Goal: Task Accomplishment & Management: Complete application form

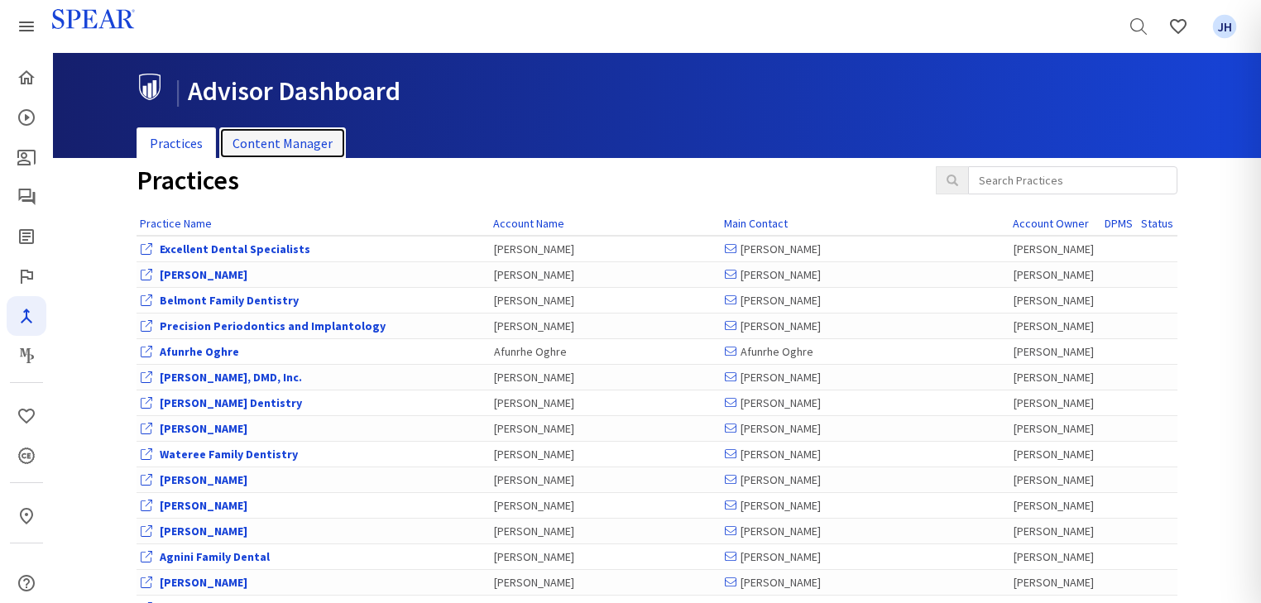
click at [316, 139] on link "Content Manager" at bounding box center [282, 143] width 127 height 32
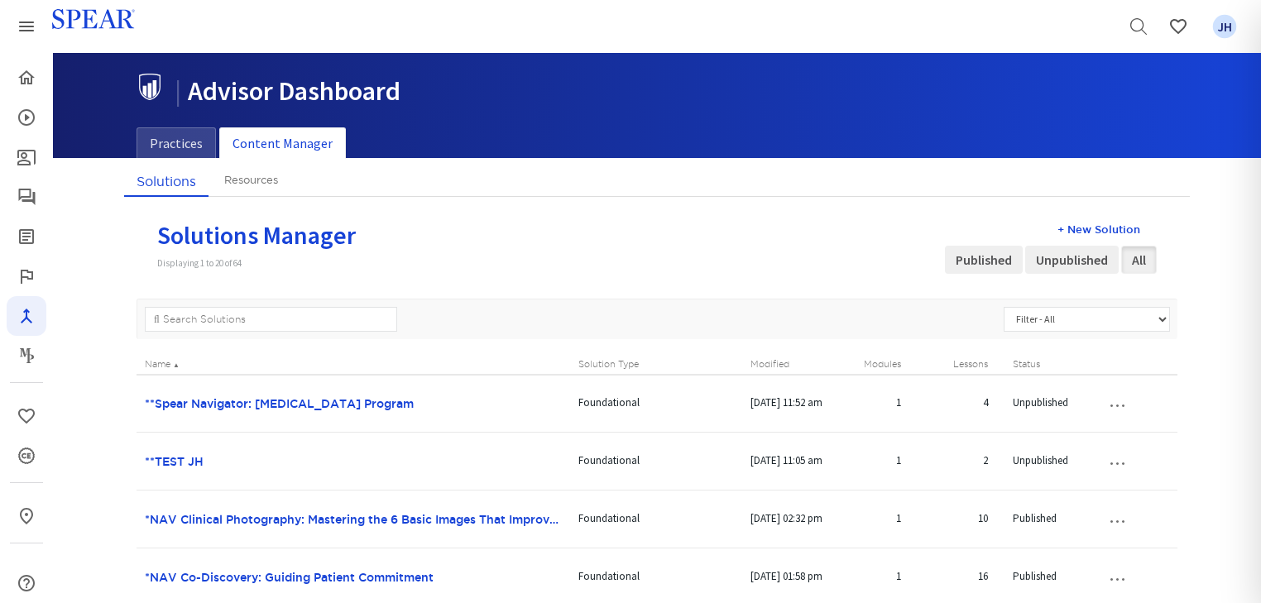
click at [1111, 227] on div "+ New Solution" at bounding box center [1051, 230] width 212 height 16
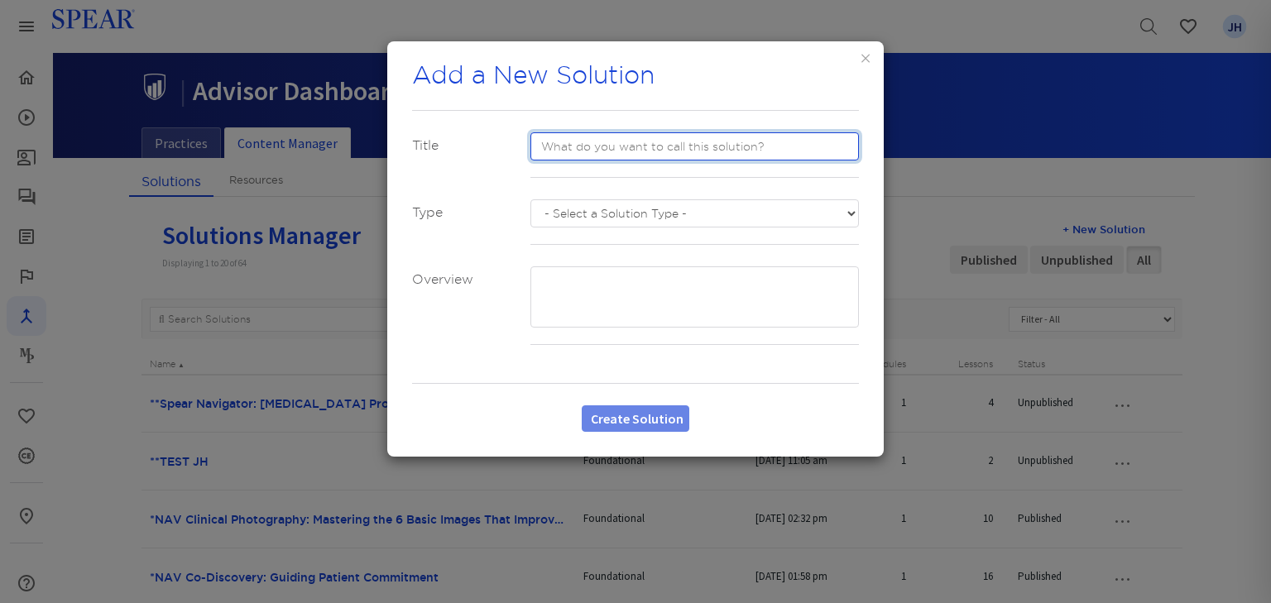
click at [601, 132] on input "text" at bounding box center [694, 146] width 329 height 28
type input "**Spear Navigator: Scheduling Program"
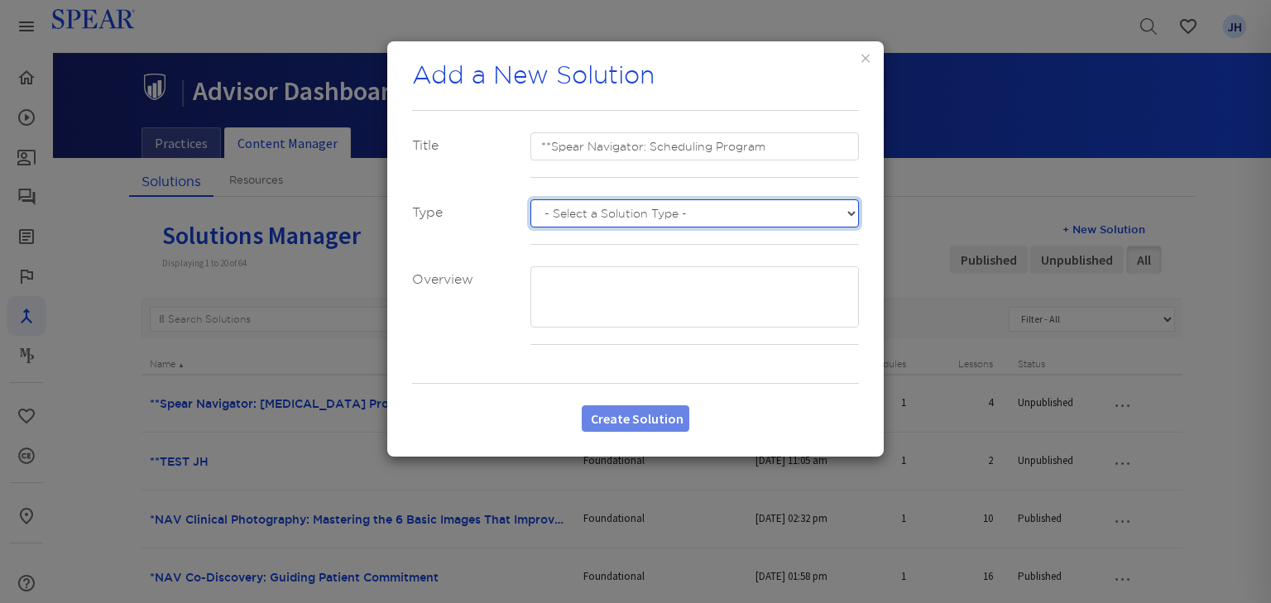
click at [847, 209] on select "- Select a Solution Type - Custom Advanced Foundational Sudden Impact" at bounding box center [694, 213] width 329 height 28
select select "number:3"
click at [530, 199] on select "- Select a Solution Type - Custom Advanced Foundational Sudden Impact" at bounding box center [694, 213] width 329 height 28
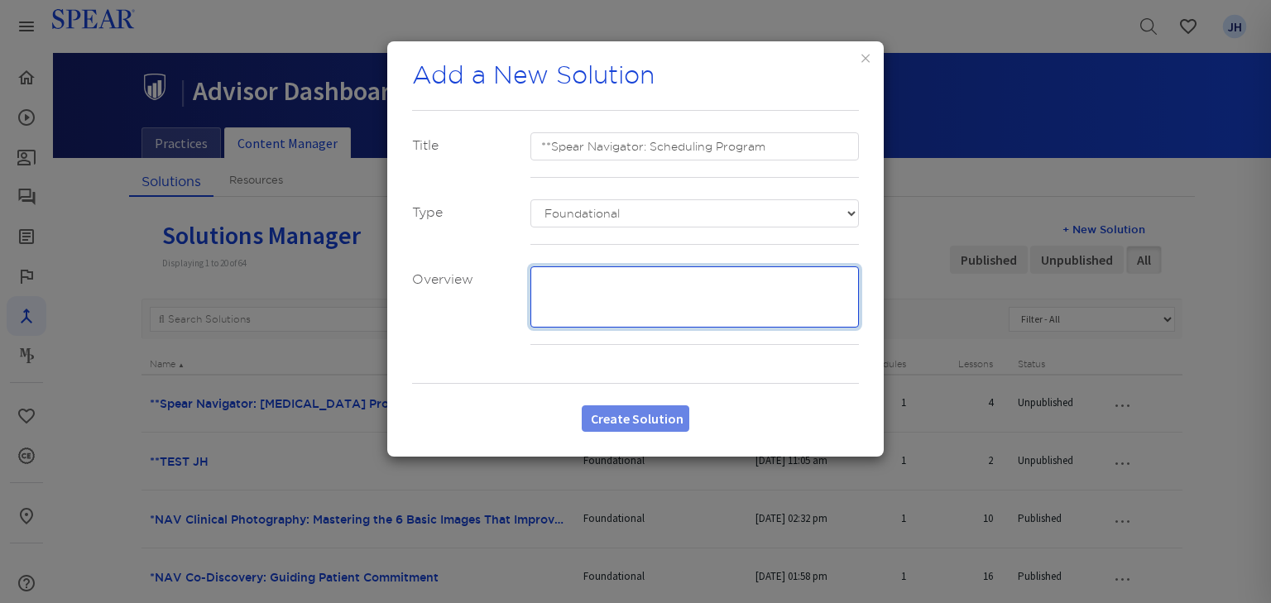
click at [569, 280] on textarea at bounding box center [694, 296] width 329 height 61
type textarea "TBD"
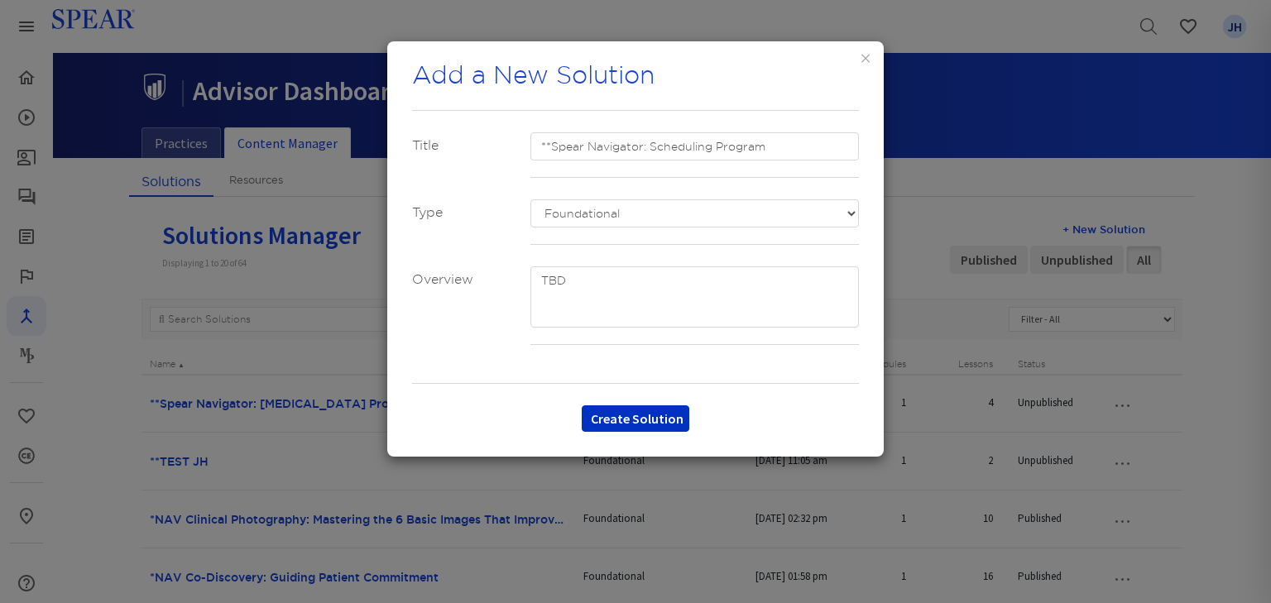
click at [680, 423] on button "Create Solution" at bounding box center [636, 418] width 108 height 26
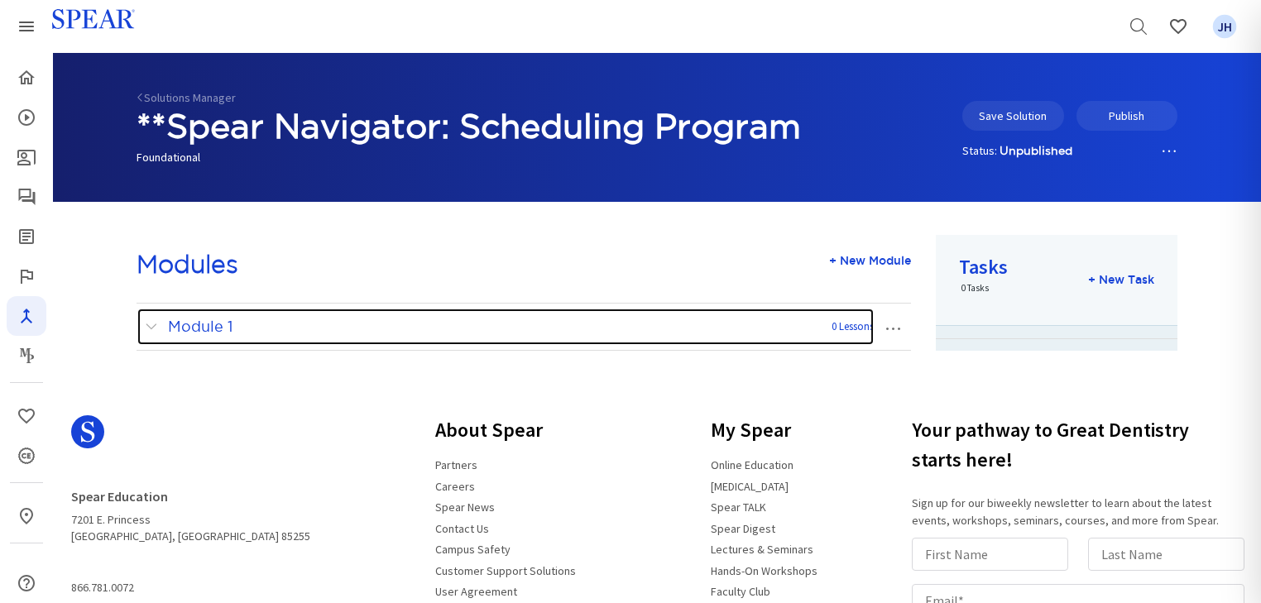
click at [148, 326] on span at bounding box center [155, 327] width 21 height 22
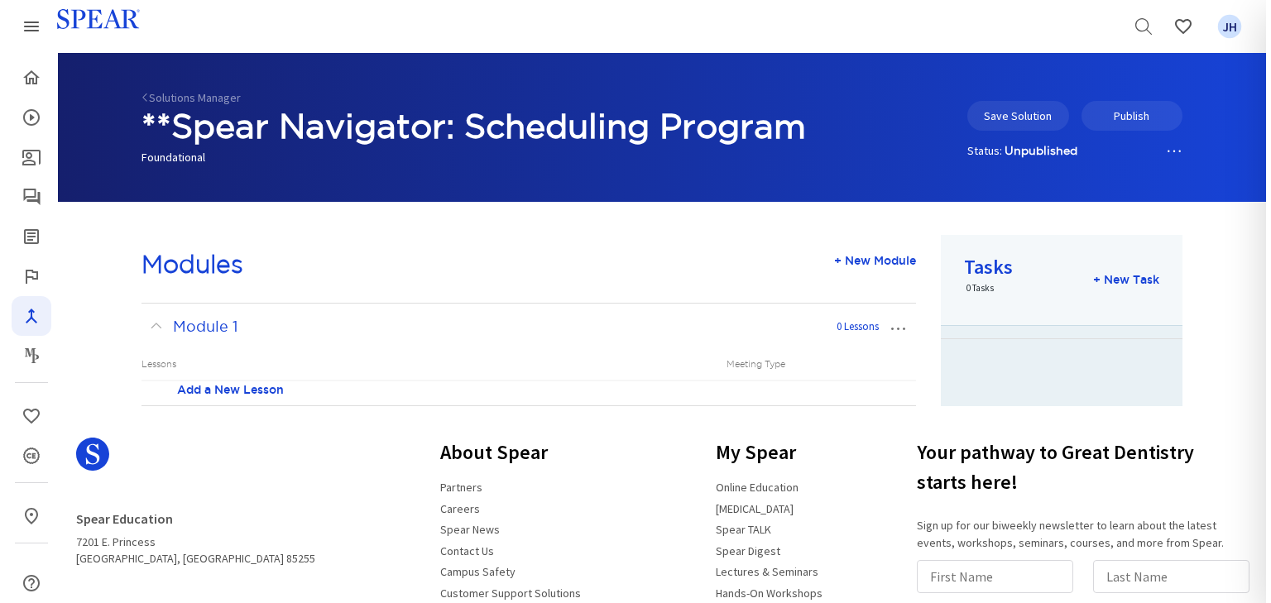
scroll to position [228, 0]
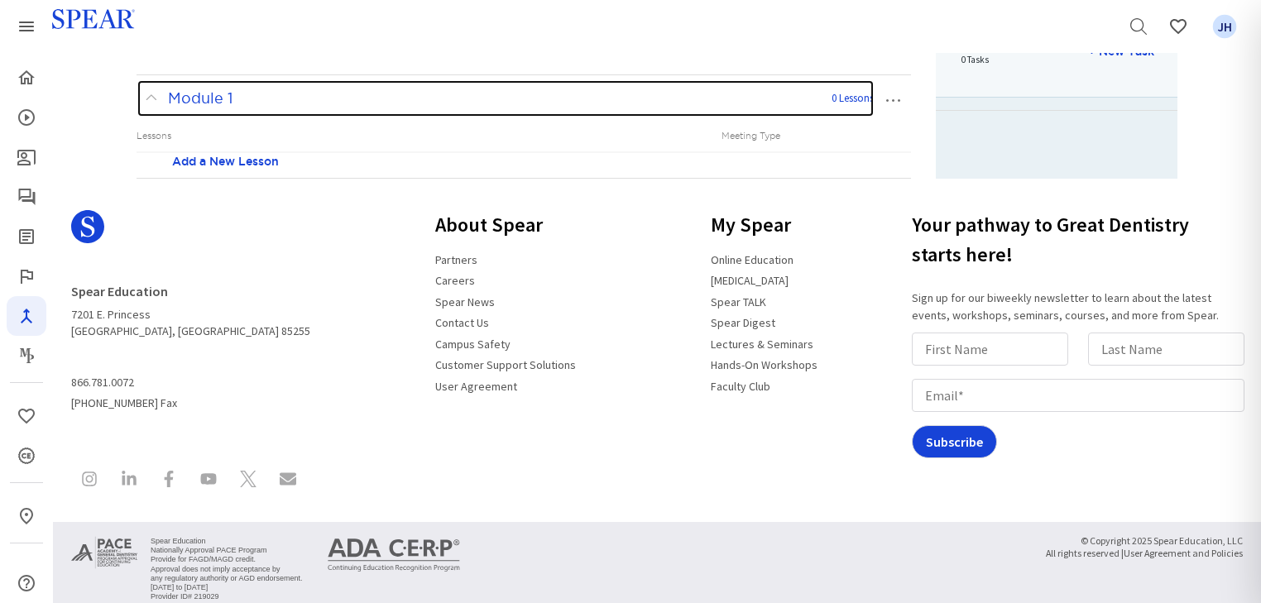
click at [152, 98] on span at bounding box center [155, 99] width 21 height 22
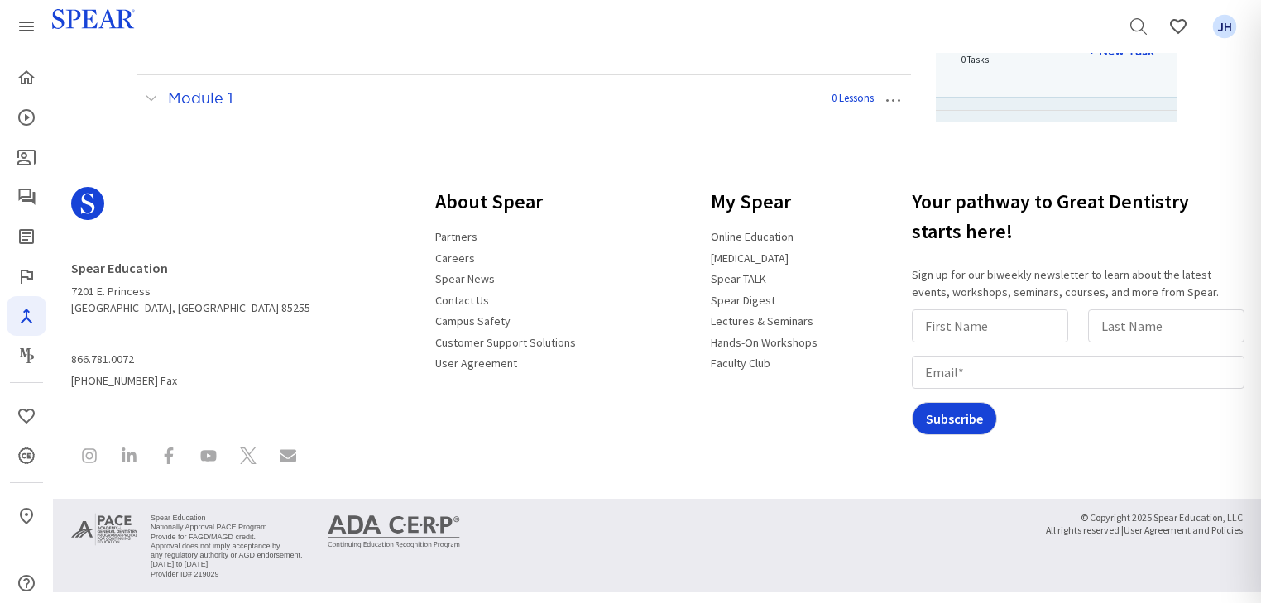
click at [893, 99] on button "…" at bounding box center [892, 98] width 36 height 26
click at [831, 130] on link "Edit Module" at bounding box center [838, 129] width 143 height 22
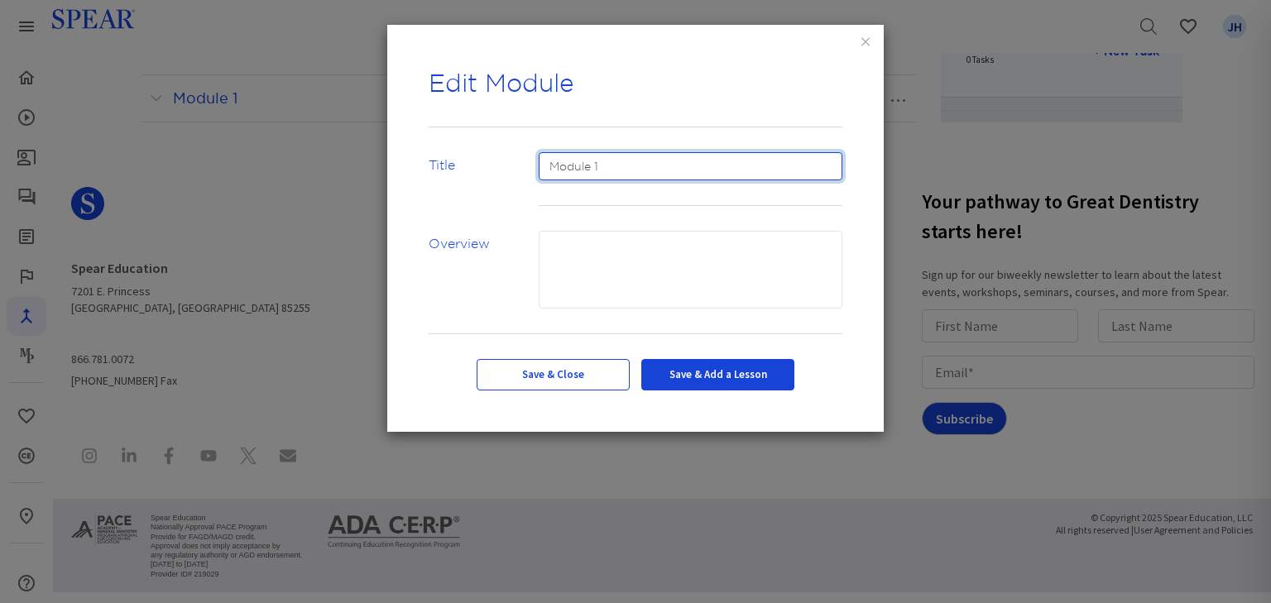
drag, startPoint x: 602, startPoint y: 168, endPoint x: 511, endPoint y: 165, distance: 91.0
click at [511, 165] on div "Title Module 1" at bounding box center [635, 191] width 438 height 79
type input "Welcome to the Spear Navigator Scheduling Program"
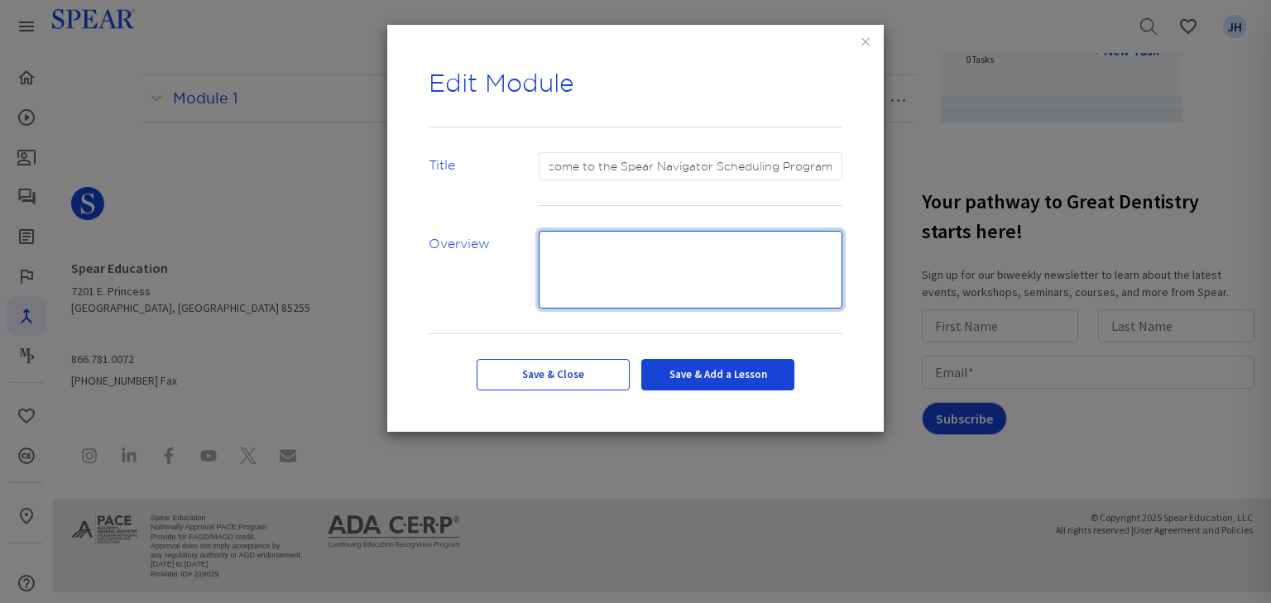
click at [566, 264] on textarea at bounding box center [691, 270] width 304 height 78
type textarea "TBD"
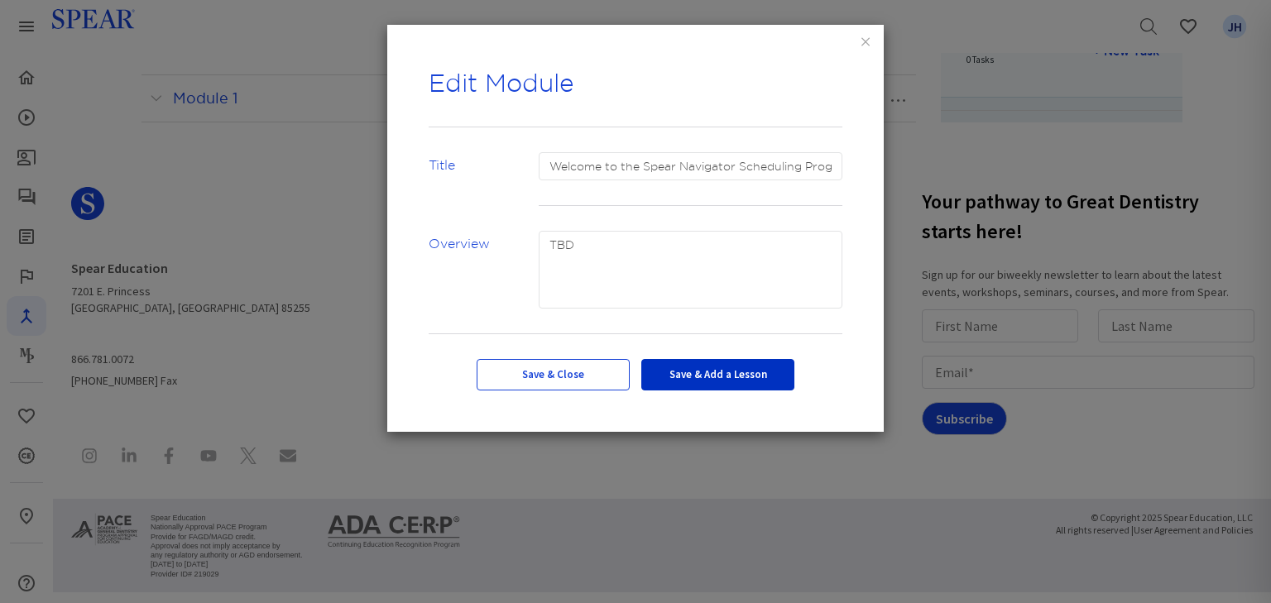
click at [721, 376] on button "Save & Add a Lesson" at bounding box center [717, 374] width 153 height 31
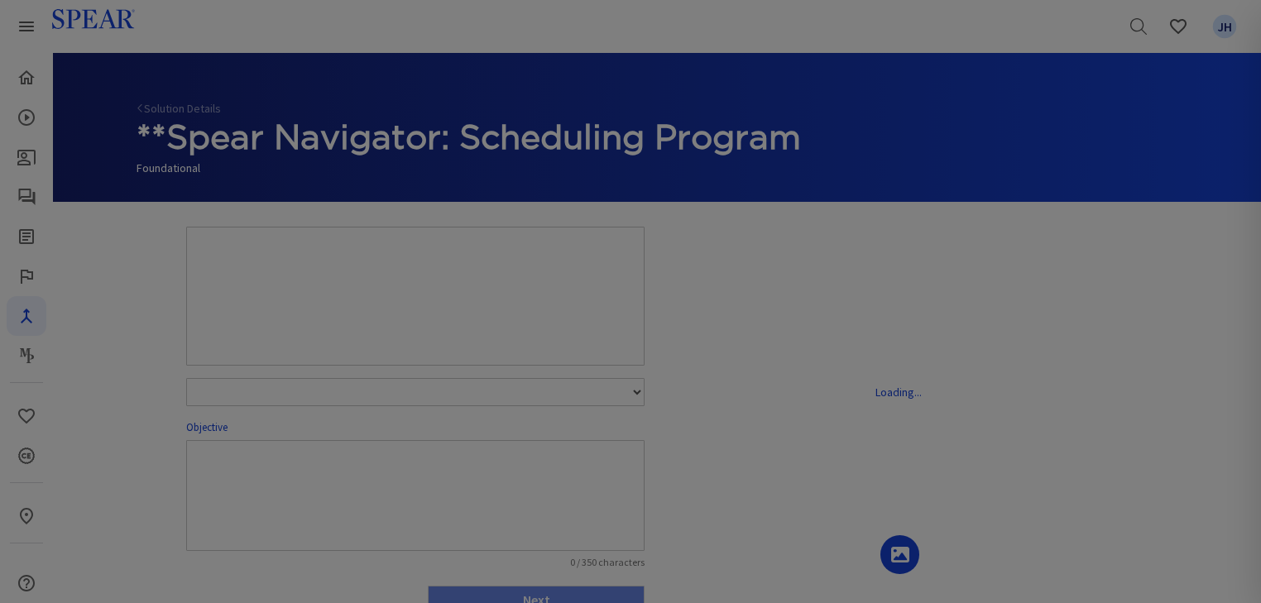
select select "number:1"
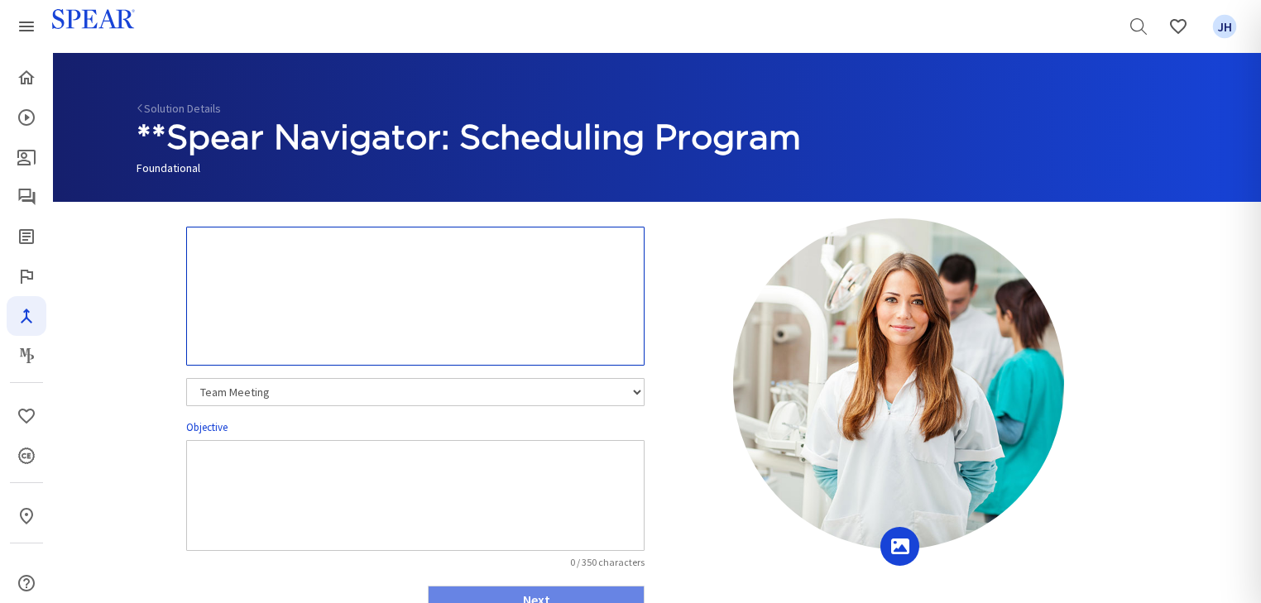
drag, startPoint x: 199, startPoint y: 245, endPoint x: 570, endPoint y: 261, distance: 371.8
click at [570, 261] on textarea at bounding box center [415, 296] width 458 height 139
type textarea "Module 1: Intro"
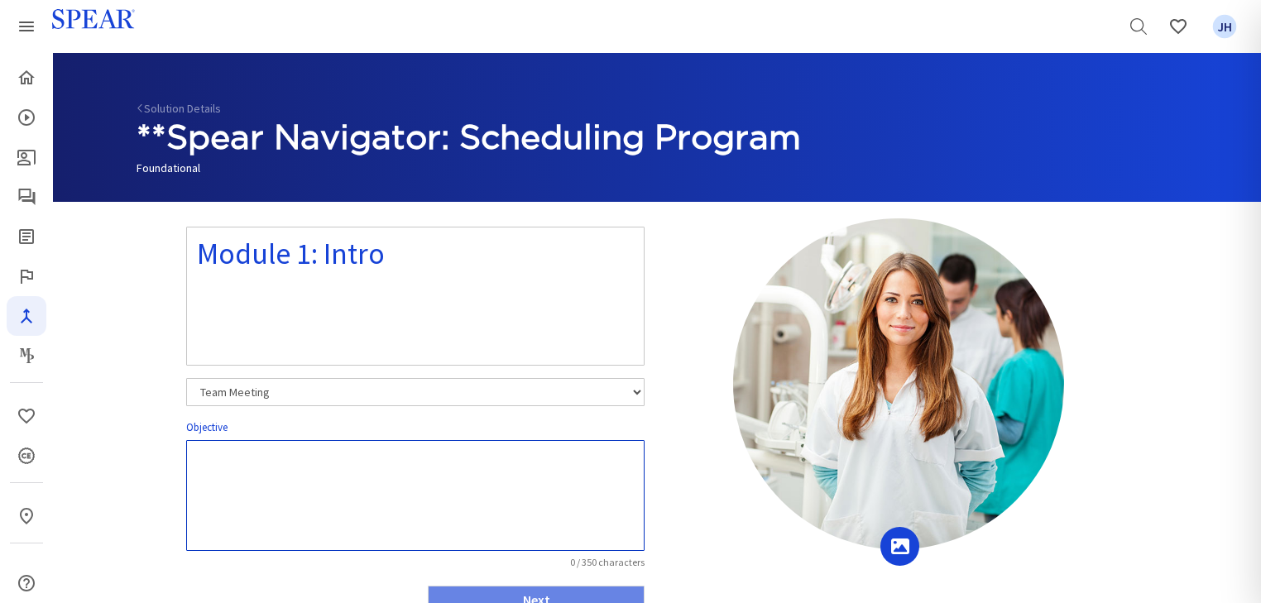
click at [203, 457] on textarea at bounding box center [415, 495] width 458 height 111
type textarea "TBD"
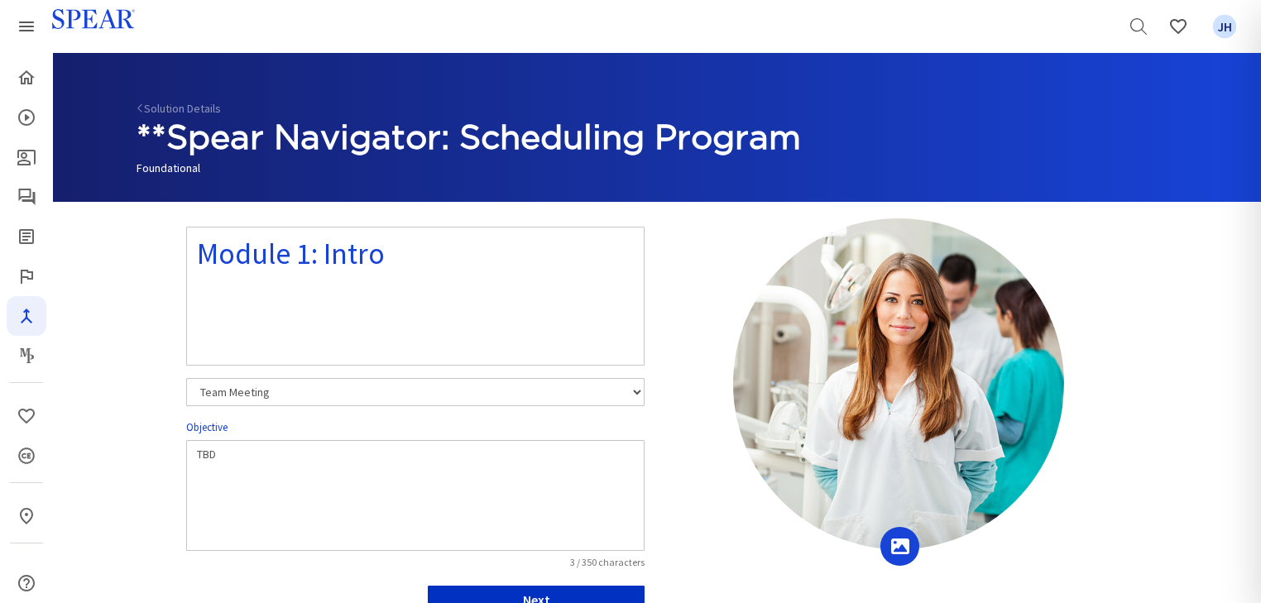
click at [488, 599] on button "Next" at bounding box center [536, 600] width 217 height 28
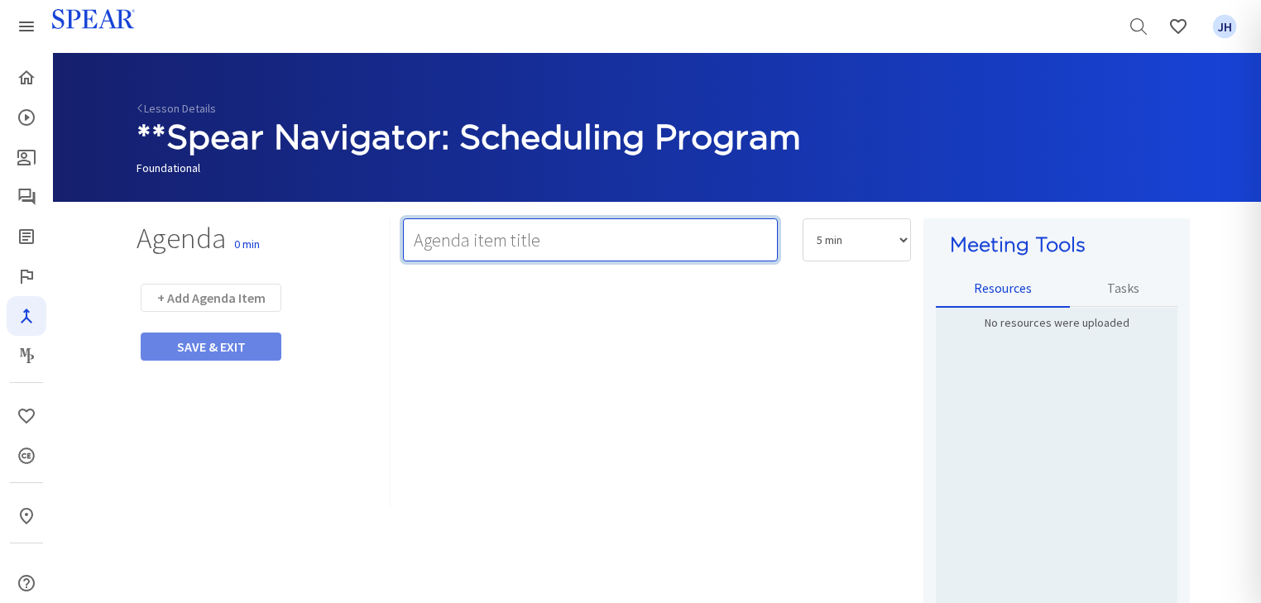
click at [467, 242] on input "text" at bounding box center [590, 239] width 375 height 43
type input "Watch Video"
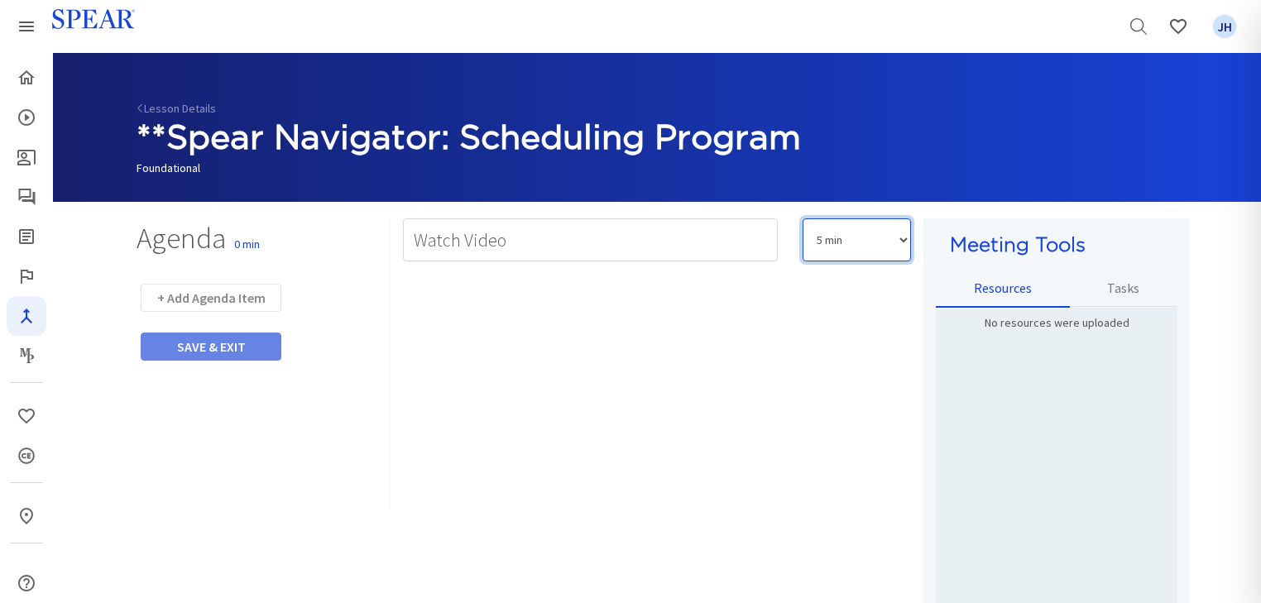
click at [903, 238] on select "5 min 10 min 15 min 20 min 25 min 30 min 35 min 40 min 45 min 60 min 75 min 90 …" at bounding box center [856, 239] width 108 height 43
select select "10"
click at [802, 218] on select "5 min 10 min 15 min 20 min 25 min 30 min 35 min 40 min 45 min 60 min 75 min 90 …" at bounding box center [856, 239] width 108 height 43
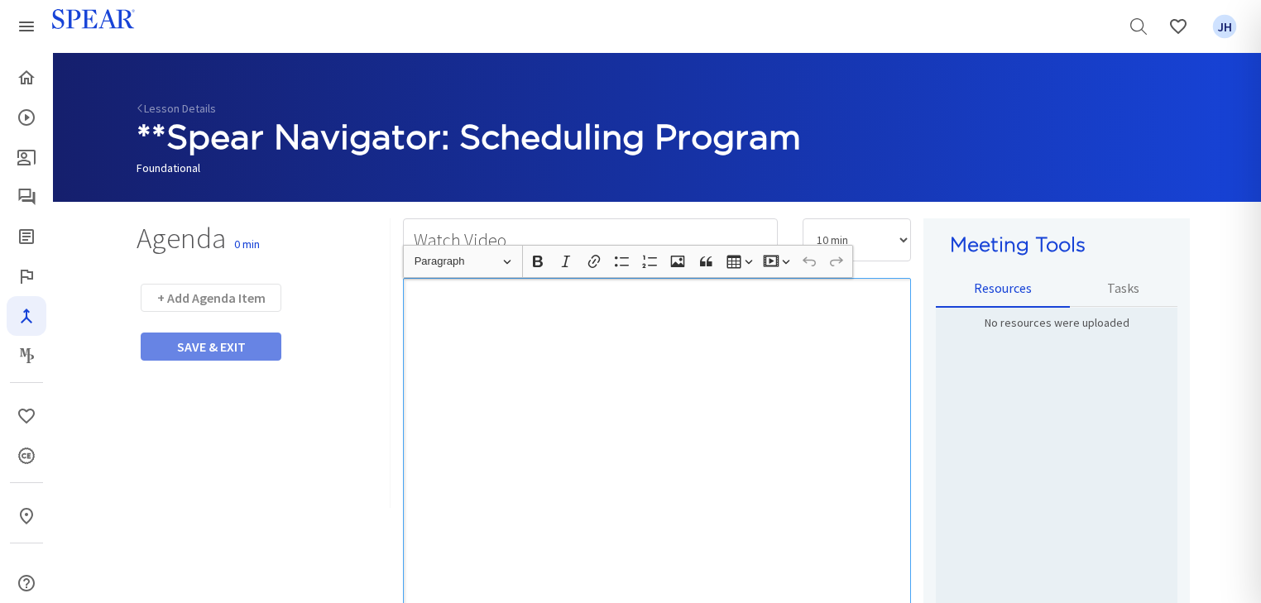
click at [435, 295] on p "Rich Text Editor, main" at bounding box center [656, 298] width 492 height 17
click at [434, 294] on p "Rich Text Editor, main" at bounding box center [656, 298] width 492 height 17
click at [439, 306] on div "Rich Text Editor, main" at bounding box center [657, 493] width 508 height 430
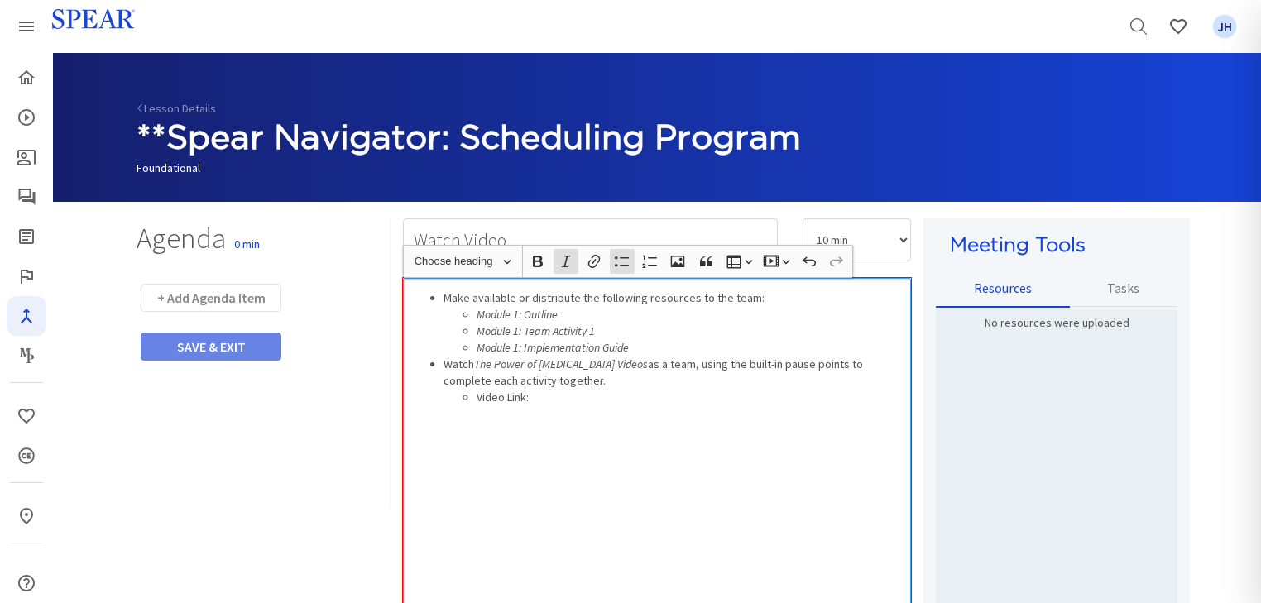
drag, startPoint x: 478, startPoint y: 362, endPoint x: 655, endPoint y: 362, distance: 177.0
click at [648, 362] on icon "The Power of [MEDICAL_DATA] Videos" at bounding box center [561, 364] width 174 height 15
click at [586, 389] on li "Video Link:" at bounding box center [689, 397] width 426 height 17
click at [715, 467] on div "Make available or distribute the following resources to the team: Module 1: Out…" at bounding box center [657, 493] width 508 height 430
click at [239, 299] on button "+ Add Agenda Item" at bounding box center [211, 298] width 141 height 28
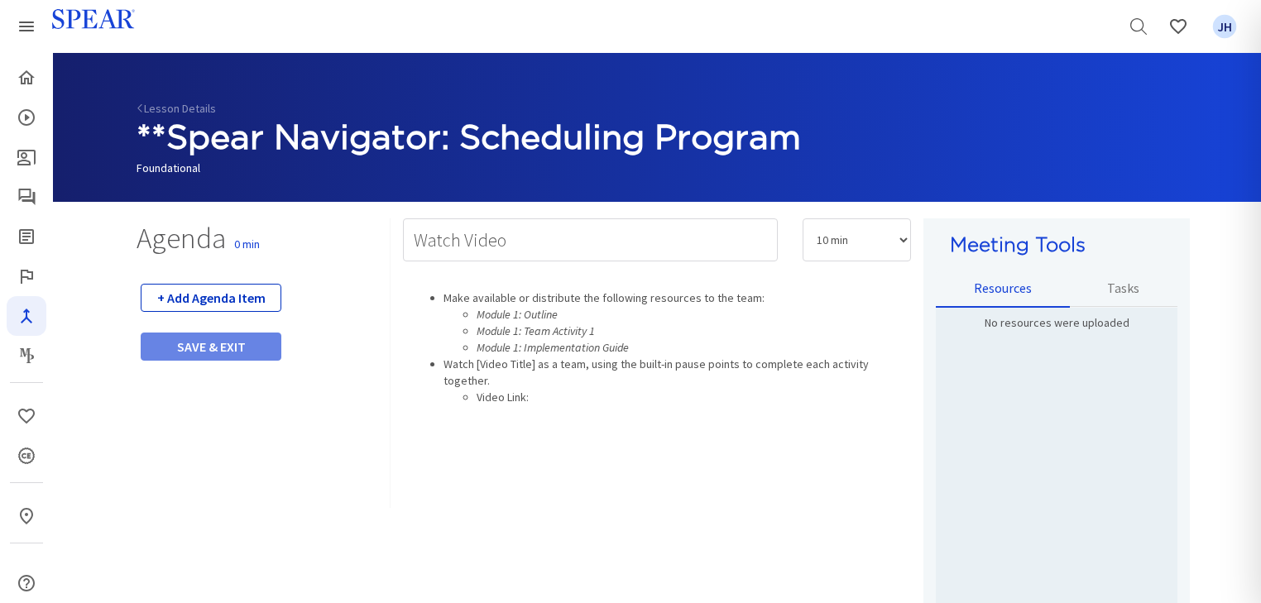
select select "5"
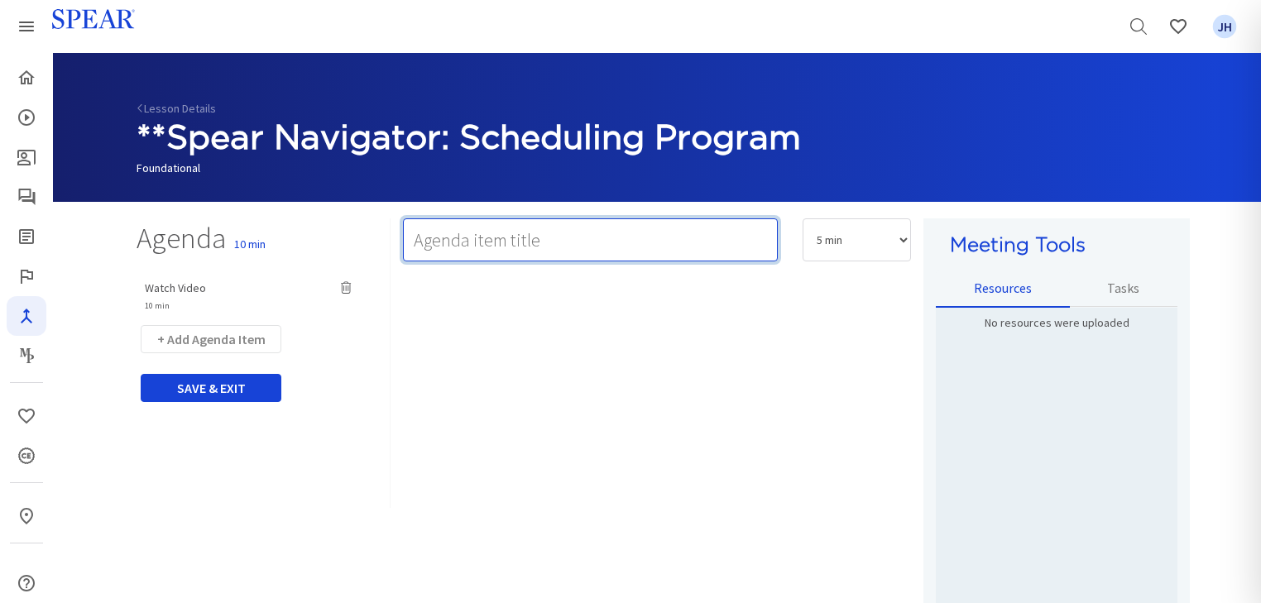
click at [463, 245] on input "text" at bounding box center [590, 239] width 375 height 43
type input "Team Activity 1: TBD"
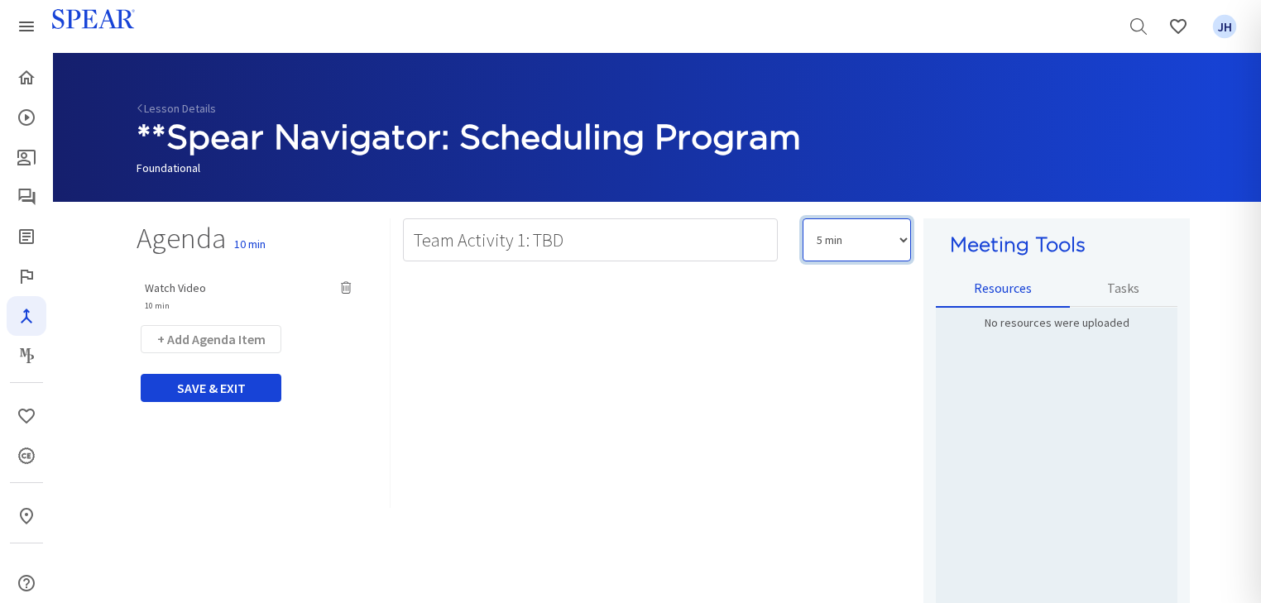
click at [906, 244] on select "5 min 10 min 15 min 20 min 25 min 30 min 35 min 40 min 45 min 60 min 75 min 90 …" at bounding box center [856, 239] width 108 height 43
select select "20"
click at [802, 218] on select "5 min 10 min 15 min 20 min 25 min 30 min 35 min 40 min 45 min 60 min 75 min 90 …" at bounding box center [856, 239] width 108 height 43
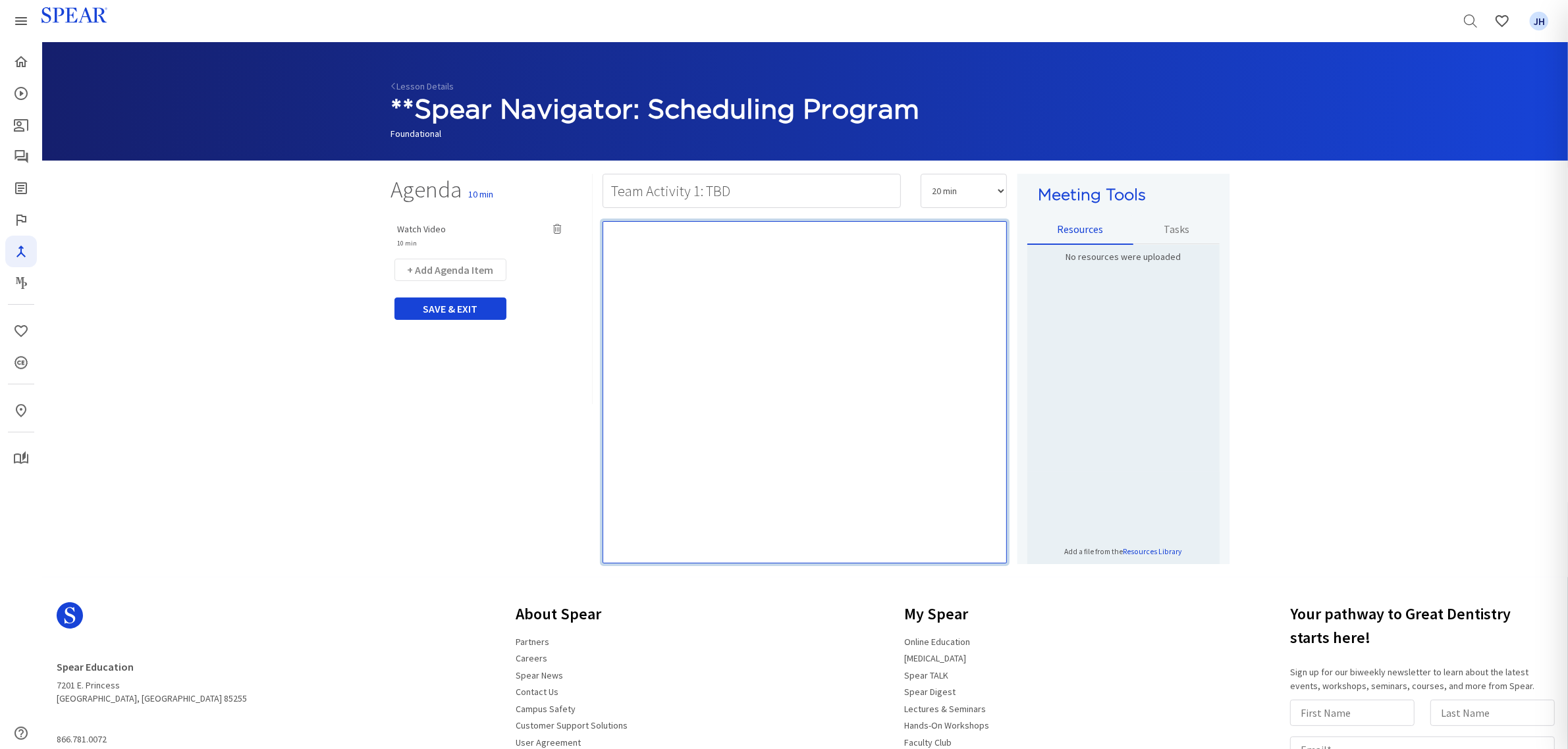
click at [851, 255] on div "Rich Text Editor, main" at bounding box center [805, 392] width 404 height 342
click at [658, 271] on div "Rich Text Editor, main" at bounding box center [805, 392] width 404 height 342
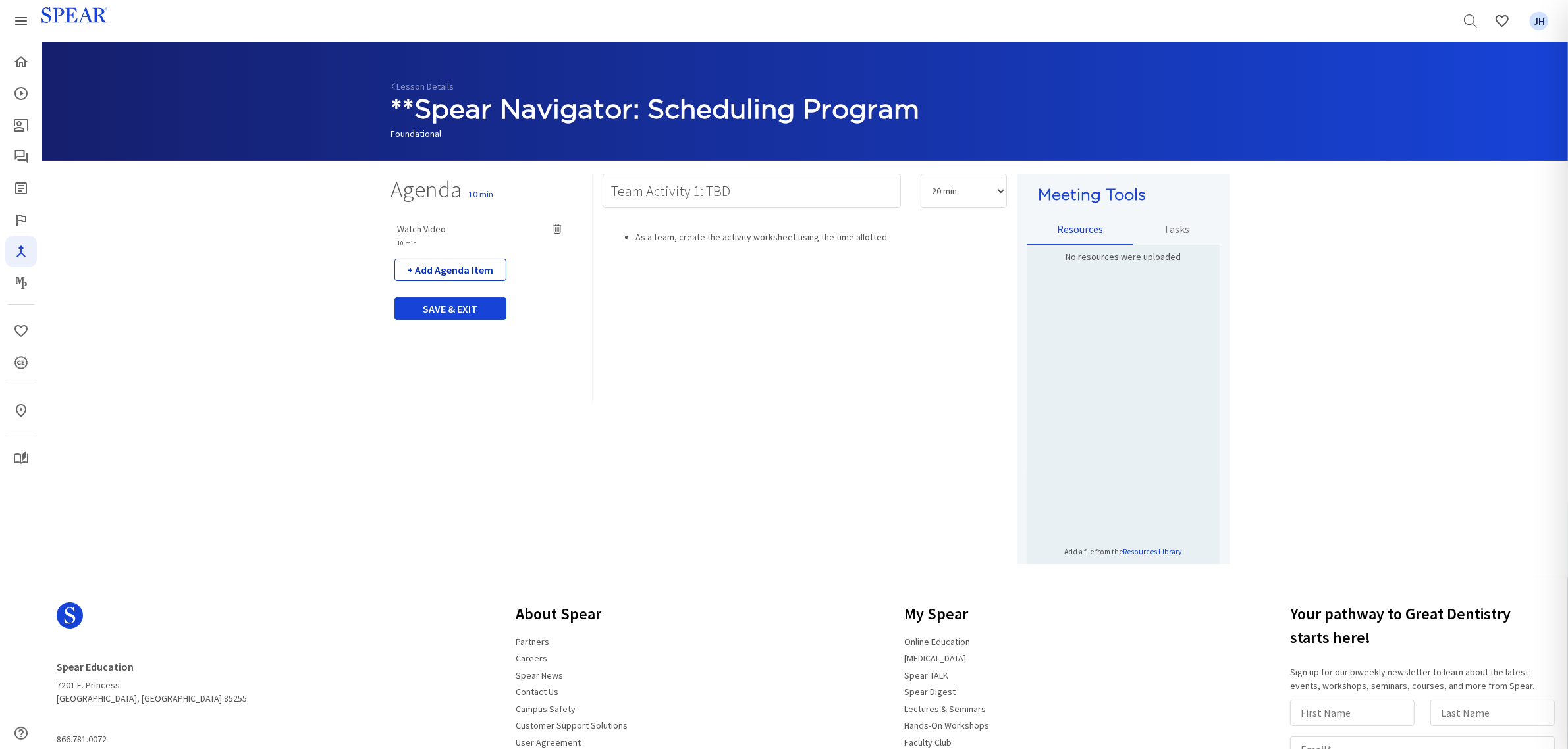
click at [455, 271] on button "+ Add Agenda Item" at bounding box center [451, 270] width 112 height 22
select select "5"
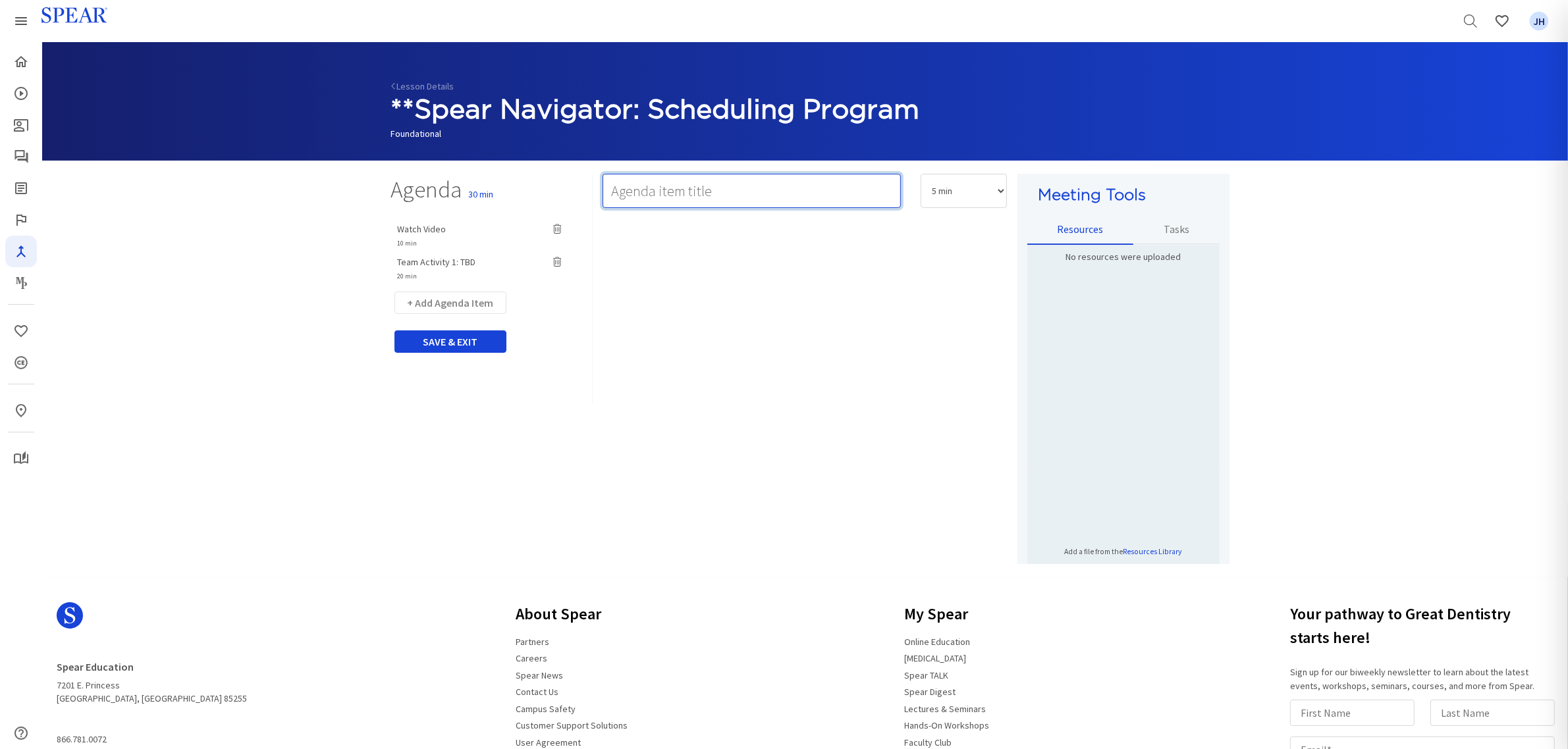
click at [650, 191] on input "text" at bounding box center [751, 190] width 298 height 34
type input "Team Activity 2: Implementation Action Plan & Next Steps"
click at [997, 194] on select "5 min 10 min 15 min 20 min 25 min 30 min 35 min 40 min 45 min 60 min 75 min 90 …" at bounding box center [963, 190] width 86 height 34
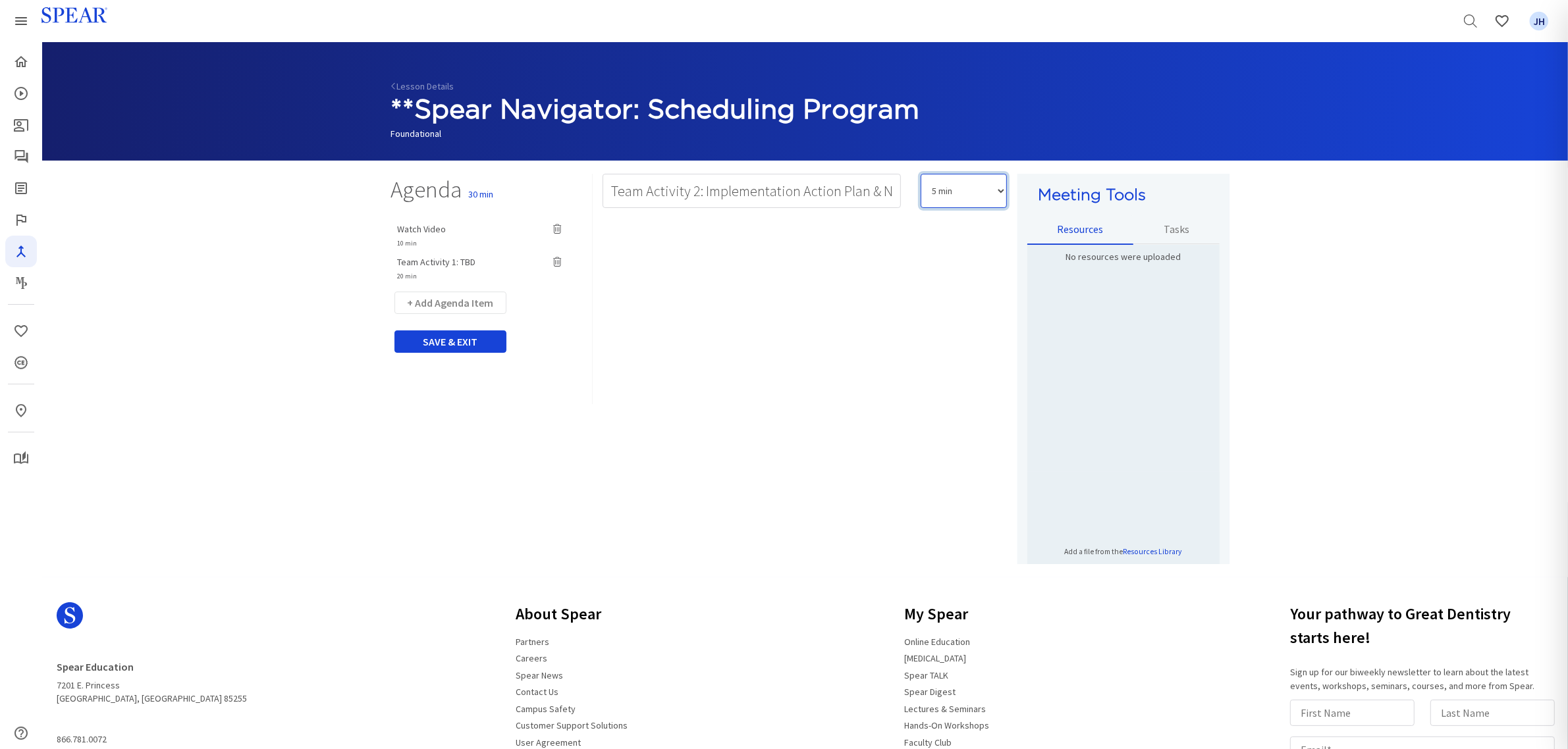
select select "15"
click at [920, 174] on select "5 min 10 min 15 min 20 min 25 min 30 min 35 min 40 min 45 min 60 min 75 min 90 …" at bounding box center [963, 190] width 86 height 34
click at [719, 247] on div "Rich Text Editor, main" at bounding box center [805, 392] width 404 height 342
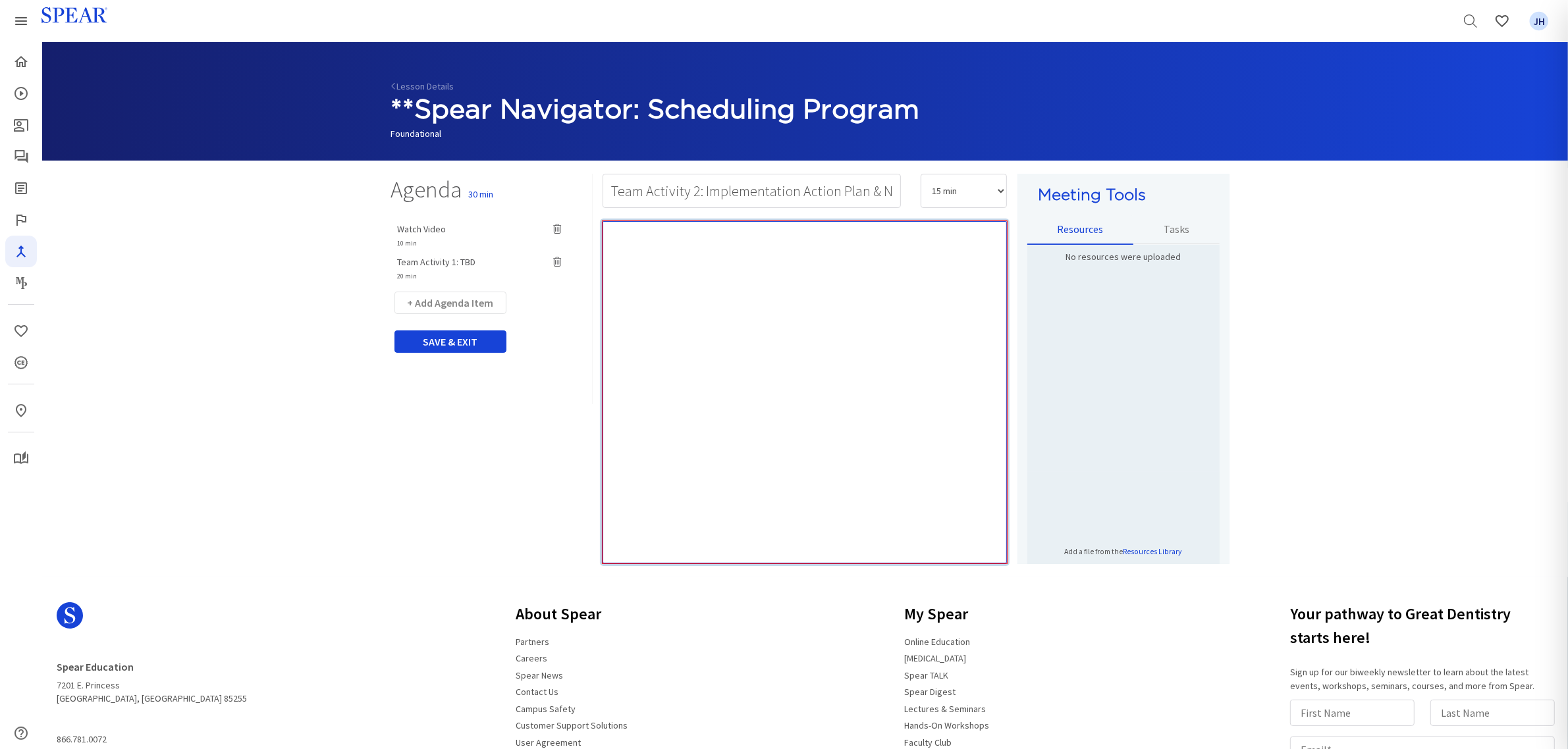
click at [657, 257] on div "Rich Text Editor, main" at bounding box center [805, 392] width 404 height 342
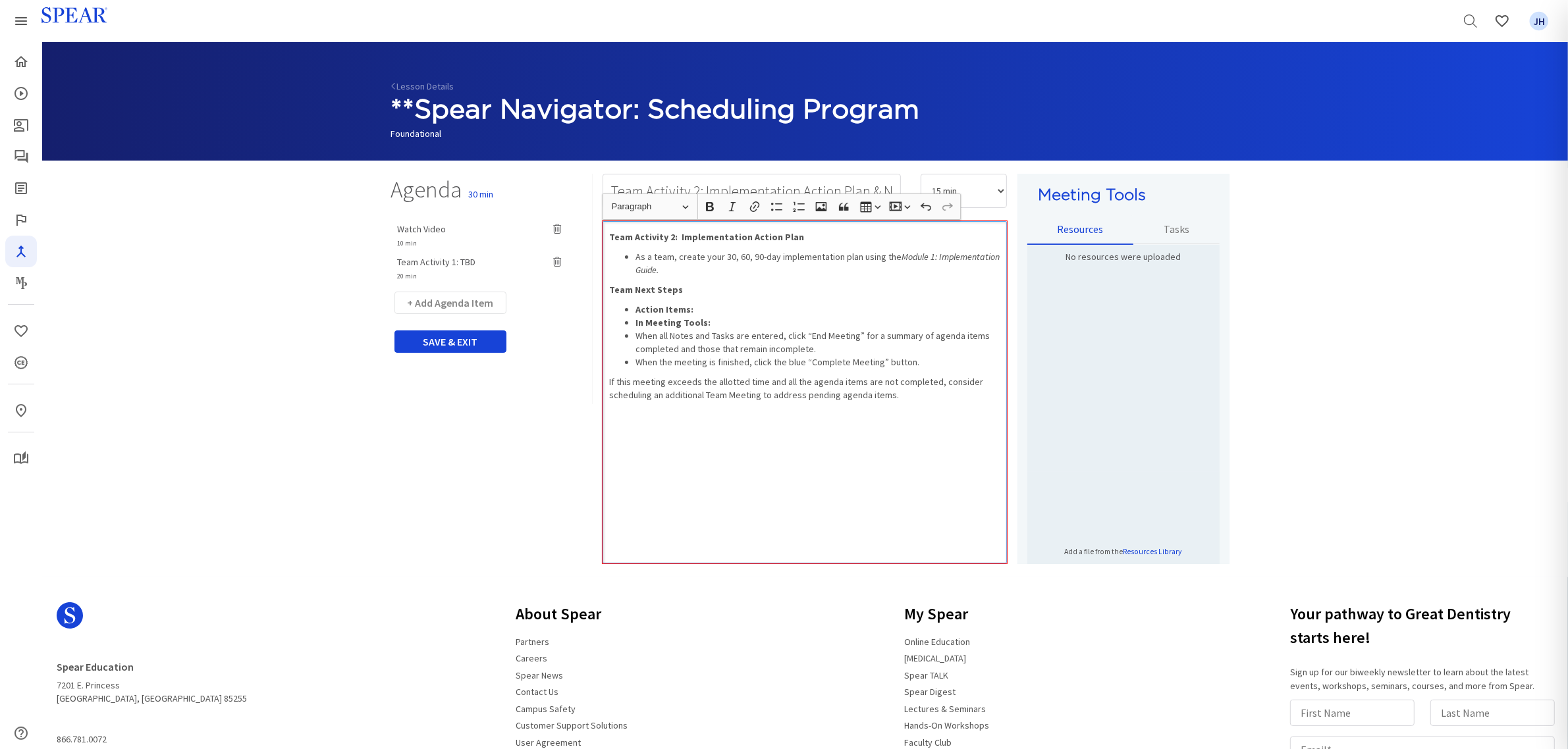
click at [883, 303] on li "Action Items:" at bounding box center [817, 310] width 365 height 14
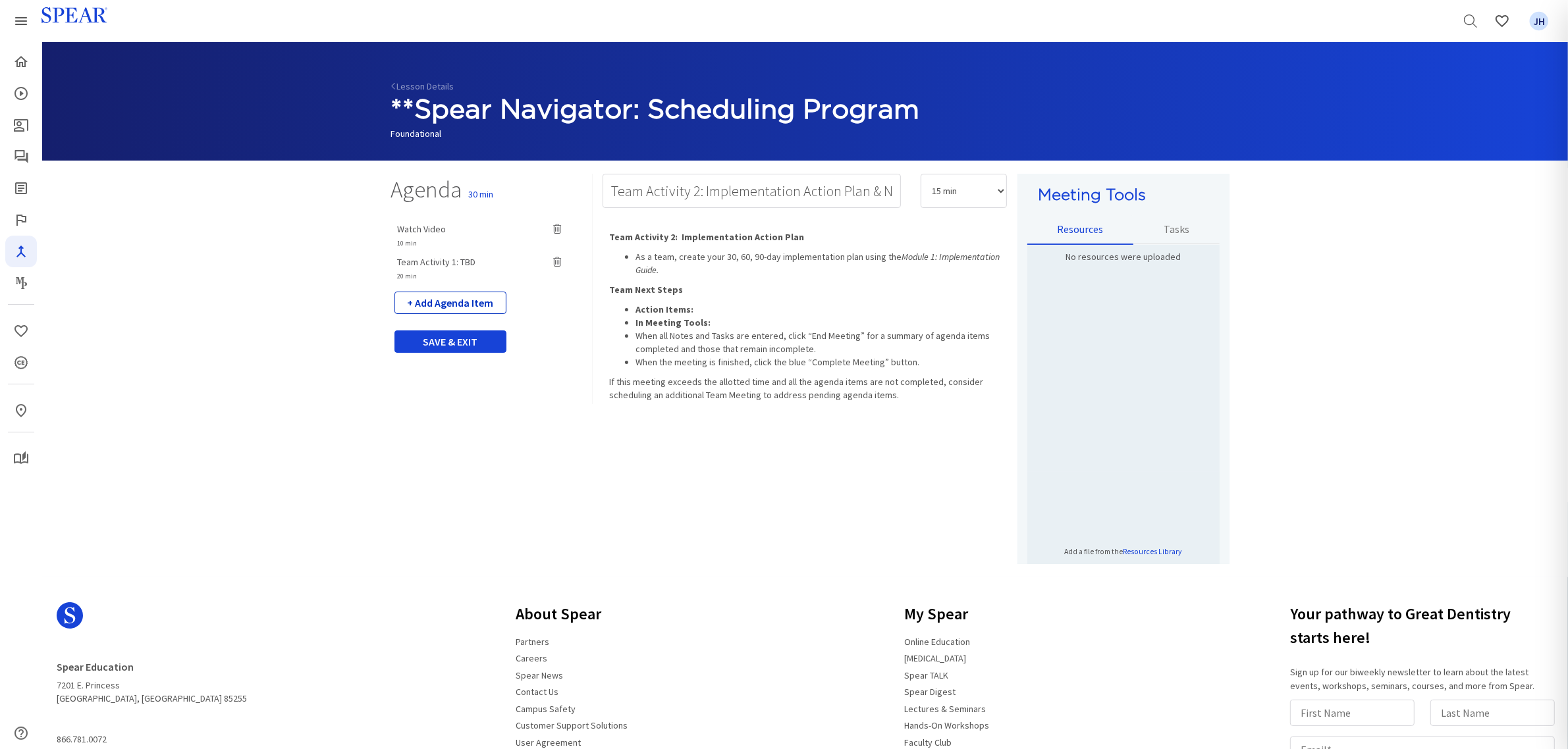
click at [474, 304] on button "+ Add Agenda Item" at bounding box center [451, 302] width 112 height 22
select select "5"
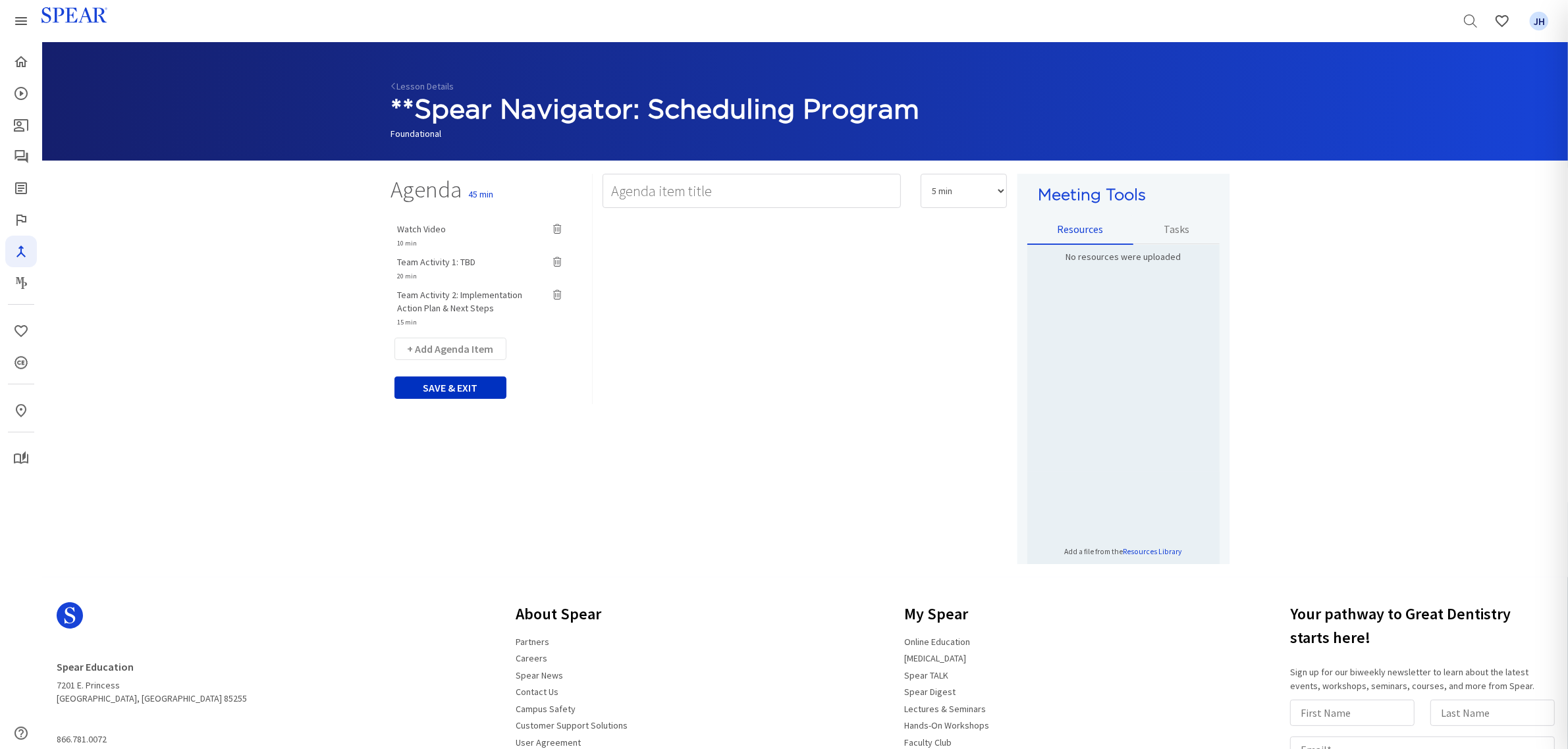
click at [453, 388] on button "SAVE & EXIT" at bounding box center [451, 388] width 112 height 22
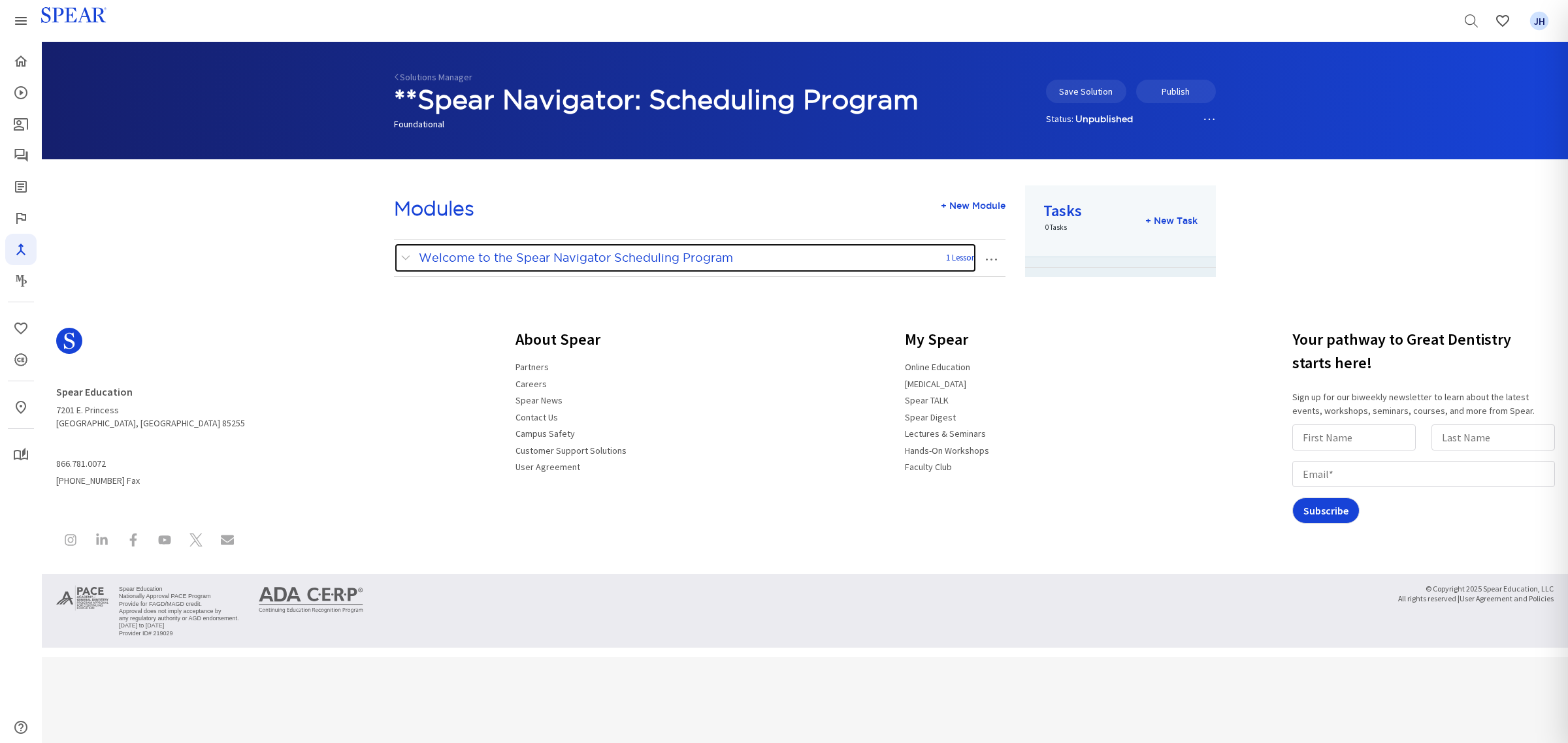
click at [406, 258] on span at bounding box center [408, 258] width 17 height 17
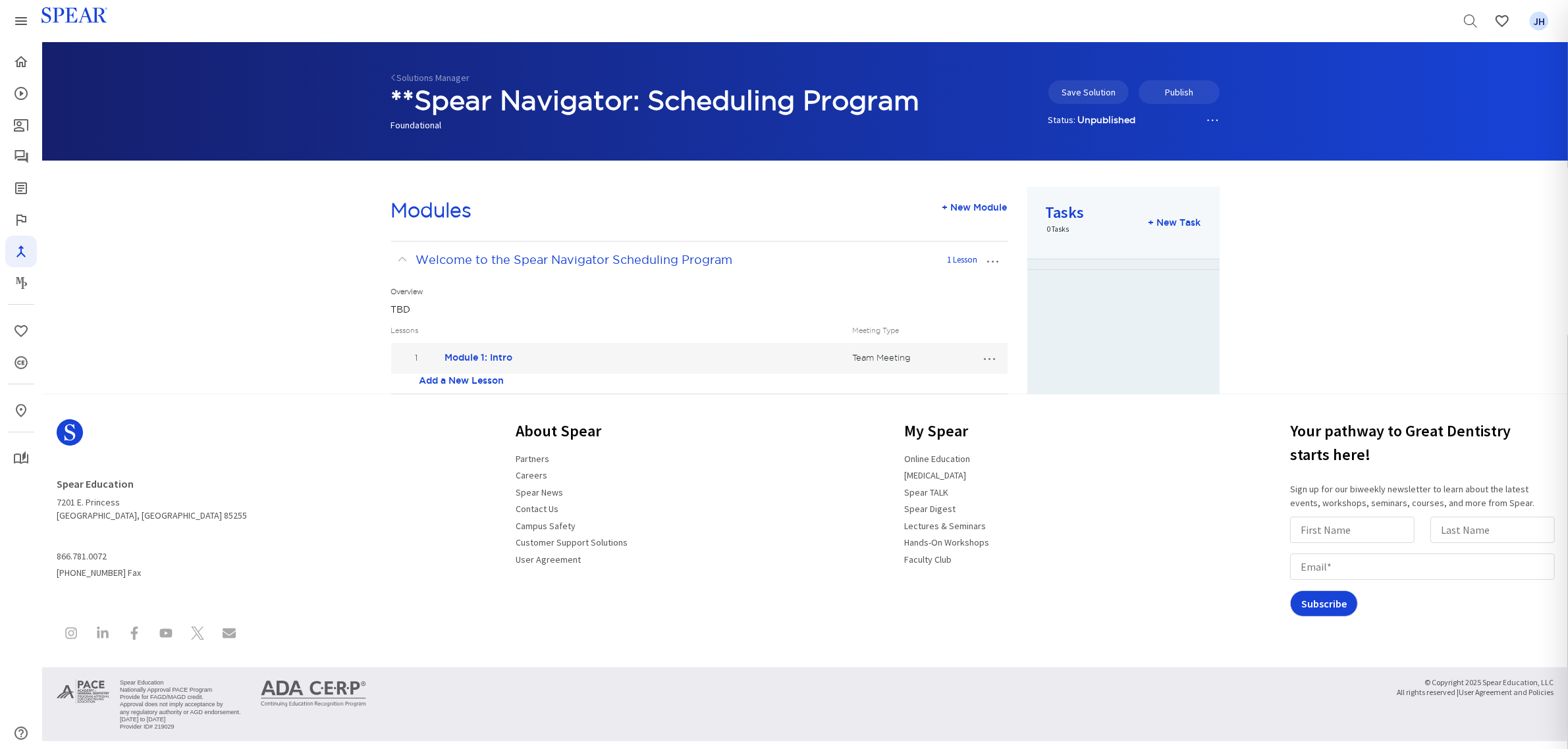
click at [415, 361] on td "1" at bounding box center [416, 357] width 51 height 29
click at [455, 379] on link "Add a New Lesson" at bounding box center [462, 380] width 85 height 14
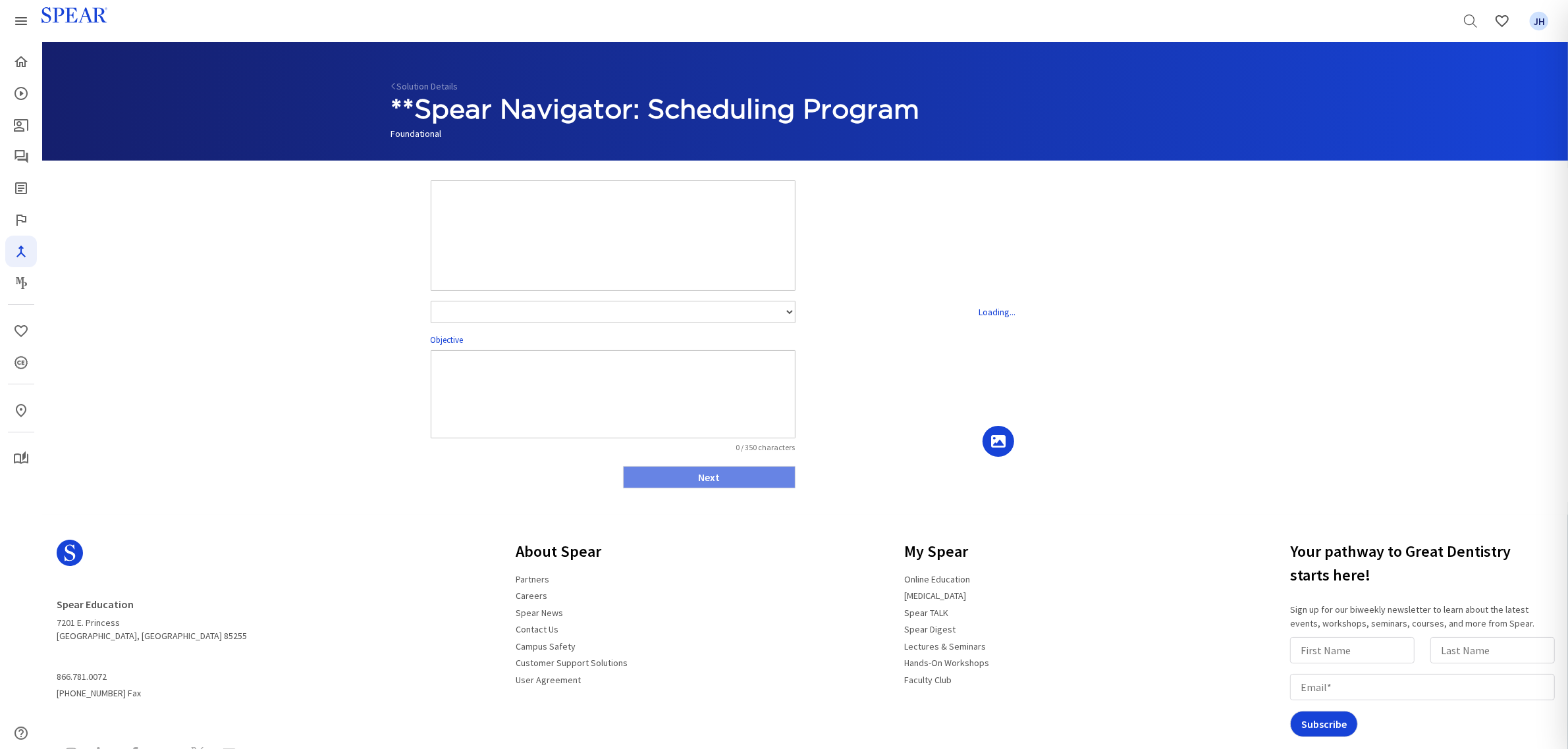
select select "number:1"
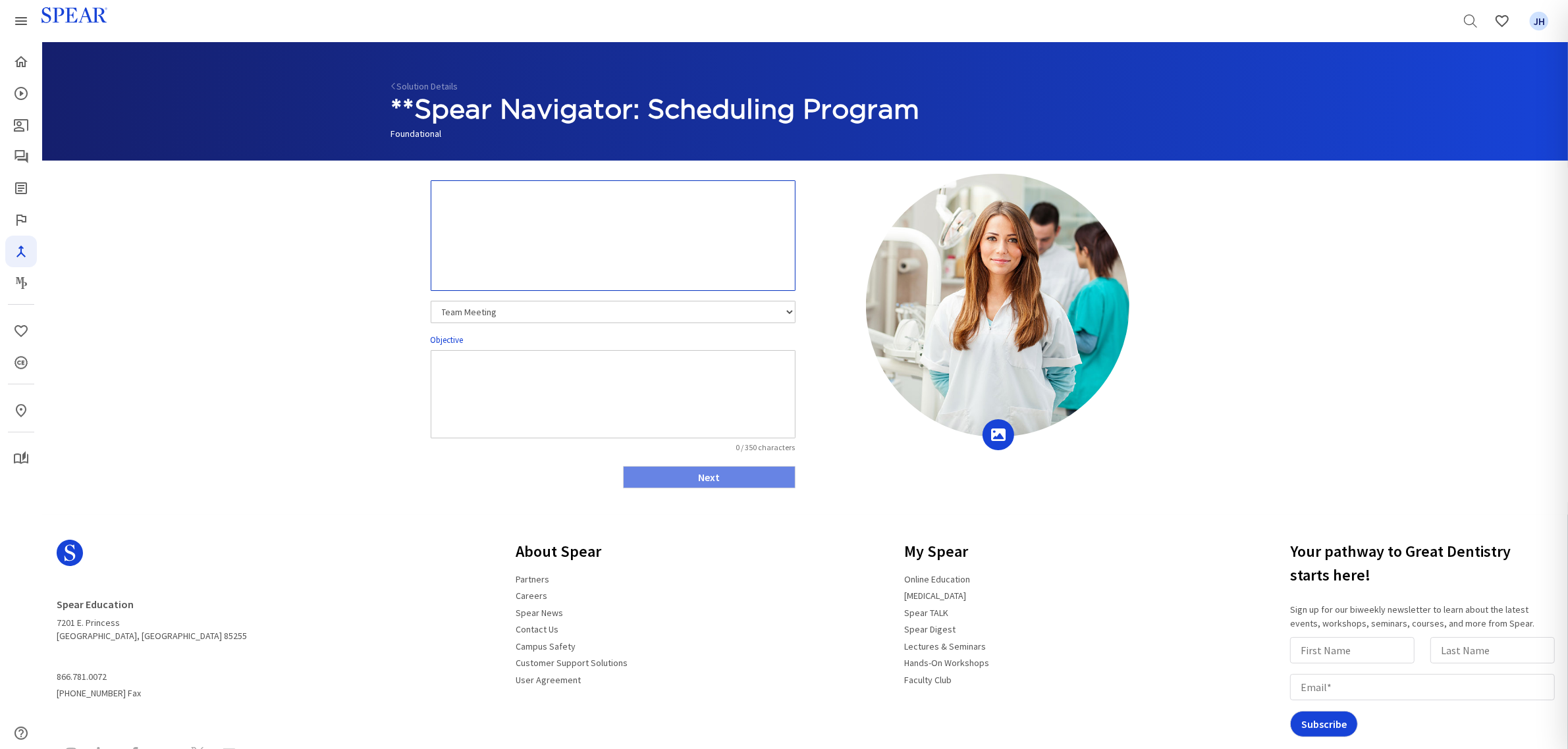
drag, startPoint x: 443, startPoint y: 204, endPoint x: 745, endPoint y: 211, distance: 302.1
click at [745, 211] on textarea at bounding box center [613, 236] width 365 height 111
drag, startPoint x: 573, startPoint y: 212, endPoint x: 314, endPoint y: 205, distance: 259.1
click at [311, 205] on div "Loading Team Meeting Leadership Meeting PGP Team Meeting Operational Team Meeti…" at bounding box center [805, 337] width 1526 height 354
drag, startPoint x: 442, startPoint y: 201, endPoint x: 820, endPoint y: 222, distance: 378.6
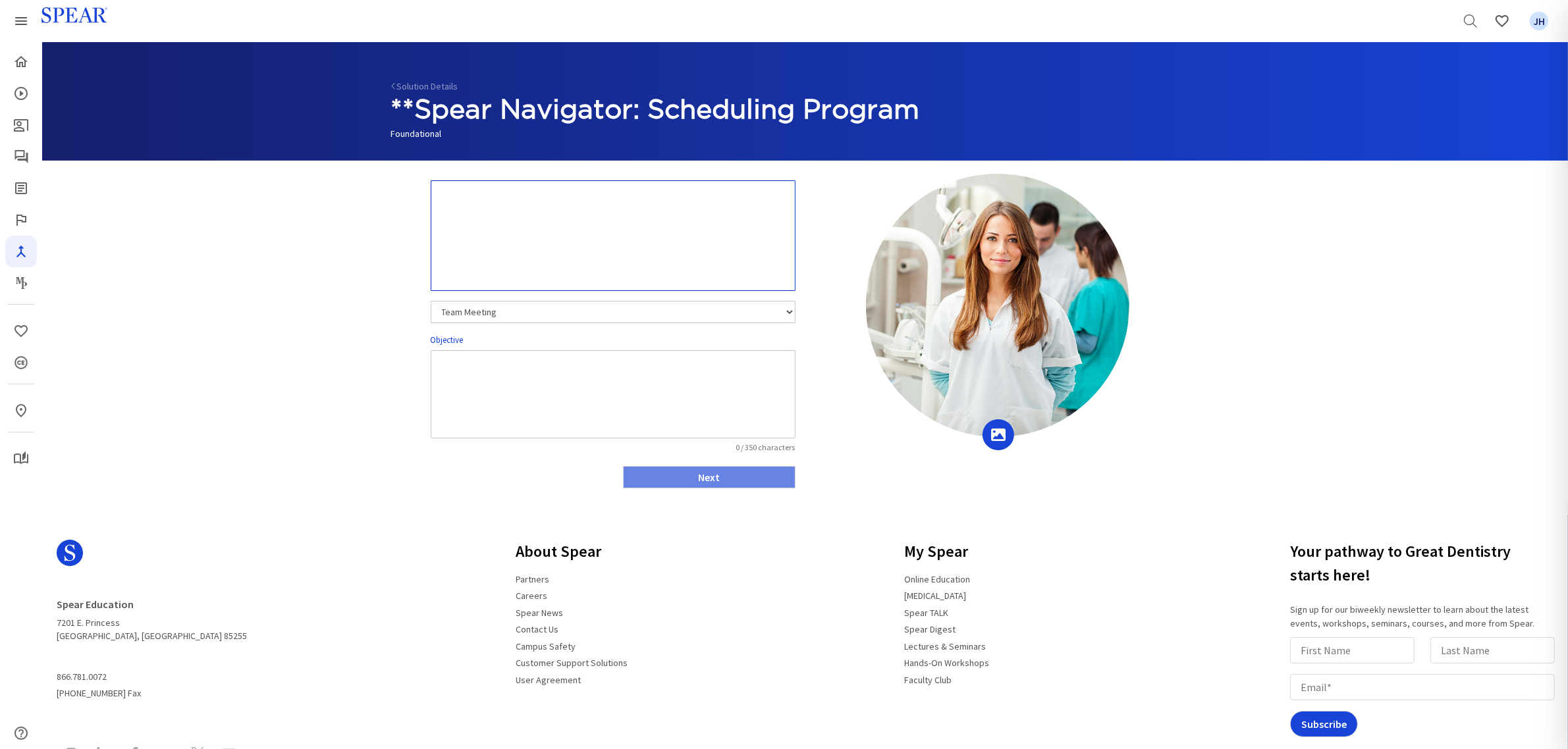
click at [820, 222] on div "Team Meeting Leadership Meeting PGP Team Meeting Operational Team Meeting Objec…" at bounding box center [805, 337] width 848 height 328
type textarea "Module 2"
type textarea "TBD"
click at [726, 479] on button "Next" at bounding box center [709, 478] width 173 height 22
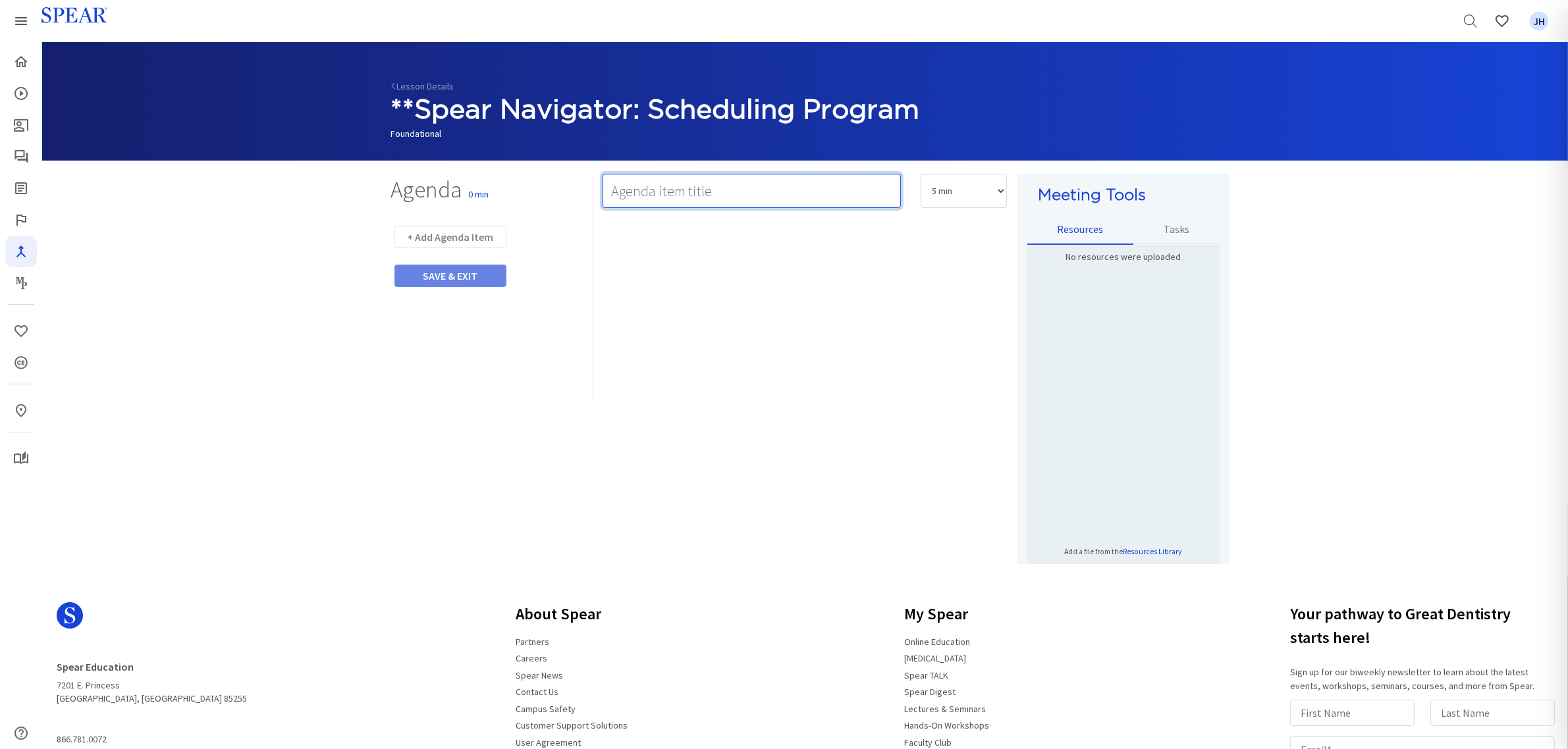
click at [669, 189] on input "text" at bounding box center [751, 190] width 298 height 34
type input "Watch Video"
click at [1001, 189] on select "5 min 10 min 15 min 20 min 25 min 30 min 35 min 40 min 45 min 60 min 75 min 90 …" at bounding box center [963, 190] width 86 height 34
select select "10"
click at [920, 174] on select "5 min 10 min 15 min 20 min 25 min 30 min 35 min 40 min 45 min 60 min 75 min 90 …" at bounding box center [963, 190] width 86 height 34
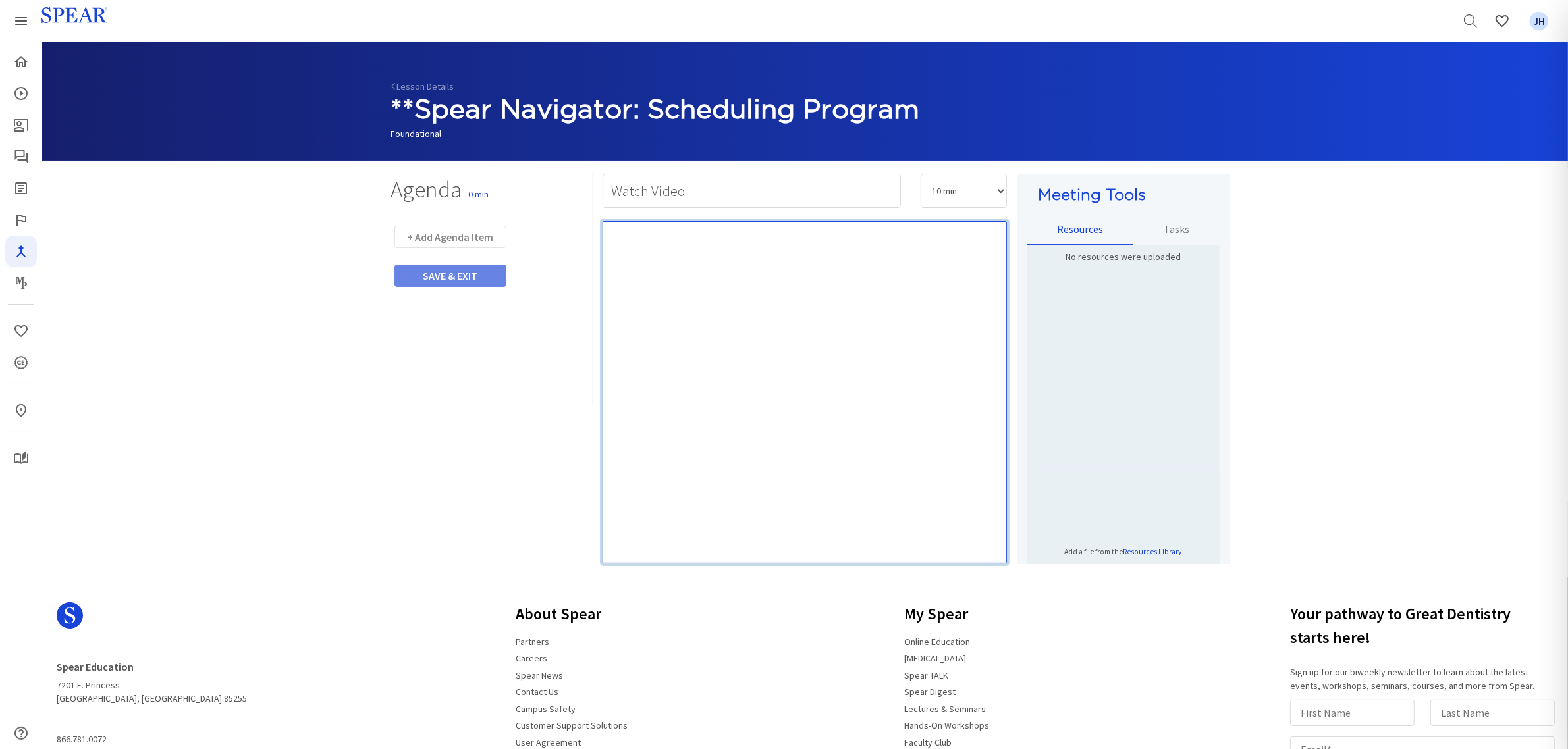
click at [646, 258] on div "Rich Text Editor, main" at bounding box center [805, 392] width 404 height 342
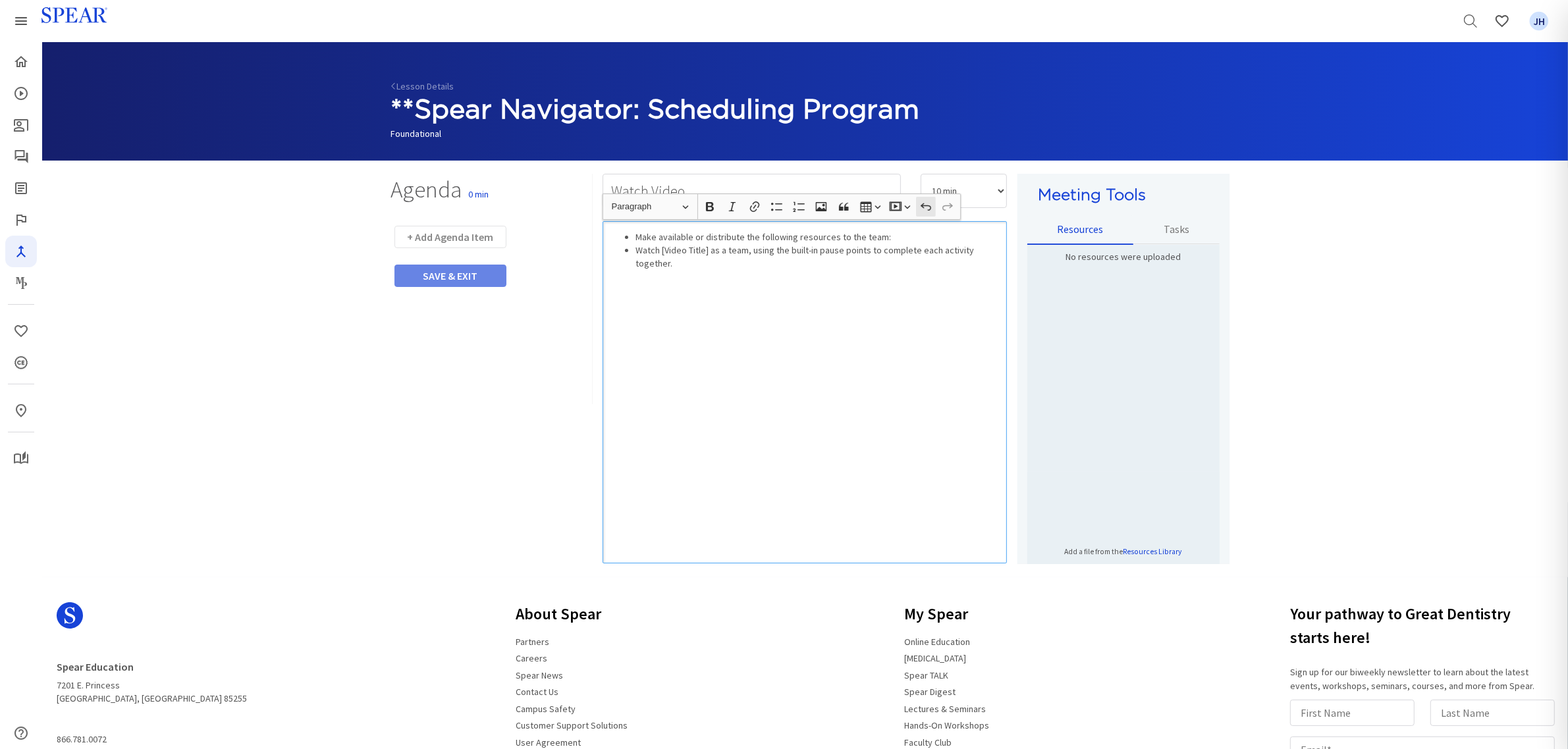
click at [930, 206] on icon "button" at bounding box center [925, 207] width 10 height 7
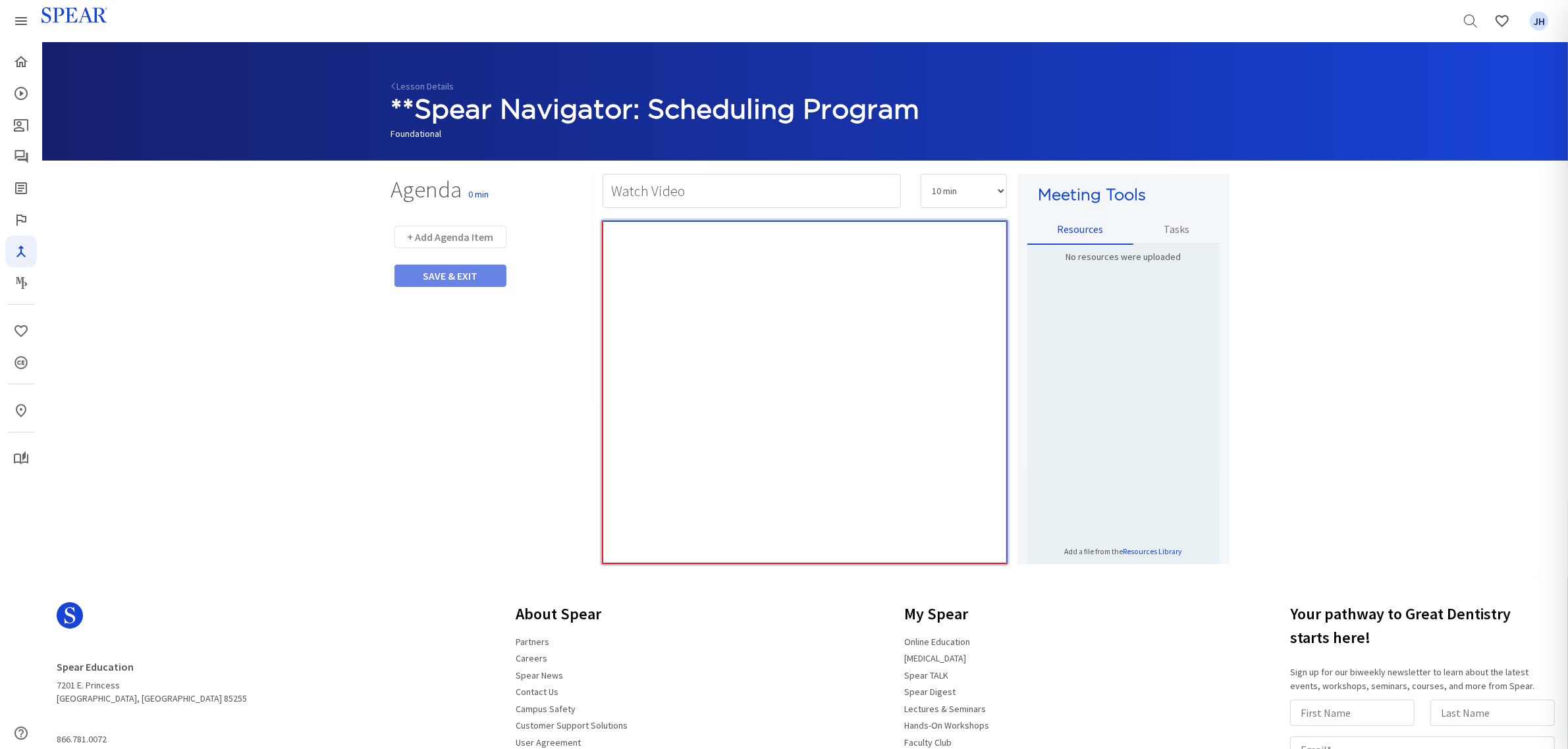
click at [692, 254] on div "Rich Text Editor, main" at bounding box center [805, 392] width 404 height 342
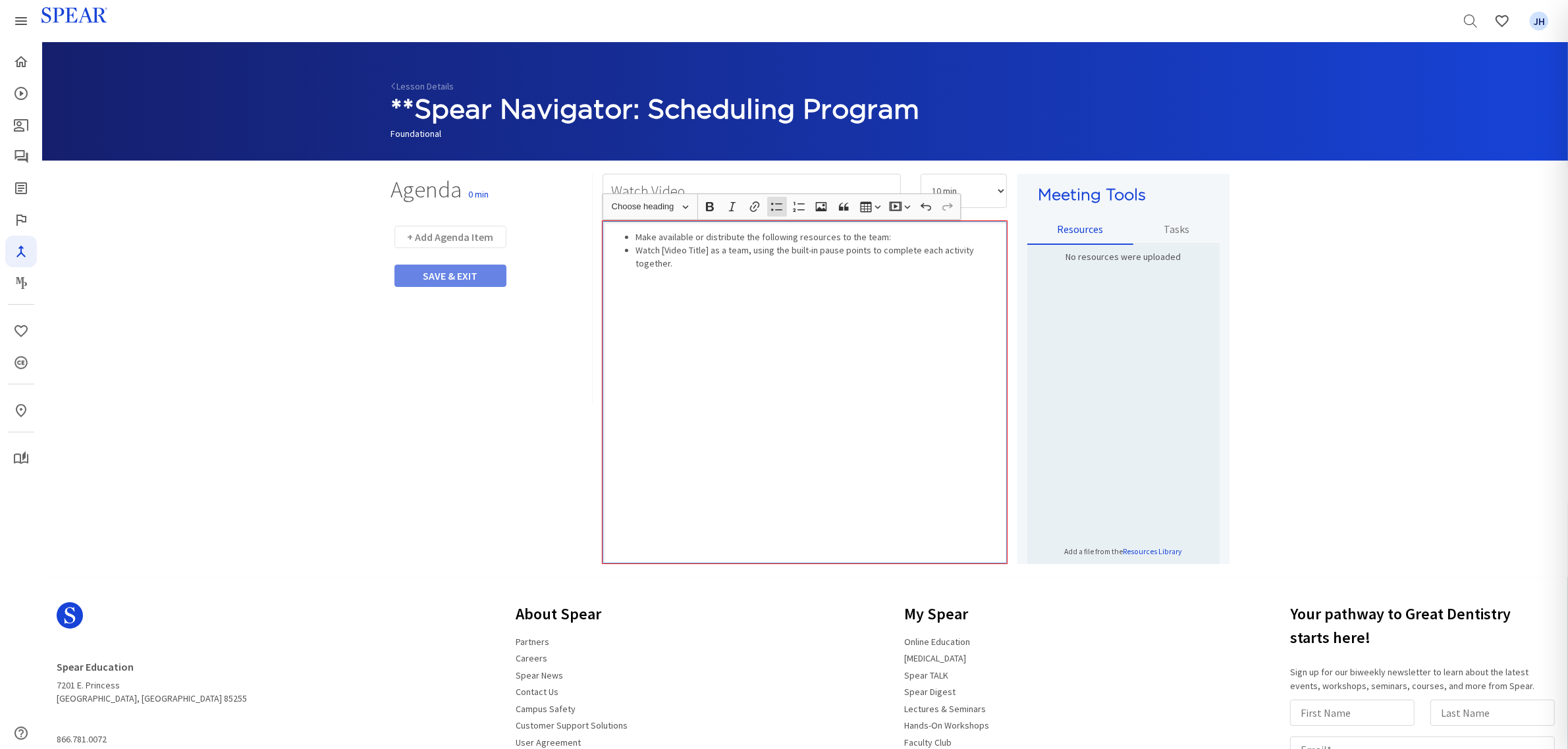
click at [726, 306] on div "Make available or distribute the following resources to the team: Watch [Video …" at bounding box center [805, 392] width 404 height 342
drag, startPoint x: 998, startPoint y: 250, endPoint x: 611, endPoint y: 242, distance: 387.1
click at [611, 242] on ul "Make available or distribute the following resources to the team: Watch [Video …" at bounding box center [805, 251] width 392 height 40
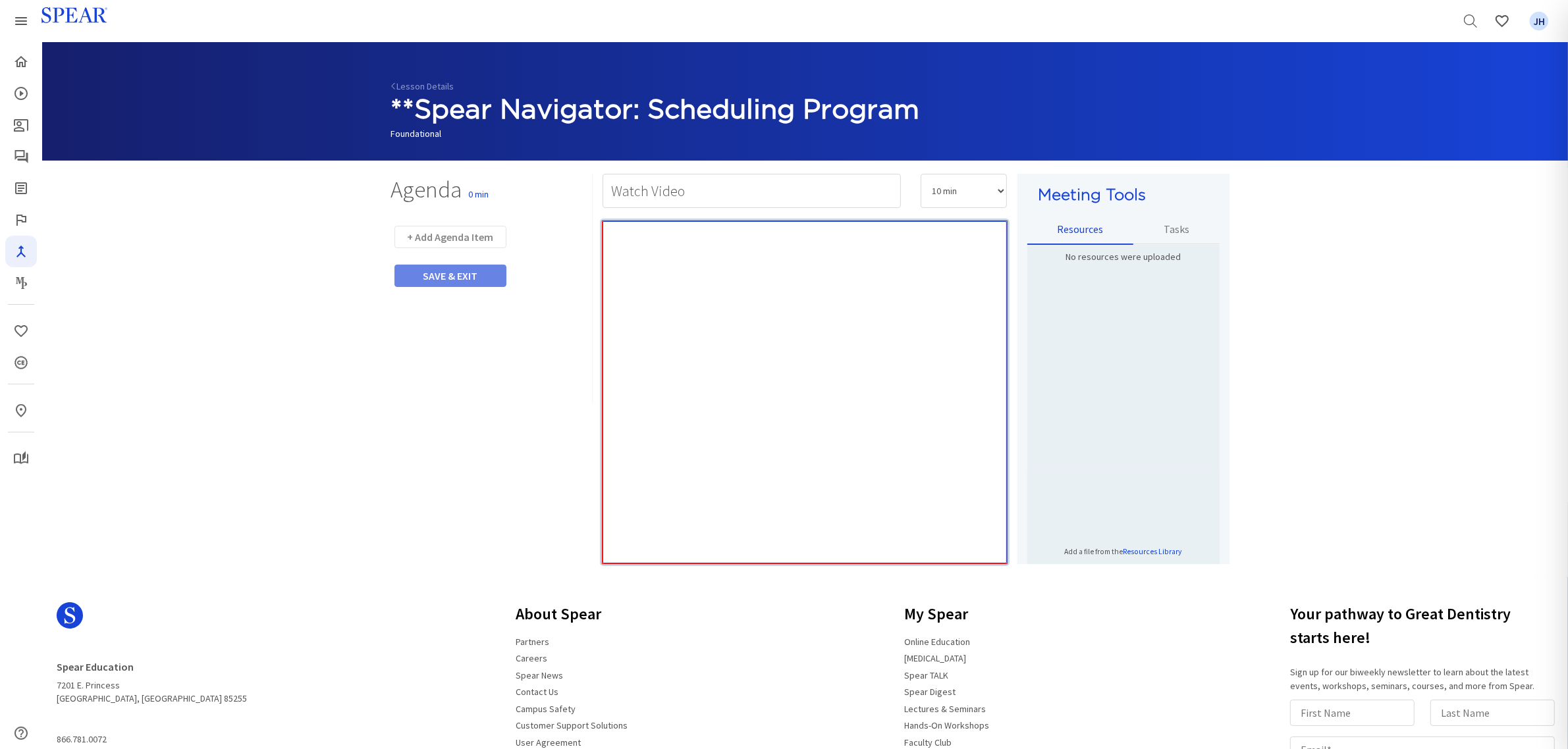
click at [622, 258] on div "Rich Text Editor, main" at bounding box center [805, 392] width 404 height 342
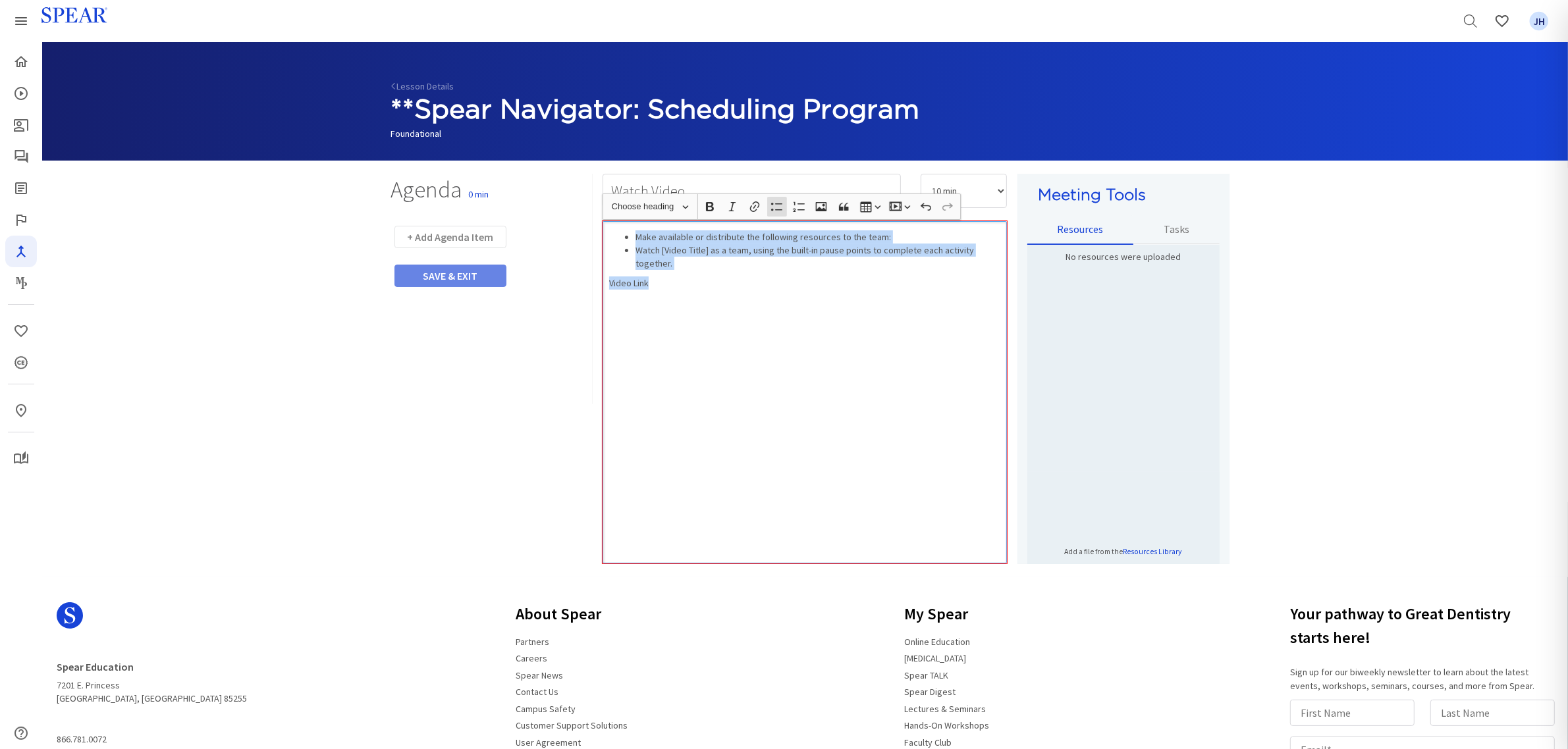
drag, startPoint x: 629, startPoint y: 275, endPoint x: 580, endPoint y: 223, distance: 71.4
click at [580, 224] on div "Agenda 0 min + Add Agenda Item SAVE & EXIT Loading Watch Video 5 min 10 min 15 …" at bounding box center [699, 369] width 636 height 390
drag, startPoint x: 665, startPoint y: 281, endPoint x: 620, endPoint y: 229, distance: 68.8
click at [620, 229] on div "Make available or distribute the following resources to the team: Watch [Video …" at bounding box center [805, 392] width 404 height 342
click at [653, 265] on div "Rich Text Editor, main" at bounding box center [805, 392] width 404 height 342
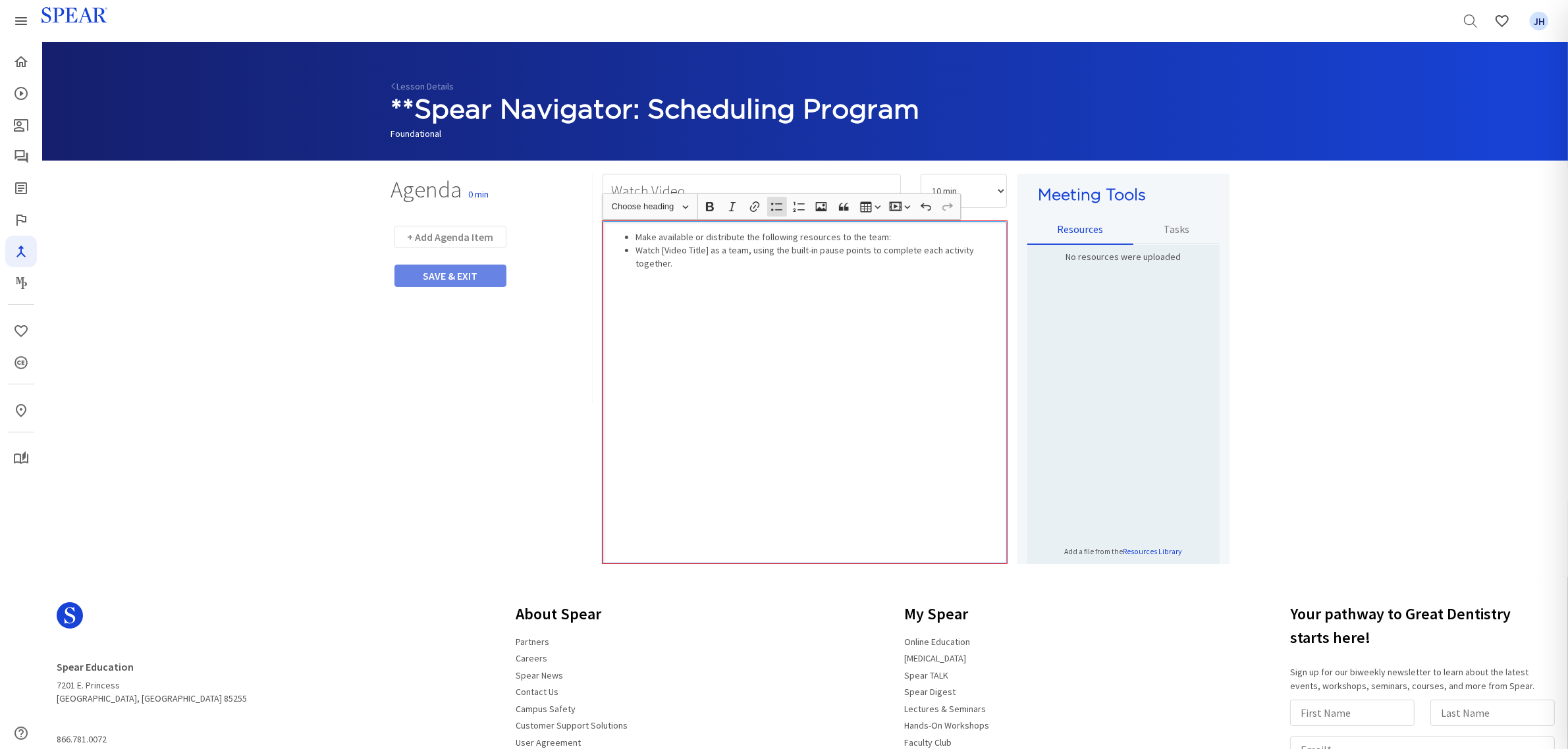
click at [703, 302] on div "Make available or distribute the following resources to the team: Watch [Video …" at bounding box center [805, 392] width 404 height 342
drag, startPoint x: 998, startPoint y: 258, endPoint x: 603, endPoint y: 234, distance: 395.7
click at [600, 234] on div "Loading Watch Video 5 min 10 min 15 min 20 min 25 min 30 min 35 min 40 min 45 m…" at bounding box center [805, 369] width 424 height 390
click at [696, 330] on div "Rich Text Editor, main" at bounding box center [805, 392] width 404 height 342
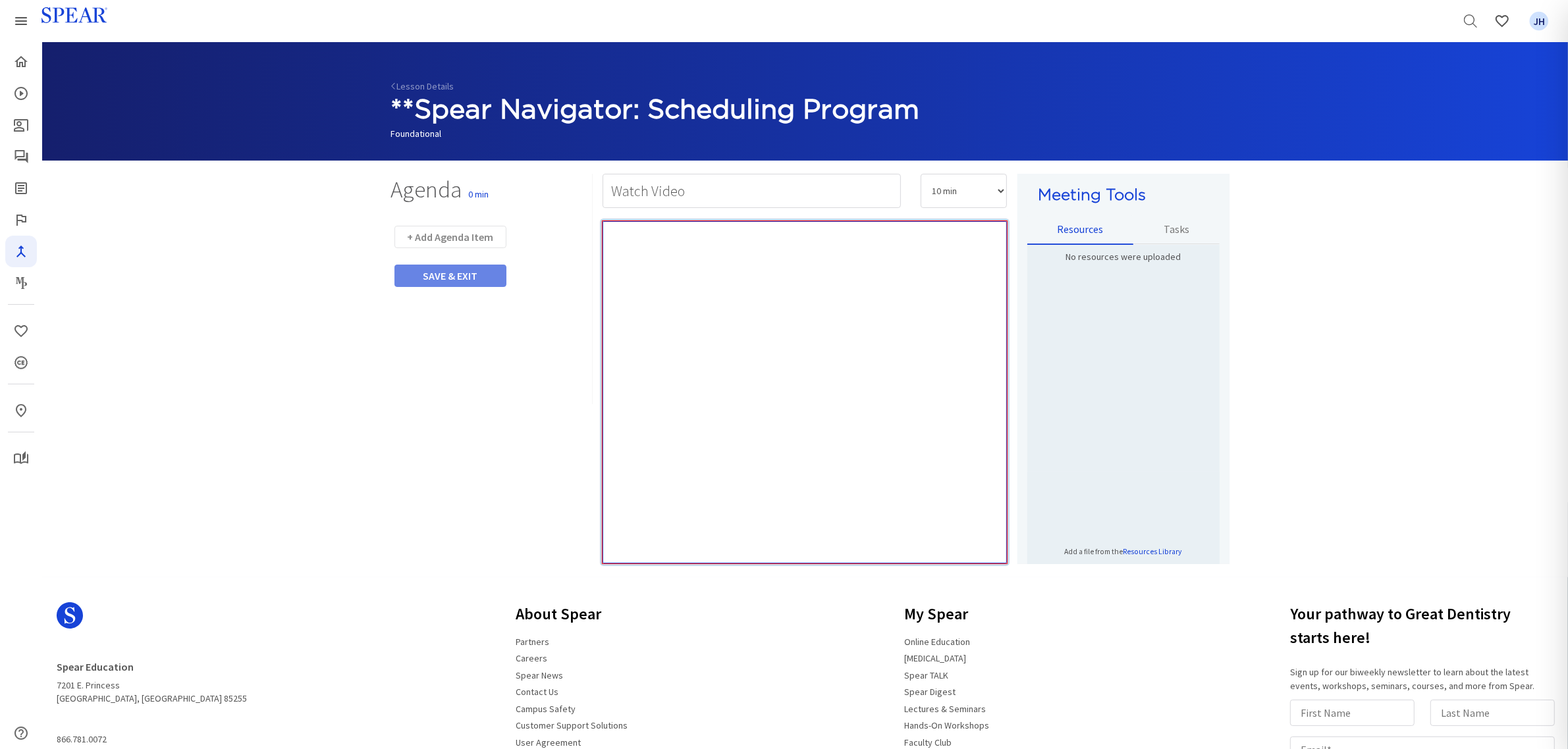
click at [669, 254] on div "Rich Text Editor, main" at bounding box center [805, 392] width 404 height 342
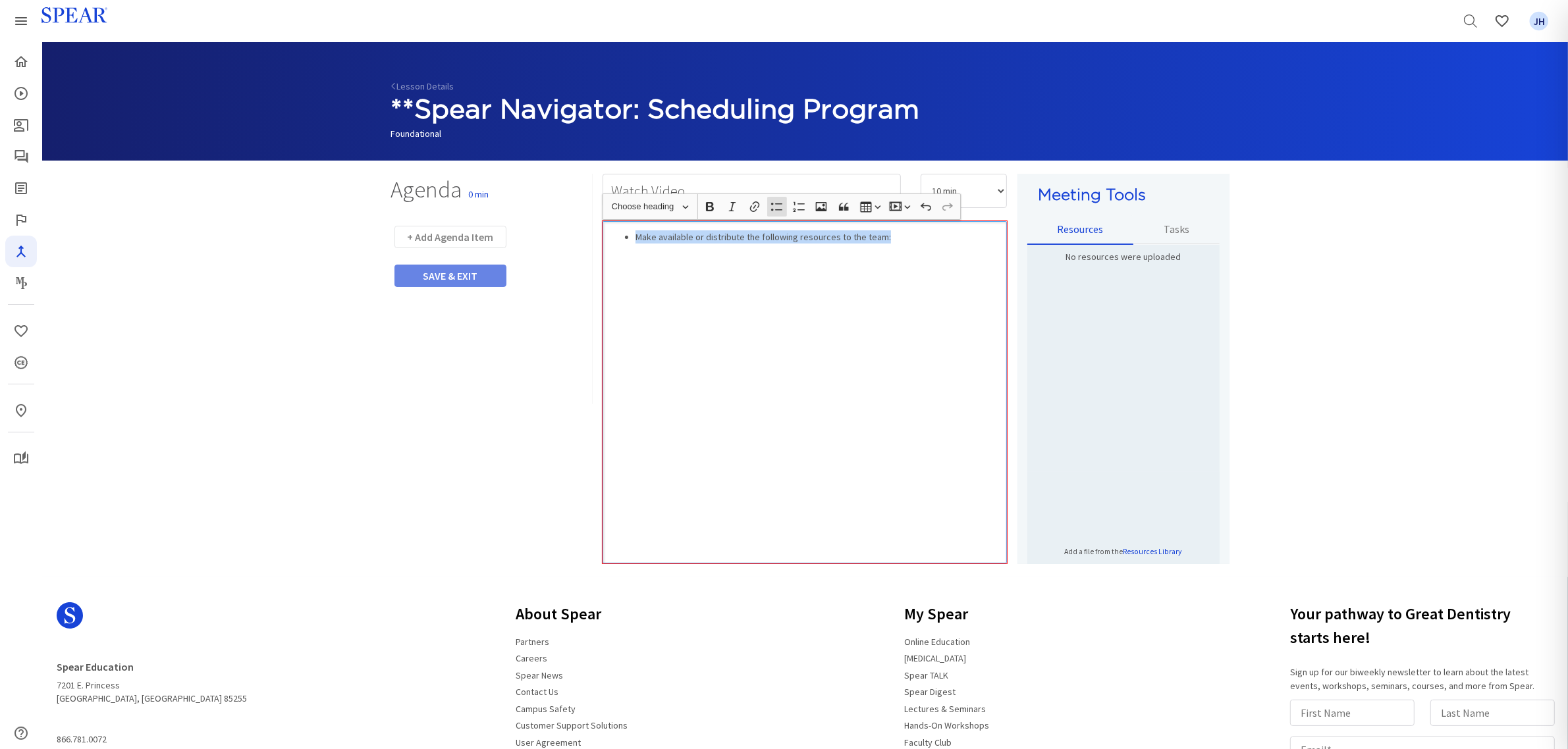
drag, startPoint x: 899, startPoint y: 223, endPoint x: 571, endPoint y: 241, distance: 328.5
click at [571, 241] on div "Agenda 0 min + Add Agenda Item SAVE & EXIT Loading Watch Video 5 min 10 min 15 …" at bounding box center [699, 369] width 636 height 390
drag, startPoint x: 711, startPoint y: 287, endPoint x: 725, endPoint y: 285, distance: 14.1
click at [712, 288] on div "Rich Text Editor, main" at bounding box center [805, 392] width 404 height 342
click at [447, 238] on button "+ Add Agenda Item" at bounding box center [451, 237] width 112 height 22
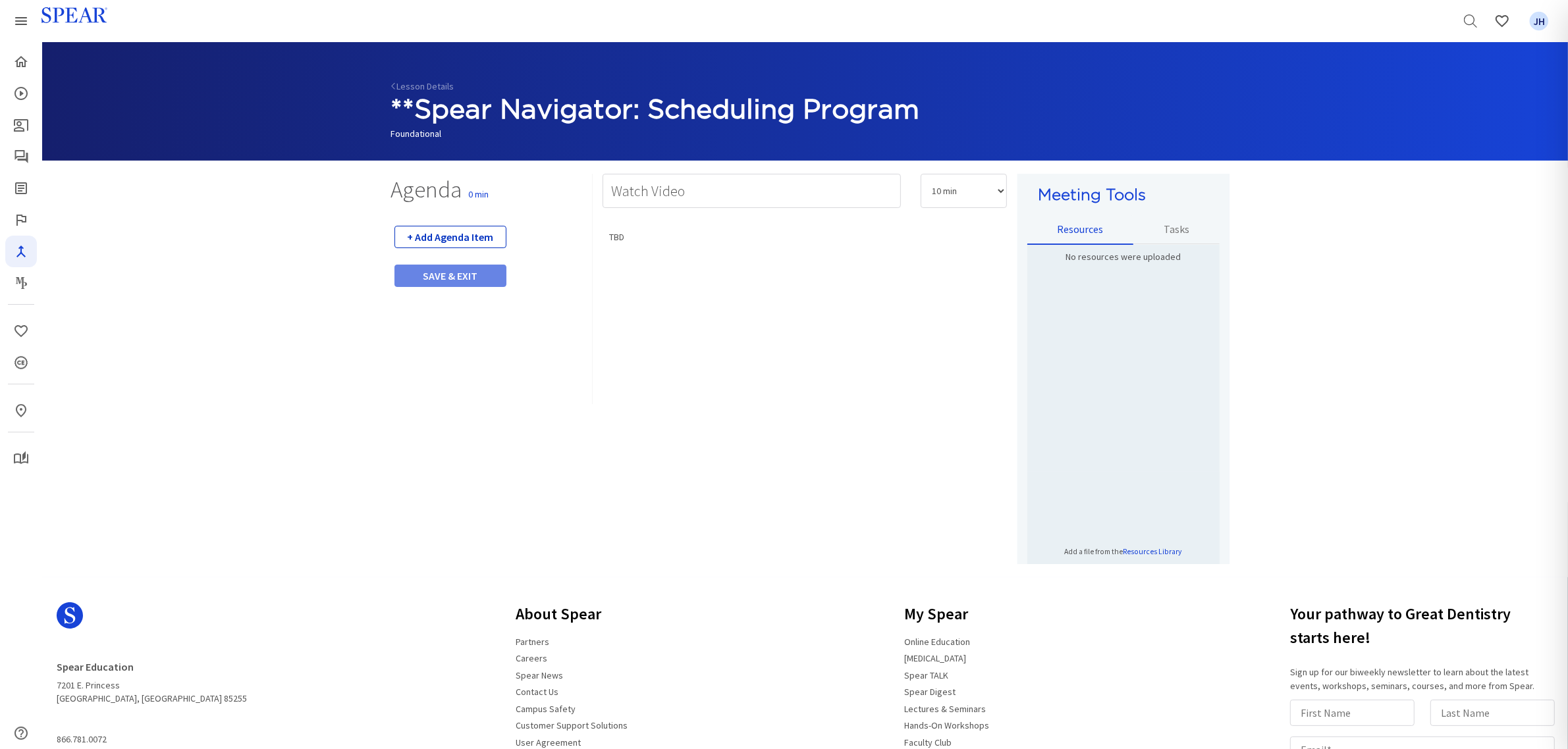
select select "5"
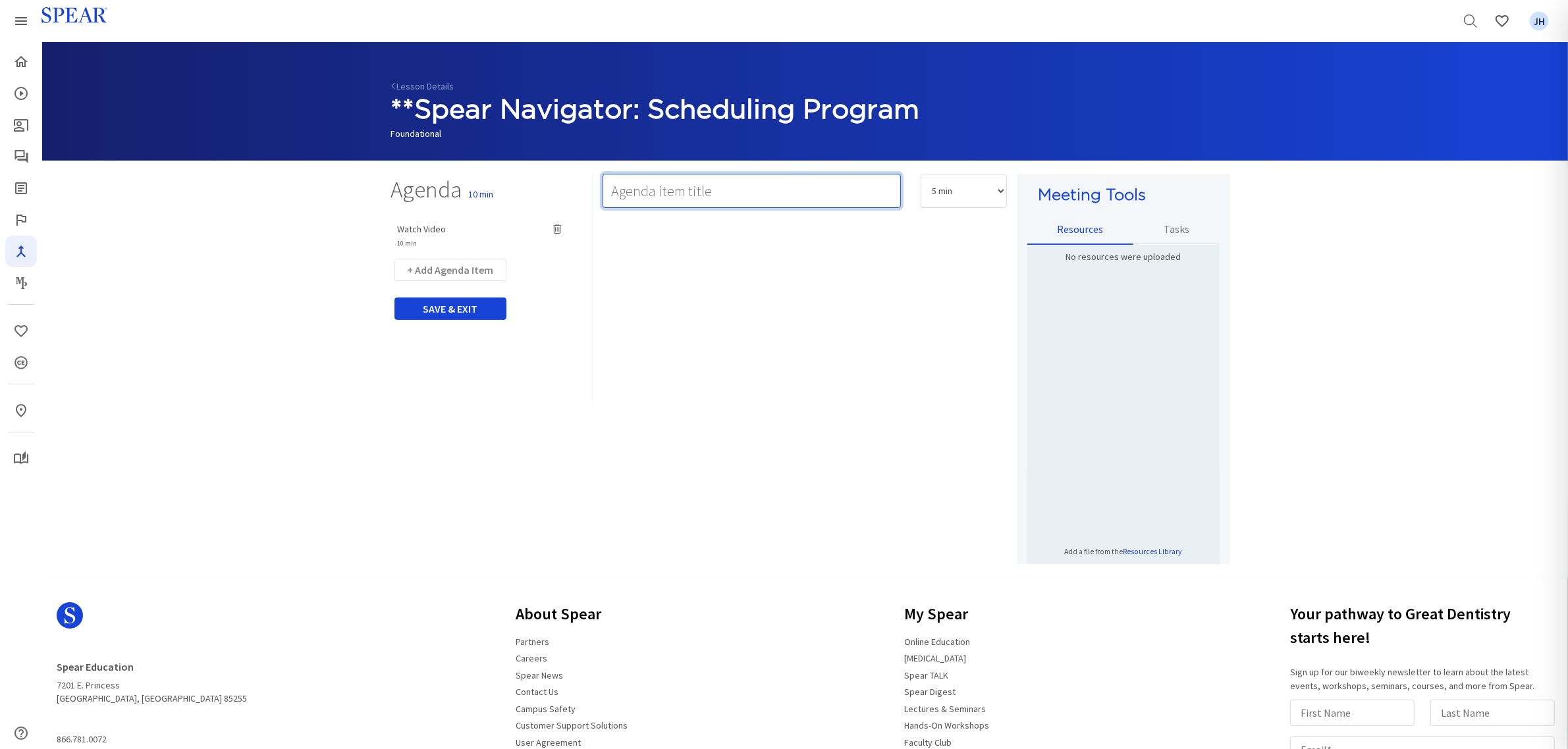
click at [650, 182] on input "text" at bounding box center [751, 190] width 298 height 34
type input "Team Activity 1: TBD"
click at [997, 189] on select "5 min 10 min 15 min 20 min 25 min 30 min 35 min 40 min 45 min 60 min 75 min 90 …" at bounding box center [963, 190] width 86 height 34
select select "20"
click at [920, 174] on select "5 min 10 min 15 min 20 min 25 min 30 min 35 min 40 min 45 min 60 min 75 min 90 …" at bounding box center [963, 190] width 86 height 34
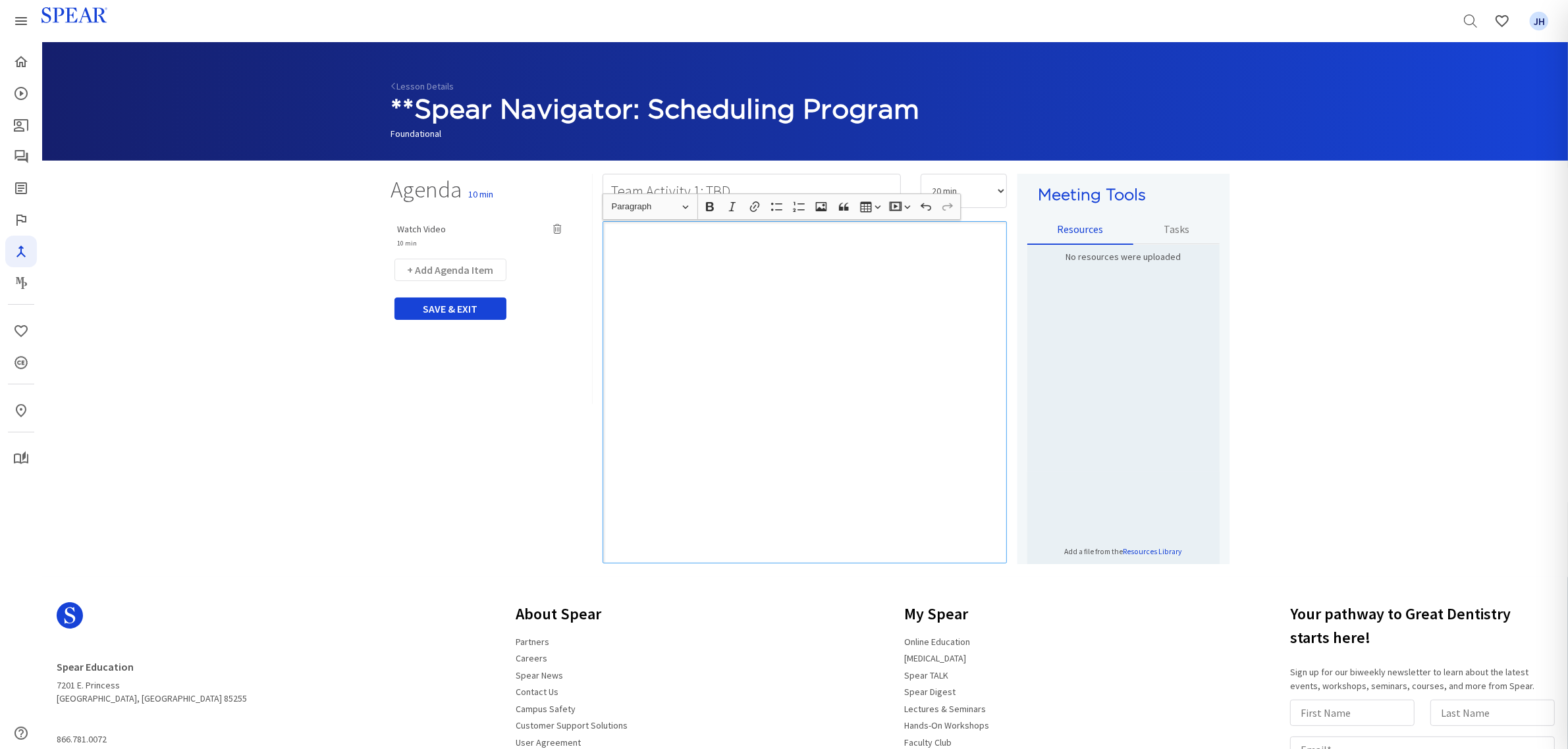
click at [643, 240] on div "Rich Text Editor, main" at bounding box center [805, 392] width 404 height 342
click at [458, 269] on button "+ Add Agenda Item" at bounding box center [451, 270] width 112 height 22
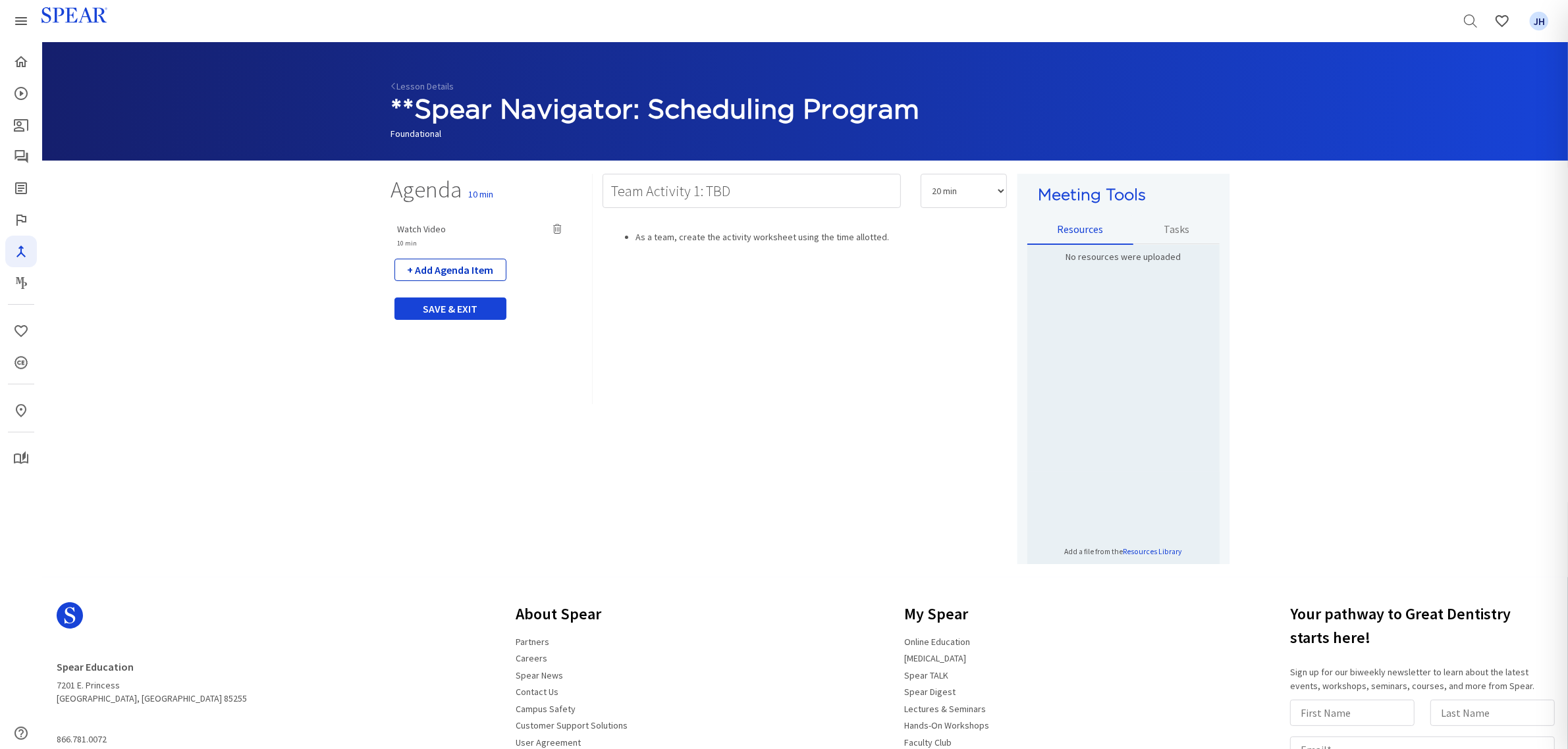
select select "5"
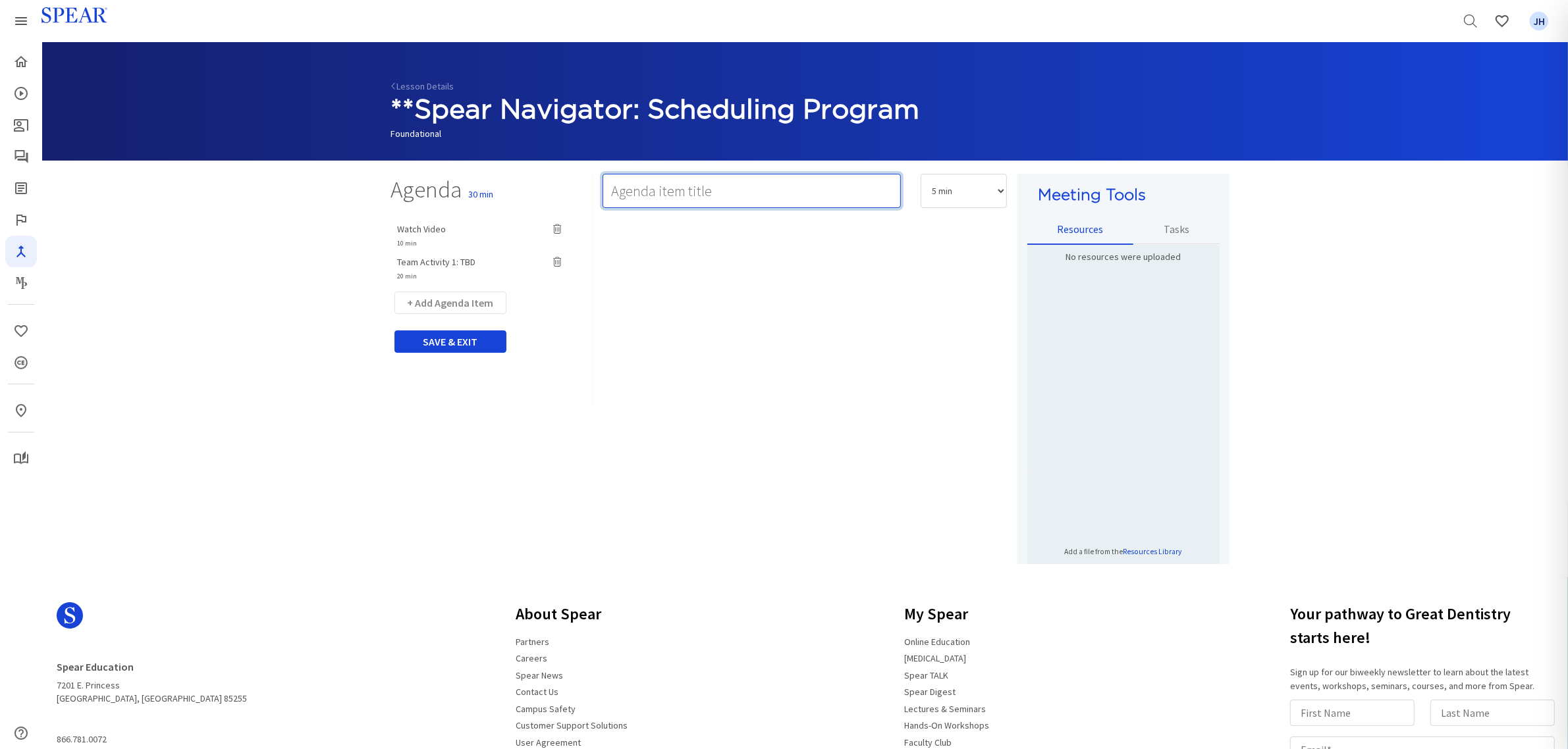
click at [638, 183] on input "text" at bounding box center [751, 190] width 298 height 34
type input "Team Activity 2: Implementation Action Plan & Next Steps"
click at [997, 191] on select "5 min 10 min 15 min 20 min 25 min 30 min 35 min 40 min 45 min 60 min 75 min 90 …" at bounding box center [963, 190] width 86 height 34
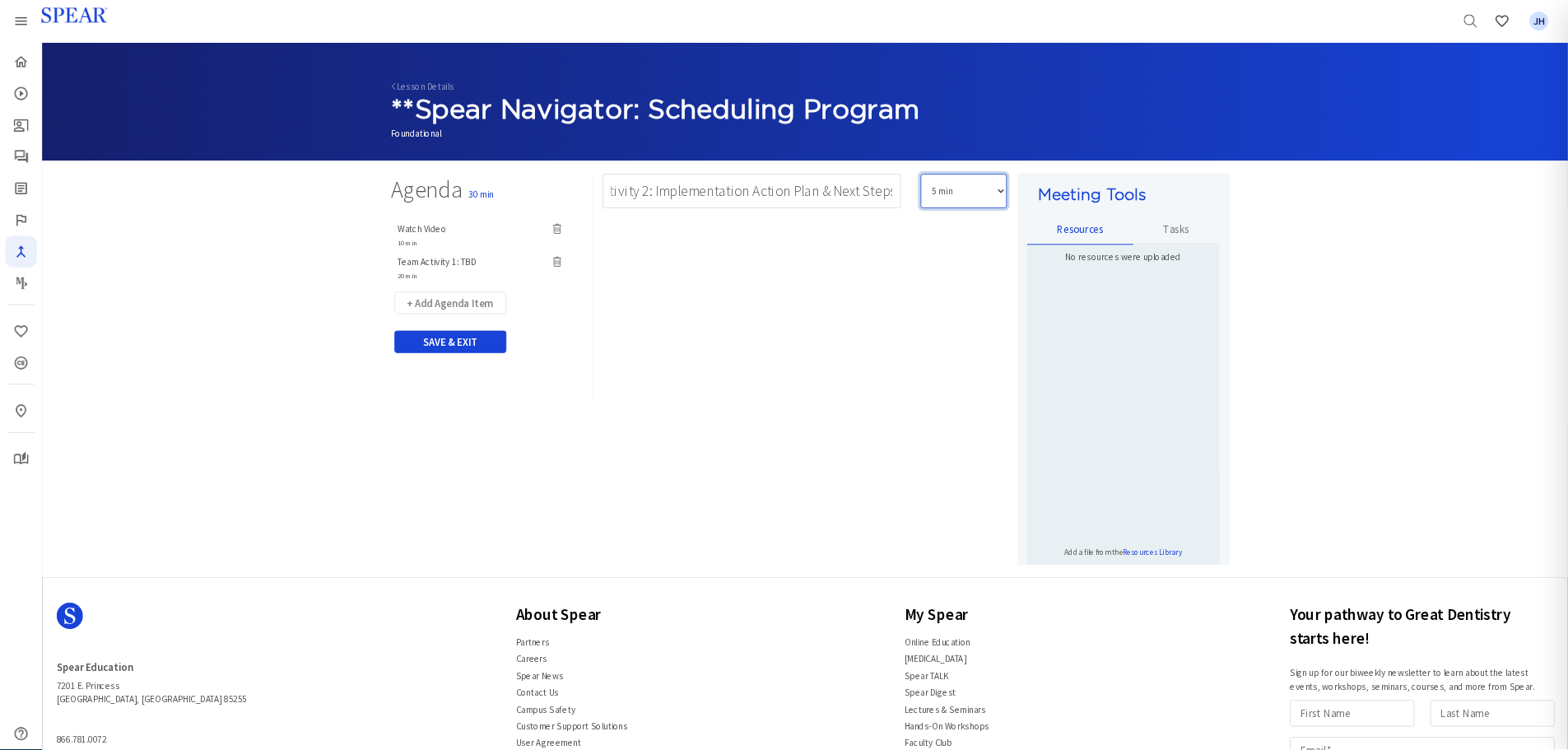
scroll to position [0, 0]
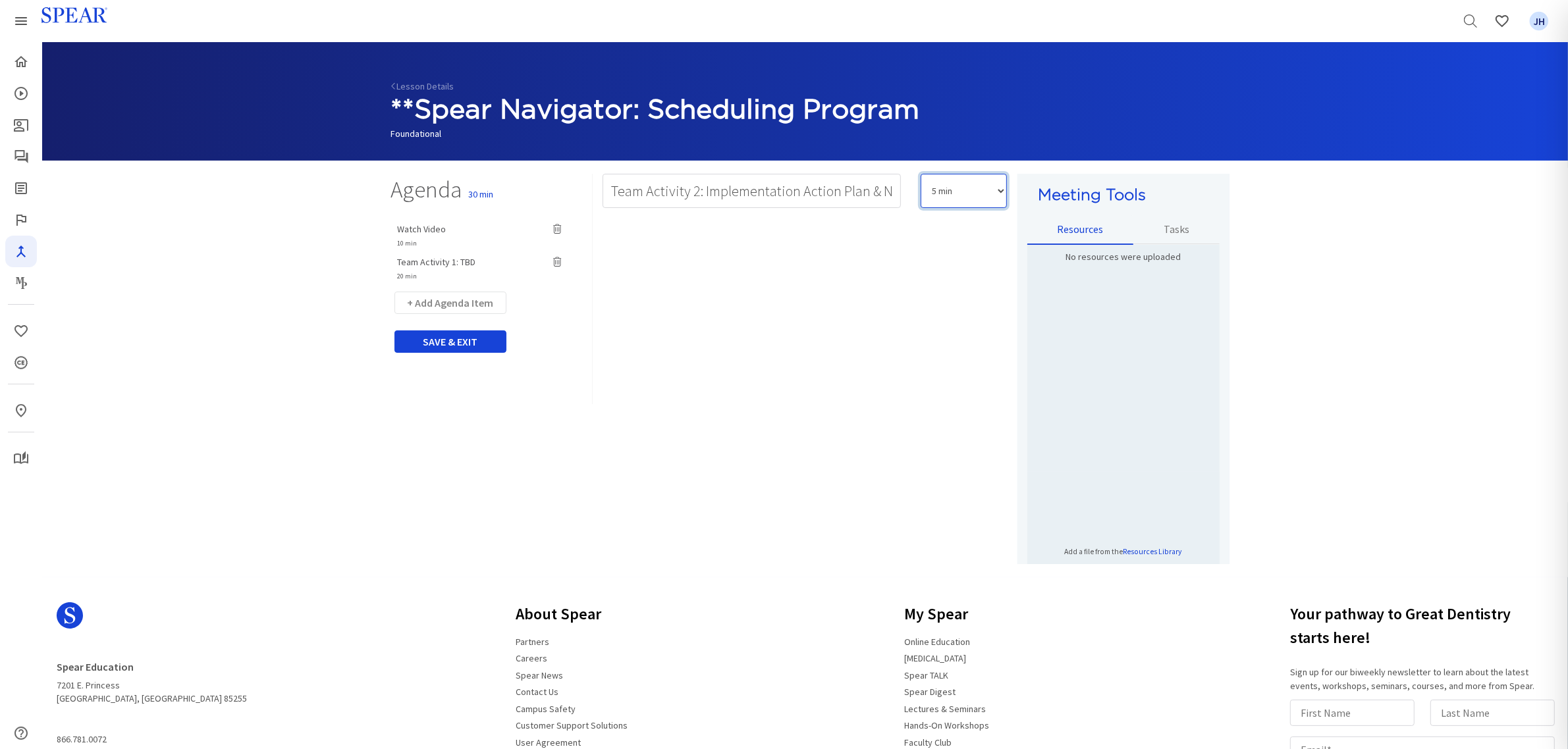
select select "15"
click at [920, 174] on select "5 min 10 min 15 min 20 min 25 min 30 min 35 min 40 min 45 min 60 min 75 min 90 …" at bounding box center [963, 190] width 86 height 34
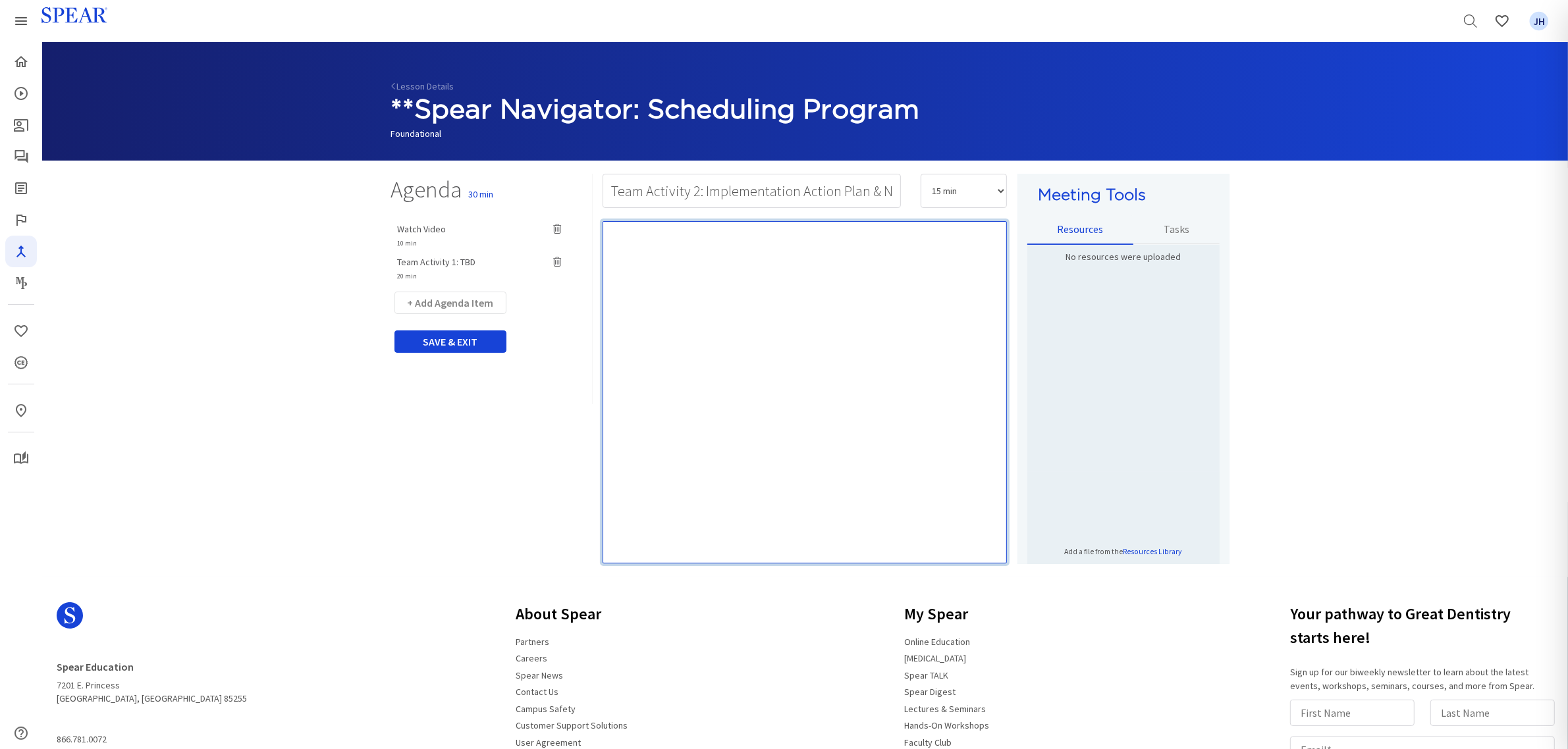
click at [661, 236] on div "Rich Text Editor, main" at bounding box center [805, 392] width 404 height 342
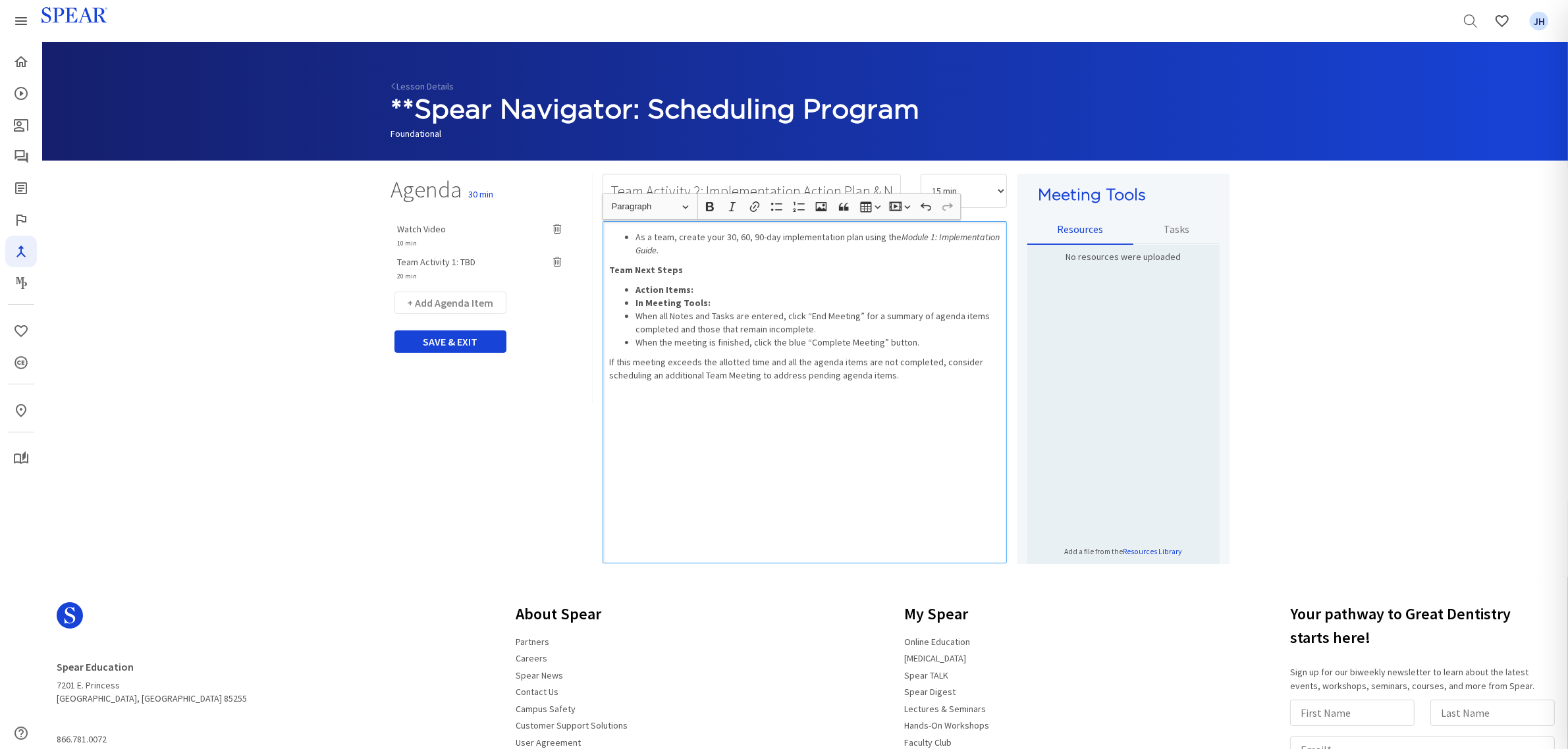
click at [782, 442] on div "As a team, create your 30, 60, 90-day implementation plan using the Module 1: I…" at bounding box center [805, 392] width 404 height 342
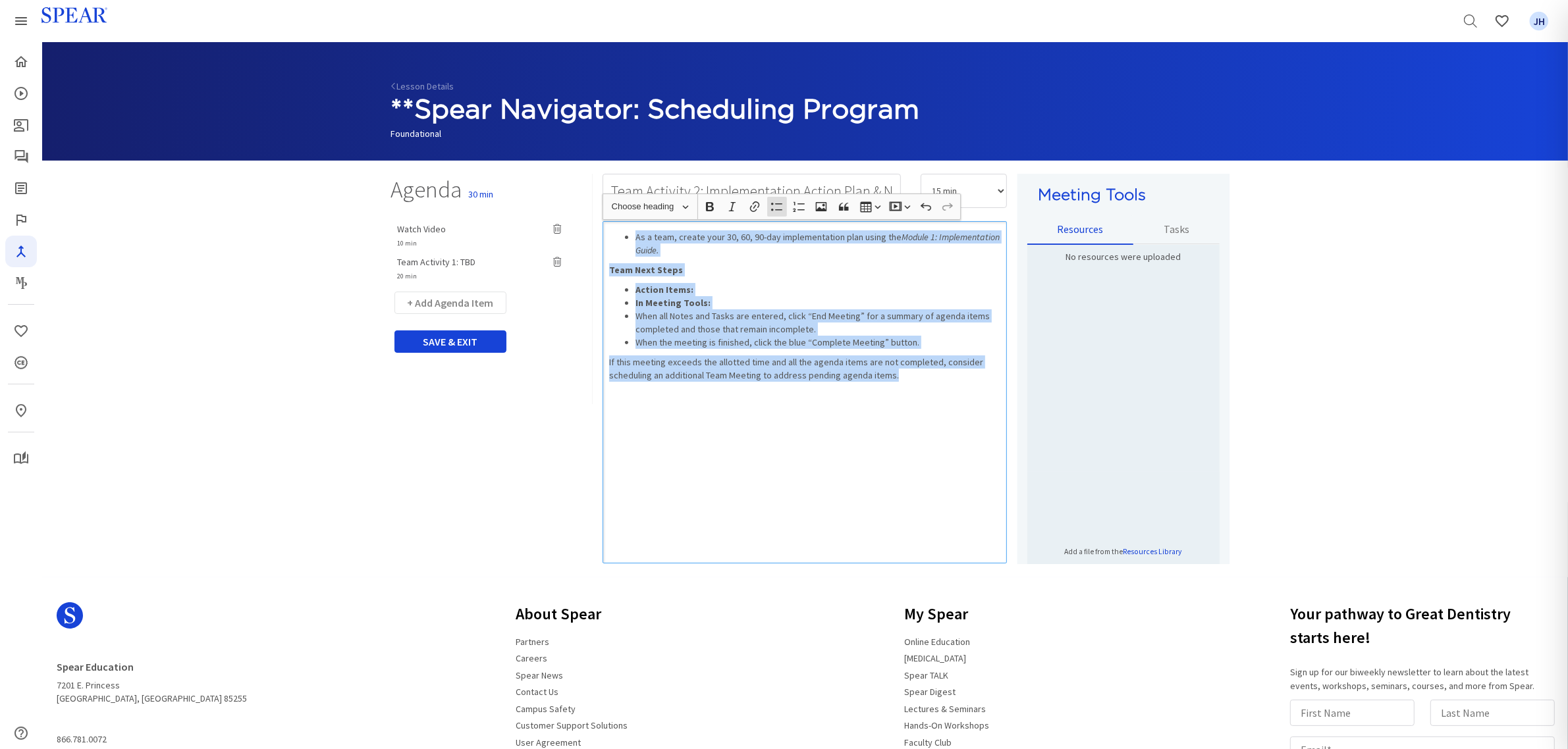
drag, startPoint x: 913, startPoint y: 380, endPoint x: 610, endPoint y: 236, distance: 335.5
click at [610, 236] on div "As a team, create your 30, 60, 90-day implementation plan using the Module 1: I…" at bounding box center [805, 392] width 404 height 342
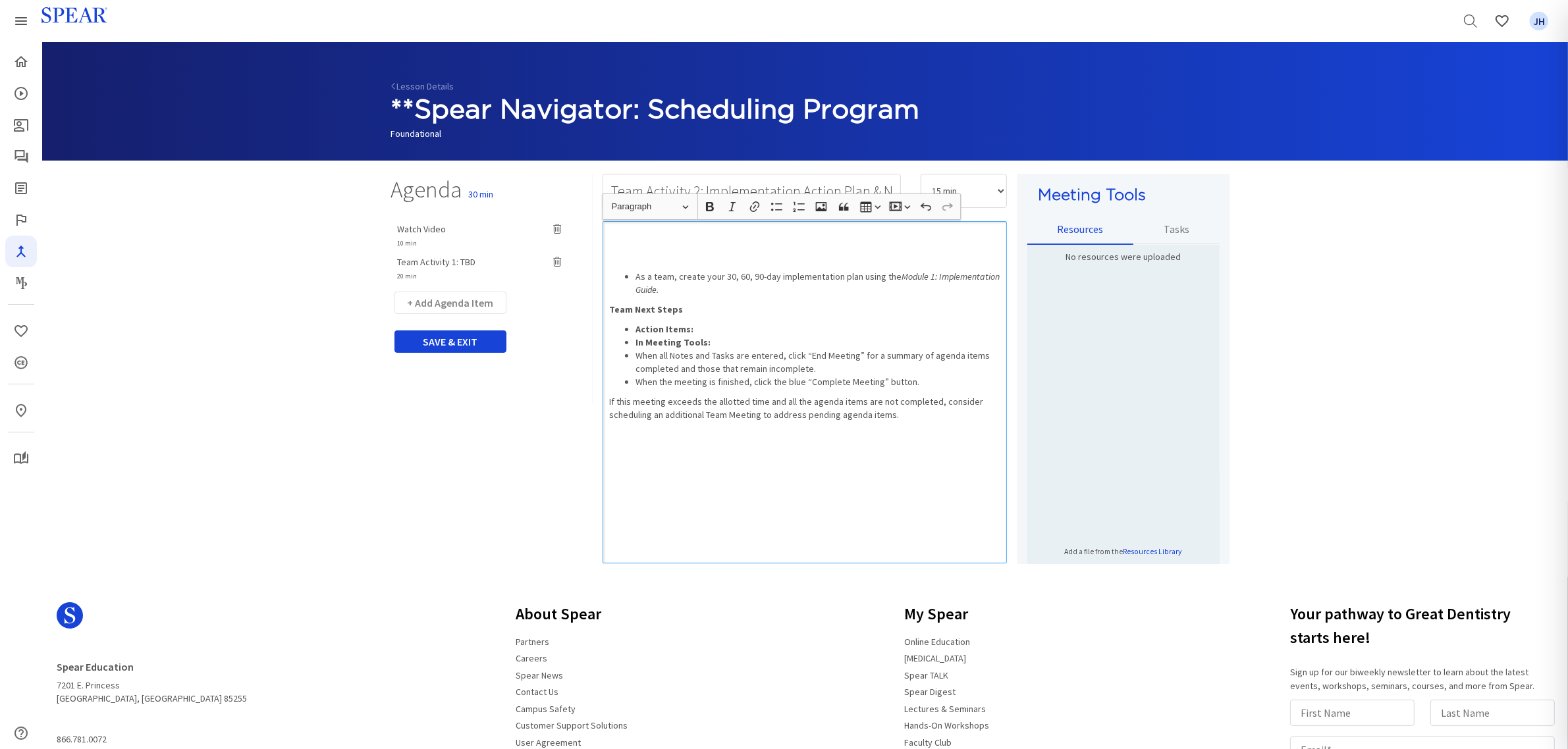
click at [743, 455] on div "As a team, create your 30, 60, 90-day implementation plan using the Module 1: I…" at bounding box center [805, 392] width 404 height 342
click at [632, 227] on div "As a team, create your 30, 60, 90-day implementation plan using the Module 1: I…" at bounding box center [805, 392] width 404 height 342
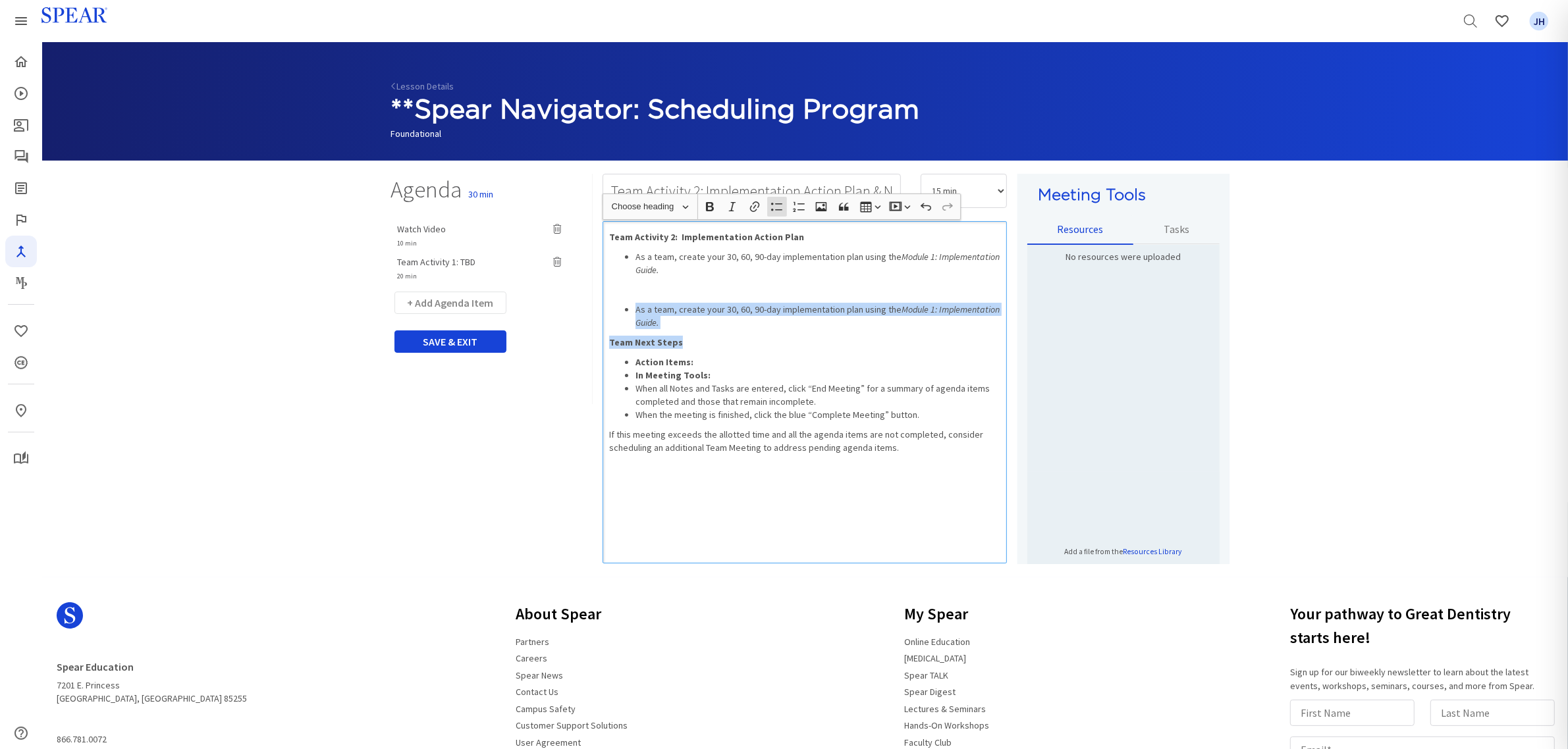
drag, startPoint x: 637, startPoint y: 310, endPoint x: 756, endPoint y: 330, distance: 120.7
click at [756, 330] on div "Team Activity 2: Implementation Action Plan As a team, create your 30, 60, 90-d…" at bounding box center [805, 392] width 404 height 342
click at [726, 326] on li "As a team, create your 30, 60, 90-day implementation plan using the Module 1: I…" at bounding box center [817, 316] width 365 height 26
click at [673, 318] on li "As a team, create your 30, 60, 90-day implementation plan using the Module 1: I…" at bounding box center [817, 316] width 365 height 26
drag, startPoint x: 666, startPoint y: 325, endPoint x: 611, endPoint y: 301, distance: 60.0
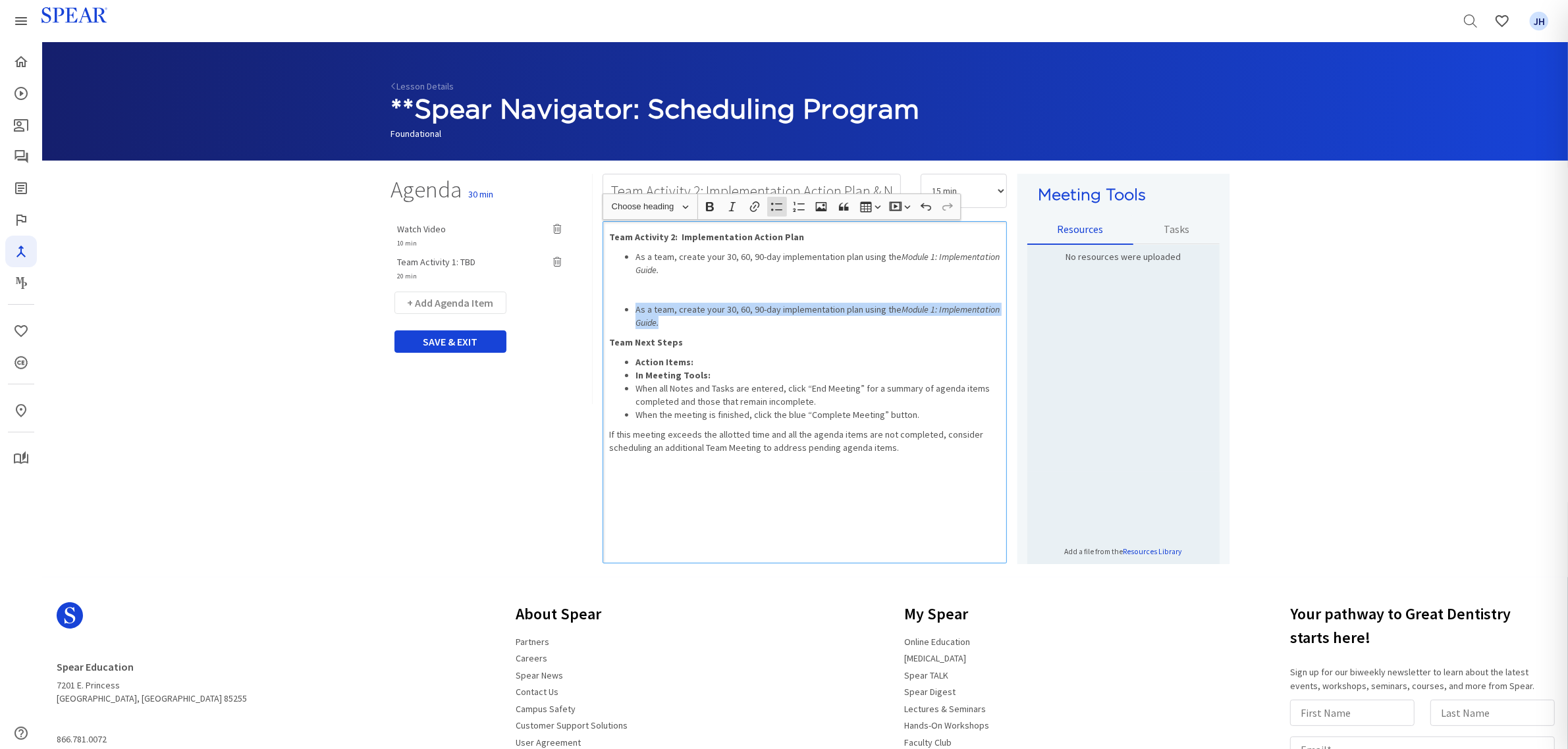
click at [611, 301] on div "Team Activity 2: Implementation Action Plan As a team, create your 30, 60, 90-d…" at bounding box center [805, 392] width 404 height 342
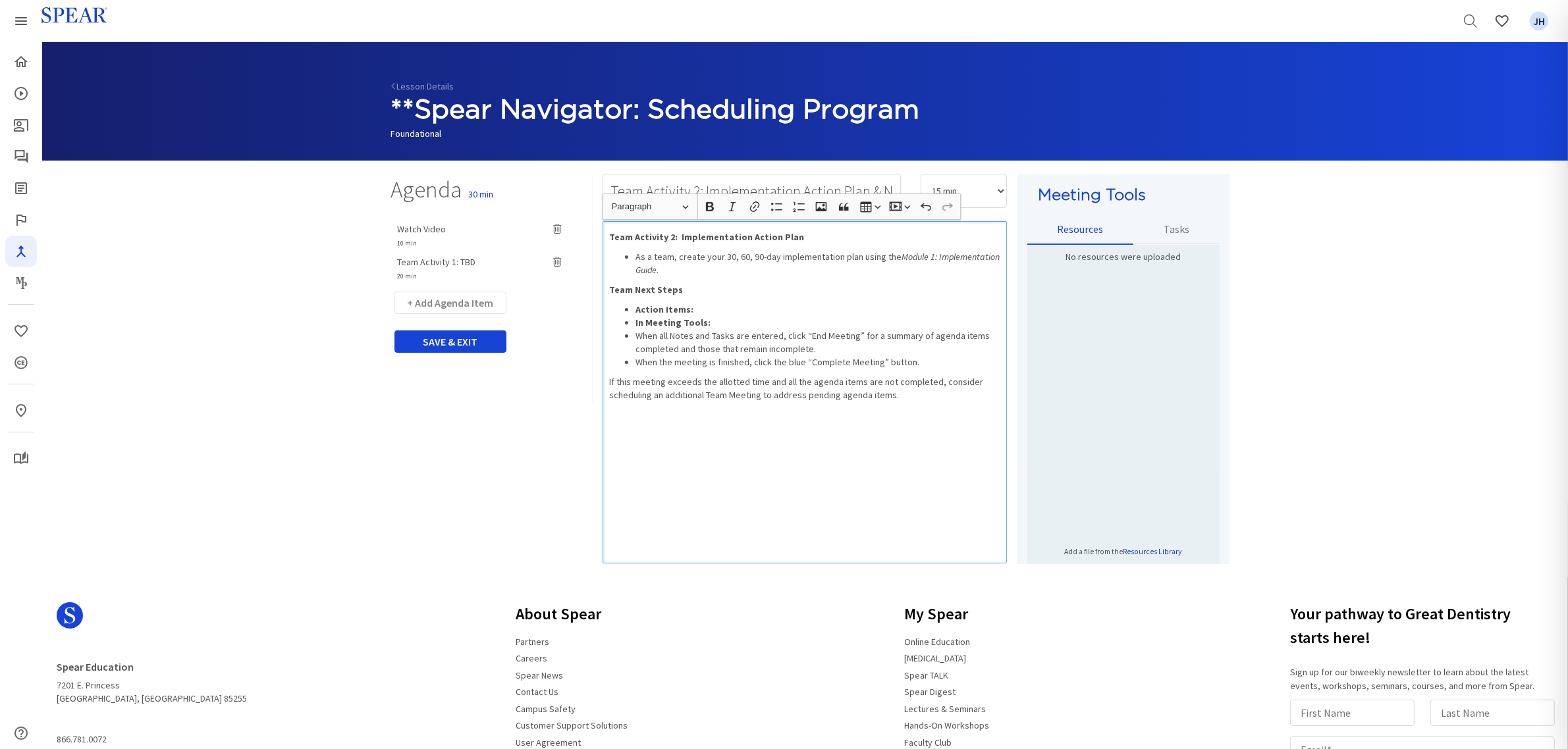
click at [778, 458] on div "Team Activity 2: Implementation Action Plan As a team, create your 30, 60, 90-d…" at bounding box center [805, 392] width 404 height 342
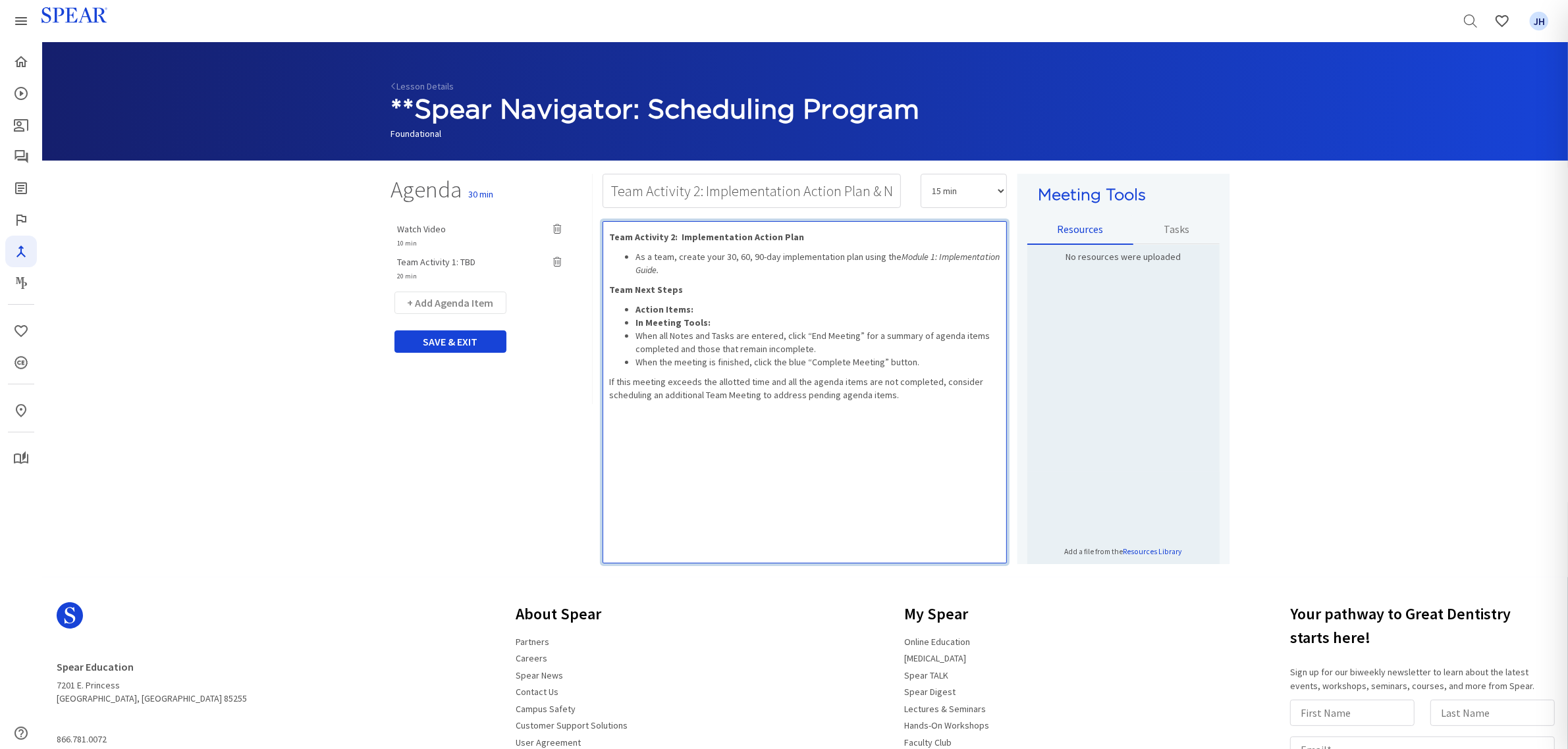
click at [781, 479] on div "Team Activity 2: Implementation Action Plan As a team, create your 30, 60, 90-d…" at bounding box center [805, 392] width 404 height 342
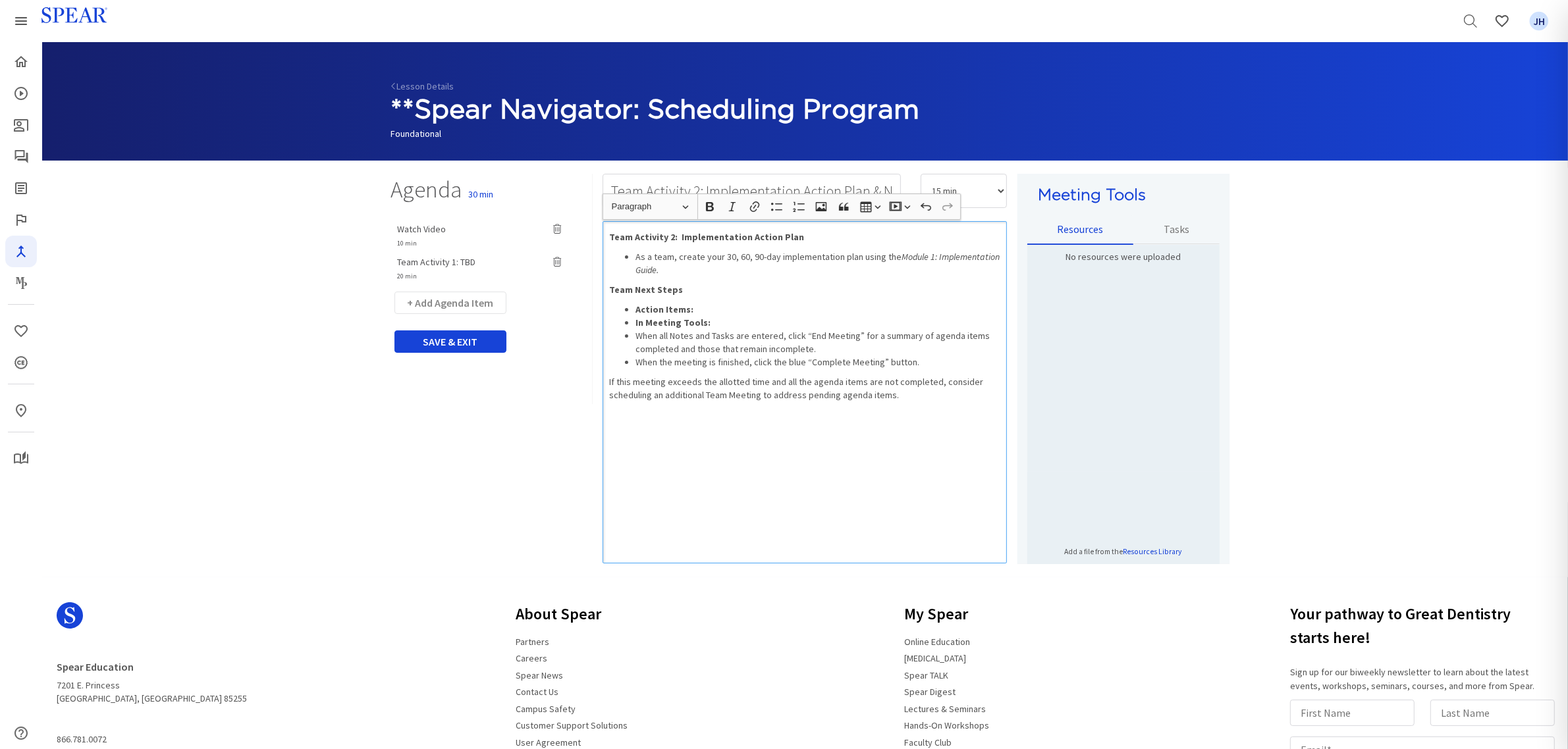
click at [703, 310] on li "Action Items:" at bounding box center [817, 310] width 365 height 14
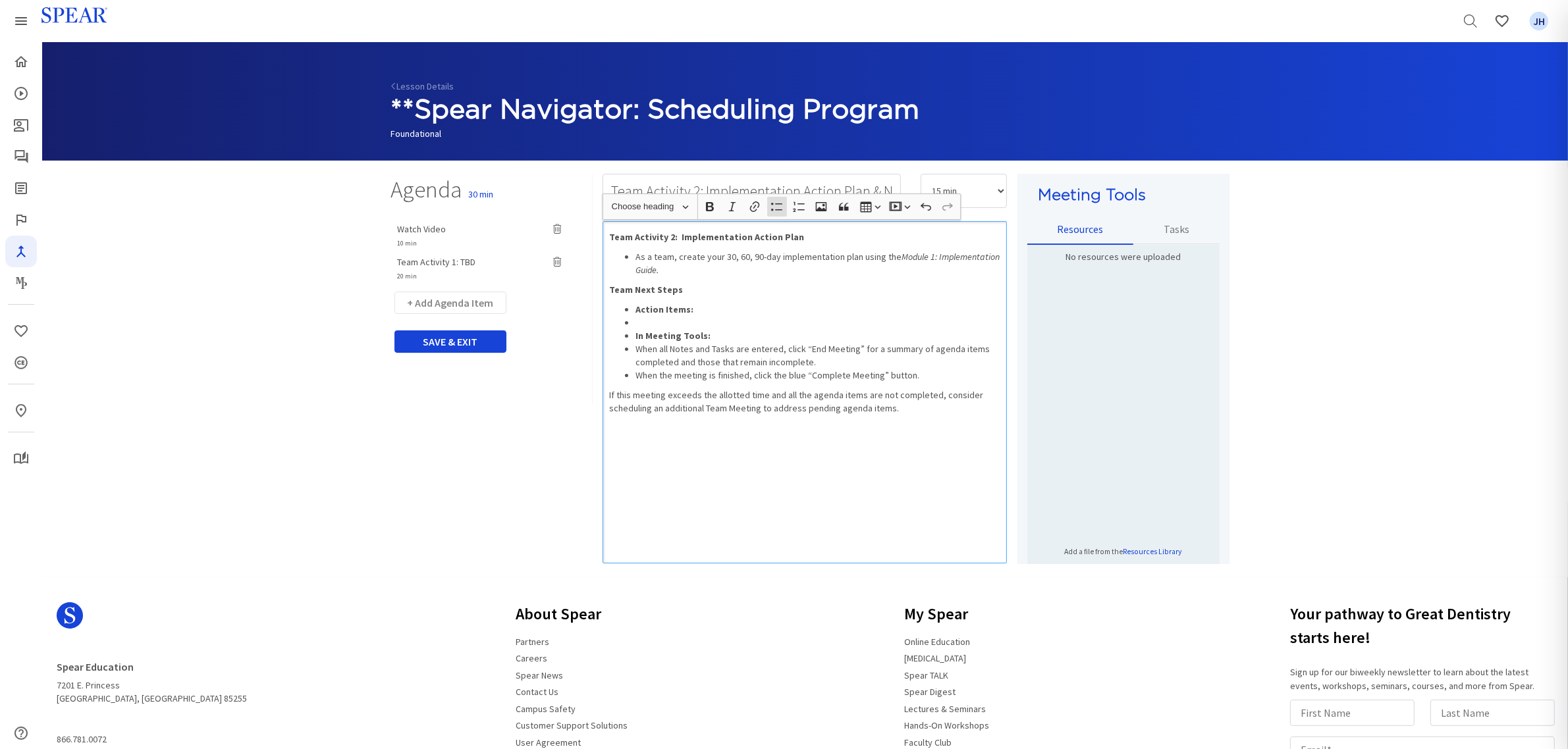
click at [653, 322] on li "Rich Text Editor, main" at bounding box center [817, 322] width 365 height 14
click at [665, 330] on li "In Meeting Tools:" at bounding box center [817, 336] width 365 height 14
drag, startPoint x: 642, startPoint y: 322, endPoint x: 653, endPoint y: 320, distance: 11.2
click at [642, 322] on li "o Create your Implementation Action Plan and complete all action steps [DATE]." at bounding box center [817, 322] width 365 height 14
click at [704, 304] on li "Action Items: Create your Implementation Action Plan and complete all action st…" at bounding box center [817, 316] width 365 height 26
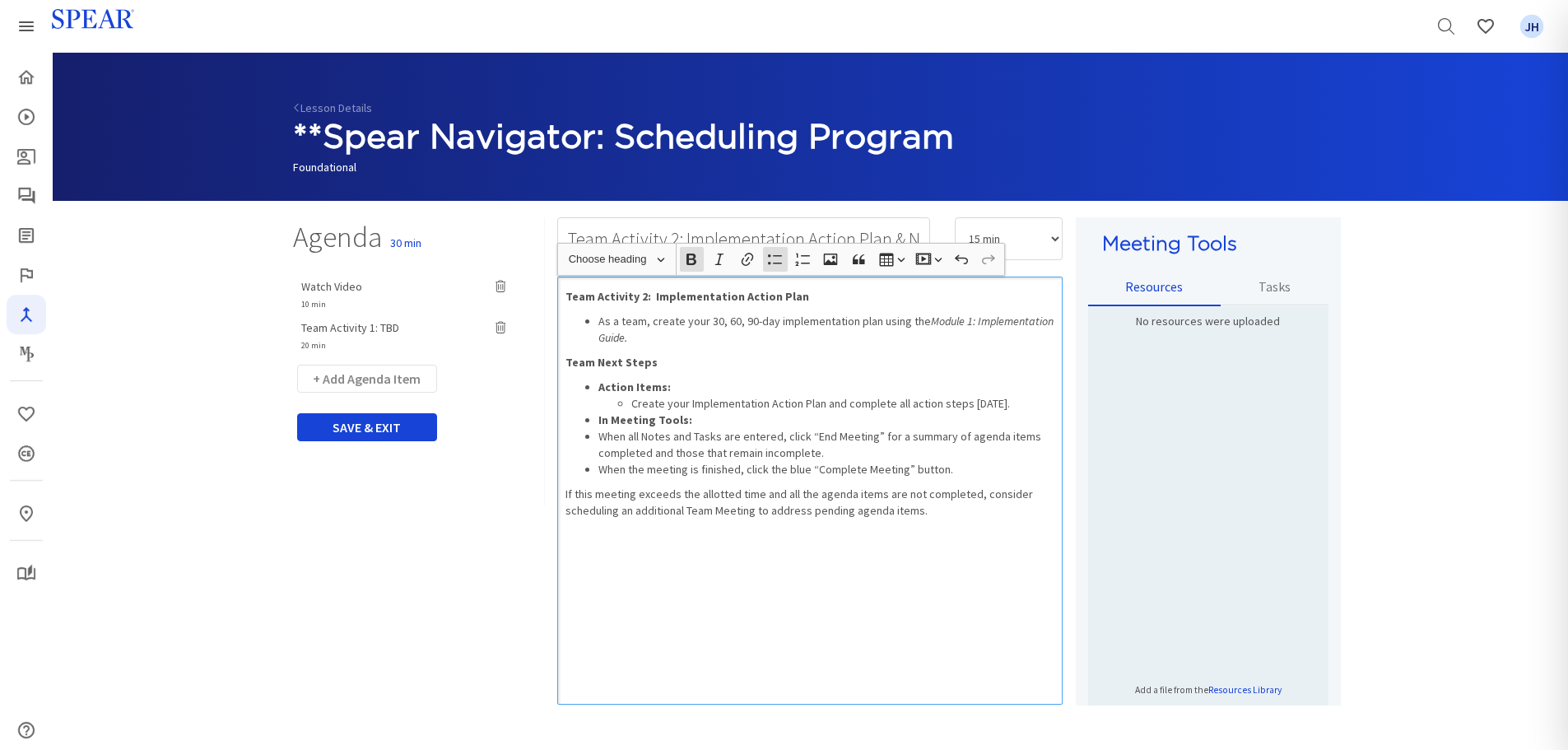
drag, startPoint x: 1569, startPoint y: 17, endPoint x: 867, endPoint y: 586, distance: 903.6
click at [867, 586] on div "Team Activity 2: Implementation Action Plan As a team, create your 30, 60, 90-d…" at bounding box center [810, 490] width 505 height 428
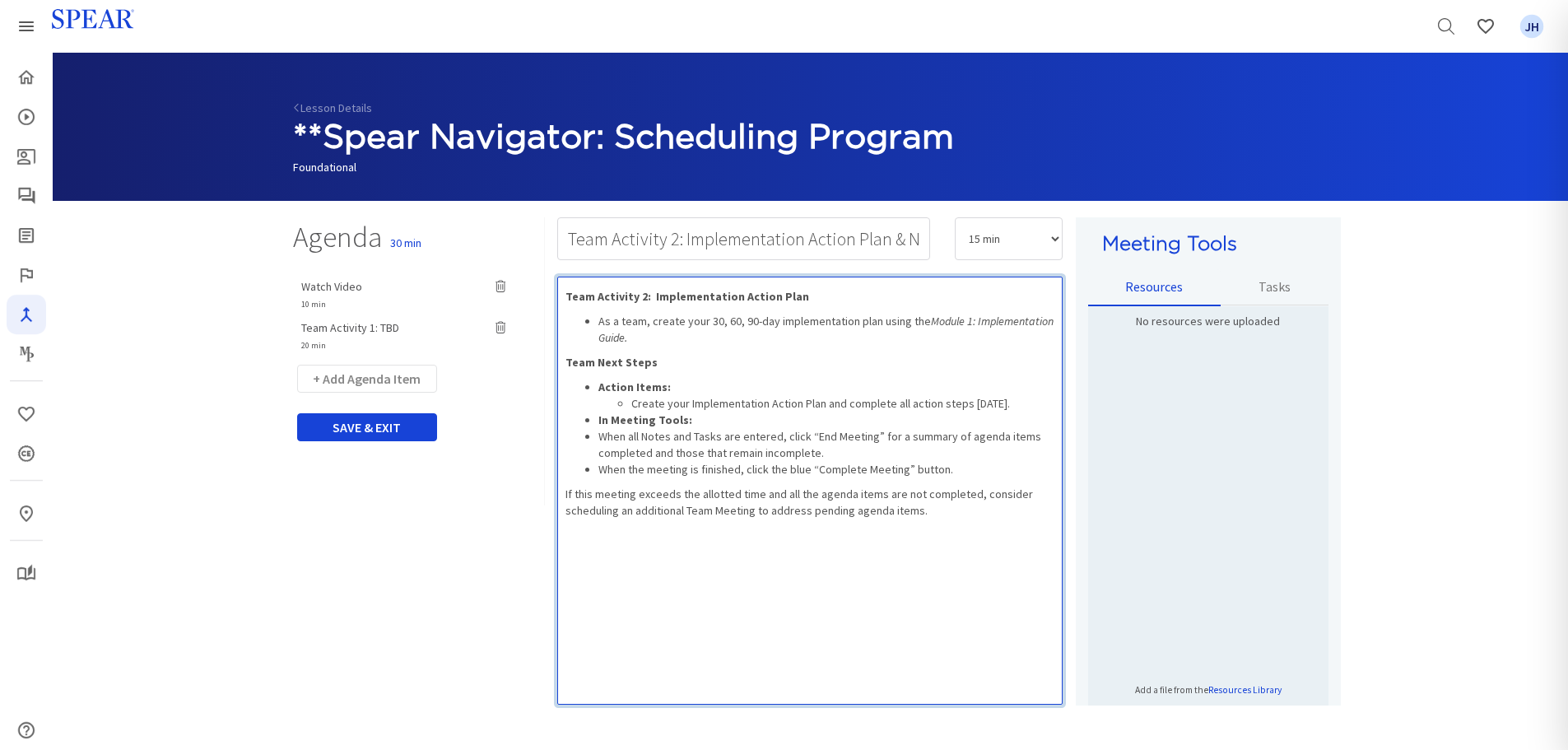
click at [969, 348] on div "Team Activity 2: Implementation Action Plan As a team, create your 30, 60, 90-d…" at bounding box center [810, 490] width 505 height 428
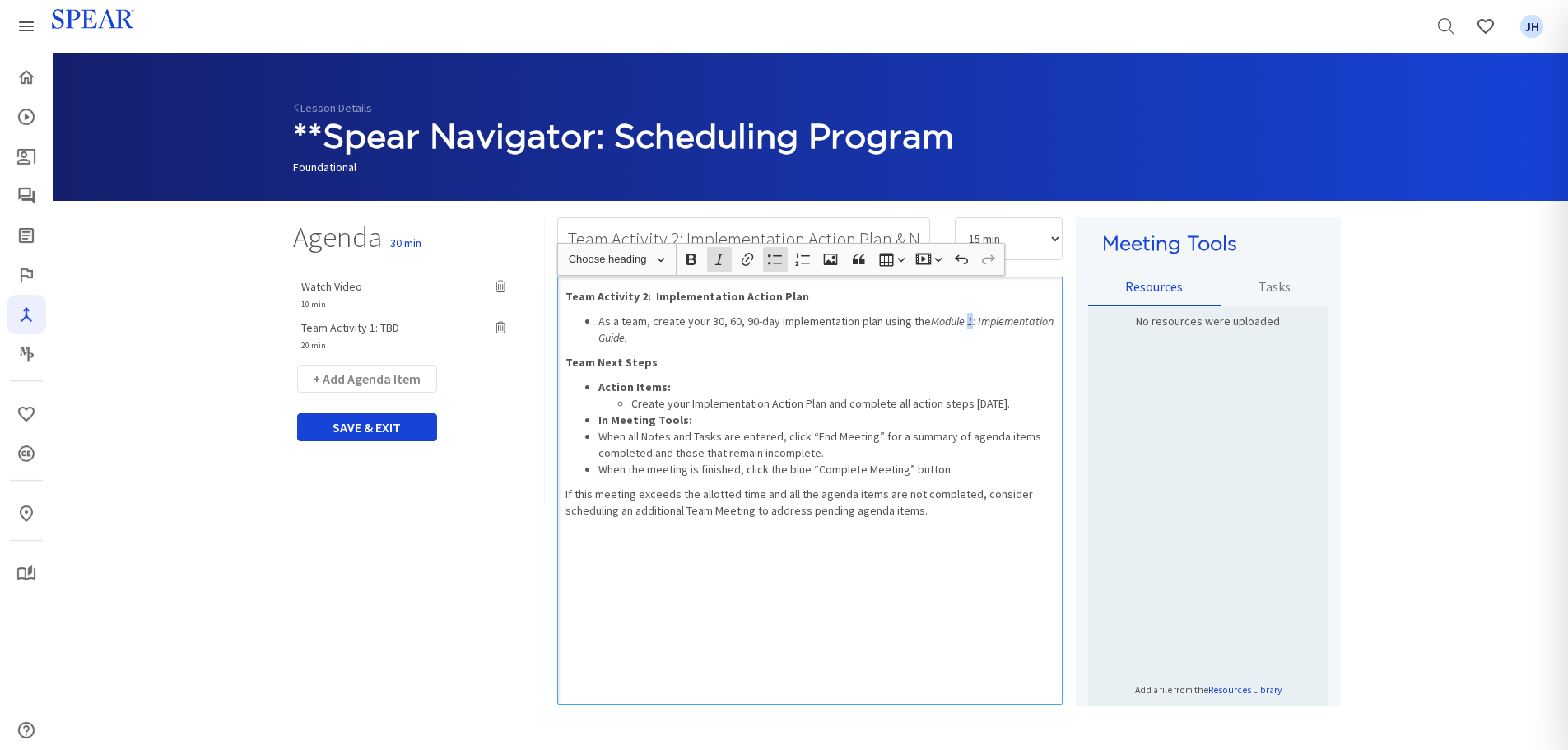
click at [965, 318] on icon "Module 1: Implementation Guide." at bounding box center [825, 328] width 455 height 31
click at [948, 368] on p "Team Next Steps" at bounding box center [810, 362] width 490 height 17
click at [735, 367] on p "Team Next Steps" at bounding box center [810, 362] width 490 height 17
click at [698, 425] on li "In Meeting Tools:" at bounding box center [826, 420] width 457 height 17
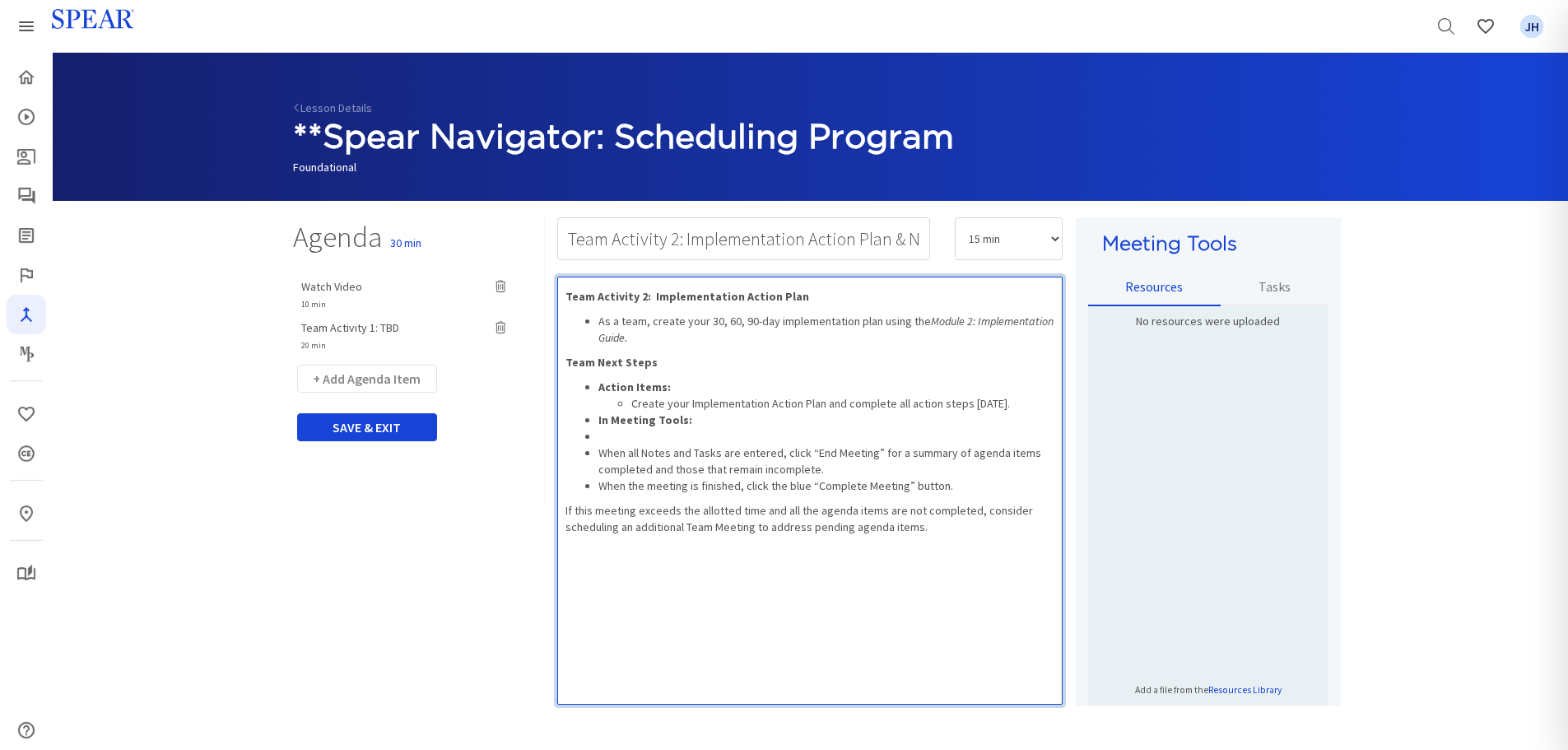
click at [645, 441] on li "Rich Text Editor, main" at bounding box center [826, 436] width 457 height 17
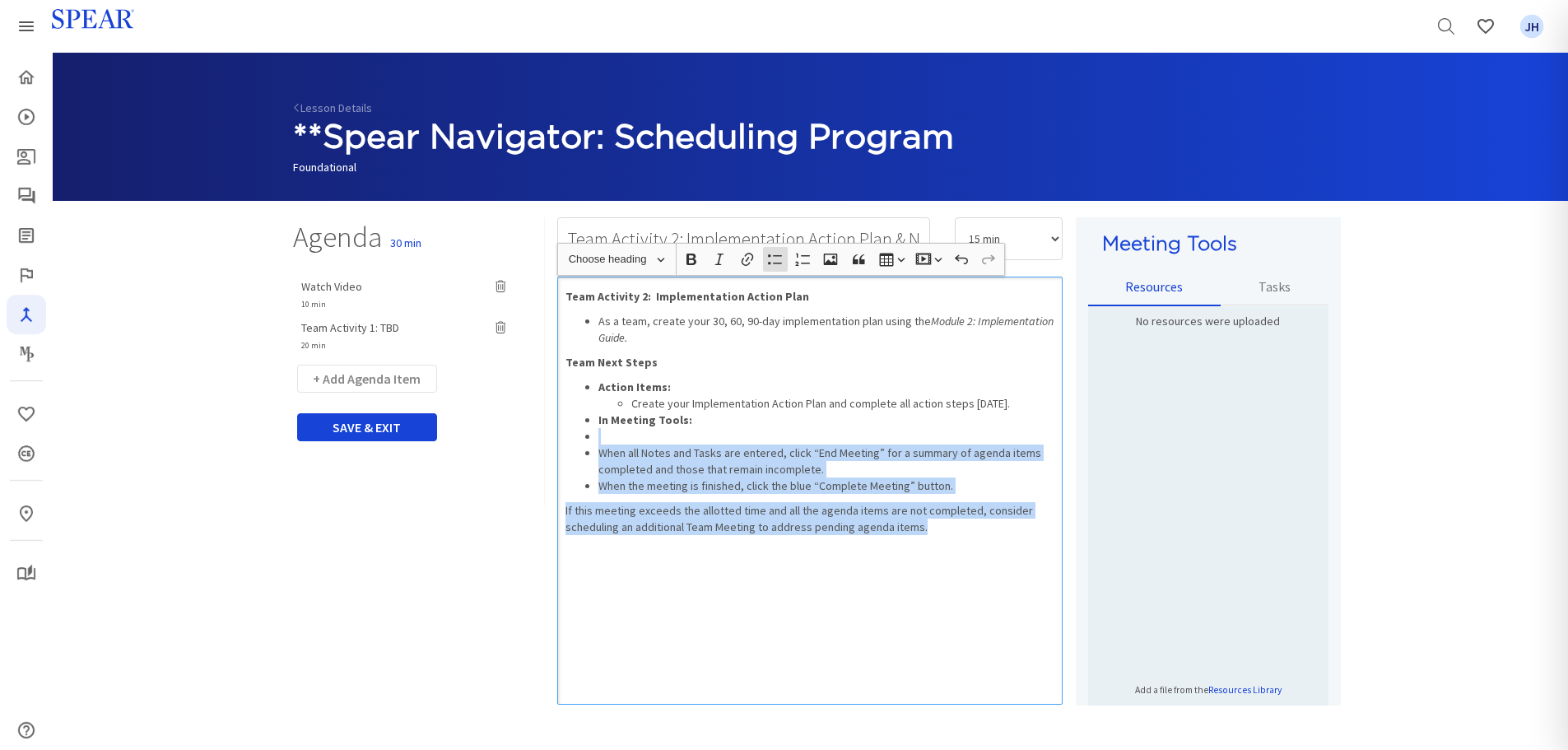
drag, startPoint x: 610, startPoint y: 439, endPoint x: 965, endPoint y: 528, distance: 366.0
click at [965, 528] on div "Team Activity 2: Implementation Action Plan As a team, create your 30, 60, 90-d…" at bounding box center [810, 490] width 505 height 428
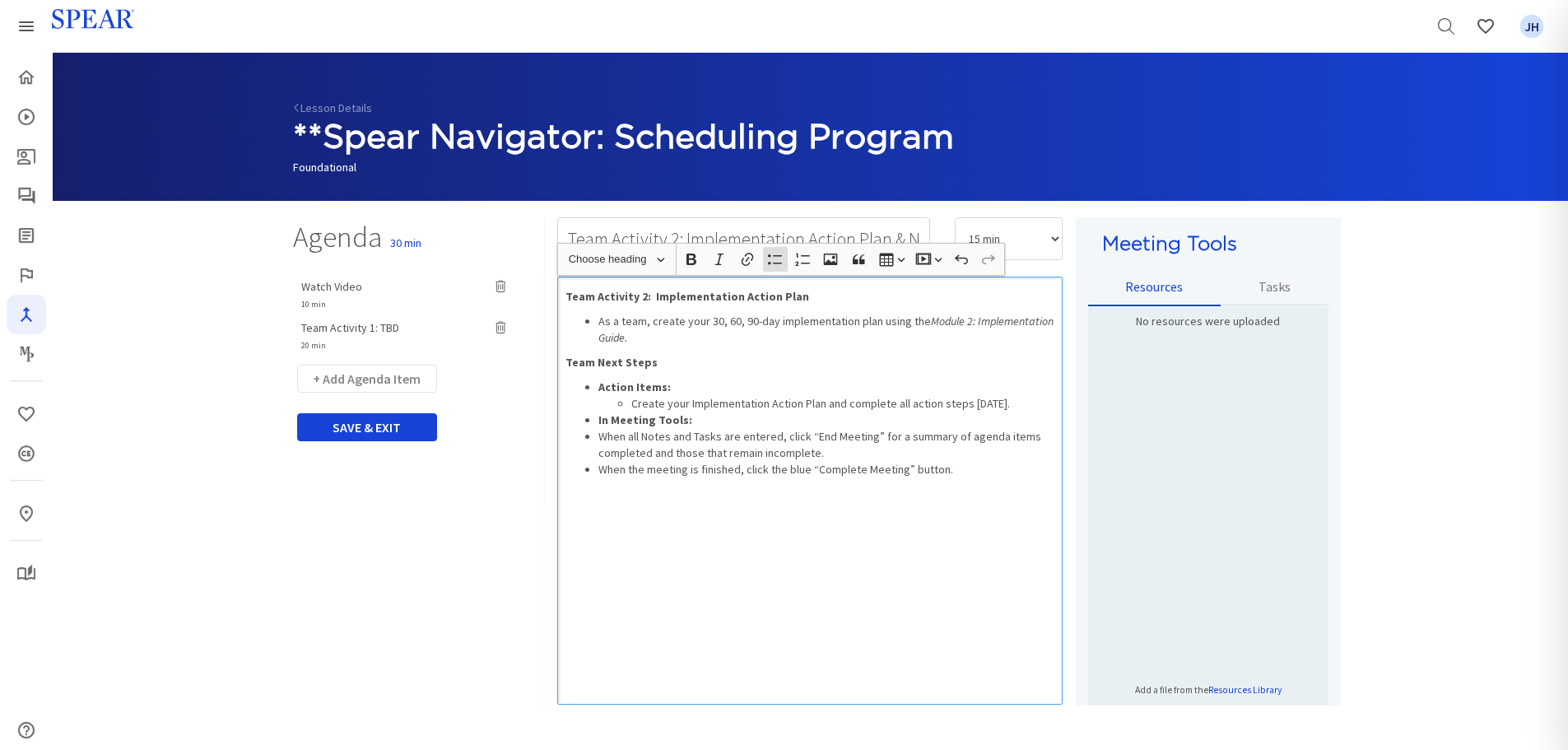
click at [832, 584] on div "Team Activity 2: Implementation Action Plan As a team, create your 30, 60, 90-d…" at bounding box center [810, 490] width 505 height 428
click at [961, 264] on icon "button" at bounding box center [961, 259] width 17 height 17
click at [839, 560] on div "Team Activity 2: Implementation Action Plan As a team, create your 30, 60, 90-d…" at bounding box center [810, 490] width 505 height 428
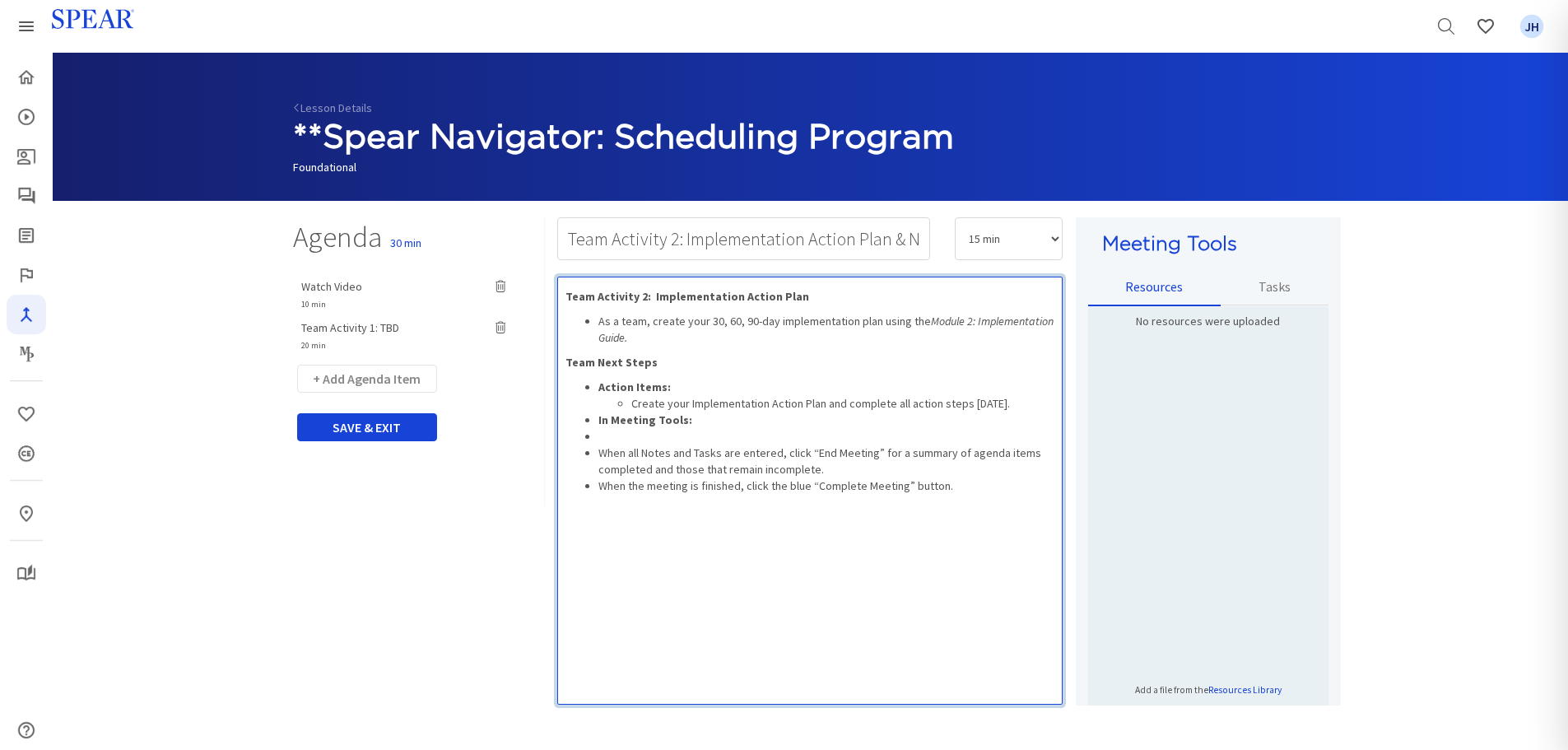
click at [621, 435] on li "Rich Text Editor, main" at bounding box center [826, 436] width 457 height 17
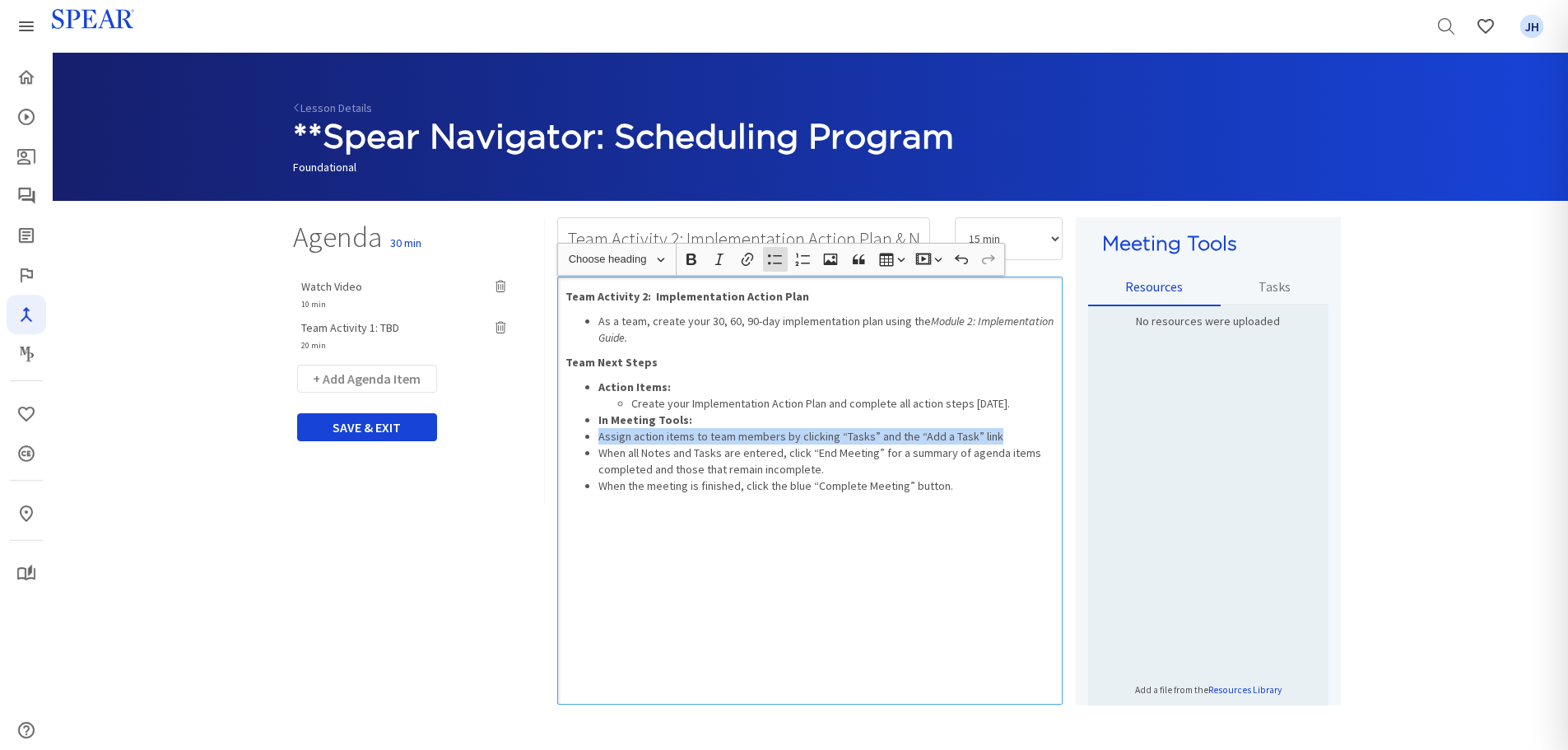
drag, startPoint x: 998, startPoint y: 436, endPoint x: 601, endPoint y: 438, distance: 397.0
click at [601, 438] on li "Assign action items to team members by clicking “Tasks” and the “Add a Task” li…" at bounding box center [826, 436] width 457 height 17
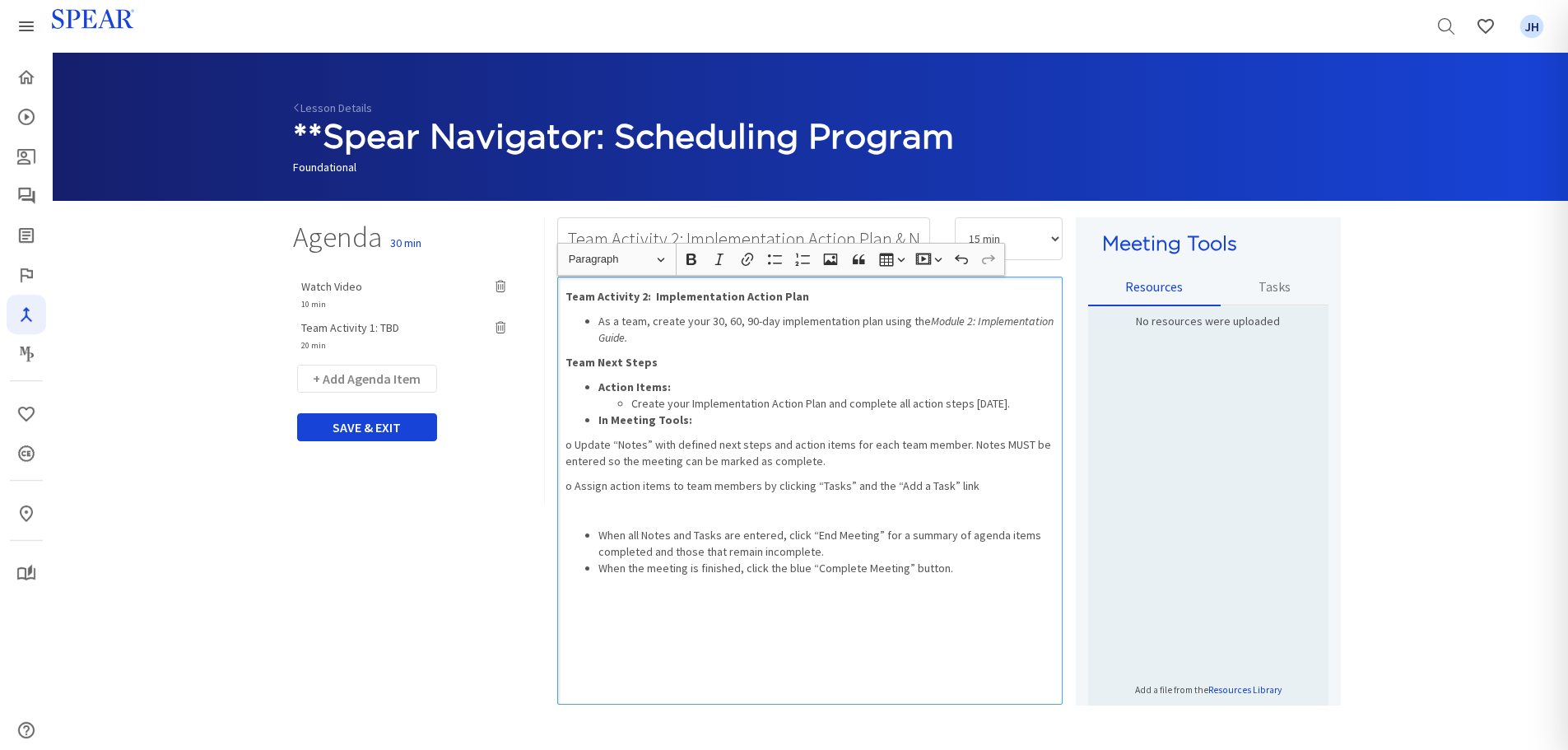
click at [740, 422] on li "In Meeting Tools:" at bounding box center [826, 420] width 457 height 17
drag, startPoint x: 570, startPoint y: 441, endPoint x: 579, endPoint y: 441, distance: 9.0
click at [573, 441] on p "o Update “Notes” with defined next steps and action items for each team member.…" at bounding box center [810, 452] width 490 height 33
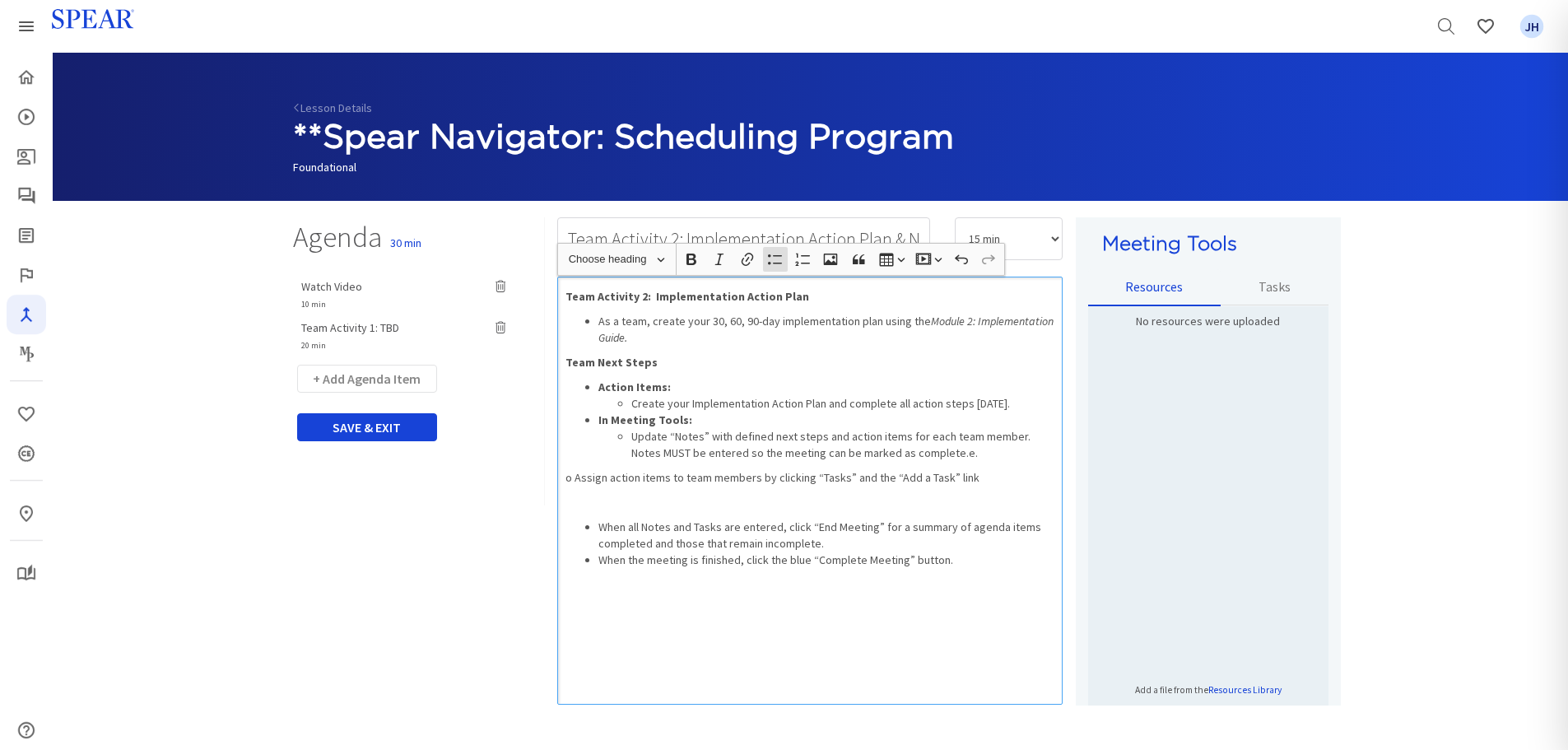
click at [946, 453] on li "Update “Notes” with defined next steps and action items for each team member. N…" at bounding box center [843, 444] width 424 height 33
click at [576, 477] on p "o Assign action items to team members by clicking “Tasks” and the “Add a Task” …" at bounding box center [810, 477] width 490 height 17
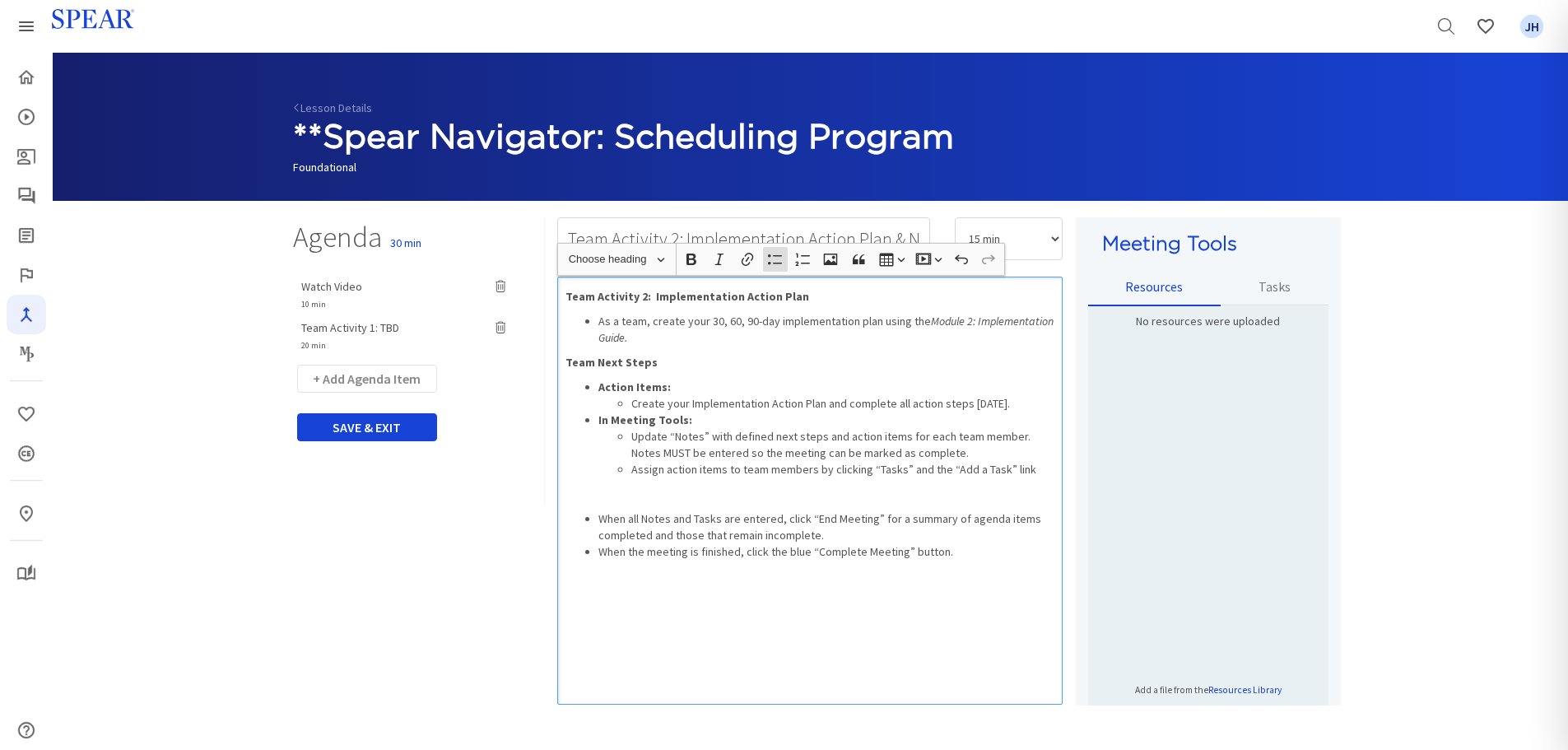
click at [602, 500] on div "Team Activity 2: Implementation Action Plan As a team, create your 30, 60, 90-d…" at bounding box center [810, 490] width 505 height 428
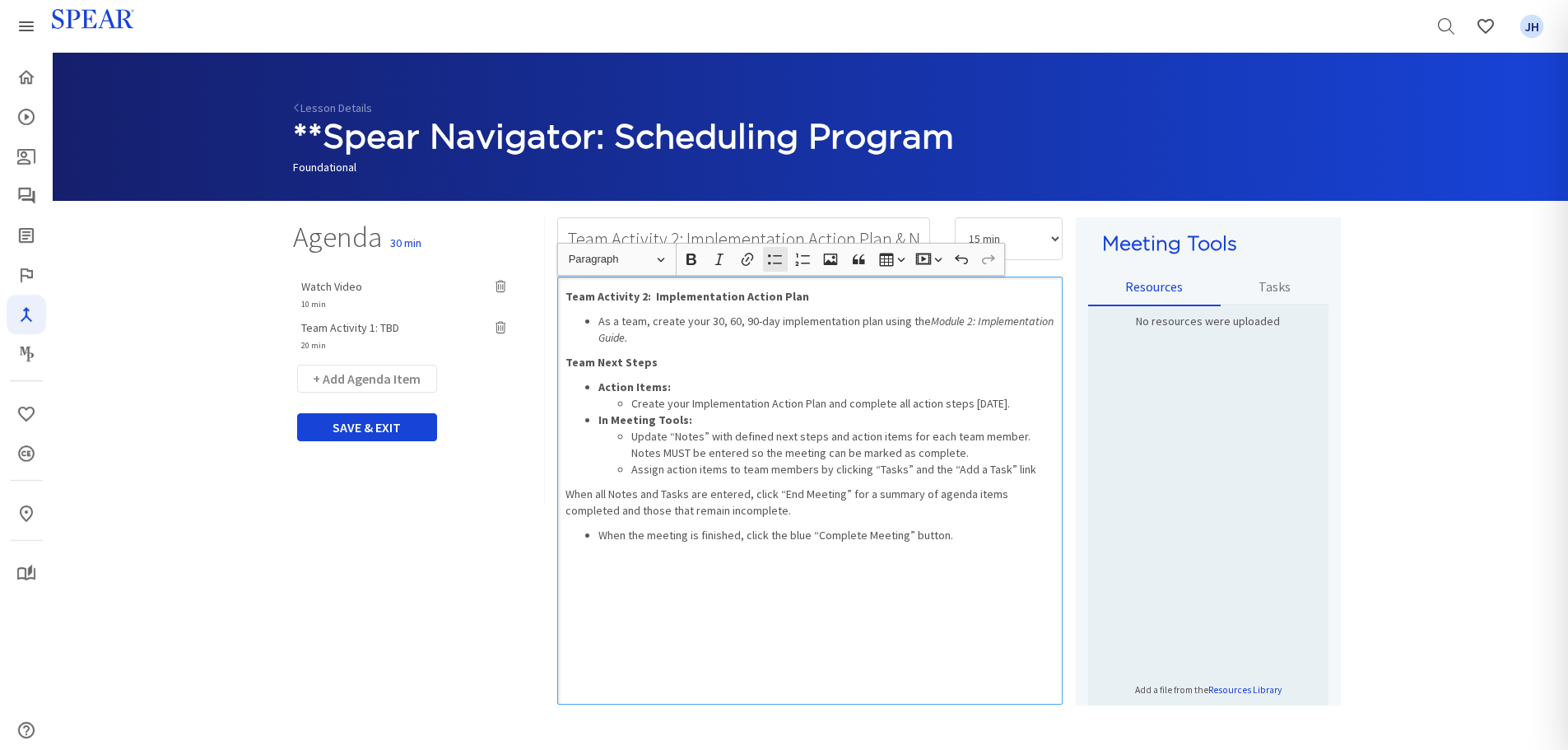
click at [779, 259] on icon "button" at bounding box center [775, 259] width 17 height 17
click at [955, 519] on li "When the meeting is finished, click the blue “Complete Meeting” button." at bounding box center [826, 518] width 457 height 17
click at [606, 535] on li "Rich Text Editor, main" at bounding box center [826, 534] width 457 height 17
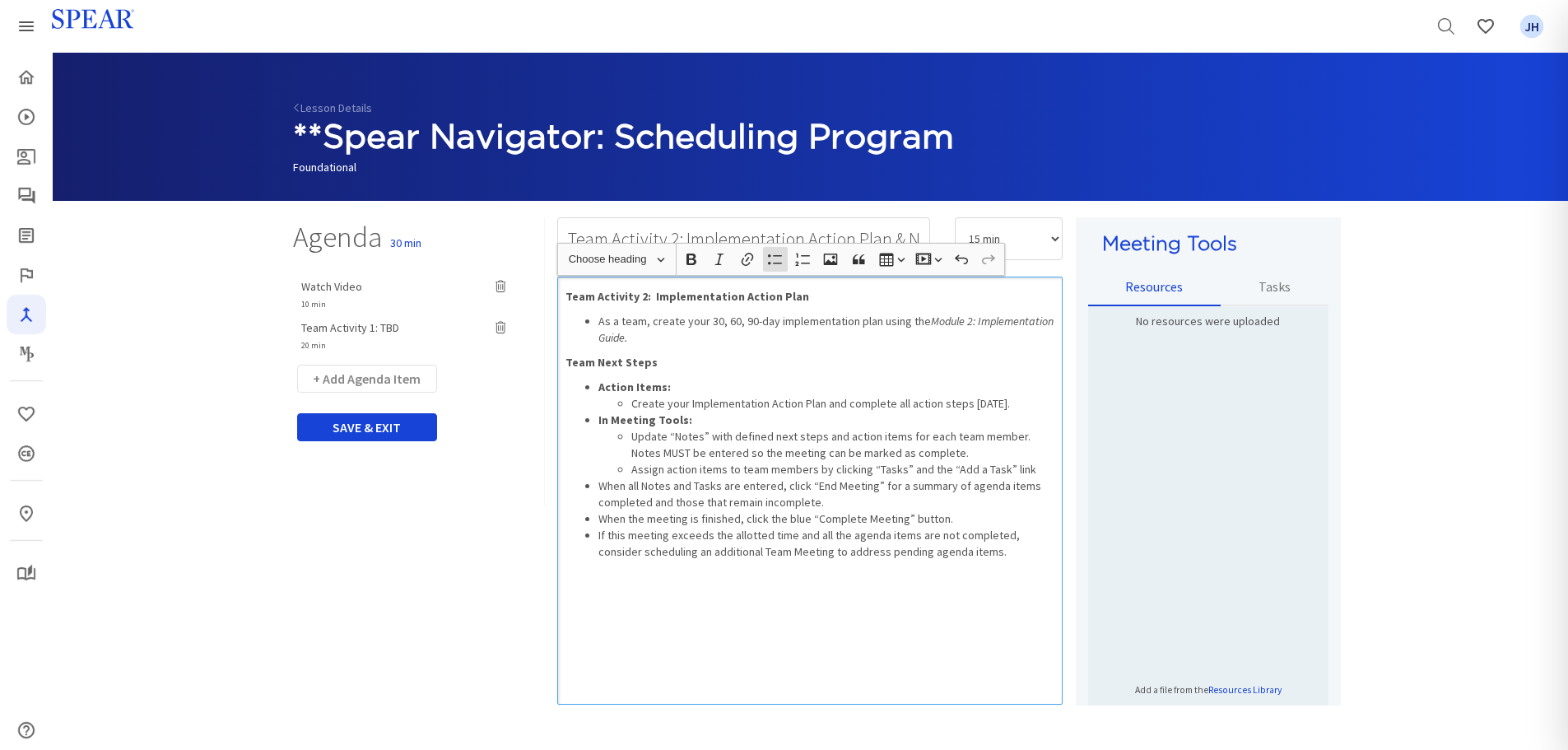
click at [955, 519] on li "When the meeting is finished, click the blue “Complete Meeting” button." at bounding box center [826, 518] width 457 height 17
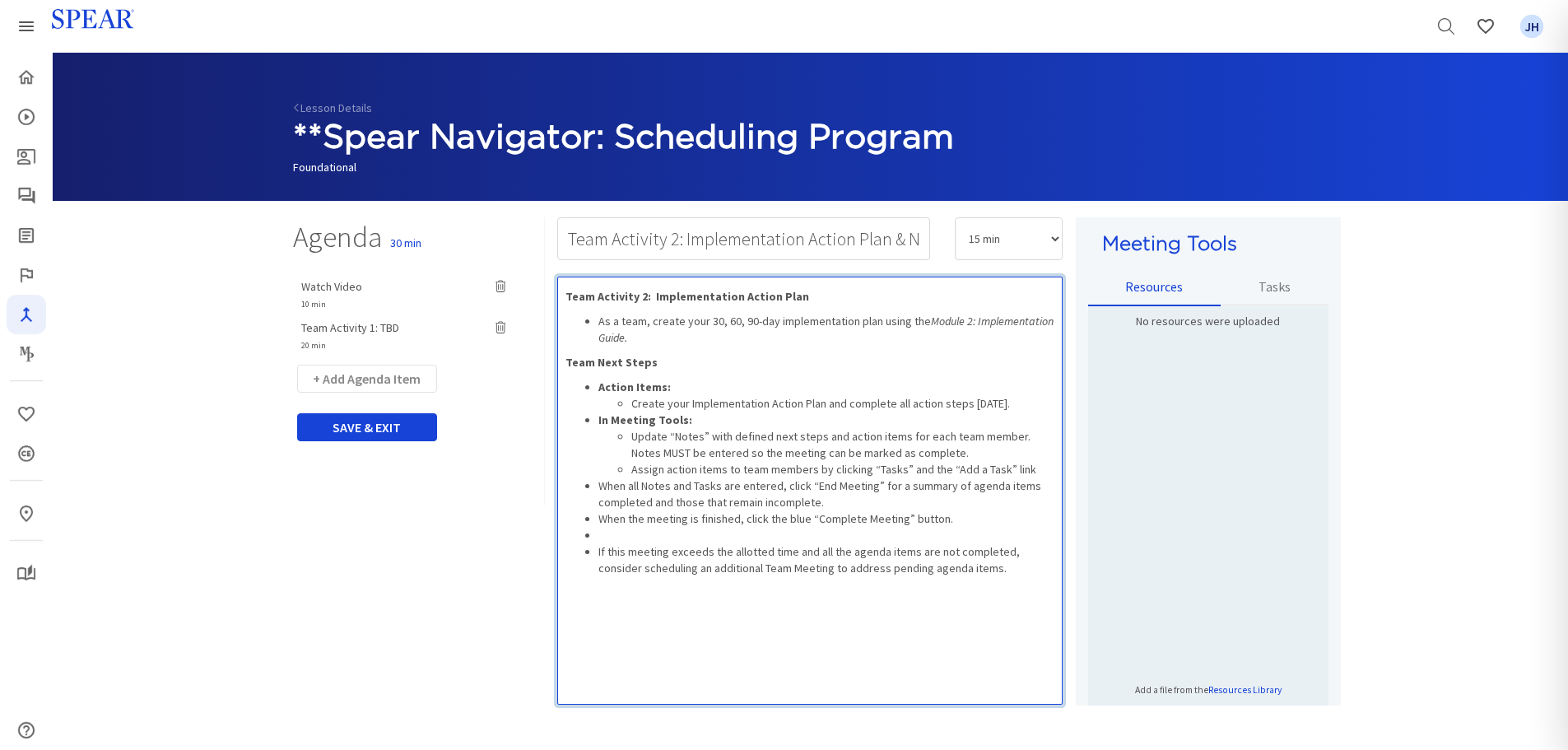
click at [608, 534] on li "Rich Text Editor, main" at bounding box center [826, 534] width 457 height 17
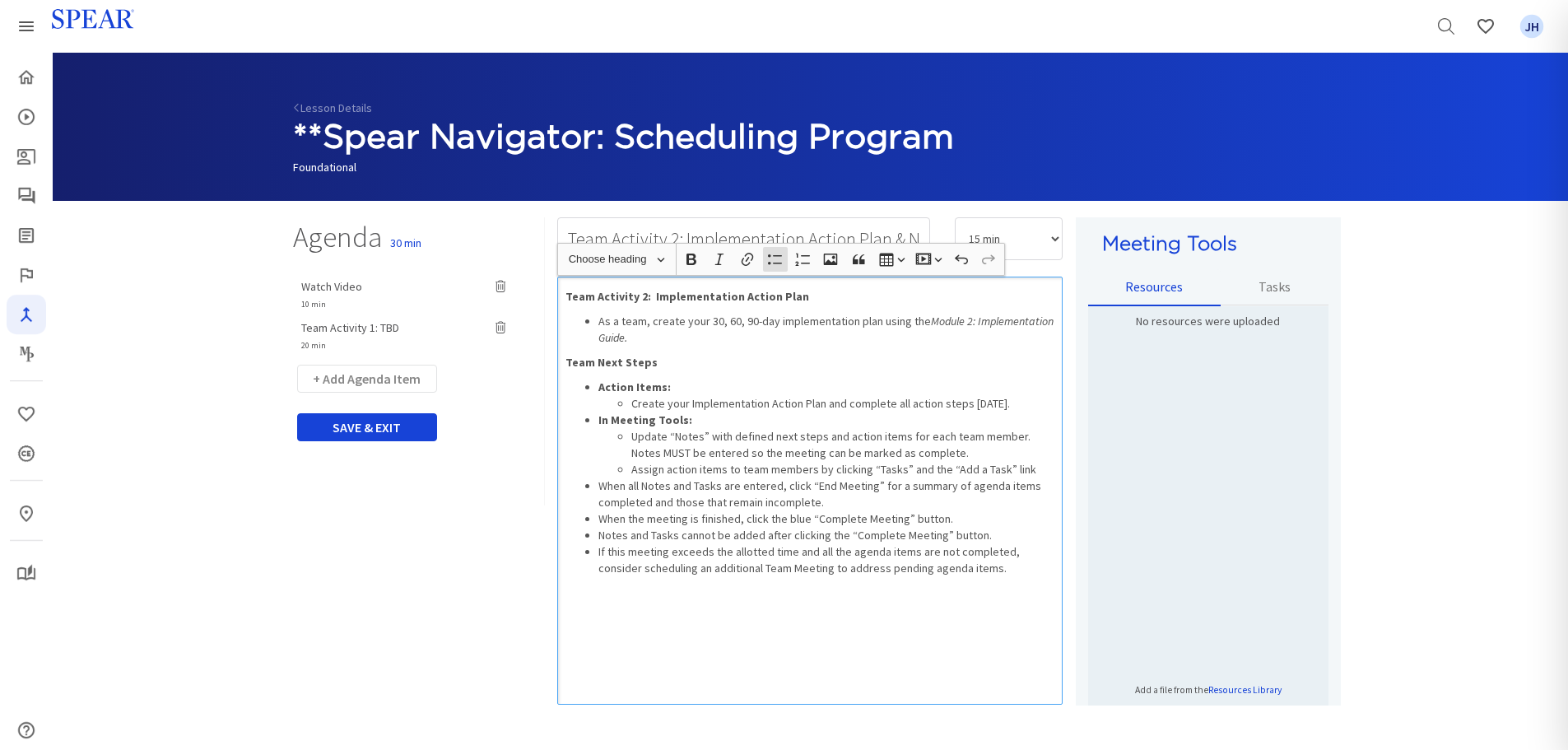
click at [596, 537] on ul "Action Items: Create your Implementation Action Plan and complete all action st…" at bounding box center [810, 477] width 490 height 198
click at [598, 553] on li "If this meeting exceeds the allotted time and all the agenda items are not comp…" at bounding box center [826, 559] width 457 height 33
click at [771, 260] on icon "button" at bounding box center [775, 259] width 17 height 17
click at [818, 599] on div "Team Activity 2: Implementation Action Plan As a team, create your 30, 60, 90-d…" at bounding box center [810, 490] width 505 height 428
click at [1041, 403] on li "Create your Implementation Action Plan and complete all action steps [DATE]." at bounding box center [843, 403] width 424 height 17
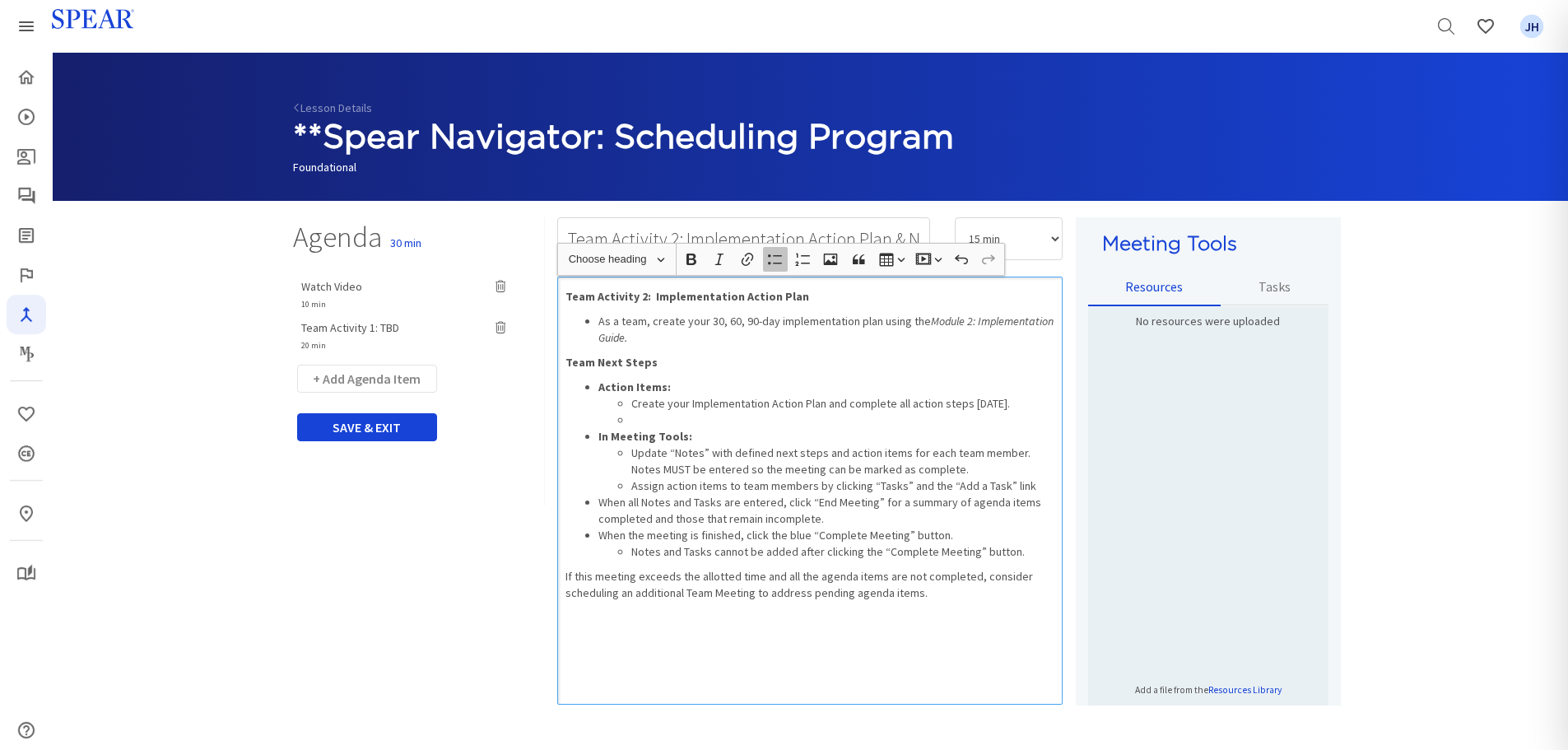
click at [774, 261] on icon "button" at bounding box center [775, 259] width 17 height 17
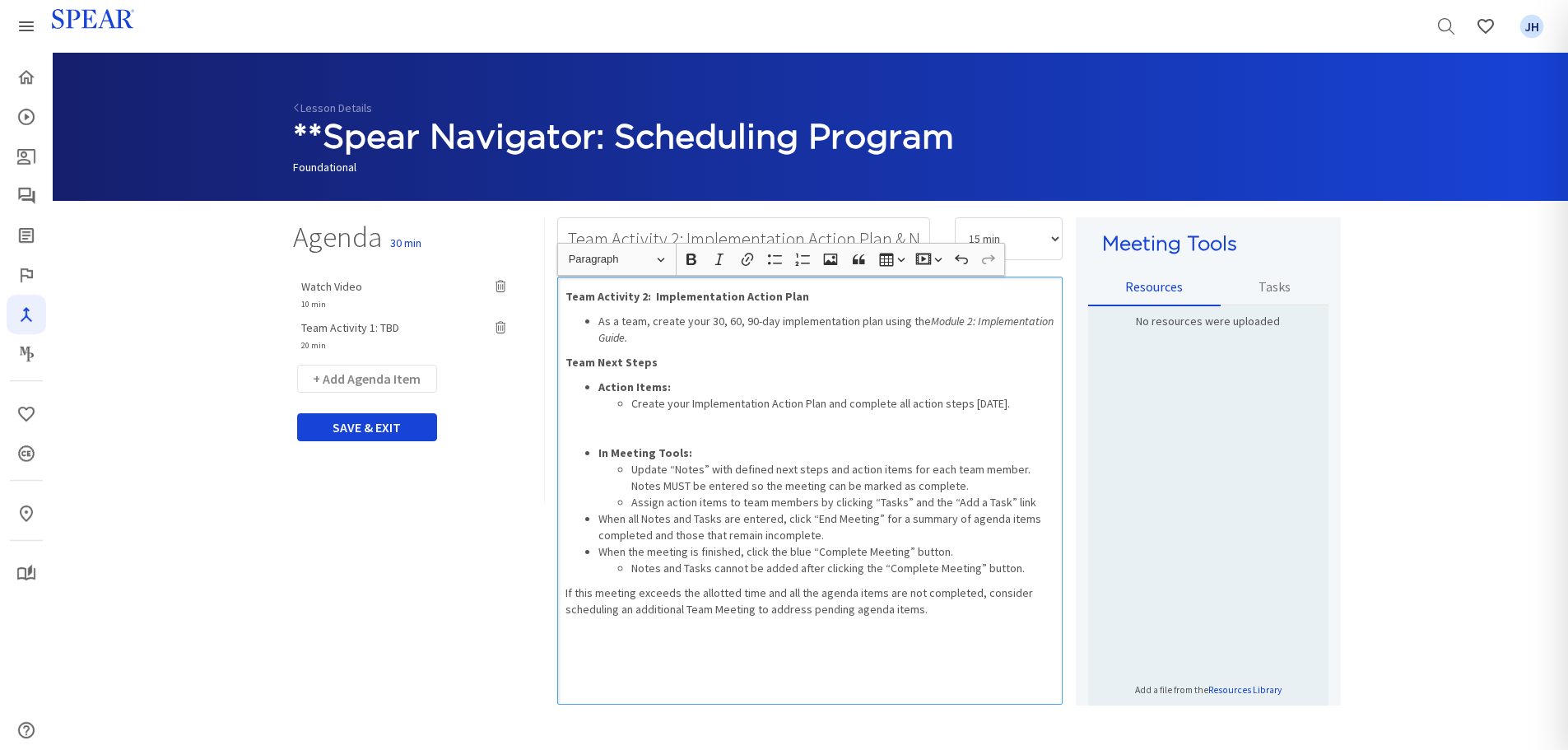
click at [578, 426] on p "Rich Text Editor, main" at bounding box center [810, 428] width 490 height 17
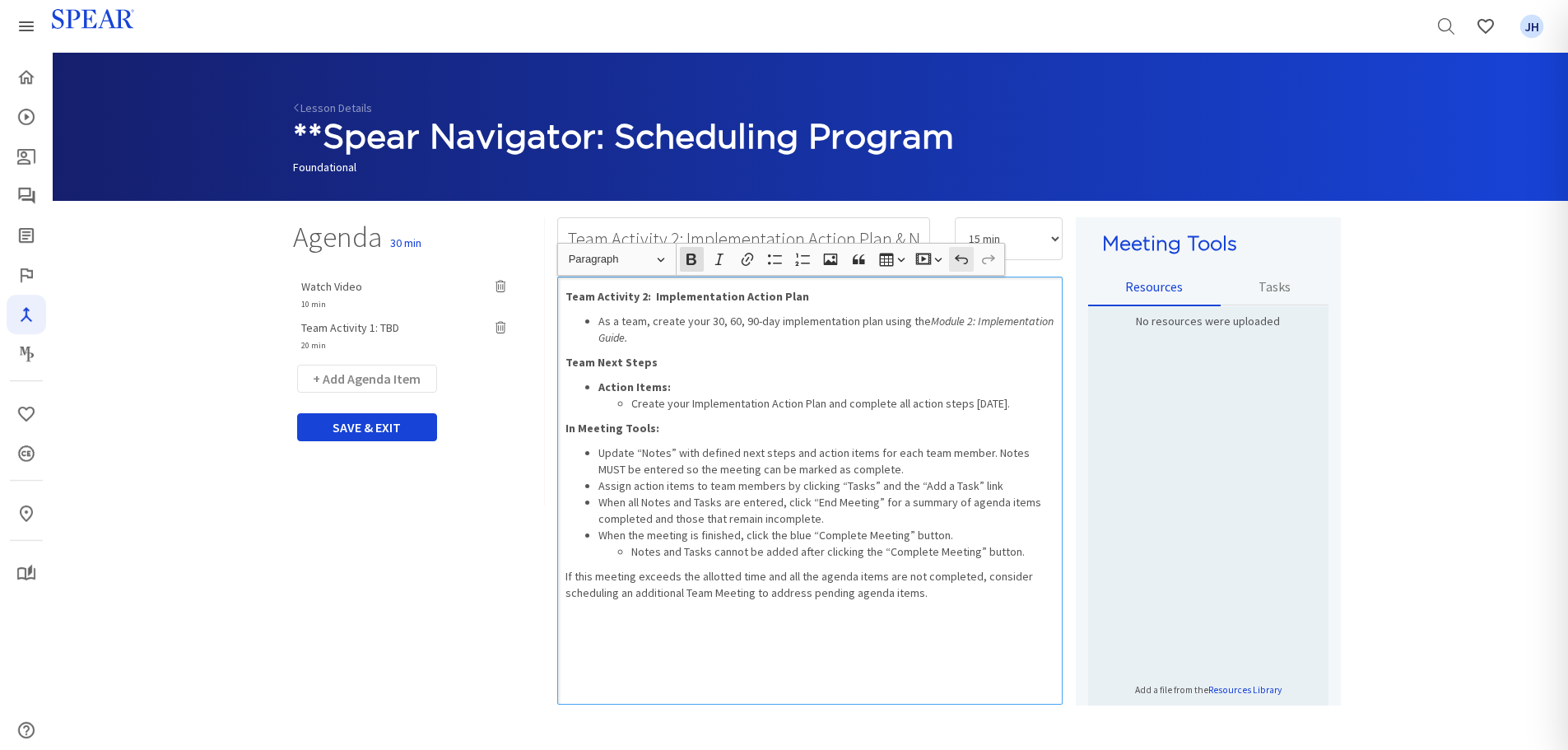
click at [958, 260] on icon "button" at bounding box center [961, 259] width 13 height 9
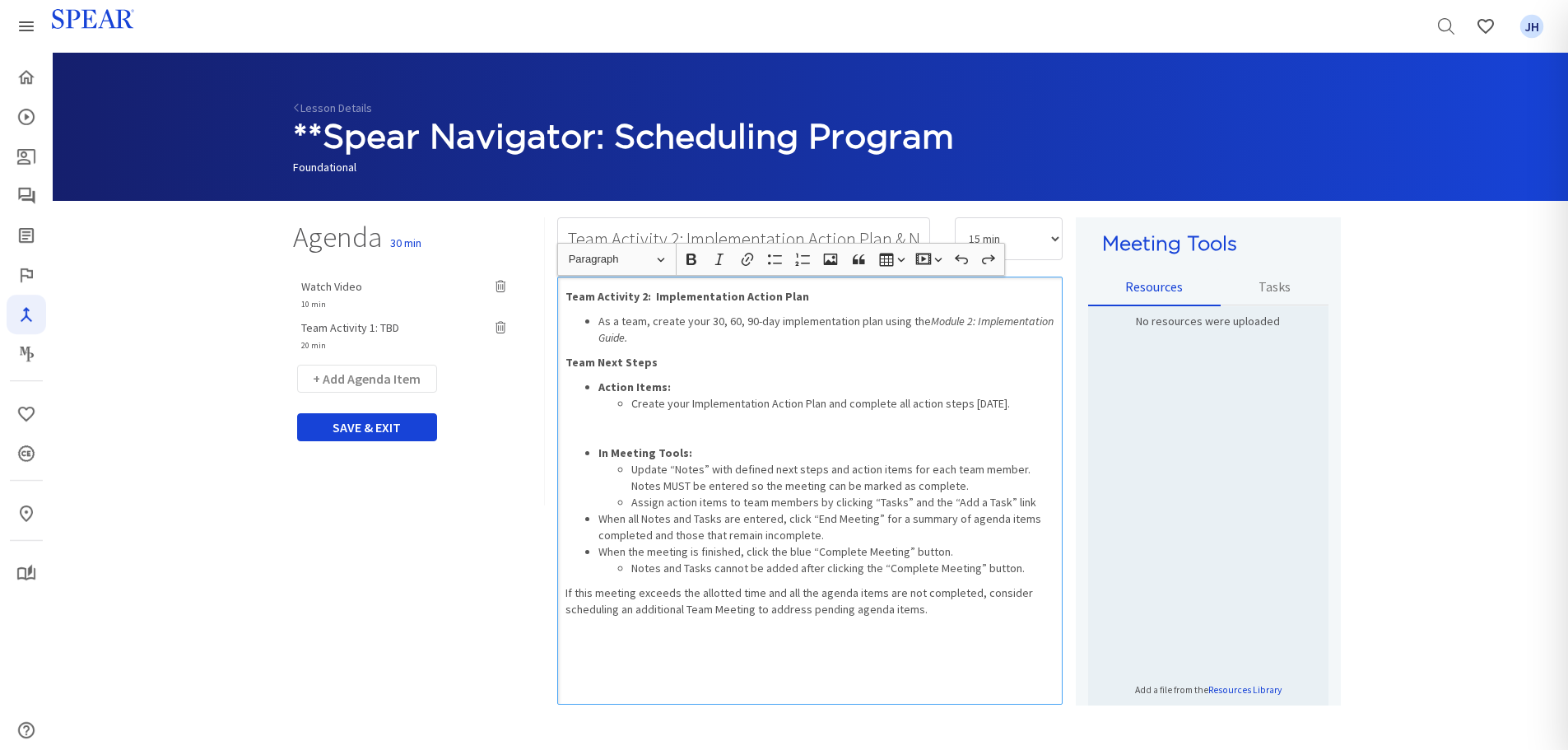
click at [597, 516] on ul "In Meeting Tools: Update “Notes” with defined next steps and action items for e…" at bounding box center [810, 510] width 490 height 131
click at [598, 551] on li "When the meeting is finished, click the blue “Complete Meeting” button. Notes a…" at bounding box center [826, 559] width 457 height 33
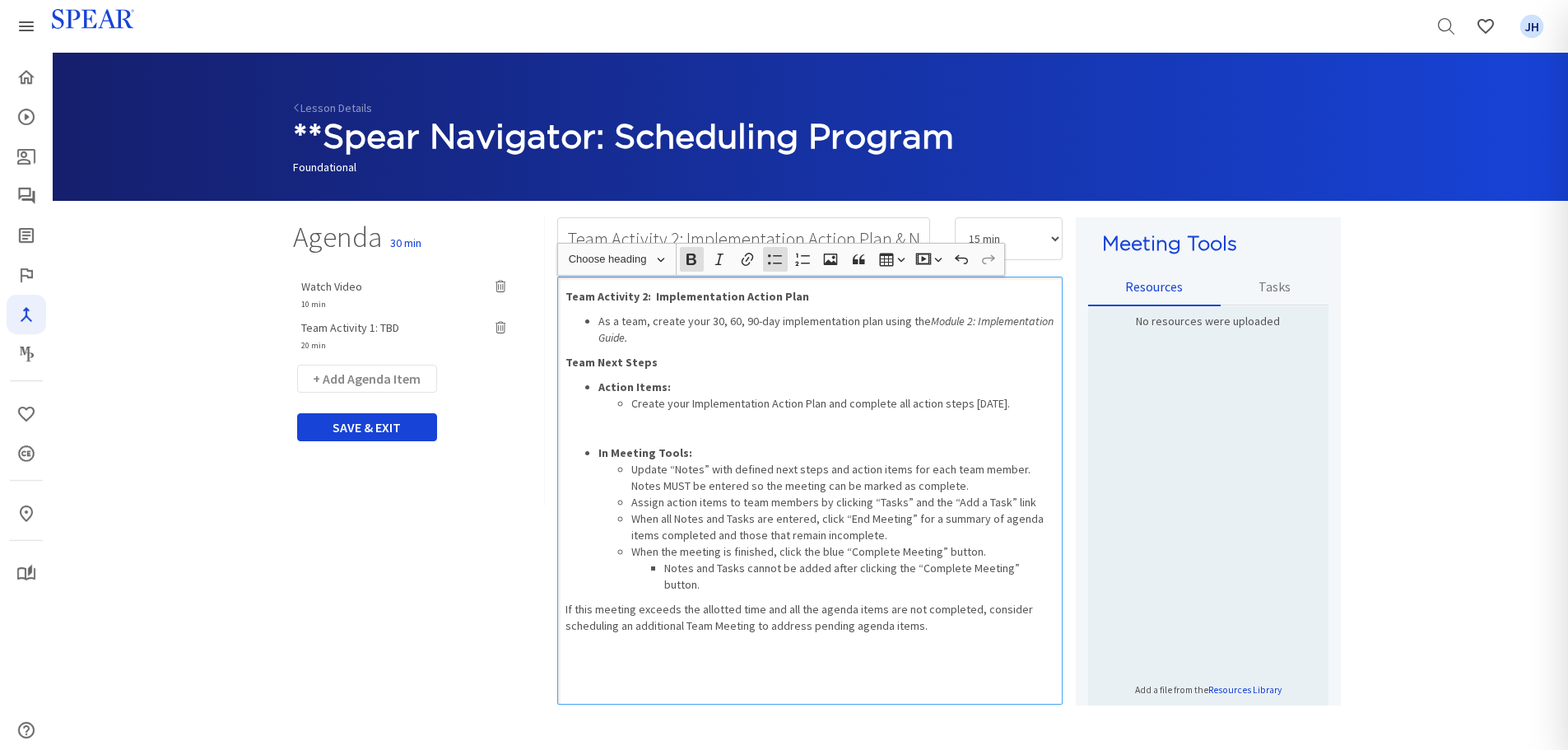
click at [598, 454] on strong "In Meeting Tools:" at bounding box center [645, 453] width 94 height 15
click at [775, 260] on icon "button" at bounding box center [775, 259] width 17 height 17
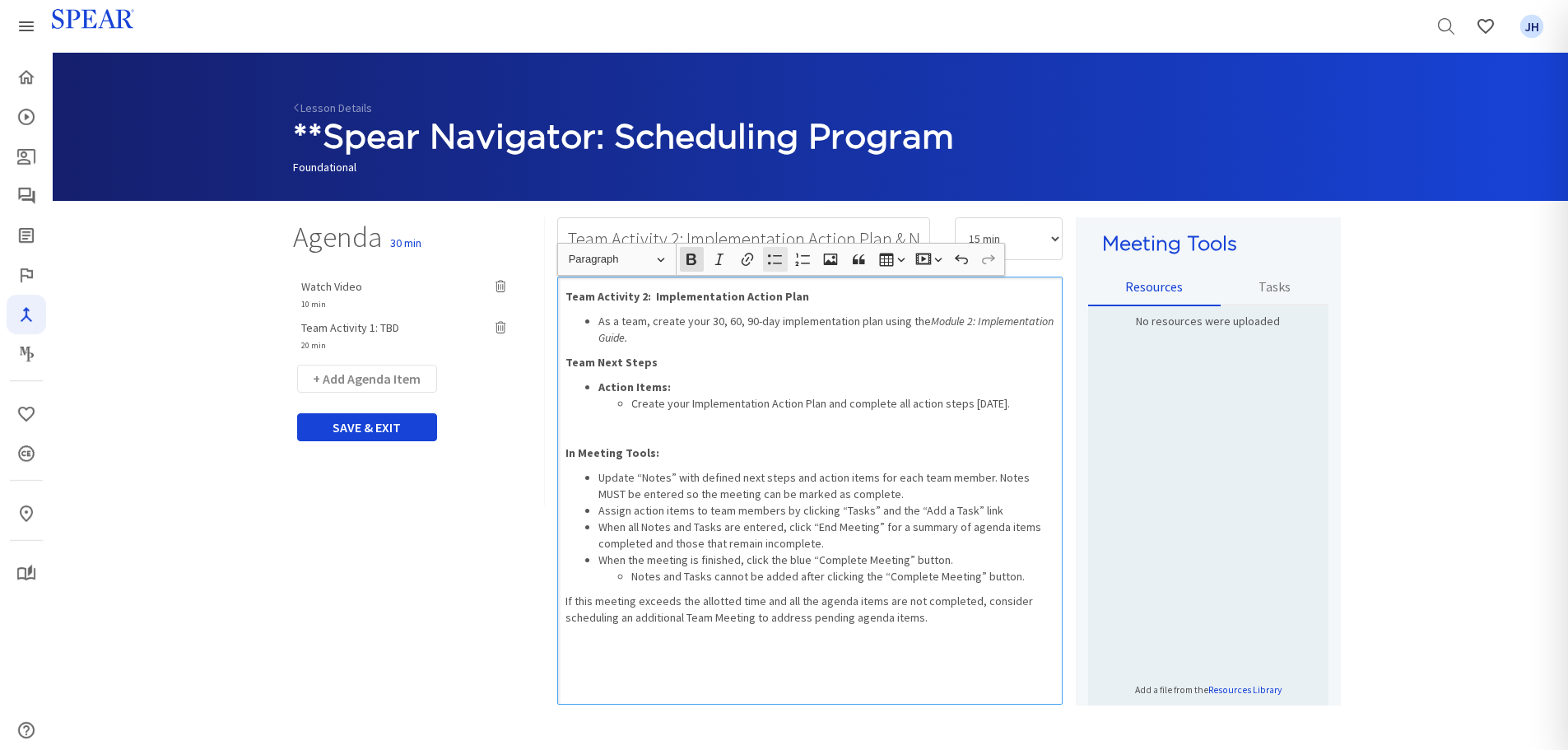
click at [774, 265] on icon "button" at bounding box center [775, 259] width 17 height 17
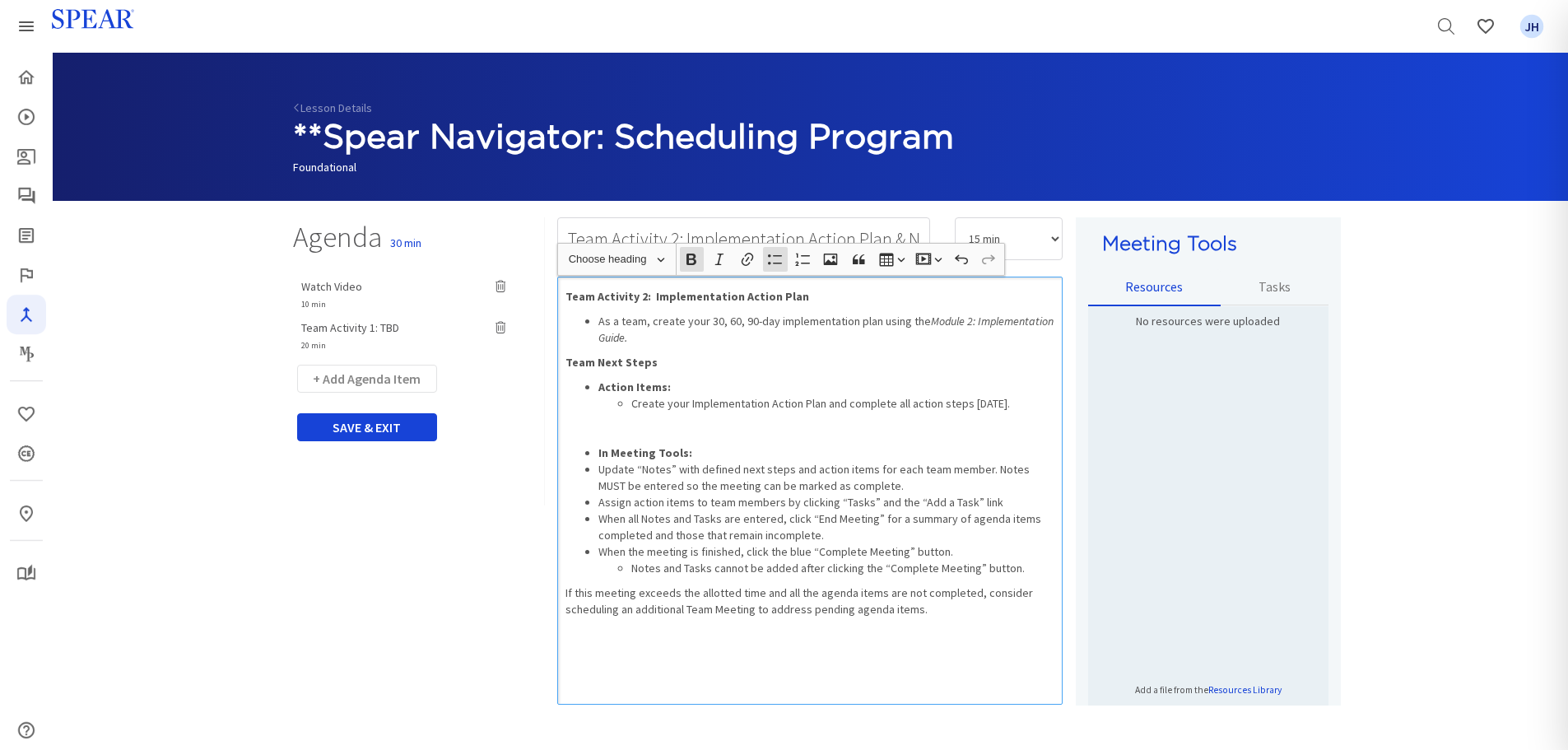
click at [597, 468] on ul "In Meeting Tools: Update “Notes” with defined next steps and action items for e…" at bounding box center [810, 510] width 490 height 131
click at [600, 504] on li "Assign action items to team members by clicking “Tasks” and the “Add a Task” li…" at bounding box center [826, 501] width 457 height 17
click at [598, 521] on li "When all Notes and Tasks are entered, click “End Meeting” for a summary of agen…" at bounding box center [826, 526] width 457 height 33
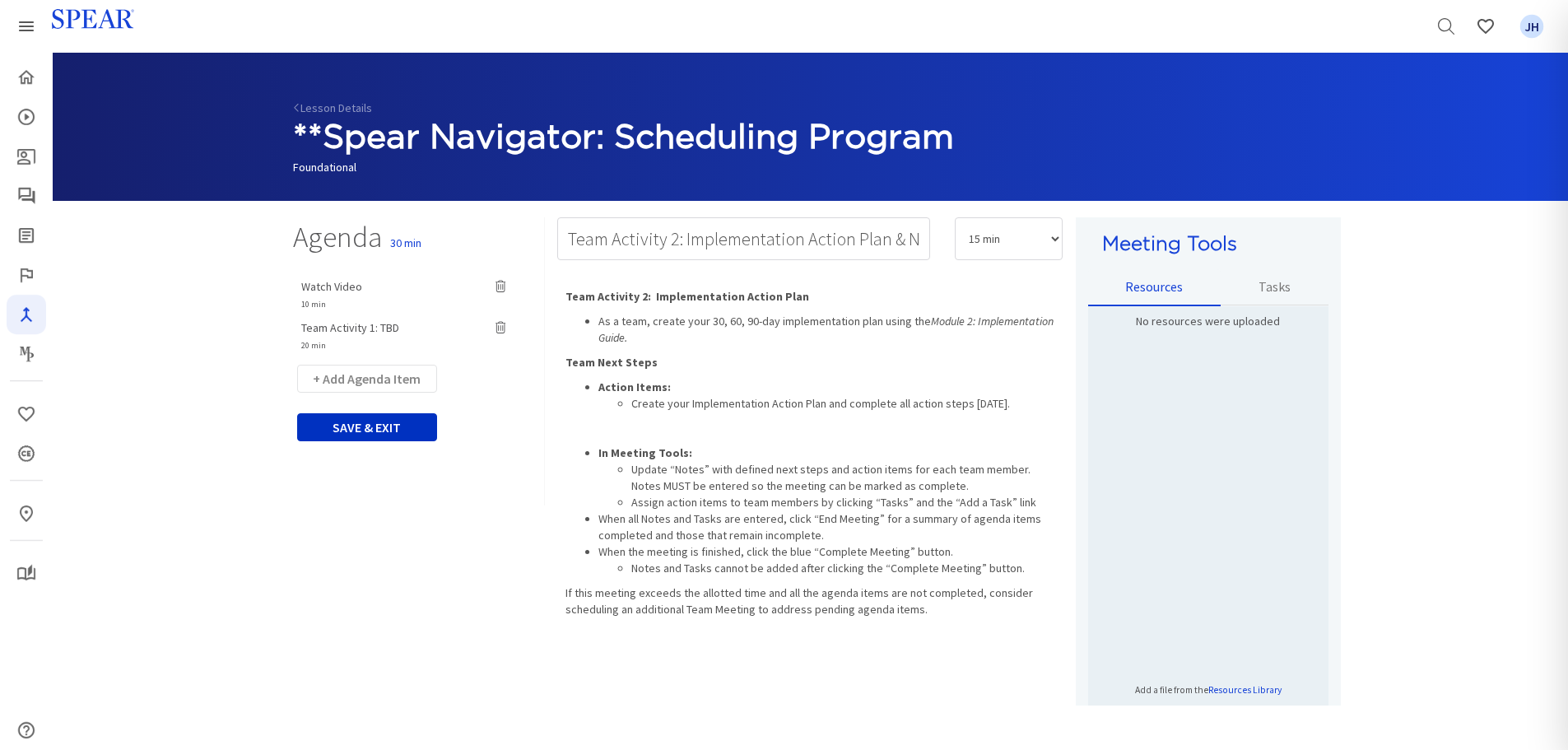
click at [370, 428] on button "SAVE & EXIT" at bounding box center [367, 427] width 140 height 28
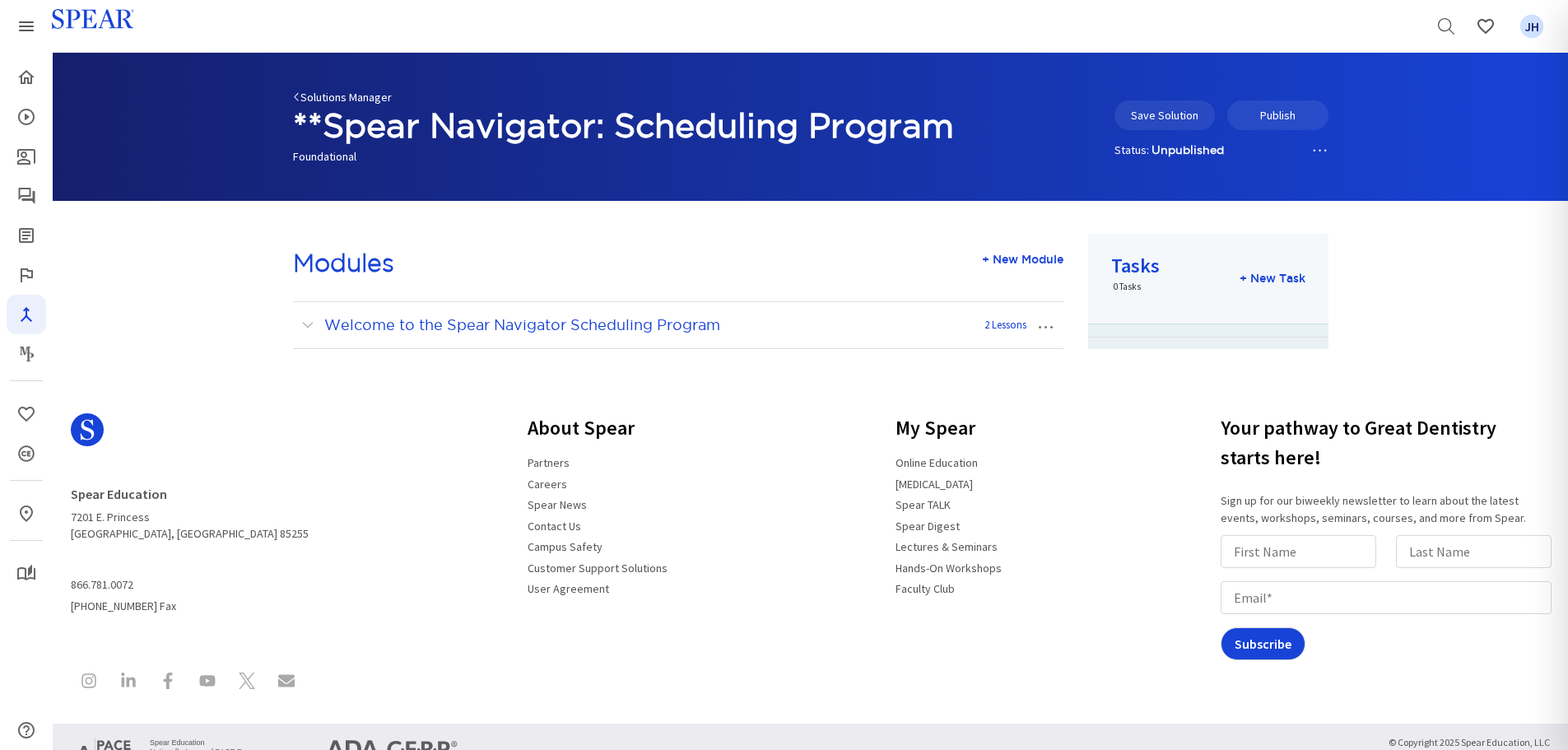
click at [314, 93] on link "Solutions Manager" at bounding box center [341, 96] width 98 height 15
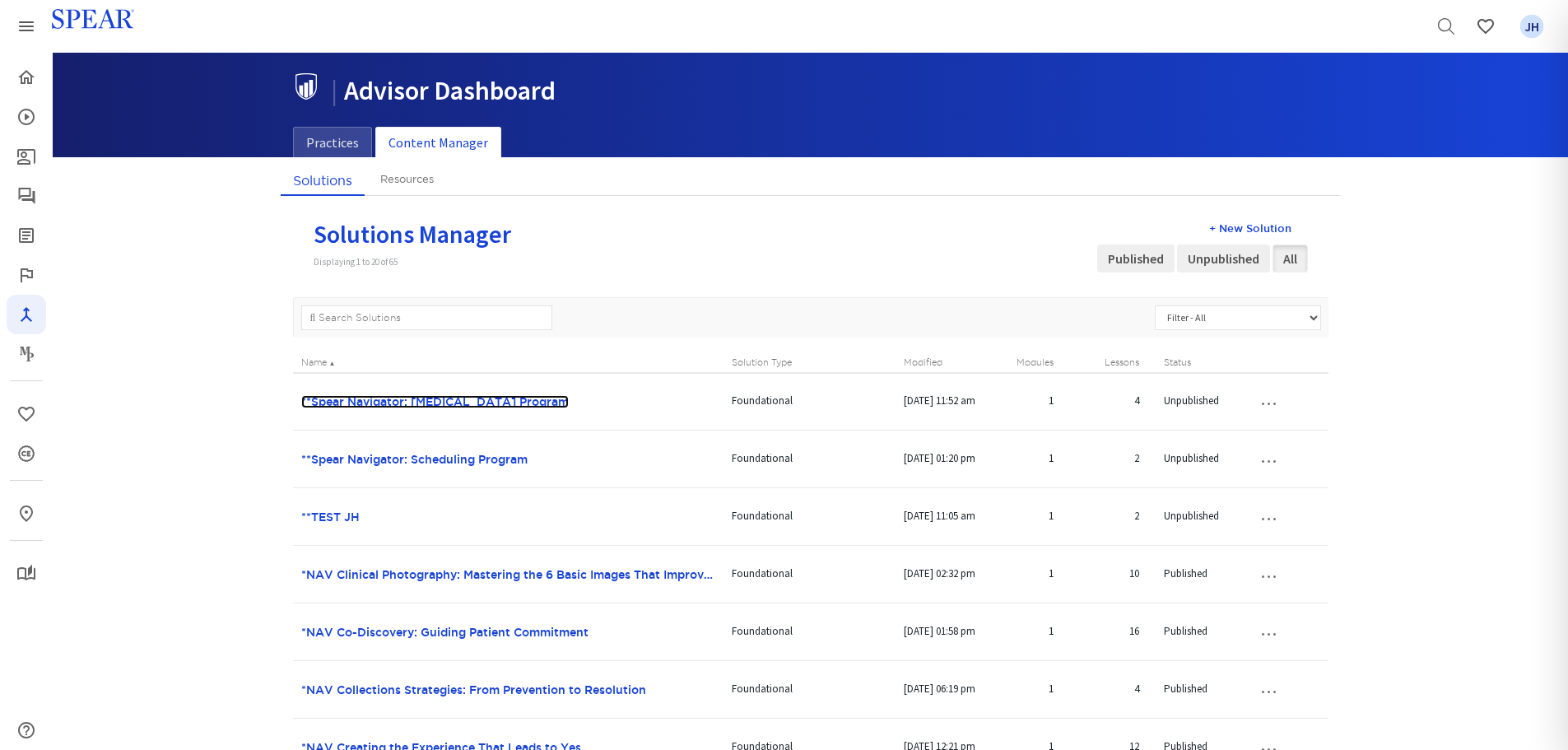
click at [479, 398] on link "**Spear Navigator: [MEDICAL_DATA] Program" at bounding box center [435, 401] width 268 height 13
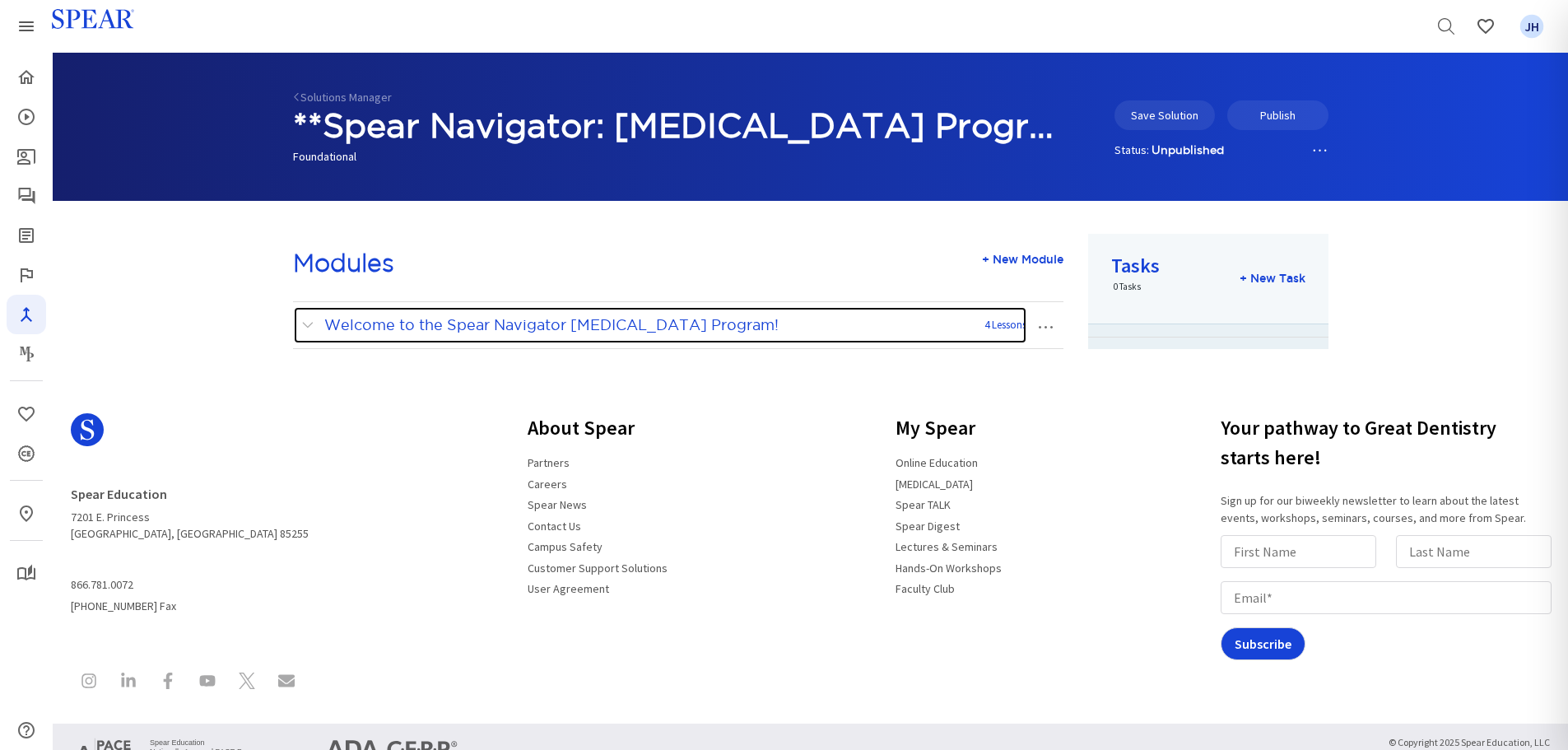
click at [304, 326] on span at bounding box center [311, 325] width 21 height 22
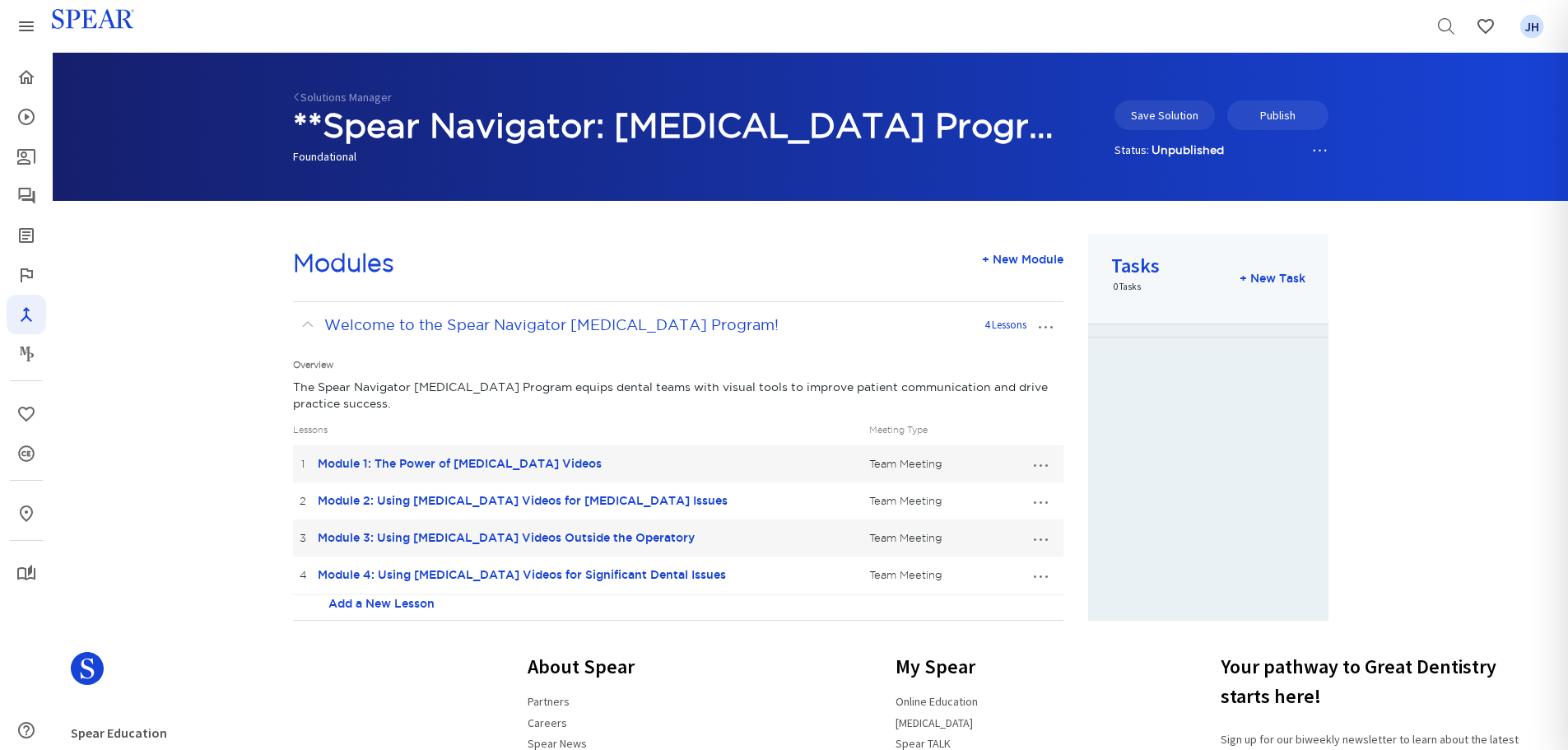
scroll to position [79, 0]
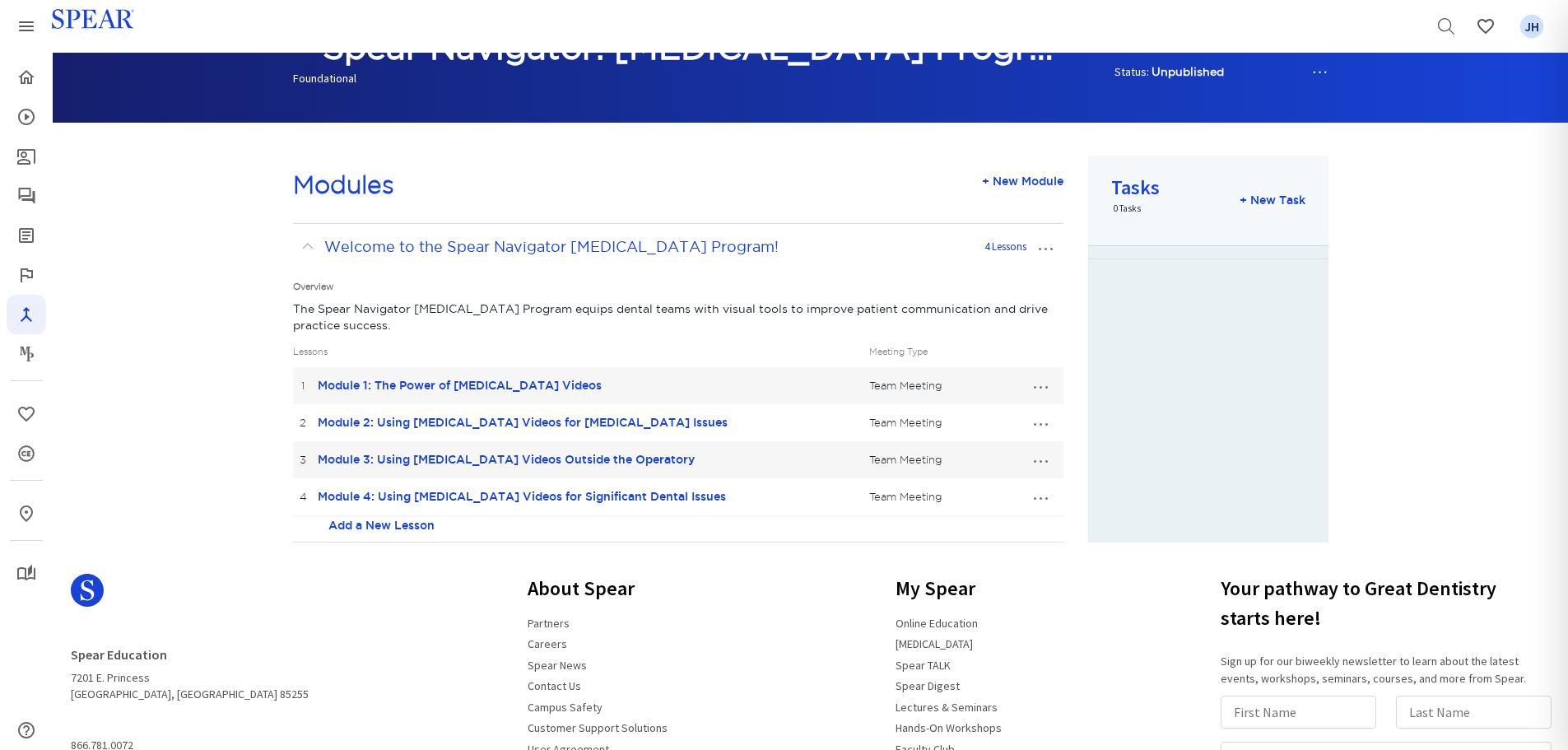
click at [1043, 387] on button "…" at bounding box center [1040, 385] width 36 height 26
click at [984, 417] on link "Edit Lesson" at bounding box center [985, 416] width 145 height 22
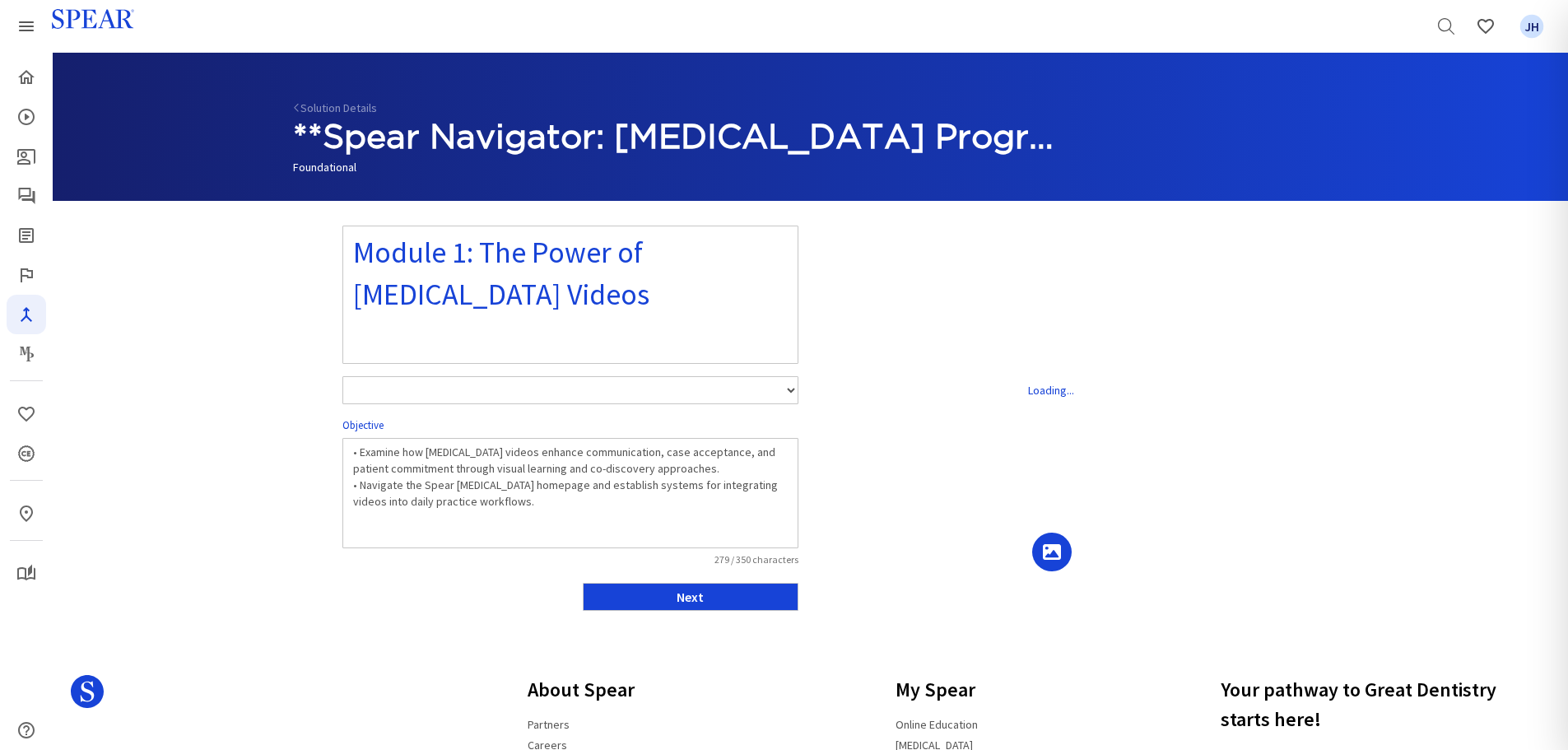
select select "number:1"
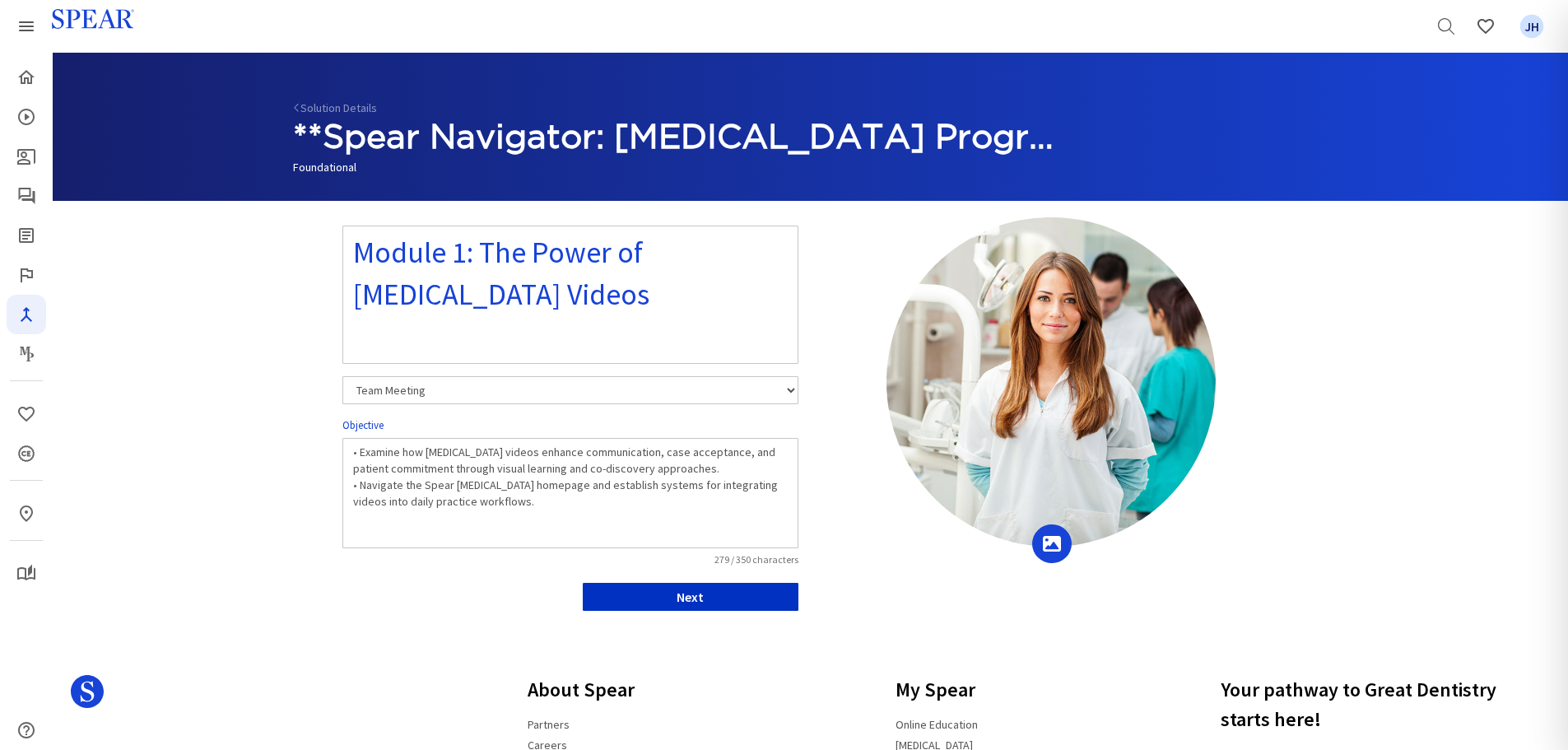
click at [711, 599] on button "Next" at bounding box center [690, 597] width 216 height 28
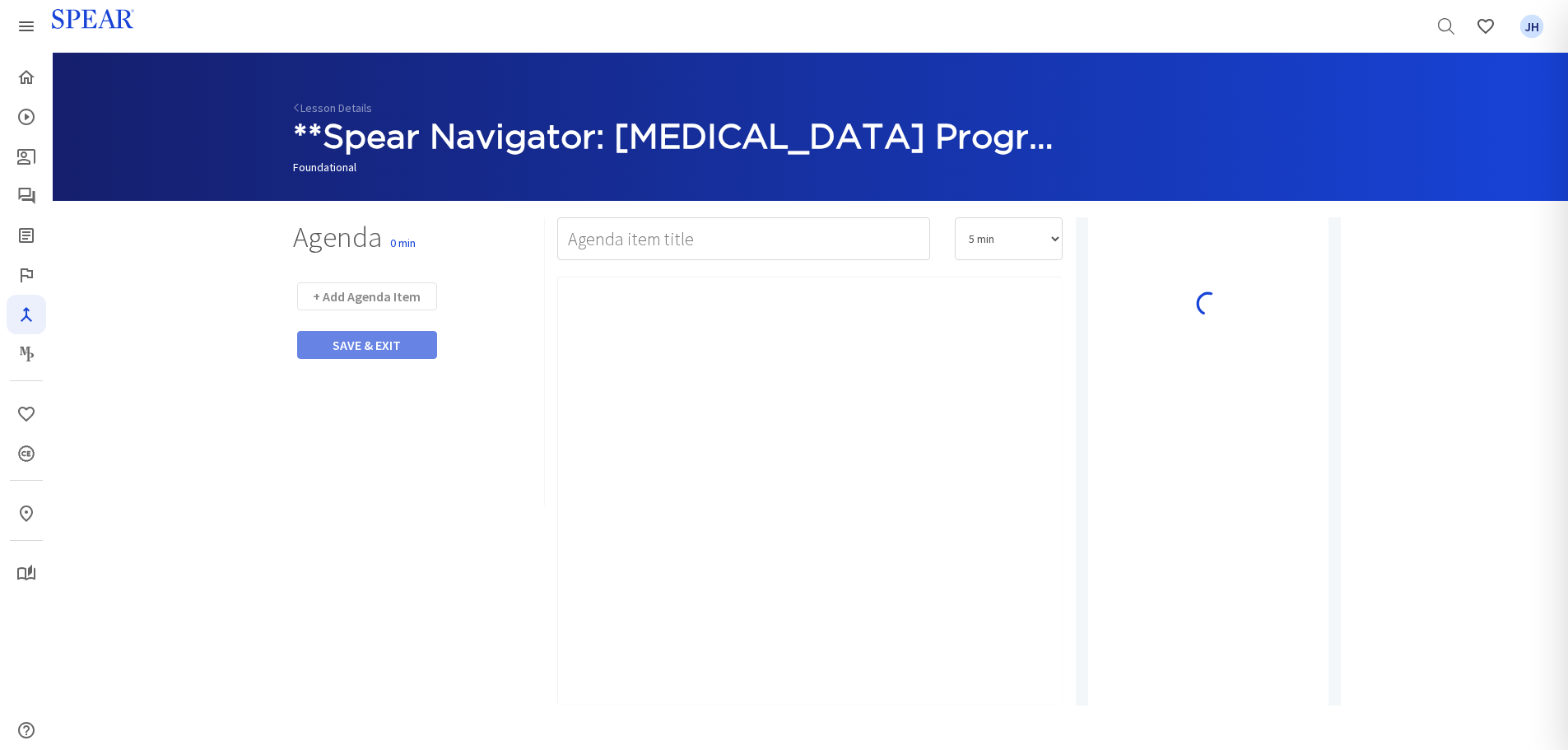
type input "Watch Video"
select select "10"
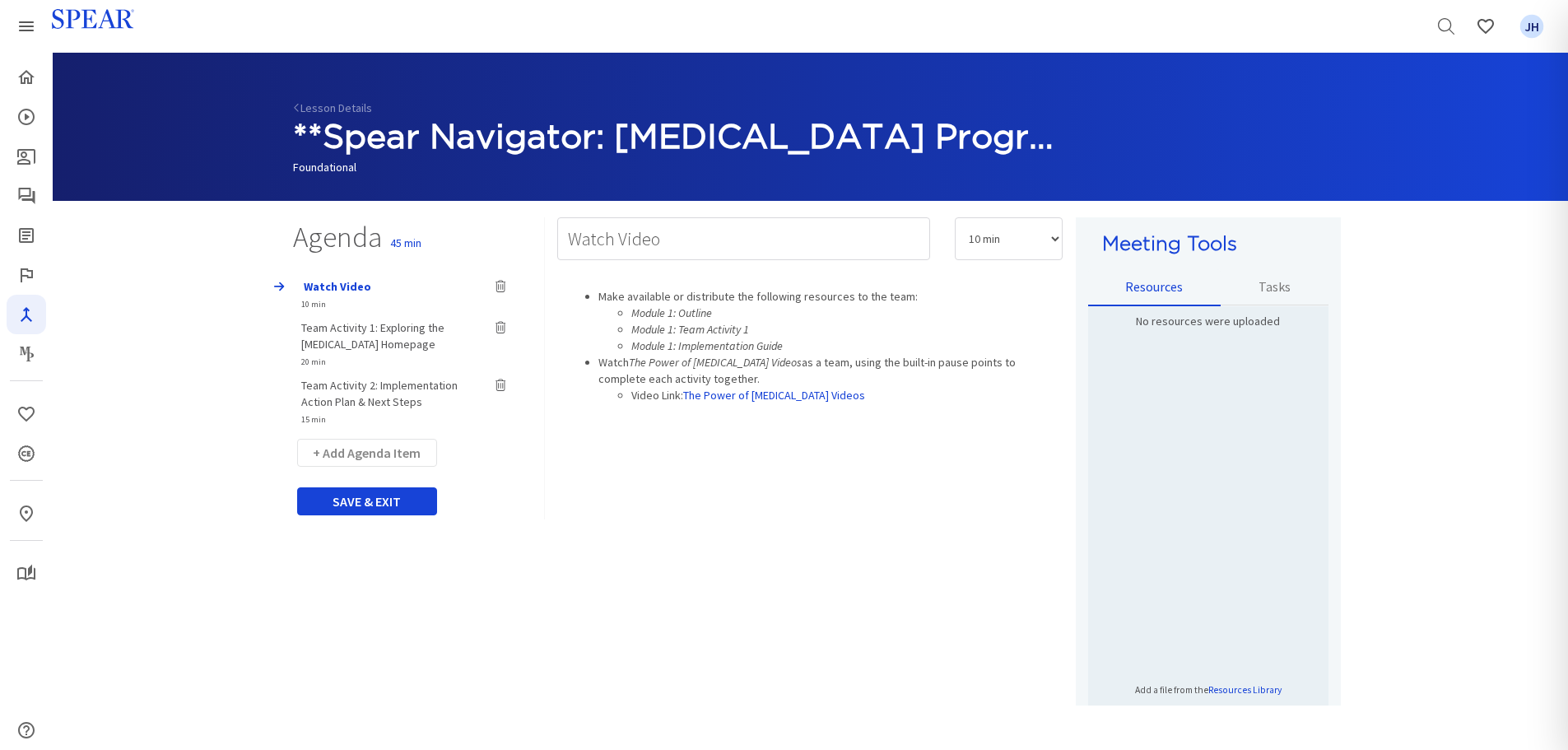
click at [412, 333] on span "Team Activity 1: Exploring the [MEDICAL_DATA] Homepage" at bounding box center [373, 335] width 143 height 31
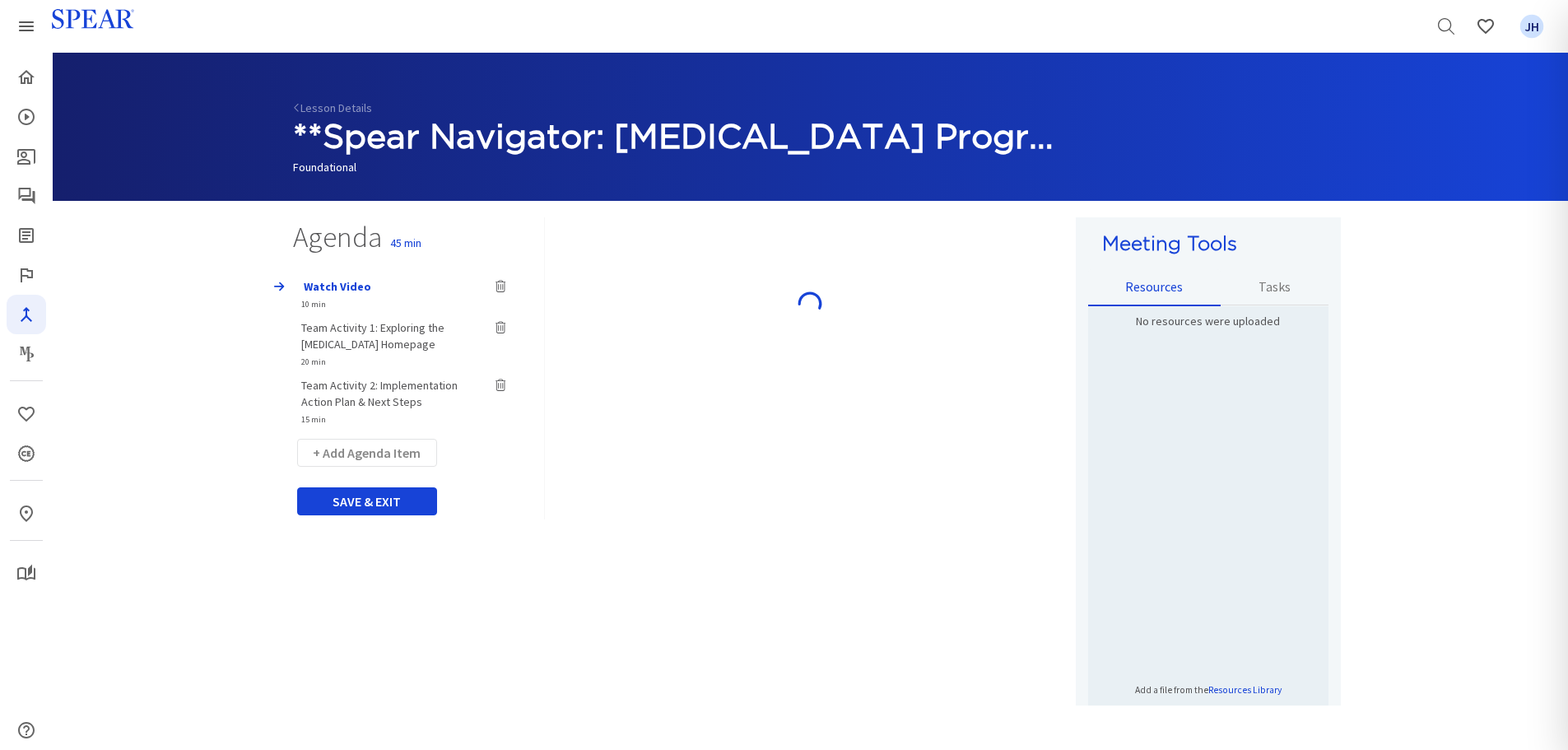
type input "Team Activity 1: Exploring the [MEDICAL_DATA] Homepage"
select select "20"
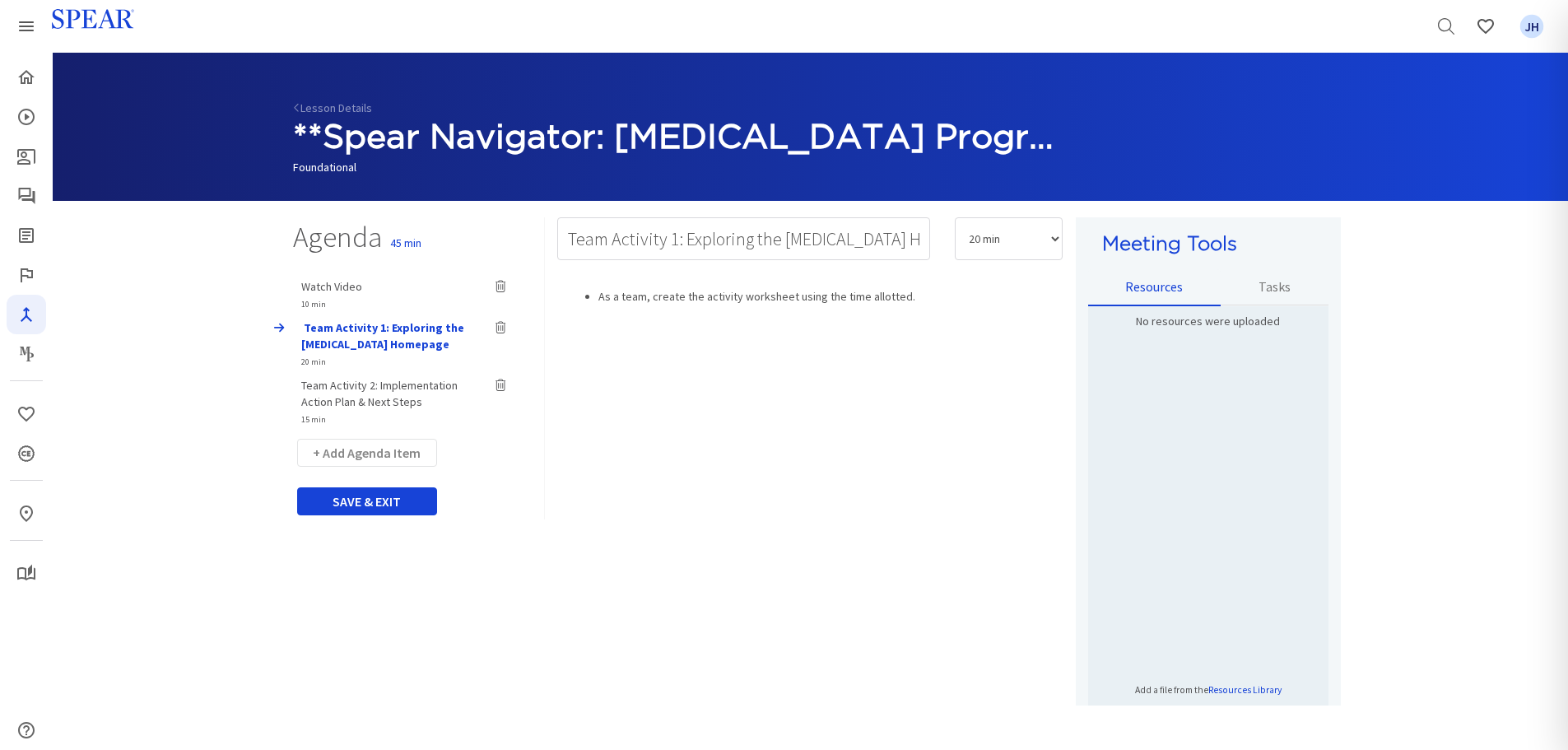
click at [408, 386] on span "Team Activity 2: Implementation Action Plan & Next Steps" at bounding box center [379, 393] width 156 height 31
type input "Team Activity 2: Implementation Action Plan & Next Steps"
select select "15"
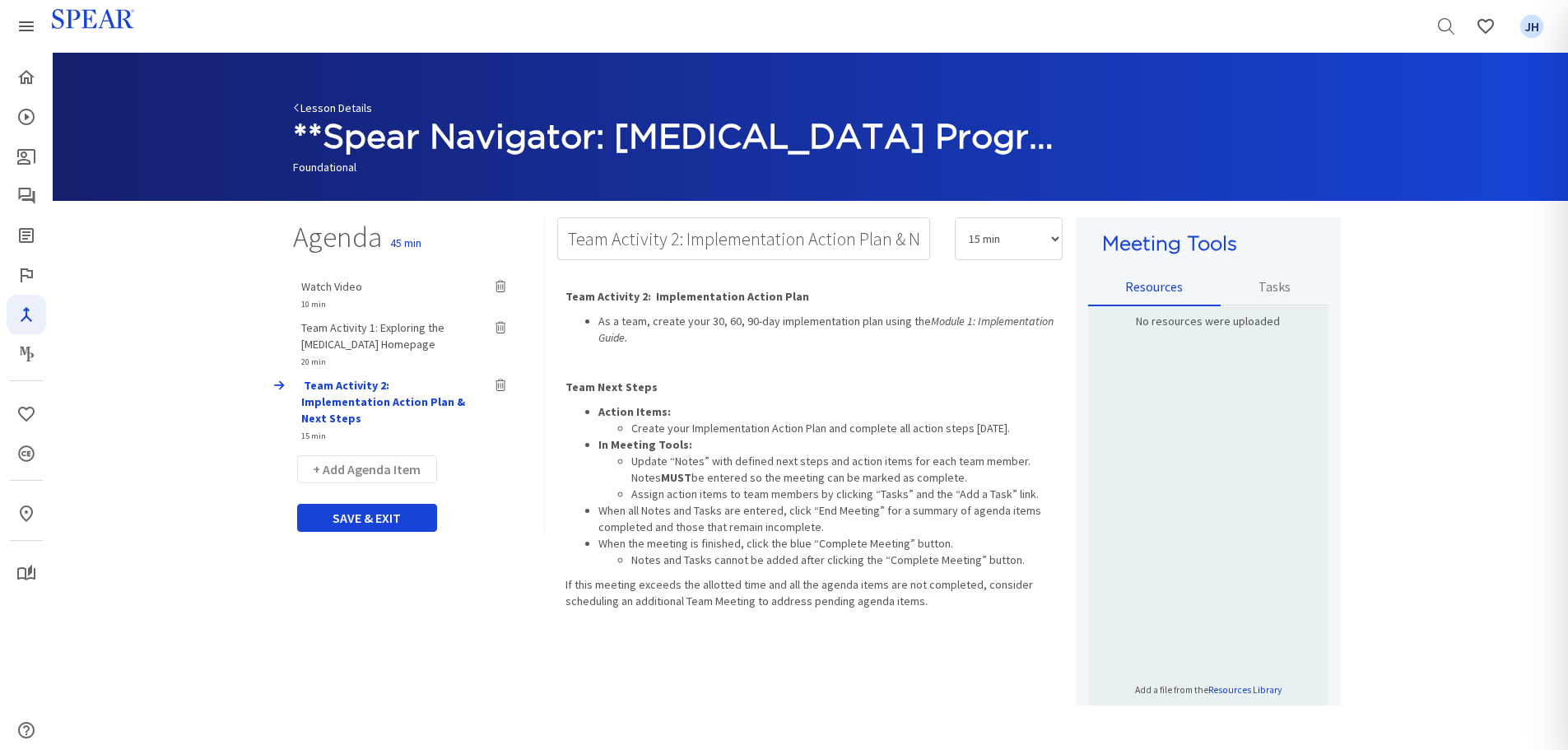
click at [335, 107] on link "Lesson Details" at bounding box center [331, 107] width 79 height 15
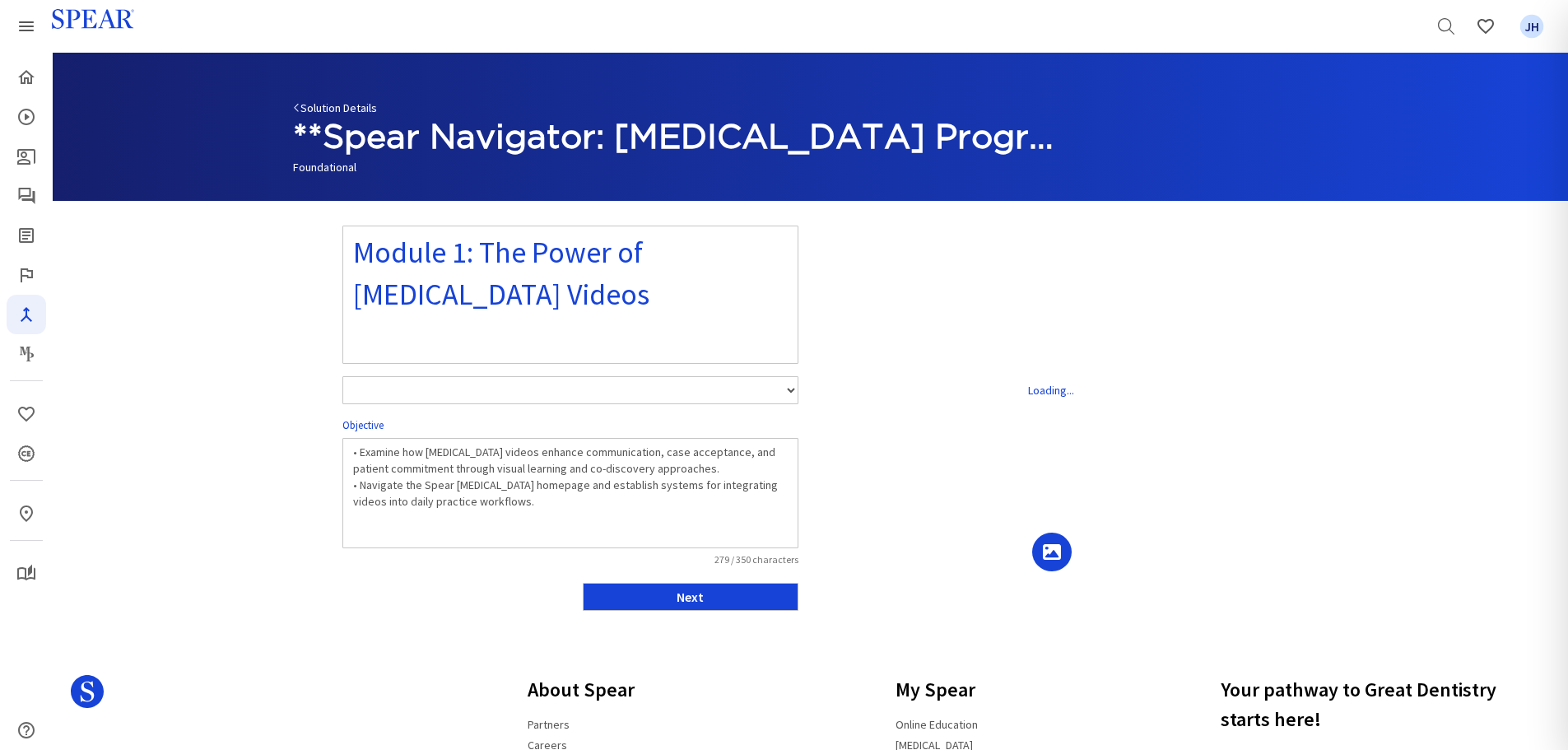
select select "number:1"
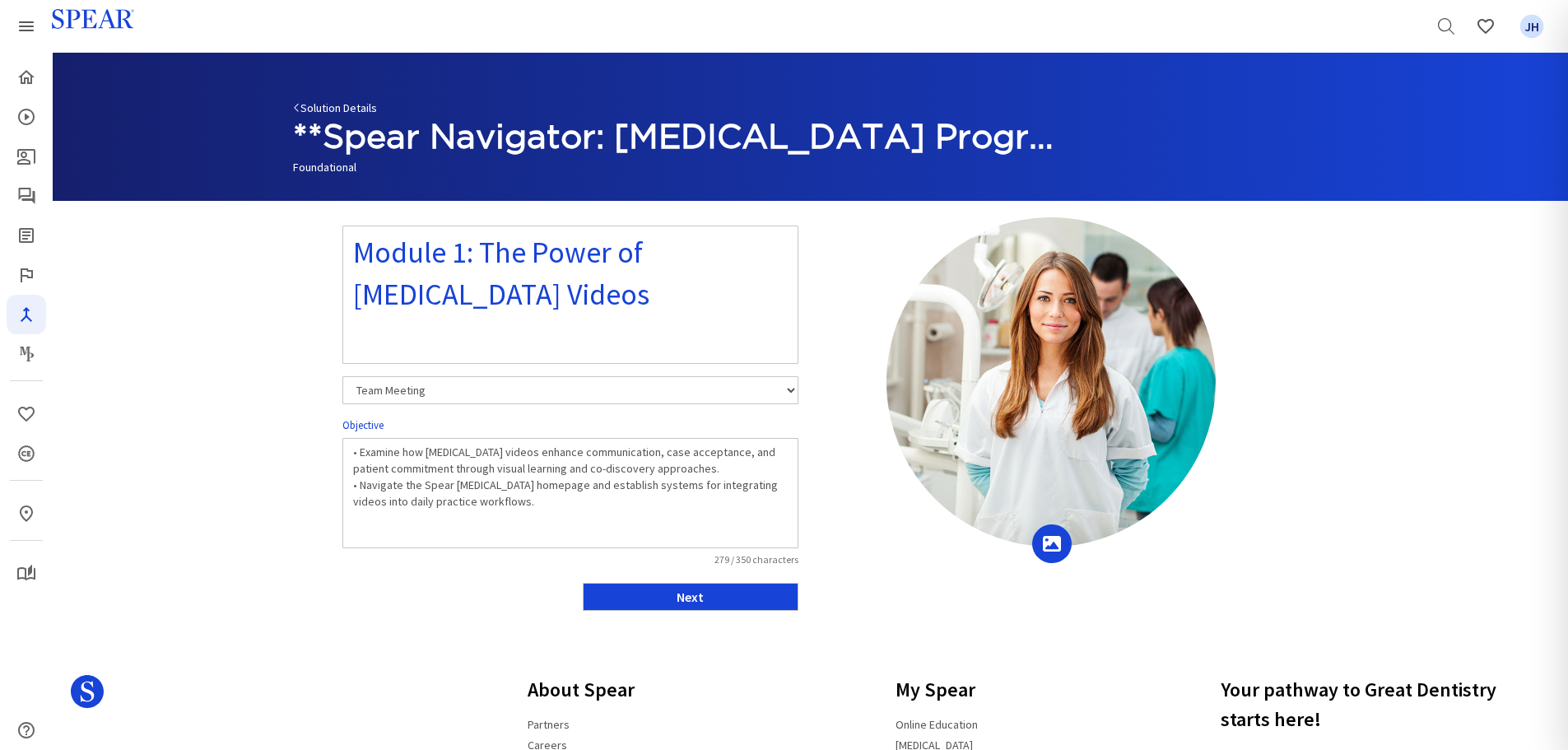
click at [334, 107] on link "Solution Details" at bounding box center [334, 107] width 84 height 15
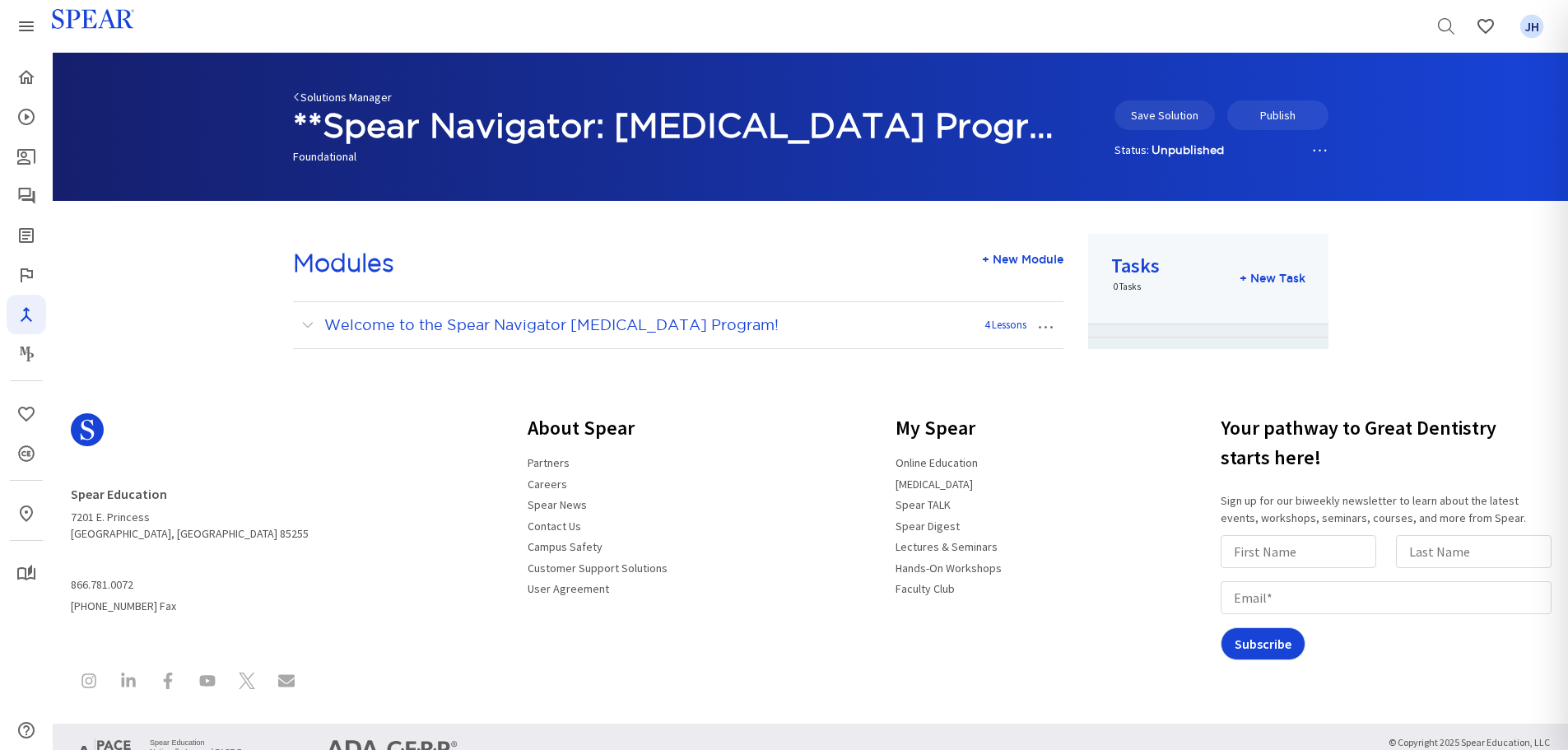
click at [380, 94] on link "Solutions Manager" at bounding box center [341, 96] width 98 height 15
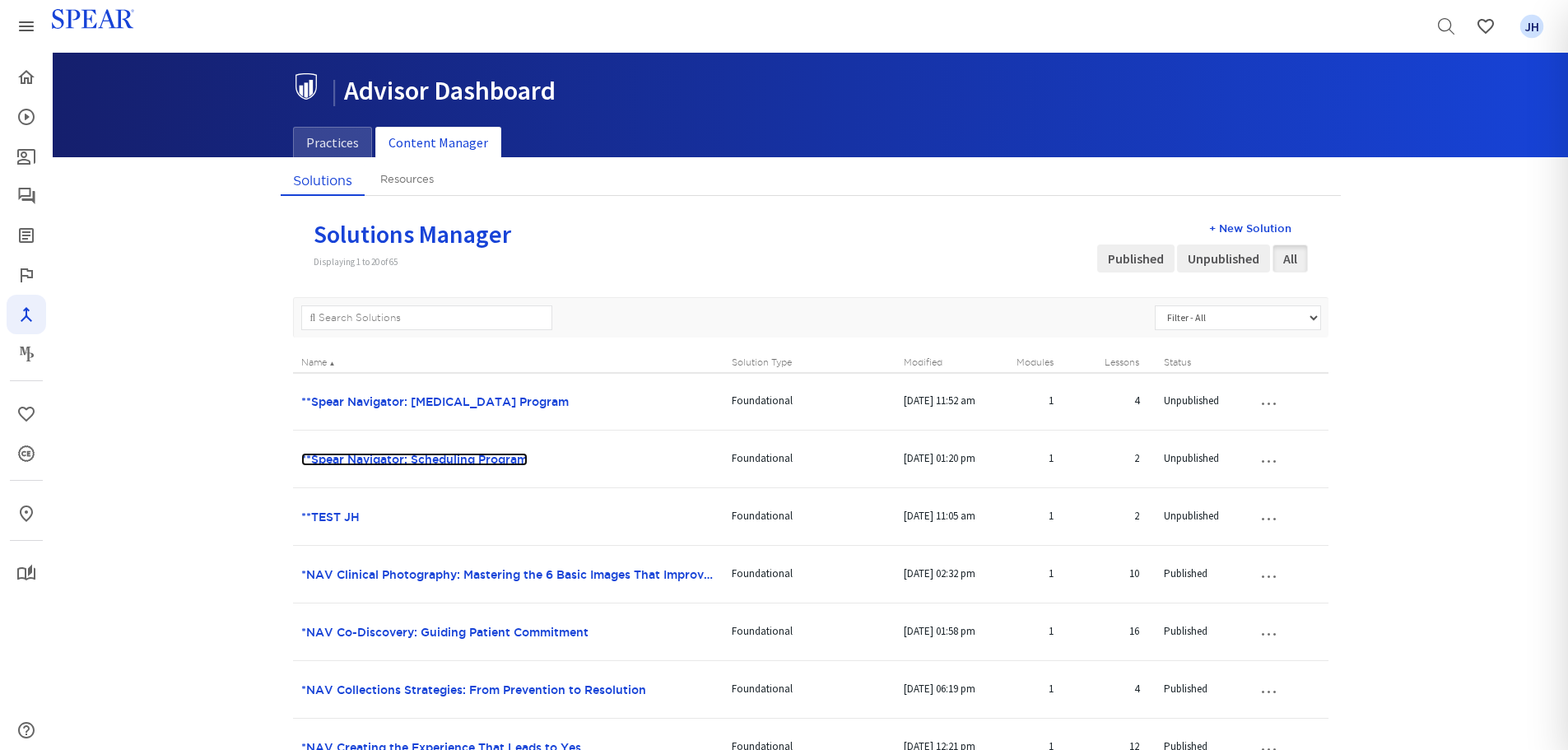
click at [436, 462] on link "**Spear Navigator: Scheduling Program" at bounding box center [414, 459] width 226 height 13
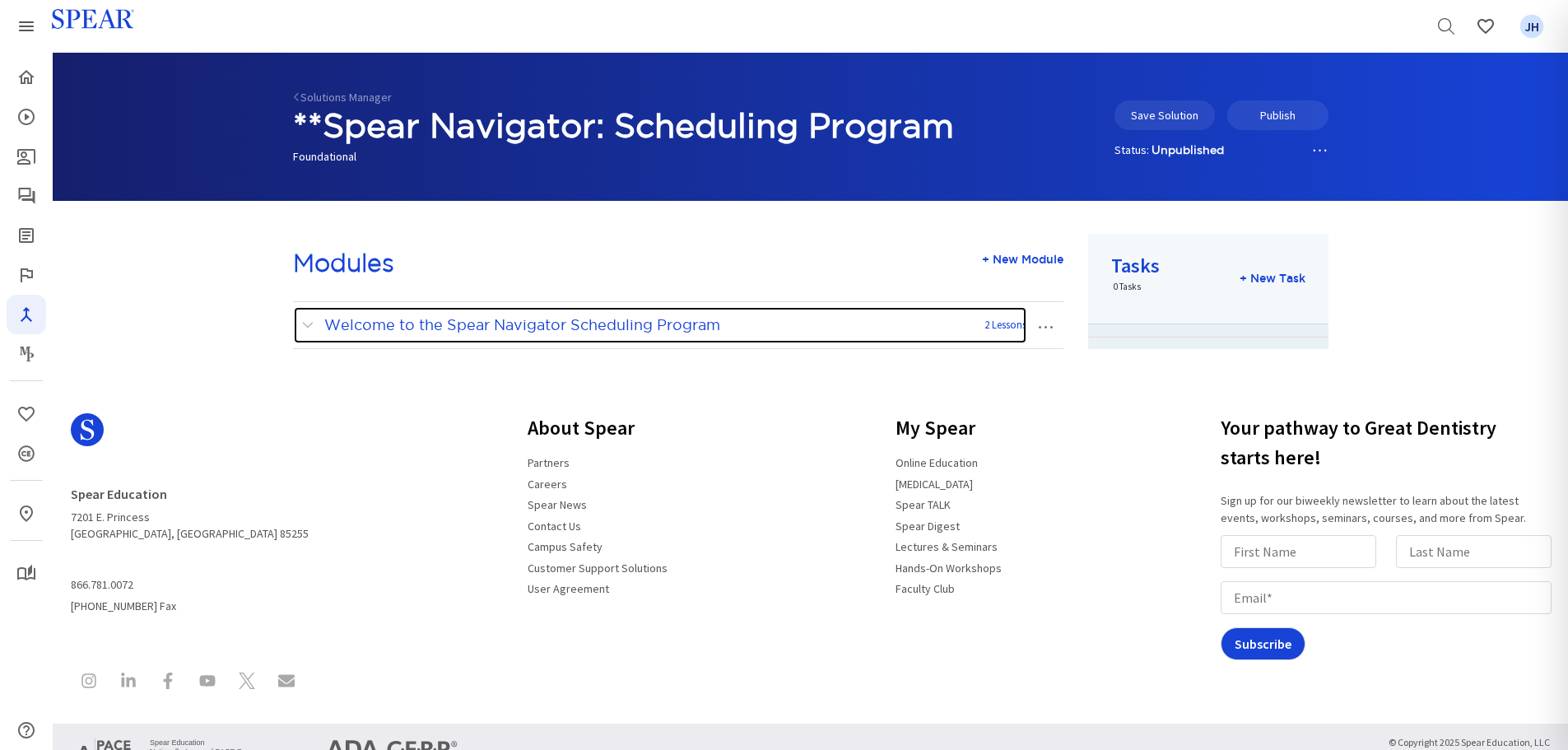
click at [310, 324] on span at bounding box center [311, 325] width 21 height 22
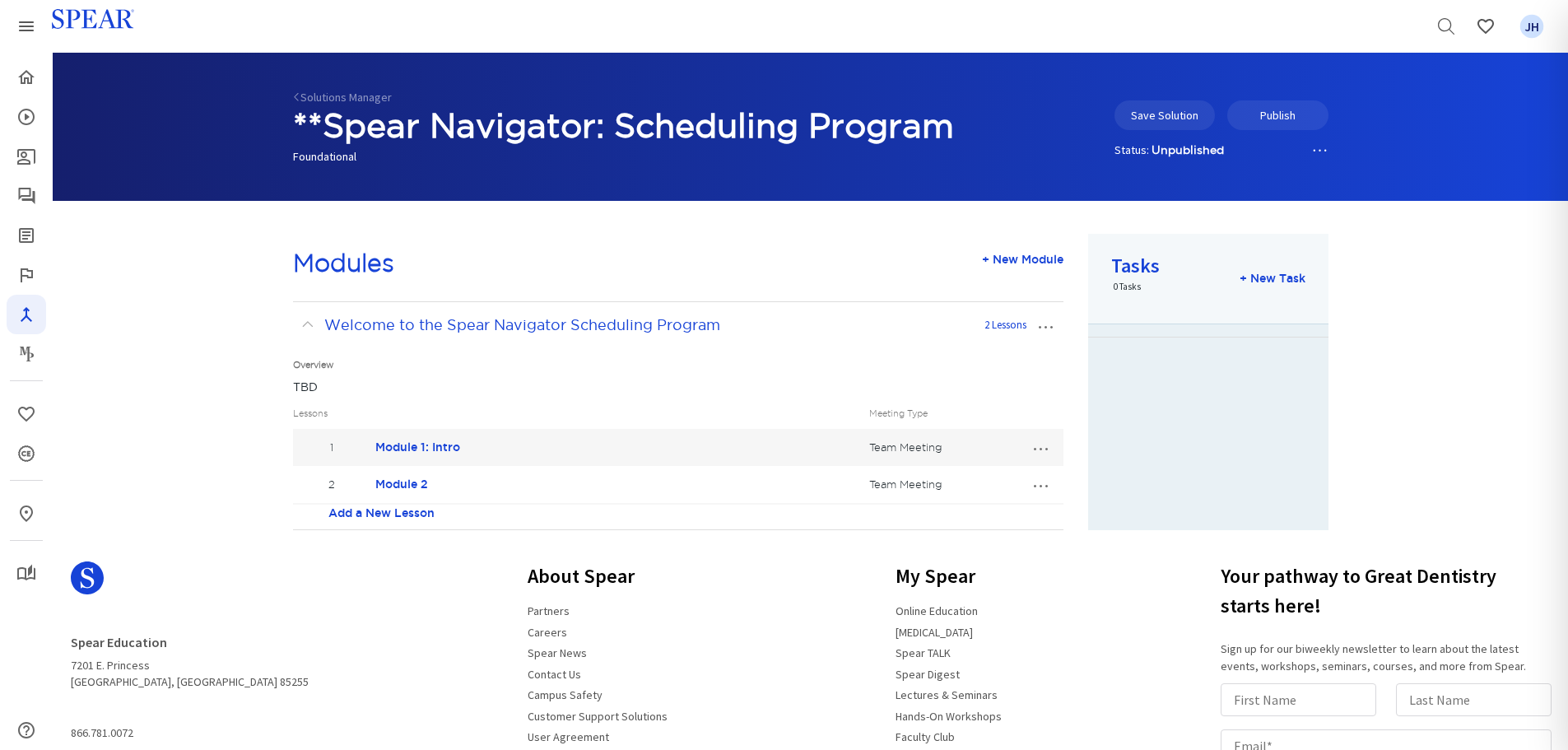
scroll to position [79, 0]
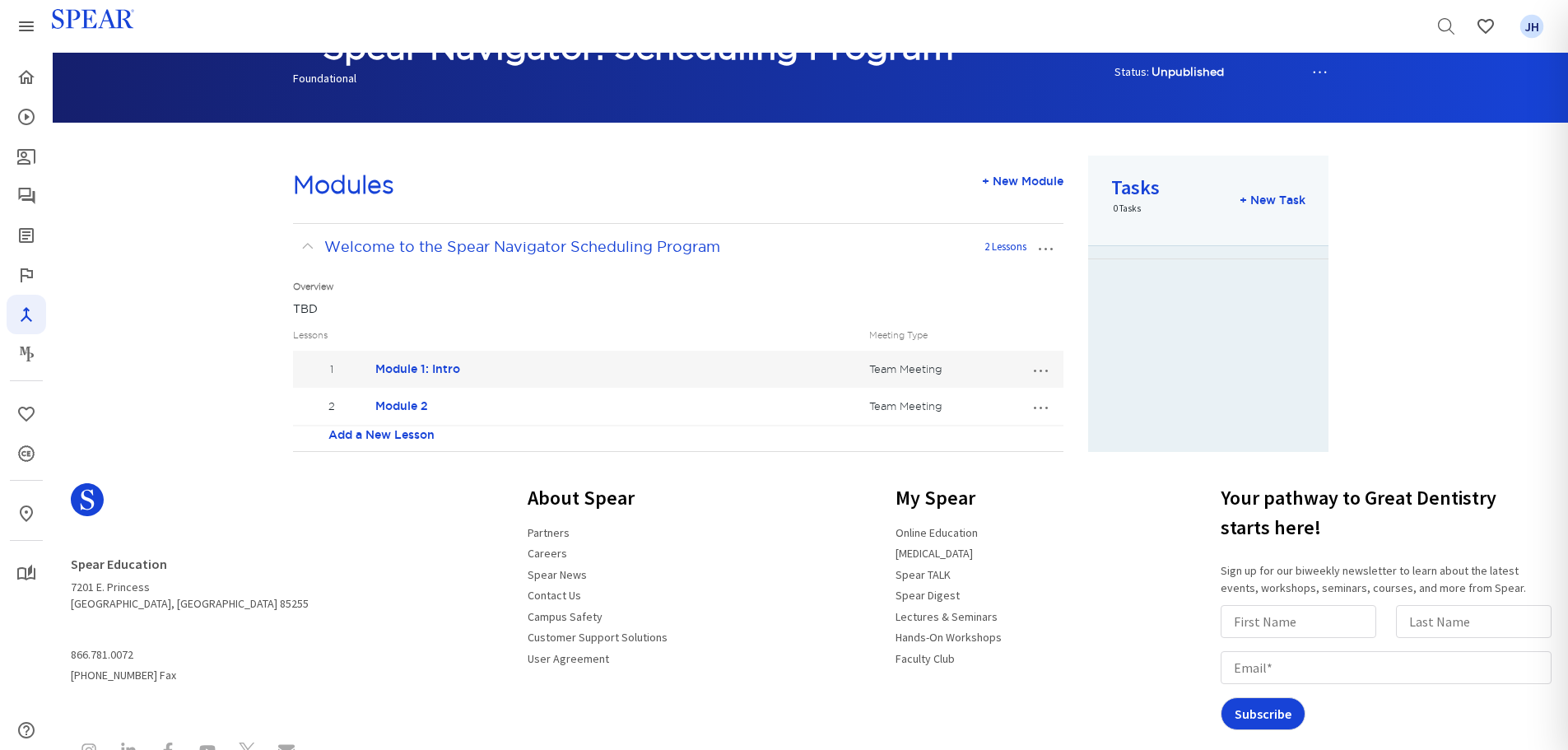
click at [1041, 409] on button "…" at bounding box center [1040, 406] width 36 height 26
click at [999, 436] on link "Edit Lesson" at bounding box center [985, 437] width 145 height 22
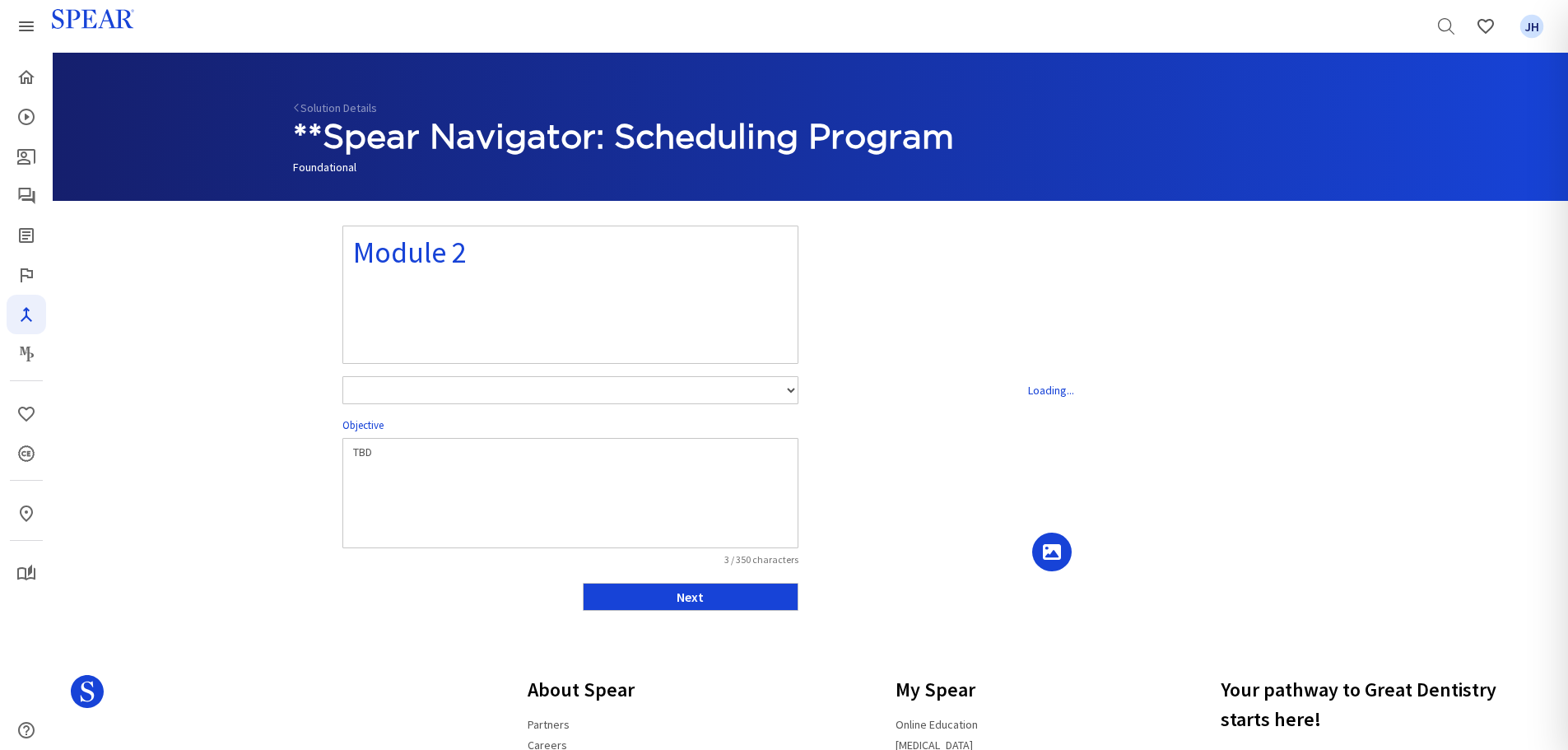
select select "number:1"
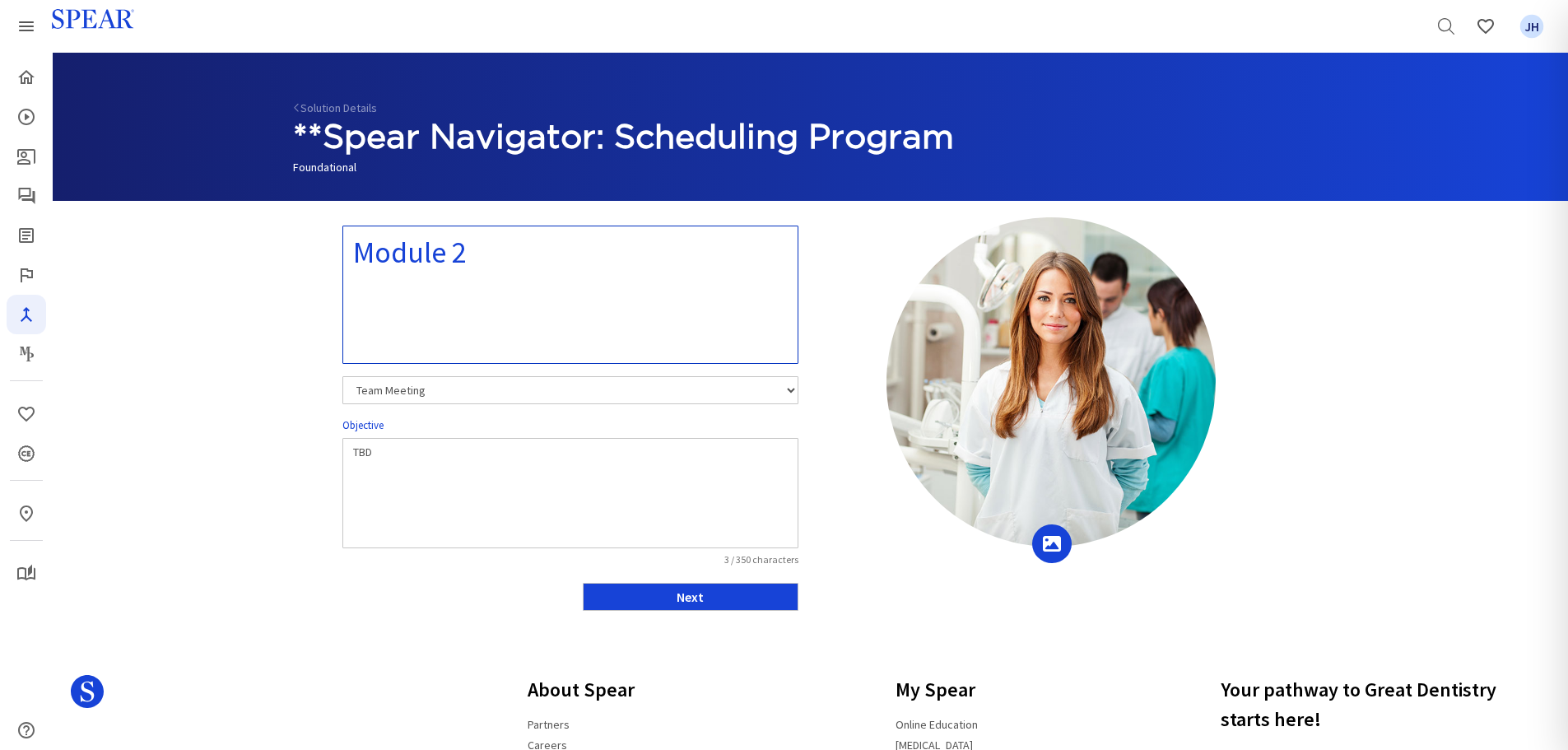
click at [478, 253] on textarea "Module 2" at bounding box center [570, 294] width 456 height 138
type textarea "Module 2: TBD"
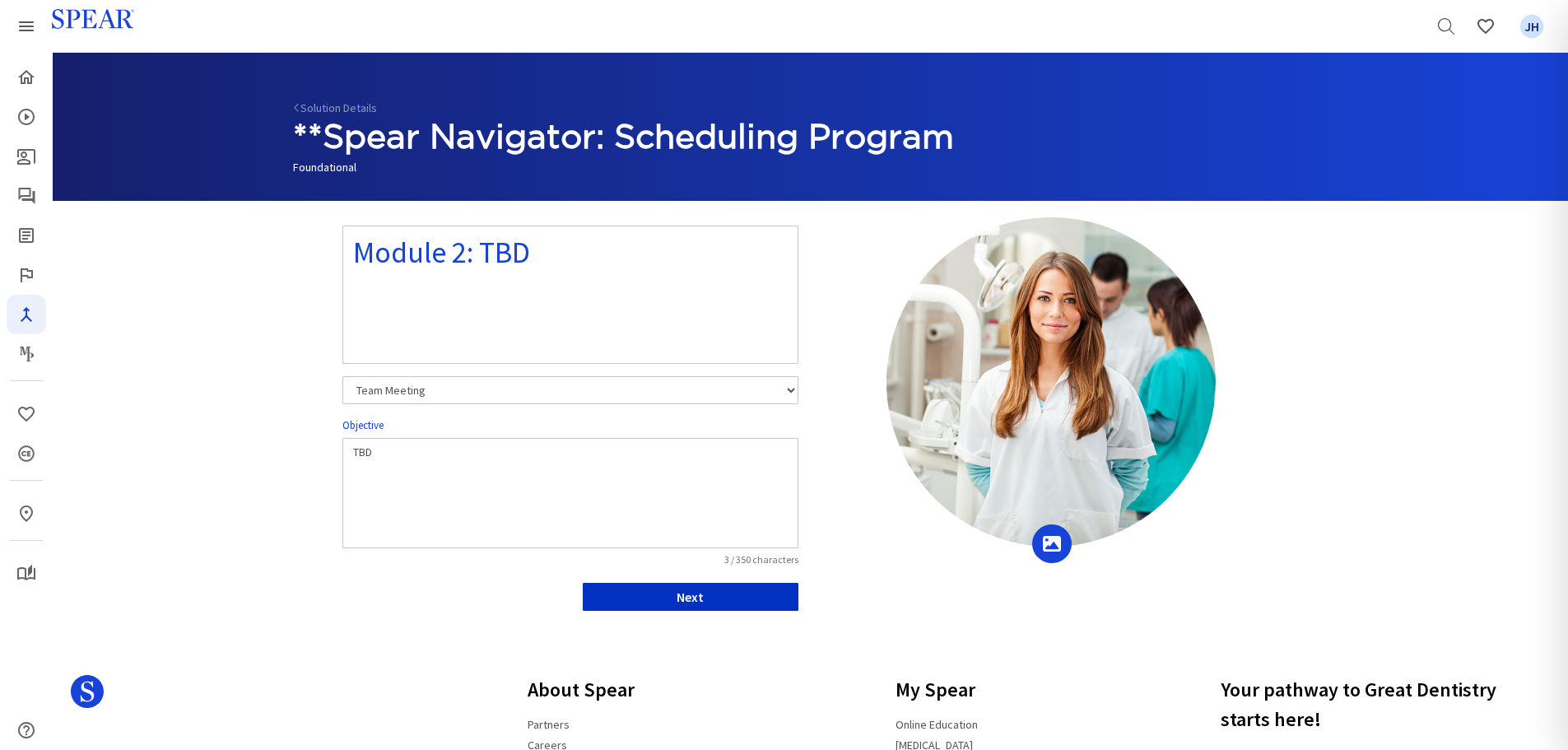
click at [765, 594] on button "Next" at bounding box center [690, 597] width 216 height 28
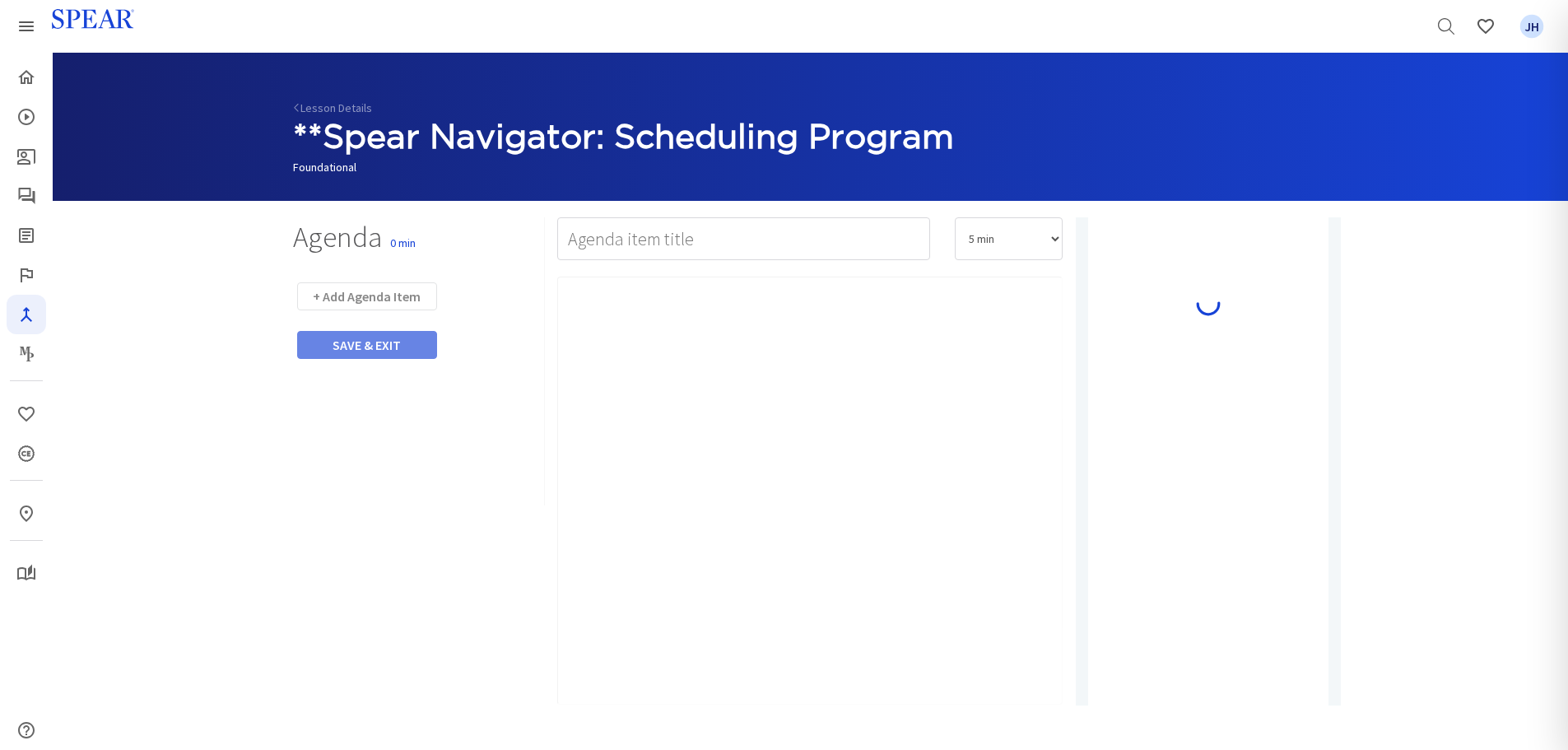
type input "Watch Video"
select select "10"
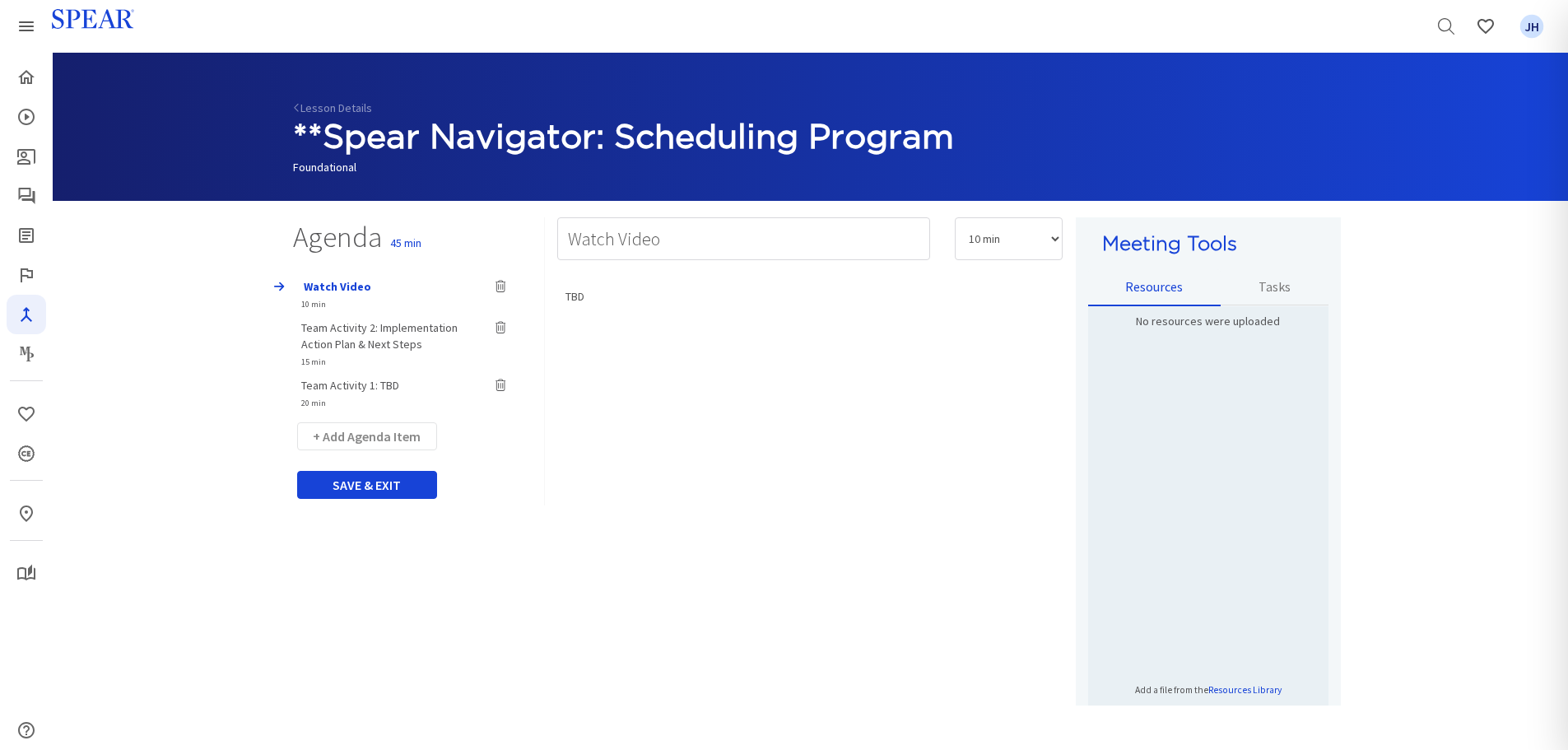
click at [350, 286] on span "Watch Video" at bounding box center [337, 285] width 68 height 15
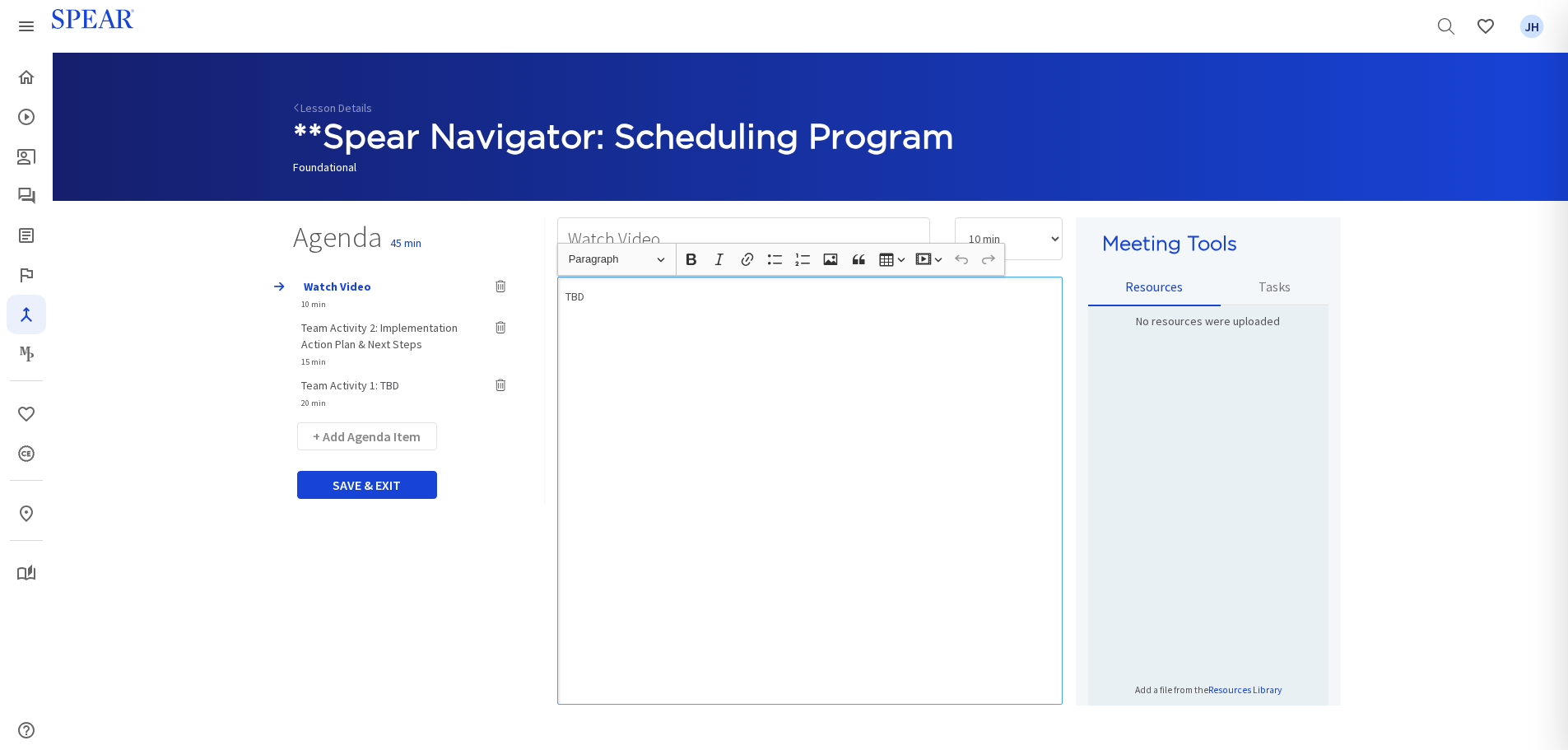
click at [680, 386] on div "TBD" at bounding box center [810, 490] width 505 height 428
click at [686, 314] on p "Rich Text Editor, main" at bounding box center [810, 320] width 490 height 17
click at [631, 323] on p "Rich Text Editor, main" at bounding box center [810, 320] width 490 height 17
click at [706, 341] on div "TBD" at bounding box center [810, 490] width 505 height 428
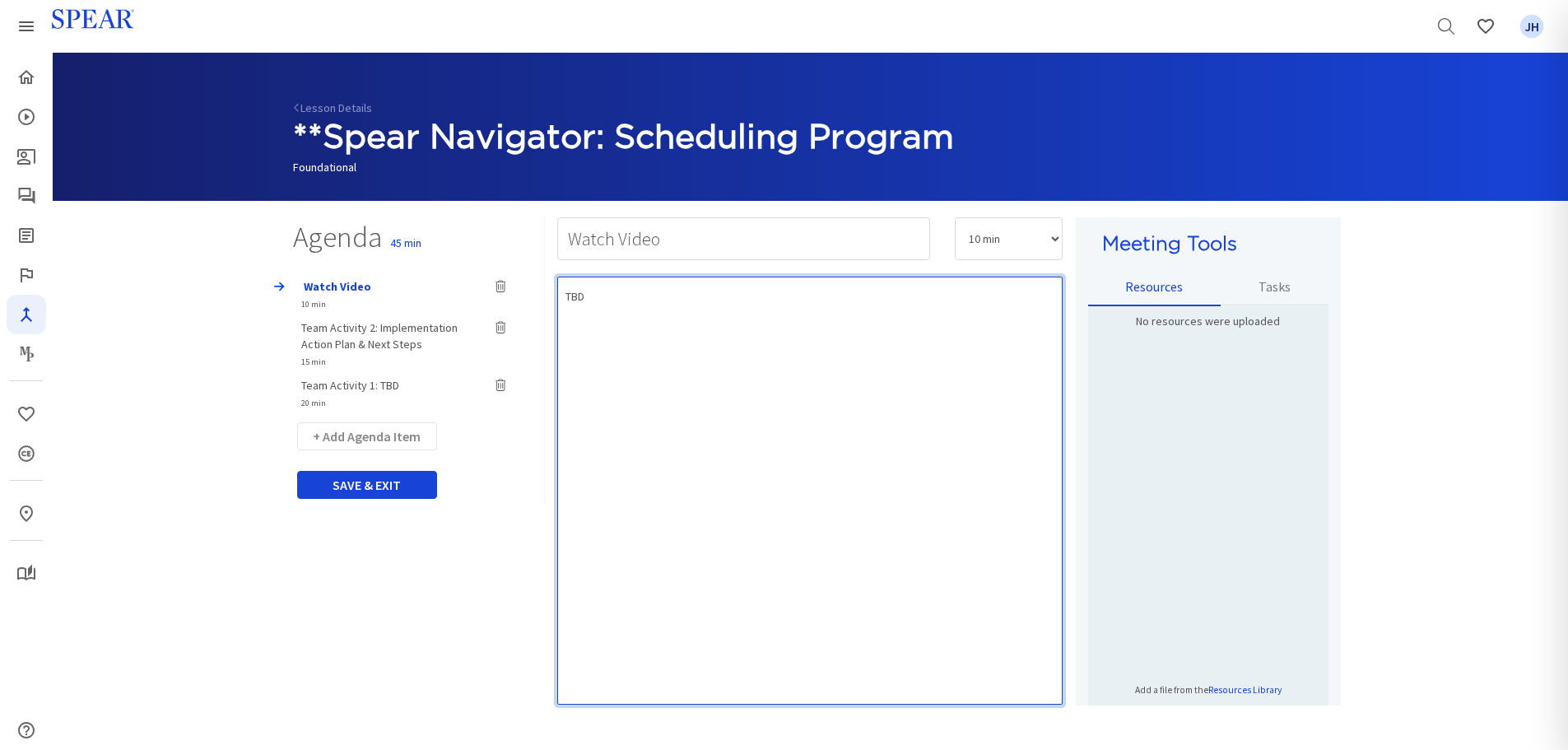
click at [674, 309] on div "TBD" at bounding box center [810, 490] width 505 height 428
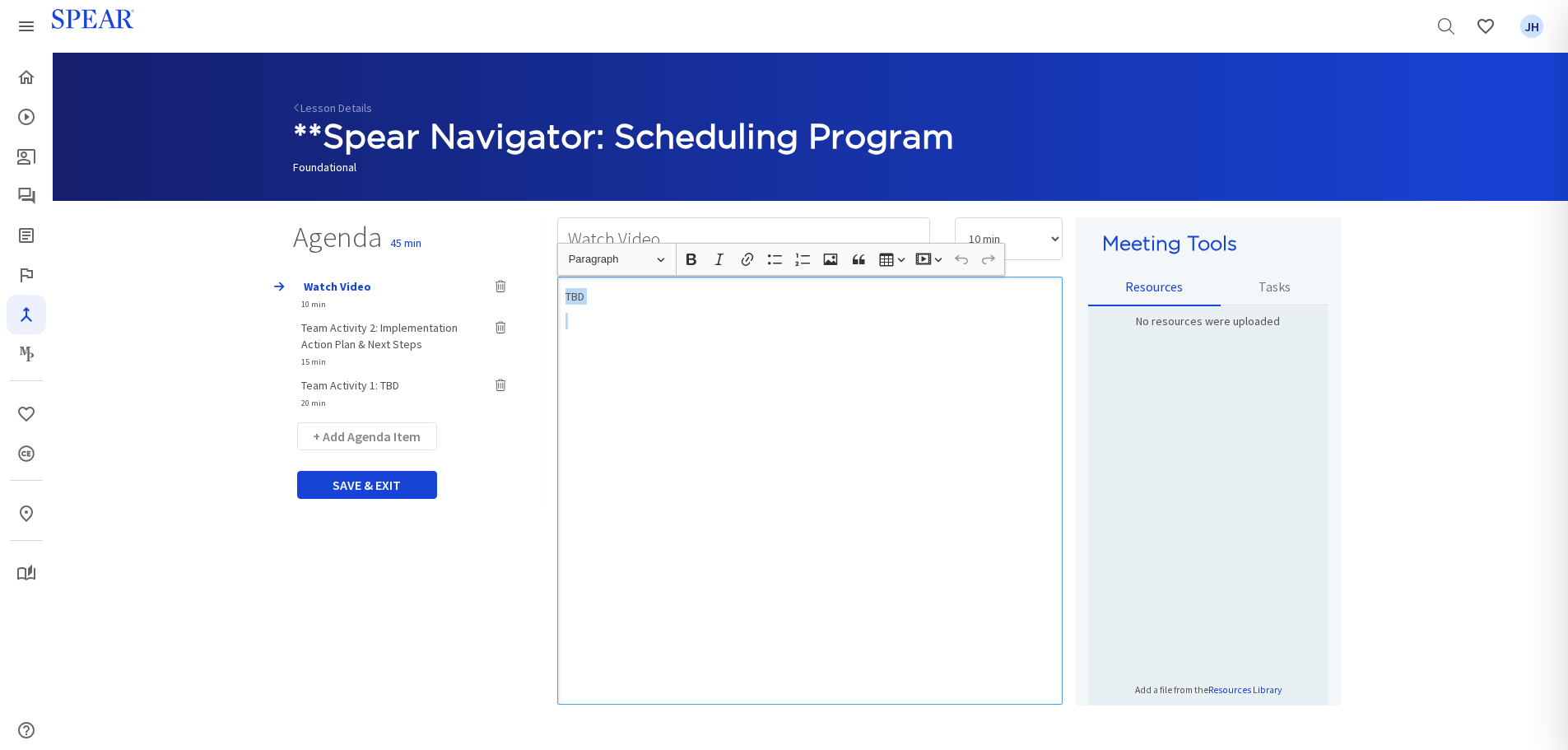
drag, startPoint x: 561, startPoint y: 295, endPoint x: 673, endPoint y: 306, distance: 112.5
click at [673, 306] on div "TBD" at bounding box center [810, 490] width 505 height 428
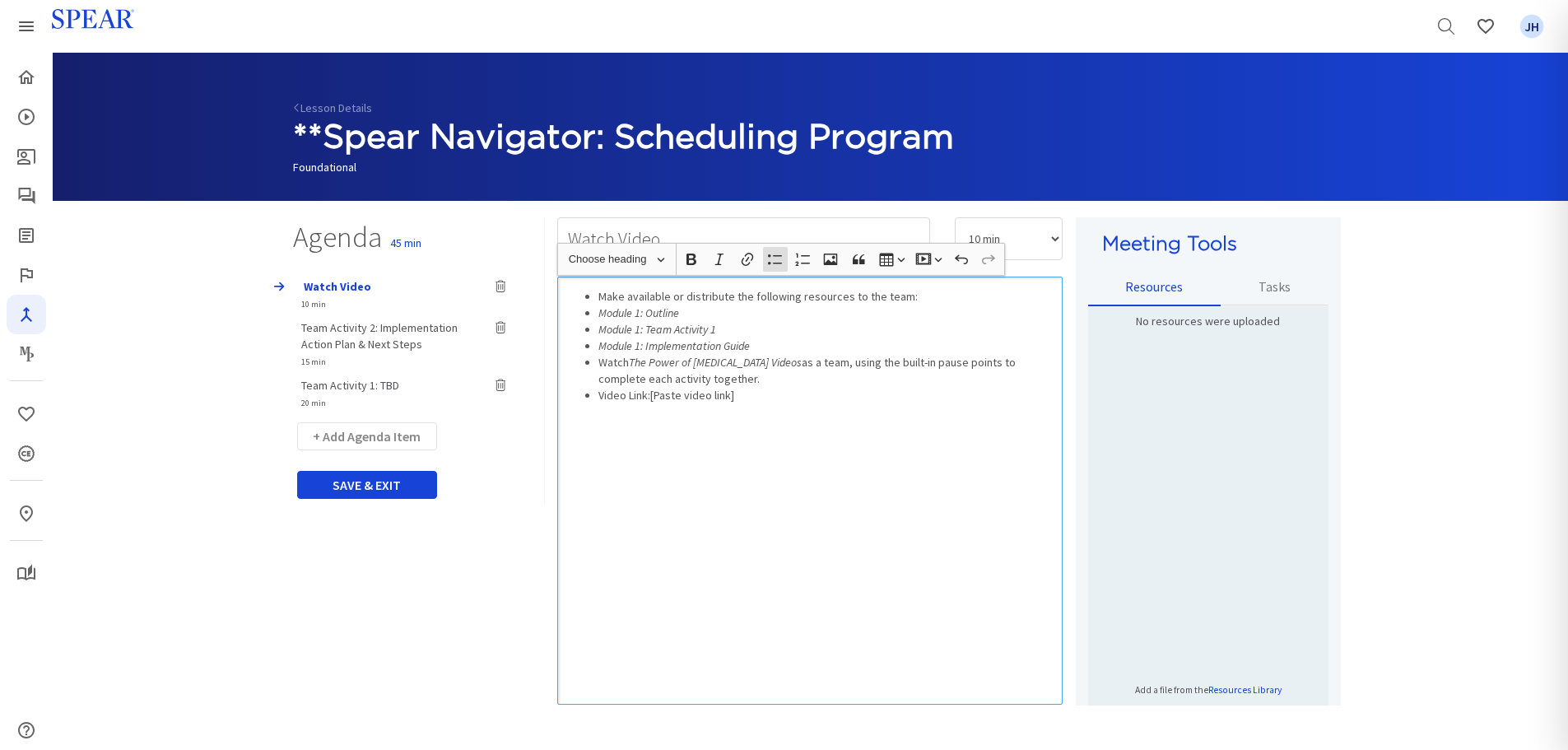
click at [598, 315] on icon "Module 1: Outline" at bounding box center [638, 312] width 81 height 15
click at [598, 332] on icon "Module 1: Team Activity 1" at bounding box center [657, 328] width 117 height 15
click at [596, 346] on ul "Make available or distribute the following resources to the team: Module 1: Out…" at bounding box center [810, 346] width 490 height 115
drag, startPoint x: 651, startPoint y: 363, endPoint x: 811, endPoint y: 366, distance: 160.0
click at [811, 366] on li "Watch The Power of [MEDICAL_DATA] Videos as a team, using the built-in pause po…" at bounding box center [826, 370] width 457 height 33
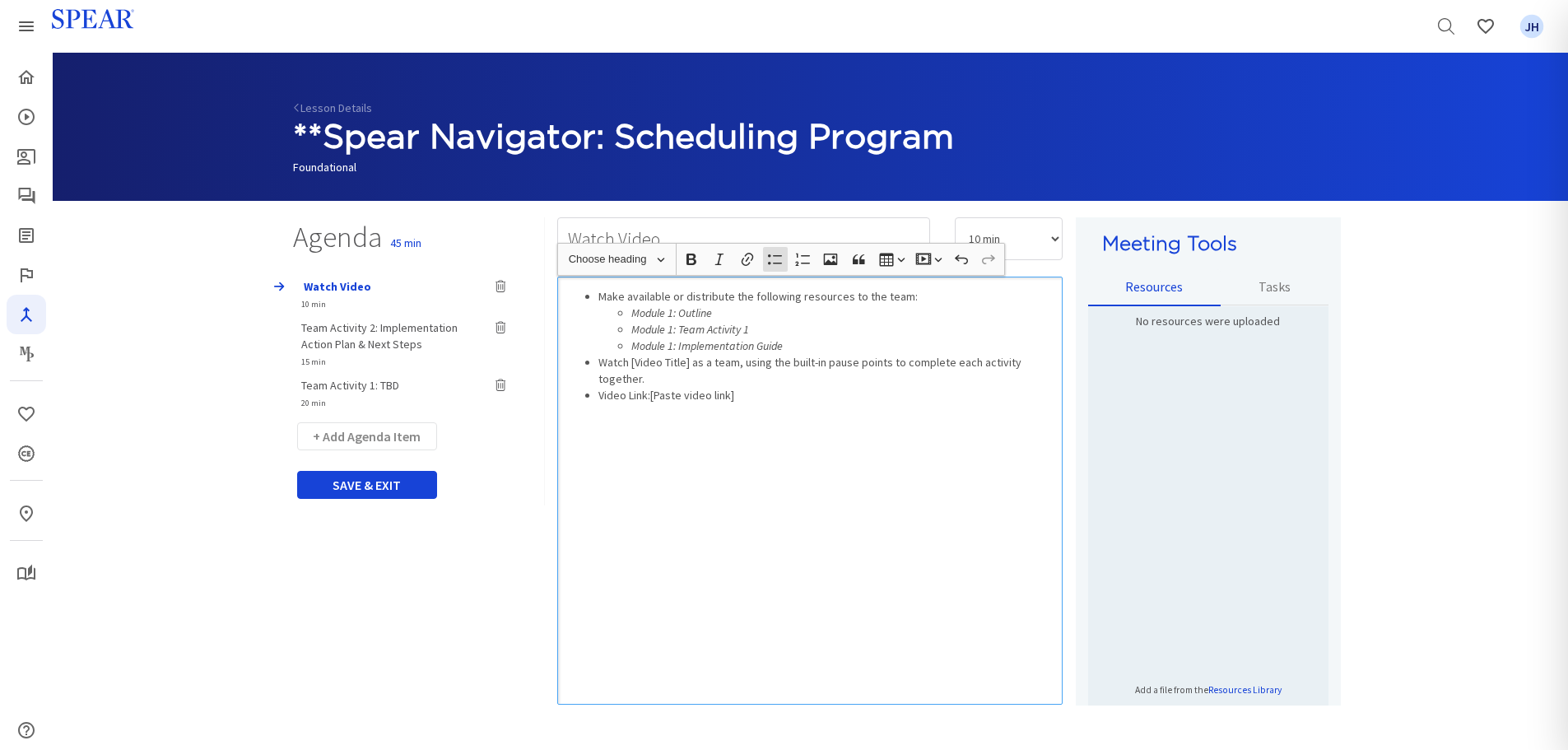
click at [592, 363] on ul "Make available or distribute the following resources to the team: Module 1: Out…" at bounding box center [810, 346] width 490 height 115
click at [597, 379] on ul "Make available or distribute the following resources to the team: Module 1: Out…" at bounding box center [810, 346] width 490 height 115
drag, startPoint x: 669, startPoint y: 313, endPoint x: 711, endPoint y: 302, distance: 43.4
click at [670, 313] on icon "Module 1: Outline" at bounding box center [671, 312] width 81 height 15
click at [790, 413] on div "Make available or distribute the following resources to the team: Module 2: Out…" at bounding box center [810, 490] width 505 height 428
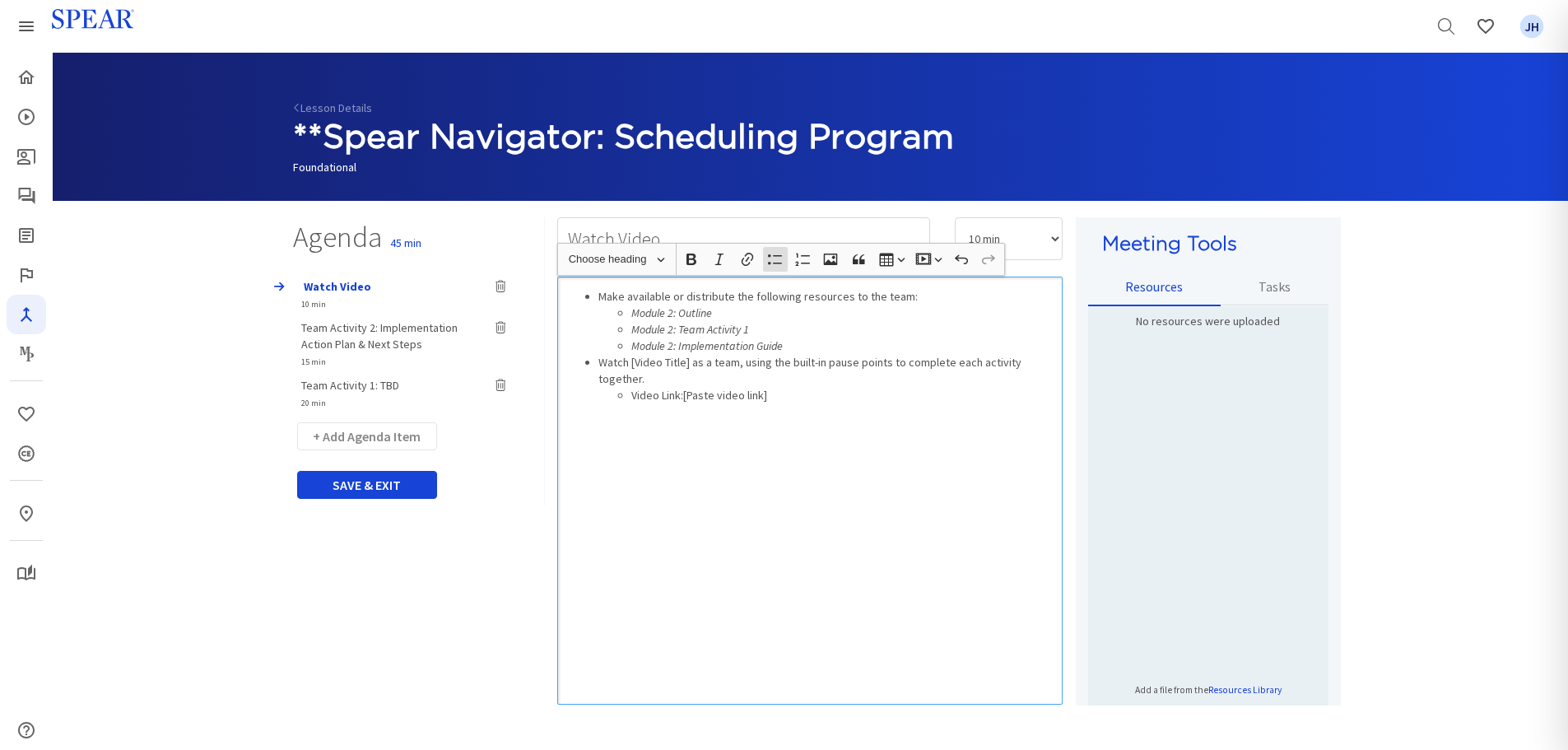
click at [836, 435] on div "Make available or distribute the following resources to the team: Module 2: Out…" at bounding box center [810, 490] width 505 height 428
click at [387, 440] on button "+ Add Agenda Item" at bounding box center [367, 436] width 140 height 28
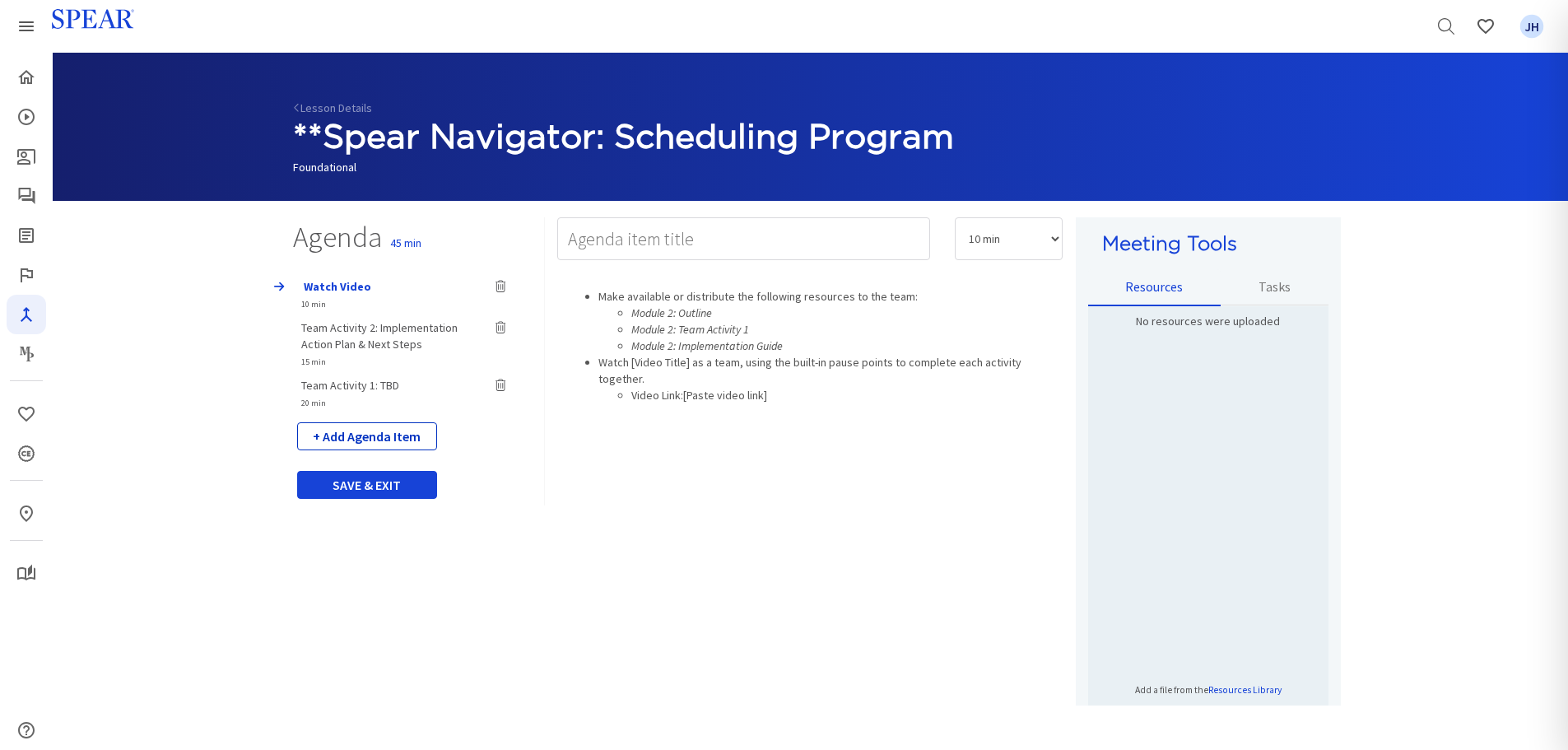
select select "5"
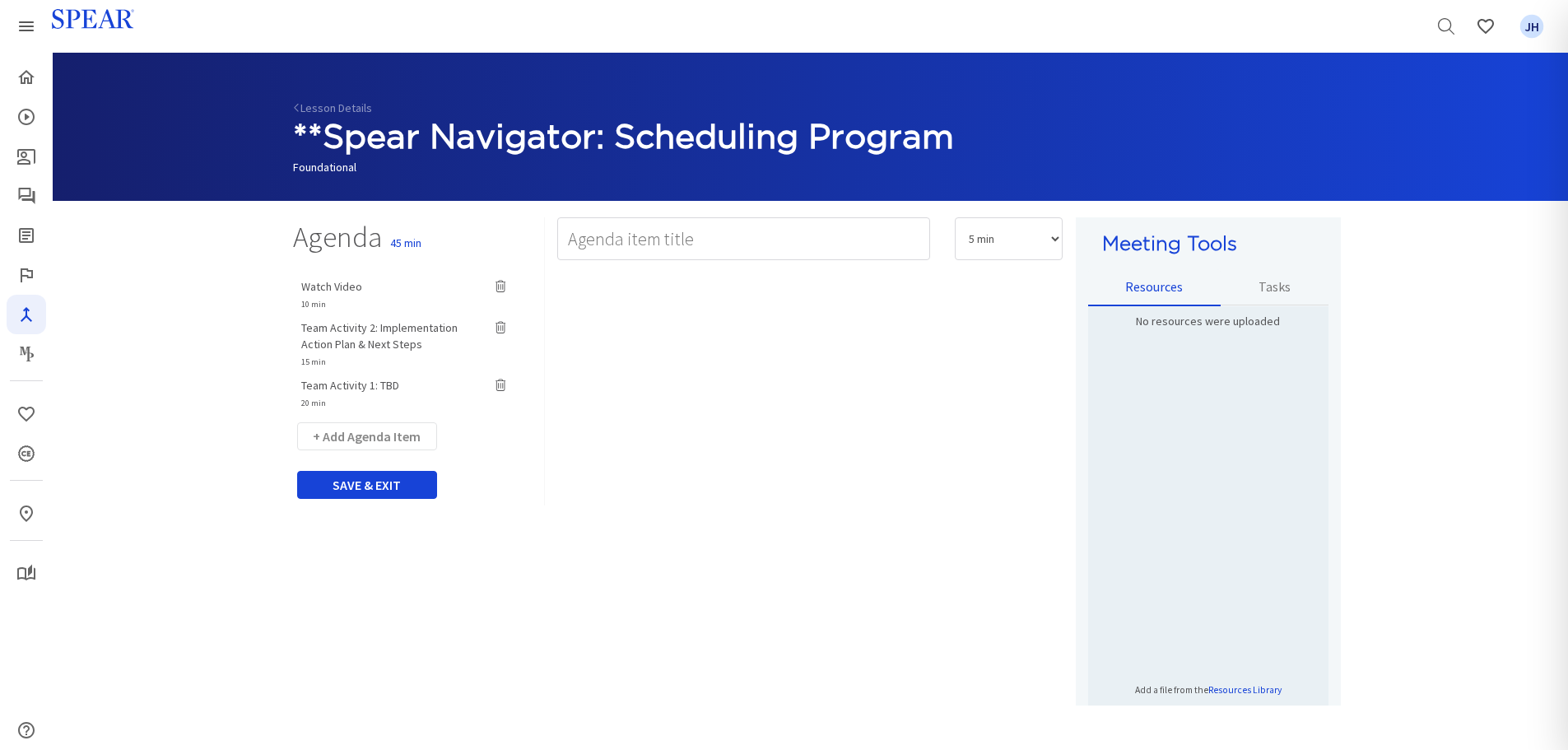
click at [361, 385] on span "Team Activity 1: TBD" at bounding box center [350, 385] width 98 height 15
type input "Team Activity 1: TBD"
select select "20"
drag, startPoint x: 369, startPoint y: 383, endPoint x: 373, endPoint y: 330, distance: 53.2
click at [373, 330] on div "Team Activity 1: TBD 20 min Watch Video 10 min Team Activity 1: TBD 20 min Team…" at bounding box center [413, 339] width 265 height 140
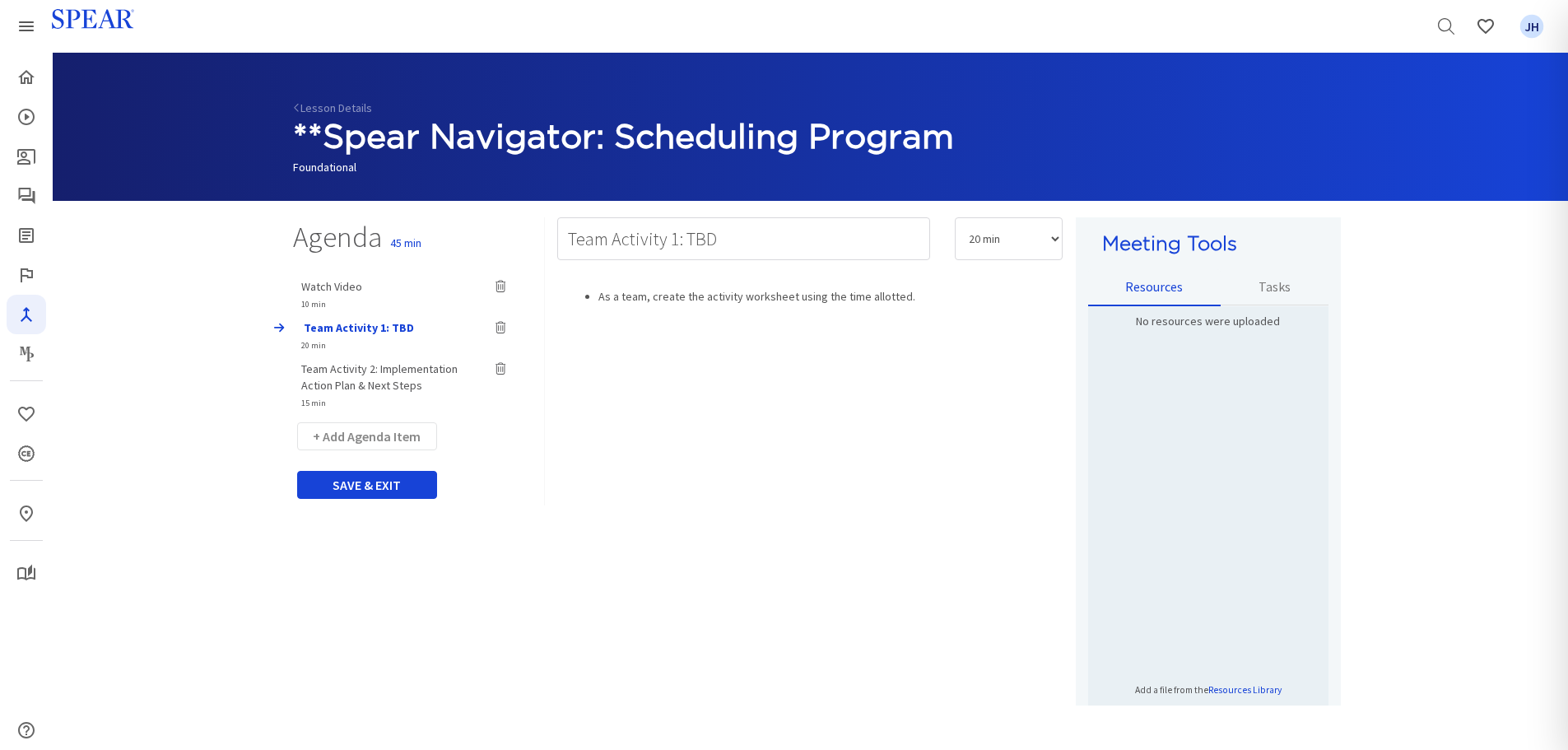
click at [372, 325] on span "Team Activity 1: TBD" at bounding box center [358, 327] width 110 height 15
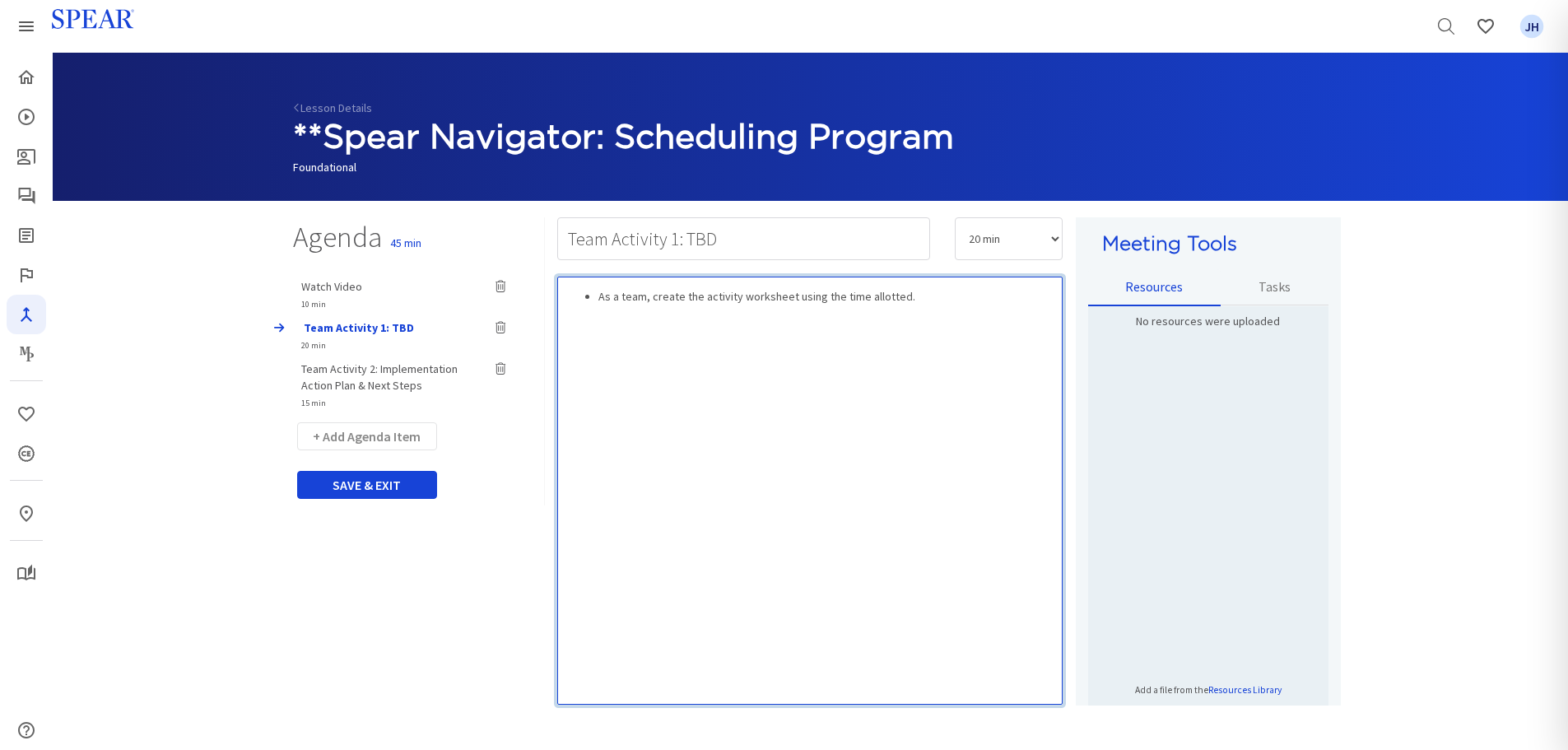
drag, startPoint x: 812, startPoint y: 341, endPoint x: 784, endPoint y: 321, distance: 34.4
click at [812, 338] on div "As a team, create the activity worksheet using the time allotted." at bounding box center [810, 490] width 505 height 428
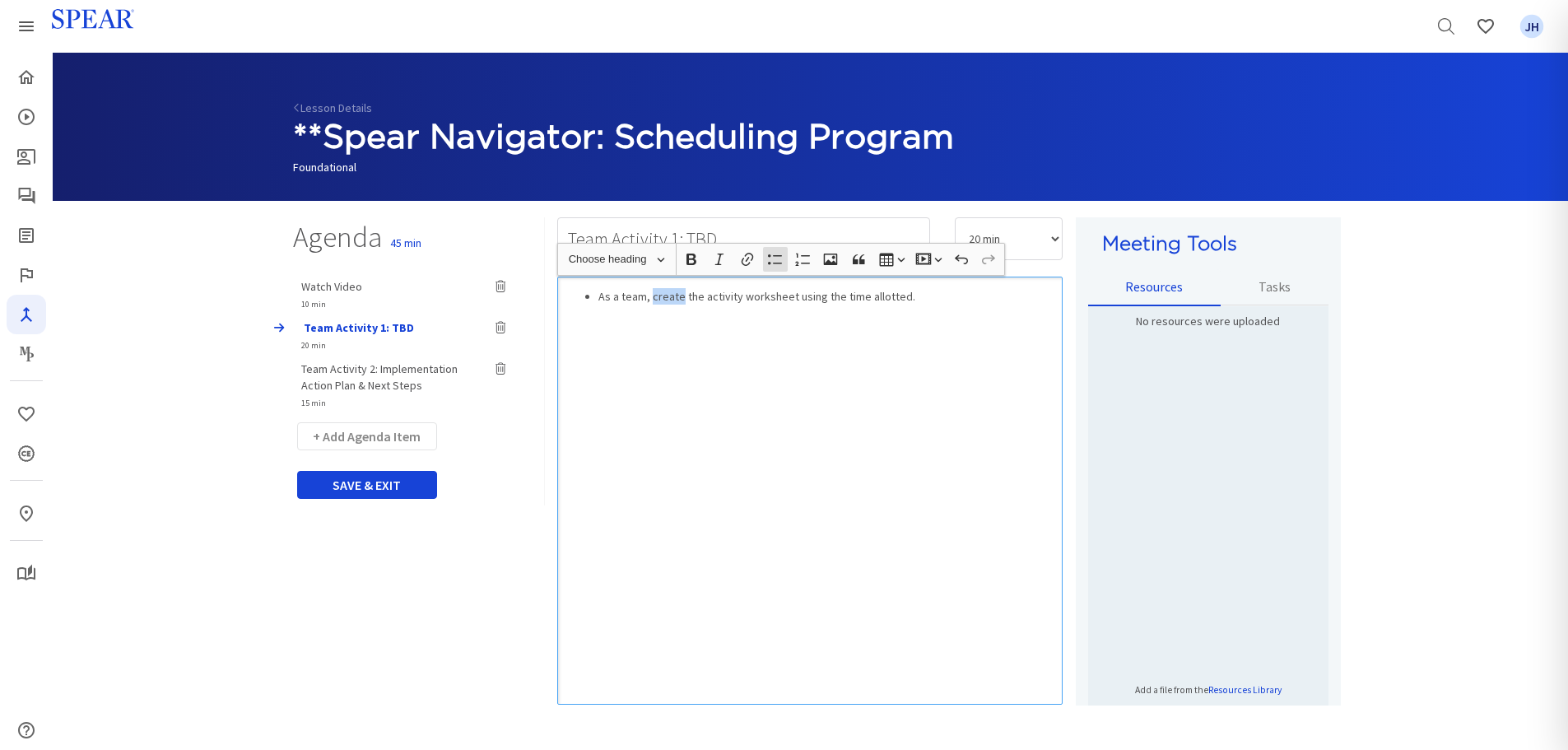
drag, startPoint x: 659, startPoint y: 297, endPoint x: 681, endPoint y: 297, distance: 22.0
click at [681, 297] on li "As a team, create the activity worksheet using the time allotted." at bounding box center [826, 296] width 457 height 17
click at [745, 328] on div "As a team, complete the activity worksheet using the time allotted." at bounding box center [810, 490] width 505 height 428
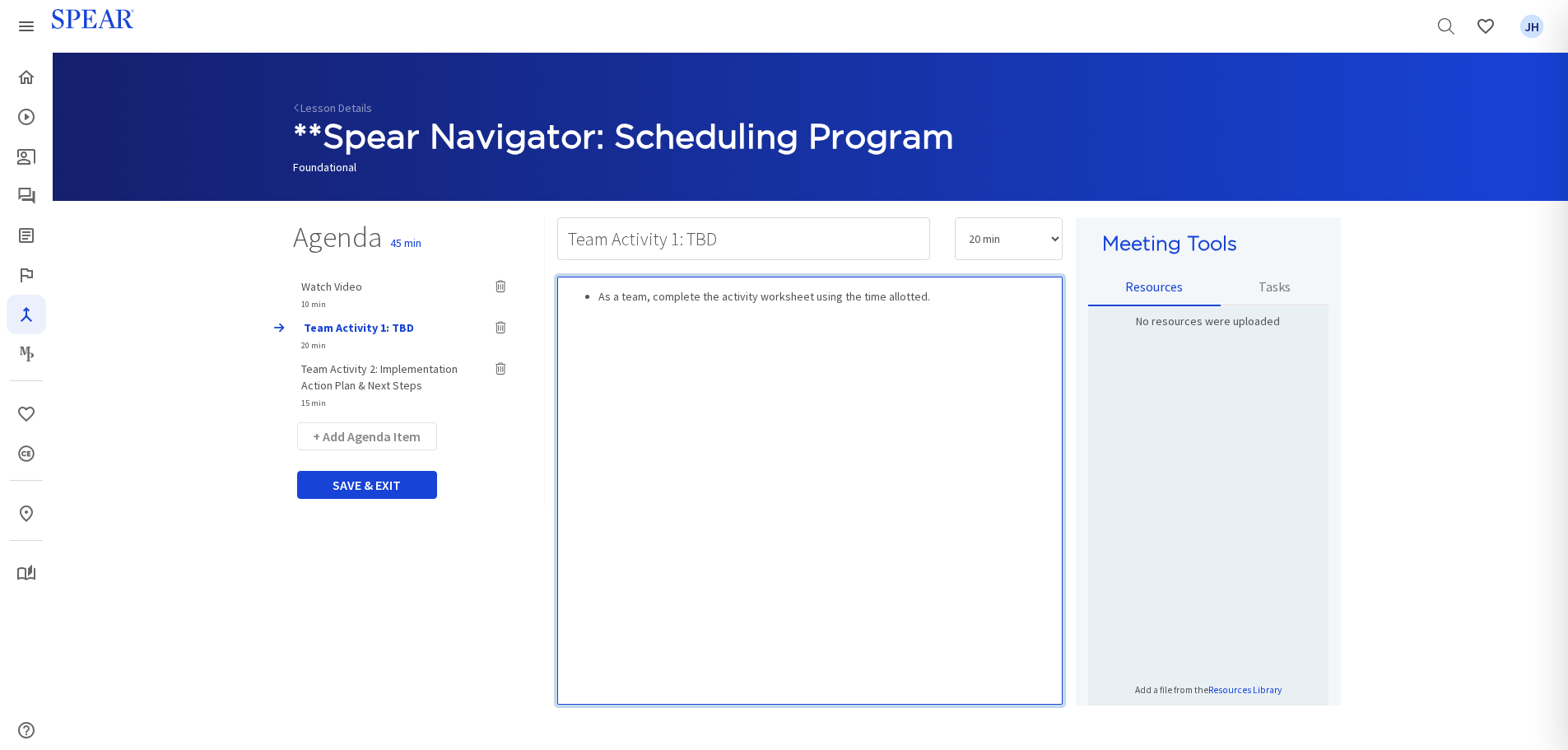
click at [963, 302] on li "As a team, complete the activity worksheet using the time allotted." at bounding box center [826, 296] width 457 height 17
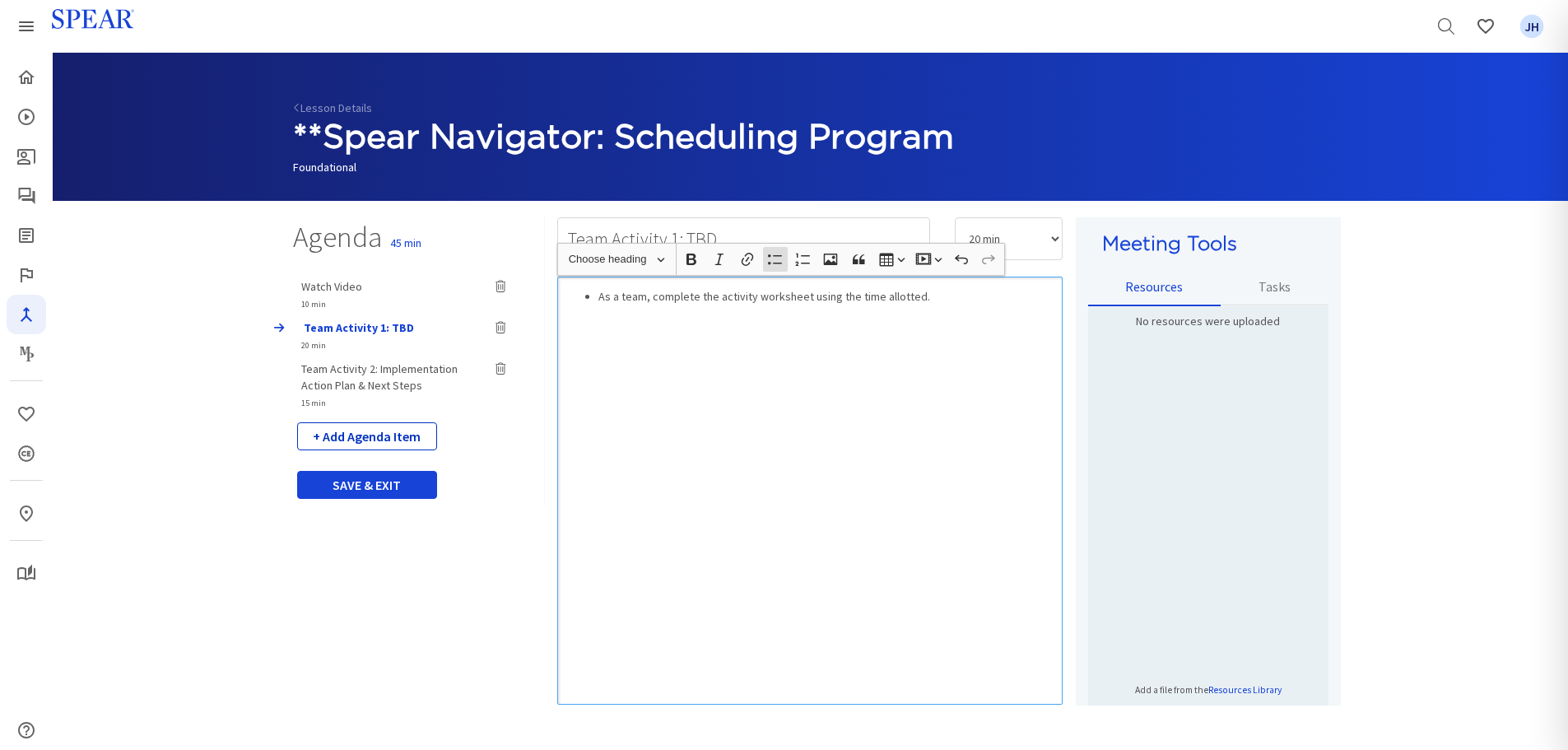
click at [393, 441] on button "+ Add Agenda Item" at bounding box center [367, 436] width 140 height 28
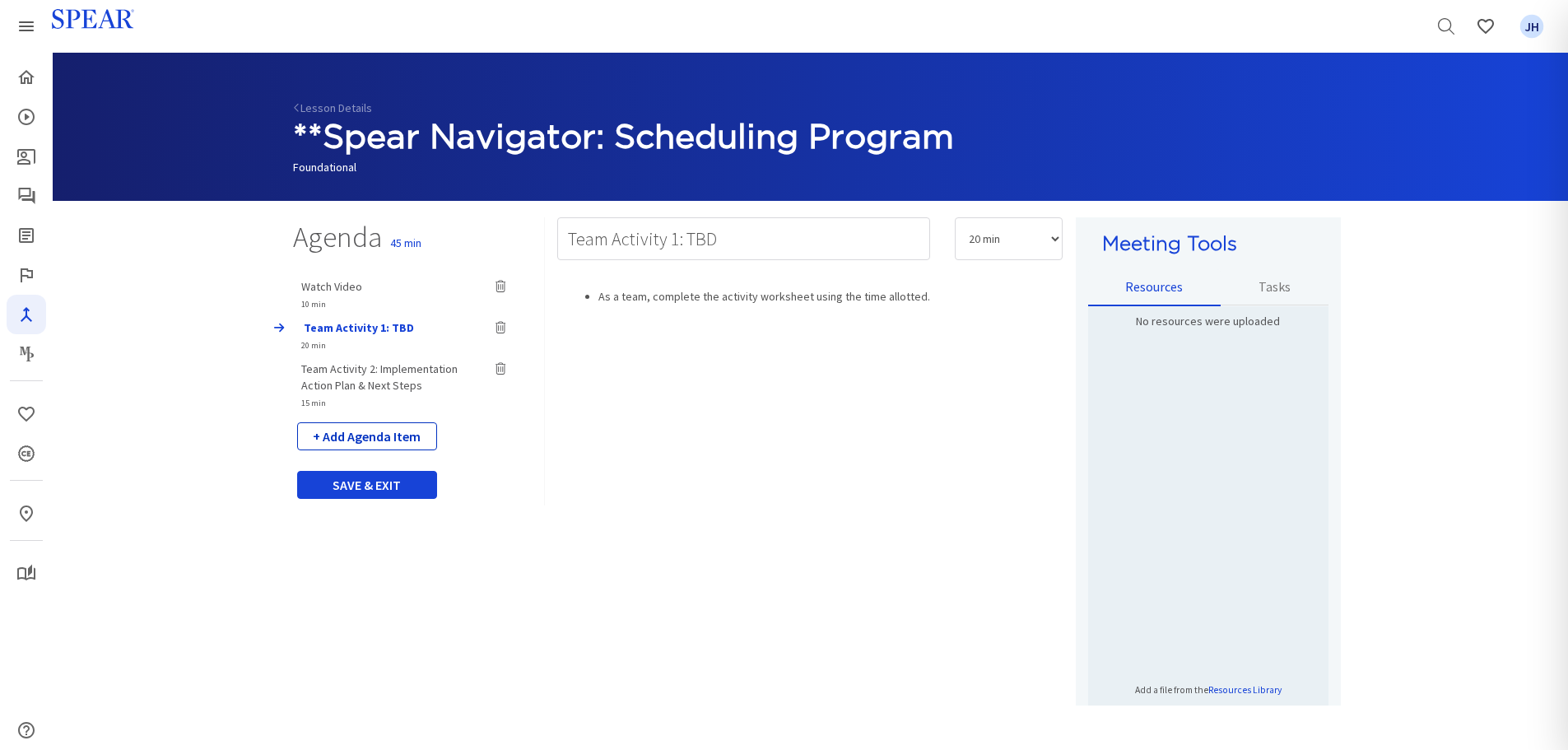
select select "5"
click at [391, 369] on span "Team Activity 2: Implementation Action Plan & Next Steps" at bounding box center [379, 376] width 156 height 31
type input "Team Activity 2: Implementation Action Plan & Next Steps"
select select "15"
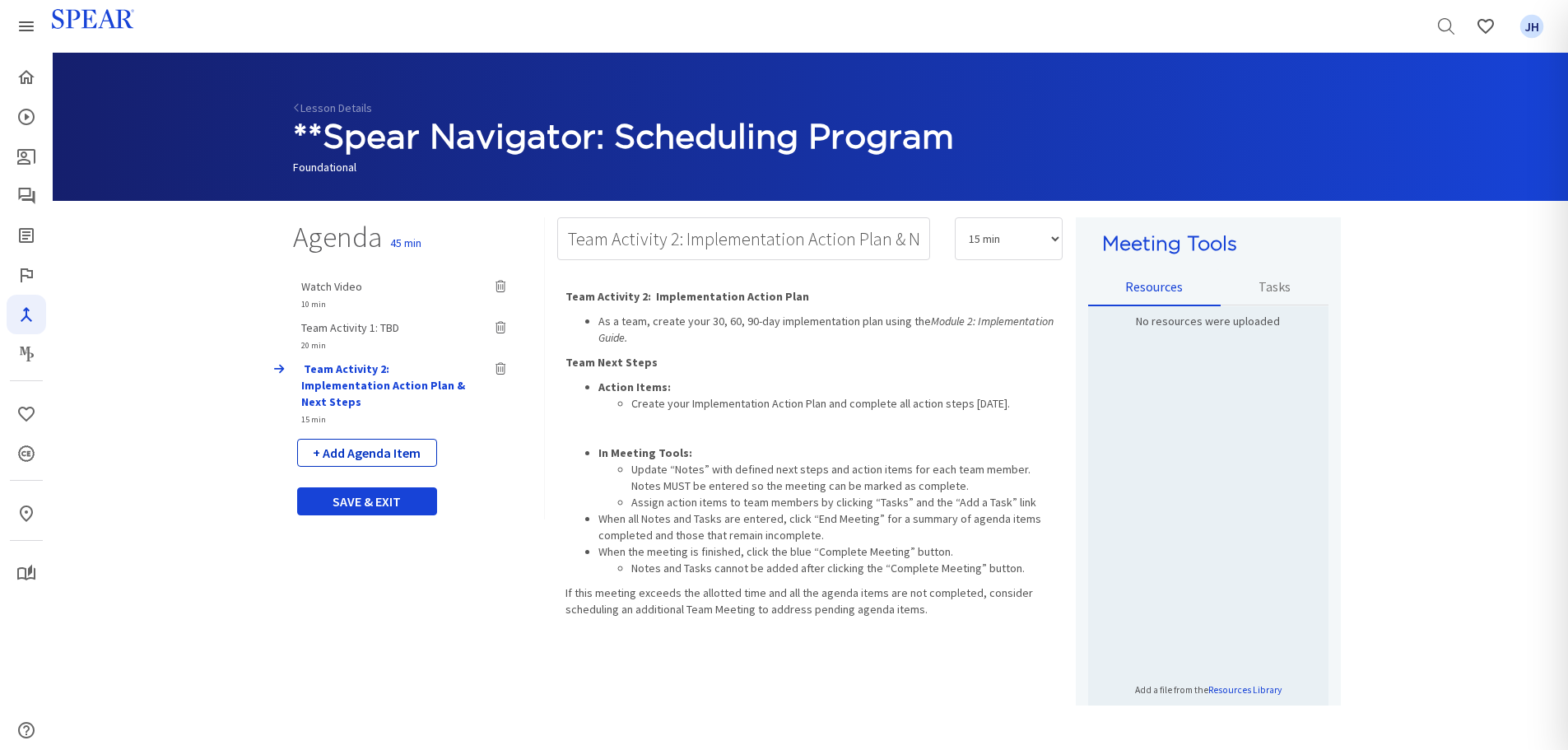
click at [368, 441] on button "+ Add Agenda Item" at bounding box center [367, 453] width 140 height 28
select select "5"
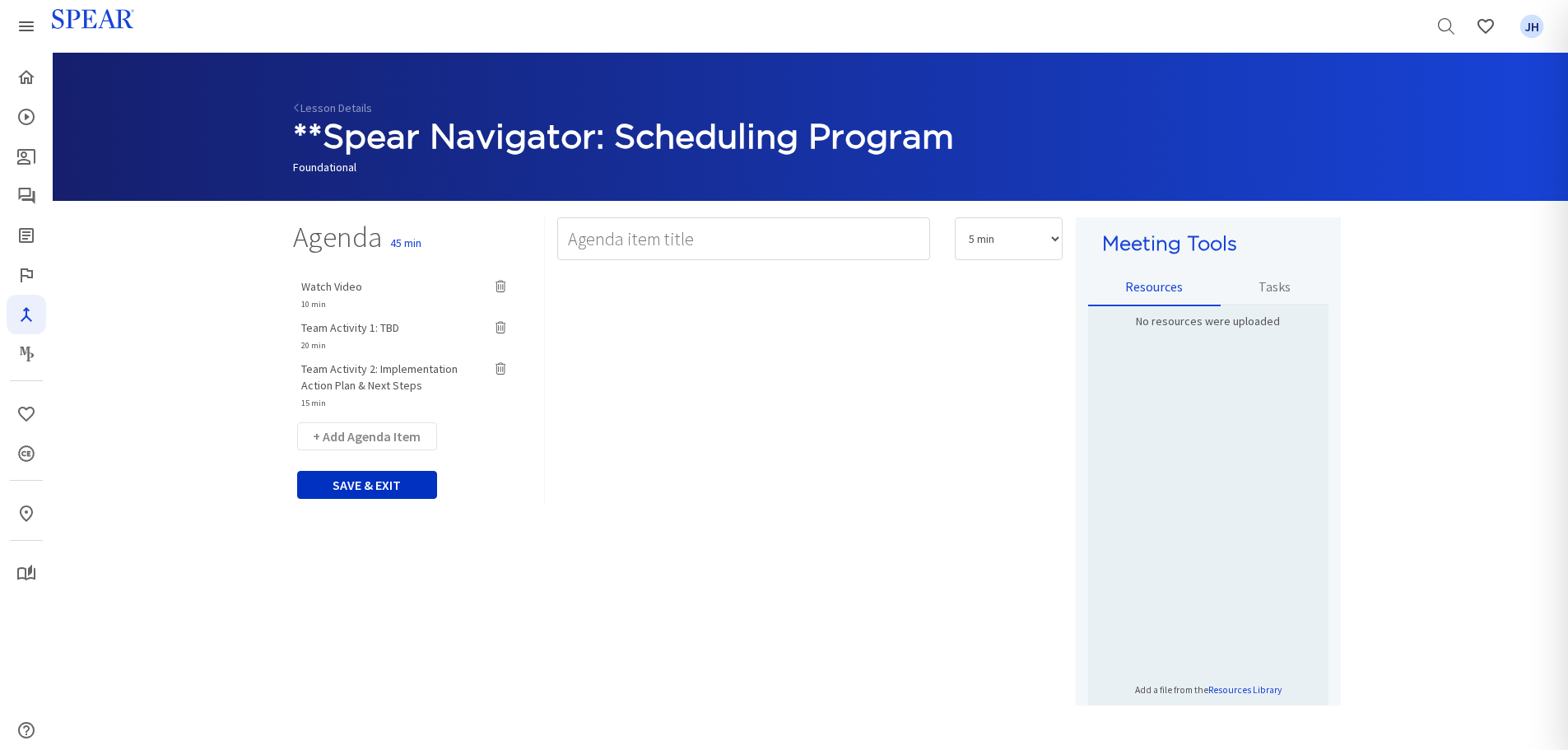
click at [387, 490] on button "SAVE & EXIT" at bounding box center [367, 484] width 140 height 28
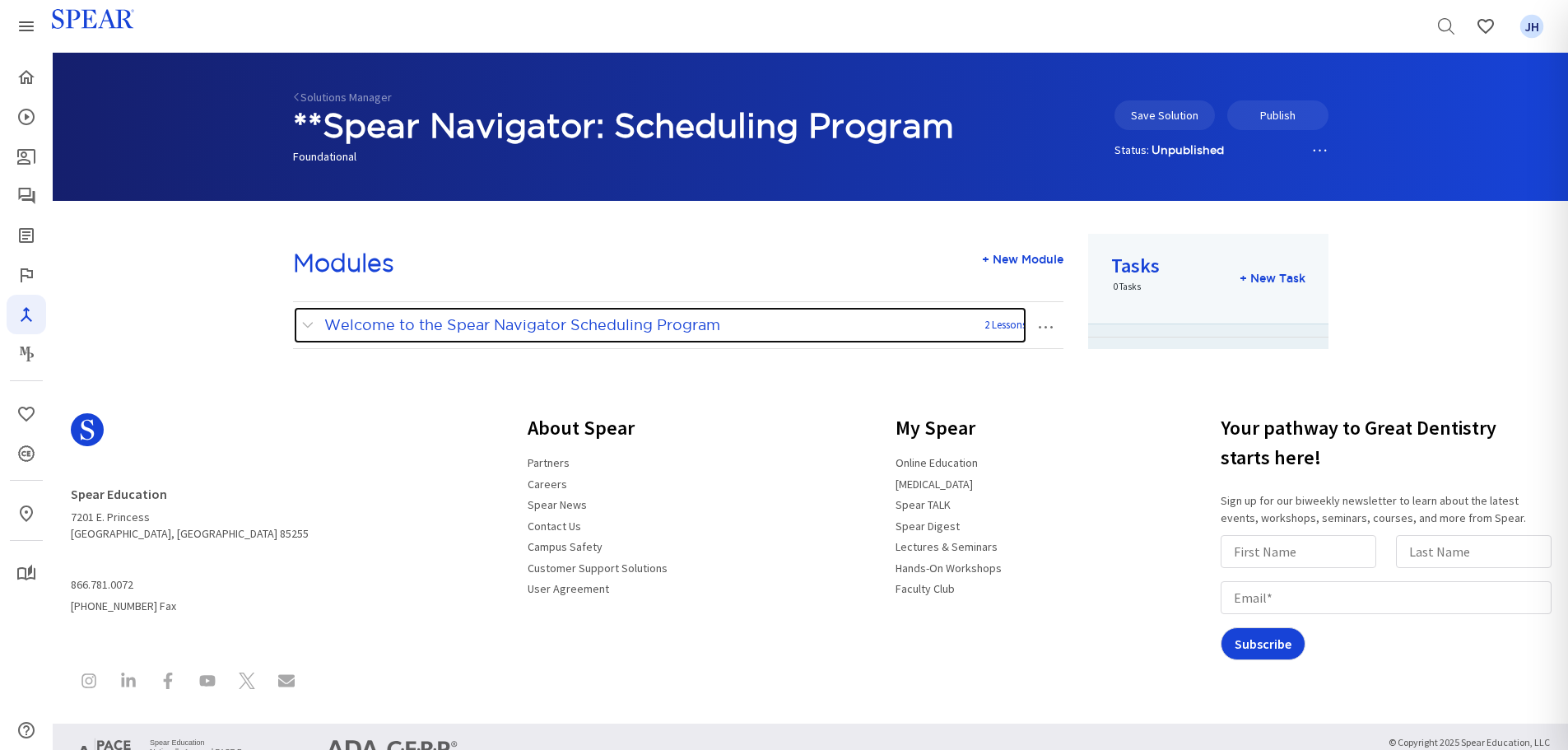
click at [303, 328] on span at bounding box center [311, 325] width 21 height 22
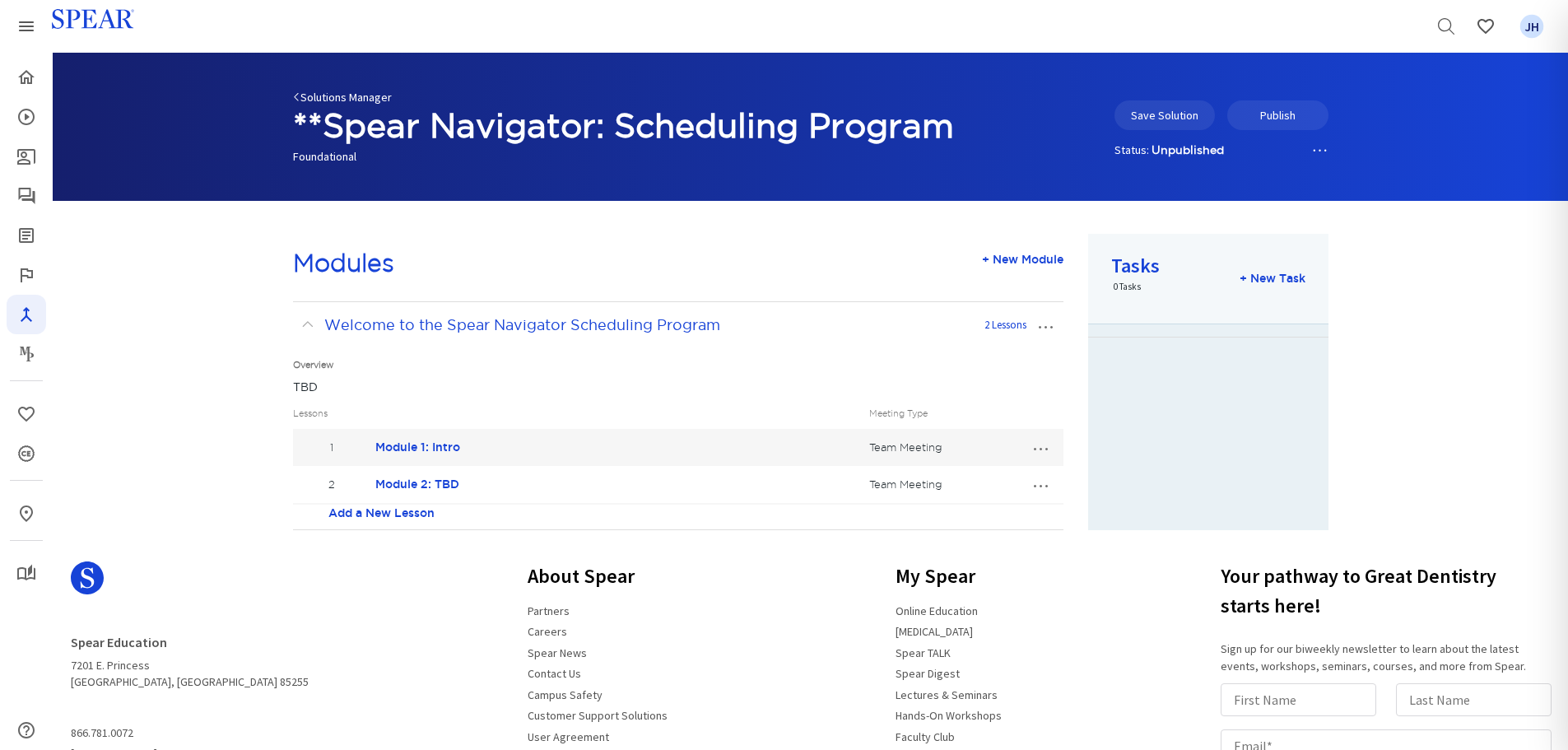
click at [323, 101] on link "Solutions Manager" at bounding box center [341, 96] width 98 height 15
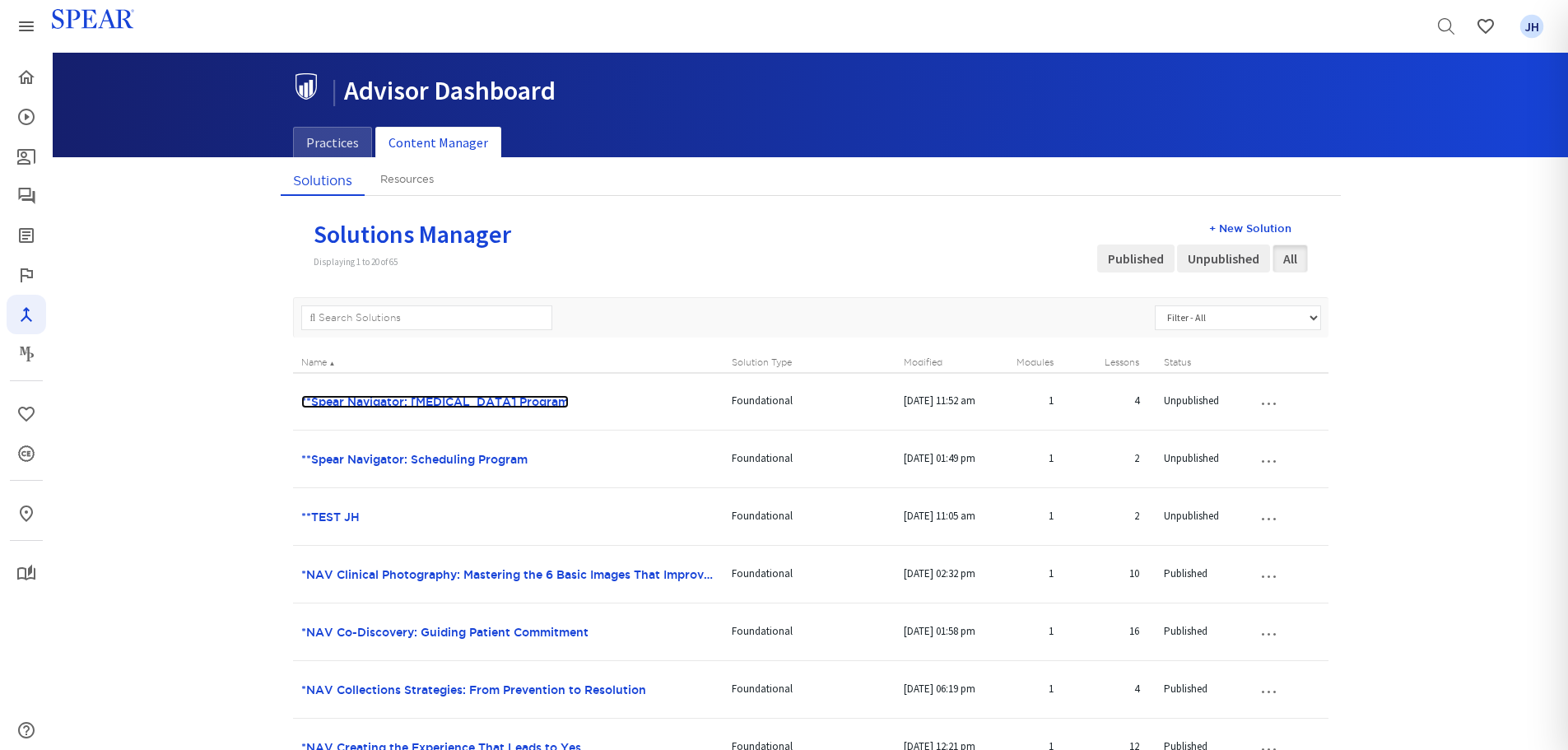
click at [465, 399] on link "**Spear Navigator: [MEDICAL_DATA] Program" at bounding box center [435, 401] width 268 height 13
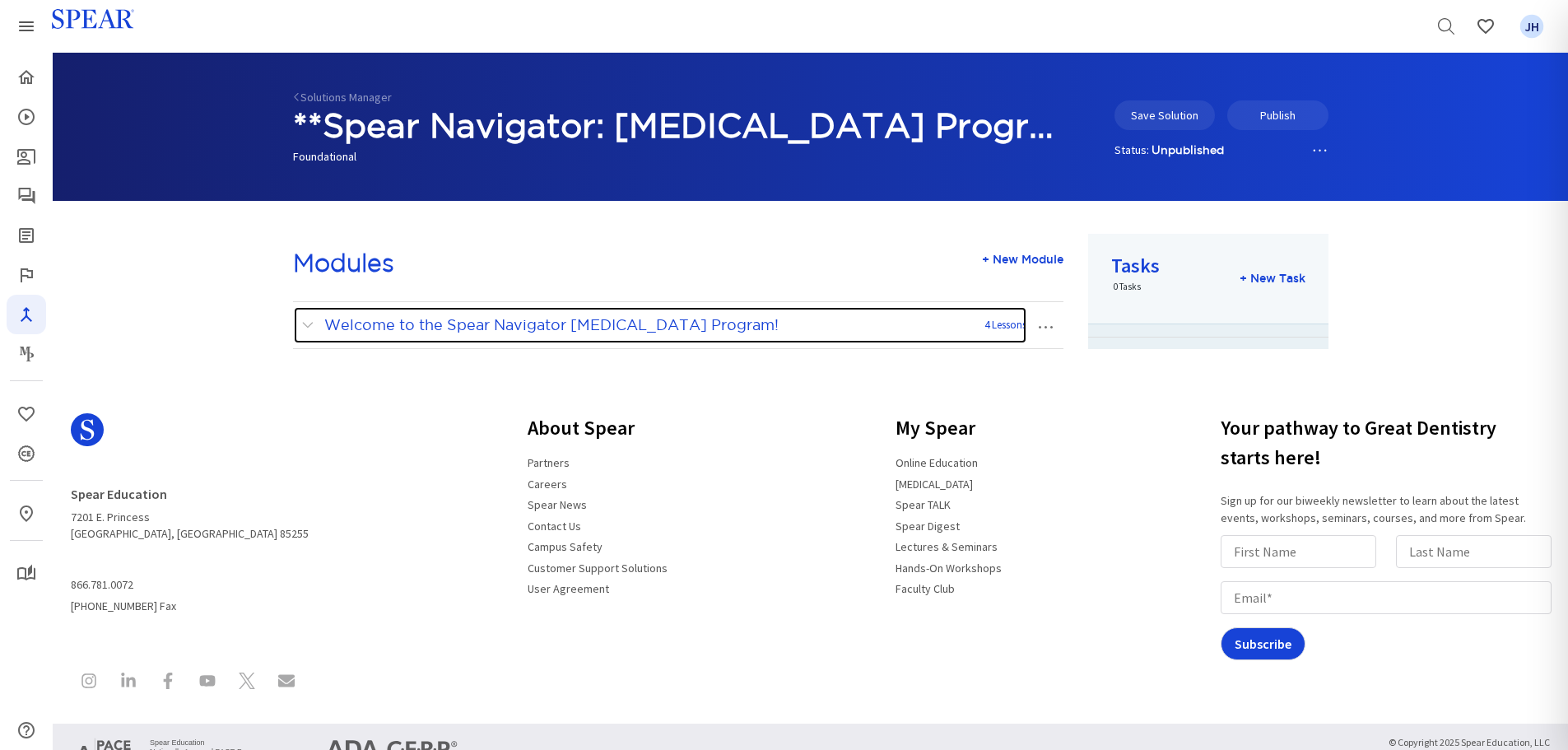
click at [303, 321] on span at bounding box center [311, 325] width 21 height 22
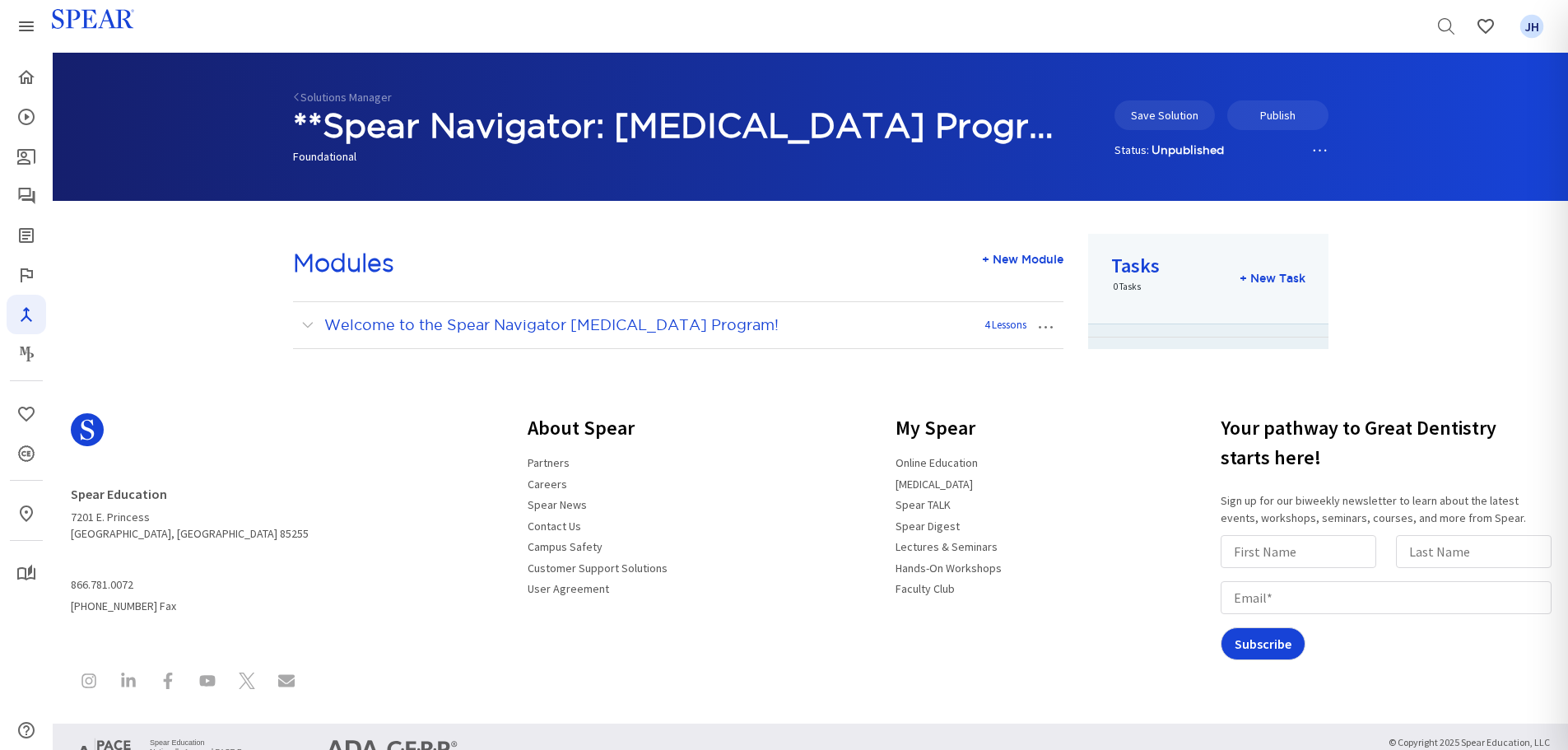
scroll to position [79, 0]
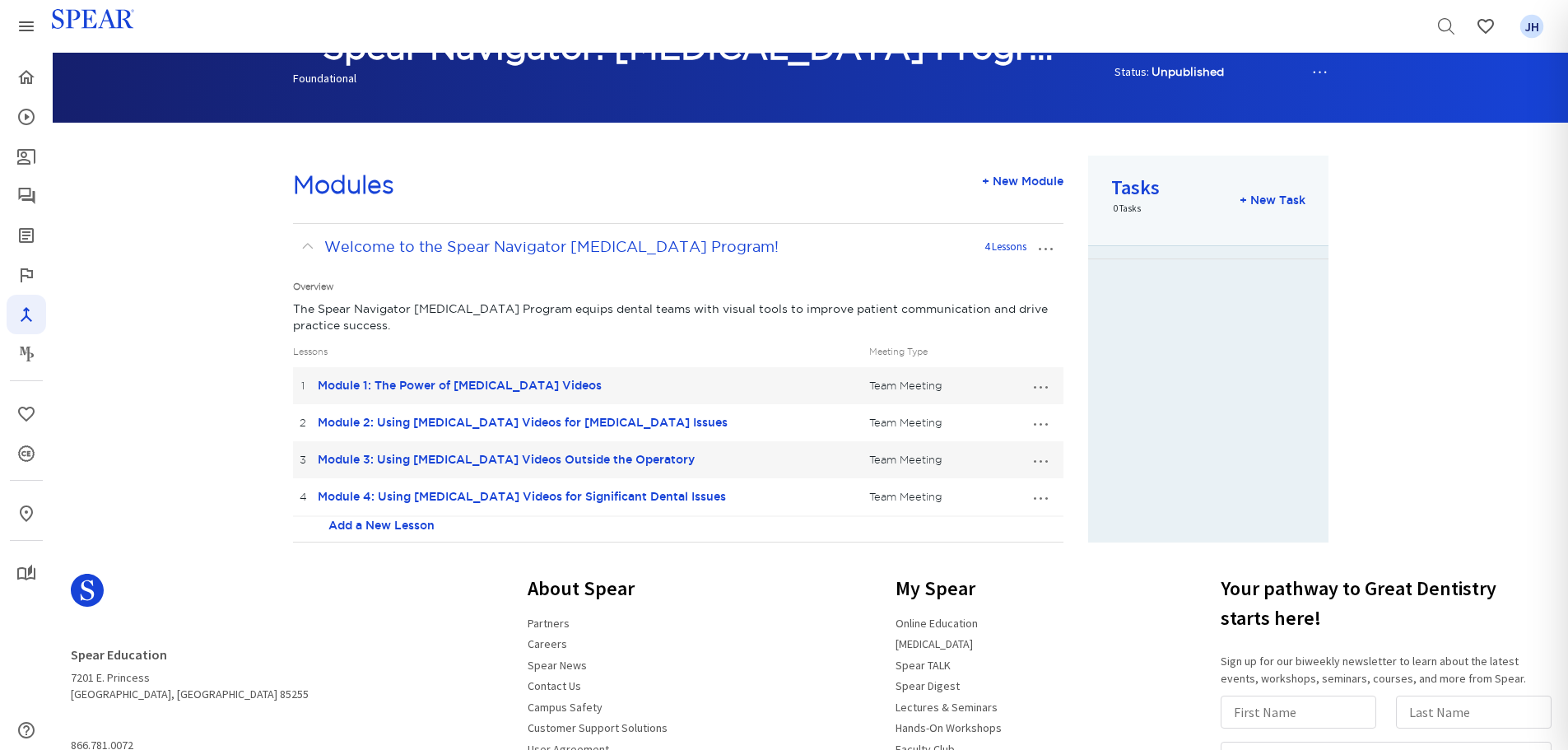
click at [1042, 385] on button "…" at bounding box center [1040, 385] width 36 height 26
click at [995, 420] on link "Edit Lesson" at bounding box center [985, 416] width 145 height 22
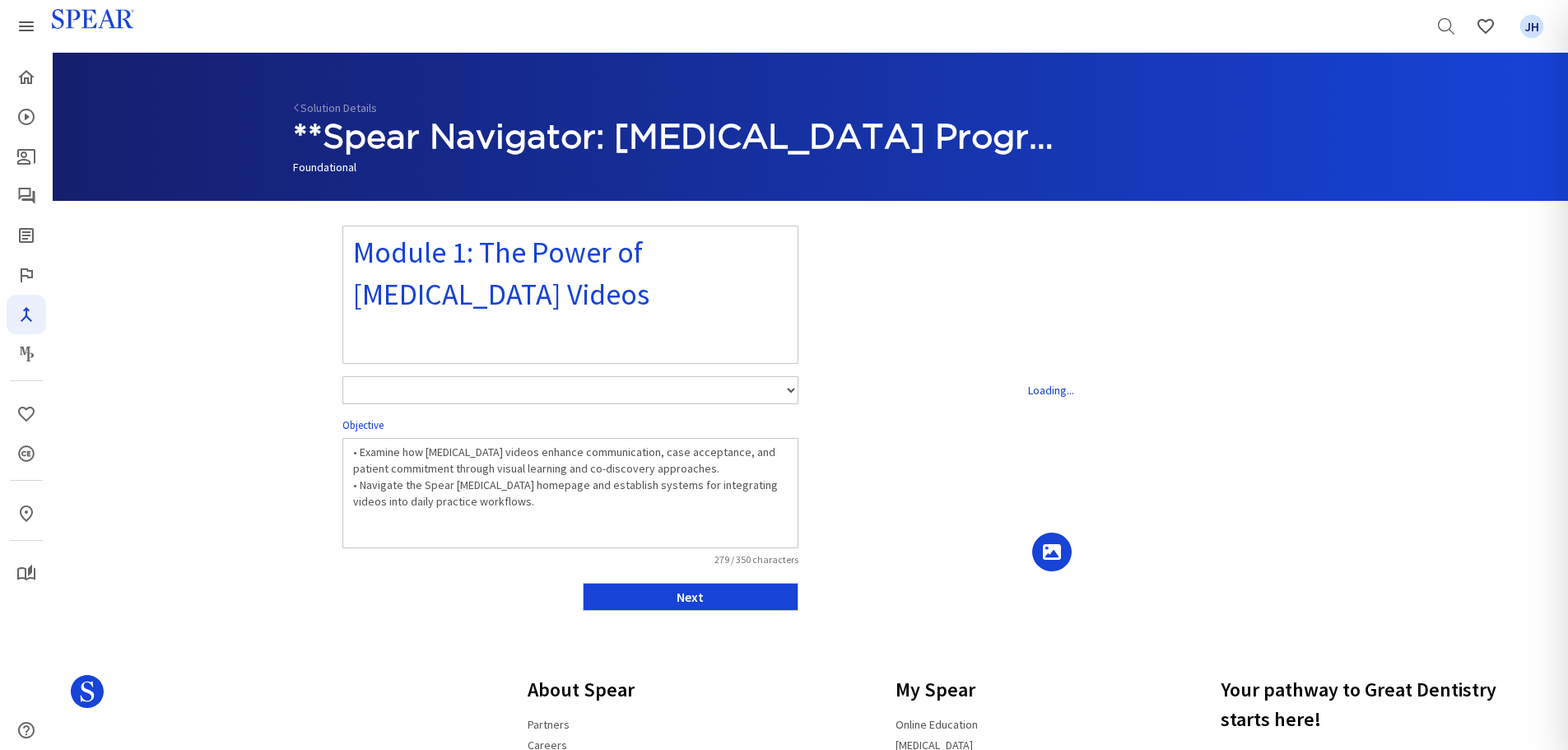
select select "number:1"
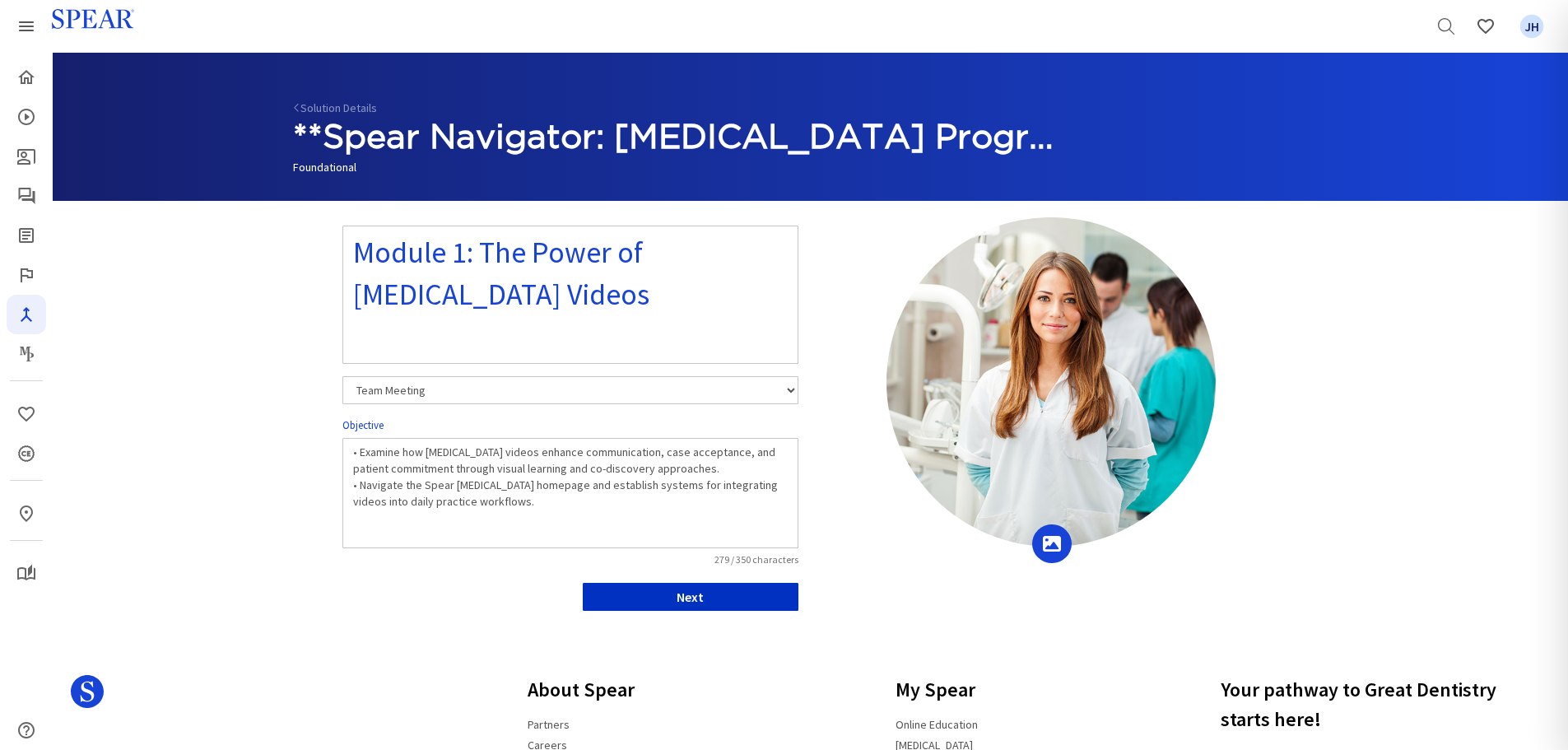
click at [754, 591] on button "Next" at bounding box center [690, 597] width 216 height 28
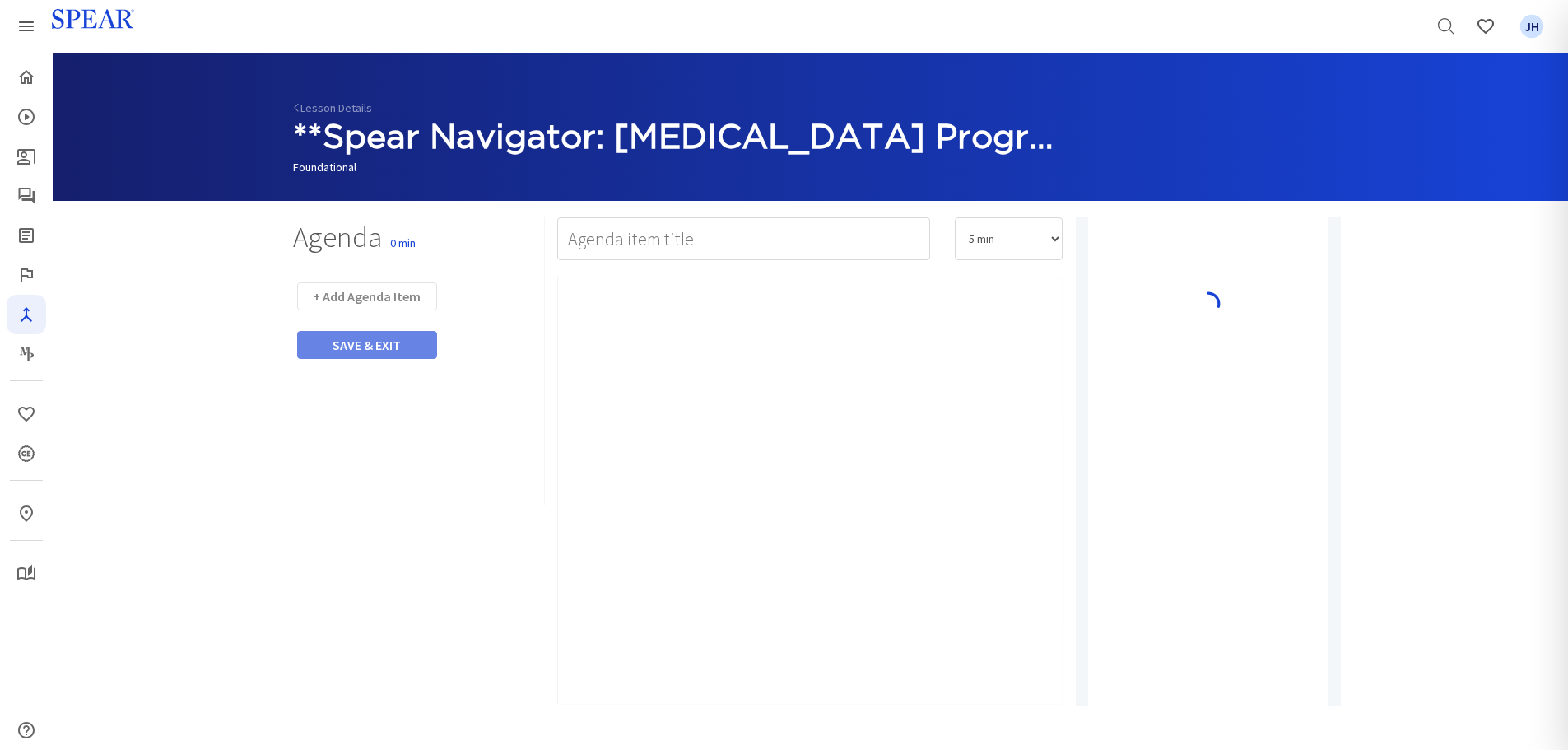
type input "Watch Video"
select select "10"
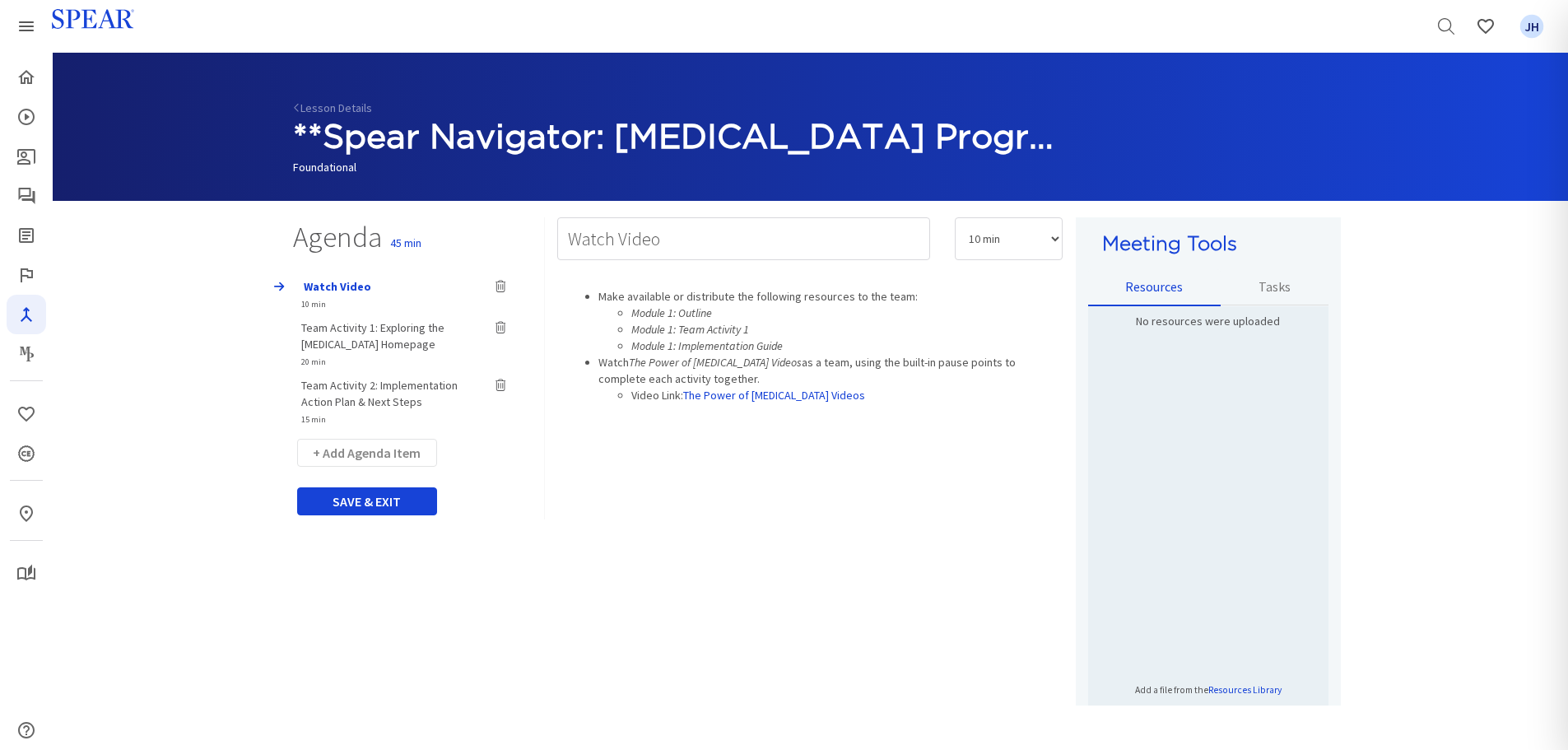
click at [388, 328] on span "Team Activity 1: Exploring the [MEDICAL_DATA] Homepage" at bounding box center [373, 335] width 143 height 31
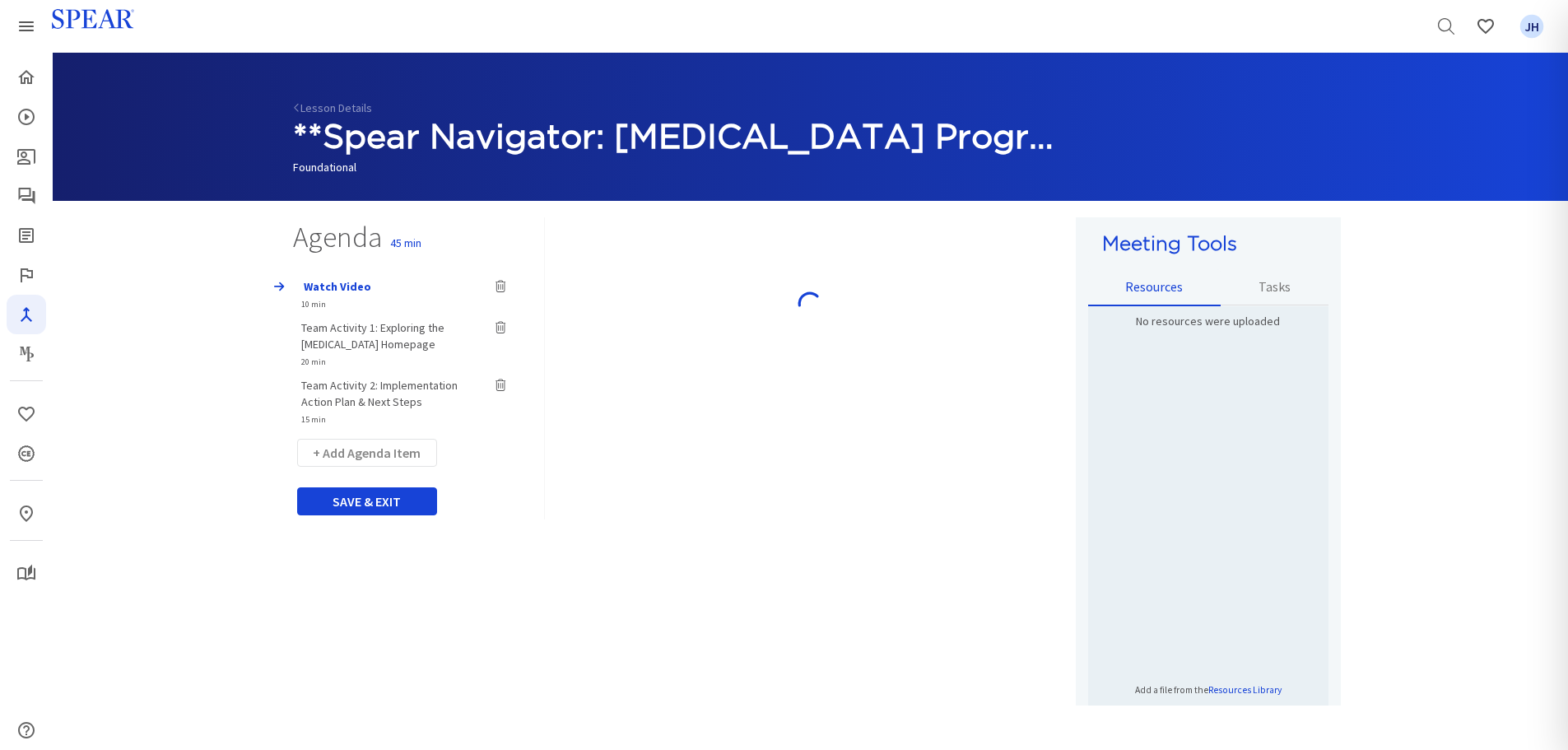
type input "Team Activity 1: Exploring the [MEDICAL_DATA] Homepage"
select select "20"
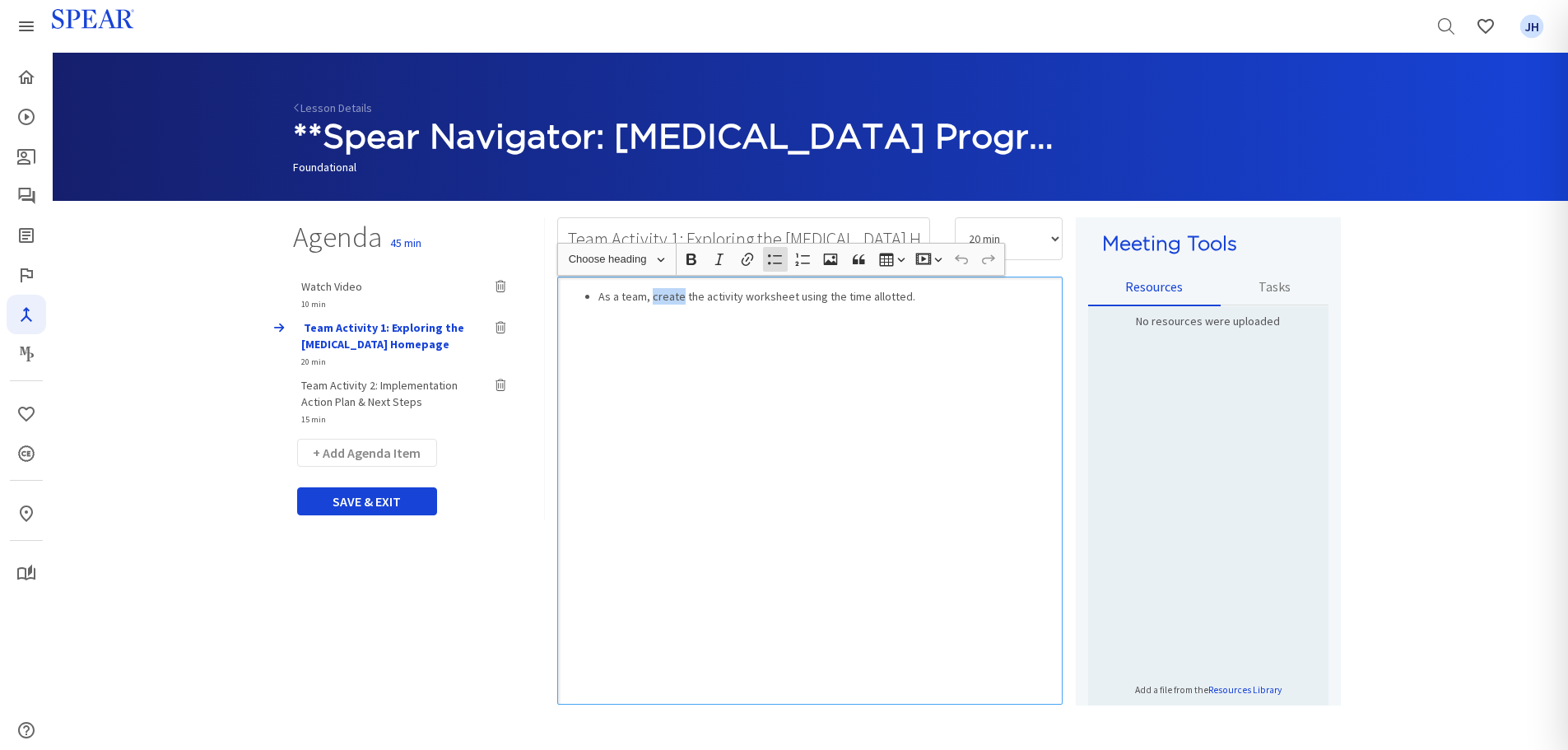
drag, startPoint x: 651, startPoint y: 296, endPoint x: 665, endPoint y: 287, distance: 16.6
click at [679, 297] on li "As a team, create the activity worksheet using the time allotted." at bounding box center [826, 296] width 457 height 17
click at [867, 345] on div "As a team, complete the activity worksheet using the time allotted." at bounding box center [810, 490] width 505 height 428
click at [367, 450] on button "+ Add Agenda Item" at bounding box center [367, 453] width 140 height 28
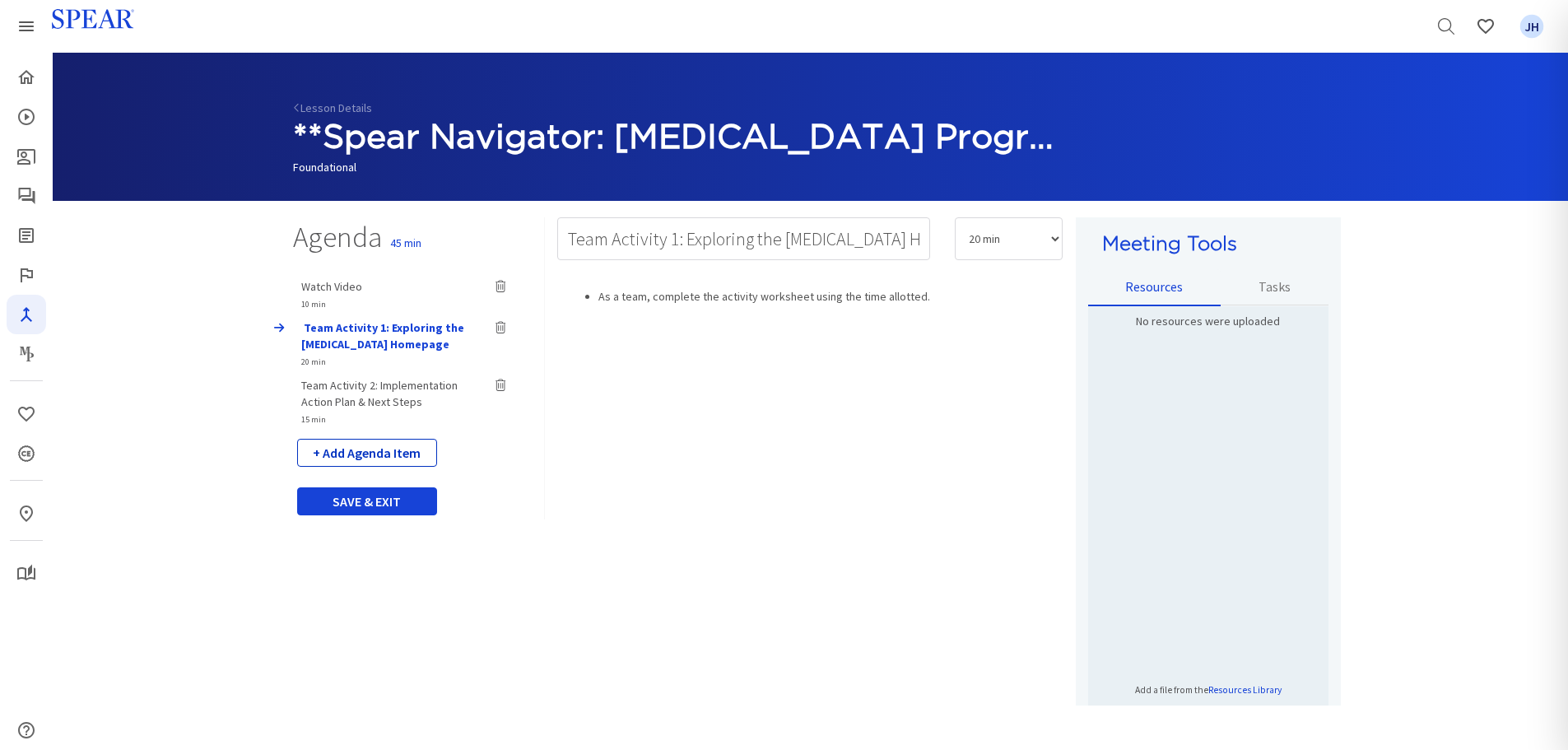
select select "5"
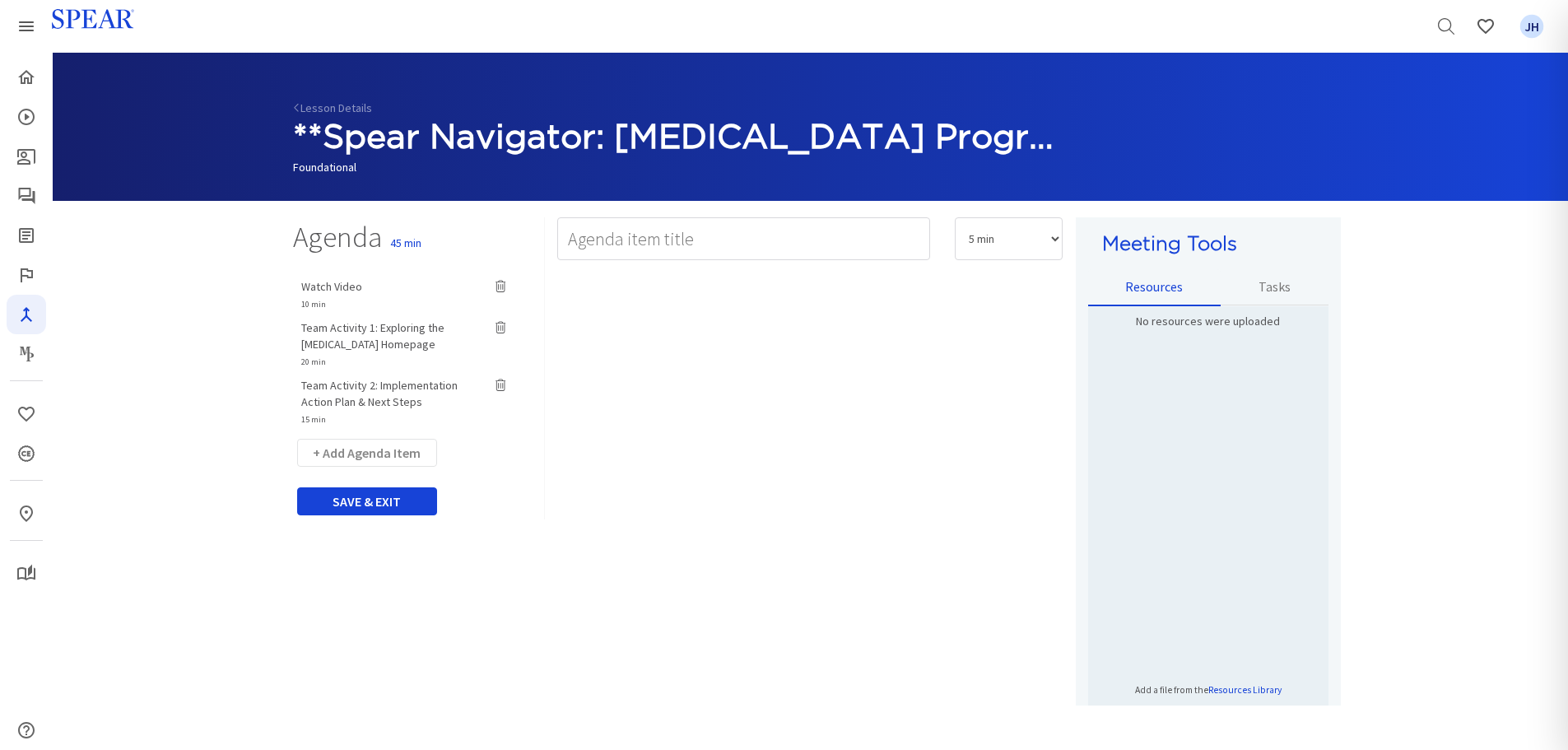
click at [390, 327] on span "Team Activity 1: Exploring the [MEDICAL_DATA] Homepage" at bounding box center [373, 335] width 143 height 31
type input "Team Activity 1: Exploring the [MEDICAL_DATA] Homepage"
select select "20"
click at [382, 393] on div "Team Activity 2: Implementation Action Plan & Next Steps 15 min" at bounding box center [386, 402] width 195 height 50
type input "Team Activity 2: Implementation Action Plan & Next Steps"
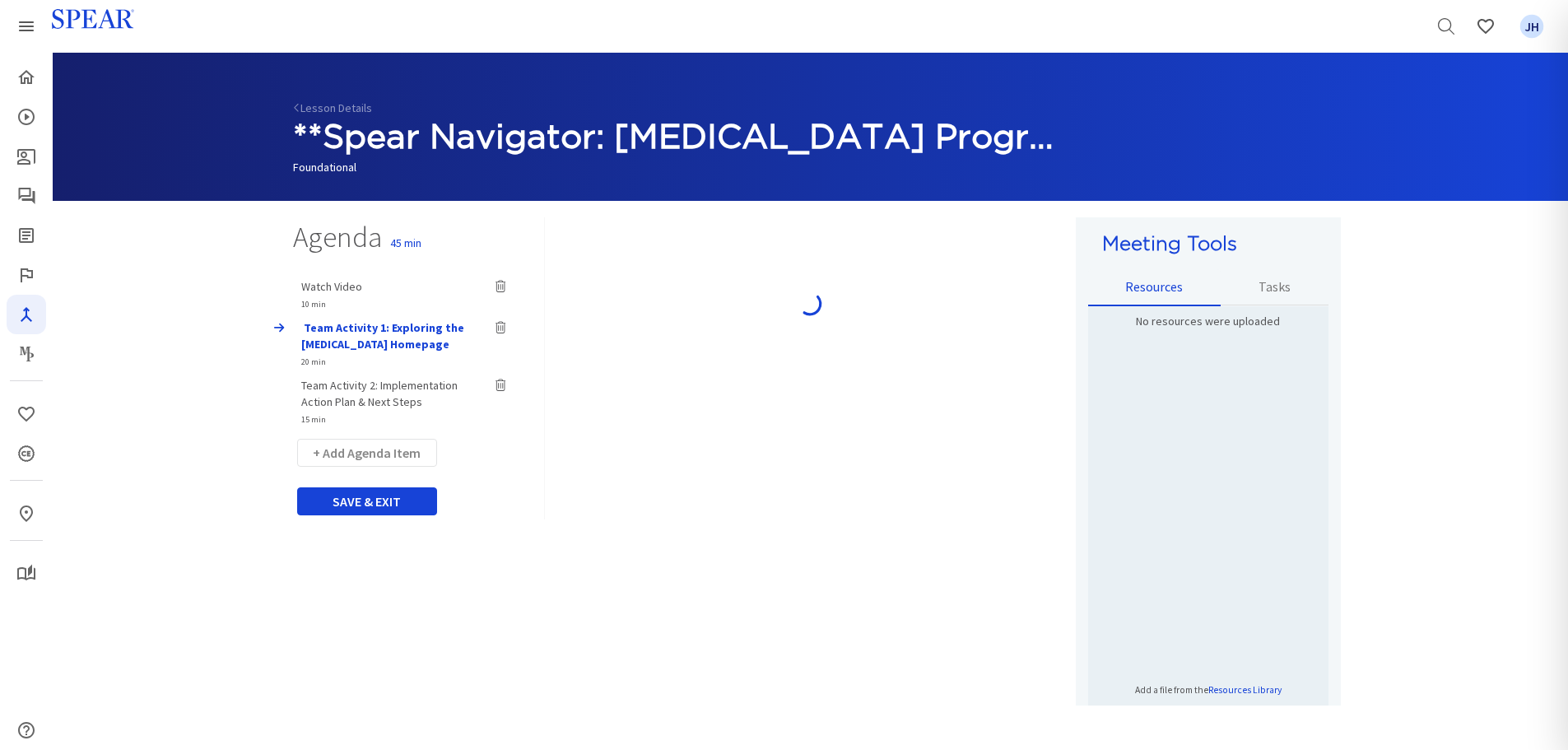
select select "15"
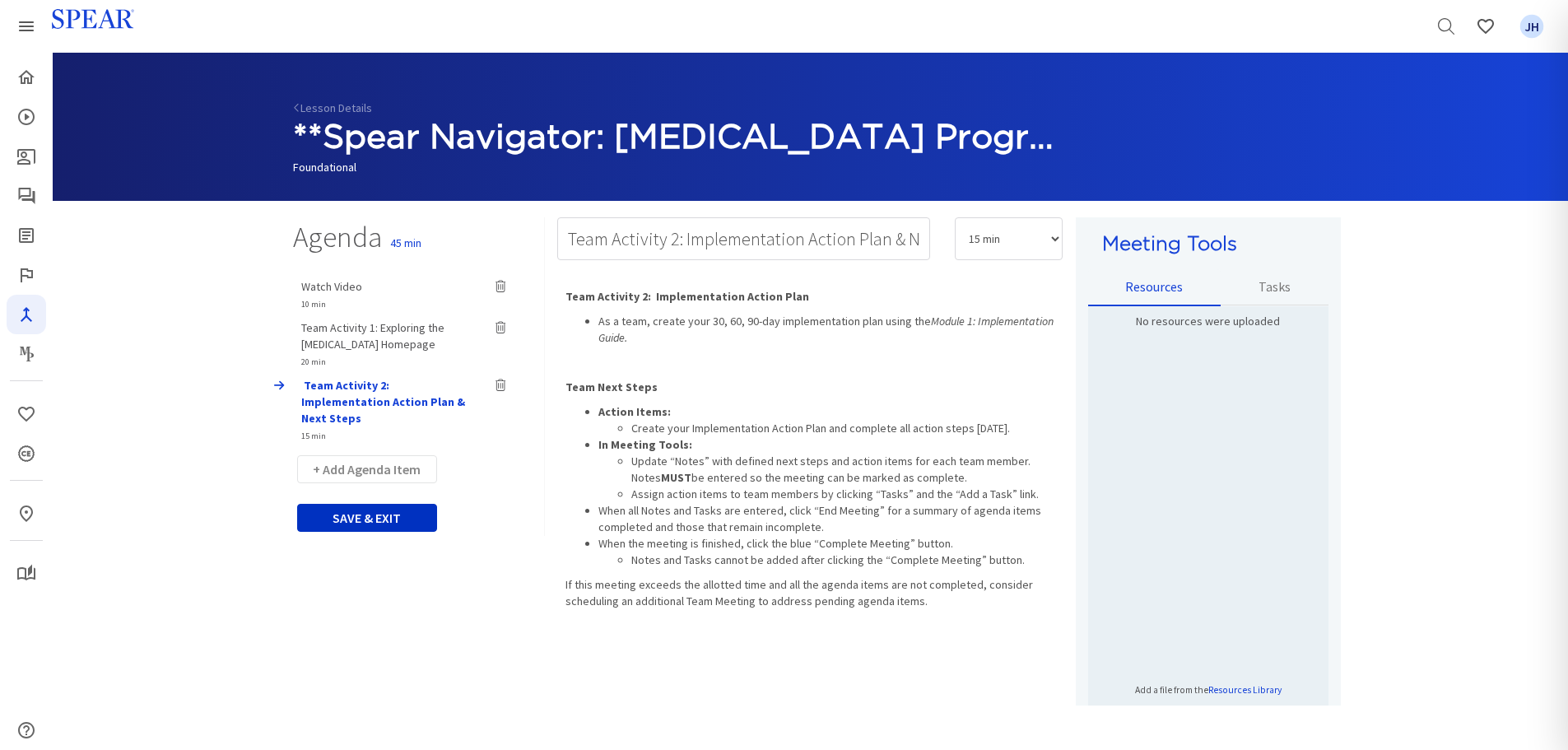
click at [401, 503] on button "SAVE & EXIT" at bounding box center [367, 517] width 140 height 28
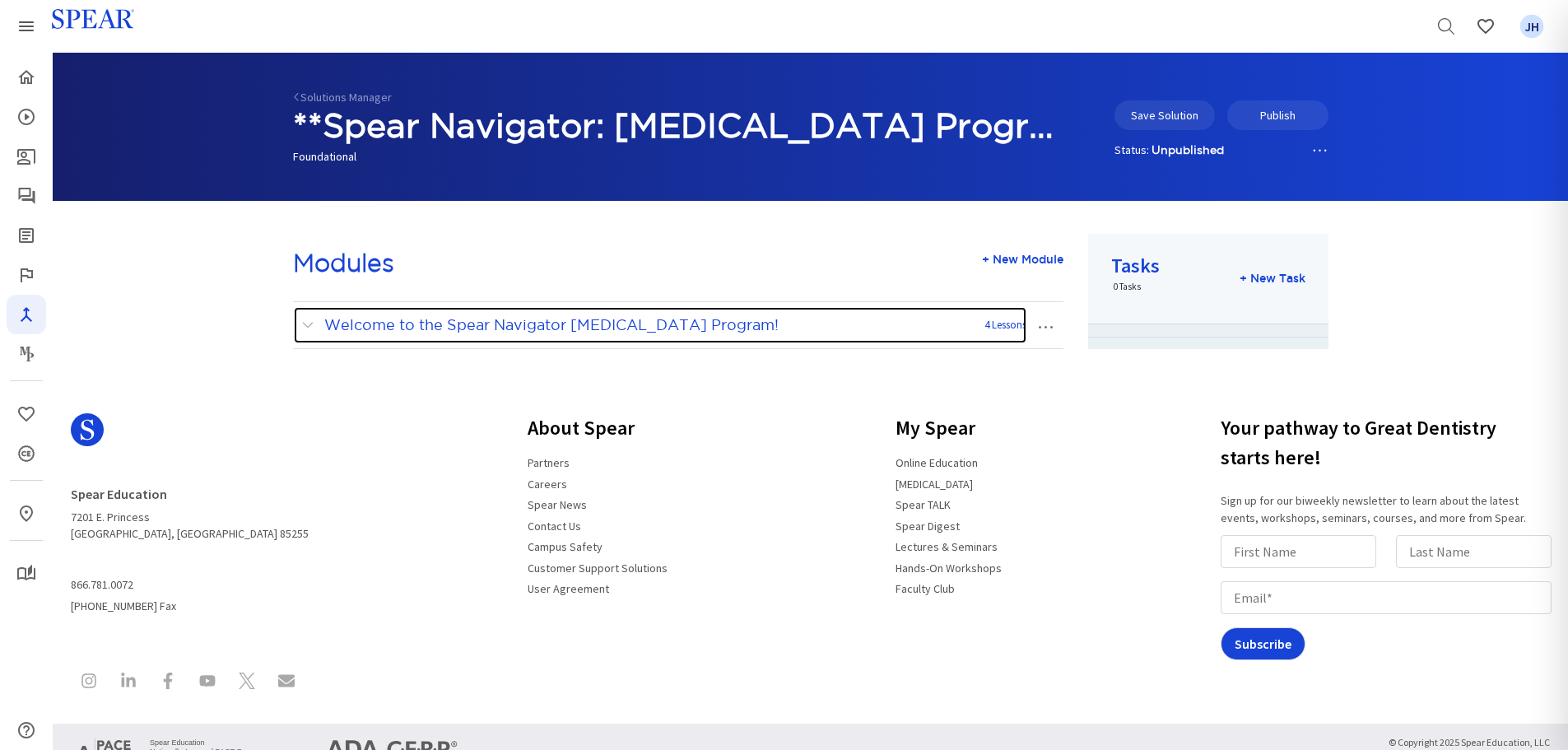
click at [307, 321] on span at bounding box center [311, 325] width 21 height 22
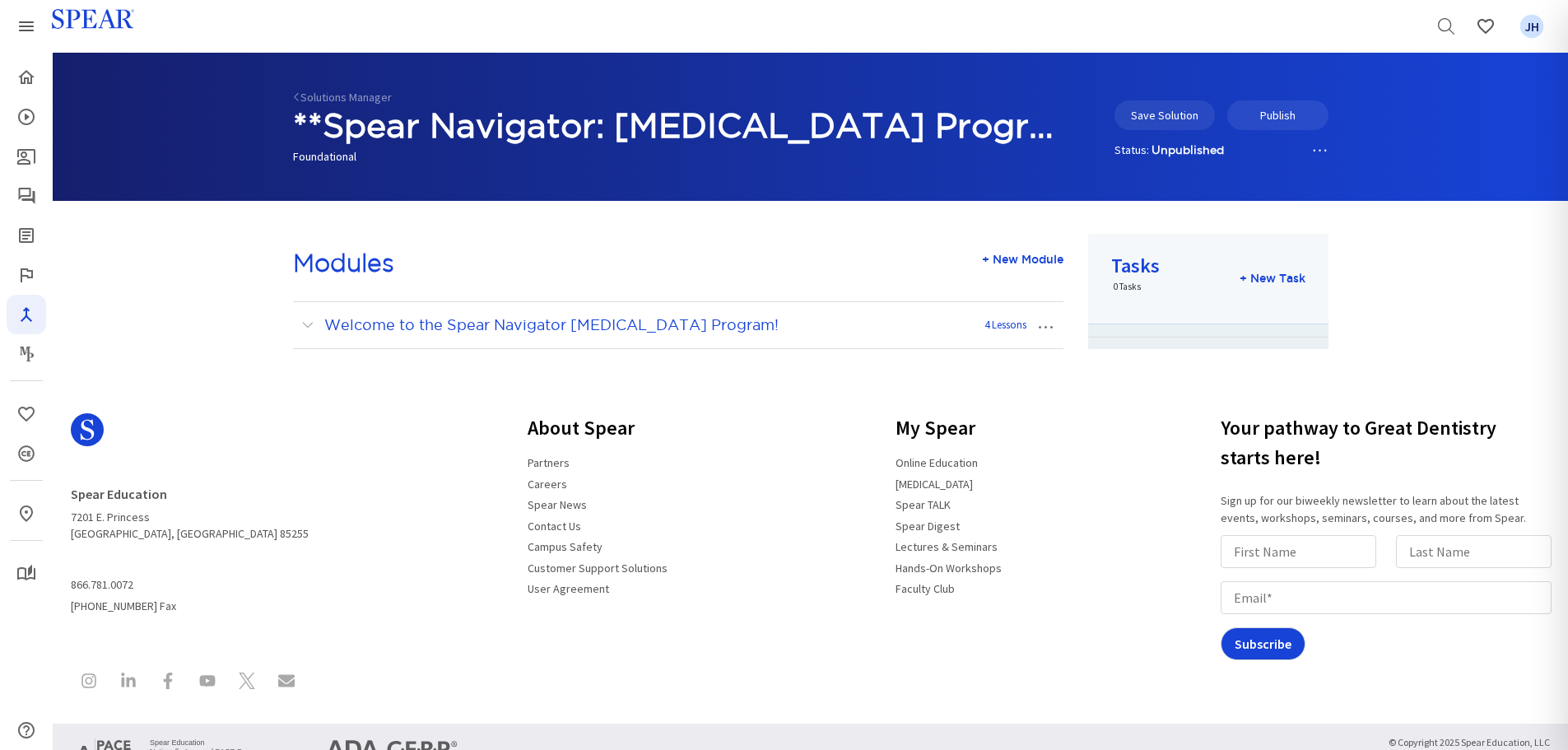
scroll to position [79, 0]
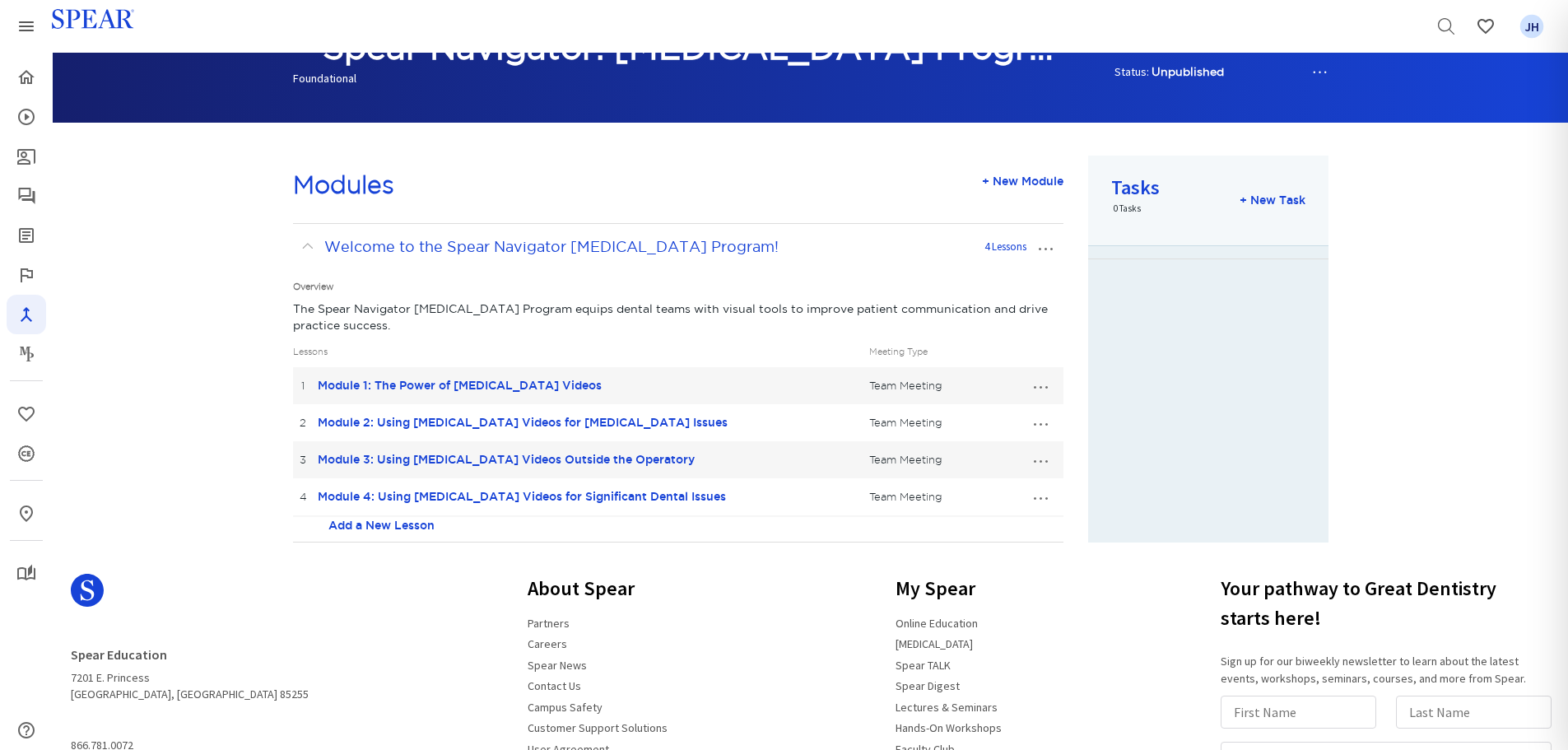
click at [1043, 424] on button "…" at bounding box center [1040, 422] width 36 height 26
click at [1001, 455] on link "Edit Lesson" at bounding box center [985, 453] width 145 height 22
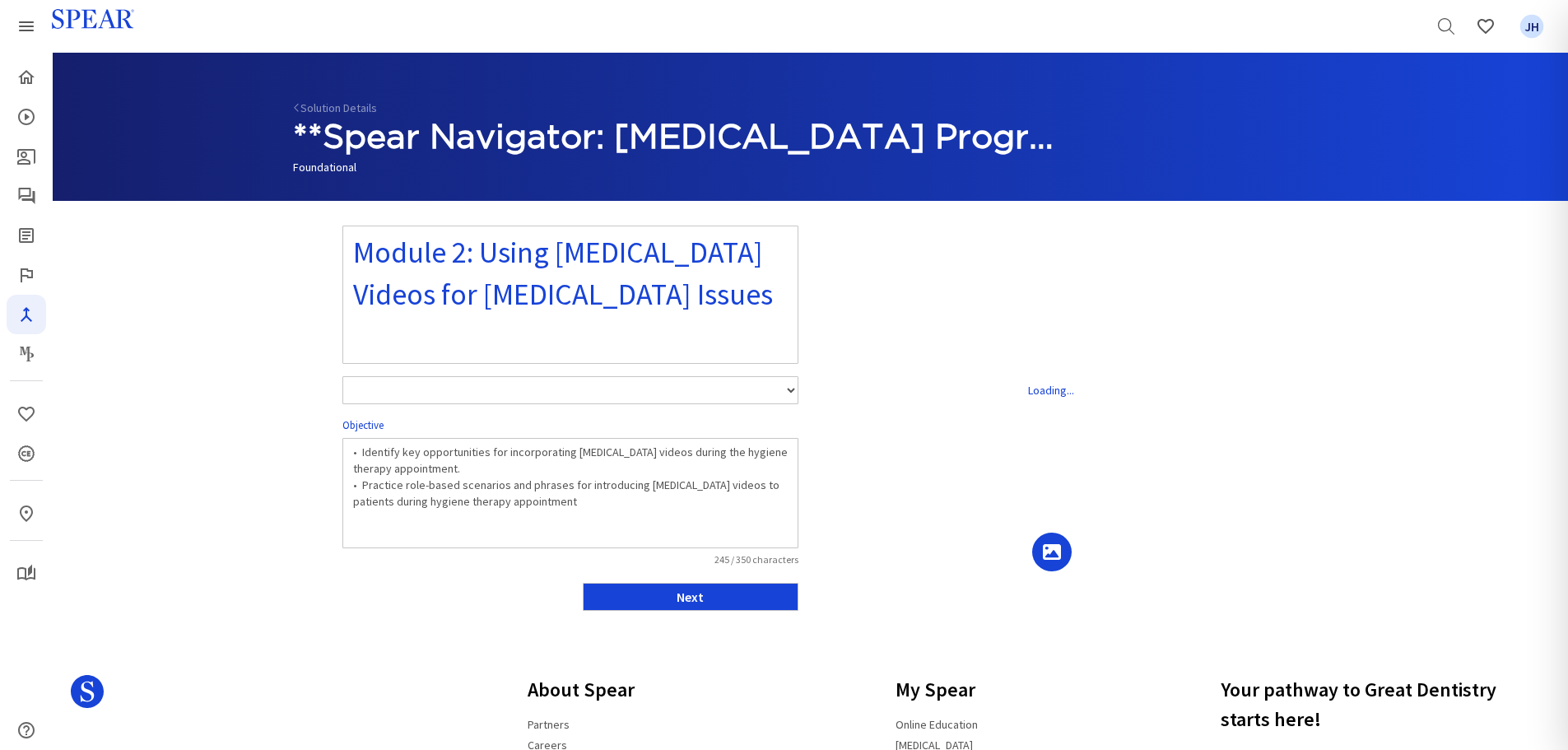
select select "number:1"
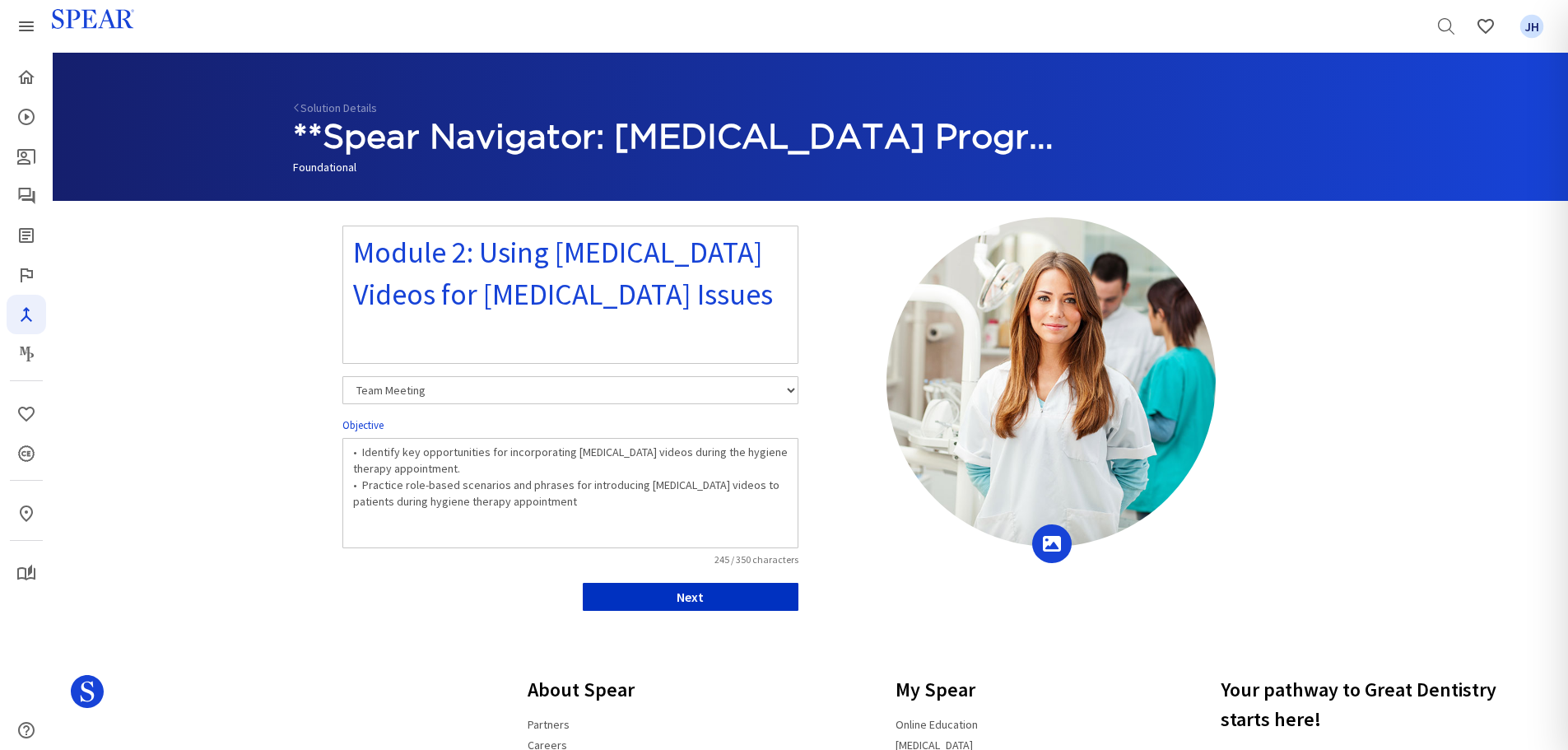
click at [760, 599] on button "Next" at bounding box center [690, 597] width 216 height 28
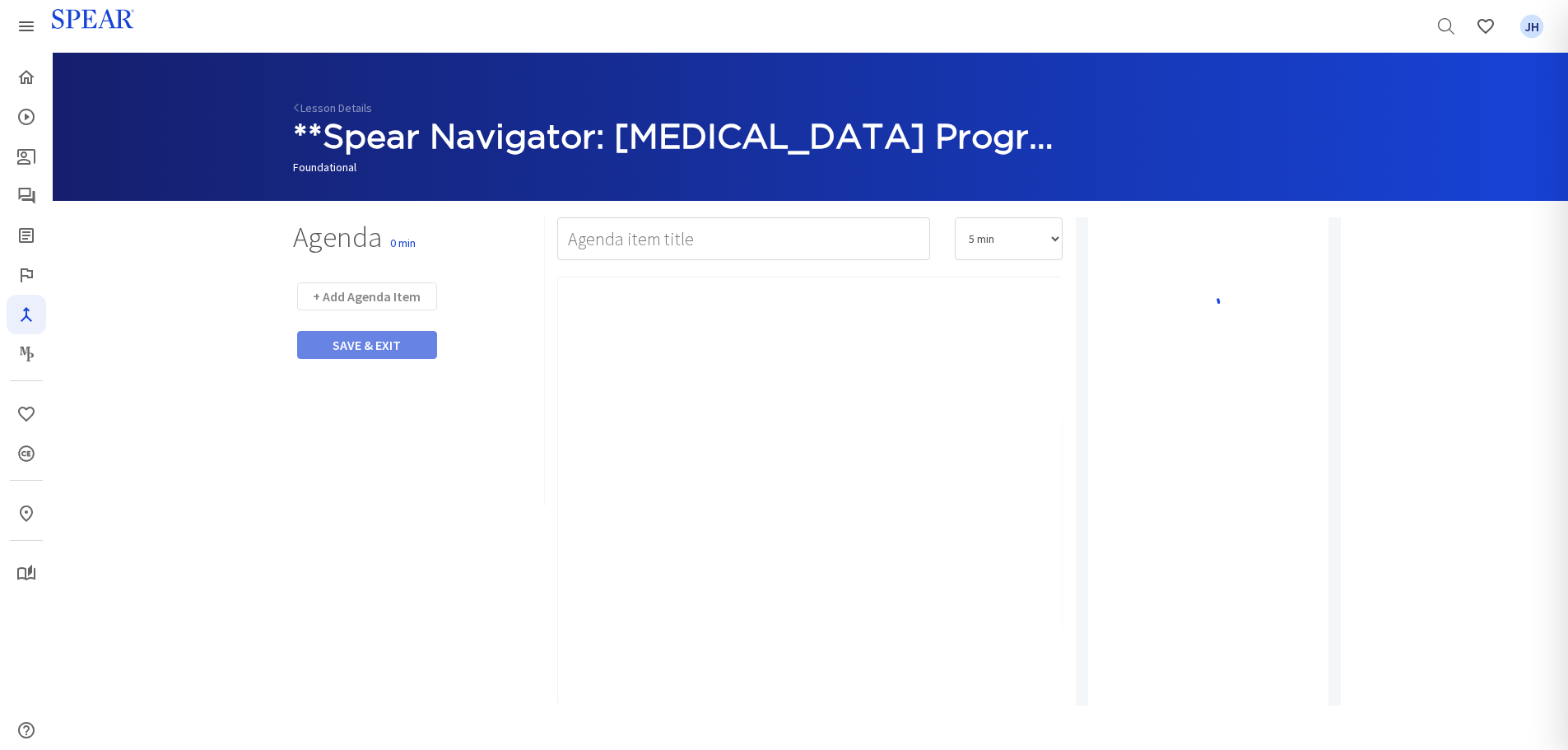
type input "Watch Video"
select select "10"
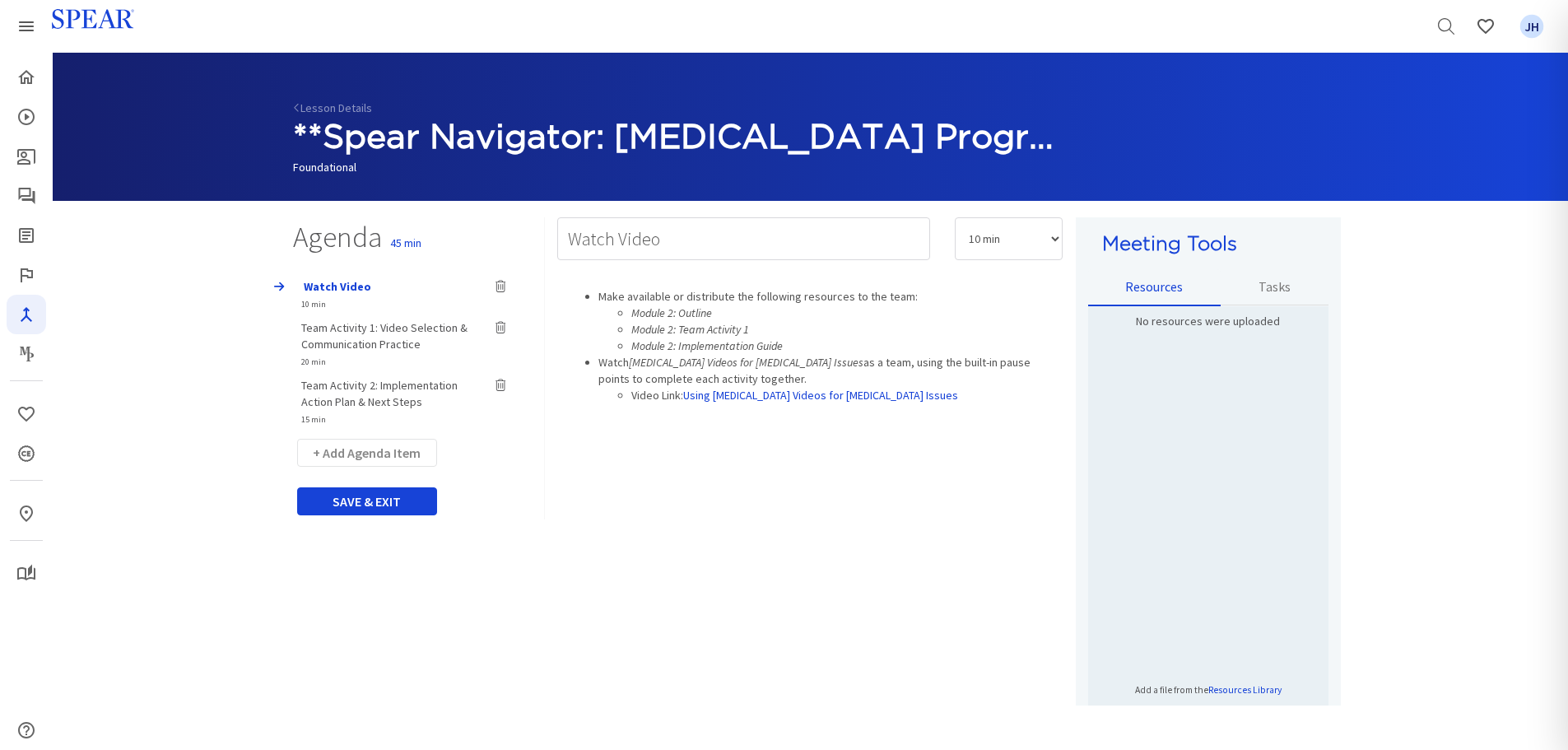
click at [398, 326] on span "Team Activity 1: Video Selection & Communication Practice" at bounding box center [384, 335] width 166 height 31
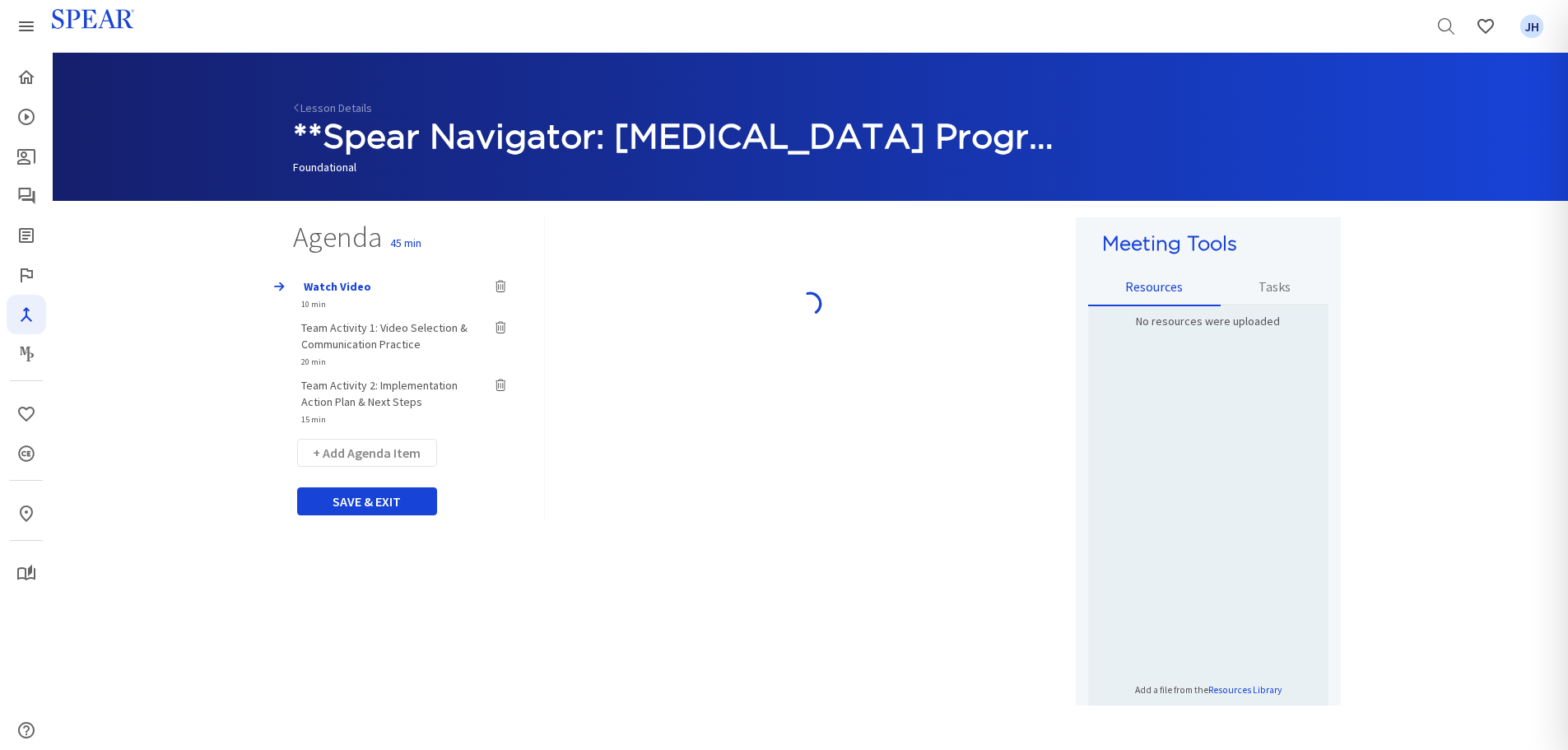
type input "Team Activity 1: Video Selection & Communication Practice"
select select "20"
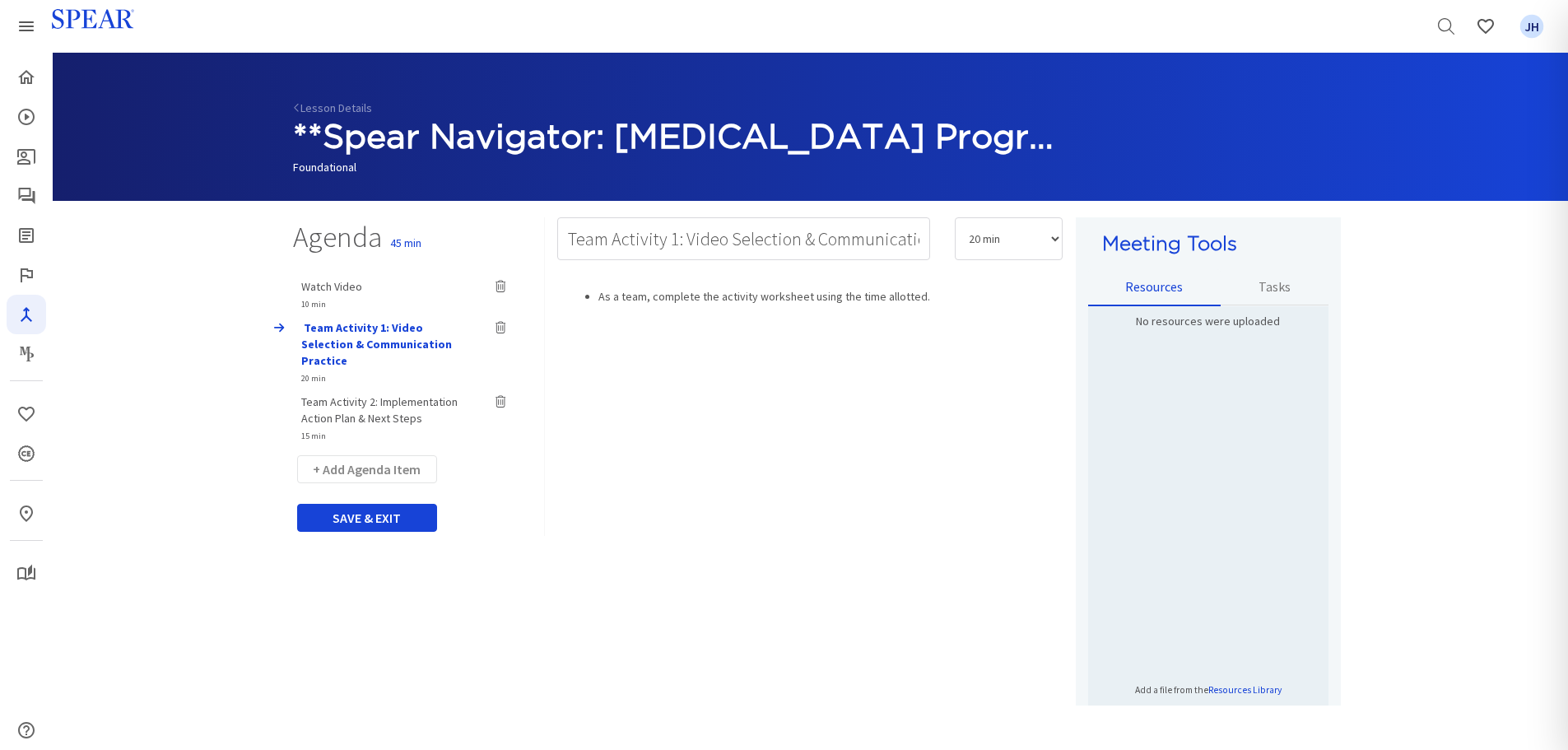
click at [405, 394] on span "Team Activity 2: Implementation Action Plan & Next Steps" at bounding box center [379, 409] width 156 height 31
type input "Team Activity 2: Implementation Action Plan & Next Steps"
select select "15"
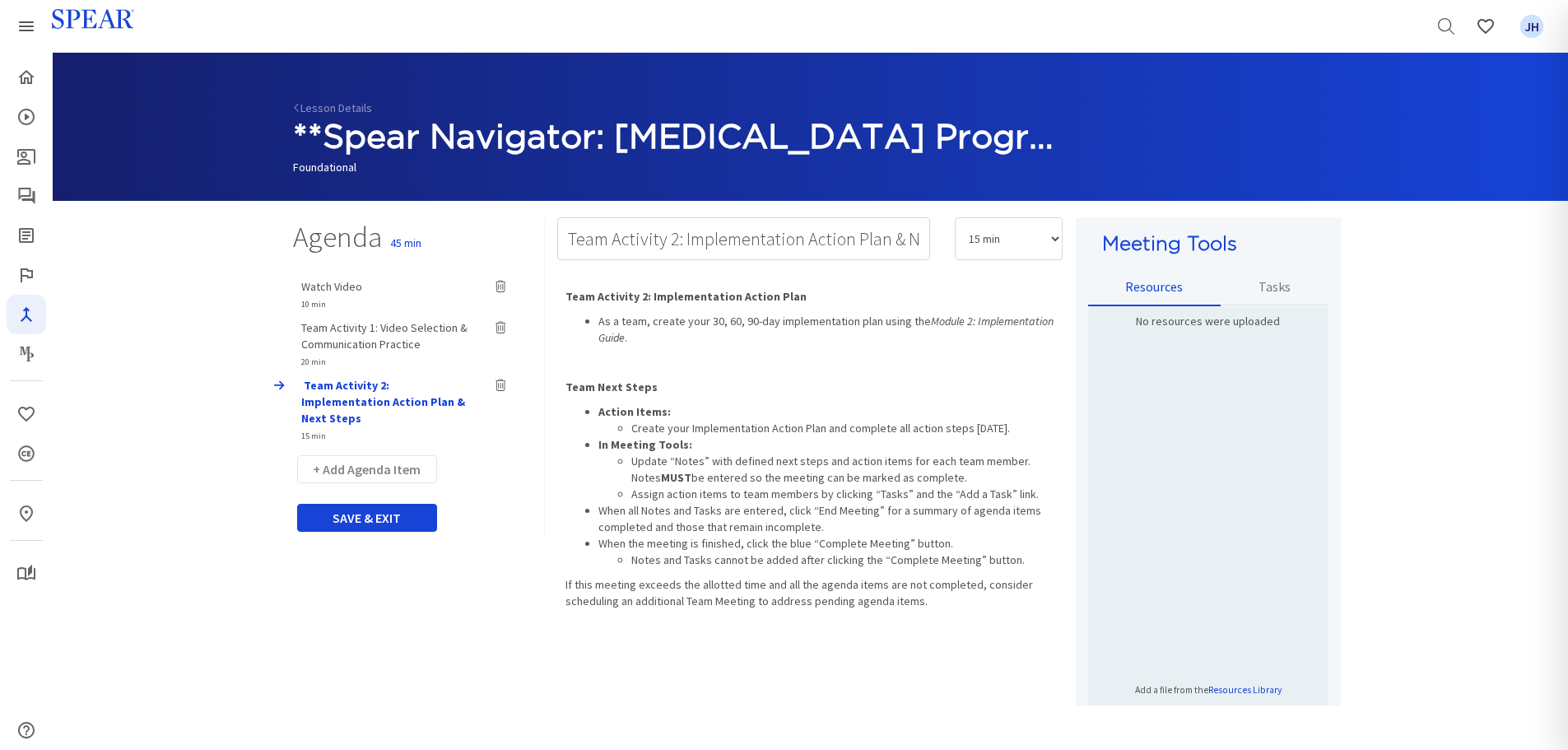
click at [345, 283] on span "Watch Video" at bounding box center [331, 285] width 61 height 15
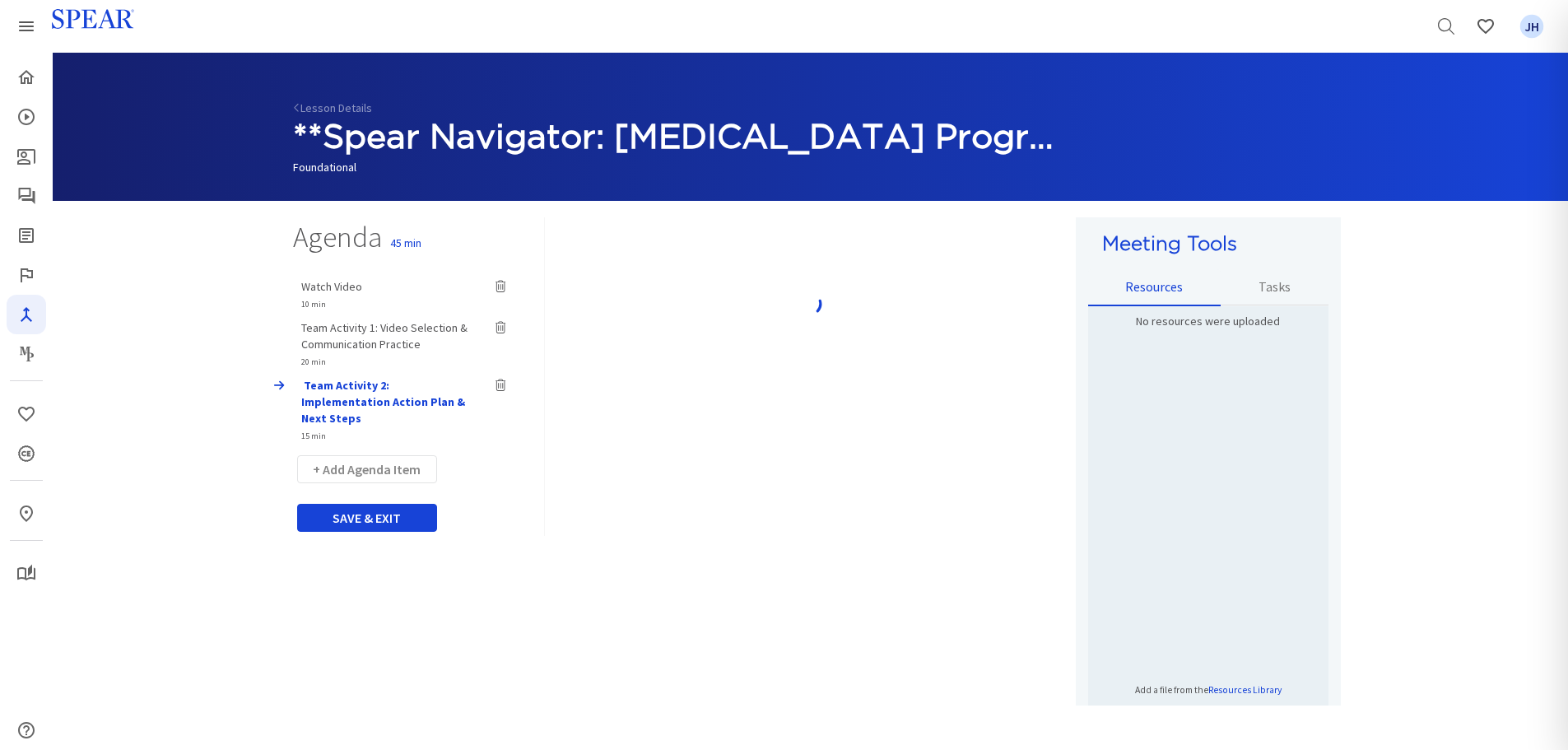
type input "Watch Video"
select select "10"
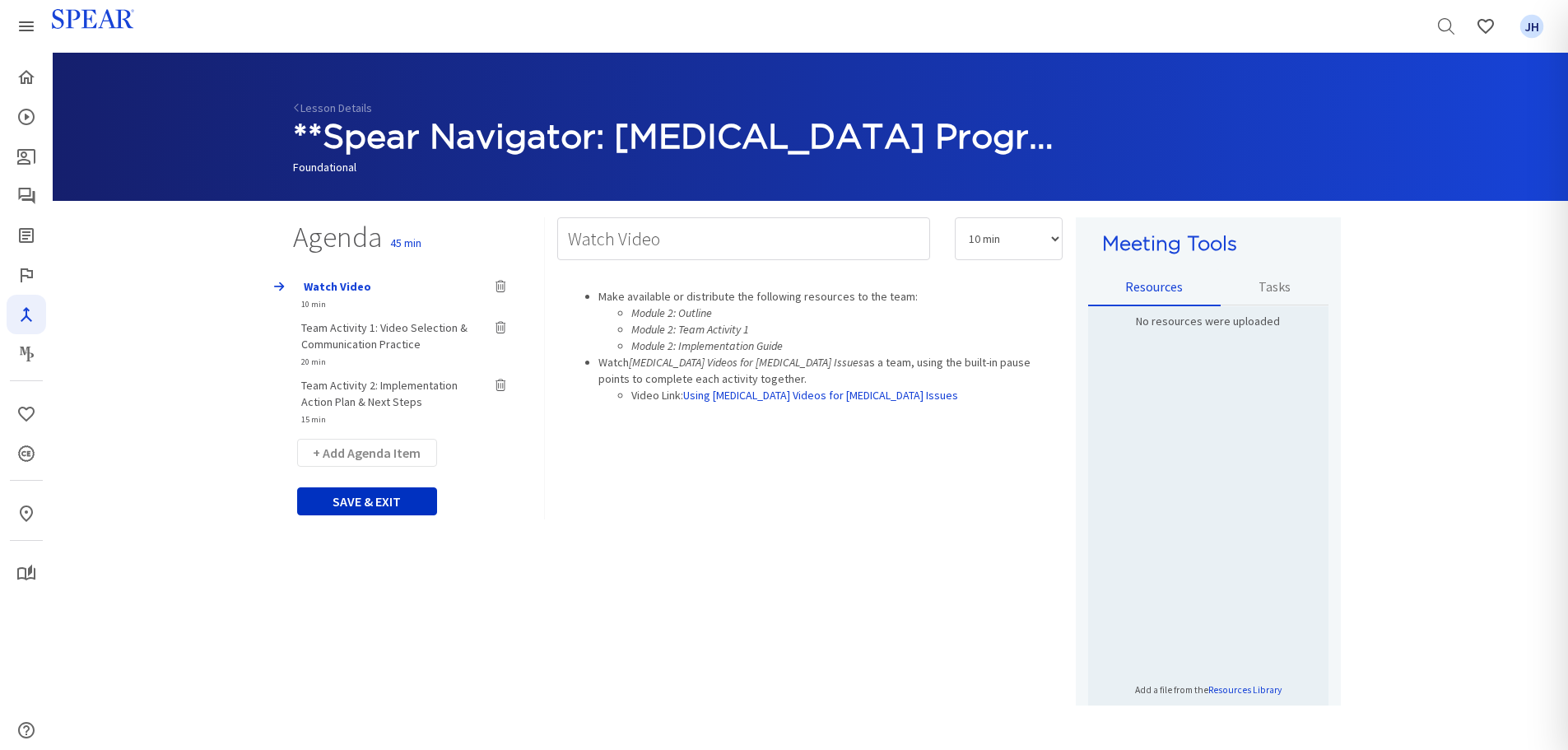
click at [404, 497] on button "SAVE & EXIT" at bounding box center [367, 501] width 140 height 28
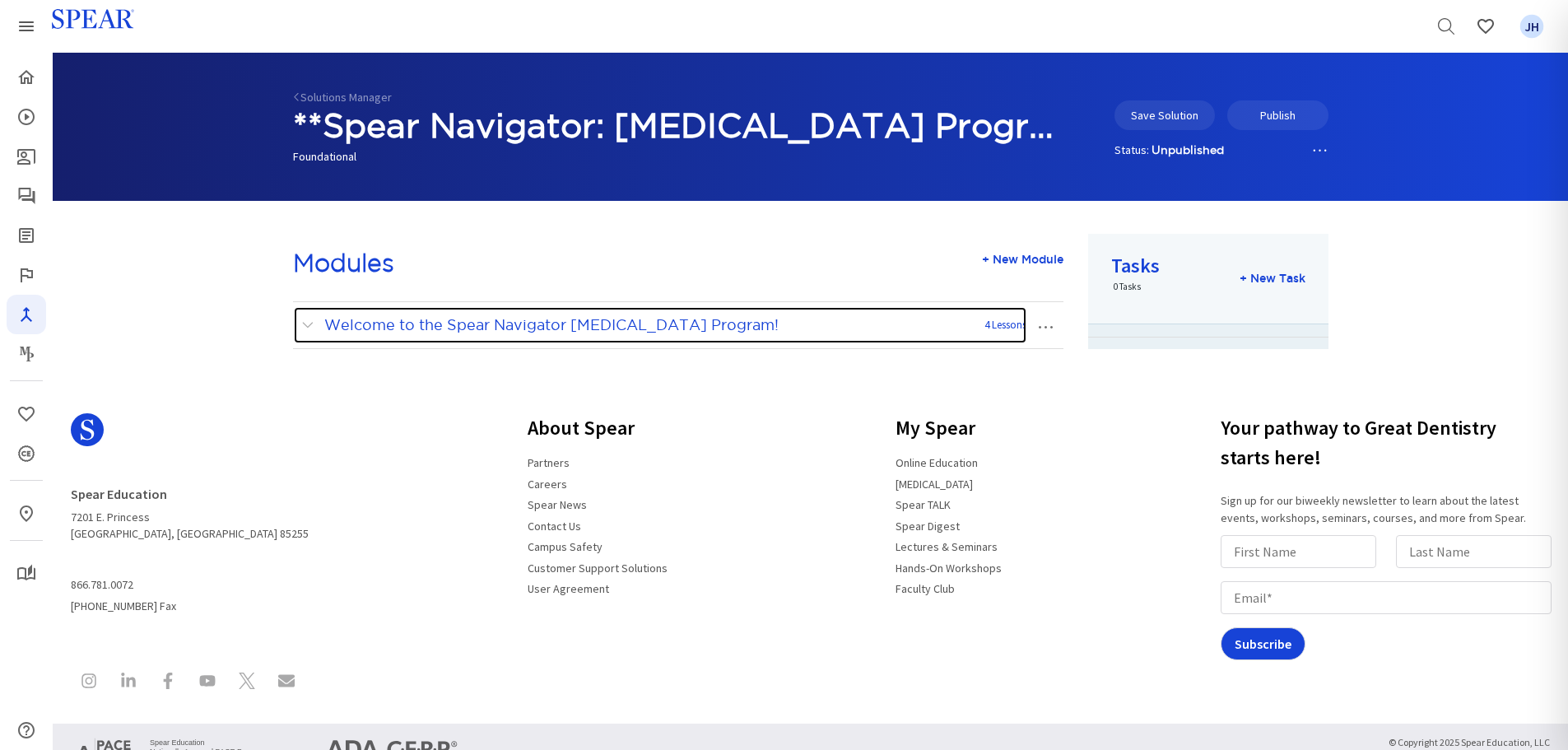
click at [307, 320] on span at bounding box center [311, 325] width 21 height 22
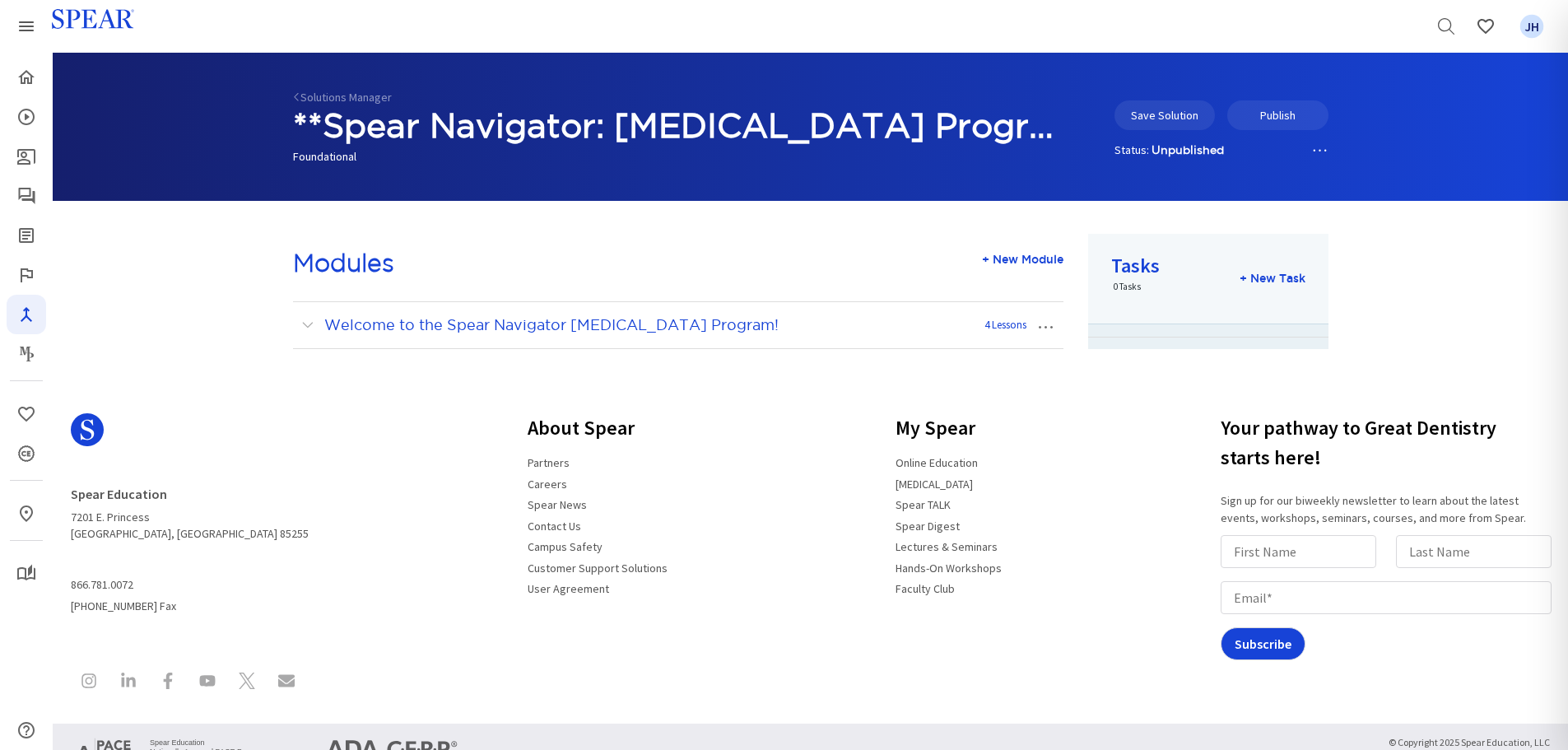
scroll to position [79, 0]
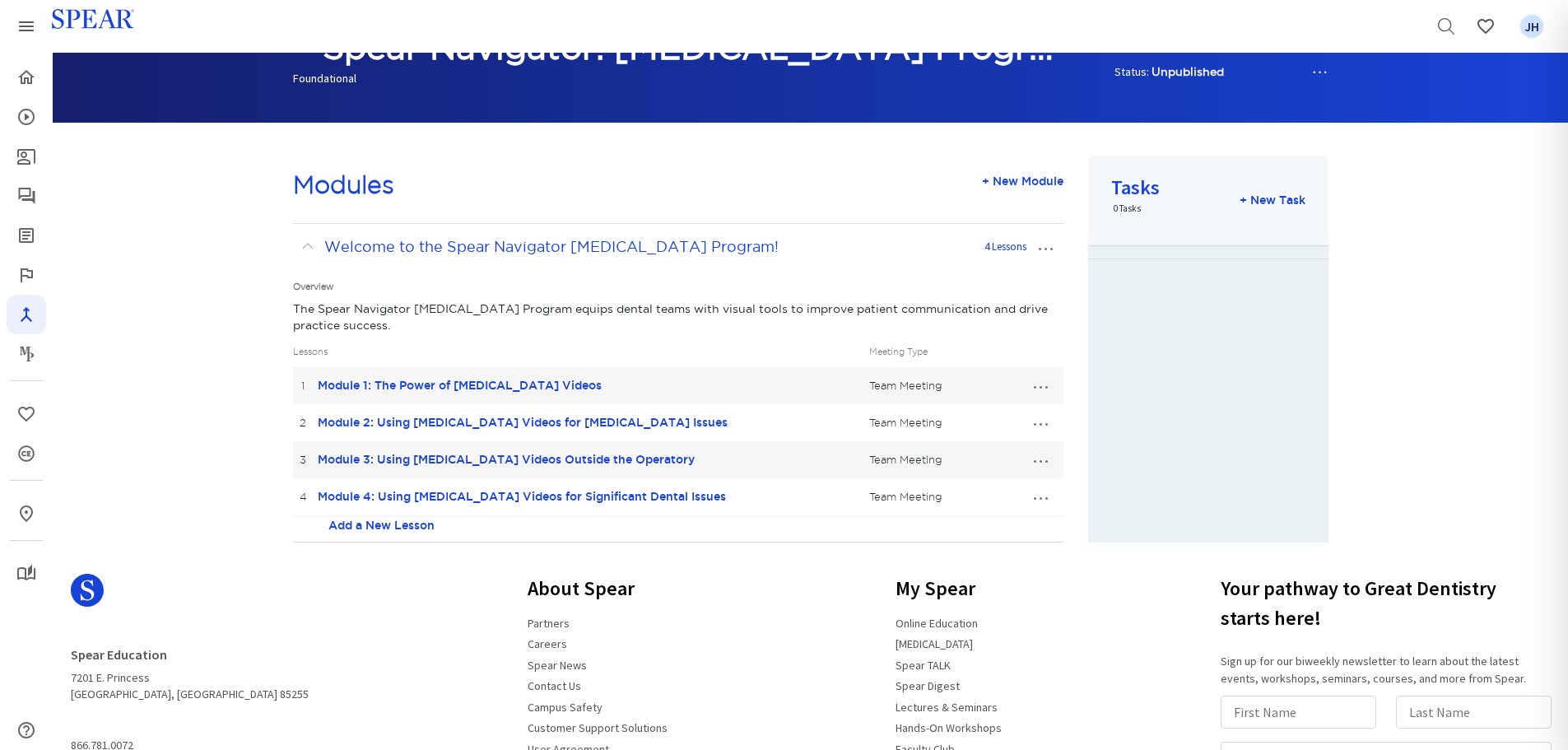
click at [1040, 461] on button "…" at bounding box center [1040, 459] width 36 height 26
click at [989, 486] on link "Edit Lesson" at bounding box center [985, 489] width 145 height 22
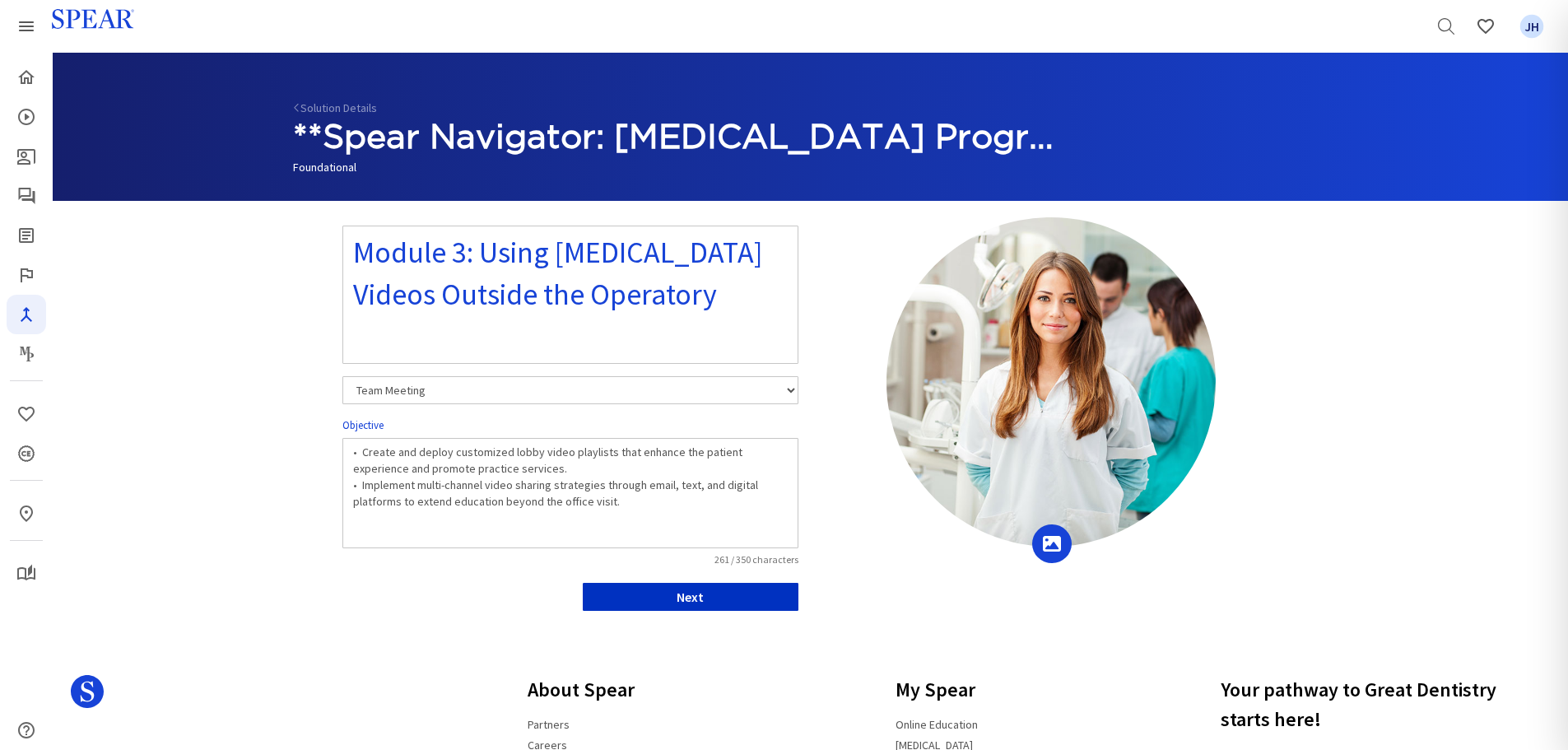
click at [716, 599] on button "Next" at bounding box center [690, 597] width 216 height 28
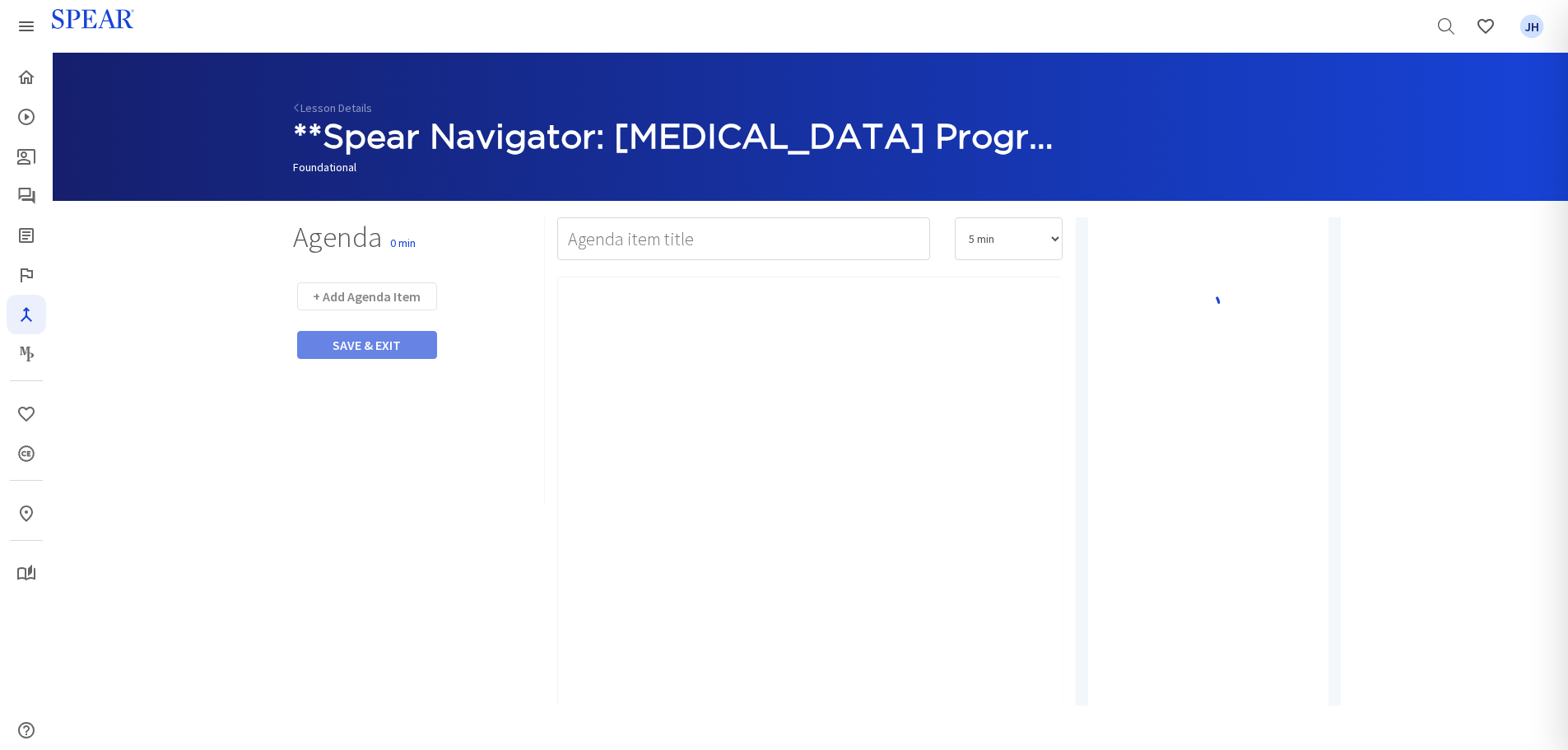
type input "Watch Video"
select select "10"
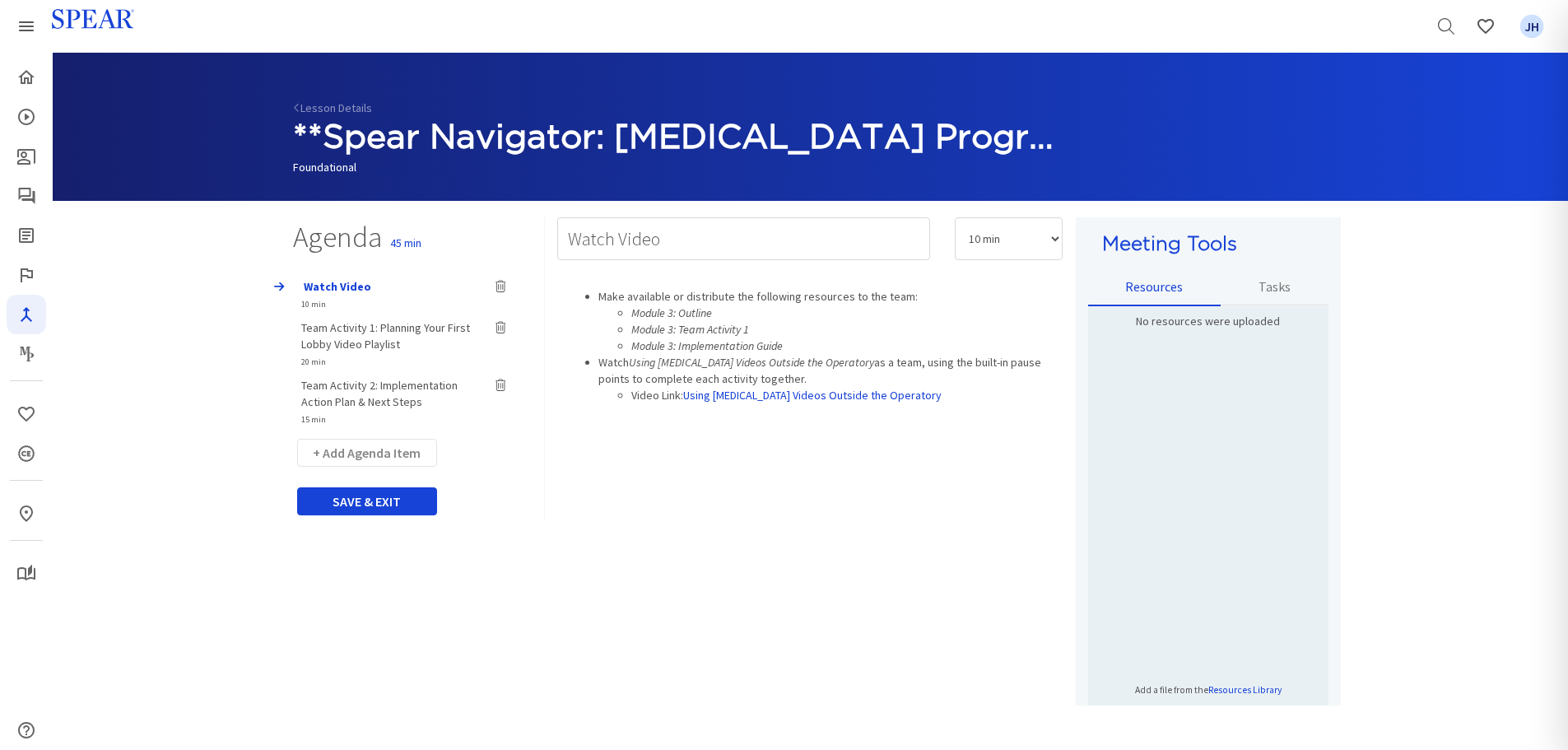
click at [374, 326] on span "Team Activity 1: Planning Your First Lobby Video Playlist" at bounding box center [386, 335] width 169 height 31
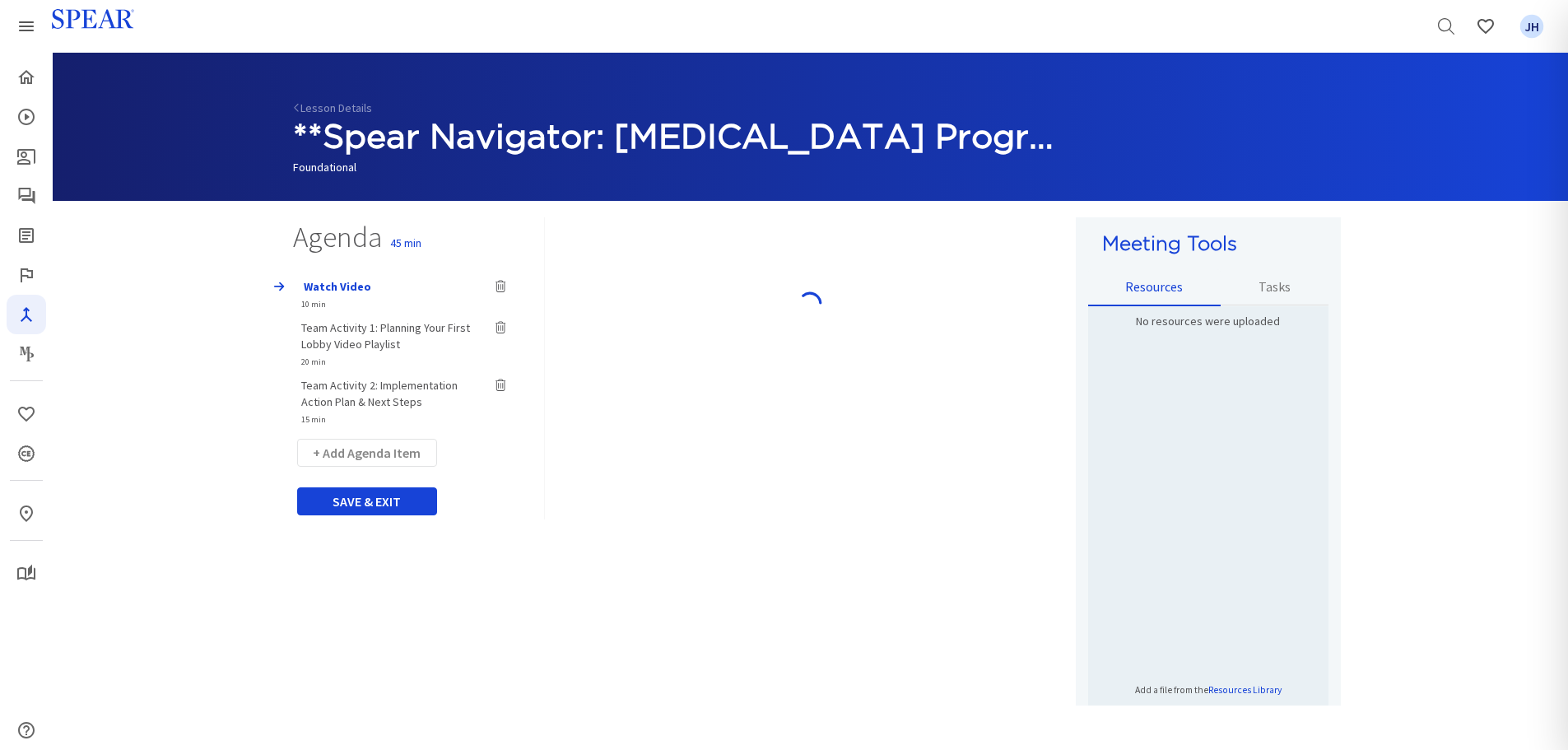
type input "Team Activity 1: Planning Your First Lobby Video Playlist"
select select "20"
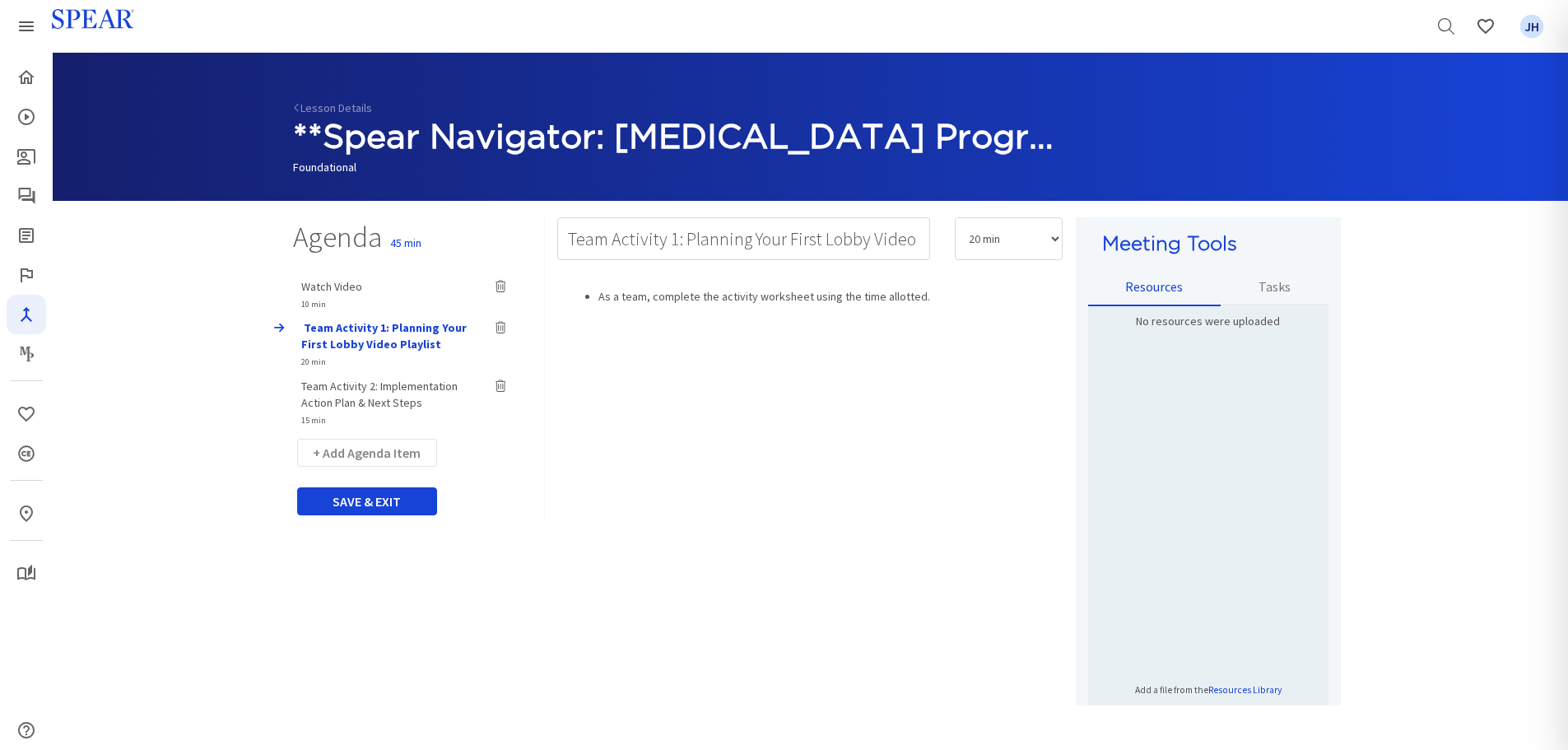
click at [364, 391] on div "Team Activity 2: Implementation Action Plan & Next Steps 15 min Watch Video 10 …" at bounding box center [413, 347] width 265 height 156
click at [367, 385] on span "Team Activity 2: Implementation Action Plan & Next Steps" at bounding box center [379, 393] width 156 height 31
type input "Team Activity 2: Implementation Action Plan & Next Steps"
select select "15"
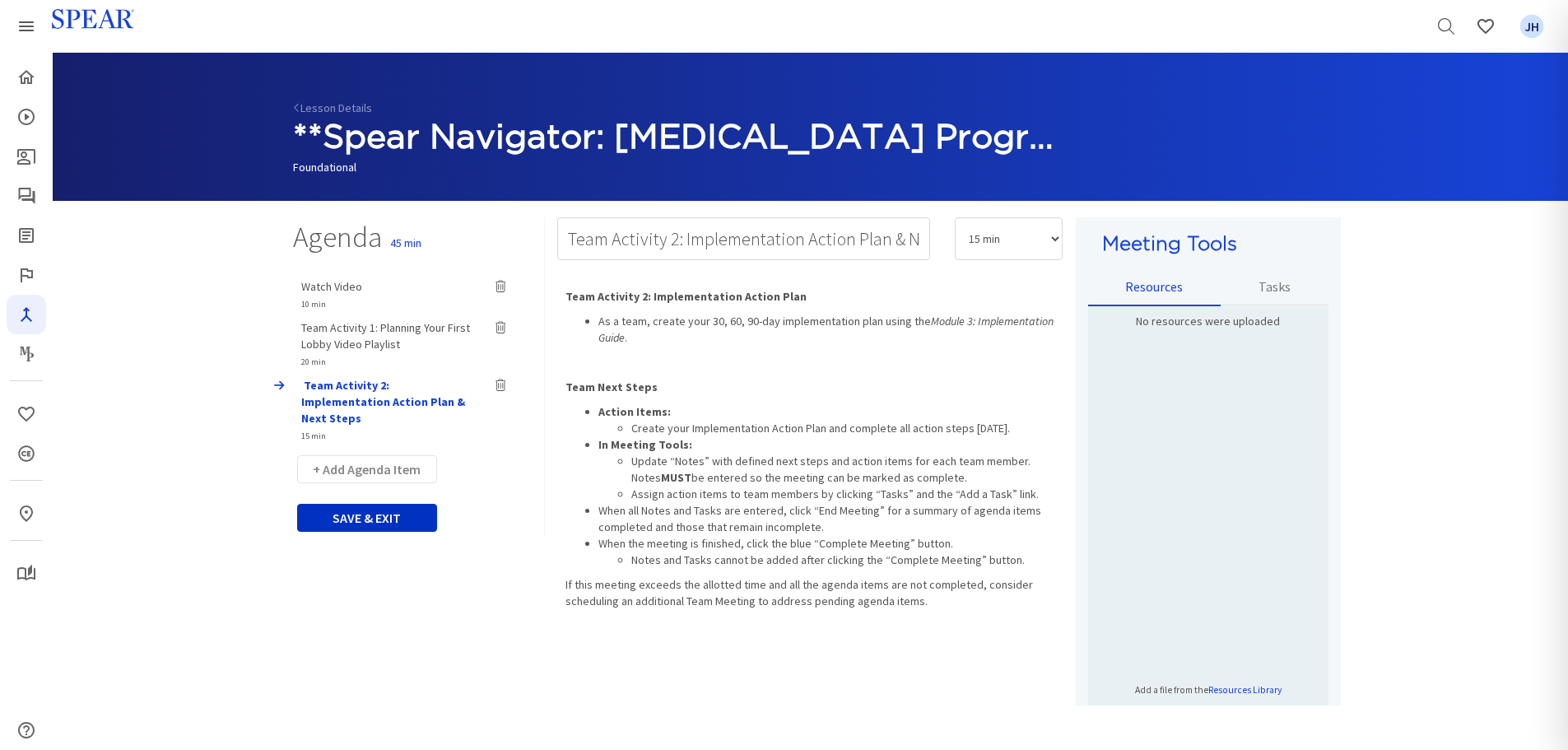
click at [396, 503] on button "SAVE & EXIT" at bounding box center [367, 517] width 140 height 28
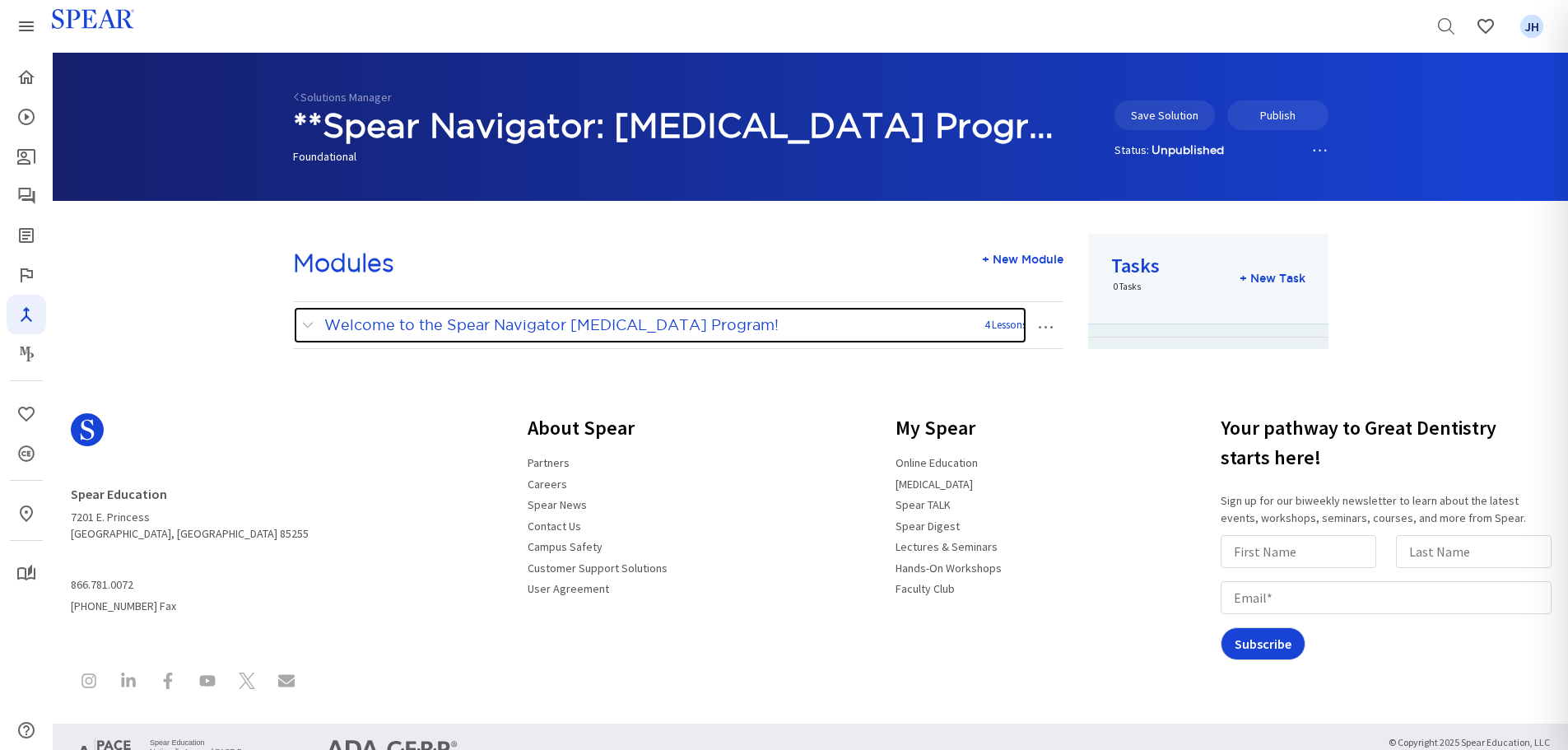
click at [304, 323] on span at bounding box center [311, 325] width 21 height 22
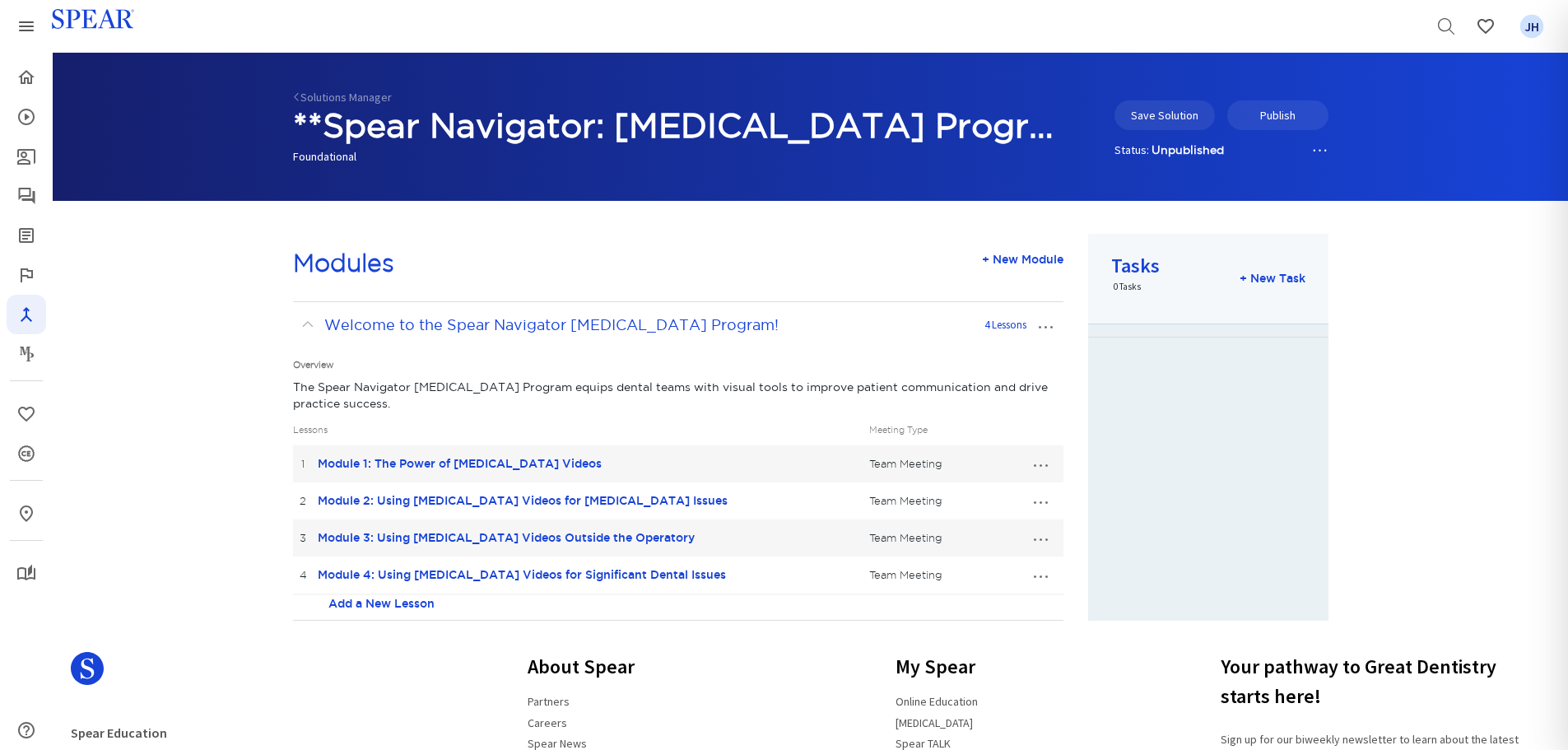
scroll to position [79, 0]
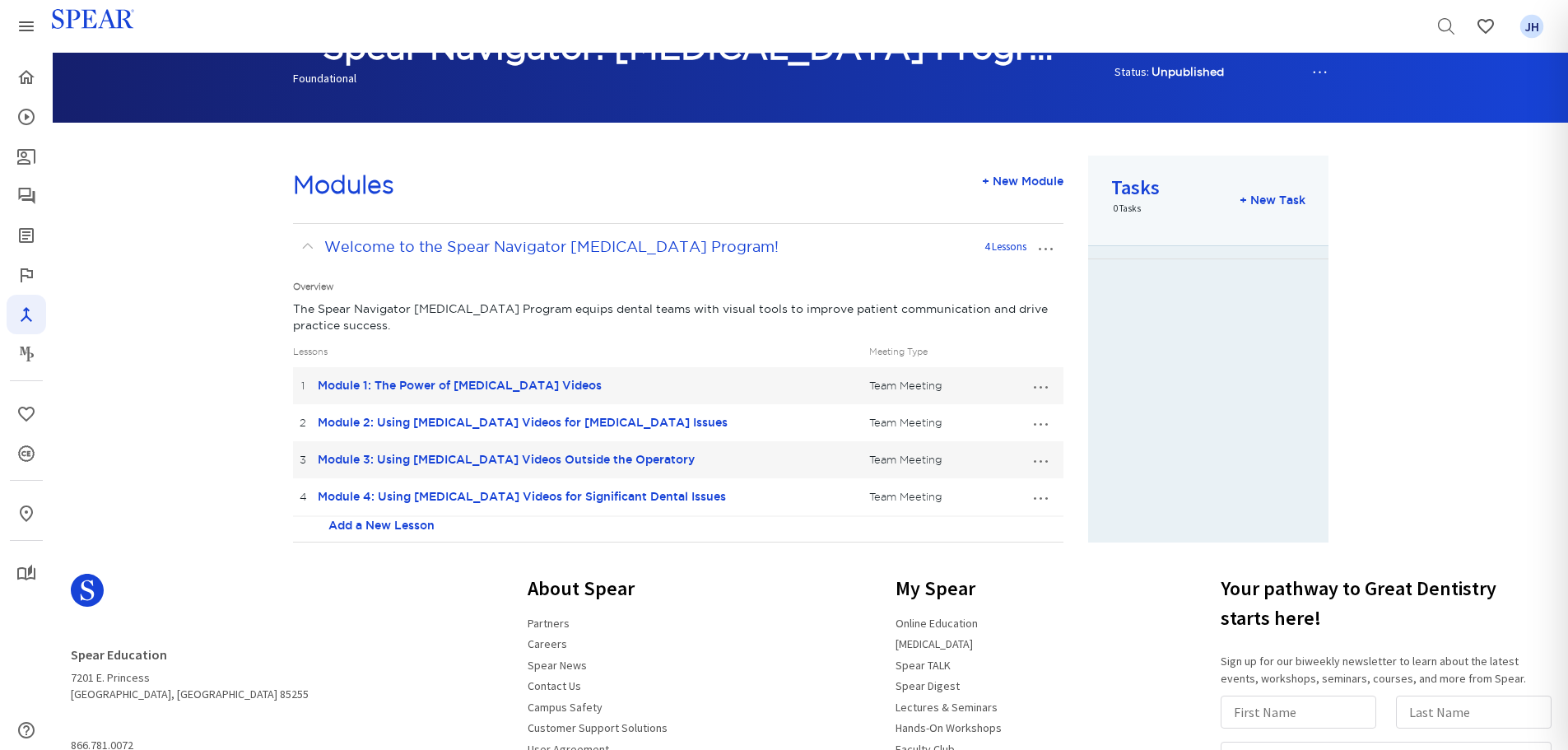
click at [1047, 497] on button "…" at bounding box center [1040, 496] width 36 height 26
click at [988, 521] on link "Edit Lesson" at bounding box center [985, 527] width 145 height 22
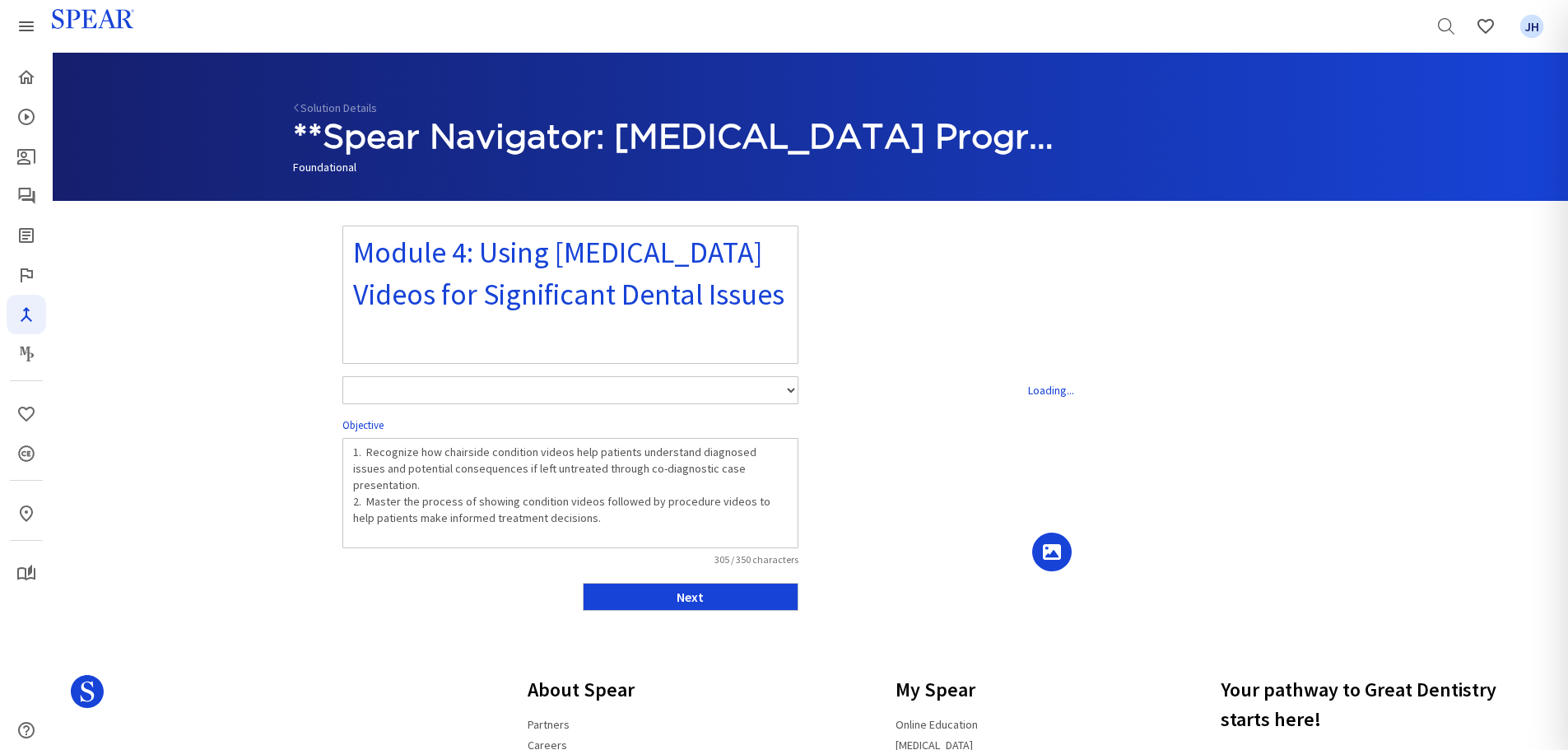
select select "number:1"
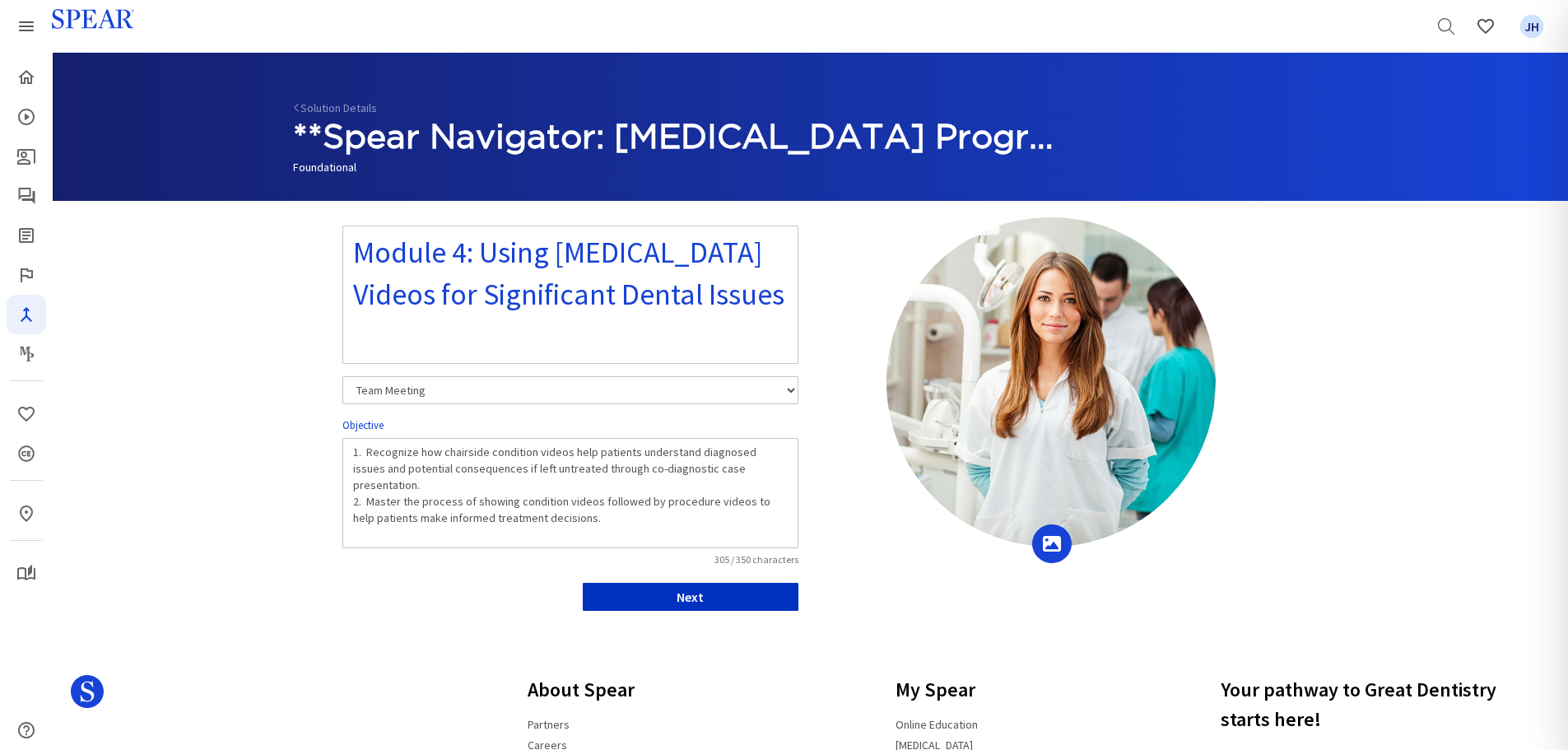
click at [721, 598] on button "Next" at bounding box center [690, 597] width 216 height 28
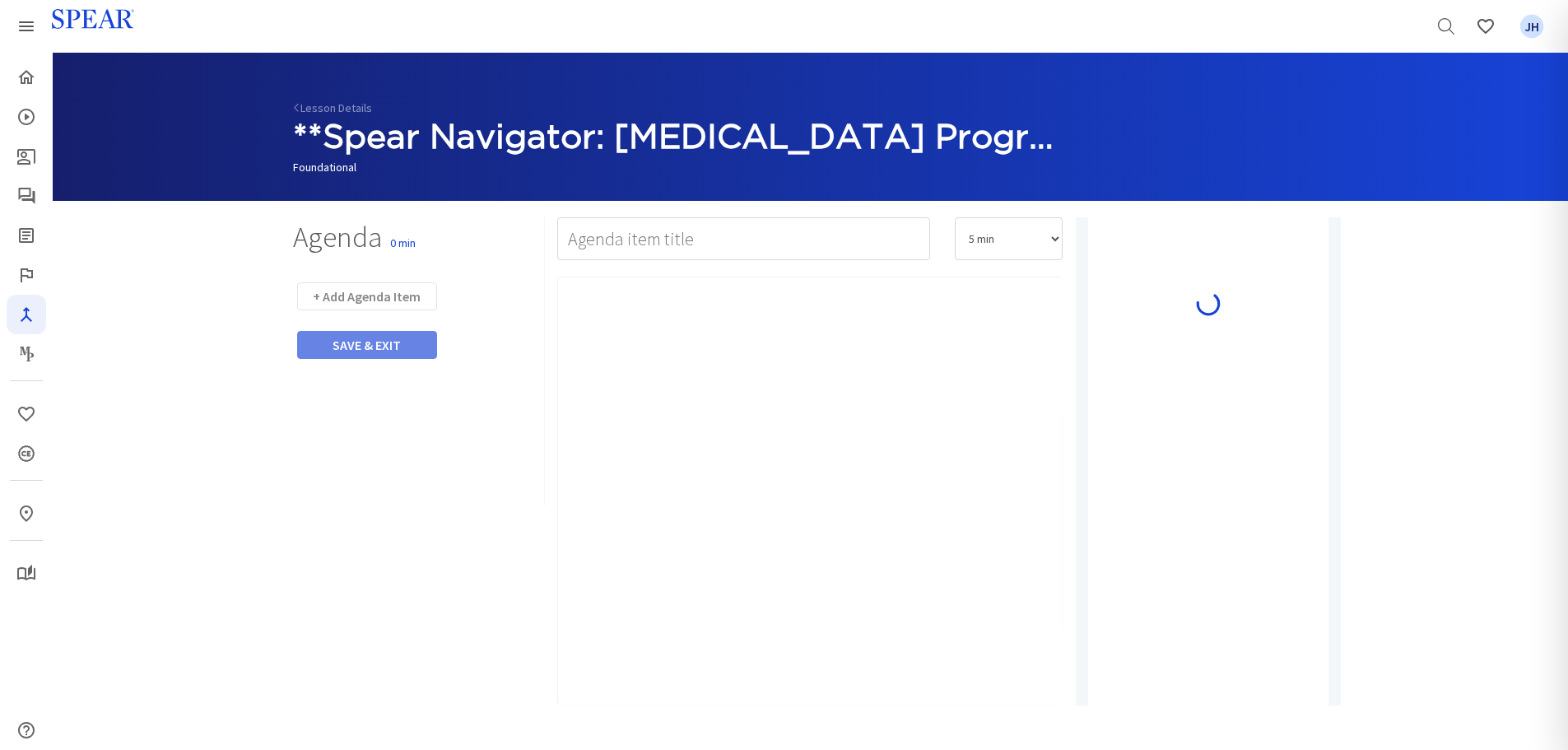
type input "Watch Video"
select select "10"
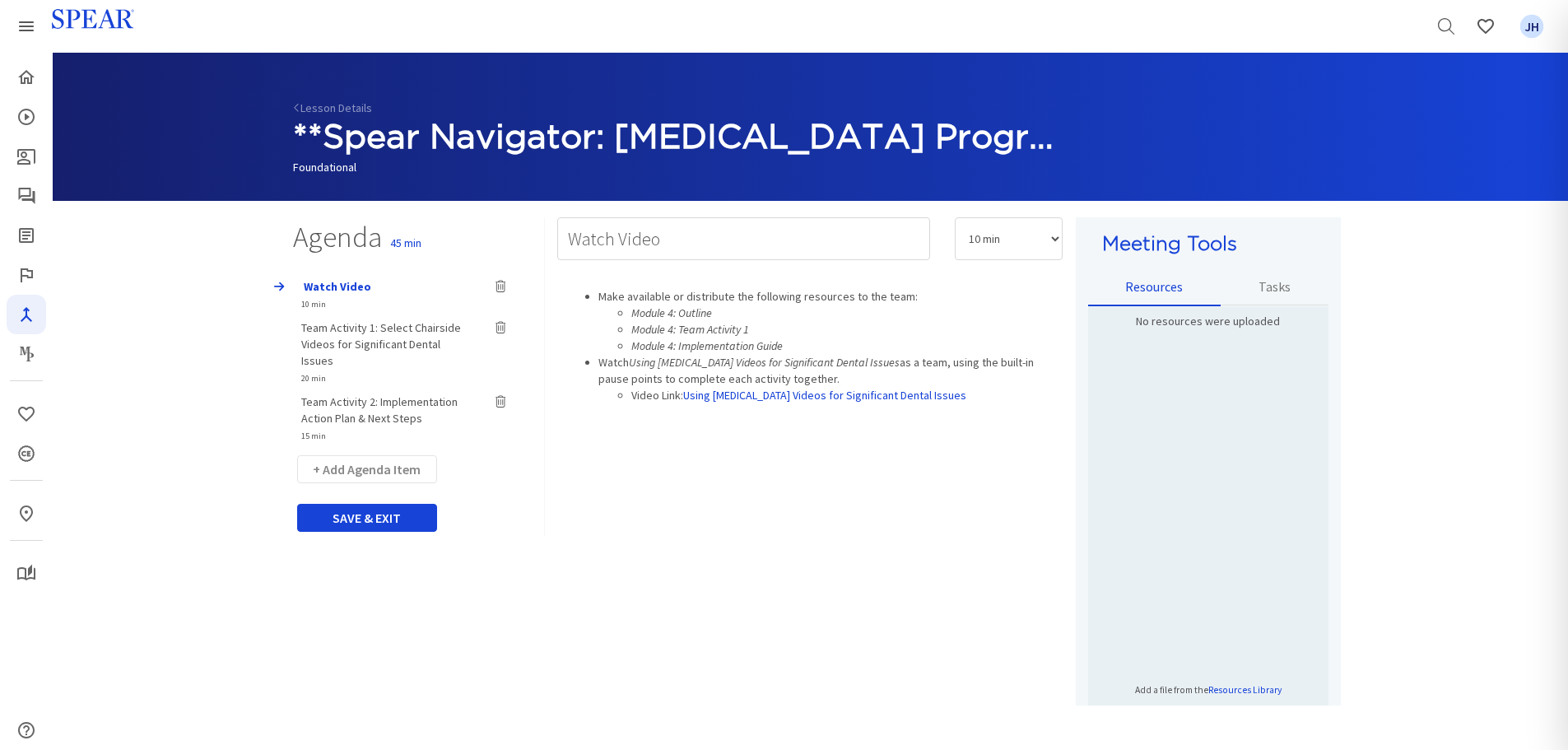
click at [355, 327] on span "Team Activity 1: Select Chairside Videos for Significant Dental Issues" at bounding box center [381, 344] width 159 height 48
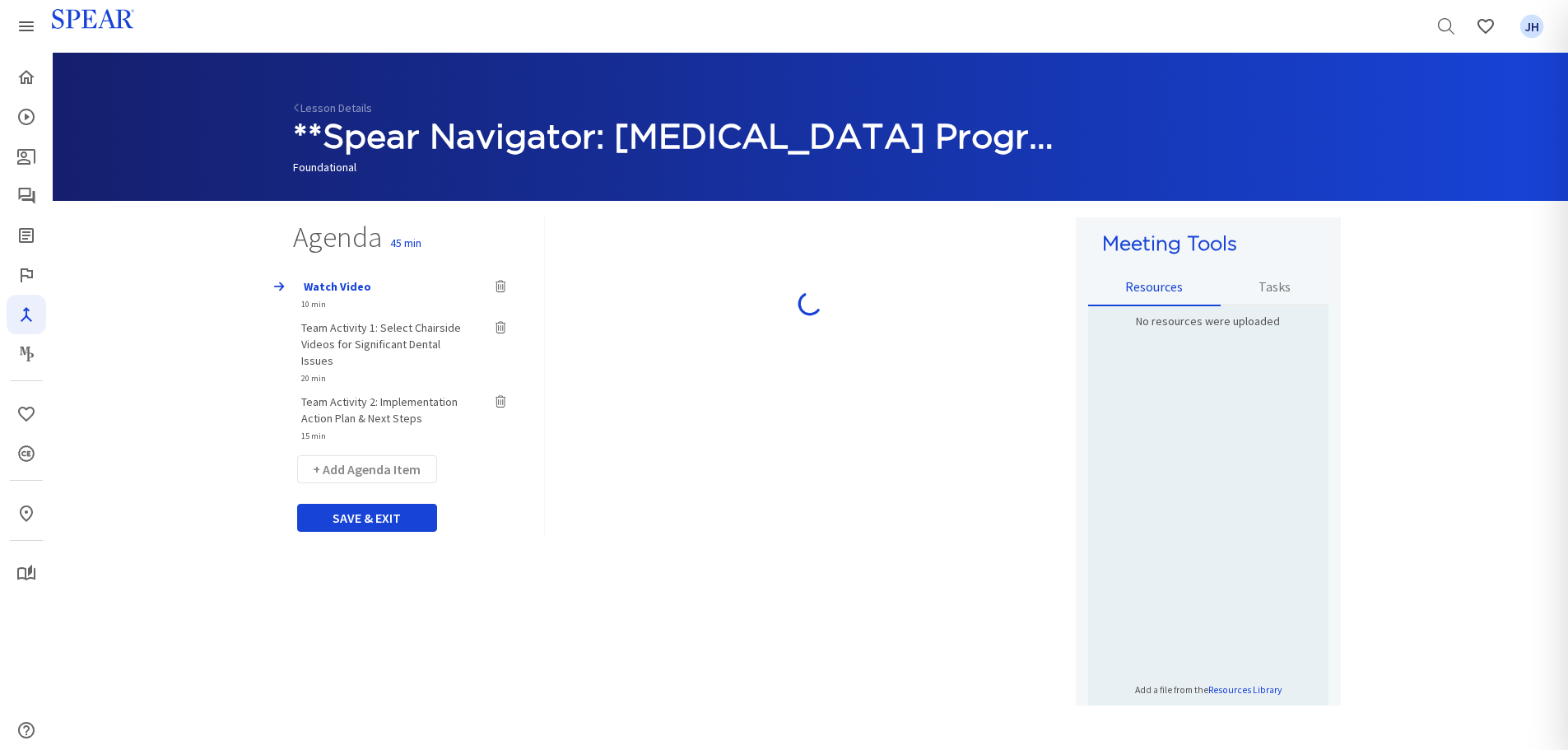
type input "Team Activity 1: Select Chairside Videos for Significant Dental Issues"
select select "20"
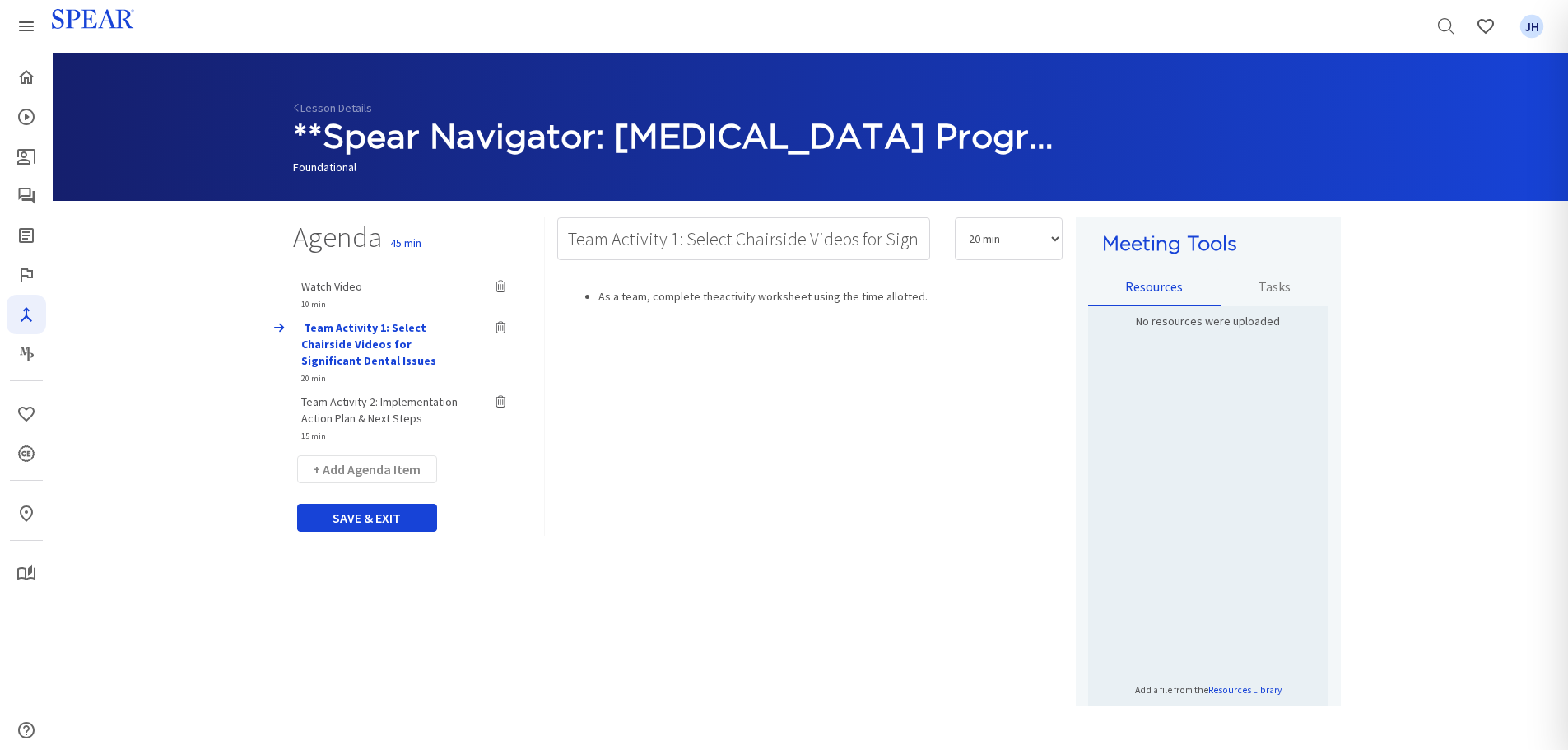
click at [435, 402] on span "Team Activity 2: Implementation Action Plan & Next Steps" at bounding box center [379, 409] width 156 height 31
type input "Team Activity 2: Implementation Action Plan & Next Steps"
select select "15"
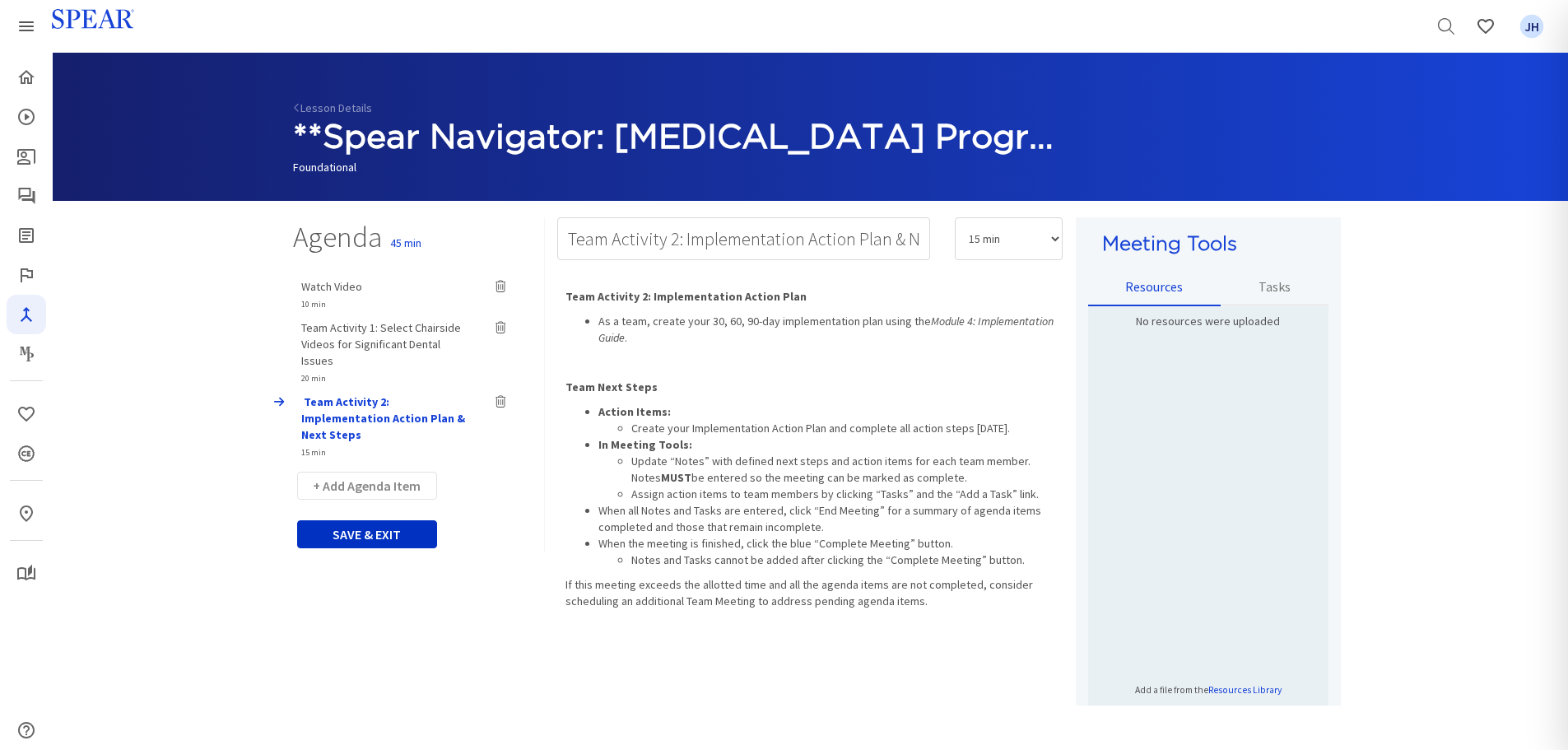
click at [384, 520] on button "SAVE & EXIT" at bounding box center [367, 534] width 140 height 28
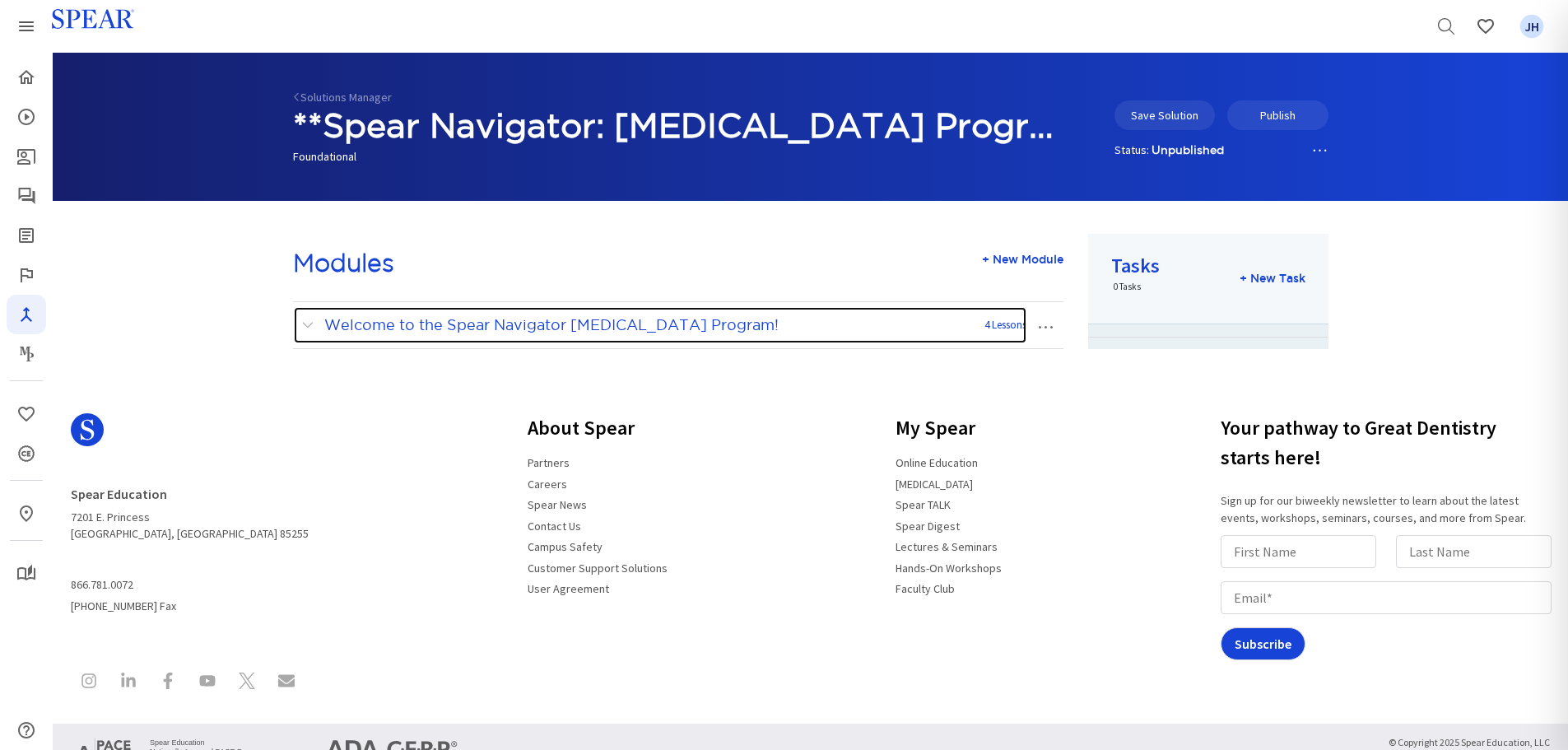
click at [305, 326] on span at bounding box center [311, 325] width 21 height 22
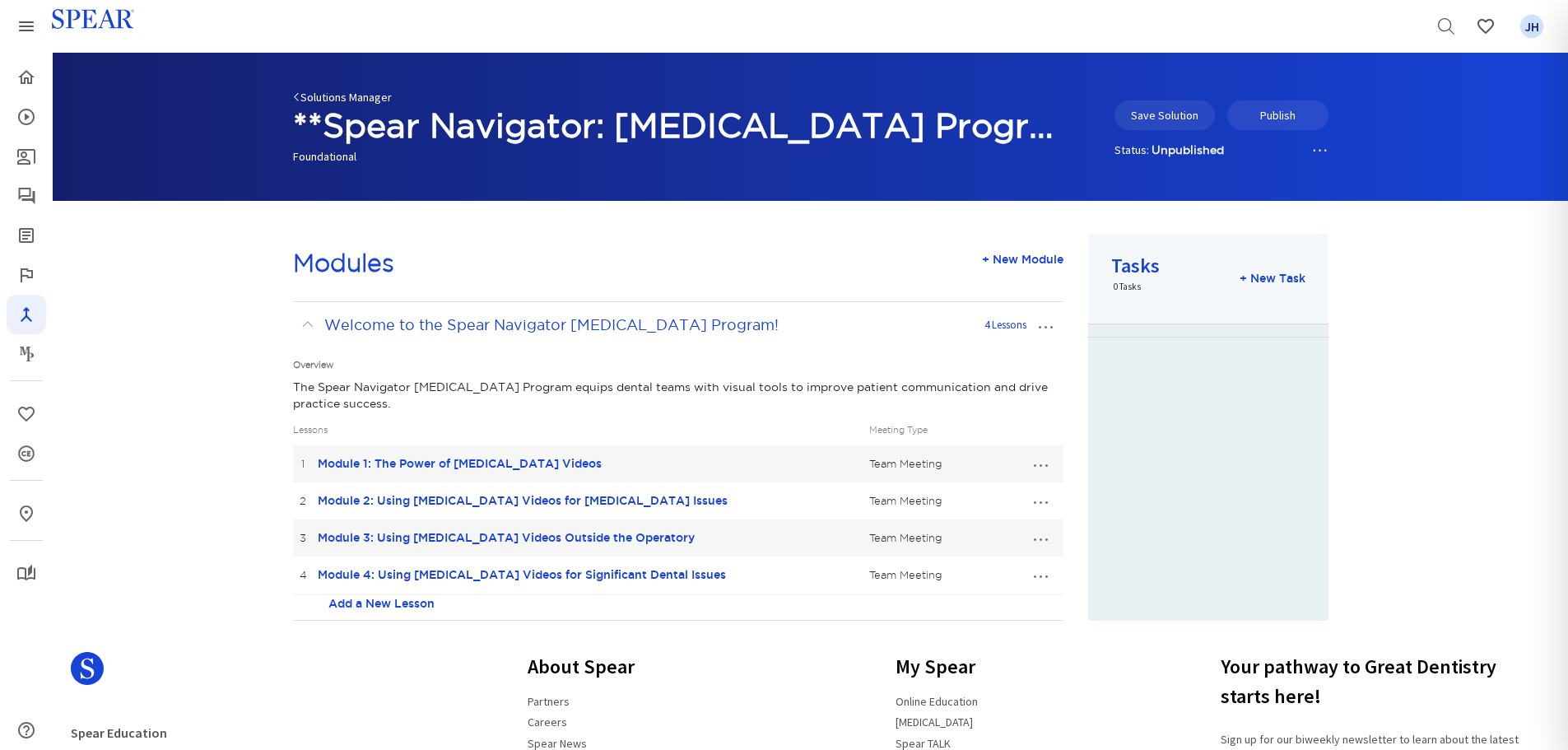
click at [317, 95] on link "Solutions Manager" at bounding box center [341, 96] width 98 height 15
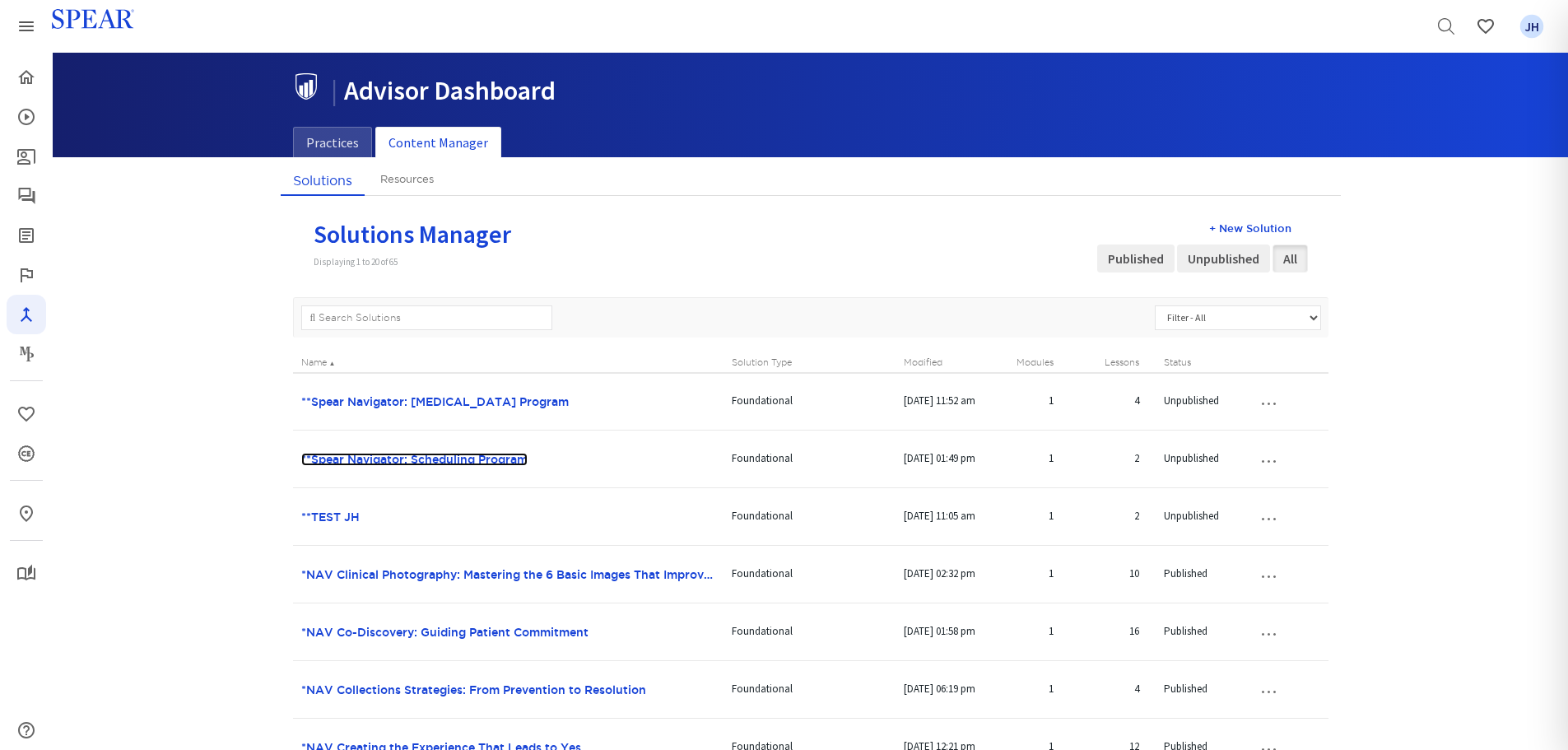
click at [460, 457] on link "**Spear Navigator: Scheduling Program" at bounding box center [414, 459] width 226 height 13
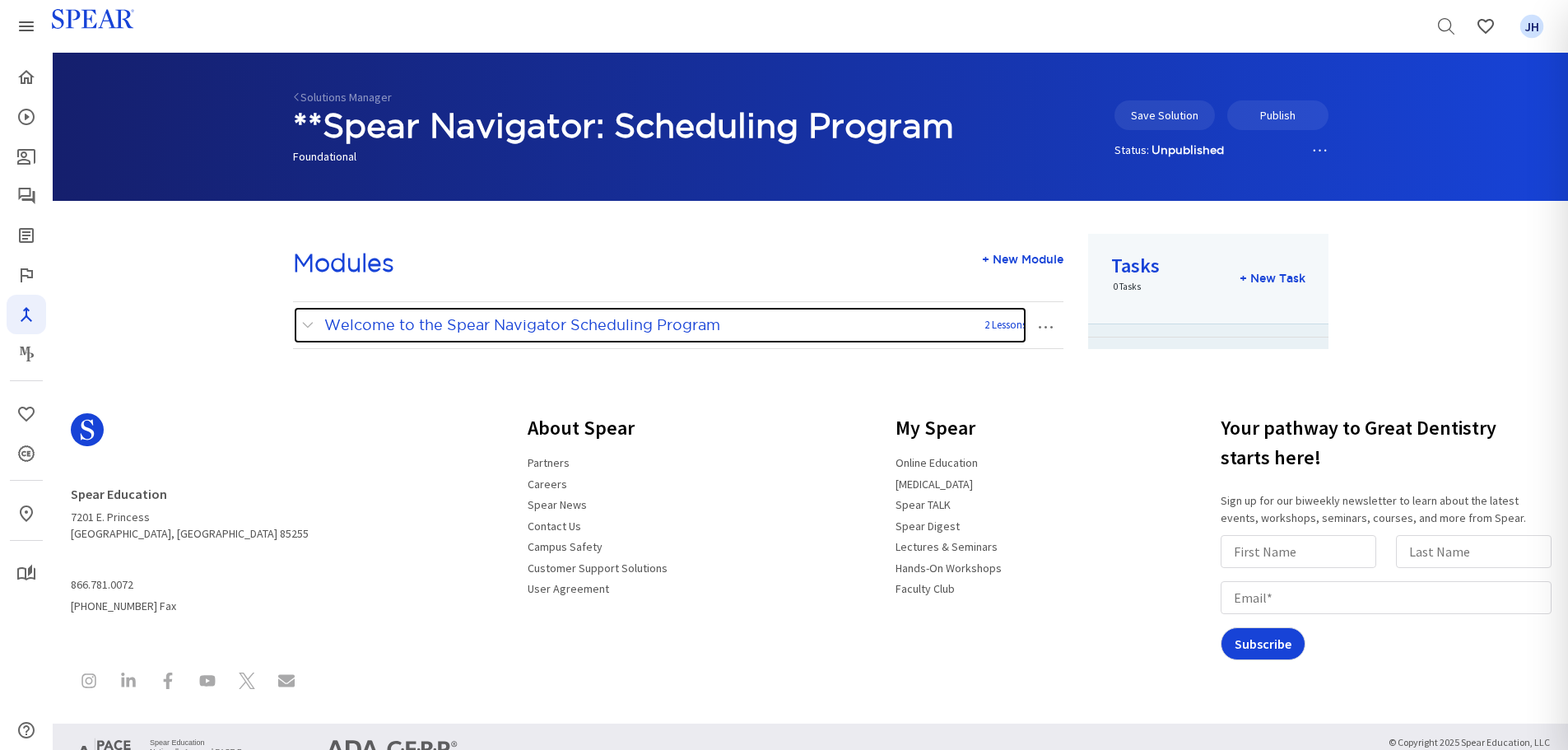
click at [310, 324] on span at bounding box center [311, 325] width 21 height 22
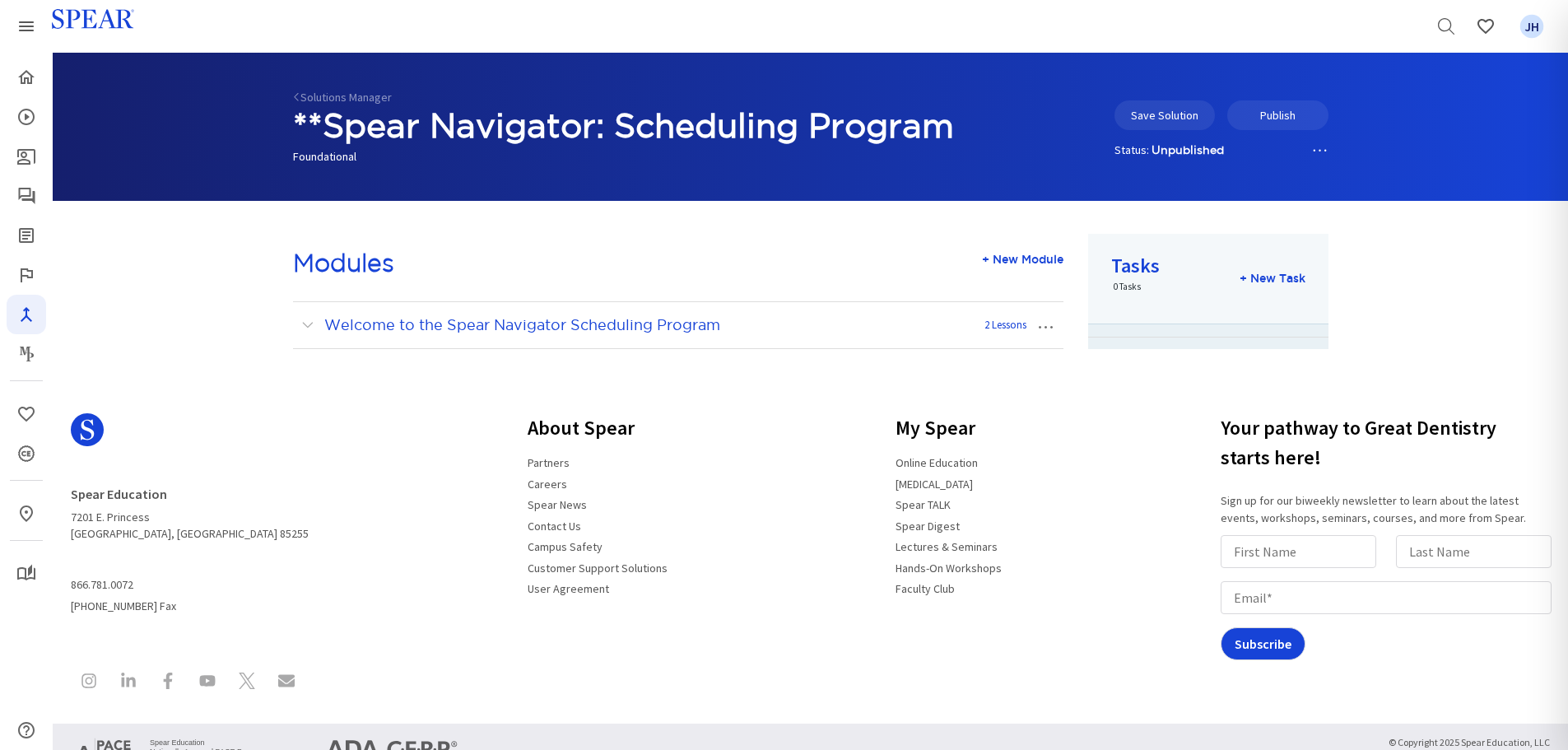
scroll to position [79, 0]
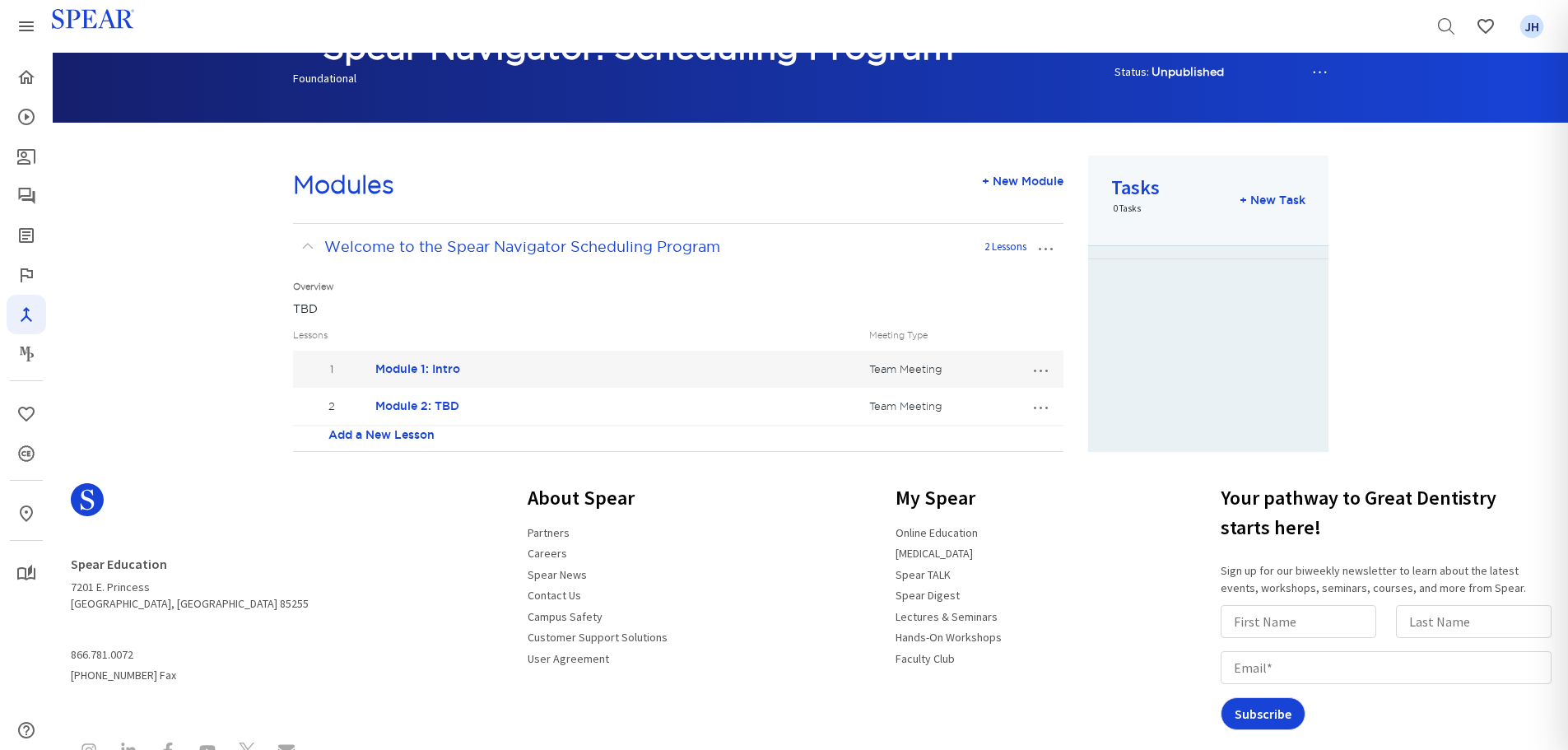
click at [1038, 367] on button "…" at bounding box center [1040, 368] width 36 height 26
click at [994, 397] on link "Edit Lesson" at bounding box center [985, 399] width 145 height 22
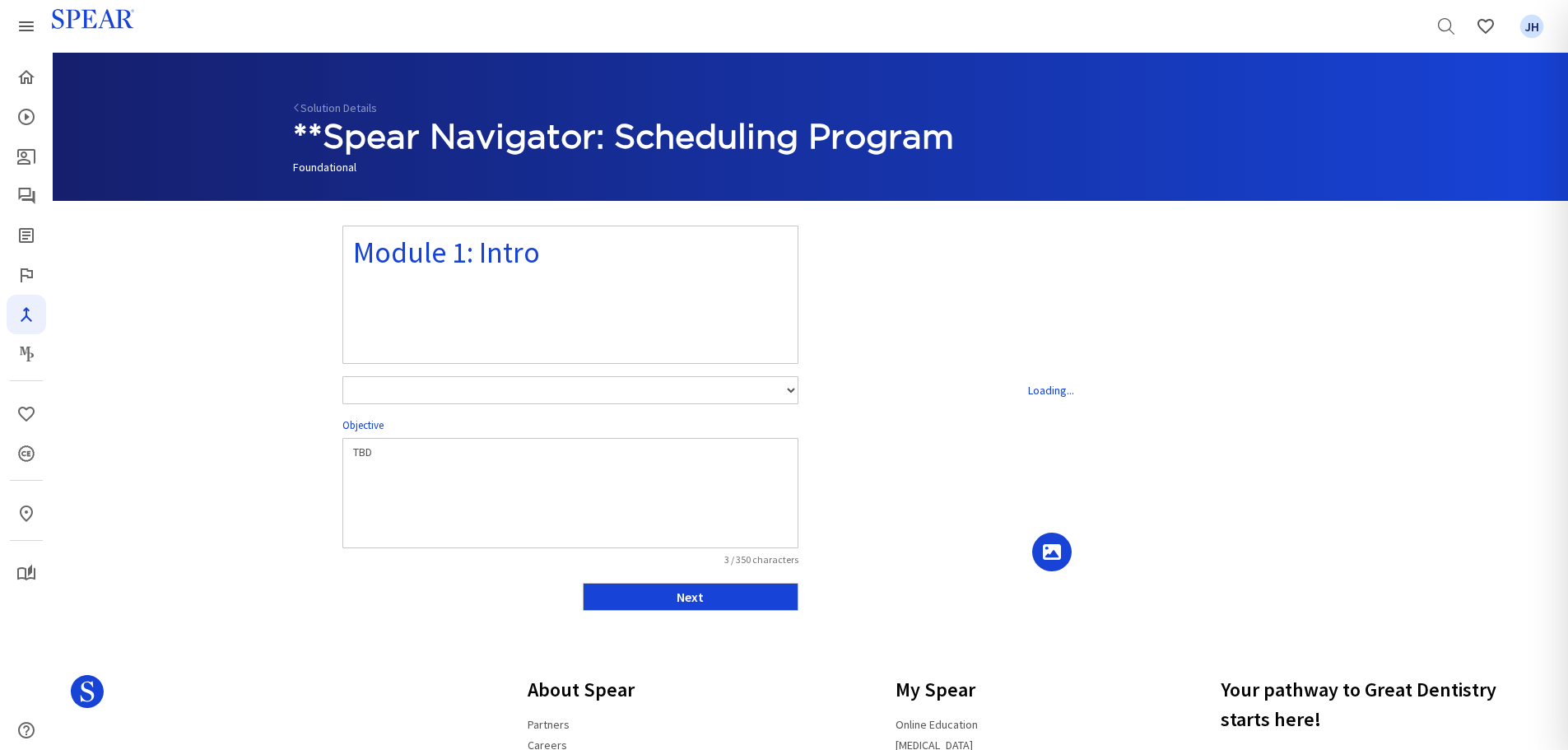
select select "number:1"
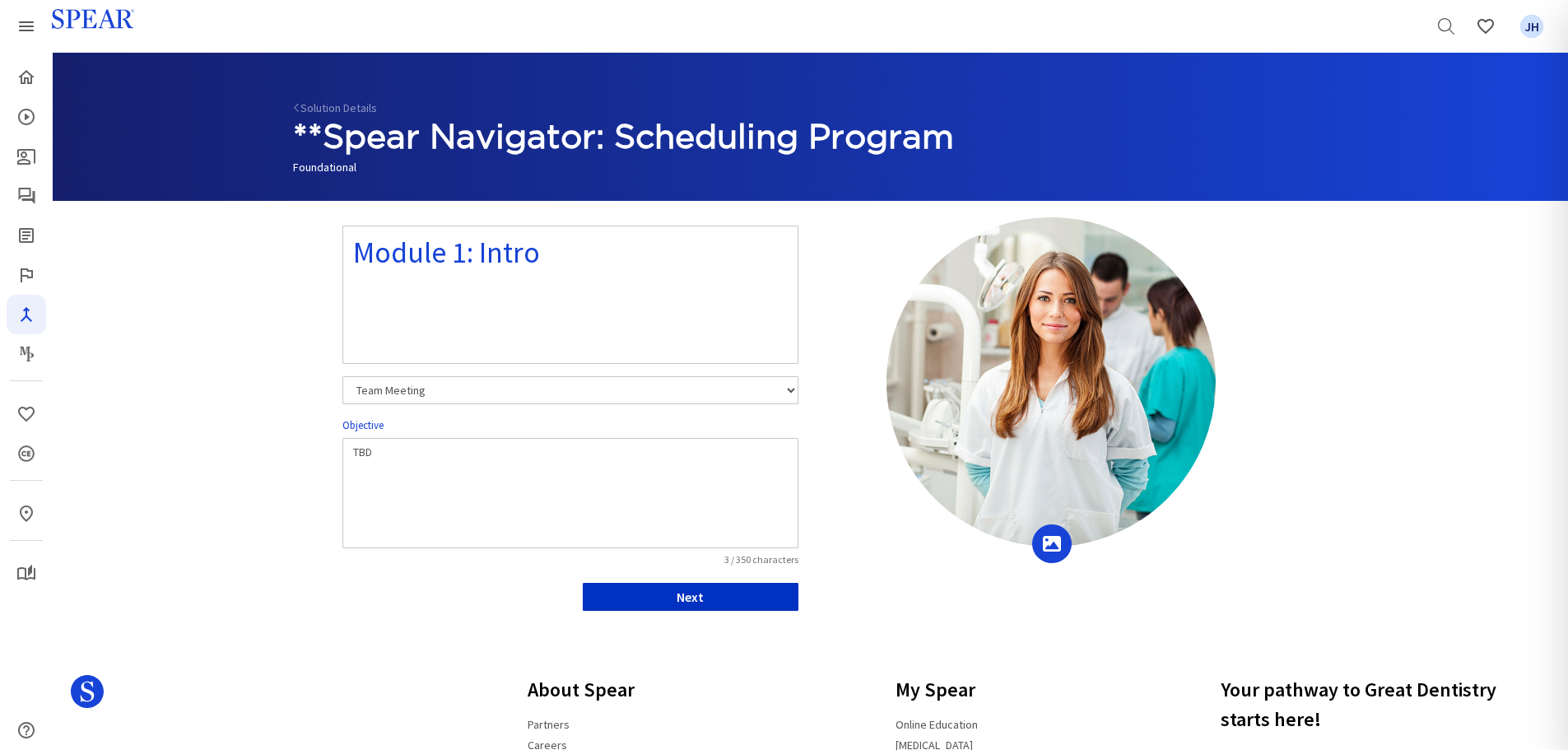
click at [783, 594] on button "Next" at bounding box center [690, 597] width 216 height 28
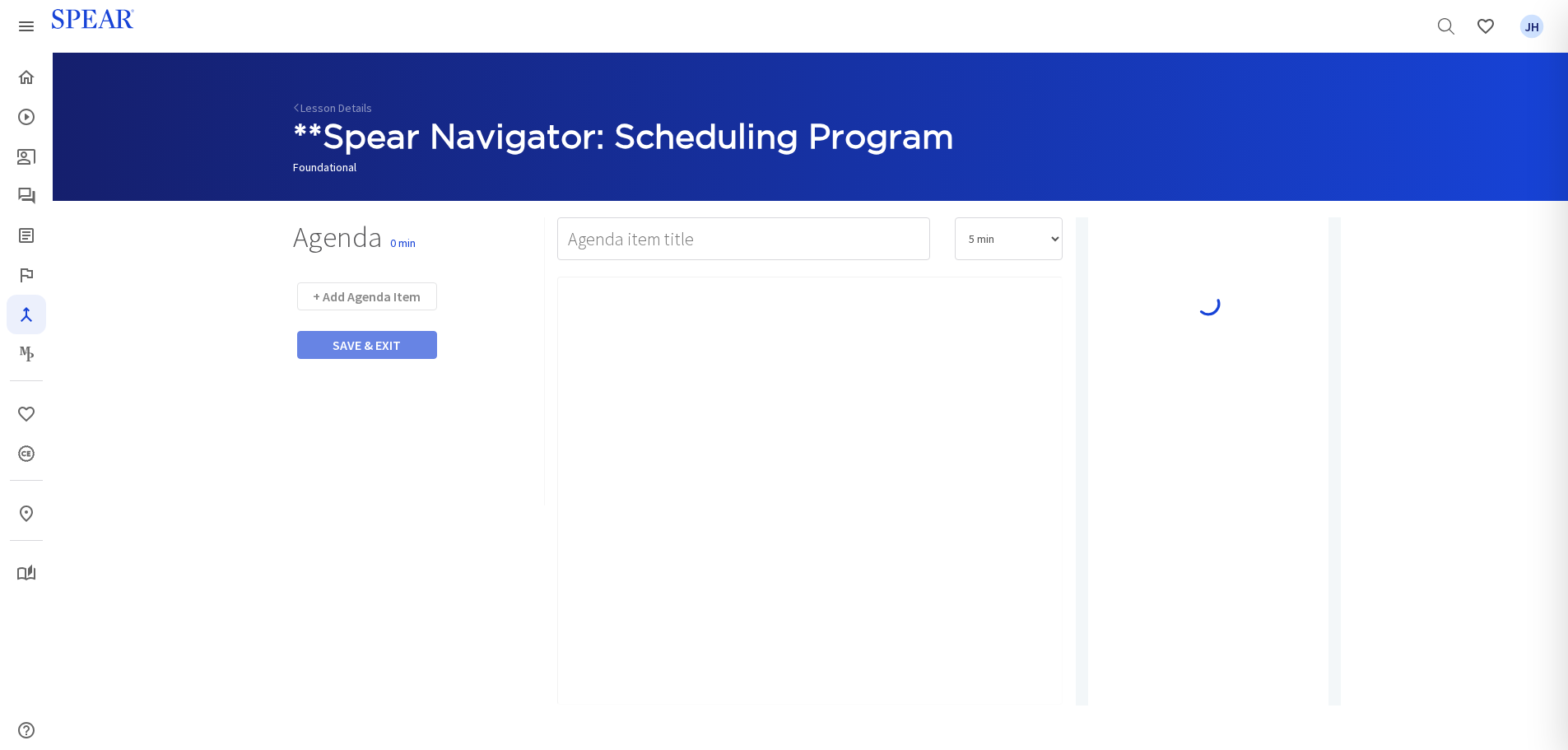
type input "Watch Video"
select select "10"
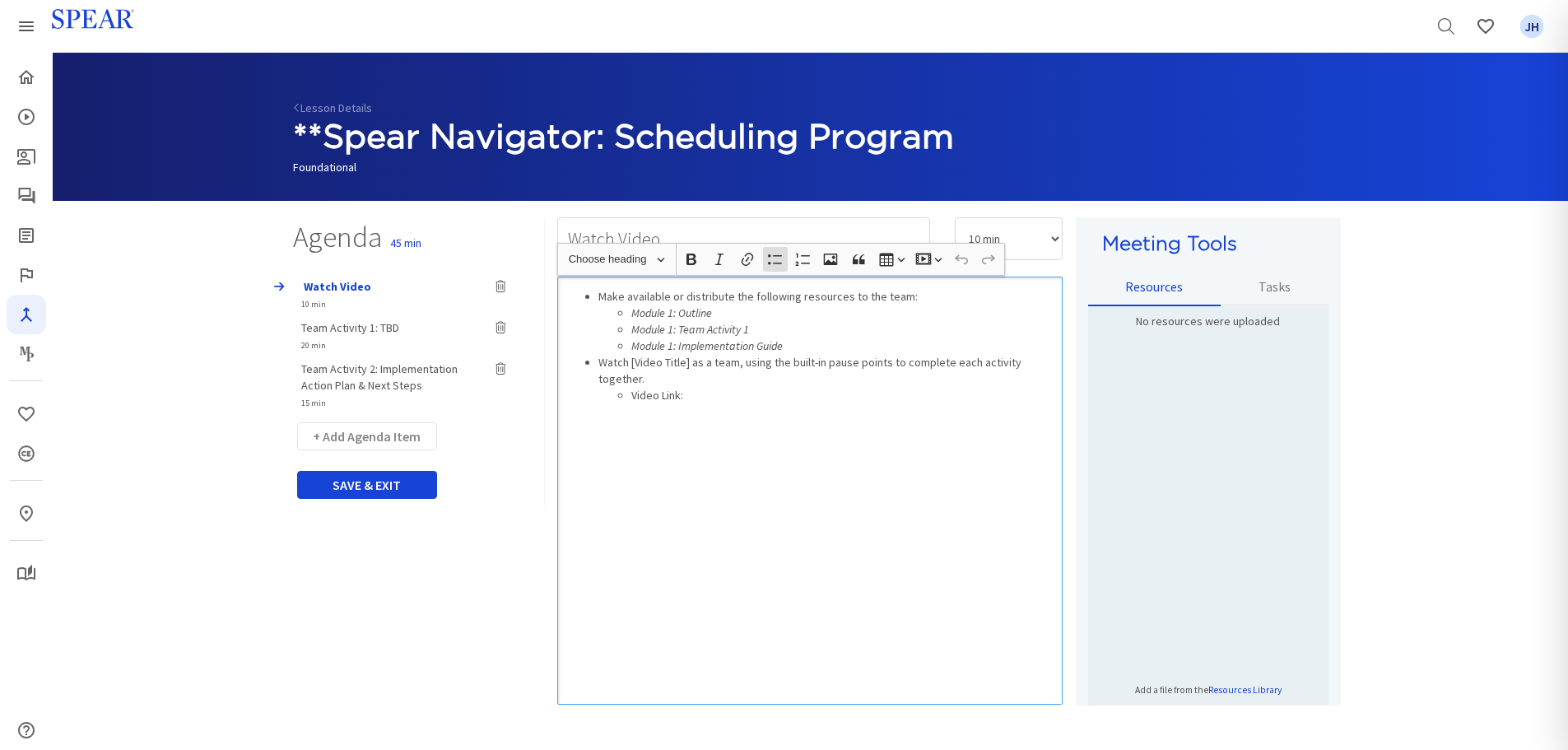
click at [705, 387] on li "Video Link:" at bounding box center [843, 395] width 424 height 17
click at [693, 387] on li "Video Link:" at bounding box center [843, 395] width 424 height 17
click at [638, 536] on div "Make available or distribute the following resources to the team: Module 1: Out…" at bounding box center [810, 490] width 505 height 428
click at [707, 387] on li "Video Link:" at bounding box center [843, 395] width 424 height 17
click at [822, 498] on div "Make available or distribute the following resources to the team: Module 1: Out…" at bounding box center [810, 490] width 505 height 428
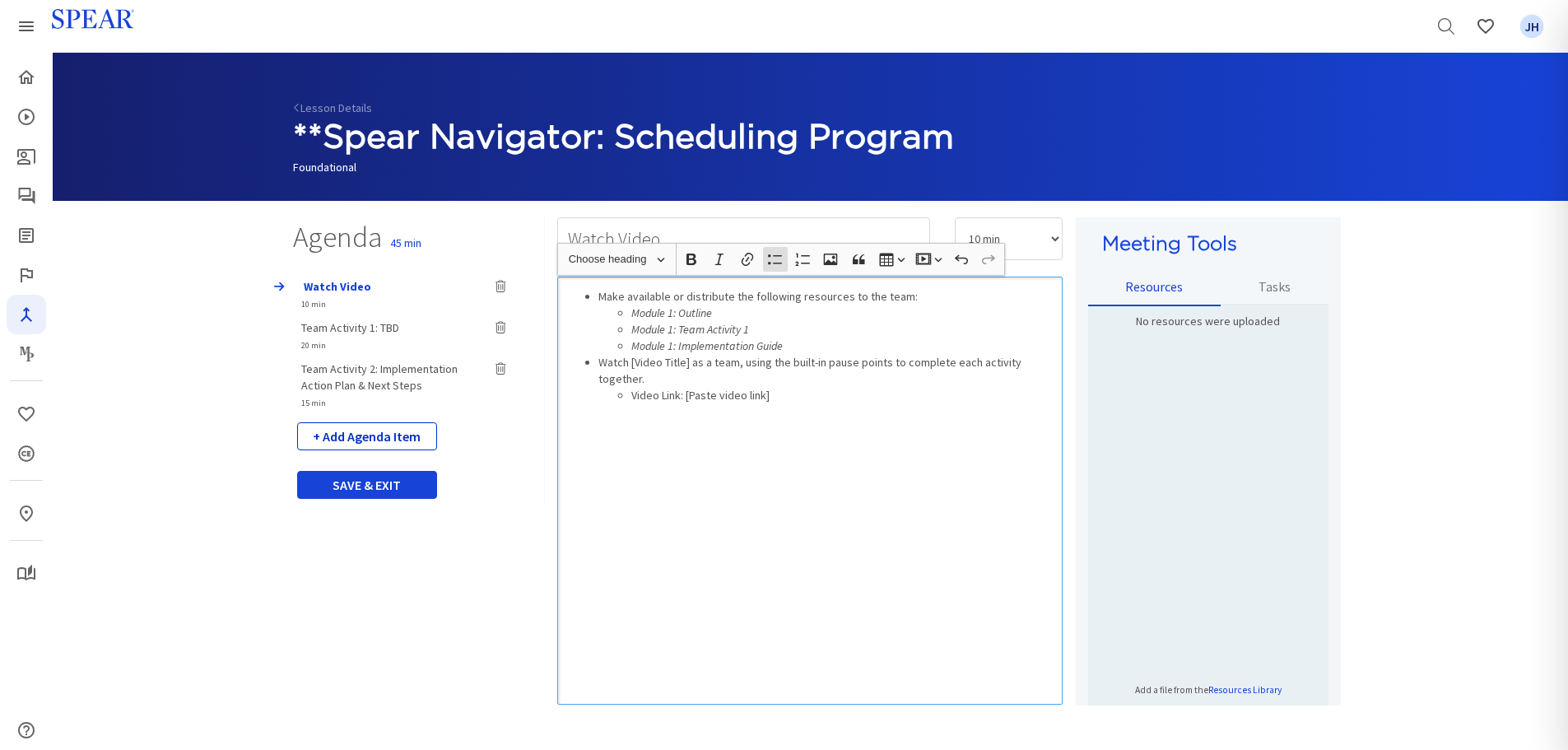
click at [388, 436] on button "+ Add Agenda Item" at bounding box center [367, 436] width 140 height 28
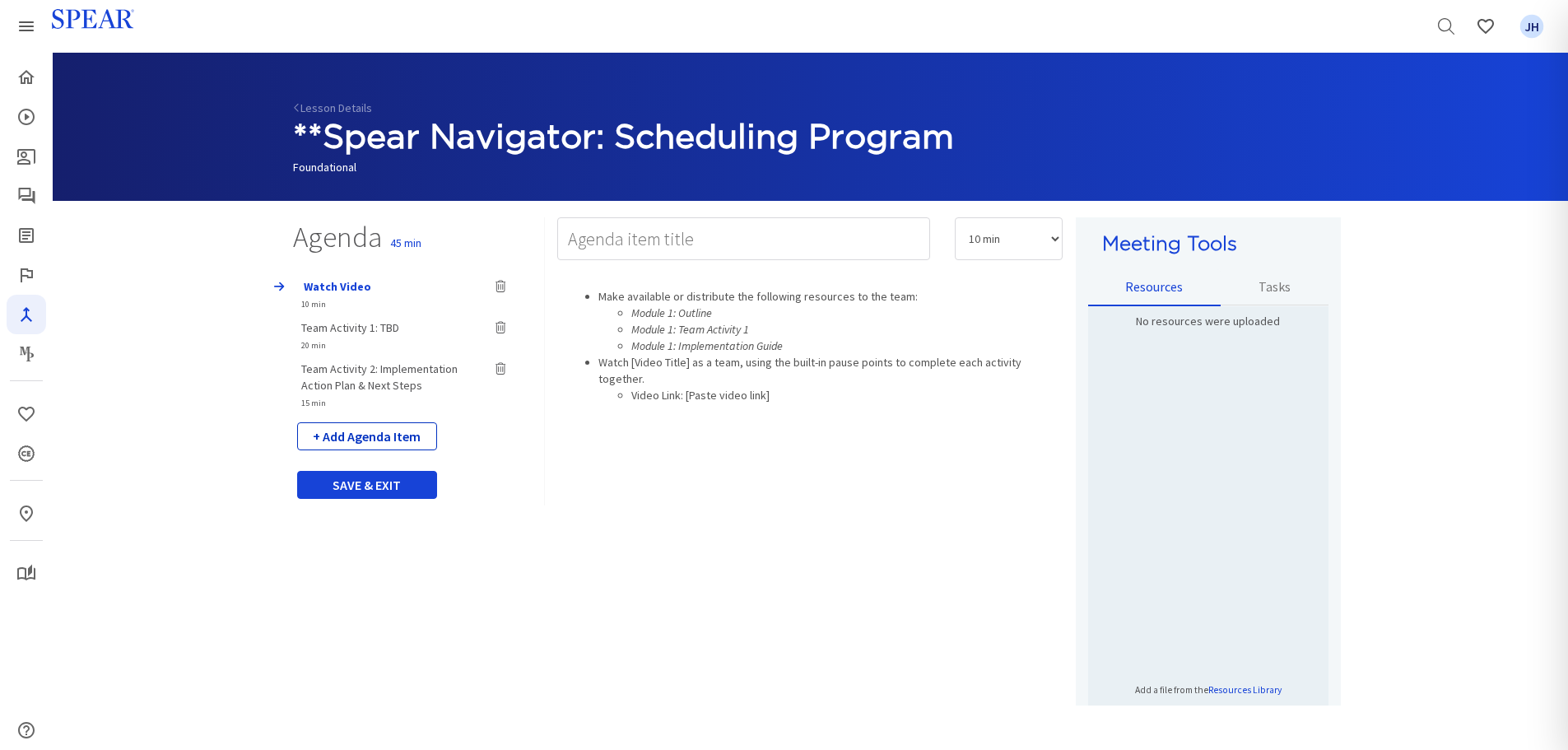
select select "5"
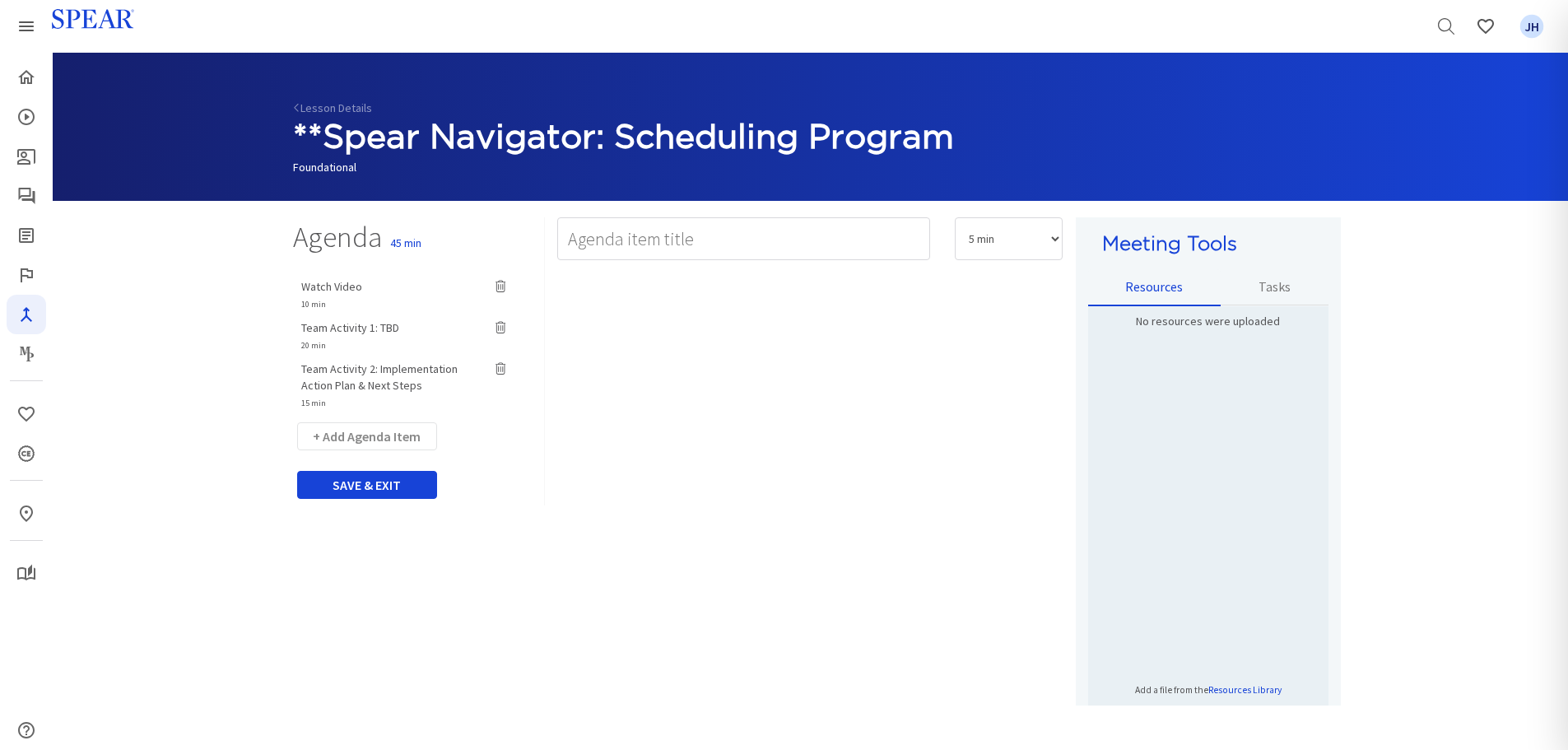
click at [366, 327] on span "Team Activity 1: TBD" at bounding box center [350, 327] width 98 height 15
type input "Team Activity 1: TBD"
select select "20"
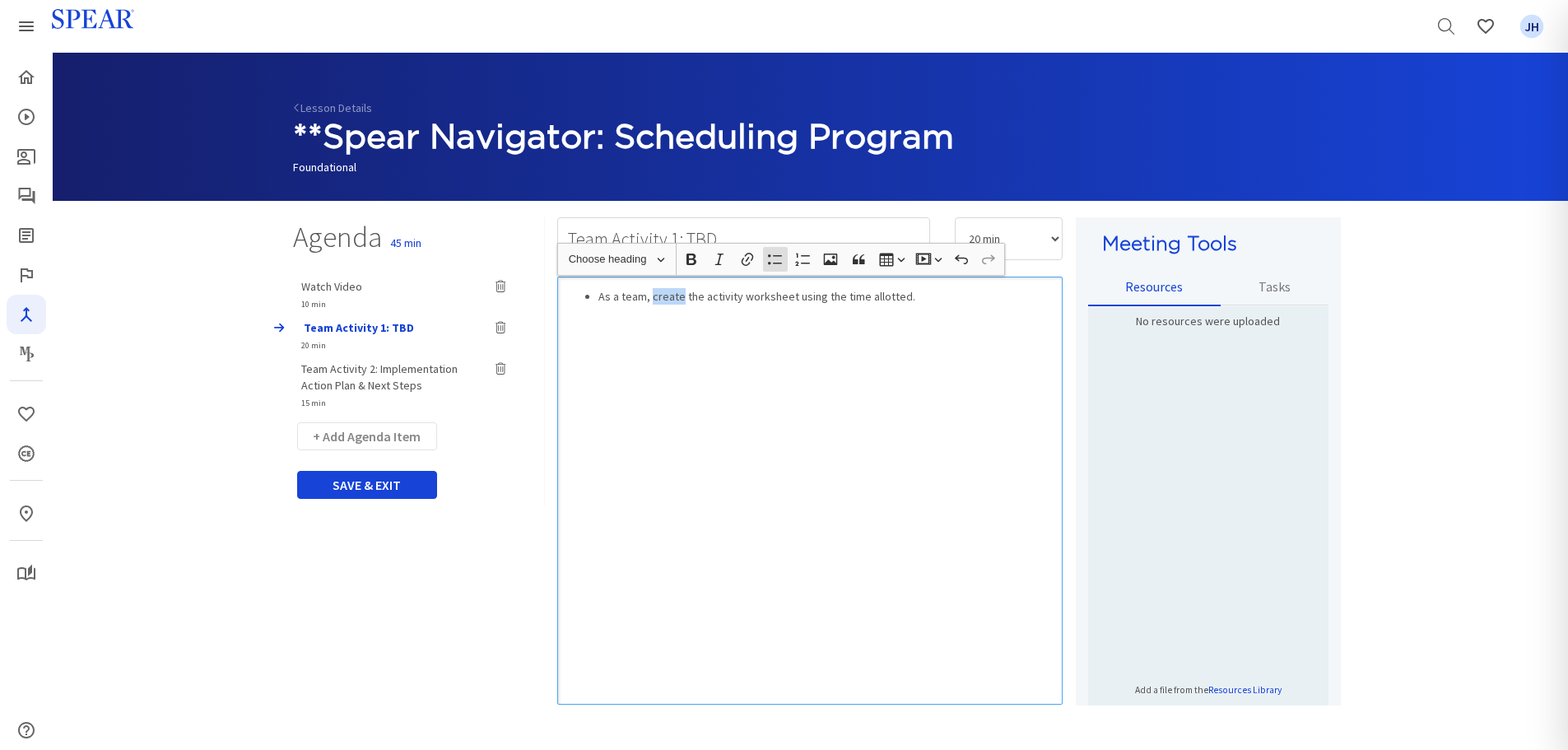
drag, startPoint x: 652, startPoint y: 296, endPoint x: 679, endPoint y: 298, distance: 27.1
click at [679, 298] on li "As a team, create the activity worksheet using the time allotted." at bounding box center [826, 296] width 457 height 17
click at [836, 369] on div "As a team, complete the activity worksheet using the time allotted." at bounding box center [810, 490] width 505 height 428
click at [393, 437] on button "+ Add Agenda Item" at bounding box center [367, 436] width 140 height 28
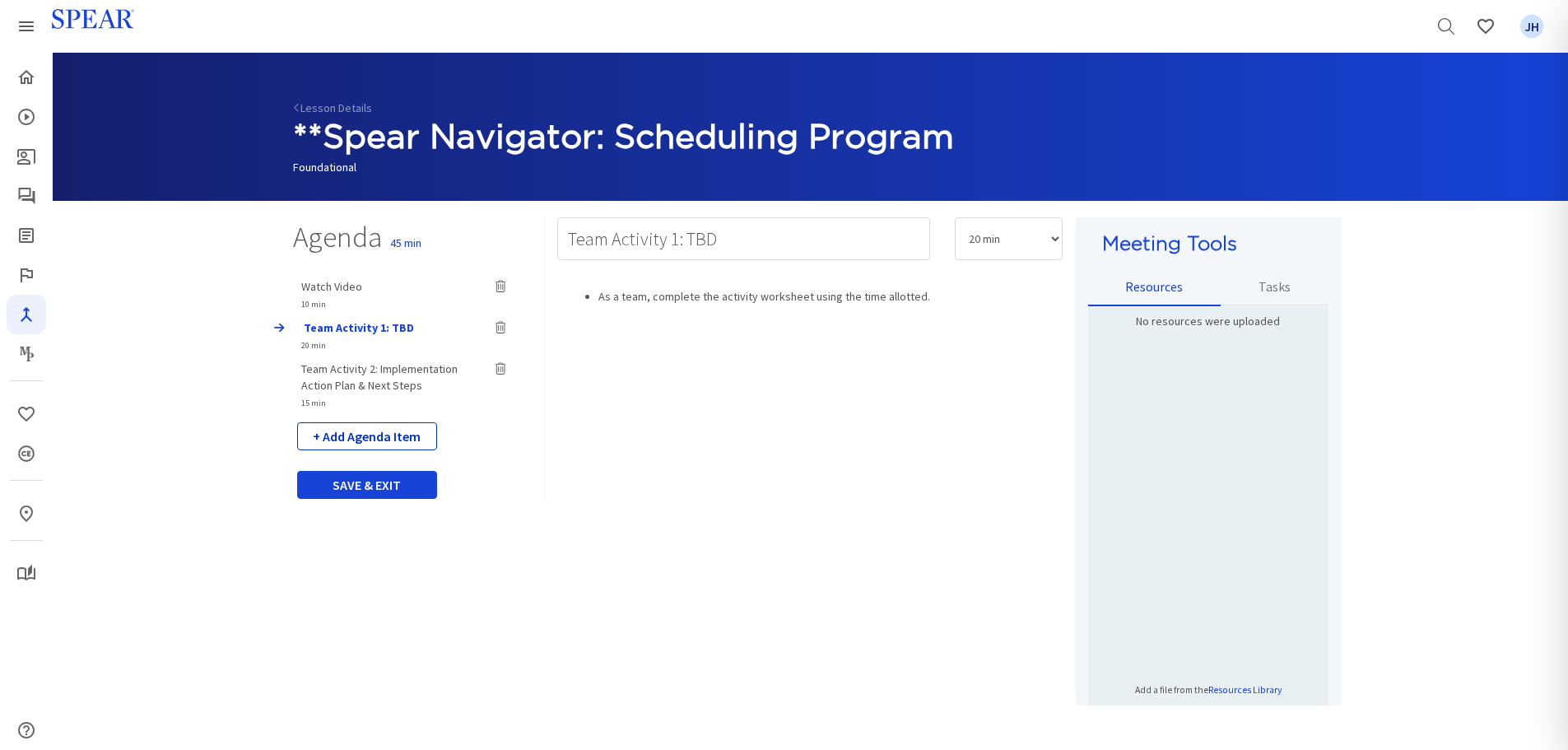
select select "5"
click at [379, 369] on span "Team Activity 2: Implementation Action Plan & Next Steps" at bounding box center [379, 376] width 156 height 31
type input "Team Activity 2: Implementation Action Plan & Next Steps"
select select "15"
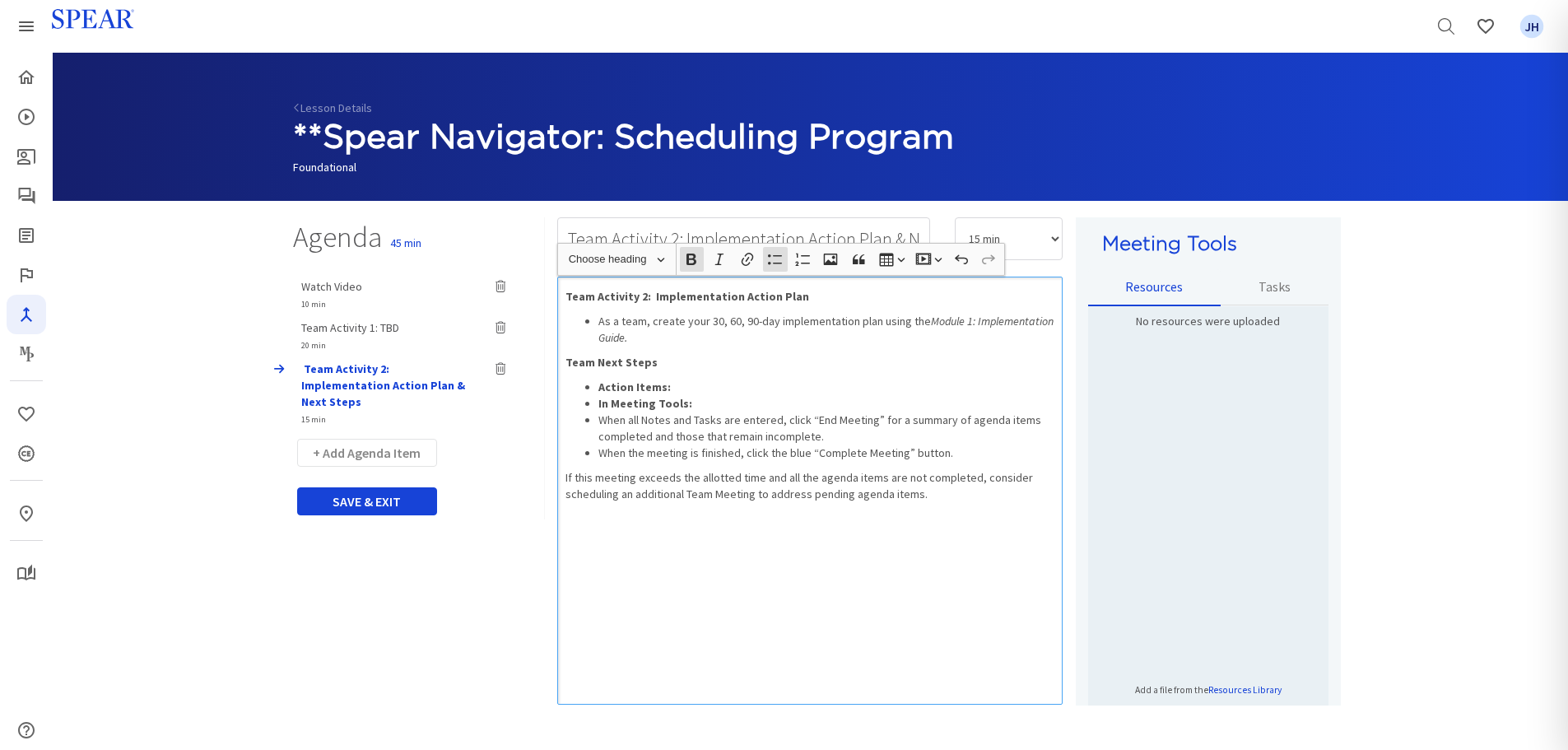
click at [677, 389] on li "Action Items:" at bounding box center [826, 387] width 457 height 17
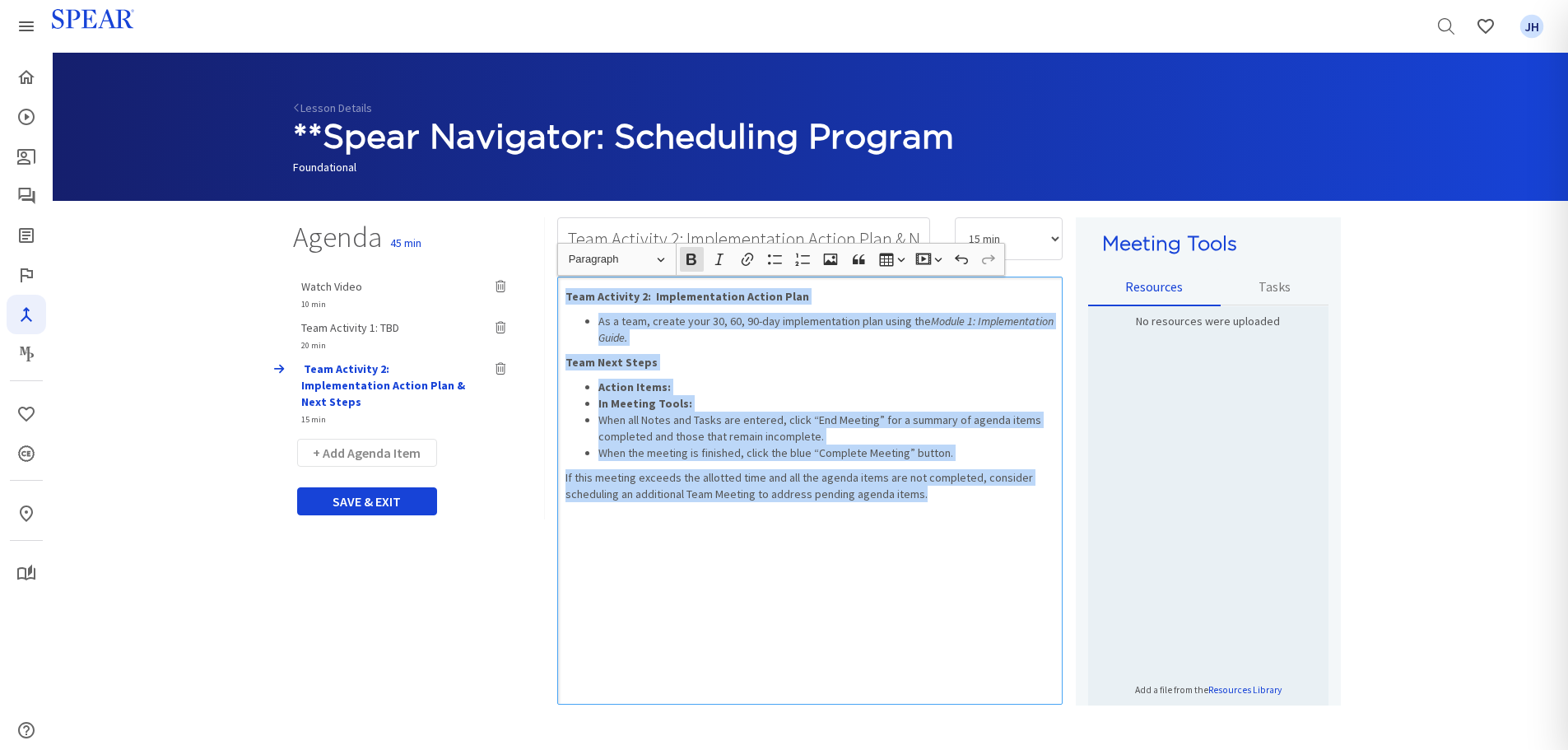
drag, startPoint x: 565, startPoint y: 293, endPoint x: 1027, endPoint y: 503, distance: 507.5
click at [1027, 505] on div "Team Activity 2: Implementation Action Plan As a team, create your 30, 60, 90-d…" at bounding box center [810, 490] width 505 height 428
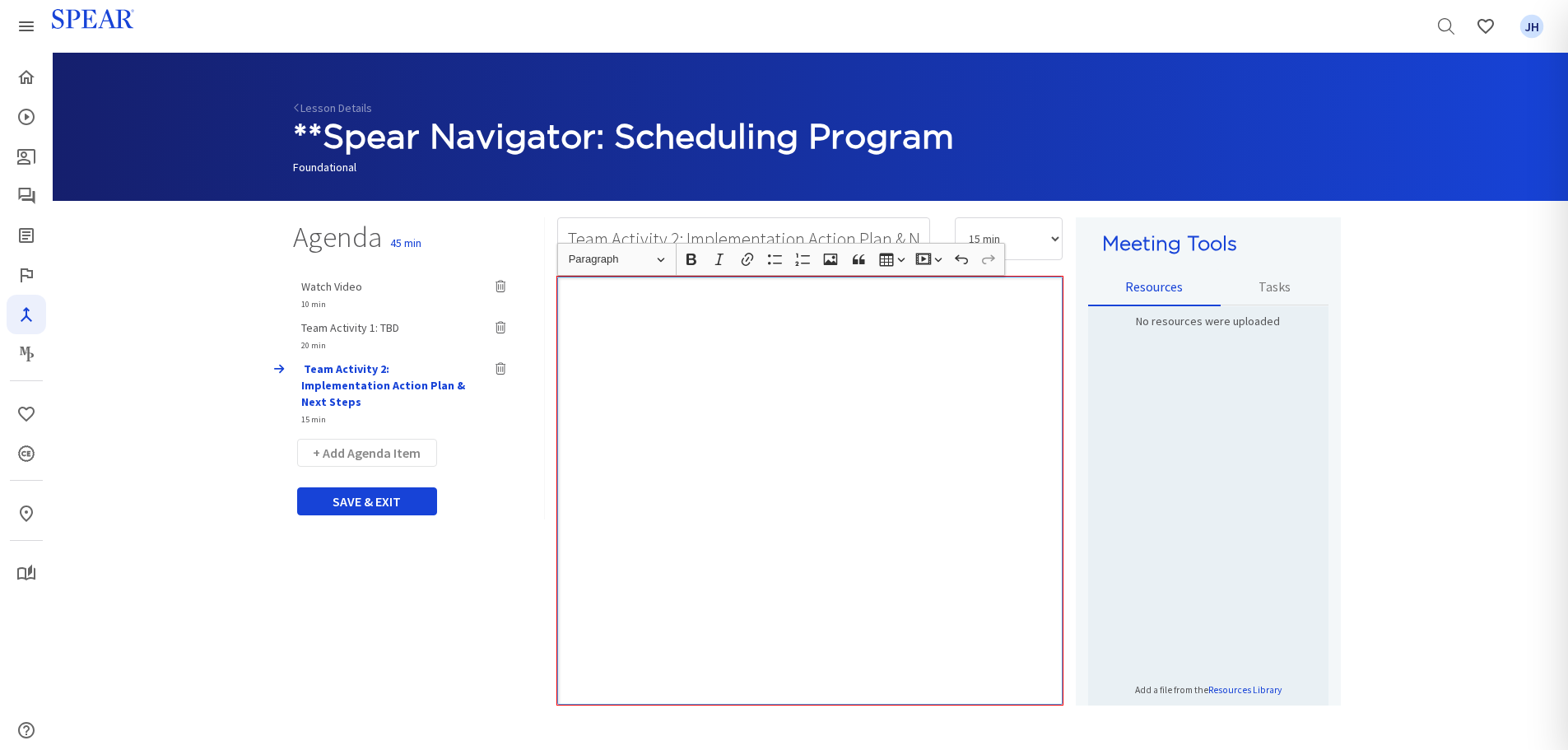
click at [625, 315] on div "Rich Text Editor, main" at bounding box center [810, 490] width 505 height 428
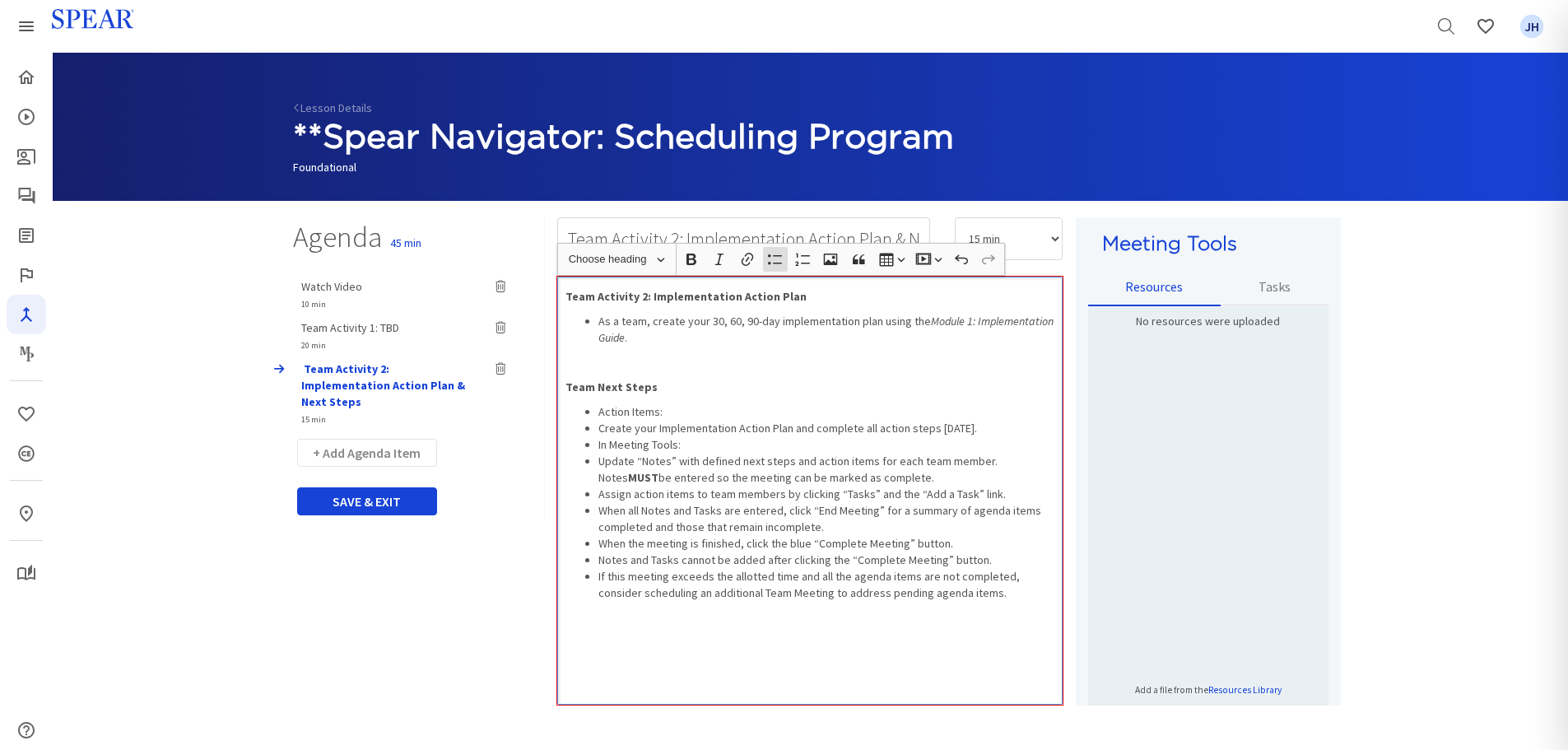
drag, startPoint x: 600, startPoint y: 410, endPoint x: 695, endPoint y: 412, distance: 95.0
click at [695, 412] on li "Action Items:" at bounding box center [826, 411] width 457 height 17
click at [688, 264] on icon "button" at bounding box center [691, 260] width 10 height 12
click at [597, 430] on ul "Action Items: Create your Implementation Action Plan and complete all action st…" at bounding box center [810, 501] width 490 height 198
drag, startPoint x: 594, startPoint y: 446, endPoint x: 751, endPoint y: 343, distance: 187.8
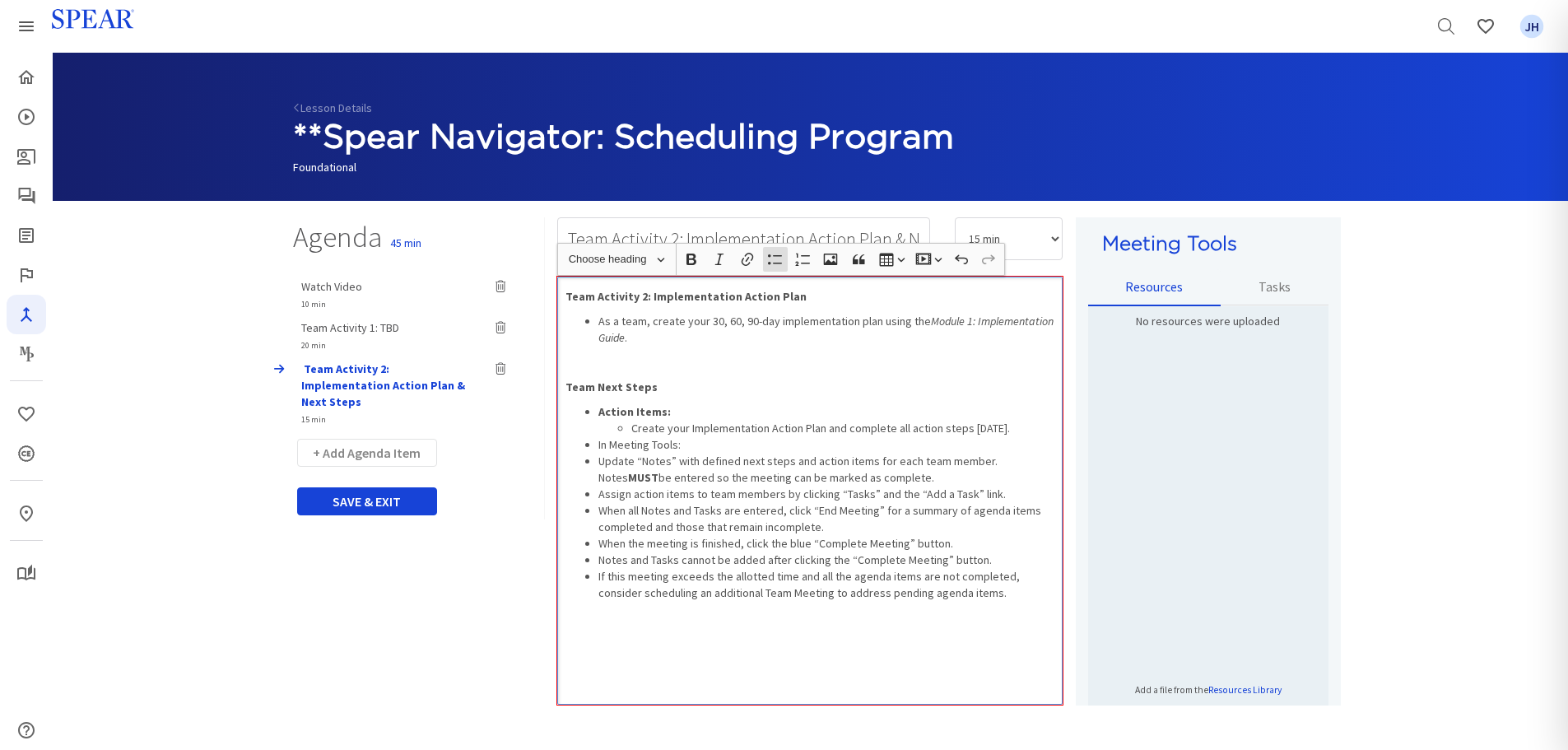
click at [687, 446] on ul "Action Items: Create your Implementation Action Plan and complete all action st…" at bounding box center [810, 501] width 490 height 198
click at [688, 263] on icon "button" at bounding box center [691, 260] width 10 height 12
click at [598, 462] on li "Update “Notes” with defined next steps and action items for each team member. N…" at bounding box center [826, 469] width 457 height 33
click at [597, 491] on ul "Action Items: Create your Implementation Action Plan and complete all action st…" at bounding box center [810, 501] width 490 height 198
click at [596, 561] on ul "Action Items: Create your Implementation Action Plan and complete all action st…" at bounding box center [810, 501] width 490 height 198
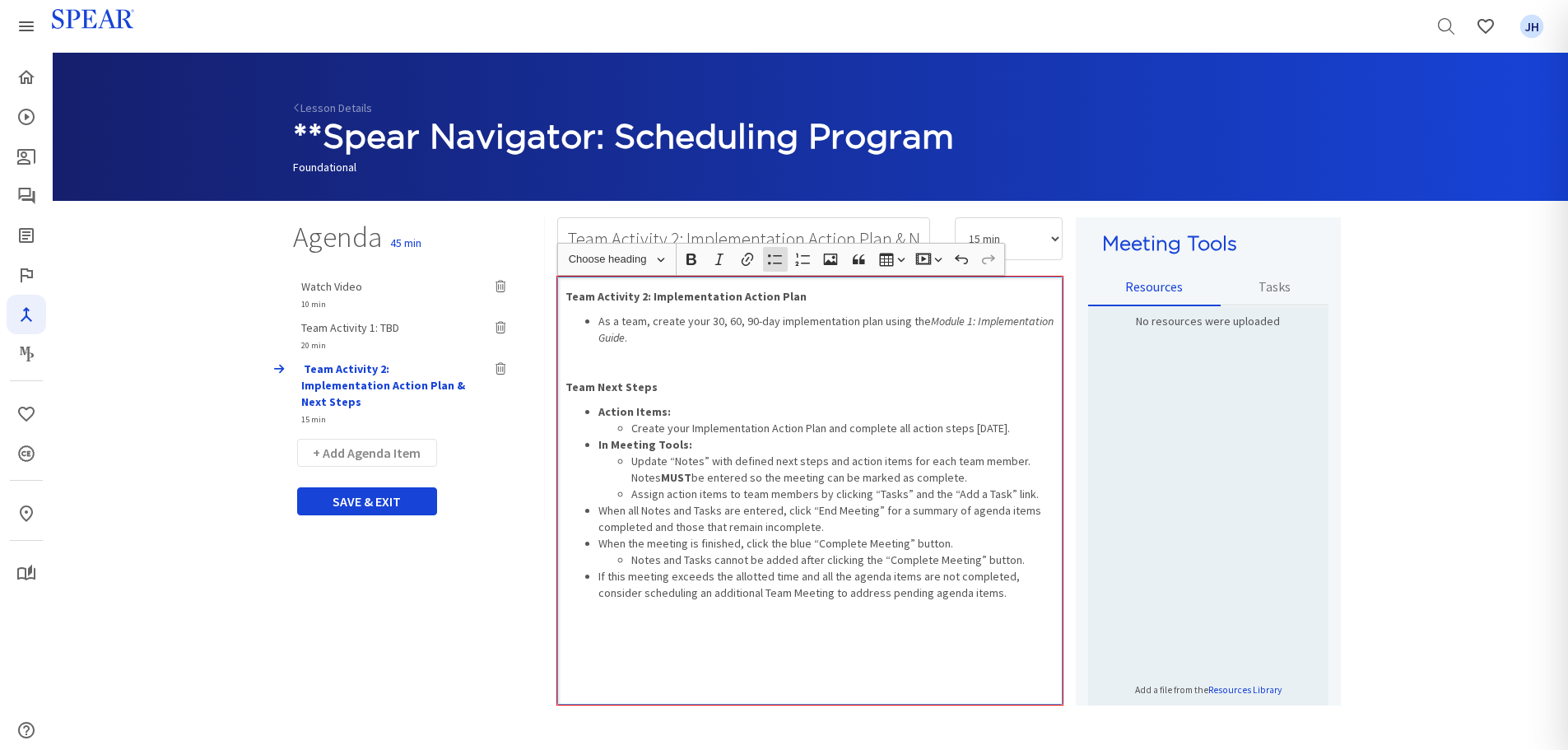
click at [595, 577] on ul "Action Items: Create your Implementation Action Plan and complete all action st…" at bounding box center [810, 501] width 490 height 198
click at [779, 261] on icon "button" at bounding box center [775, 259] width 17 height 17
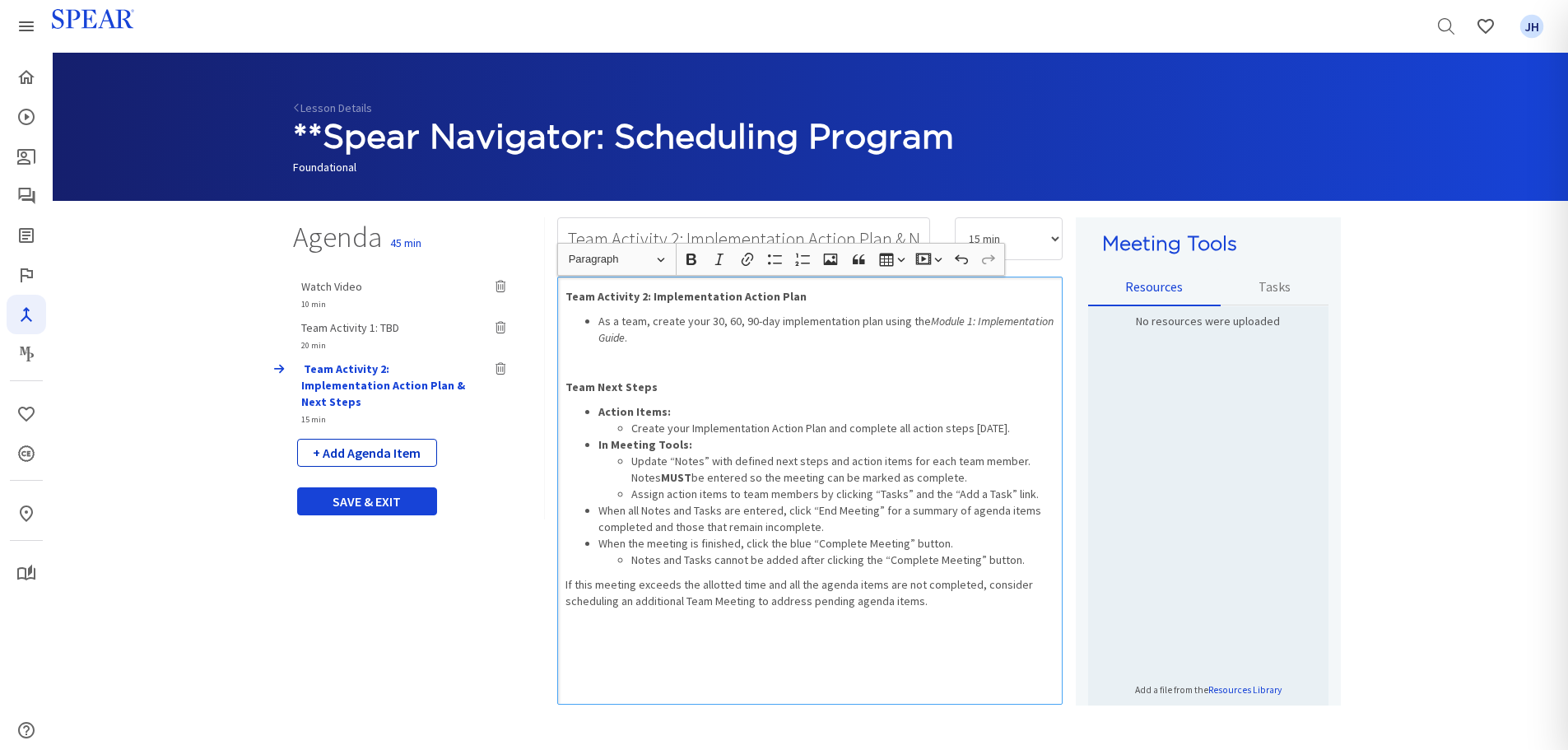
click at [385, 439] on button "+ Add Agenda Item" at bounding box center [367, 453] width 140 height 28
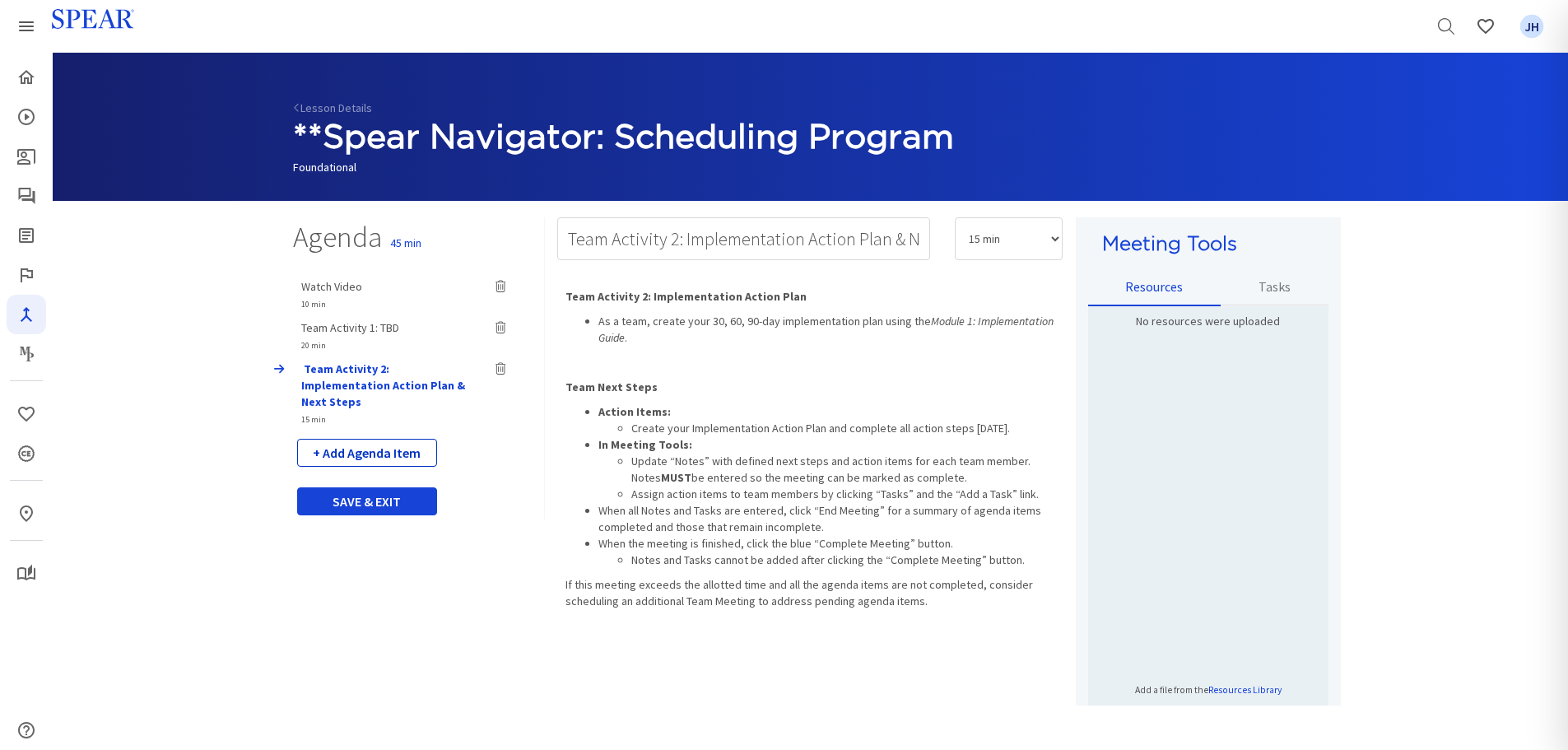
select select "5"
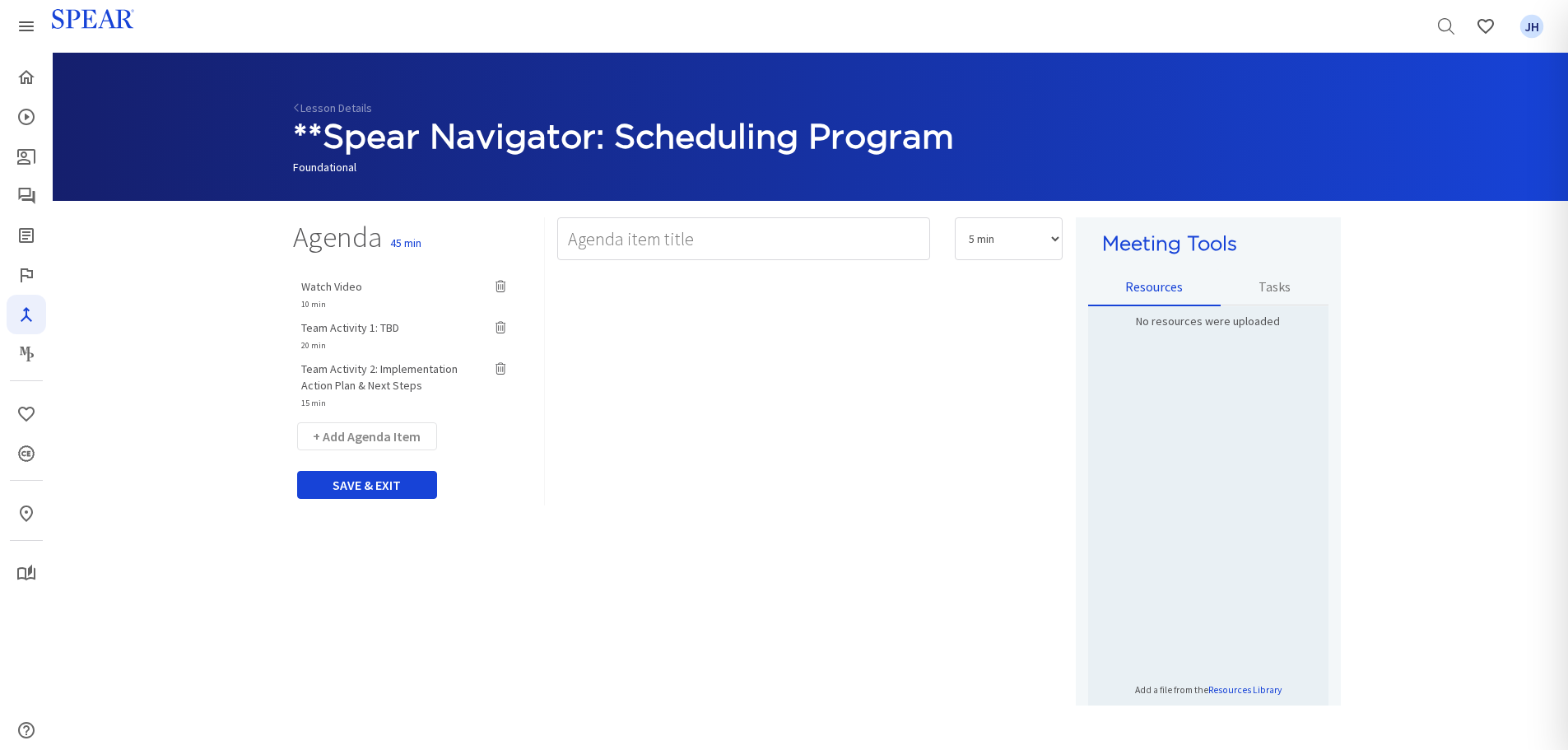
click at [362, 322] on span "Team Activity 1: TBD" at bounding box center [350, 327] width 98 height 15
type input "Team Activity 1: TBD"
select select "20"
click at [344, 291] on span "Watch Video" at bounding box center [331, 285] width 61 height 15
type input "Watch Video"
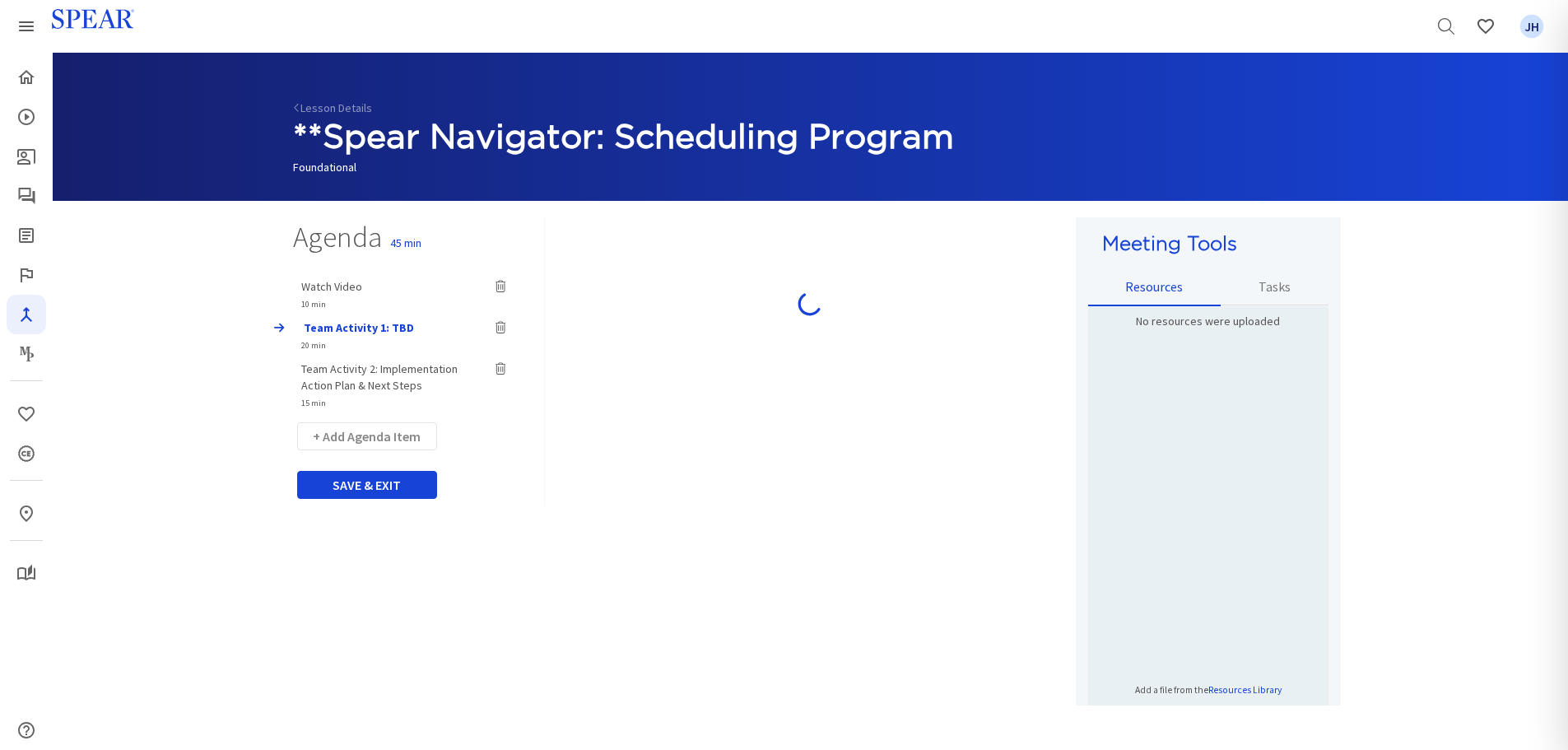
select select "10"
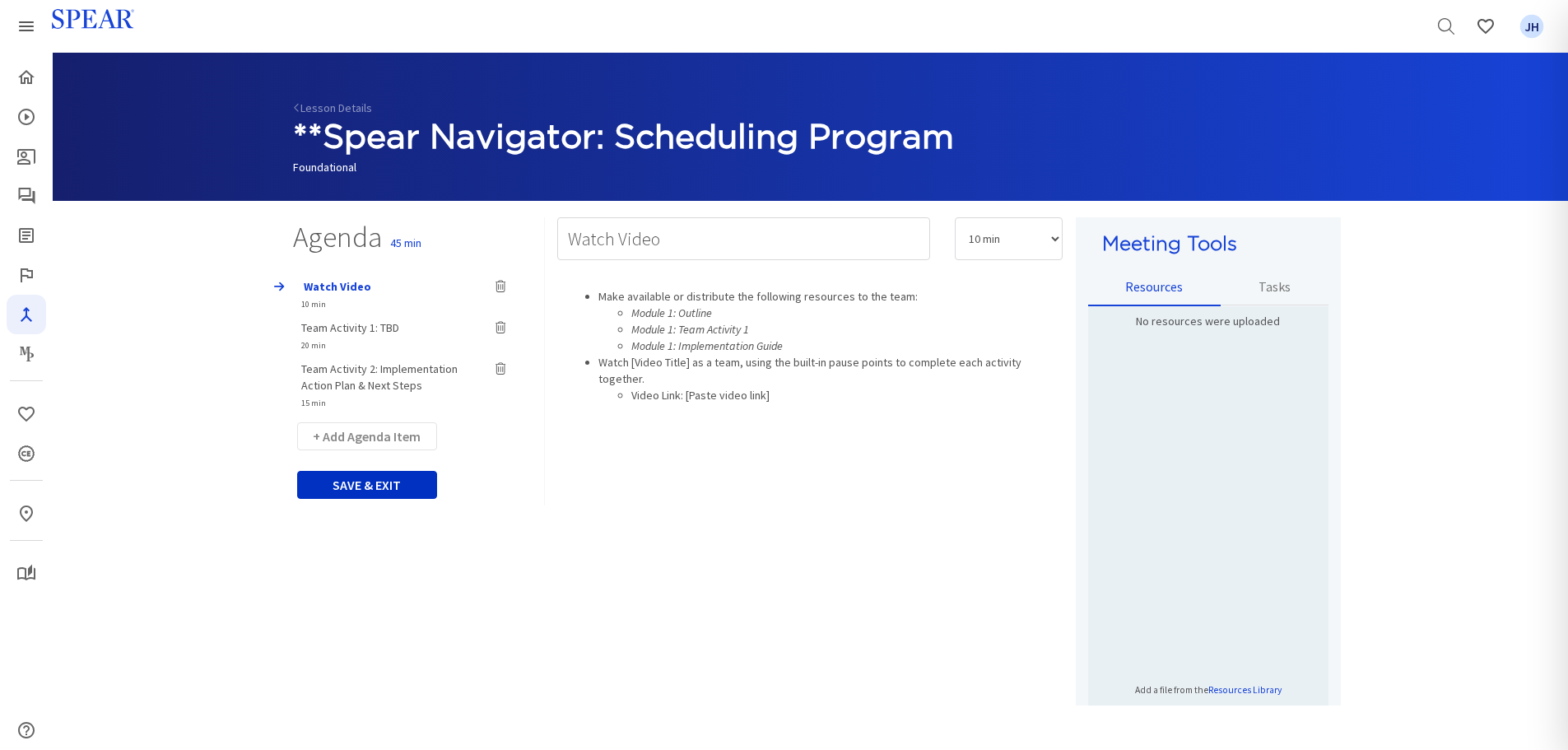
click at [395, 485] on button "SAVE & EXIT" at bounding box center [367, 484] width 140 height 28
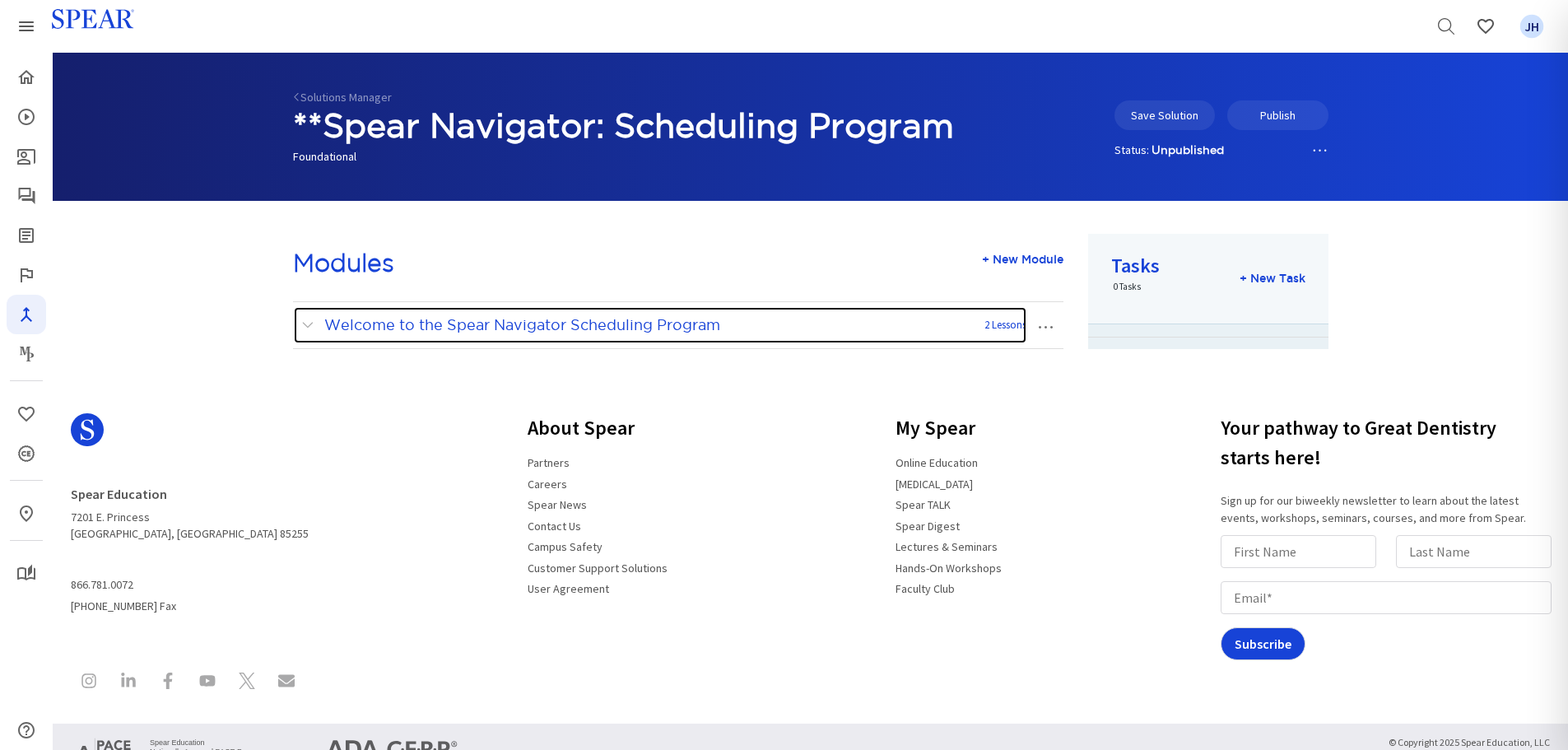
click at [304, 326] on span at bounding box center [311, 325] width 21 height 22
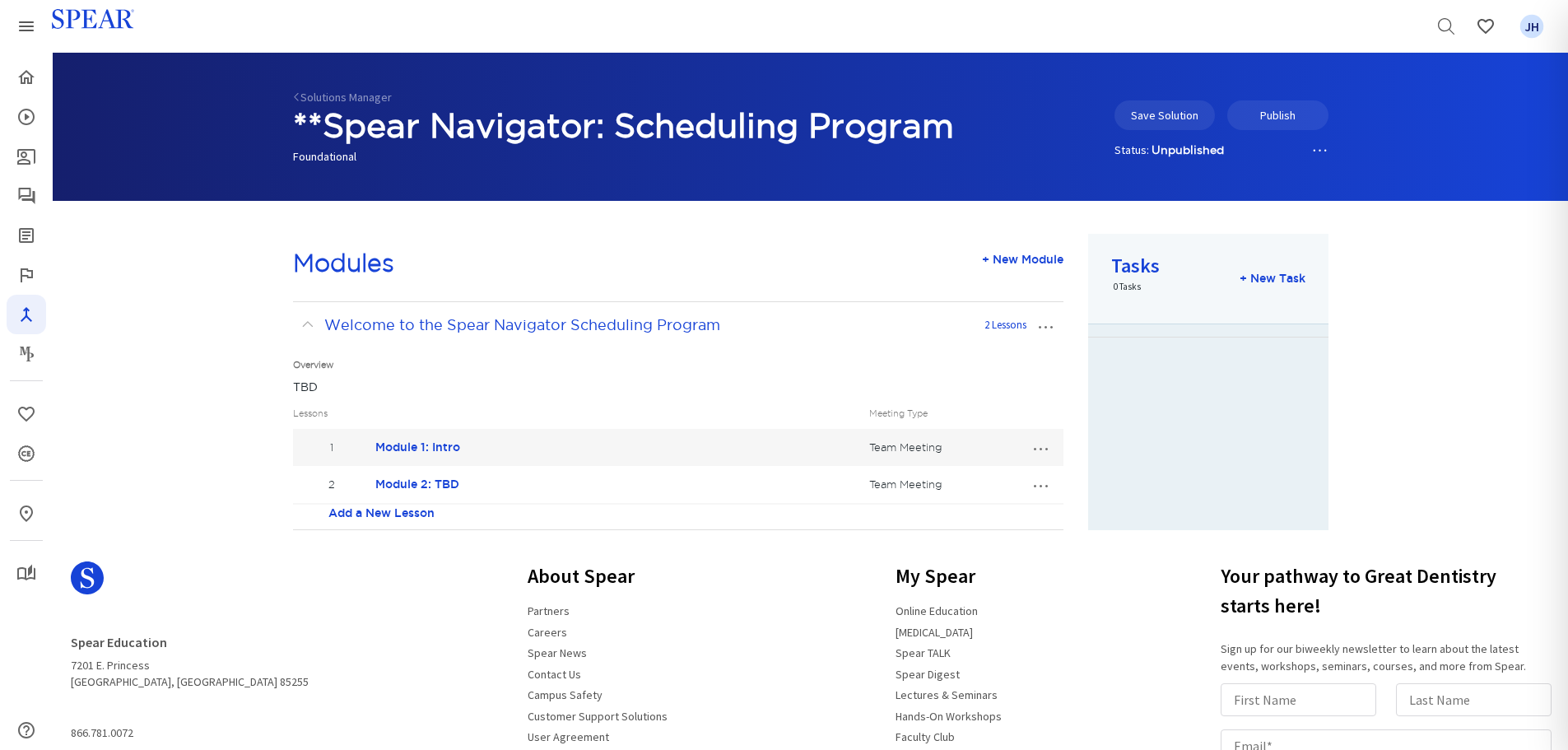
scroll to position [79, 0]
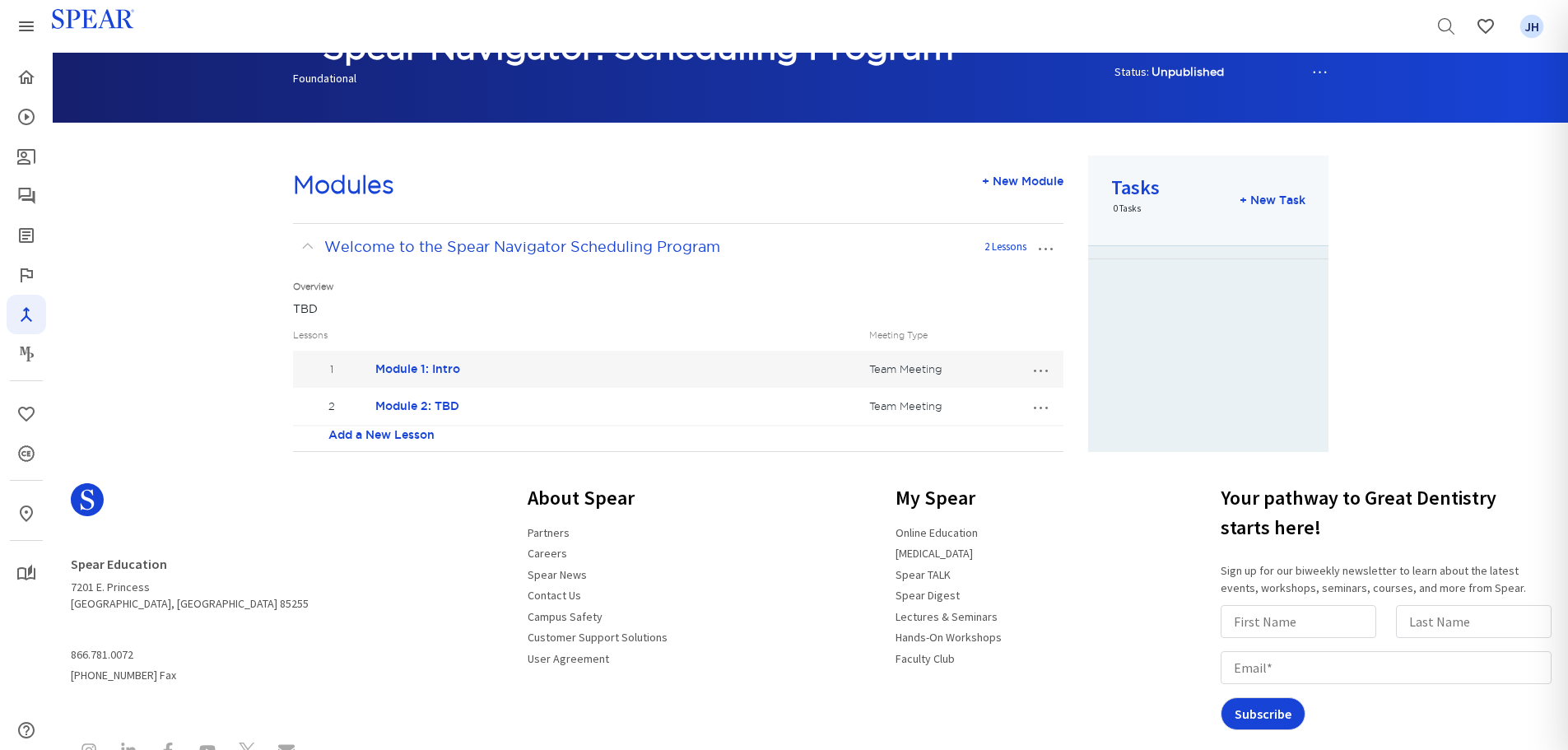
click at [1041, 407] on button "…" at bounding box center [1040, 406] width 36 height 26
click at [977, 433] on link "Edit Lesson" at bounding box center [985, 437] width 145 height 22
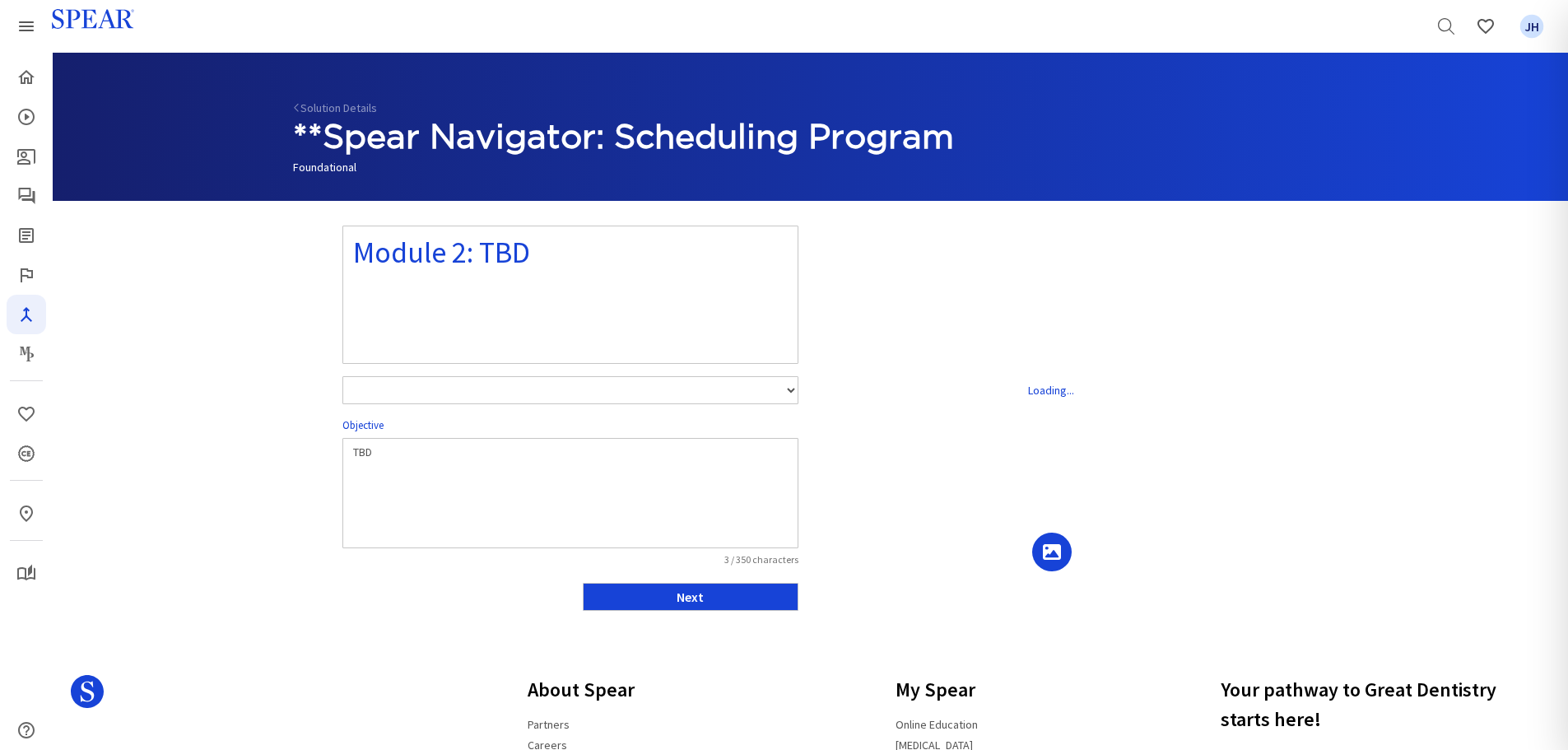
select select "number:1"
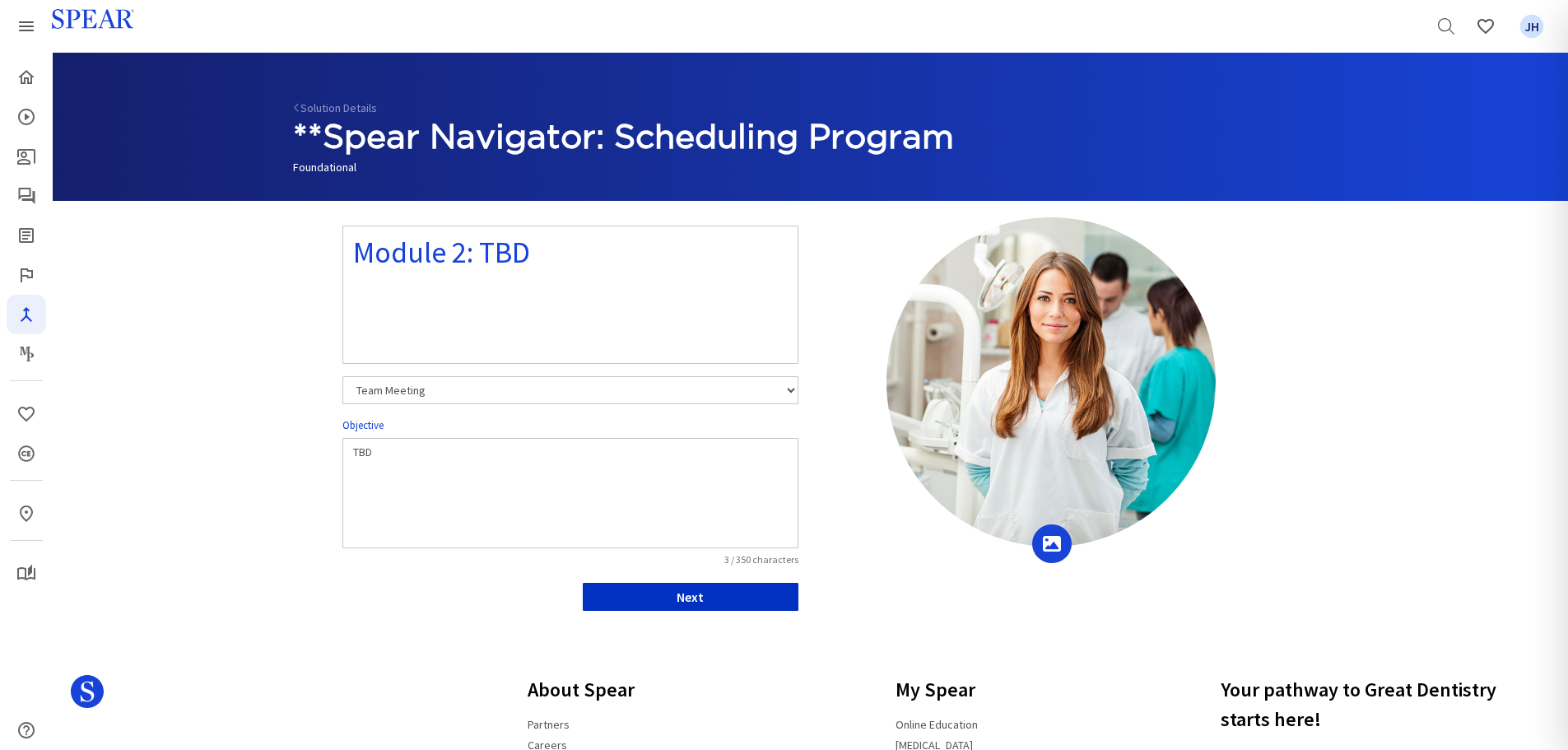
click at [732, 590] on button "Next" at bounding box center [690, 597] width 216 height 28
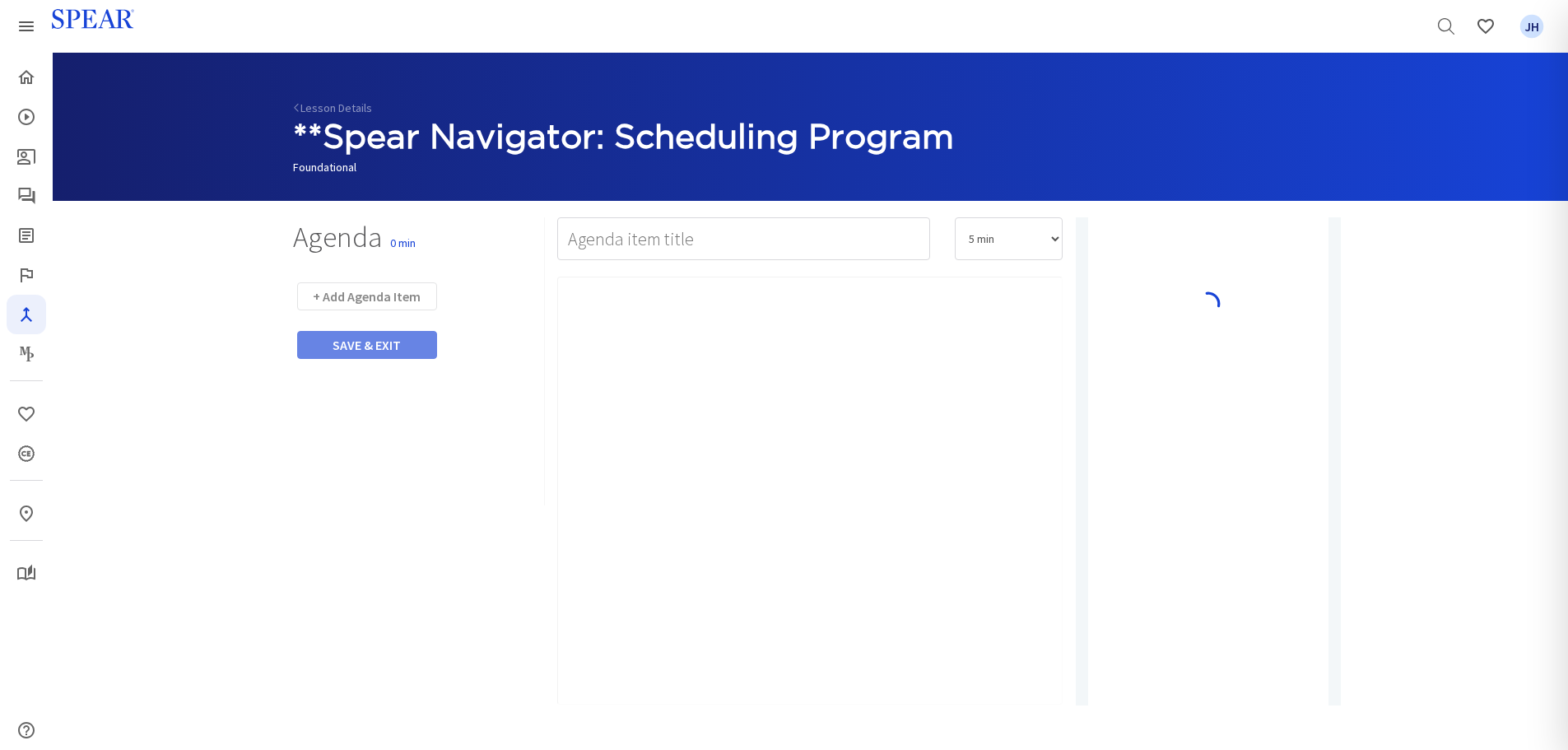
type input "Watch Video"
select select "10"
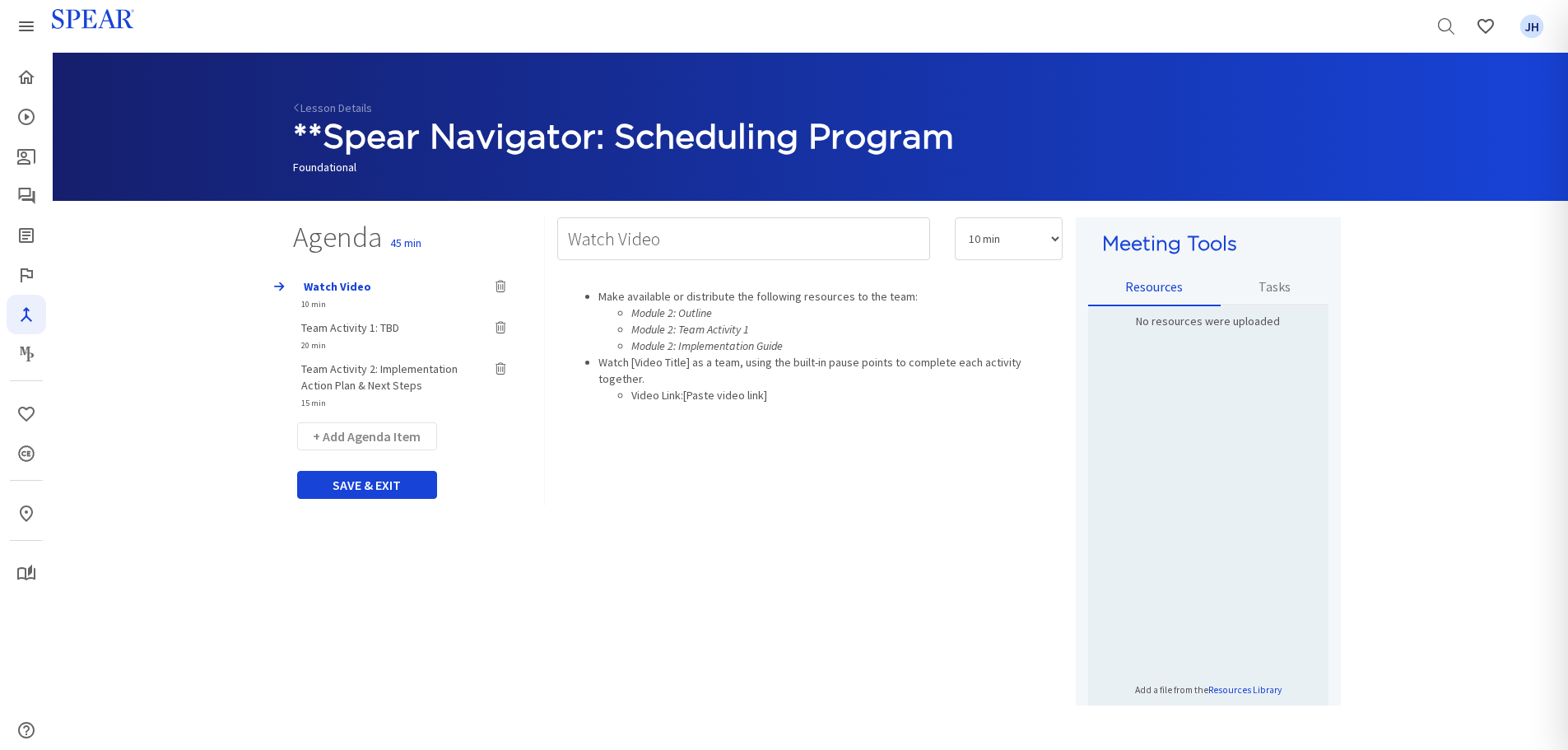
click at [365, 328] on span "Team Activity 1: TBD" at bounding box center [350, 327] width 98 height 15
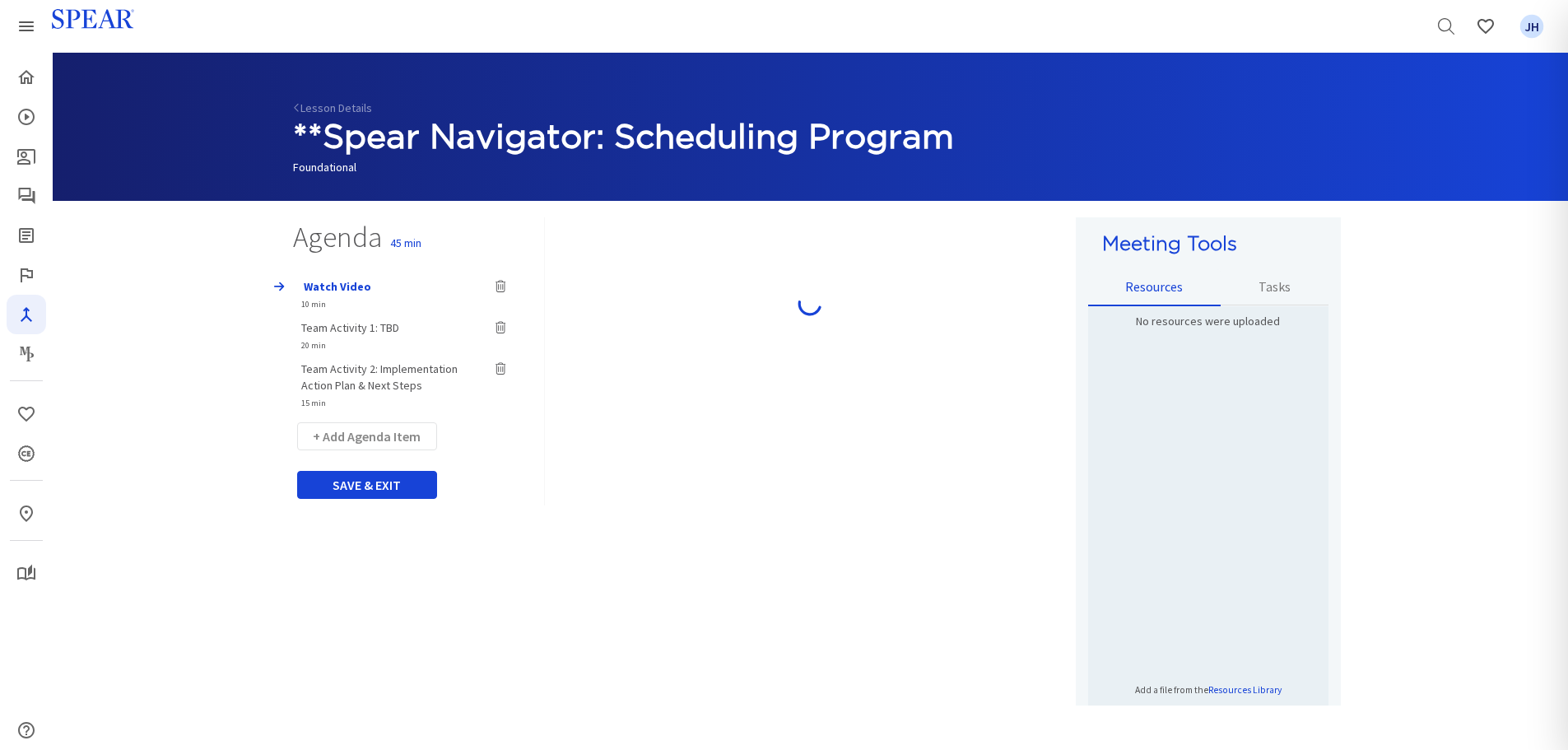
type input "Team Activity 1: TBD"
select select "20"
click at [359, 369] on div "Watch Video 10 min Team Activity 1: TBD 20 min Team Activity 2: Implementation …" at bounding box center [413, 339] width 265 height 140
click at [352, 375] on span "Team Activity 2: Implementation Action Plan & Next Steps" at bounding box center [379, 376] width 156 height 31
type input "Team Activity 2: Implementation Action Plan & Next Steps"
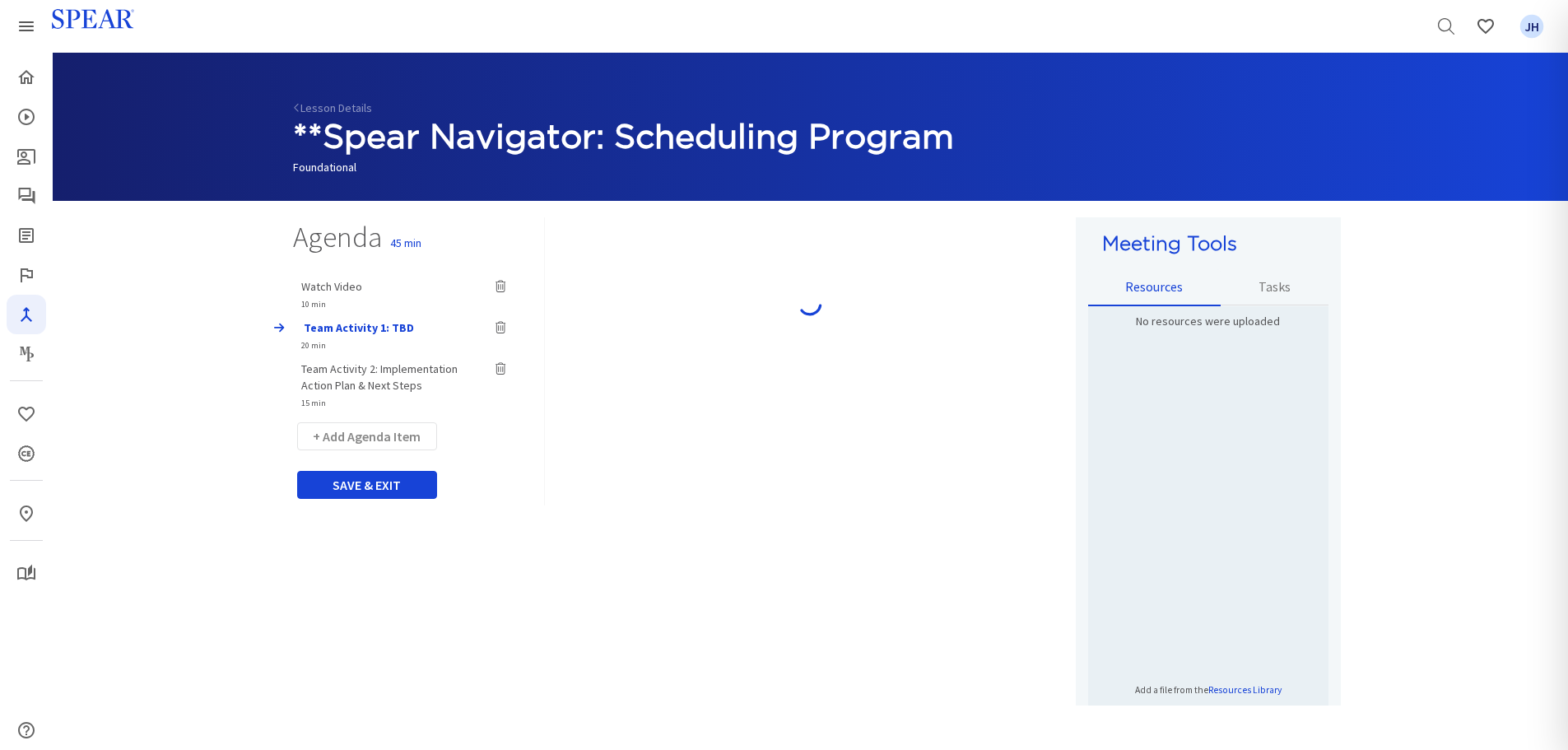
select select "15"
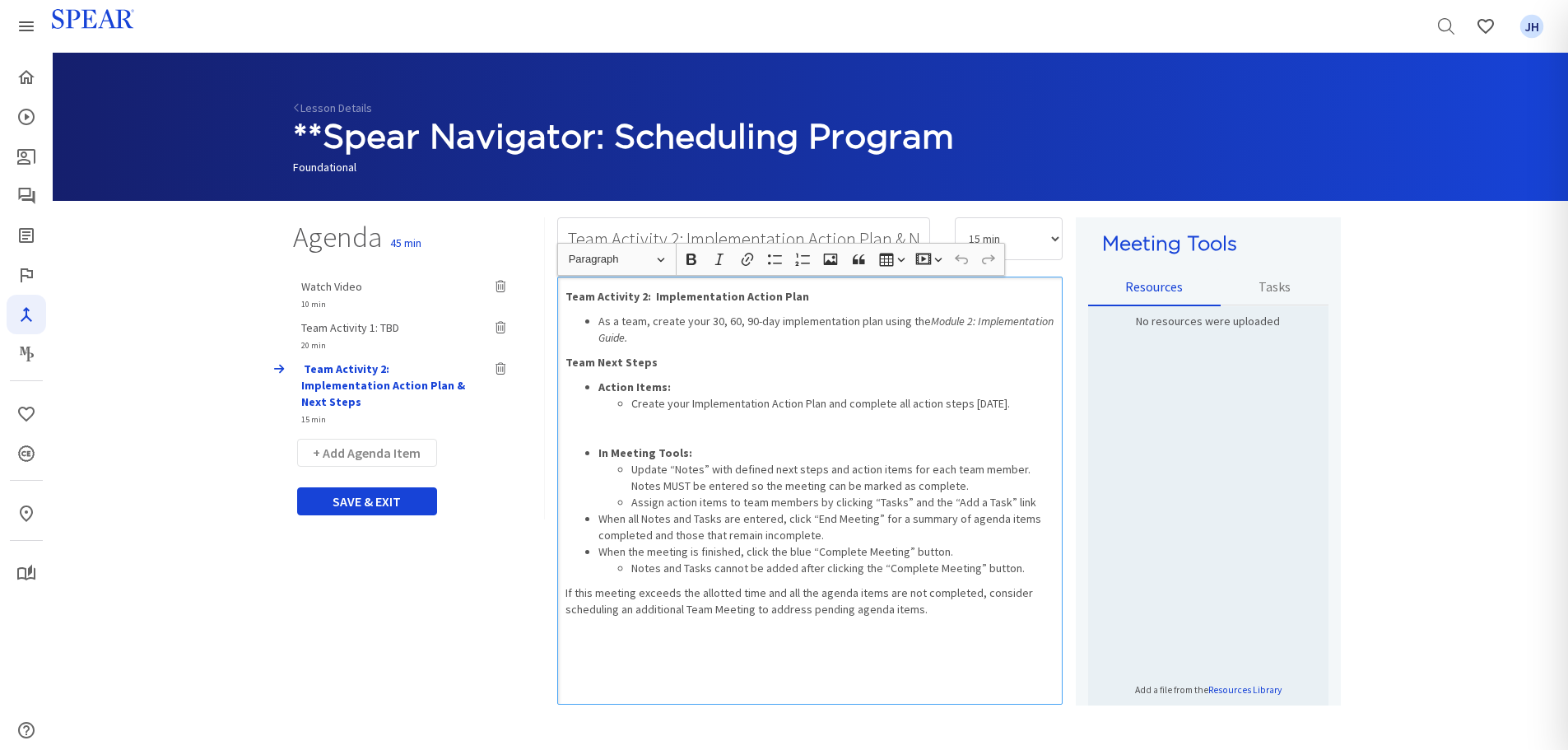
click at [572, 427] on p "Rich Text Editor, main" at bounding box center [810, 428] width 490 height 17
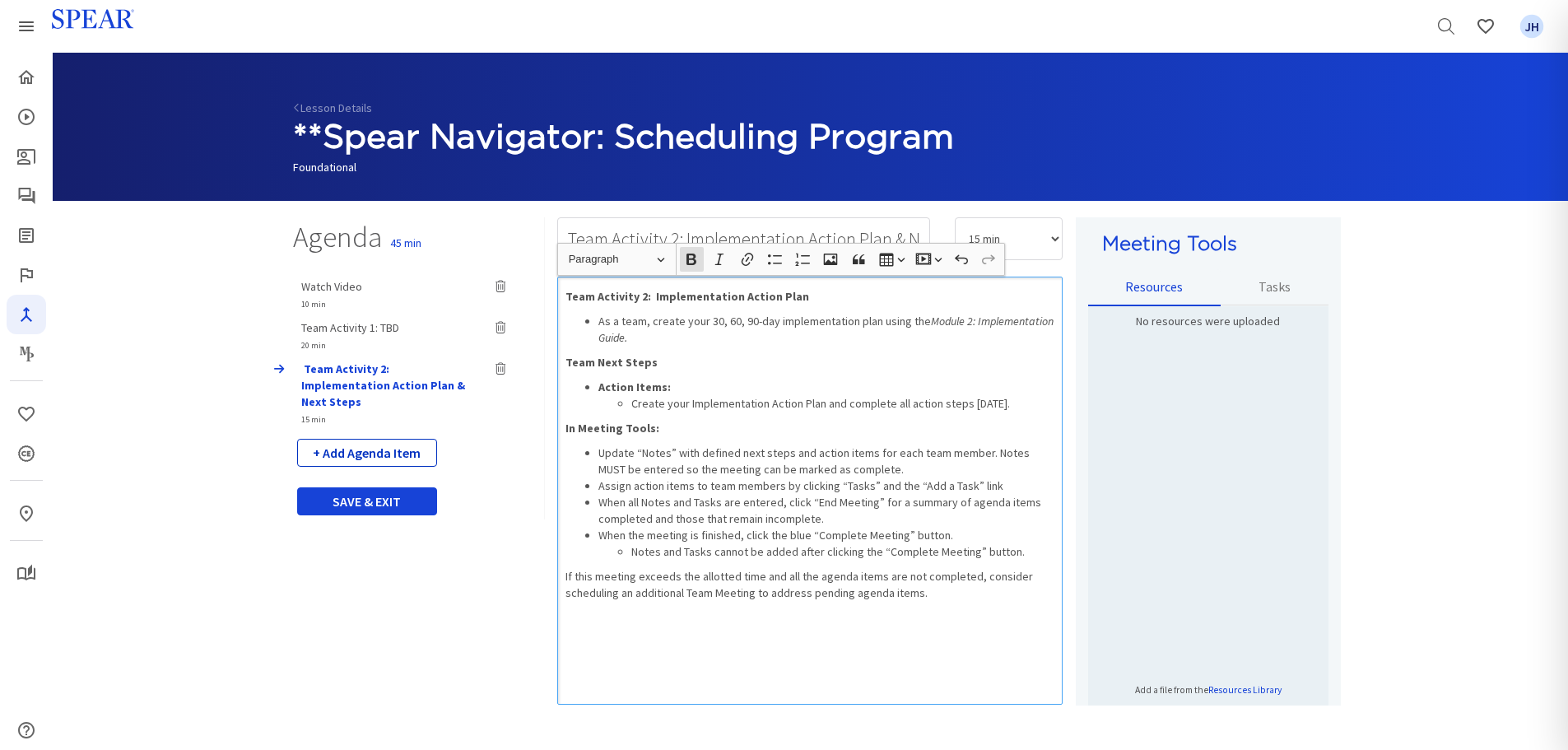
click at [405, 439] on button "+ Add Agenda Item" at bounding box center [367, 453] width 140 height 28
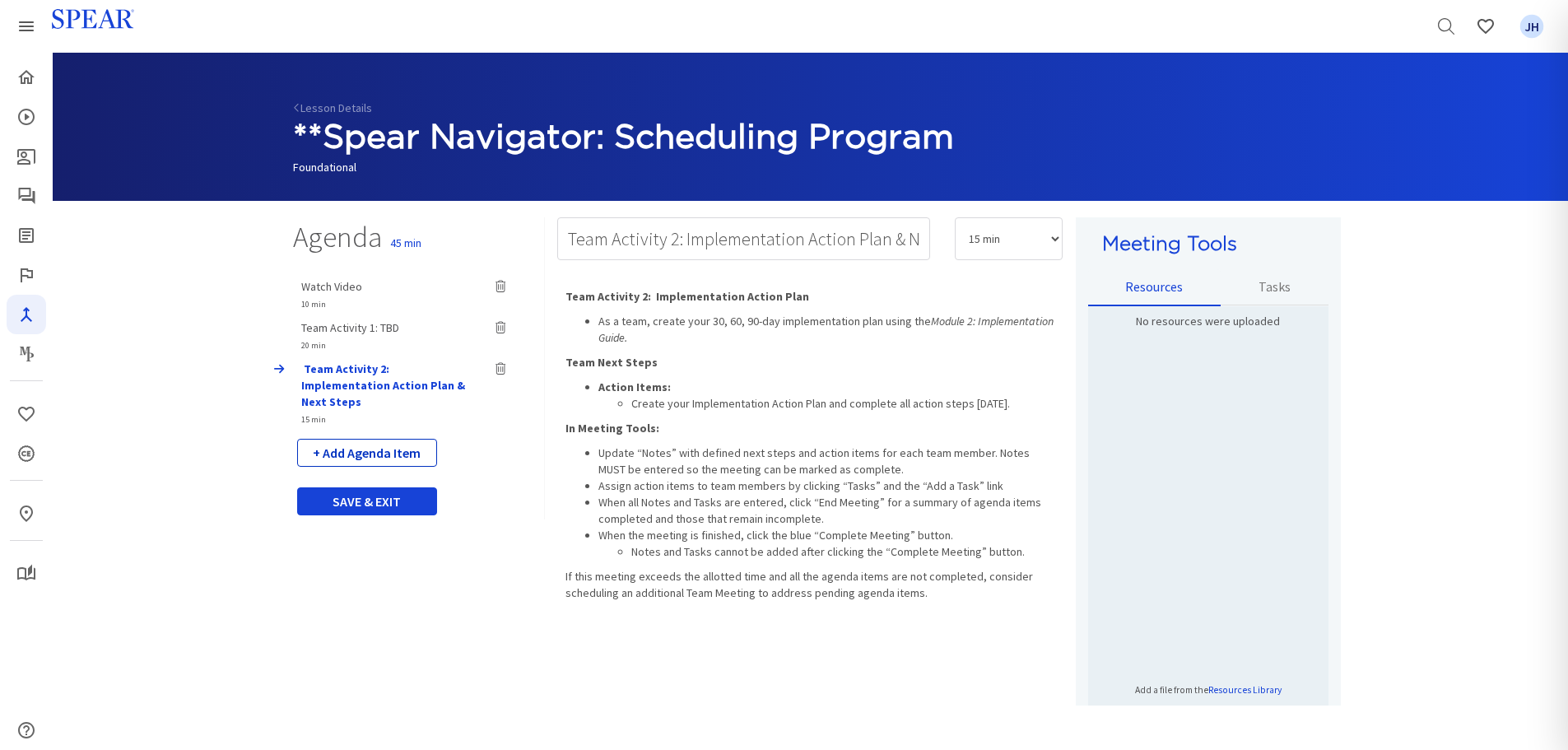
select select "5"
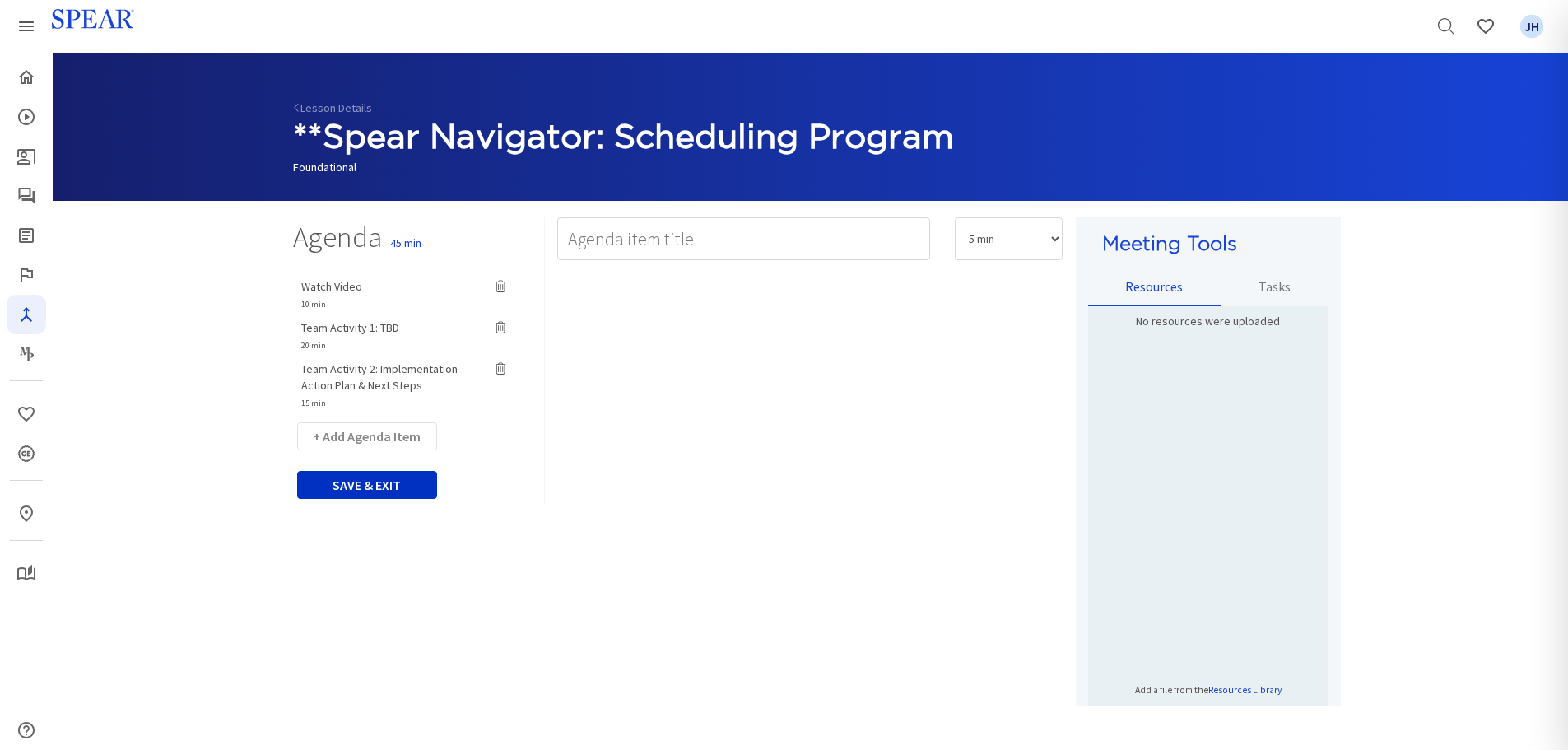
click at [383, 484] on button "SAVE & EXIT" at bounding box center [367, 484] width 140 height 28
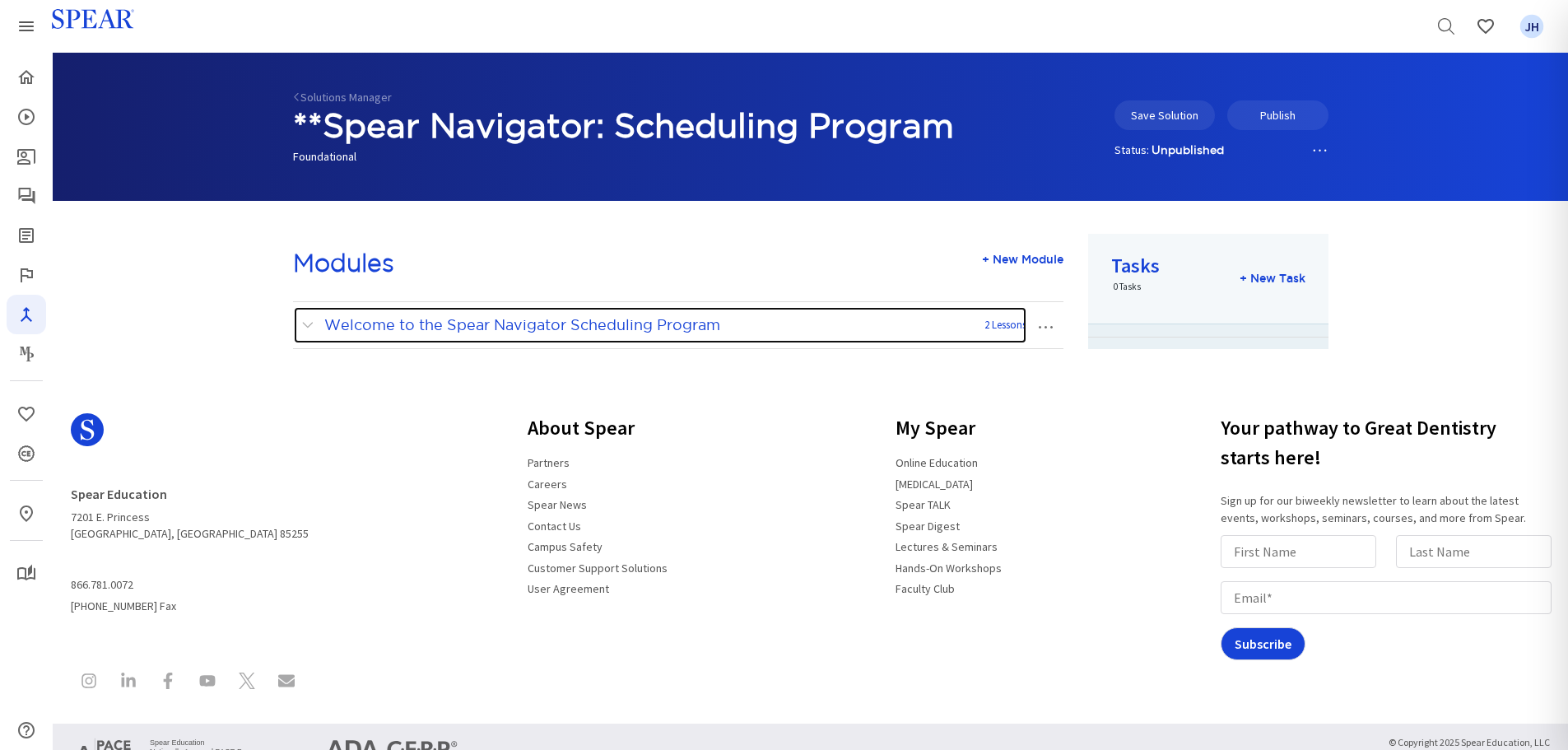
click at [303, 326] on span at bounding box center [311, 325] width 21 height 22
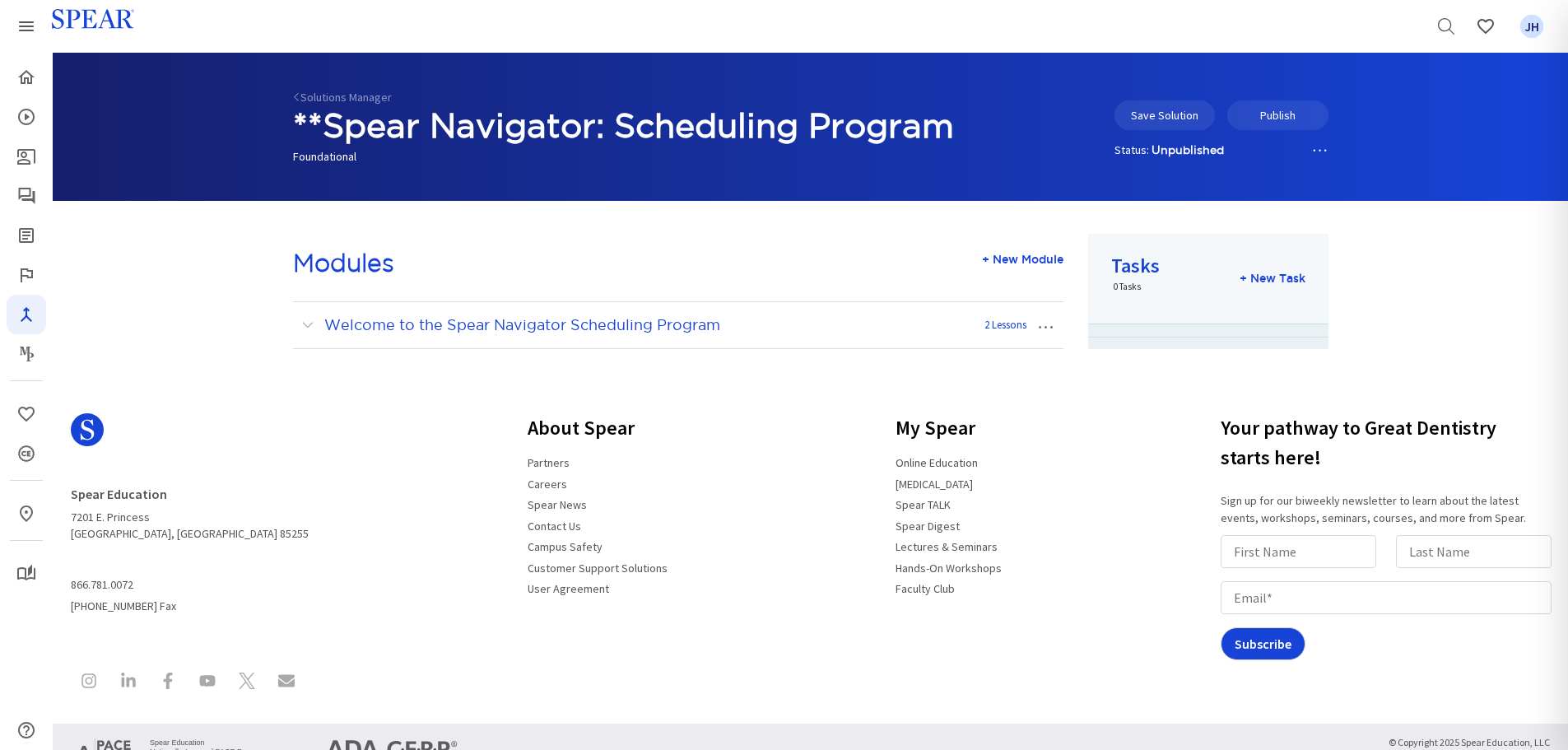
scroll to position [79, 0]
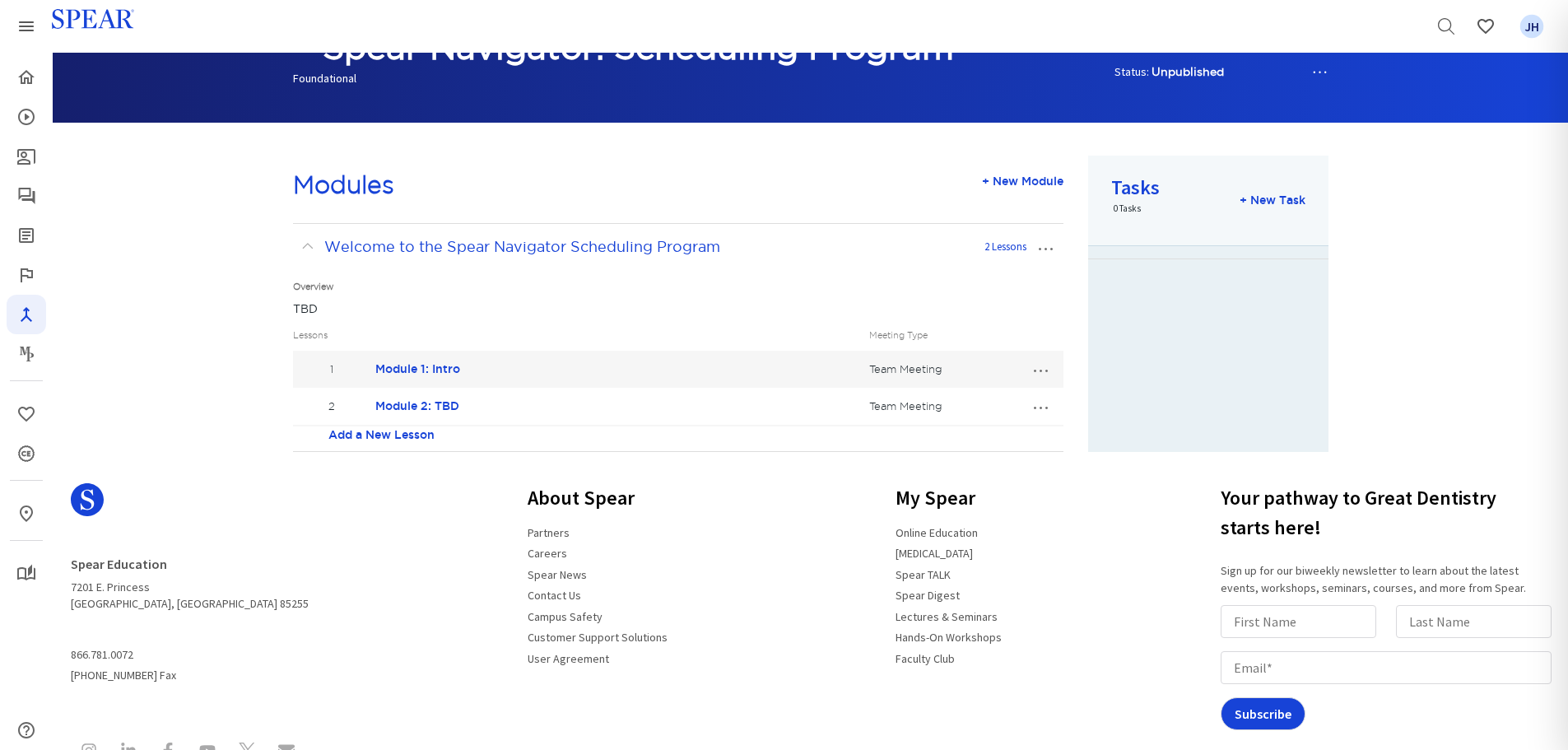
click at [394, 433] on link "Add a New Lesson" at bounding box center [381, 435] width 106 height 17
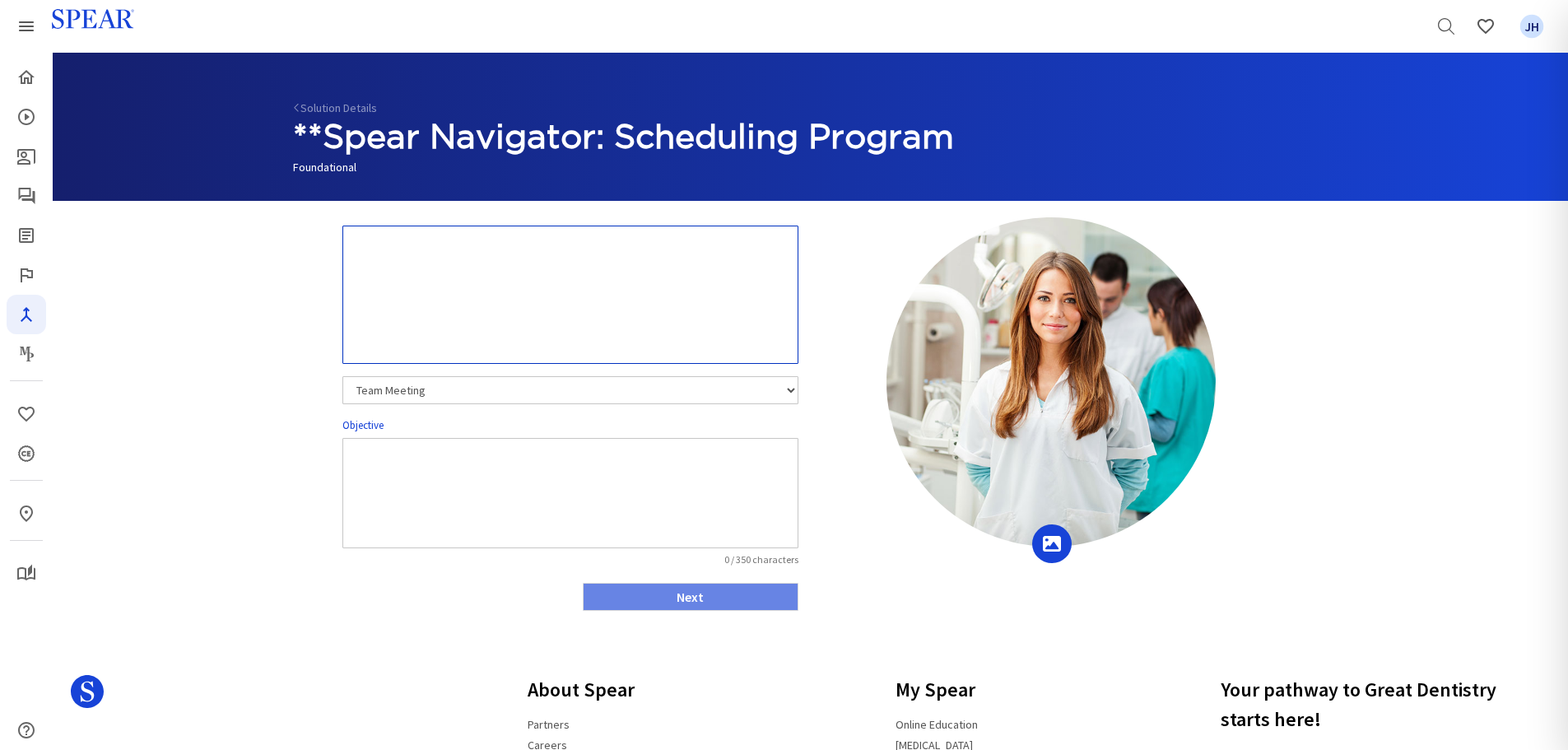
drag, startPoint x: 358, startPoint y: 257, endPoint x: 849, endPoint y: 270, distance: 491.2
click at [886, 273] on div "Team Meeting Leadership Meeting PGP Team Meeting Operational Team Meeting Objec…" at bounding box center [810, 422] width 1060 height 410
drag, startPoint x: 723, startPoint y: 249, endPoint x: 631, endPoint y: 261, distance: 92.8
click at [631, 261] on textarea at bounding box center [570, 294] width 456 height 138
click at [360, 243] on textarea at bounding box center [570, 294] width 456 height 138
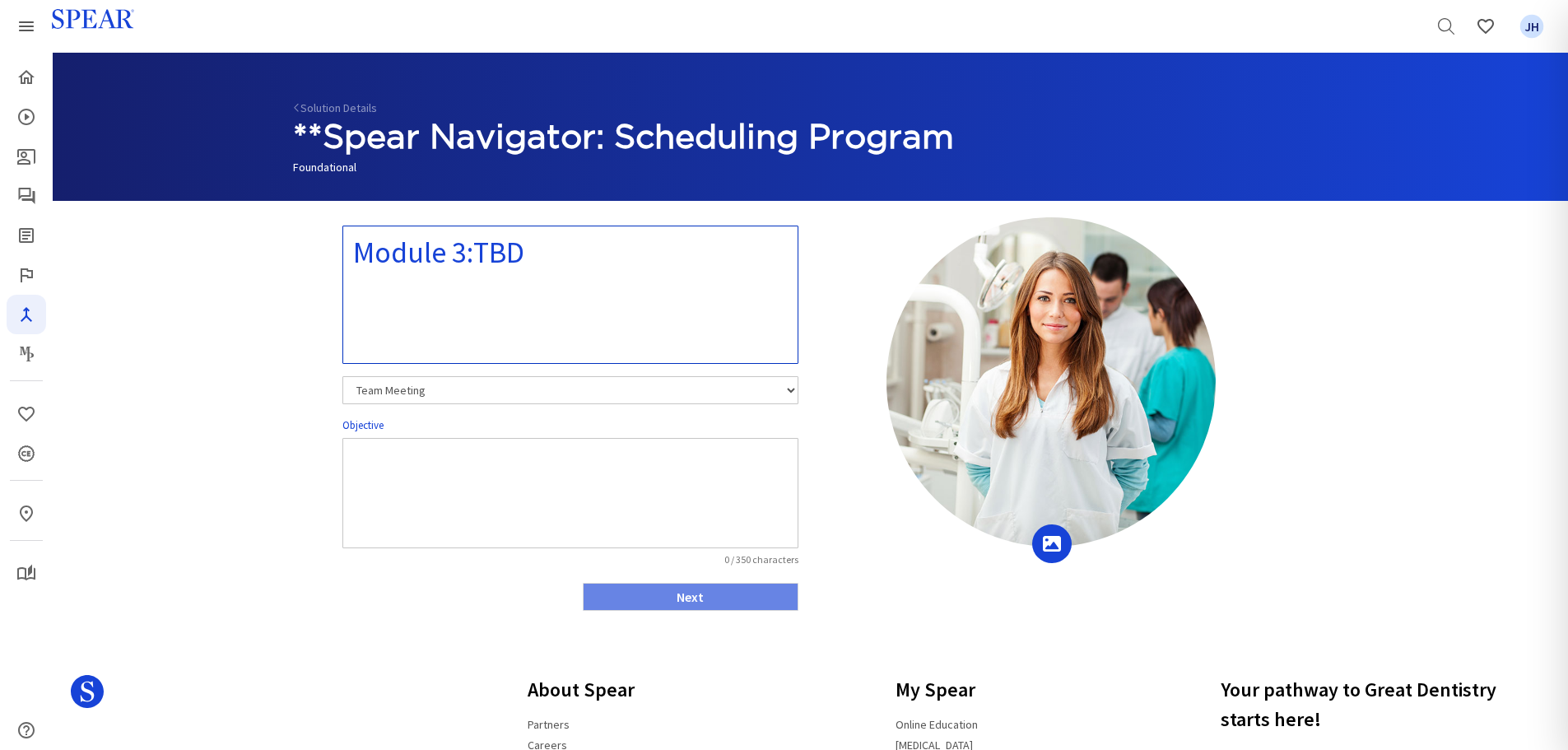
click at [479, 253] on textarea "Module 3:TBD" at bounding box center [570, 294] width 456 height 138
type textarea "Module 3:TBD"
click at [349, 454] on textarea at bounding box center [570, 492] width 456 height 110
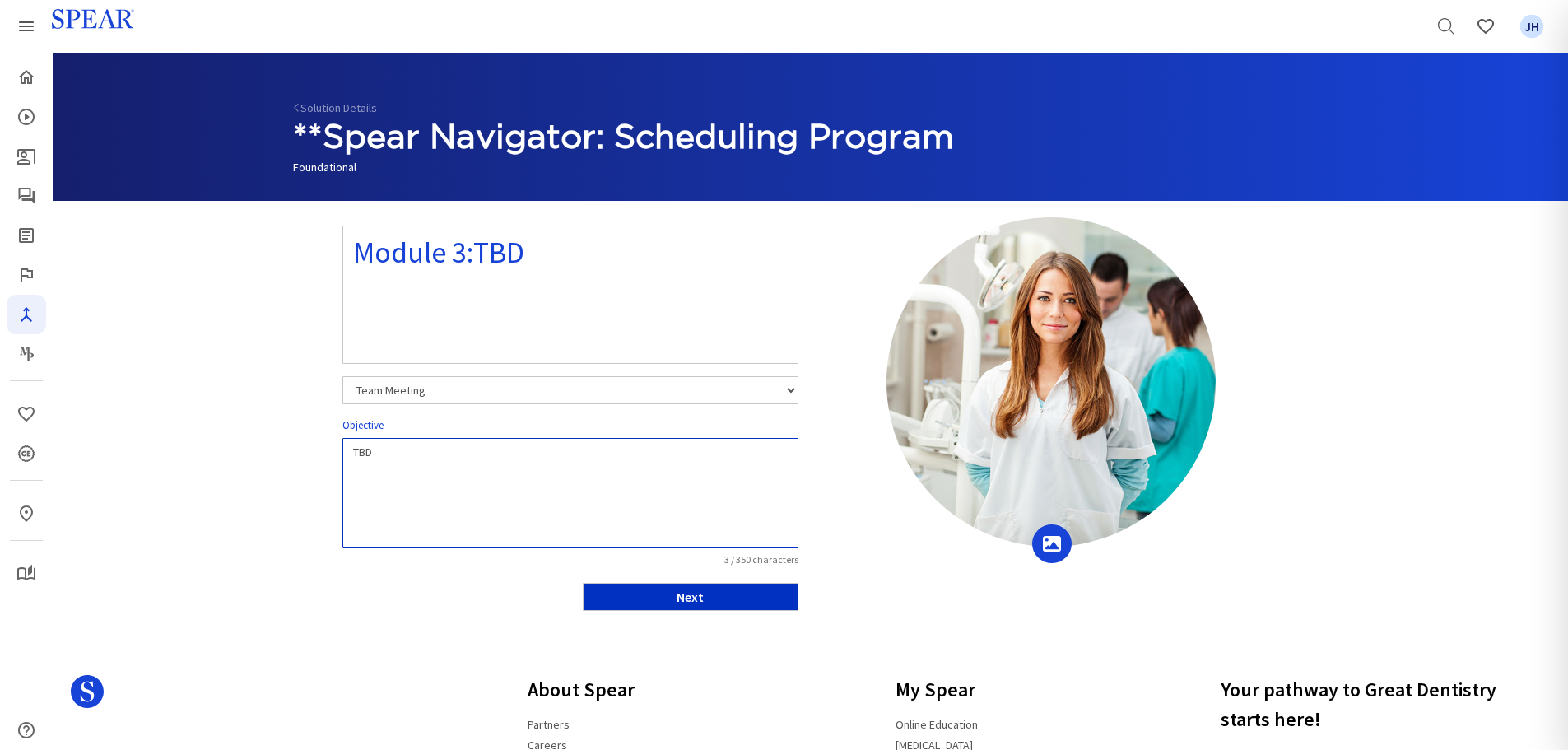
type textarea "TBD"
click at [700, 597] on button "Next" at bounding box center [690, 597] width 216 height 28
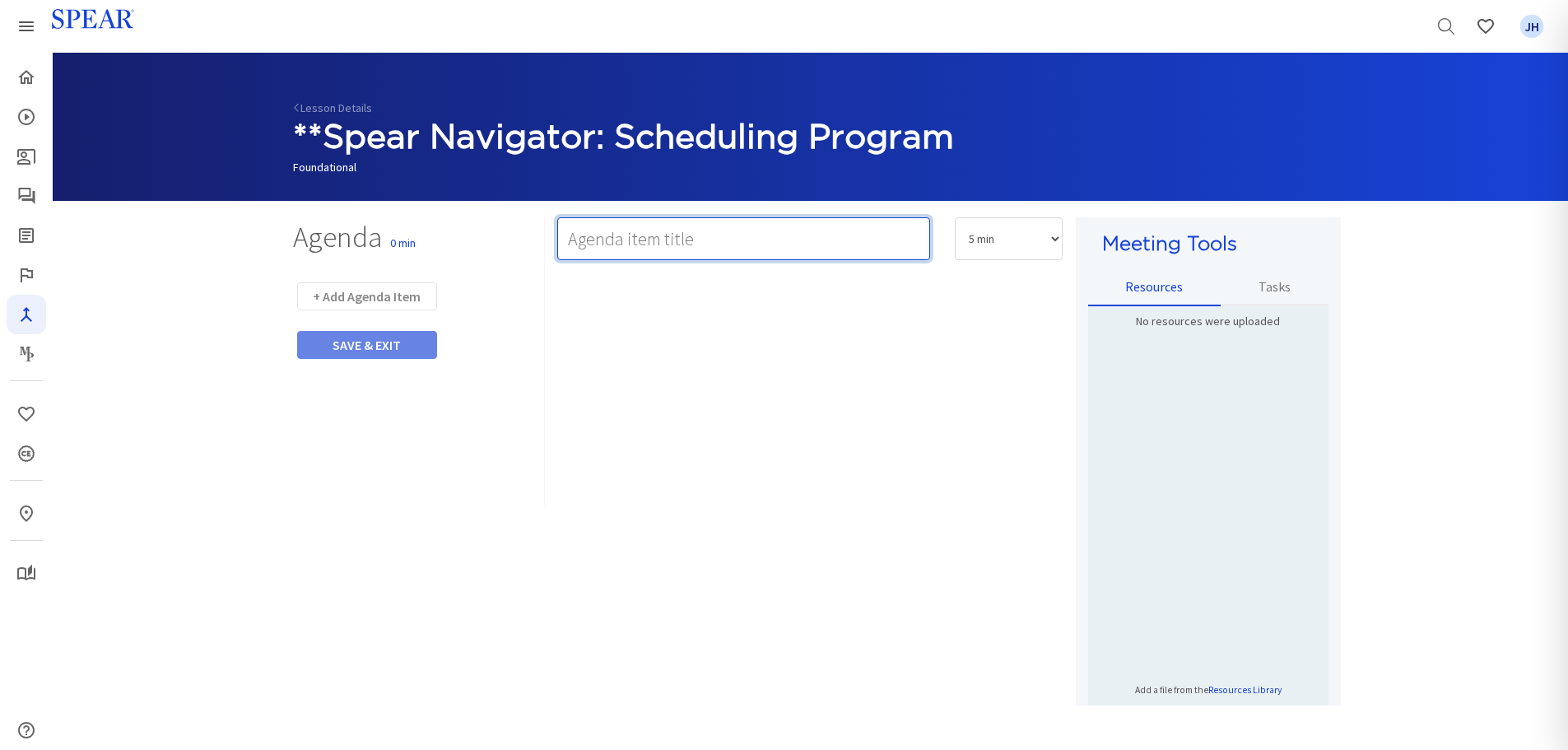
click at [617, 240] on input "text" at bounding box center [743, 238] width 373 height 43
type input "Watch Video"
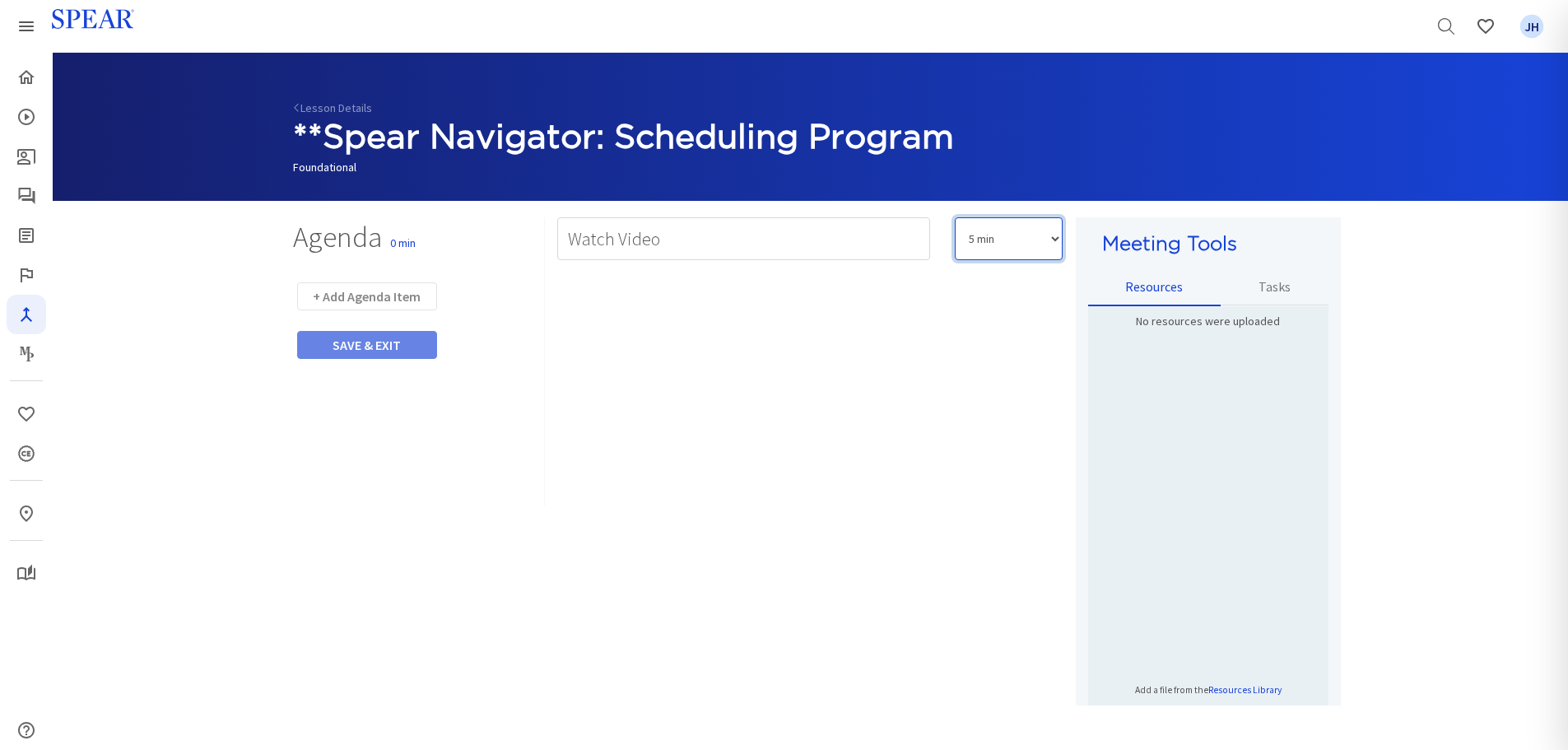
click at [1053, 238] on select "5 min 10 min 15 min 20 min 25 min 30 min 35 min 40 min 45 min 60 min 75 min 90 …" at bounding box center [1009, 238] width 107 height 43
select select "10"
click at [955, 217] on select "5 min 10 min 15 min 20 min 25 min 30 min 35 min 40 min 45 min 60 min 75 min 90 …" at bounding box center [1009, 238] width 107 height 43
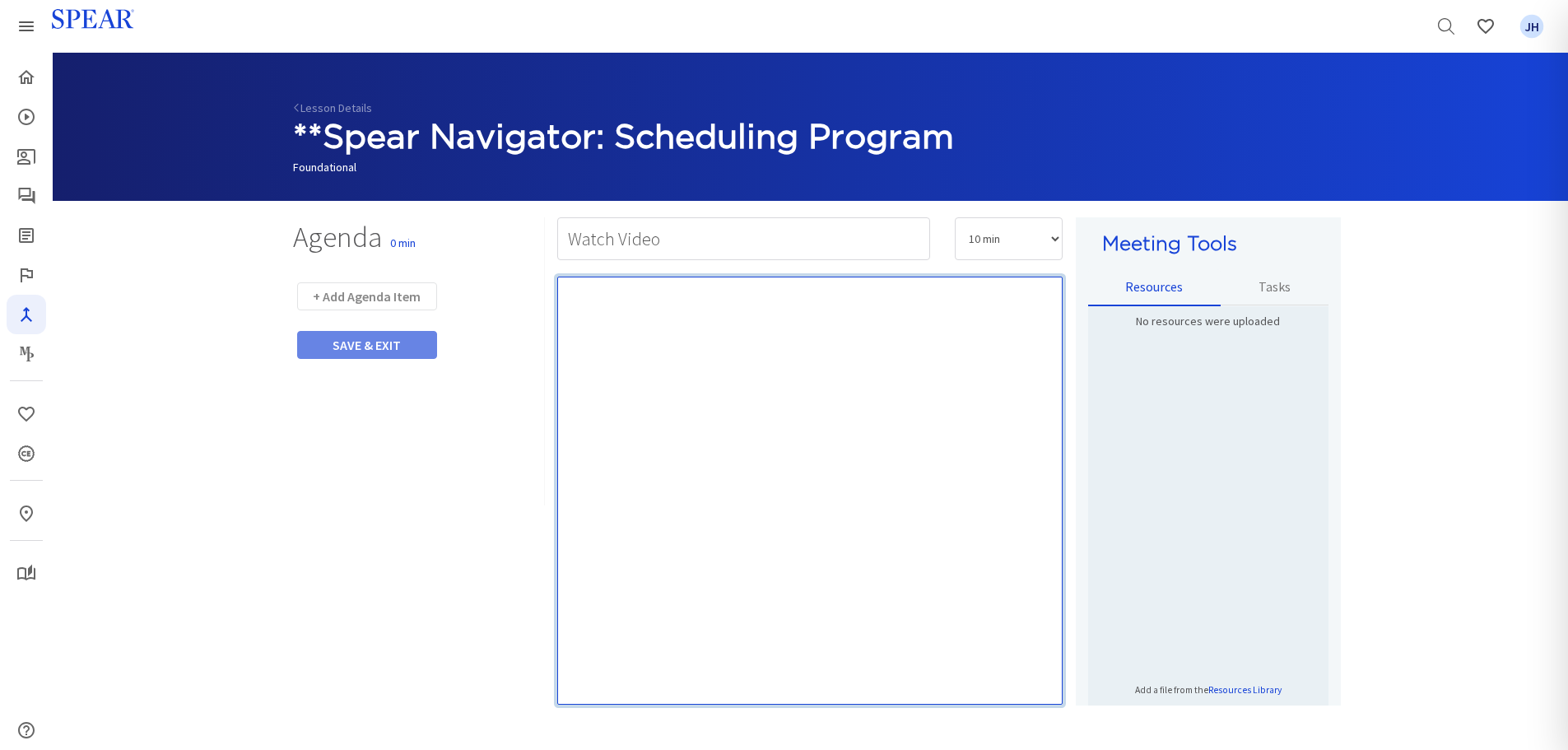
click at [801, 292] on p "Rich Text Editor, main" at bounding box center [810, 296] width 490 height 17
click at [645, 334] on div "Rich Text Editor, main" at bounding box center [810, 490] width 505 height 428
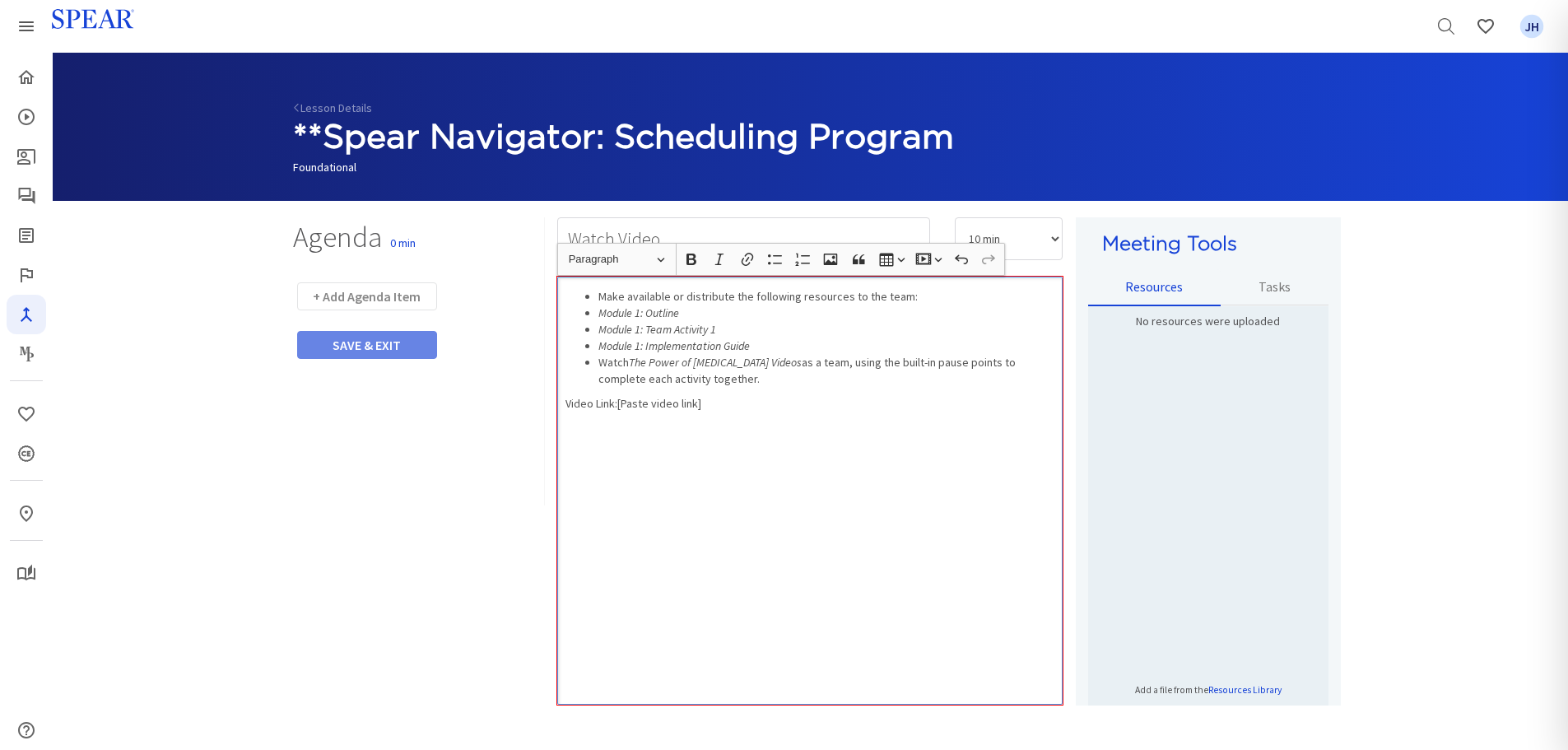
click at [593, 316] on ul "Make available or distribute the following resources to the team: Module 1: Out…" at bounding box center [810, 337] width 490 height 98
click at [639, 312] on icon "Module 1: Outline" at bounding box center [638, 312] width 81 height 15
click at [640, 328] on icon "Module 1: Team Activity 1" at bounding box center [657, 328] width 117 height 15
click at [641, 347] on icon "Module 1: Implementation Guide" at bounding box center [674, 345] width 151 height 15
click at [598, 311] on icon "Module 3: Outline" at bounding box center [638, 312] width 81 height 15
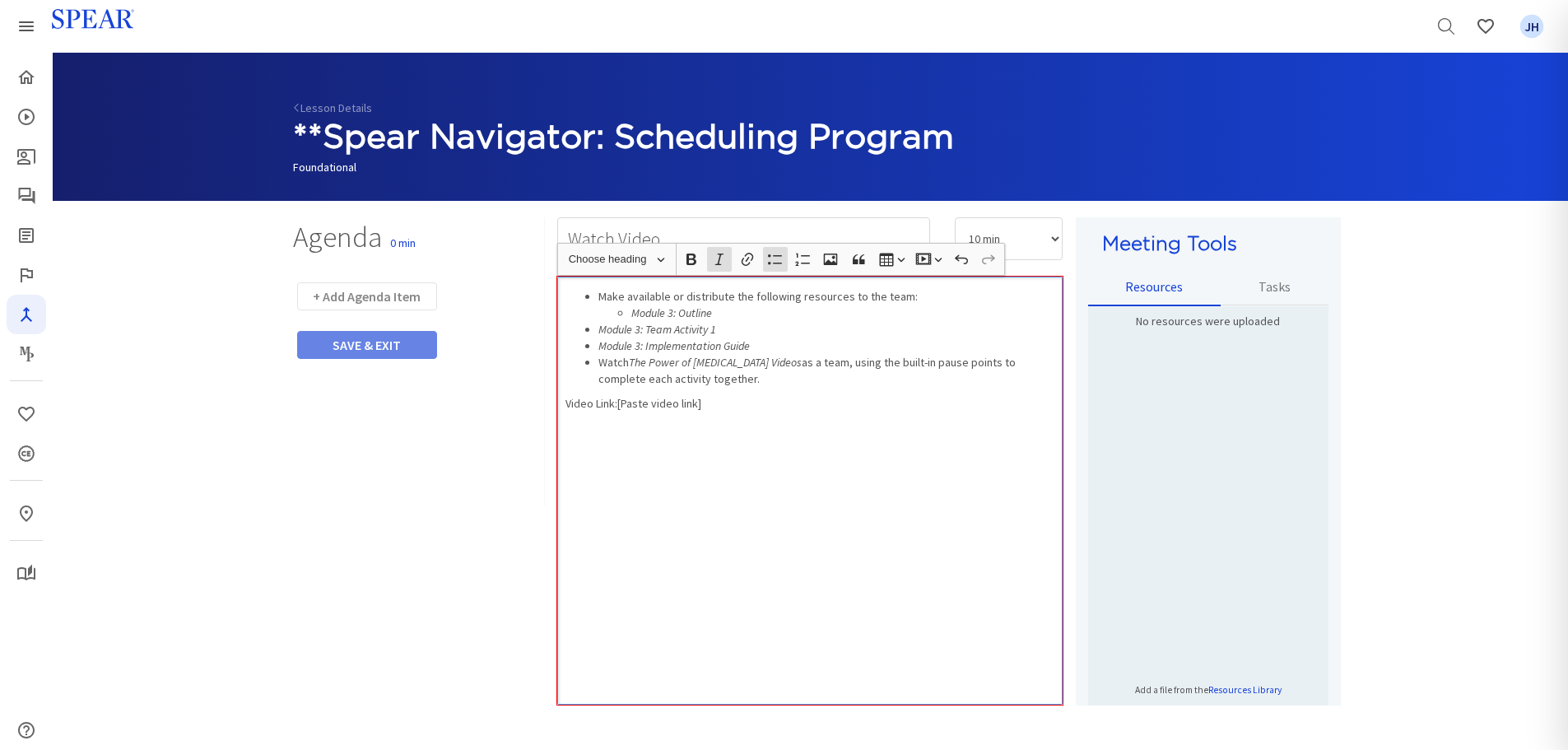
click at [595, 326] on ul "Make available or distribute the following resources to the team: Module 3: Out…" at bounding box center [810, 337] width 490 height 98
click at [596, 340] on ul "Make available or distribute the following resources to the team: Module 3: Out…" at bounding box center [810, 337] width 490 height 98
click at [563, 403] on div "Make available or distribute the following resources to the team: Module 3: Out…" at bounding box center [810, 490] width 505 height 428
click at [362, 300] on button "+ Add Agenda Item" at bounding box center [367, 296] width 140 height 28
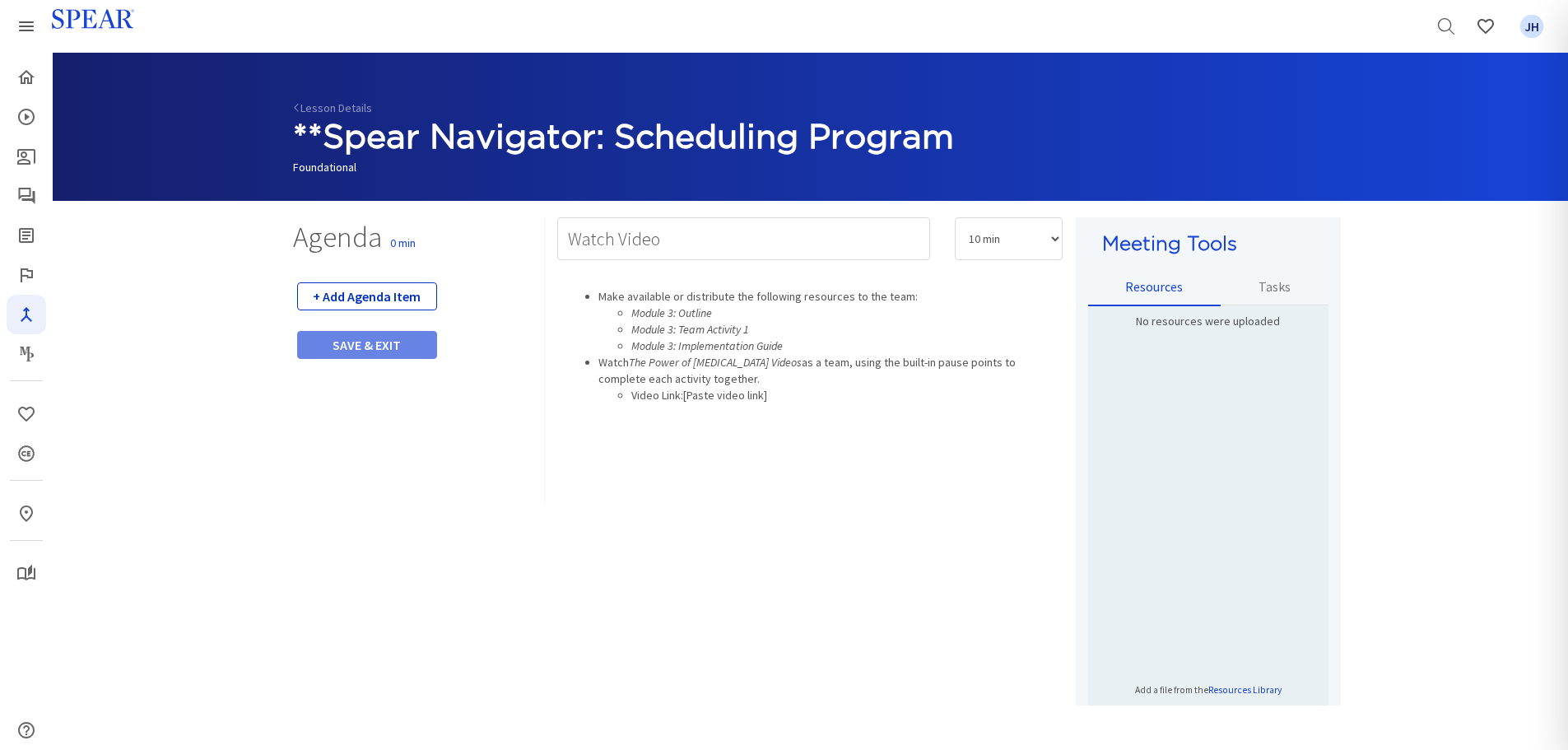
select select "5"
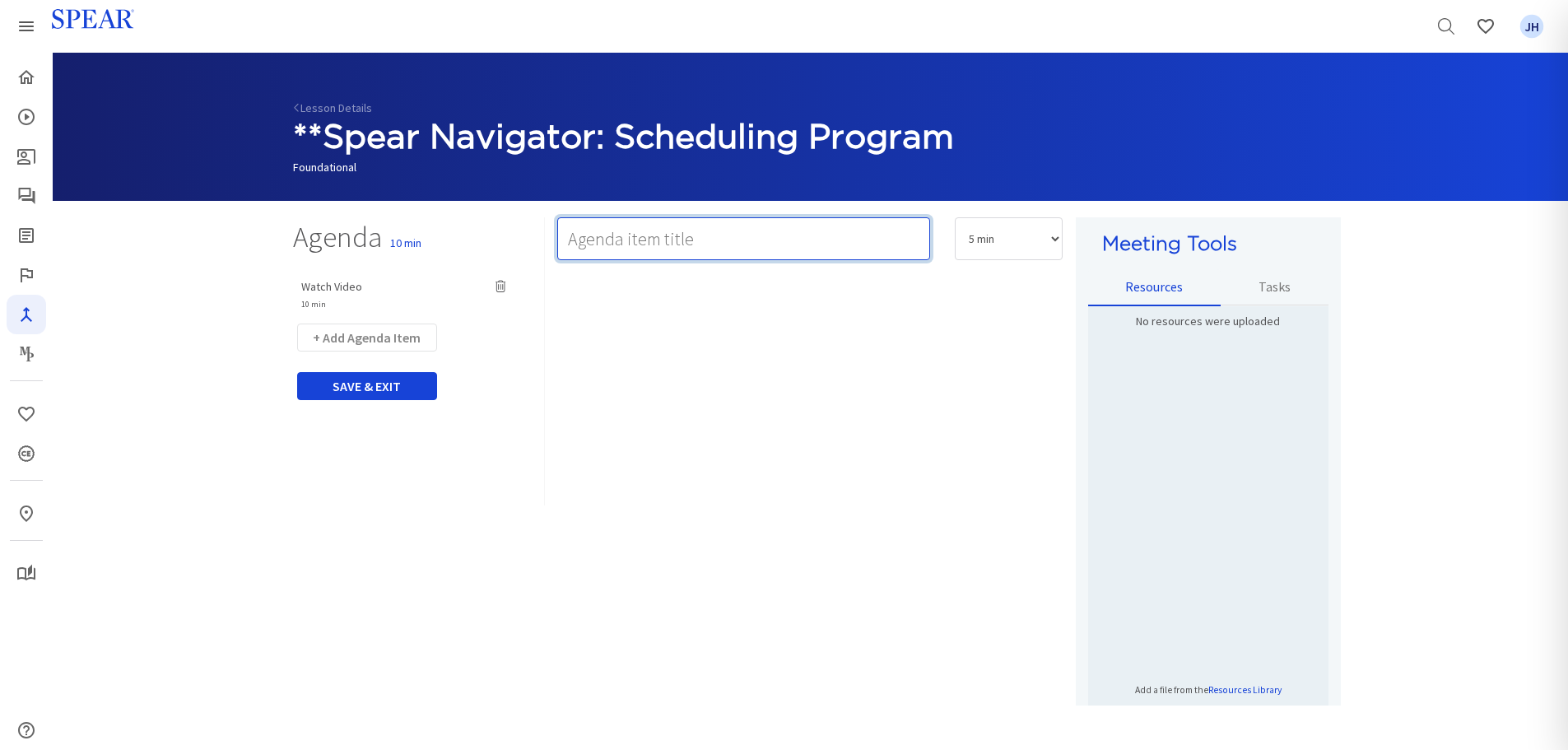
click at [602, 241] on input "text" at bounding box center [743, 238] width 373 height 43
click at [581, 237] on input "text" at bounding box center [743, 238] width 373 height 43
type input "Team Activity 1: TBD"
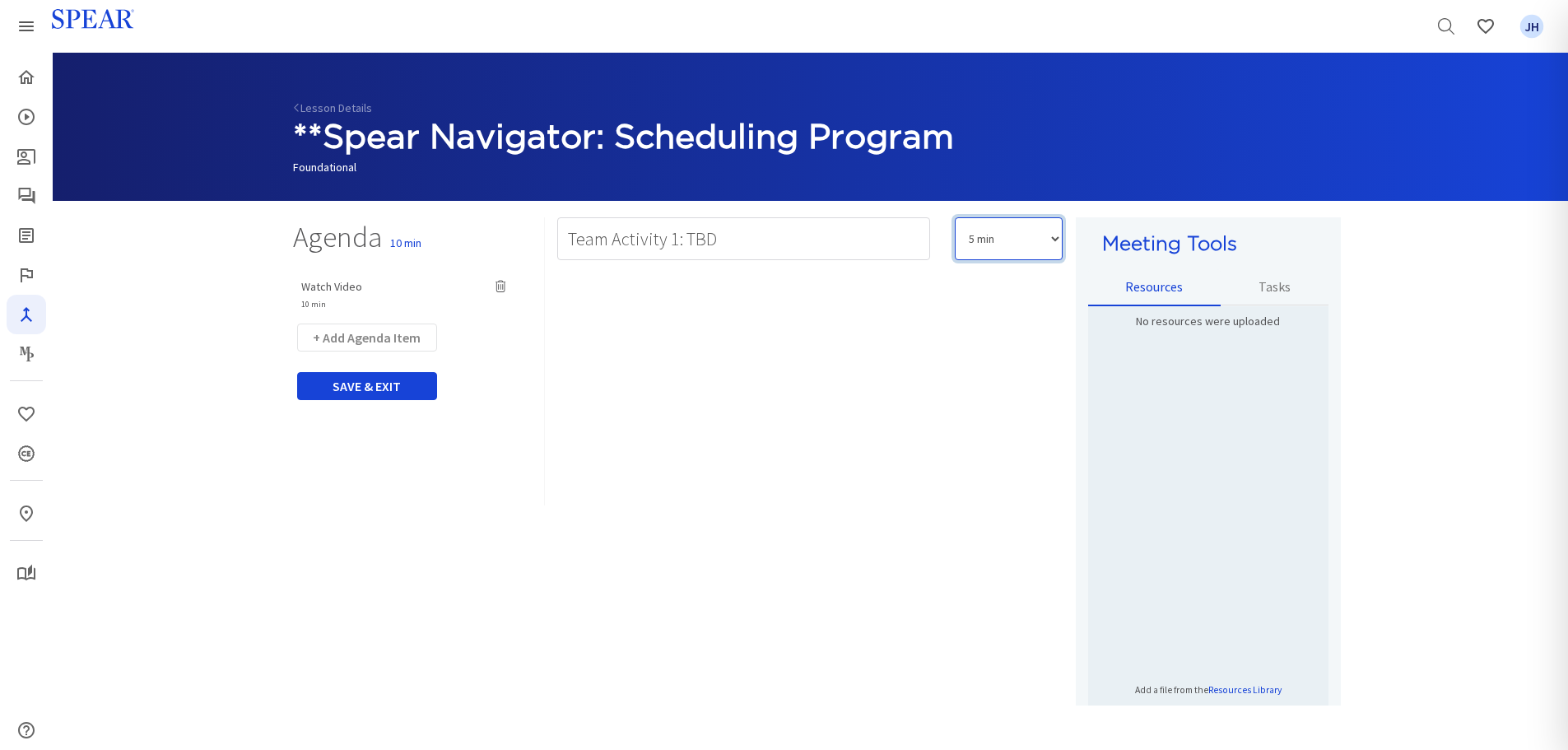
click at [1051, 241] on select "5 min 10 min 15 min 20 min 25 min 30 min 35 min 40 min 45 min 60 min 75 min 90 …" at bounding box center [1009, 238] width 107 height 43
select select "20"
click at [955, 217] on select "5 min 10 min 15 min 20 min 25 min 30 min 35 min 40 min 45 min 60 min 75 min 90 …" at bounding box center [1009, 238] width 107 height 43
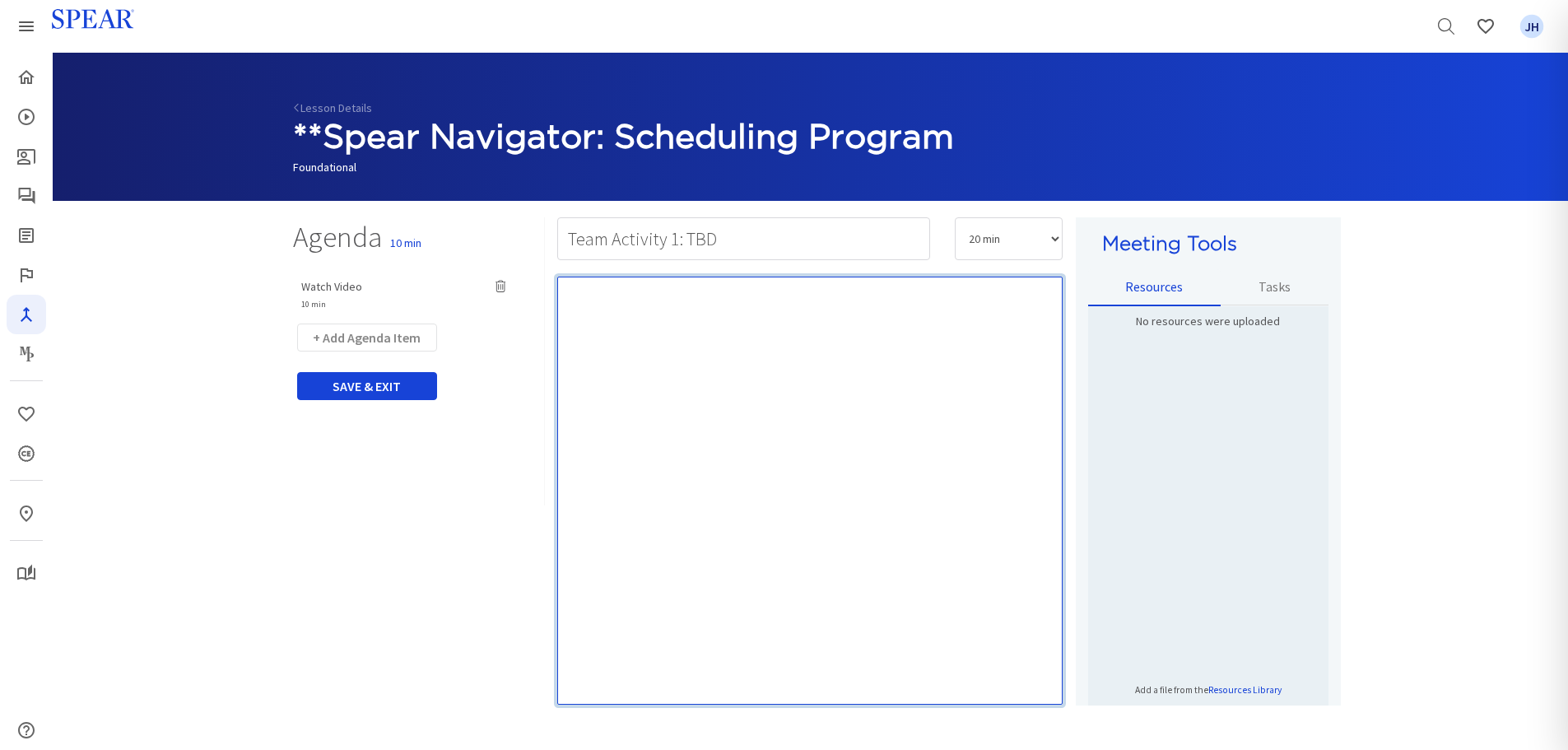
click at [656, 298] on div "Rich Text Editor, main" at bounding box center [810, 490] width 505 height 428
click at [631, 311] on div "Rich Text Editor, main" at bounding box center [810, 490] width 505 height 428
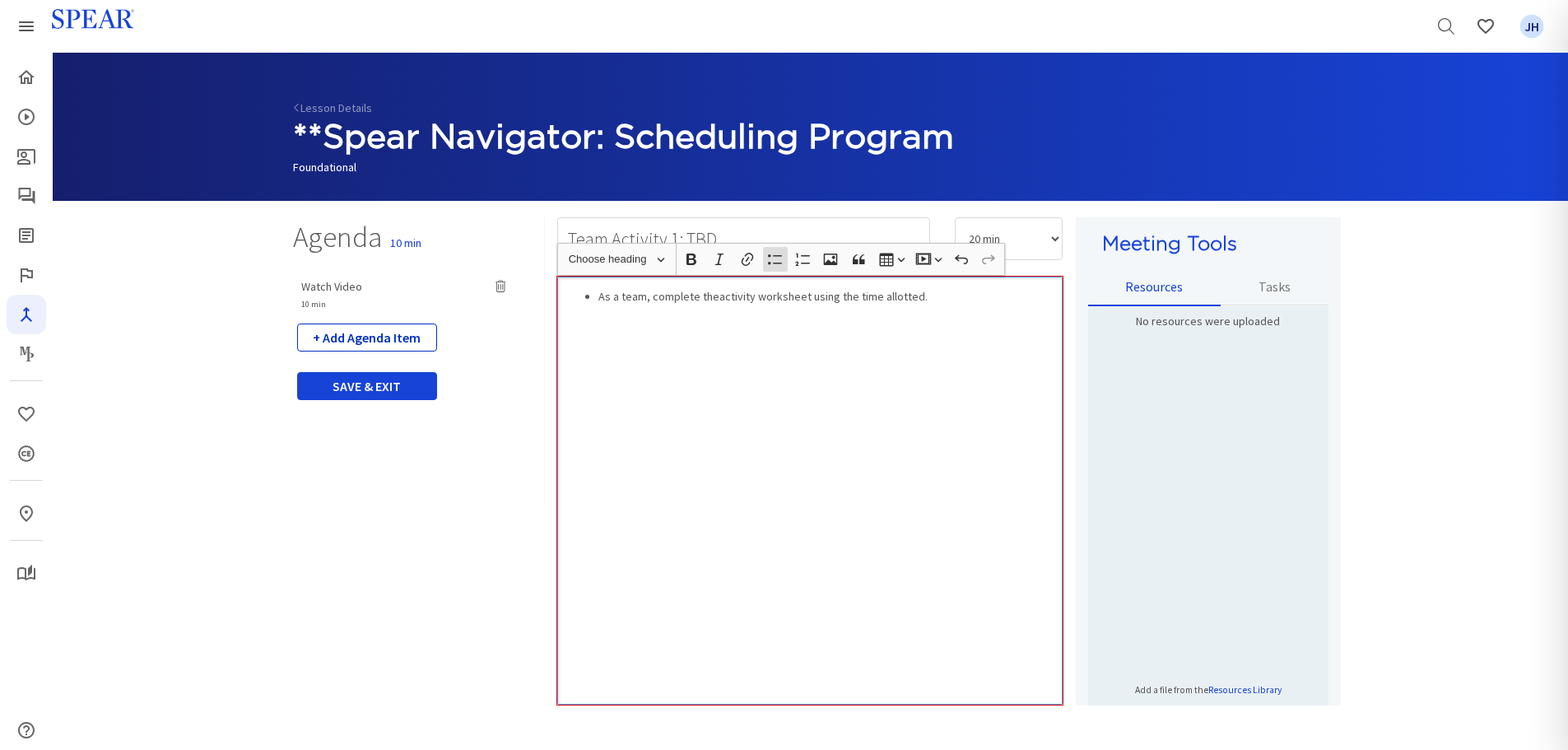
click at [381, 338] on button "+ Add Agenda Item" at bounding box center [367, 337] width 140 height 28
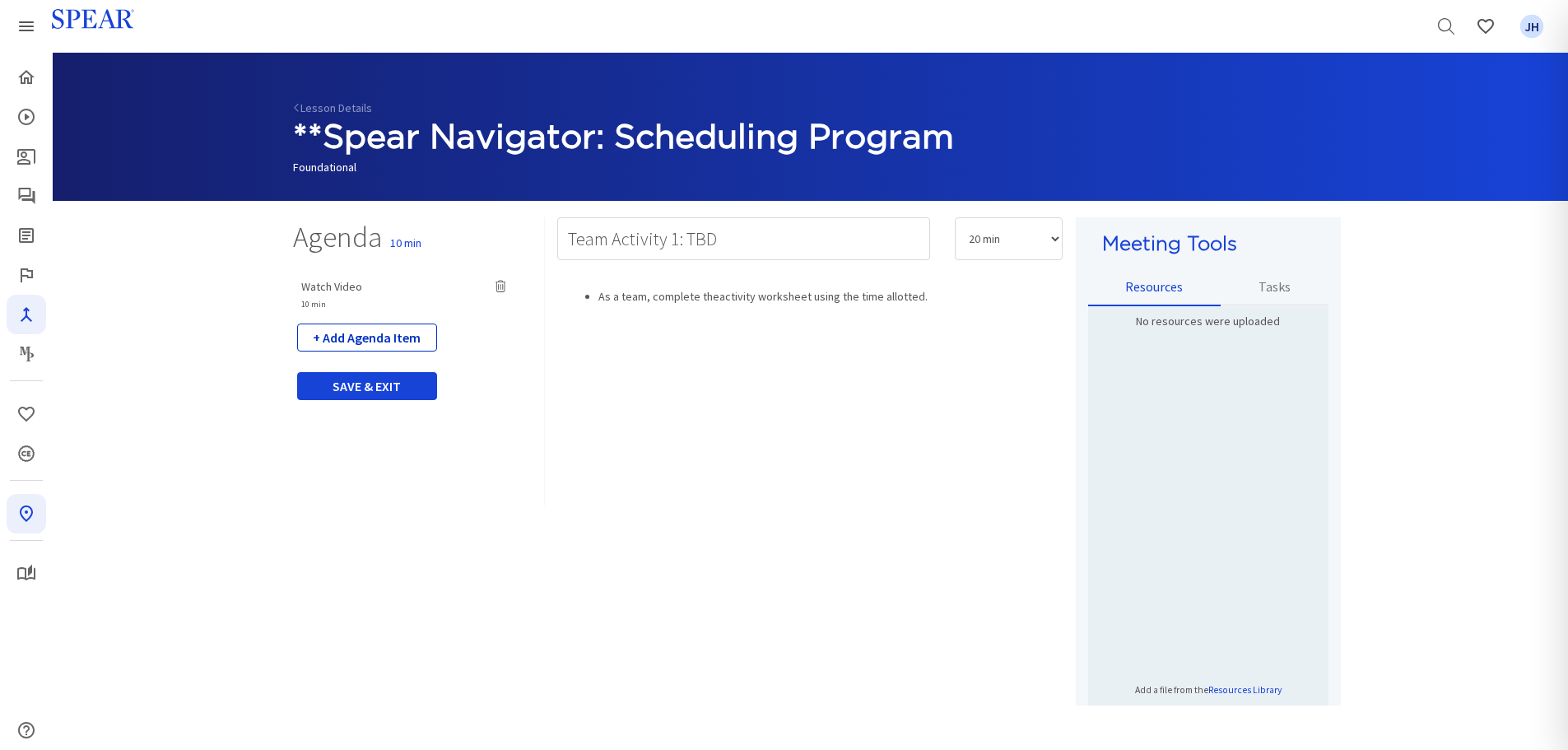
select select "5"
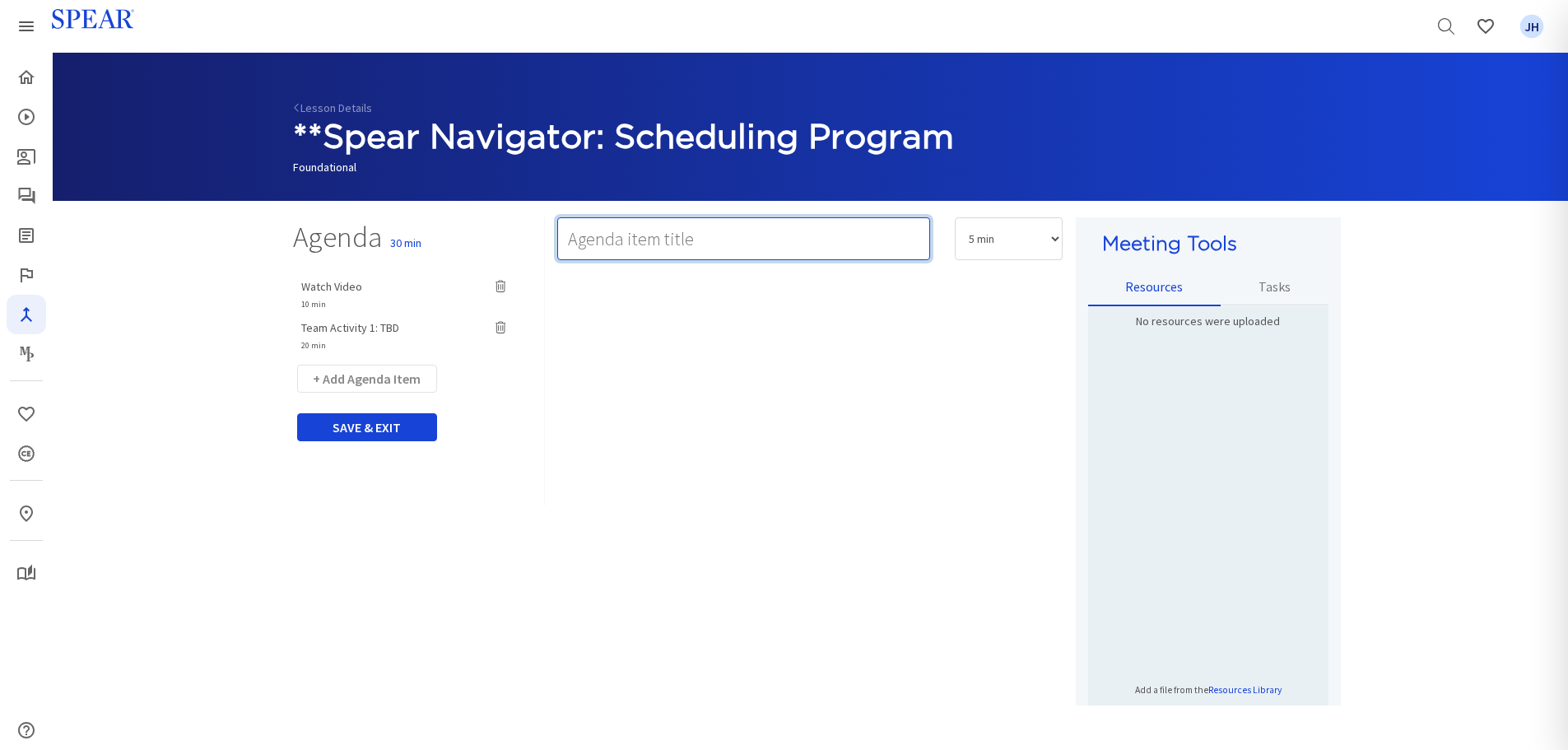
click at [621, 242] on input "text" at bounding box center [743, 238] width 373 height 43
paste input "3. Team Activity 2: Implementation Action Plan & Next Steps"
type input "Team Activity 2: Implementation Action Plan & Next Steps"
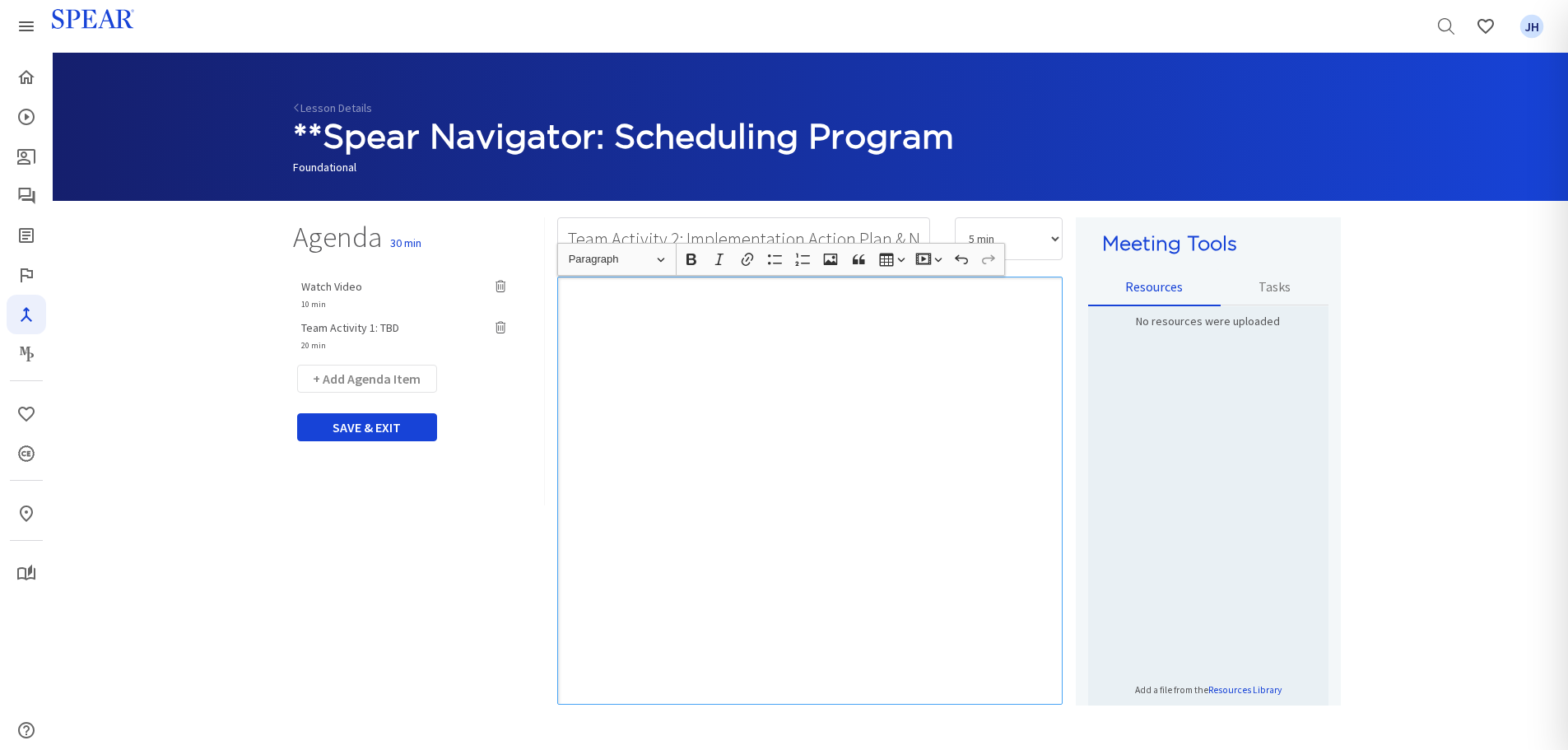
click at [815, 301] on div "Rich Text Editor, main" at bounding box center [810, 490] width 505 height 428
click at [812, 302] on p "Rich Text Editor, main" at bounding box center [810, 296] width 490 height 17
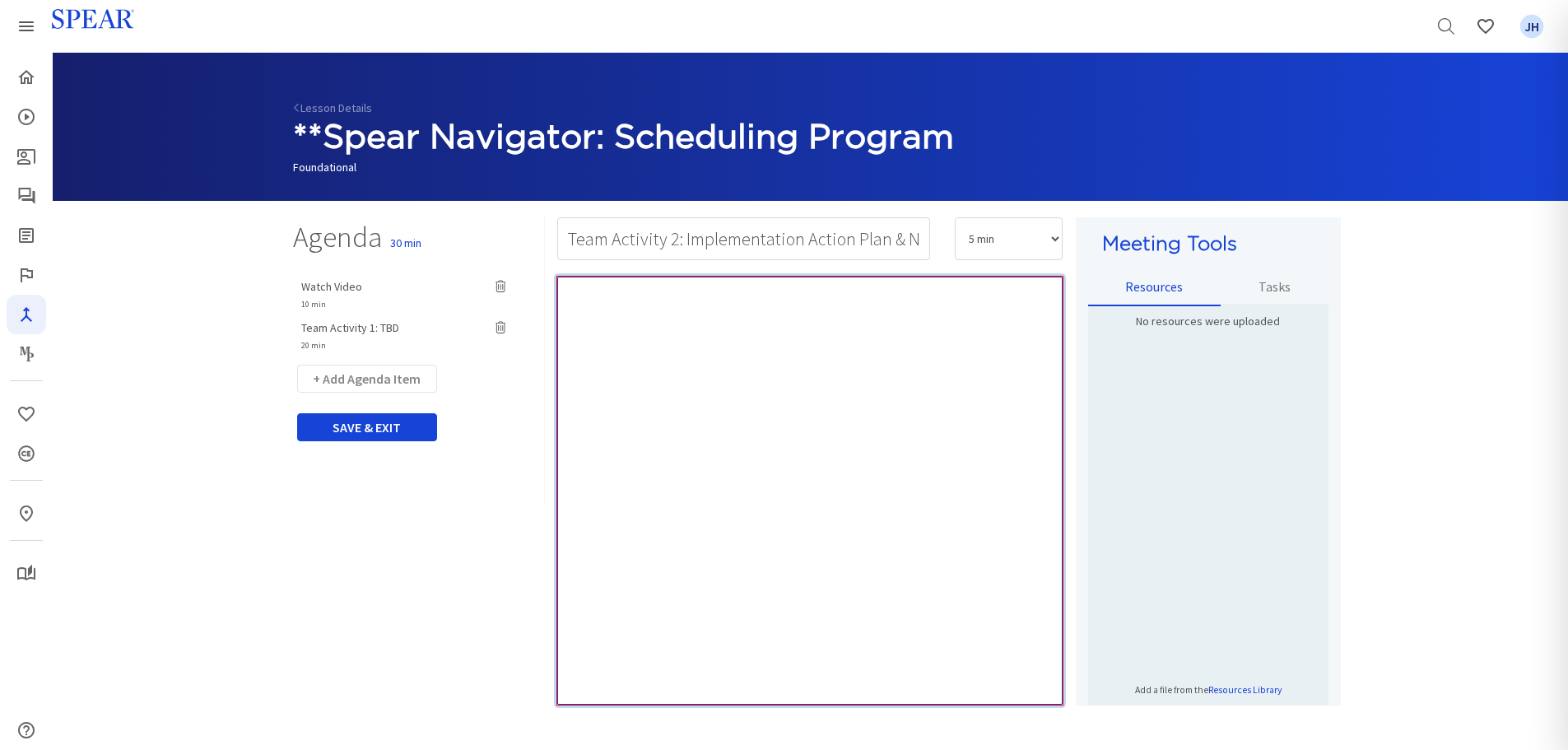
click at [607, 303] on p "Rich Text Editor, main" at bounding box center [810, 296] width 490 height 17
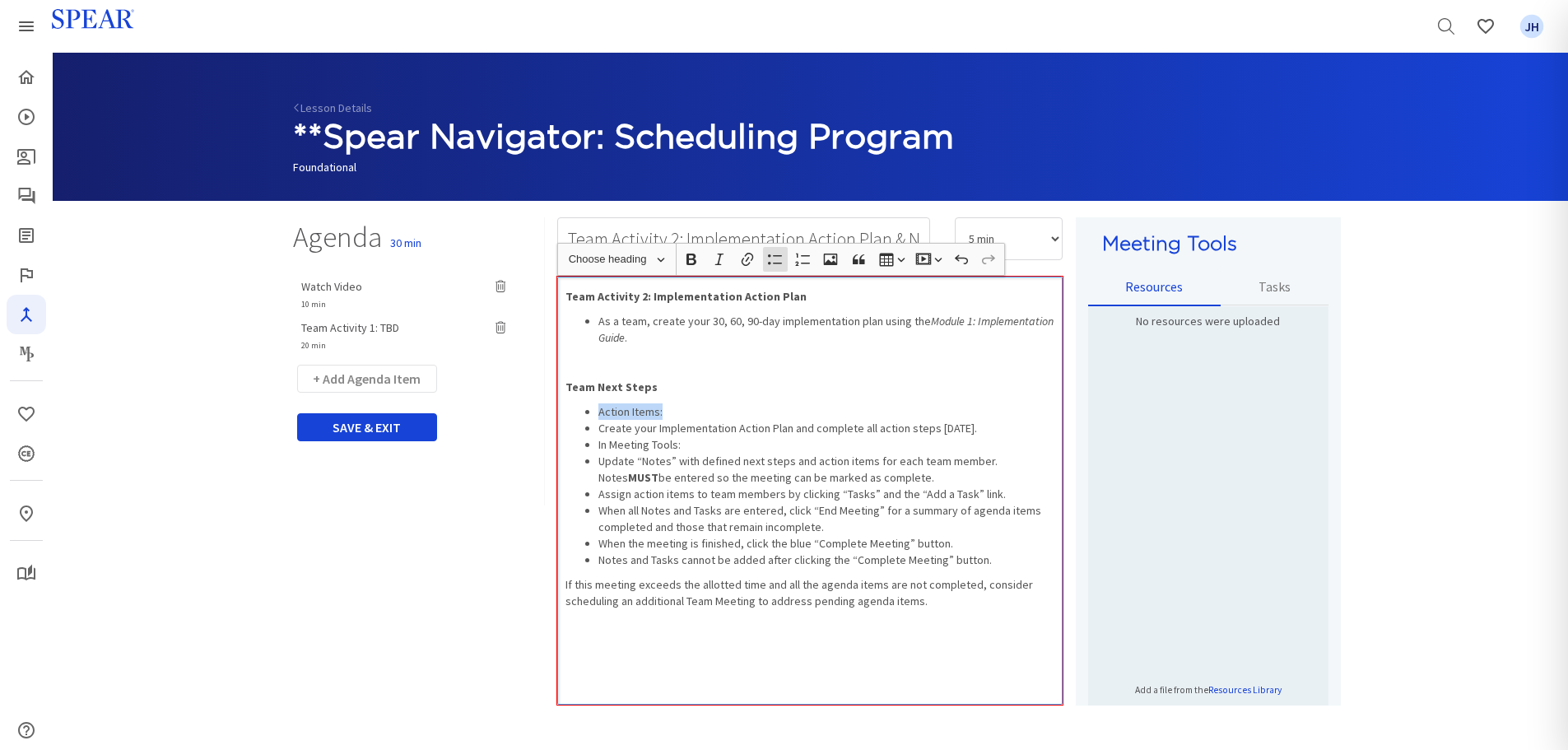
drag, startPoint x: 594, startPoint y: 407, endPoint x: 660, endPoint y: 412, distance: 66.2
click at [660, 412] on ul "Action Items: Create your Implementation Action Plan and complete all action st…" at bounding box center [810, 484] width 490 height 164
click at [692, 262] on icon "button" at bounding box center [691, 259] width 17 height 17
click at [597, 431] on ul "Action Items: Create your Implementation Action Plan and complete all action st…" at bounding box center [810, 484] width 490 height 164
drag, startPoint x: 598, startPoint y: 442, endPoint x: 689, endPoint y: 442, distance: 91.0
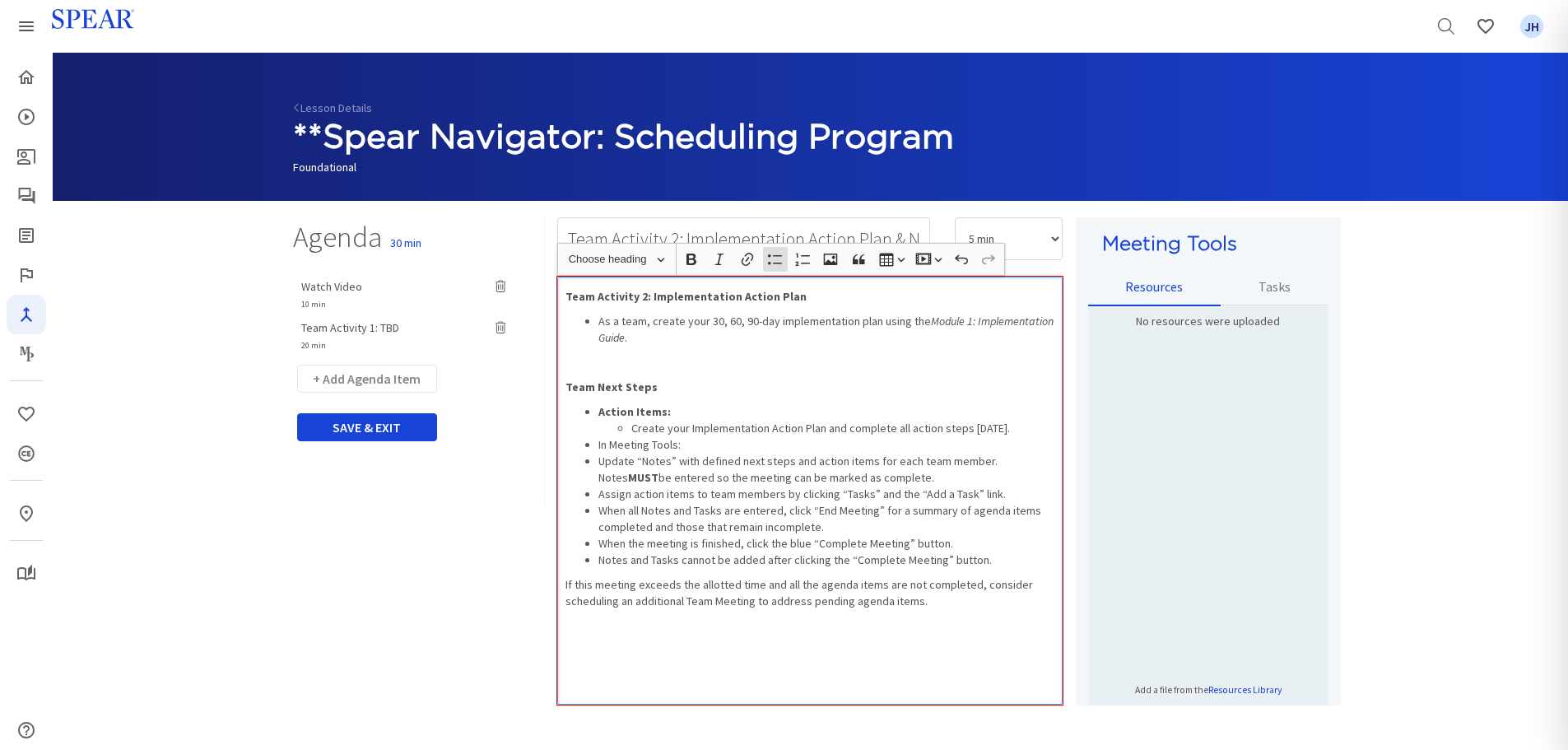
click at [689, 442] on li "In Meeting Tools:" at bounding box center [826, 444] width 457 height 17
click at [693, 265] on icon "button" at bounding box center [691, 259] width 17 height 17
click at [600, 465] on li "Update “Notes” with defined next steps and action items for each team member. N…" at bounding box center [826, 469] width 457 height 33
click at [597, 494] on ul "Action Items: Create your Implementation Action Plan and complete all action st…" at bounding box center [810, 484] width 490 height 164
click at [598, 555] on li "Notes and Tasks cannot be added after clicking the “Complete Meeting” button." at bounding box center [826, 559] width 457 height 17
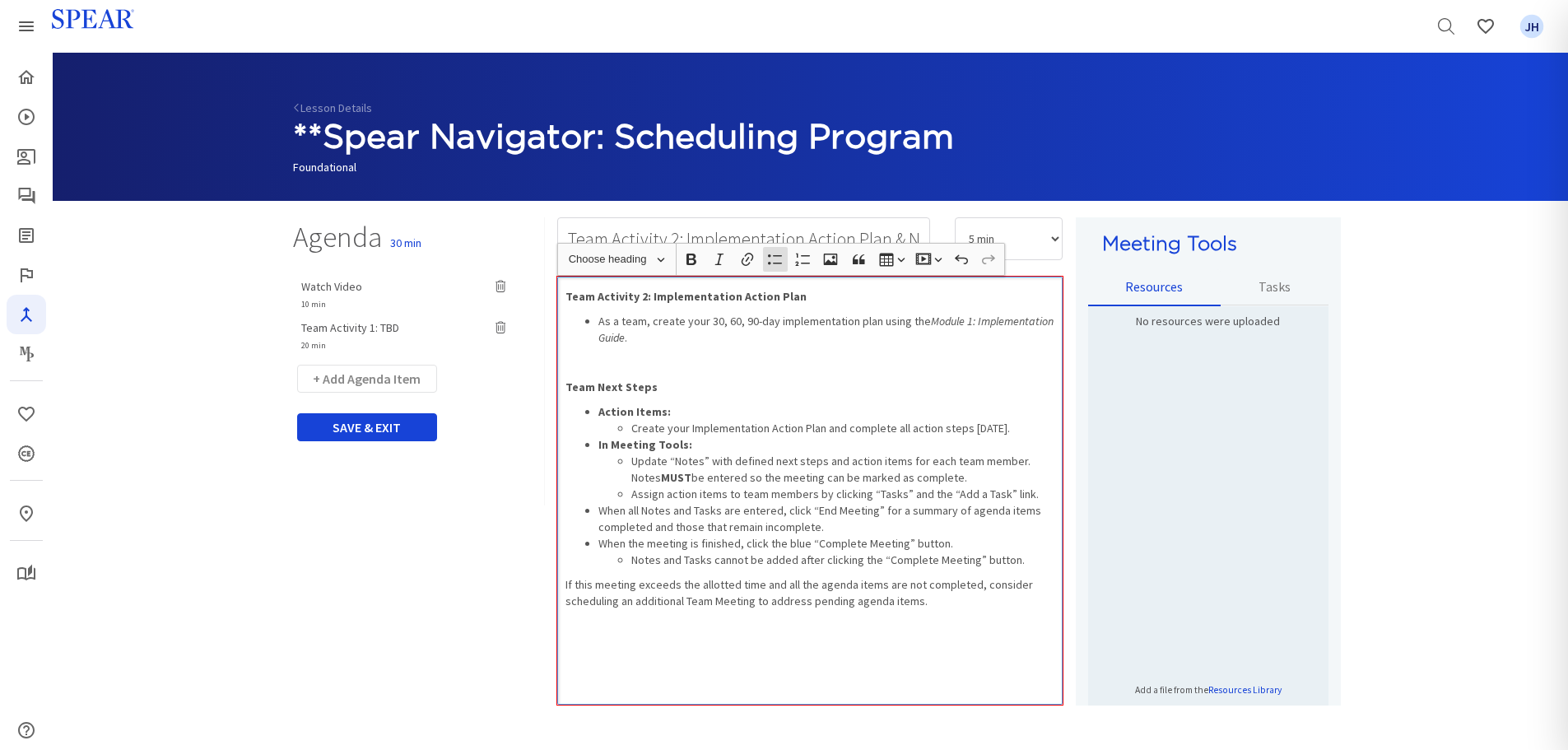
click at [797, 599] on div "Team Activity 2: Implementation Action Plan As a team, create your 30, 60, 90-d…" at bounding box center [810, 490] width 505 height 428
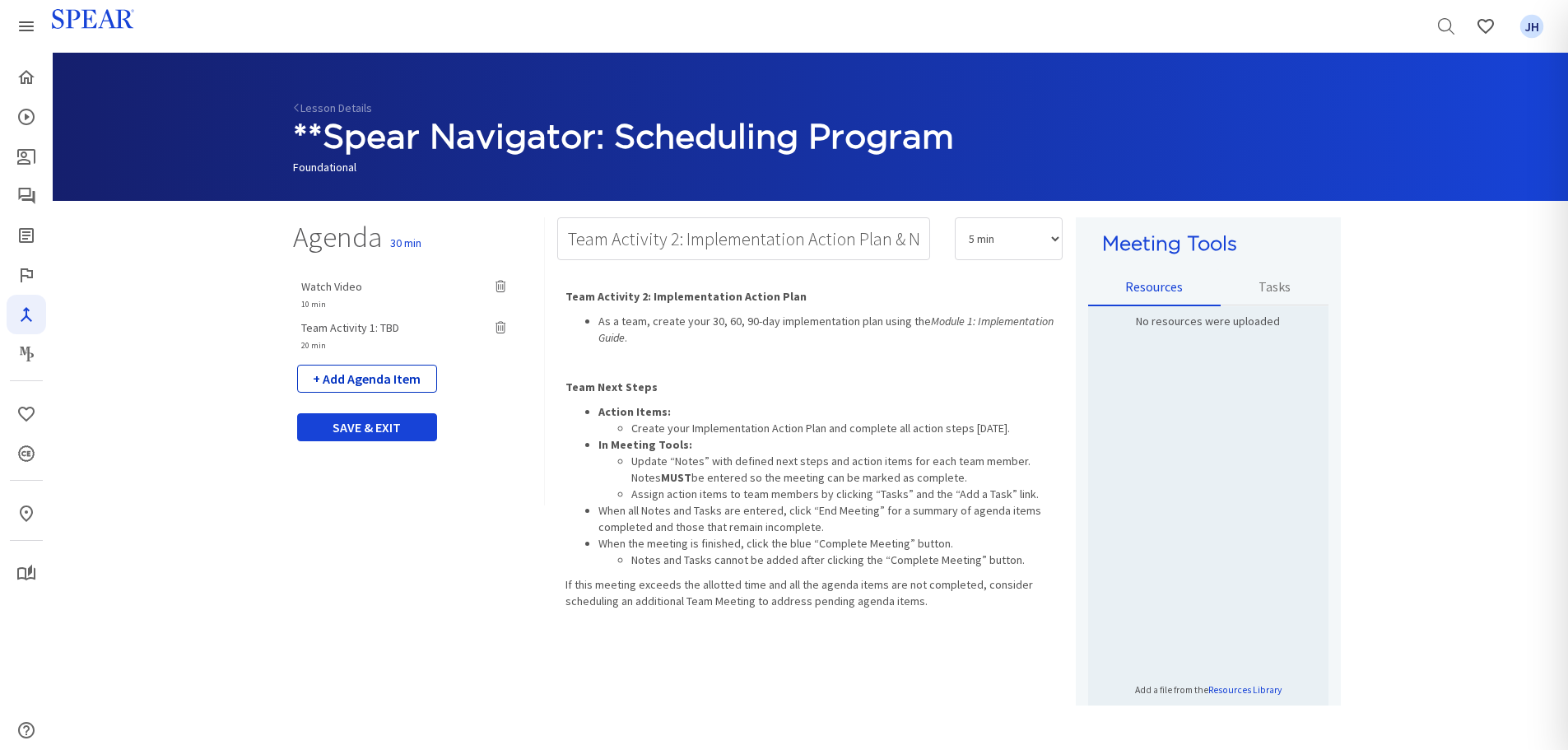
click at [389, 379] on button "+ Add Agenda Item" at bounding box center [367, 378] width 140 height 28
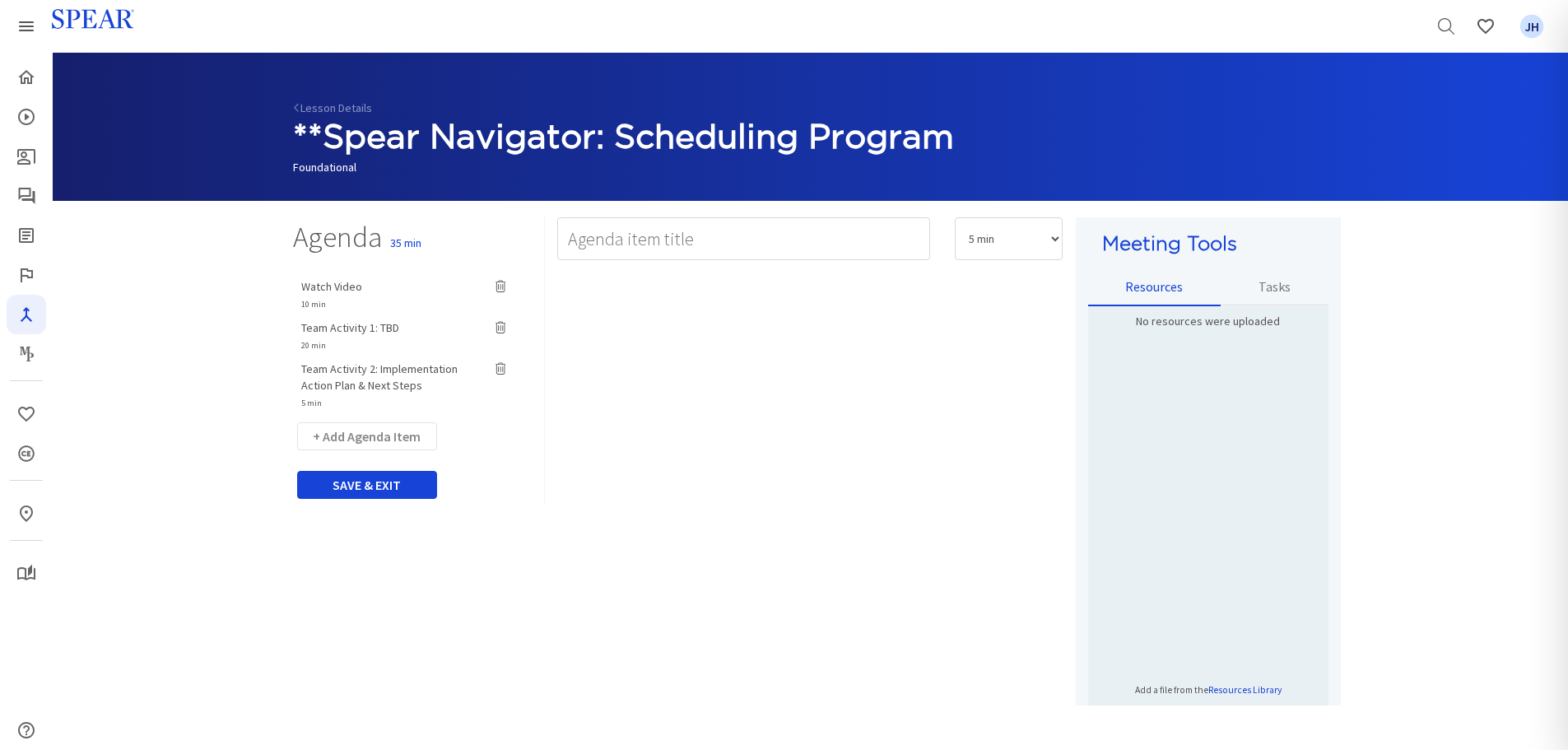
click at [387, 366] on span "Team Activity 2: Implementation Action Plan & Next Steps" at bounding box center [379, 376] width 156 height 31
type input "Team Activity 2: Implementation Action Plan & Next Steps"
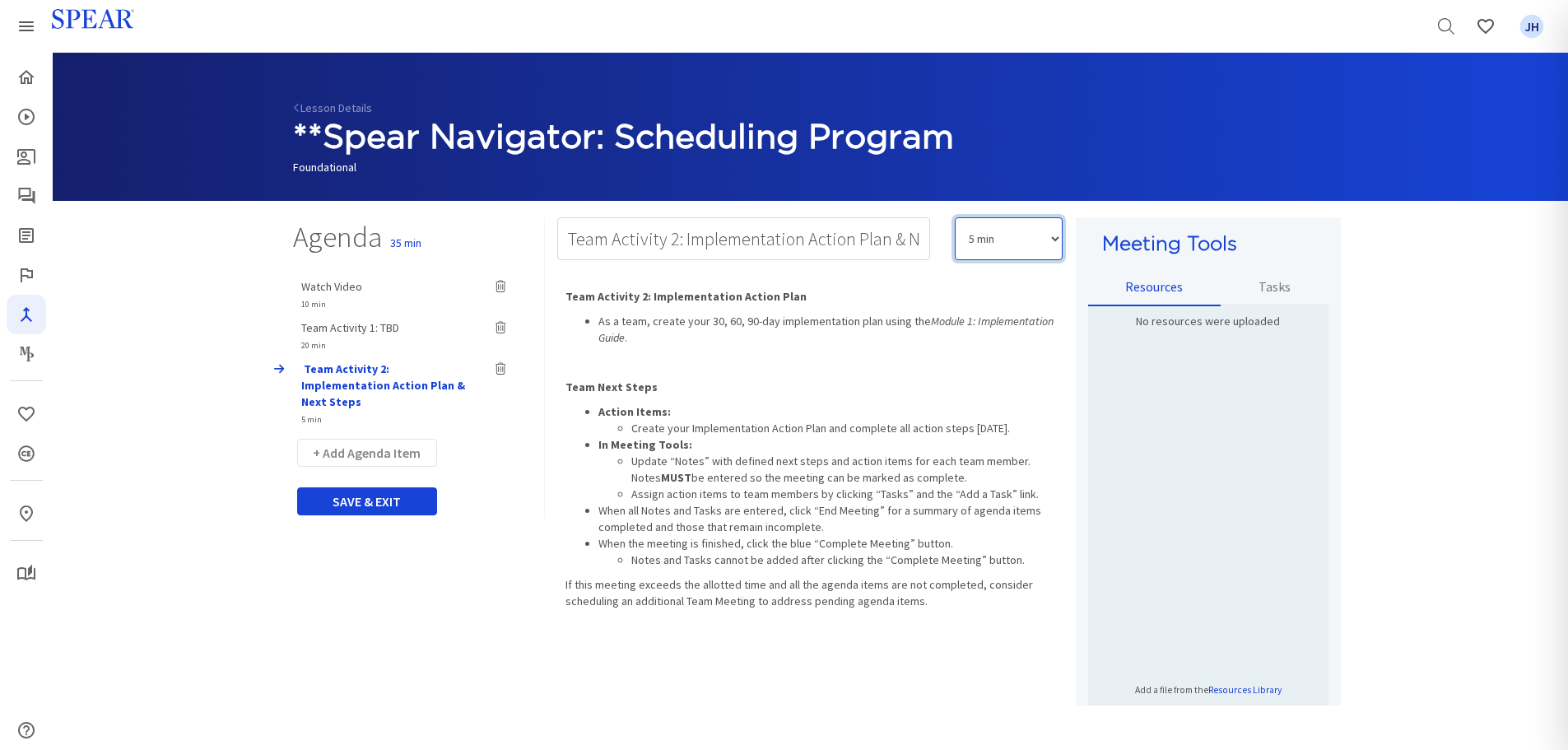
click at [1058, 240] on select "5 min 10 min 15 min 20 min 25 min 30 min 35 min 40 min 45 min 60 min 75 min 90 …" at bounding box center [1009, 238] width 107 height 43
select select "15"
click at [955, 217] on select "5 min 10 min 15 min 20 min 25 min 30 min 35 min 40 min 45 min 60 min 75 min 90 …" at bounding box center [1009, 238] width 107 height 43
click at [375, 439] on button "+ Add Agenda Item" at bounding box center [367, 453] width 140 height 28
select select "5"
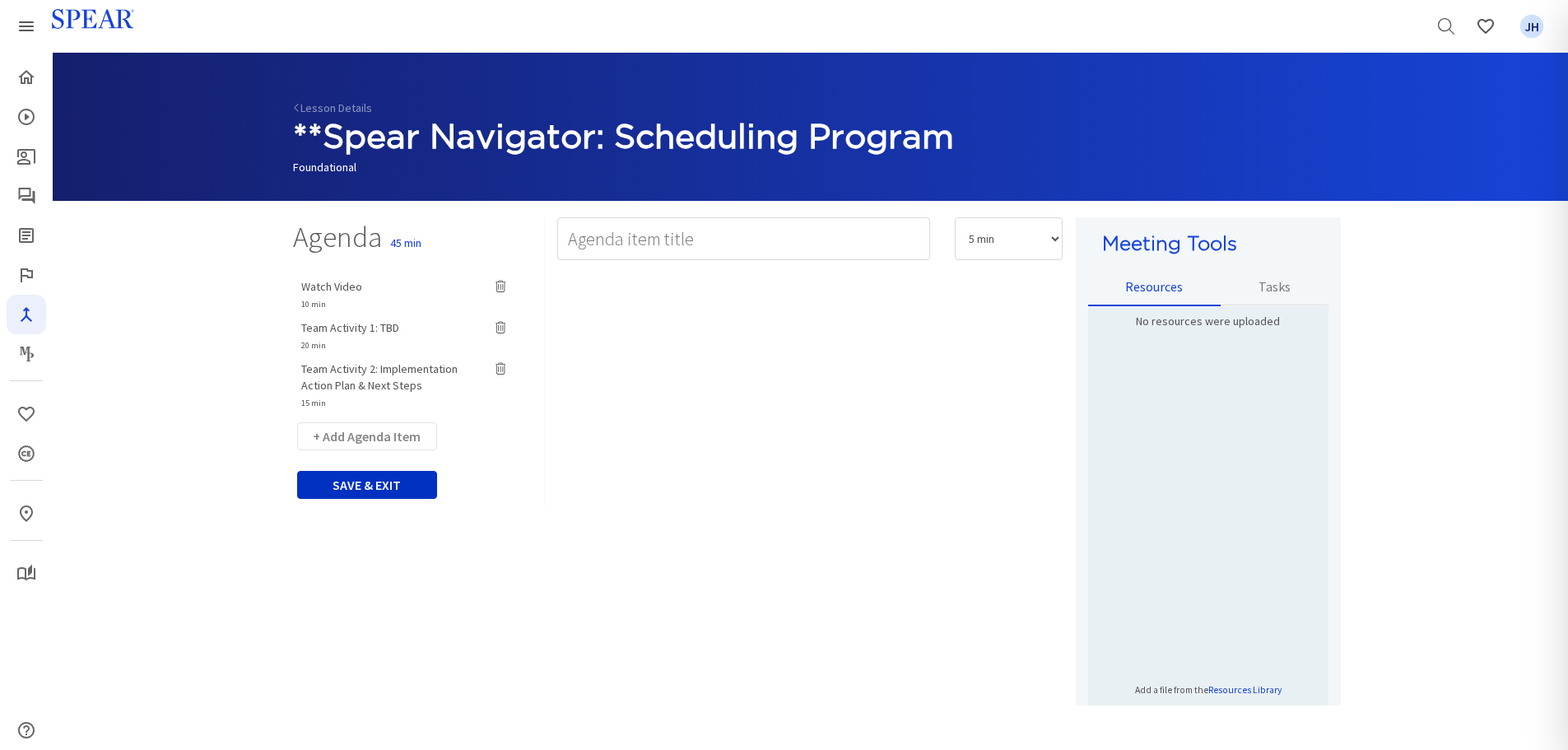
click at [384, 482] on button "SAVE & EXIT" at bounding box center [367, 484] width 140 height 28
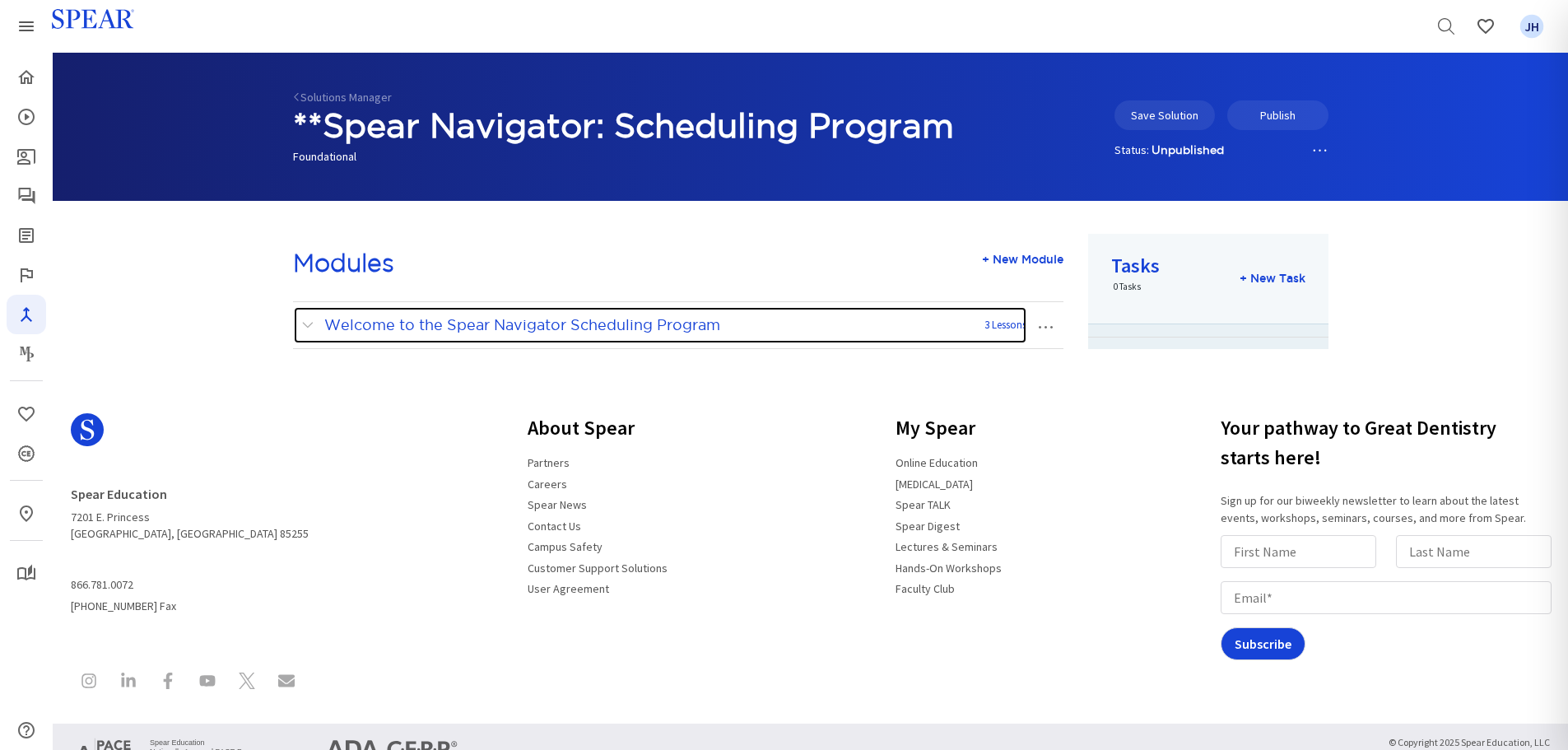
click at [307, 326] on span at bounding box center [311, 325] width 21 height 22
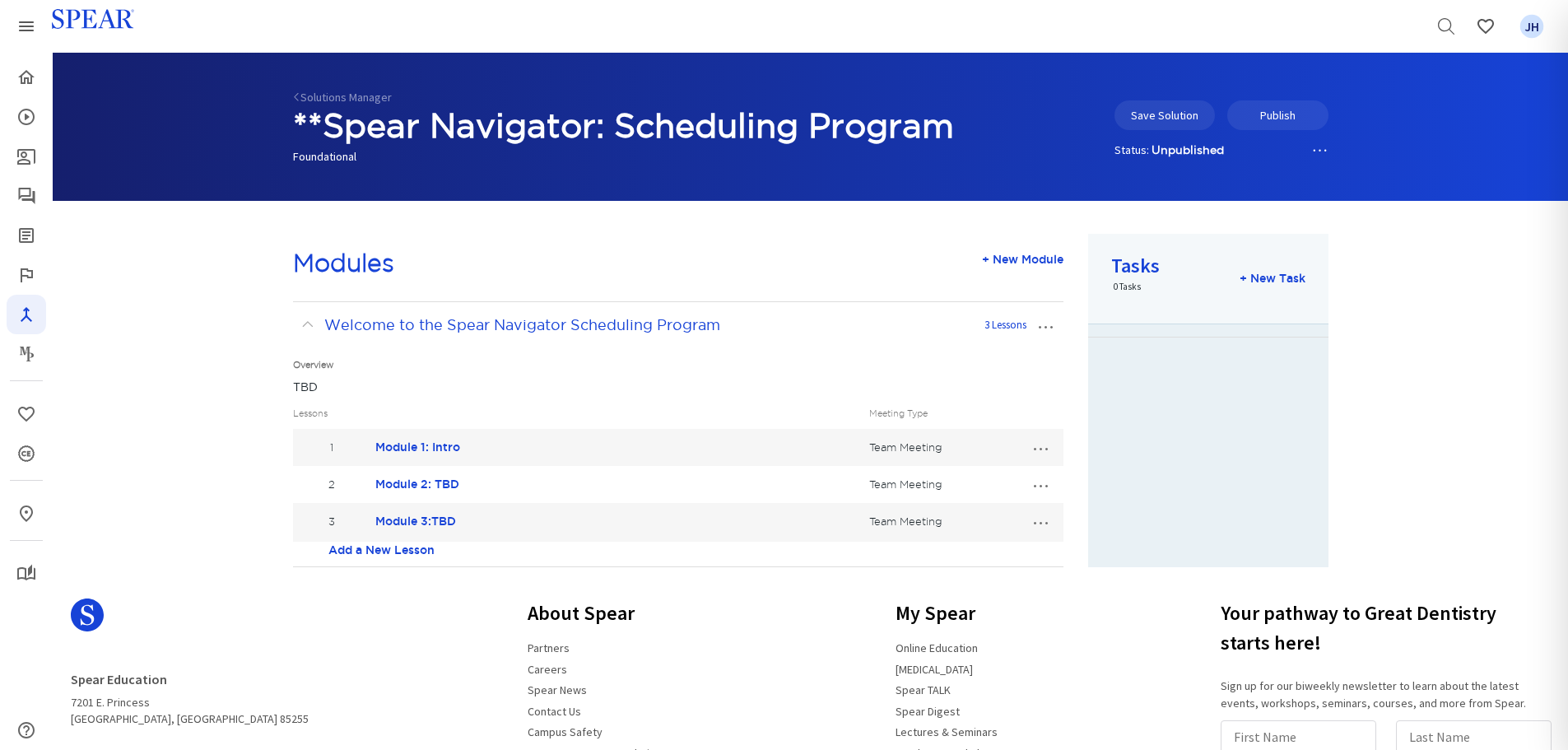
scroll to position [79, 0]
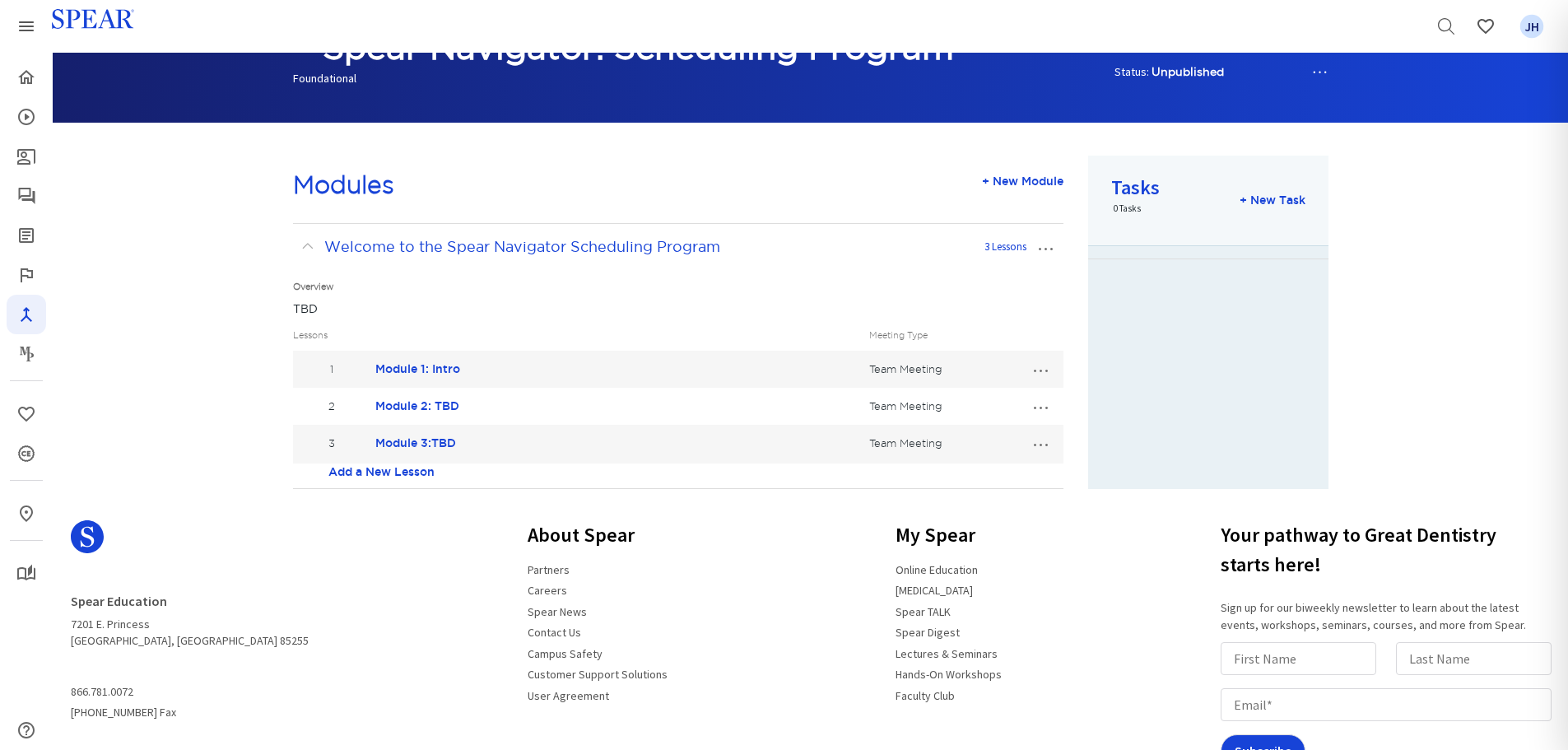
click at [1046, 445] on button "…" at bounding box center [1040, 443] width 36 height 26
click at [958, 472] on link "Edit Lesson" at bounding box center [985, 473] width 145 height 22
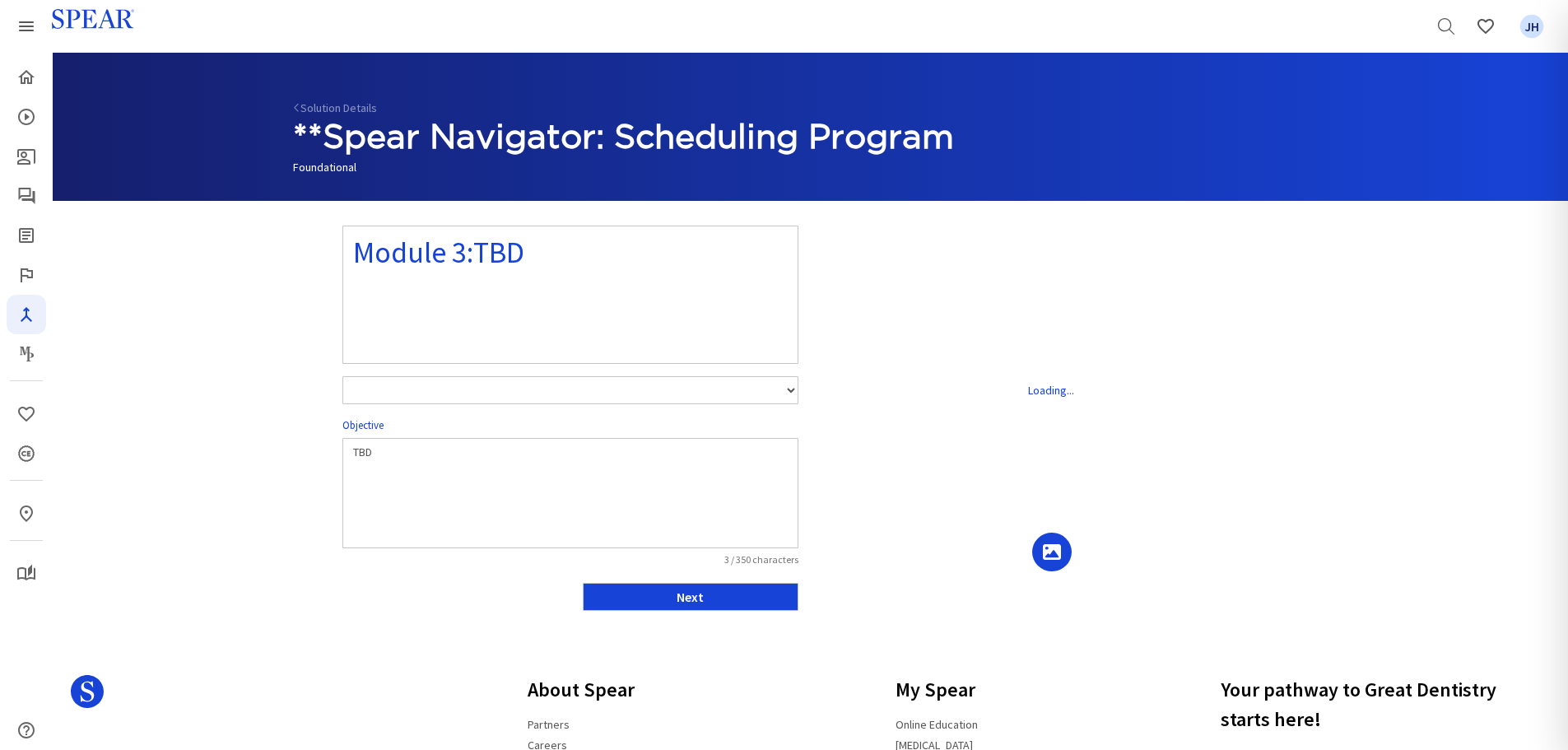
select select "number:1"
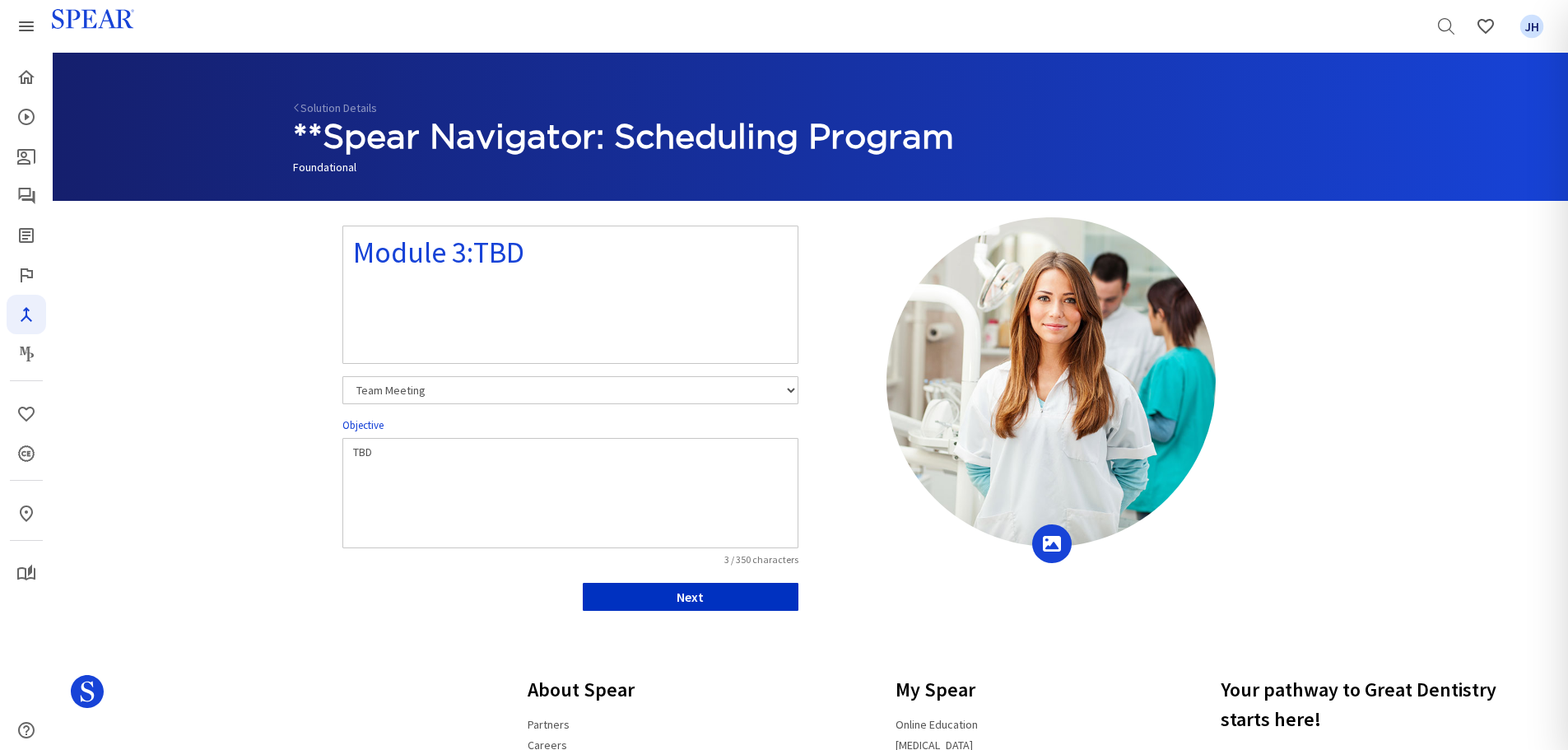
click at [711, 599] on button "Next" at bounding box center [690, 597] width 216 height 28
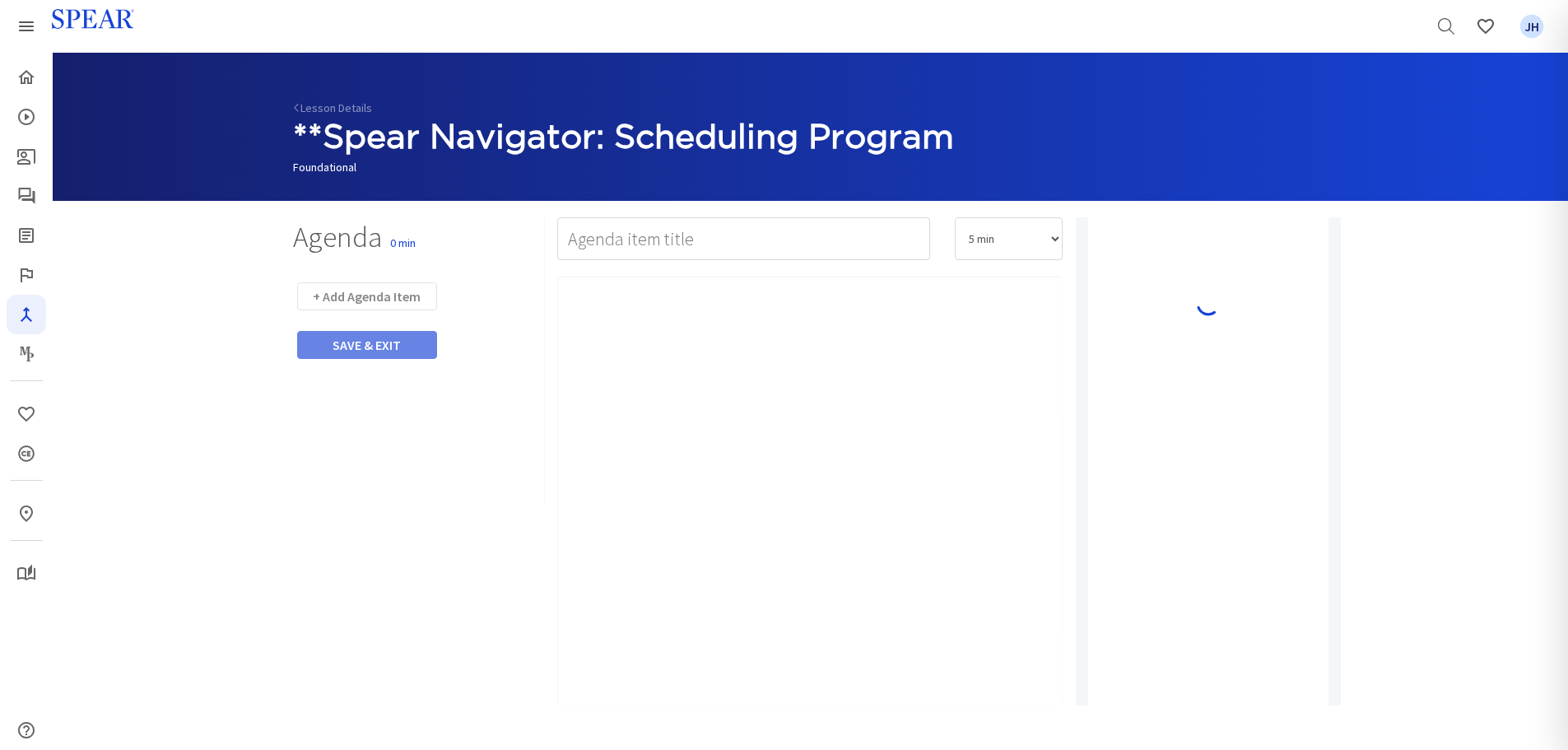
type input "Watch Video"
select select "10"
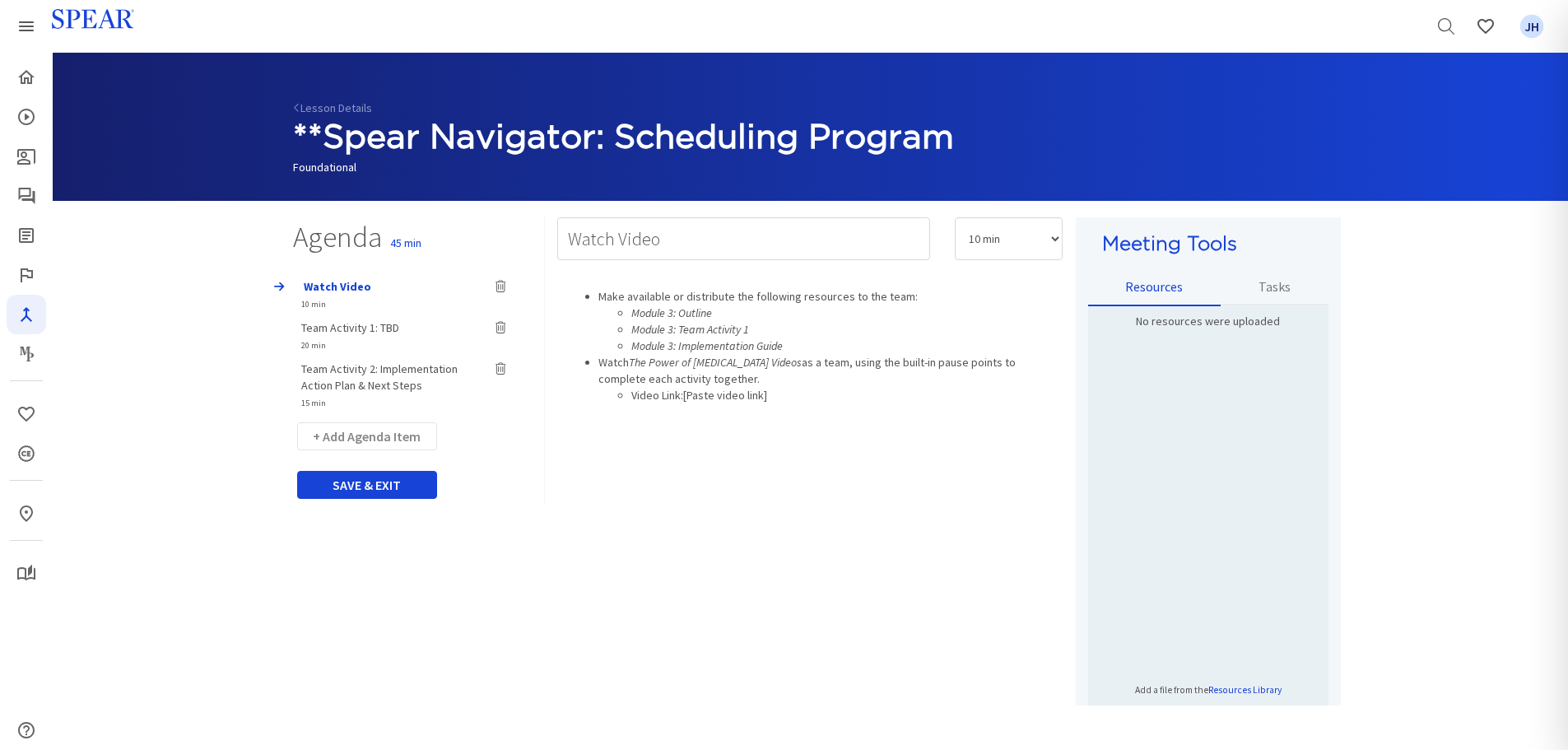
click at [353, 329] on span "Team Activity 1: TBD" at bounding box center [350, 327] width 98 height 15
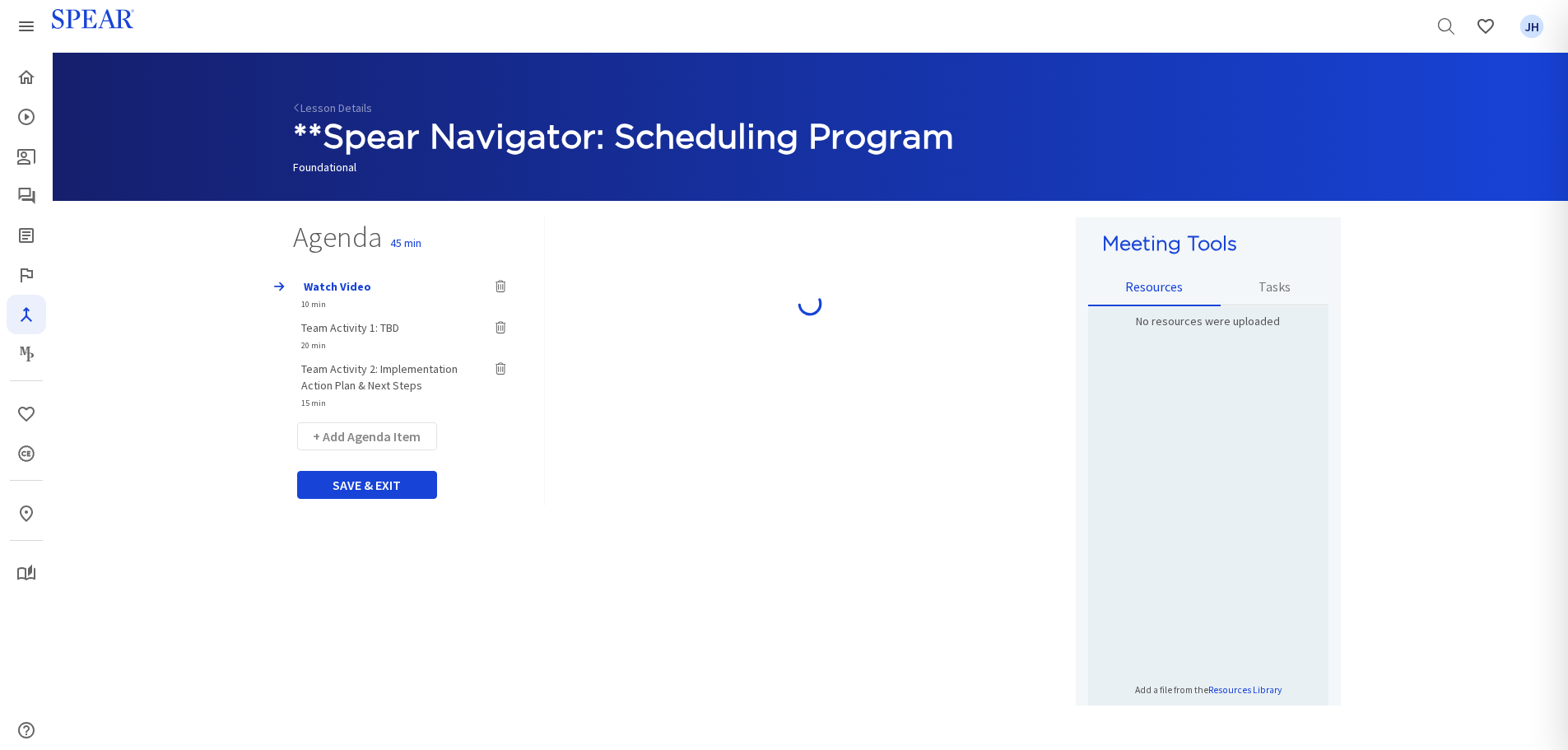
type input "Team Activity 1: TBD"
select select "20"
click at [355, 370] on span "Team Activity 2: Implementation Action Plan & Next Steps" at bounding box center [379, 376] width 156 height 31
type input "Team Activity 2: Implementation Action Plan & Next Steps"
select select "15"
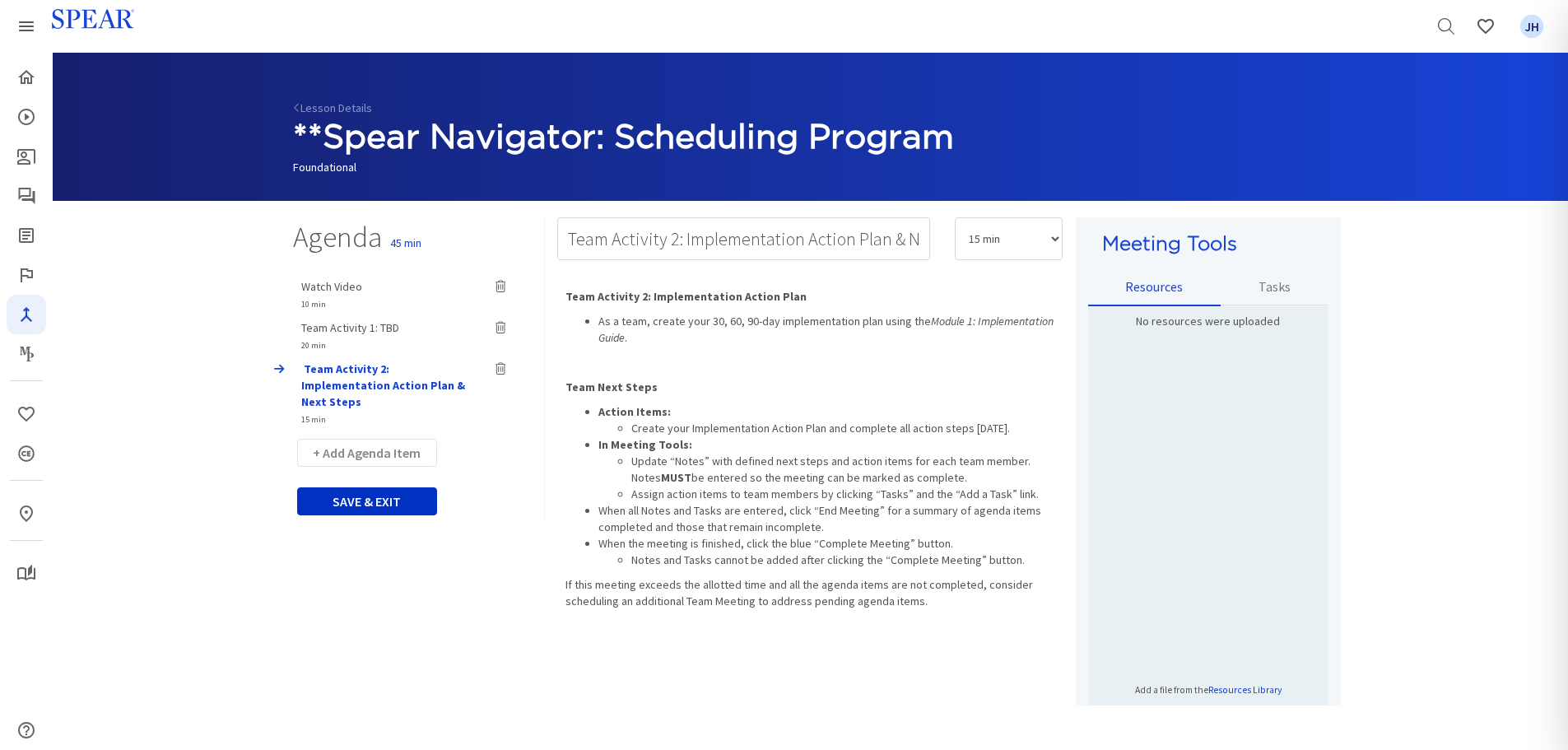
click at [387, 489] on button "SAVE & EXIT" at bounding box center [367, 501] width 140 height 28
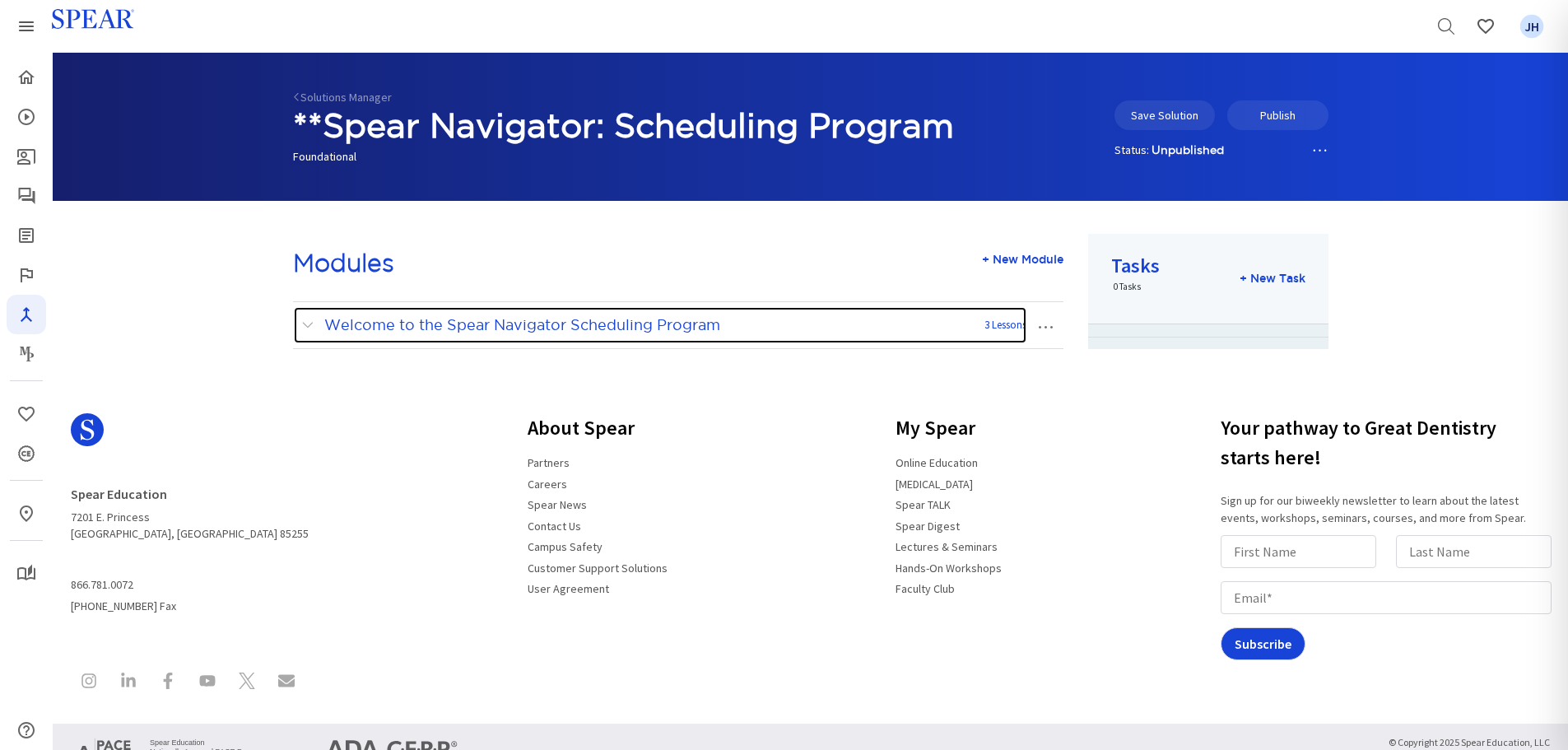
click at [312, 327] on span at bounding box center [311, 325] width 21 height 22
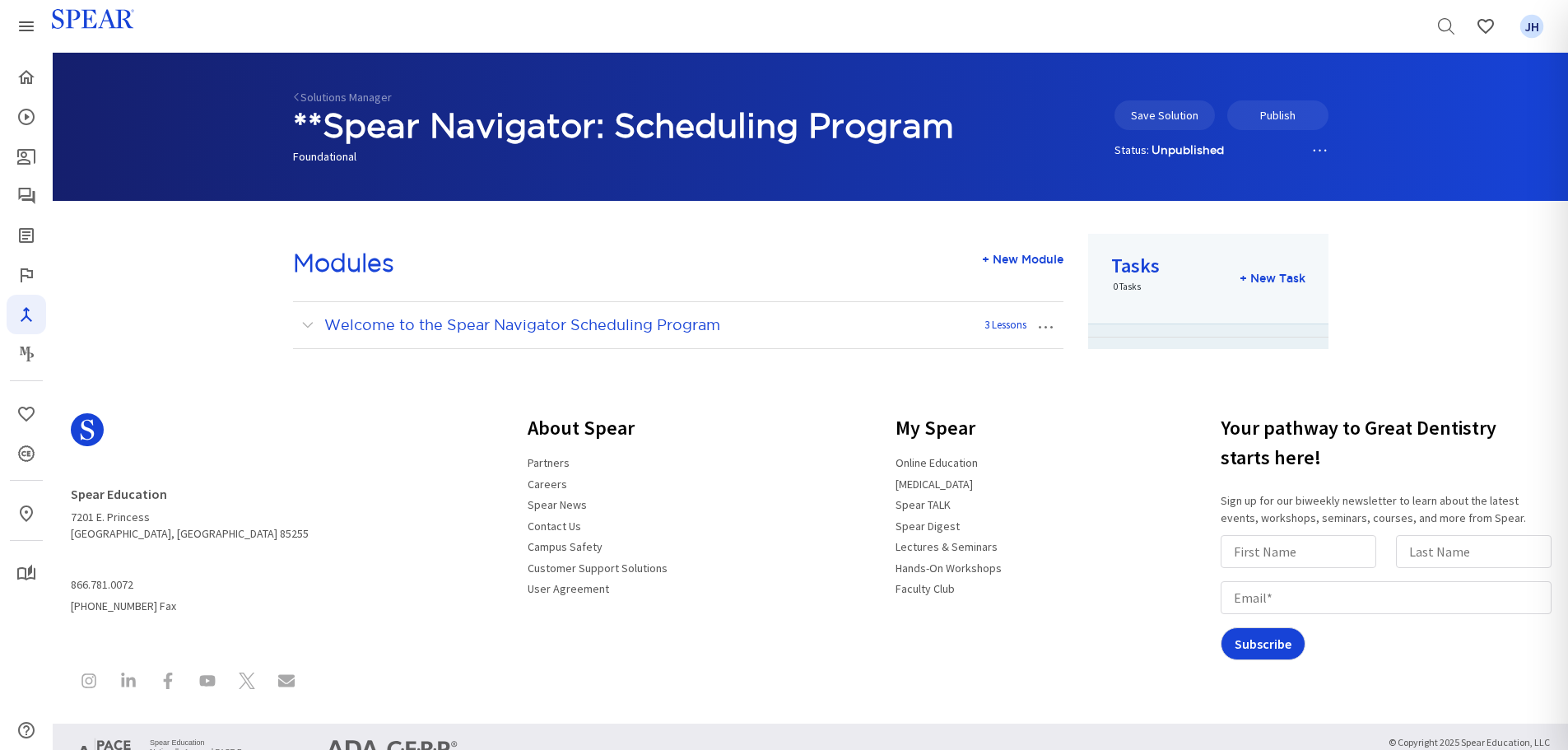
scroll to position [79, 0]
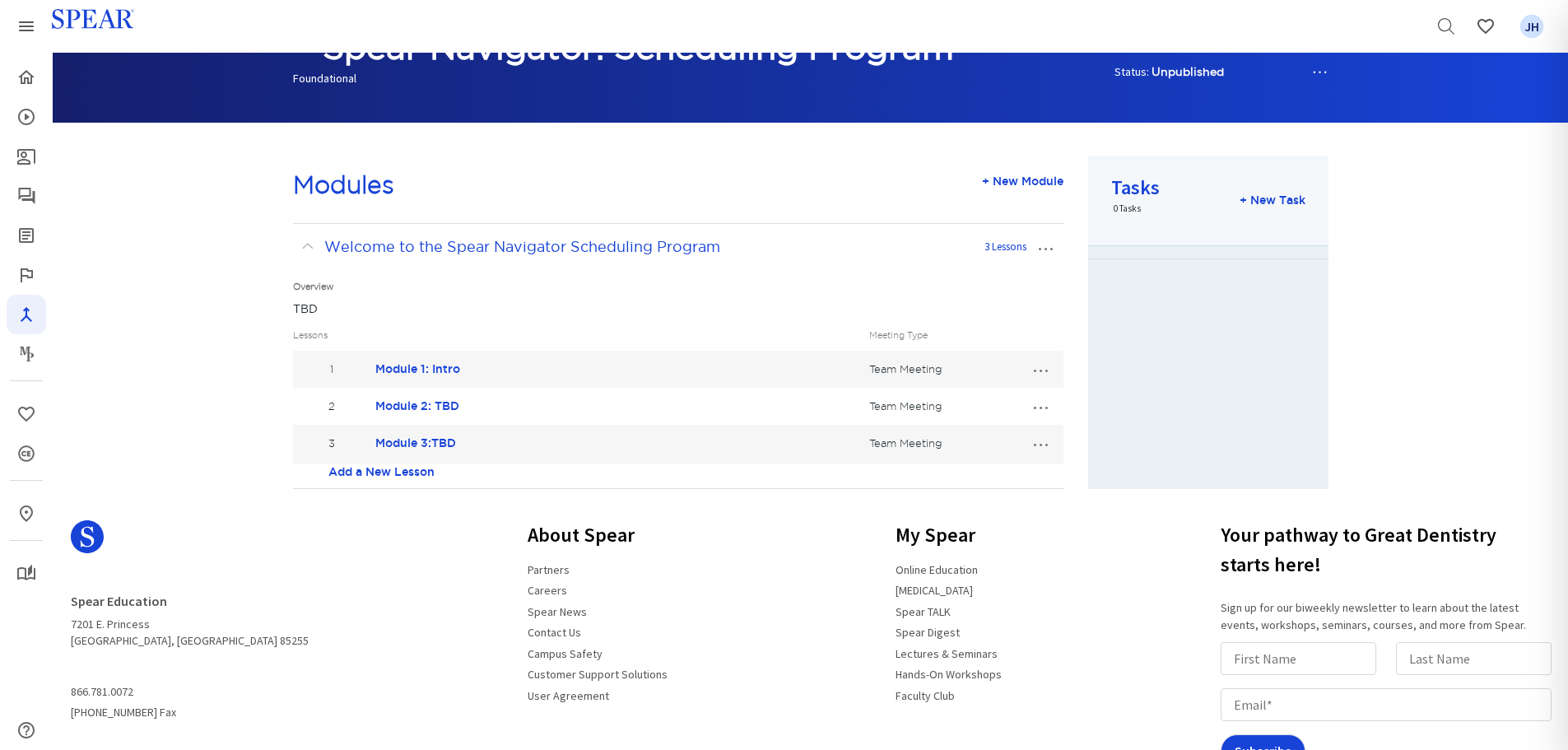
click at [393, 470] on link "Add a New Lesson" at bounding box center [381, 471] width 106 height 17
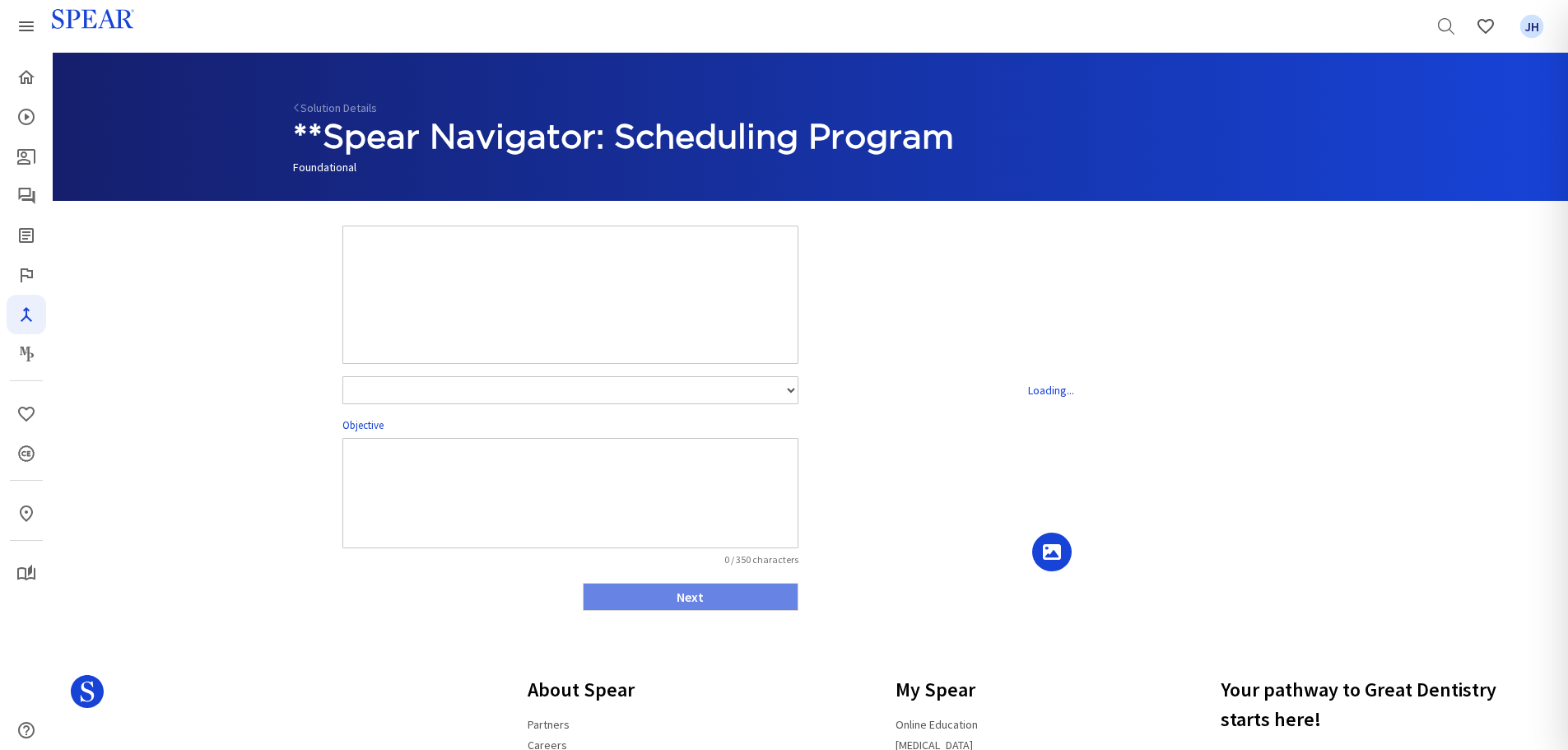
select select "number:1"
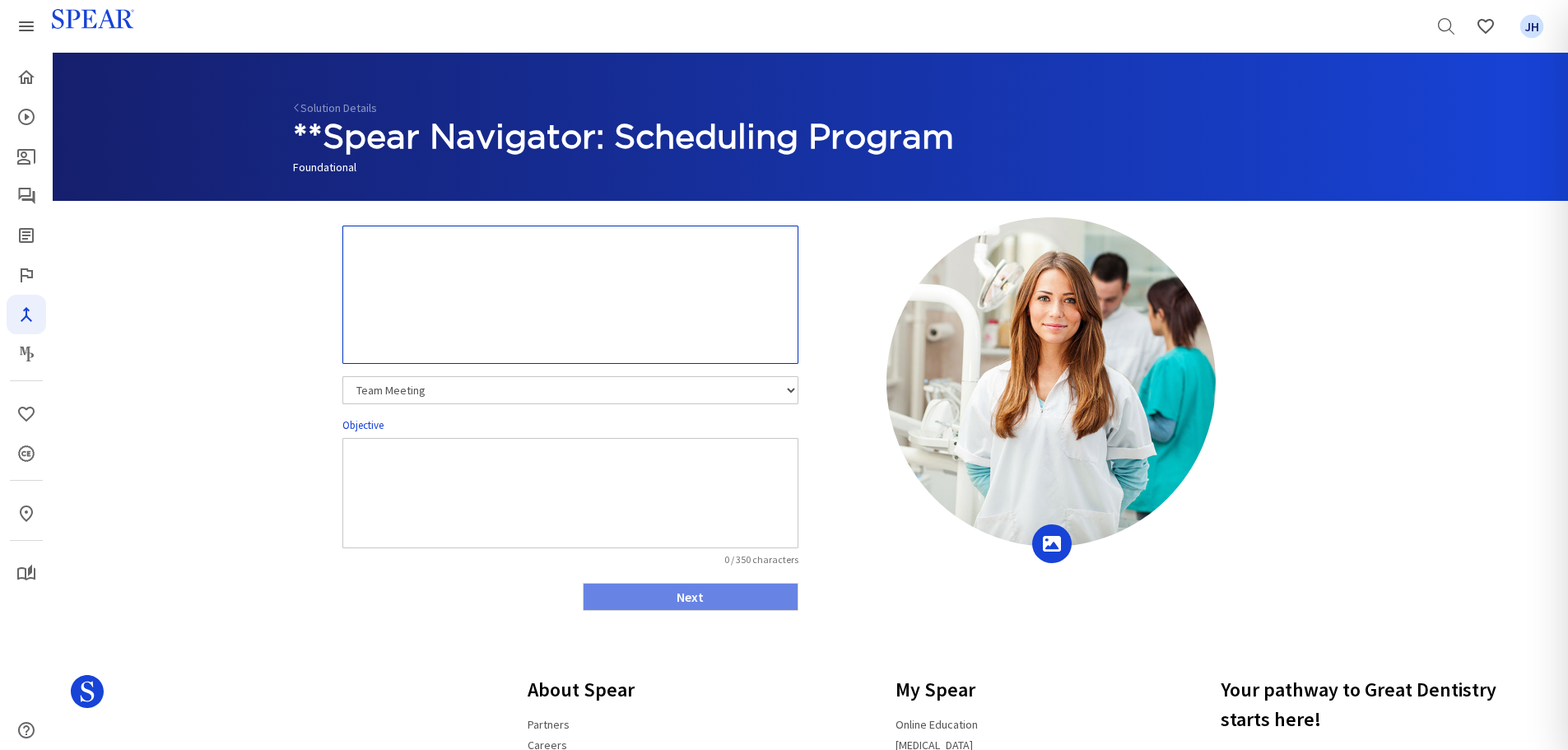
drag, startPoint x: 357, startPoint y: 255, endPoint x: 945, endPoint y: 231, distance: 588.5
click at [945, 231] on div "Team Meeting Leadership Meeting PGP Team Meeting Operational Team Meeting Objec…" at bounding box center [810, 422] width 1060 height 410
type textarea "Module 4: TBD"
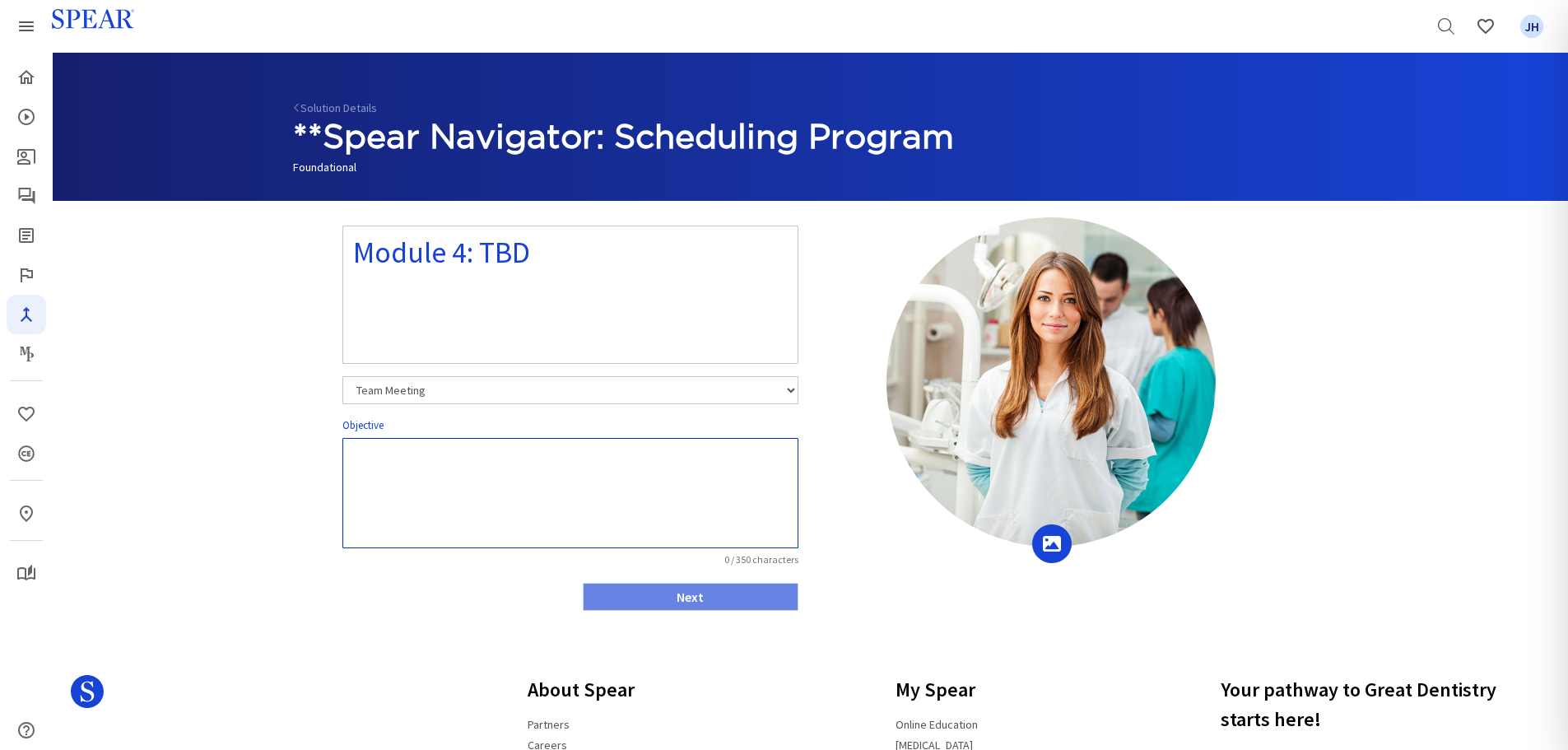
click at [379, 460] on textarea at bounding box center [570, 492] width 456 height 110
click at [362, 451] on textarea at bounding box center [570, 492] width 456 height 110
click at [408, 459] on textarea "TBD" at bounding box center [570, 492] width 456 height 110
type textarea "TBD"
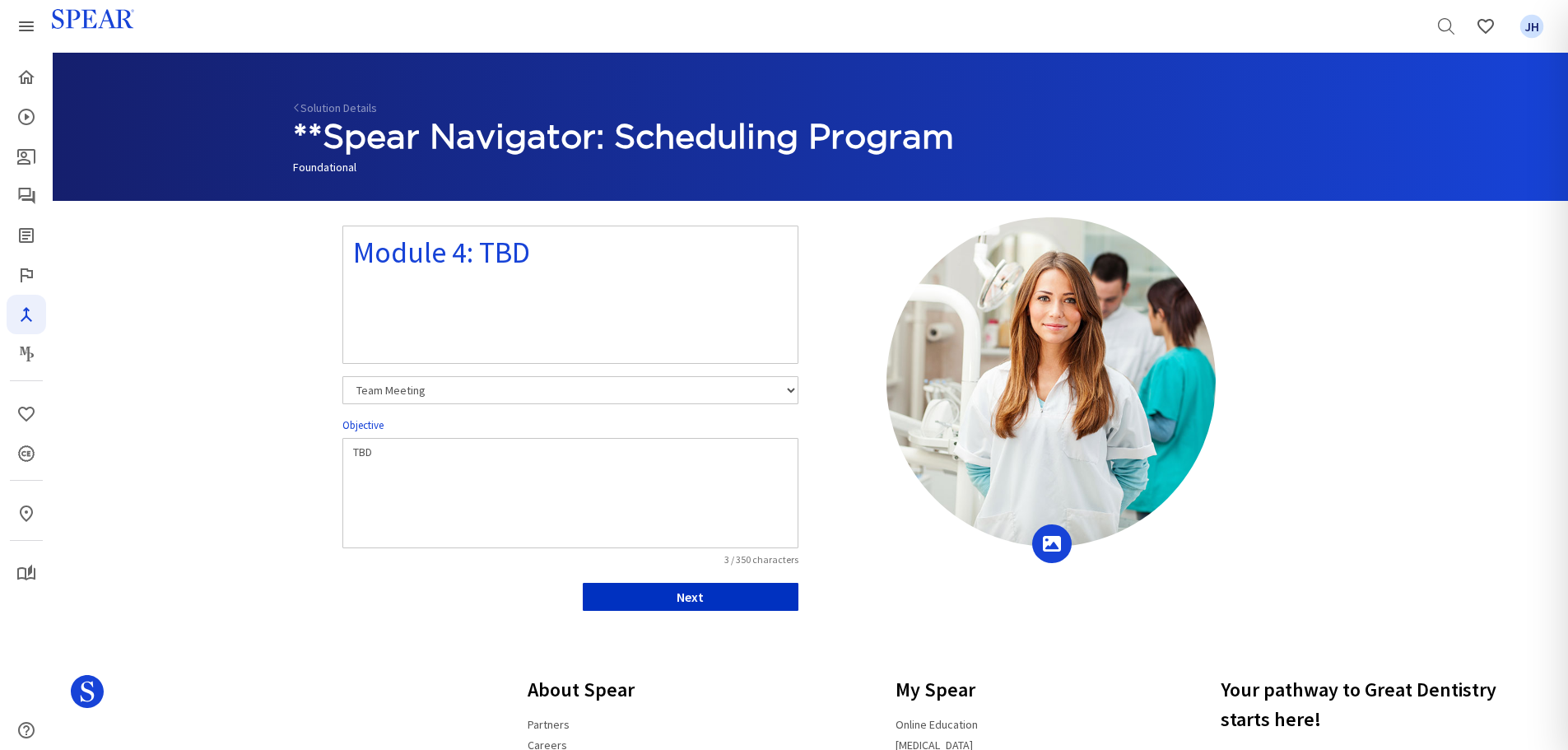
click at [708, 599] on button "Next" at bounding box center [690, 597] width 216 height 28
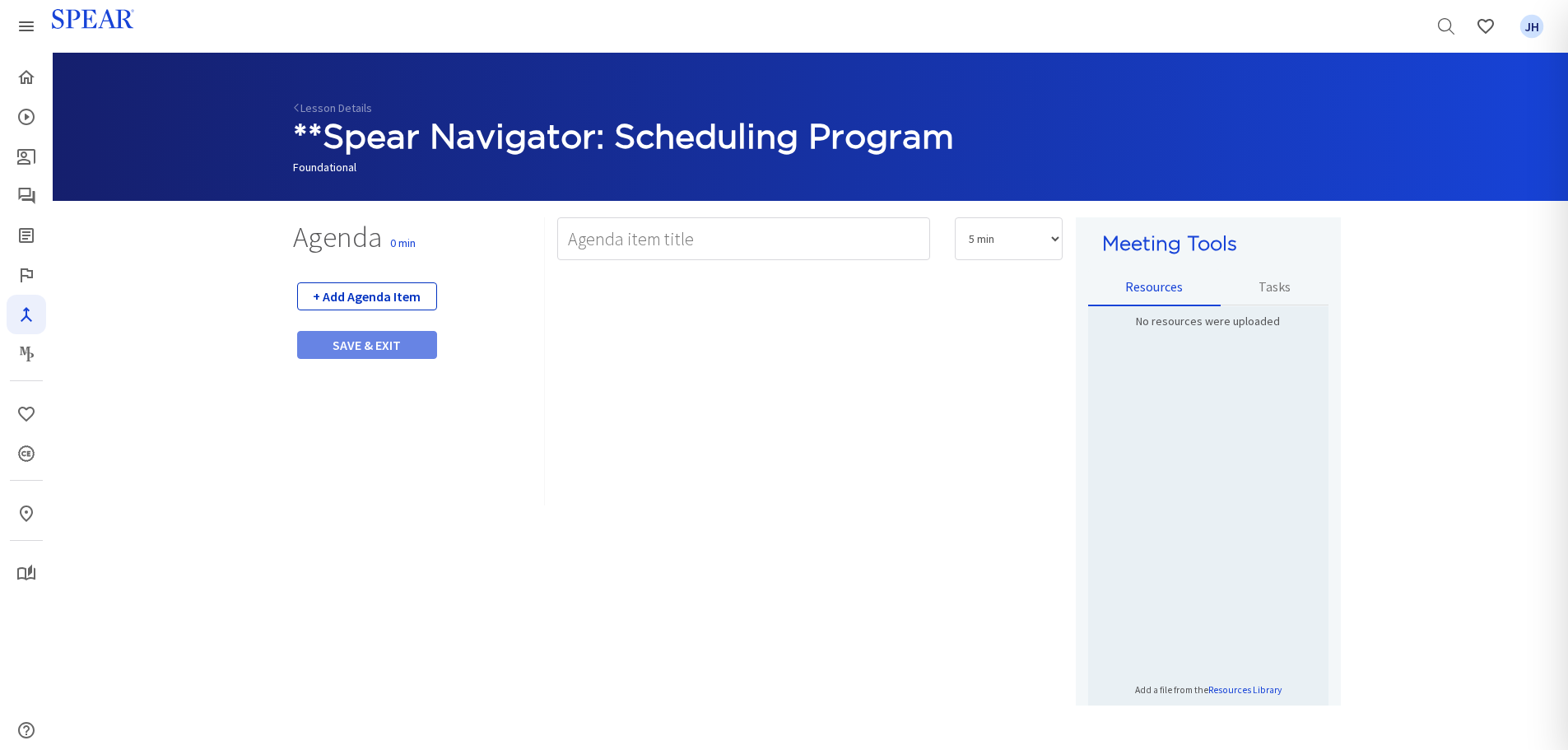
click at [388, 295] on button "+ Add Agenda Item" at bounding box center [367, 296] width 140 height 28
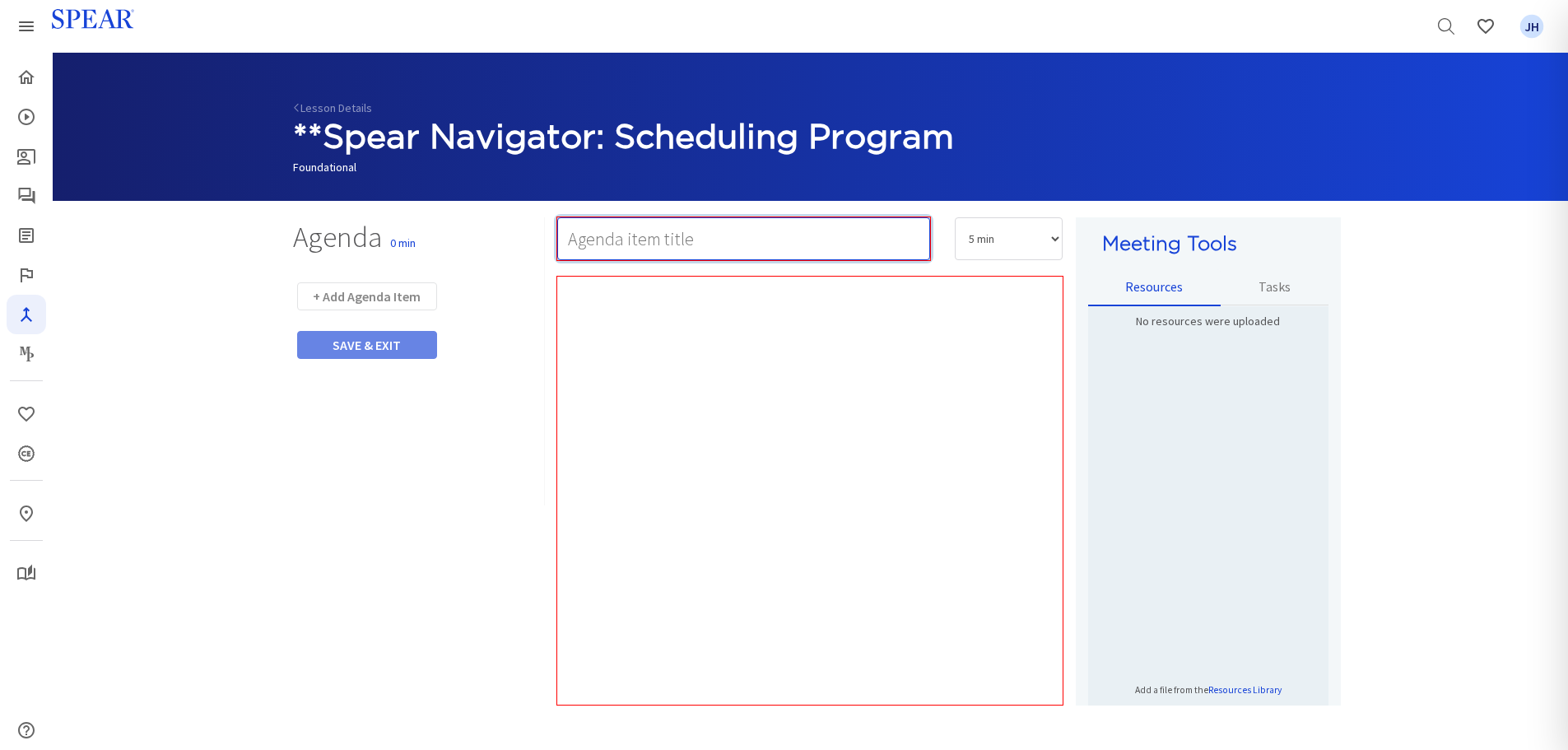
click at [611, 242] on input "text" at bounding box center [743, 238] width 373 height 43
click at [581, 236] on input "text" at bounding box center [743, 238] width 373 height 43
paste input "1. Watch Video"
click at [600, 241] on input "1. Watch Video" at bounding box center [743, 238] width 373 height 43
type input "Watch Video"
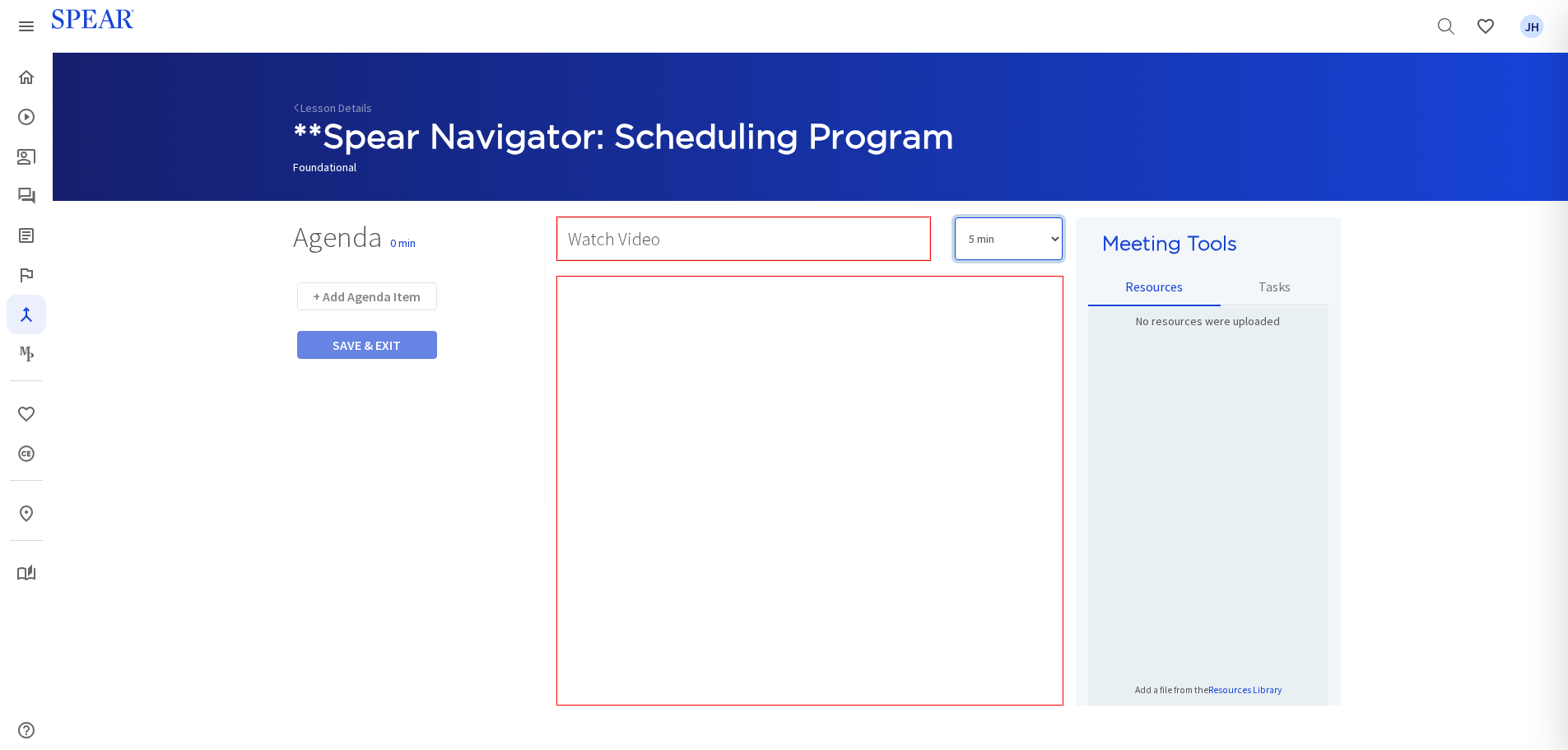
click at [1056, 239] on select "5 min 10 min 15 min 20 min 25 min 30 min 35 min 40 min 45 min 60 min 75 min 90 …" at bounding box center [1009, 238] width 107 height 43
select select "10"
click at [955, 217] on select "5 min 10 min 15 min 20 min 25 min 30 min 35 min 40 min 45 min 60 min 75 min 90 …" at bounding box center [1009, 238] width 107 height 43
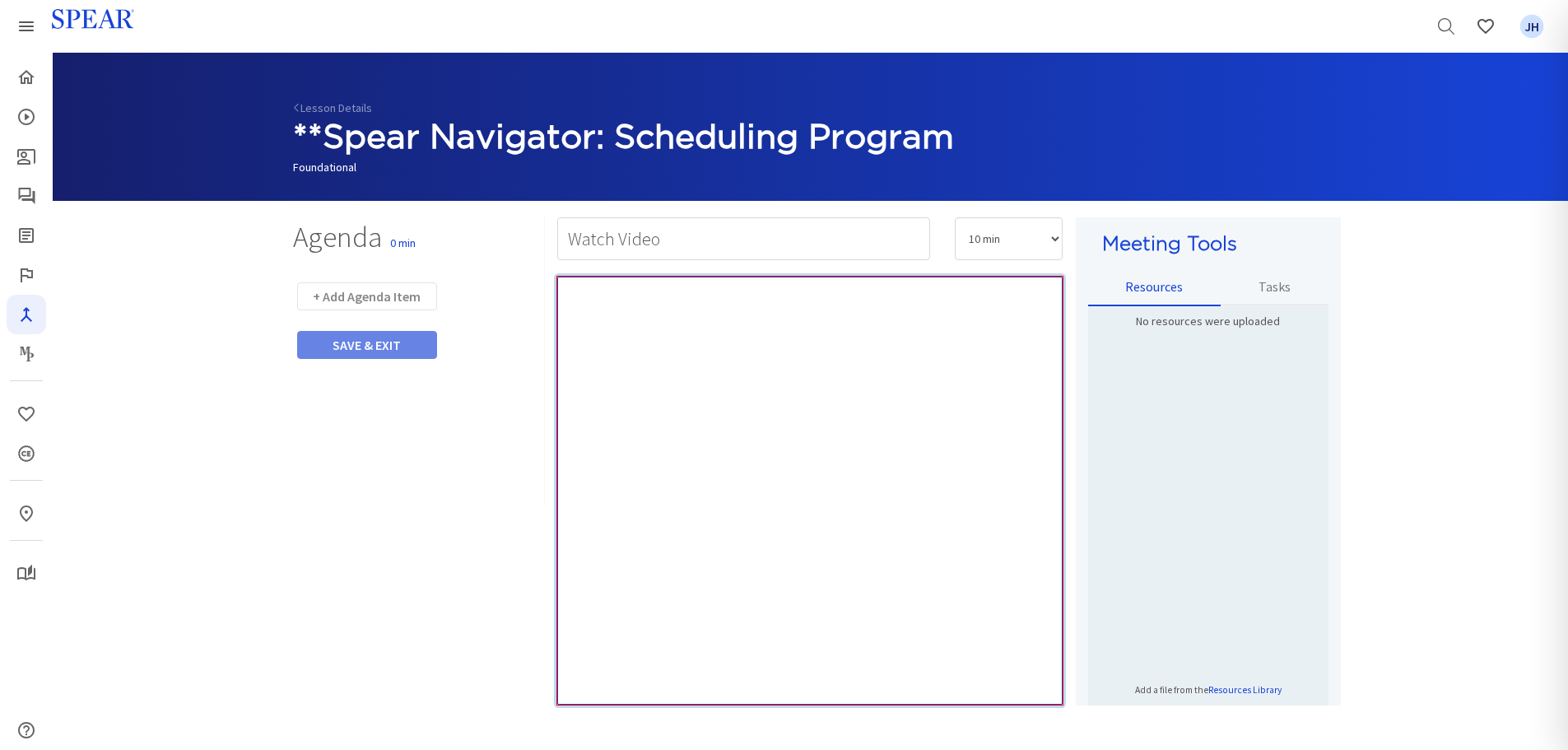
click at [694, 339] on div "Rich Text Editor, main" at bounding box center [810, 490] width 505 height 428
click at [608, 308] on div "Rich Text Editor, main" at bounding box center [810, 490] width 505 height 428
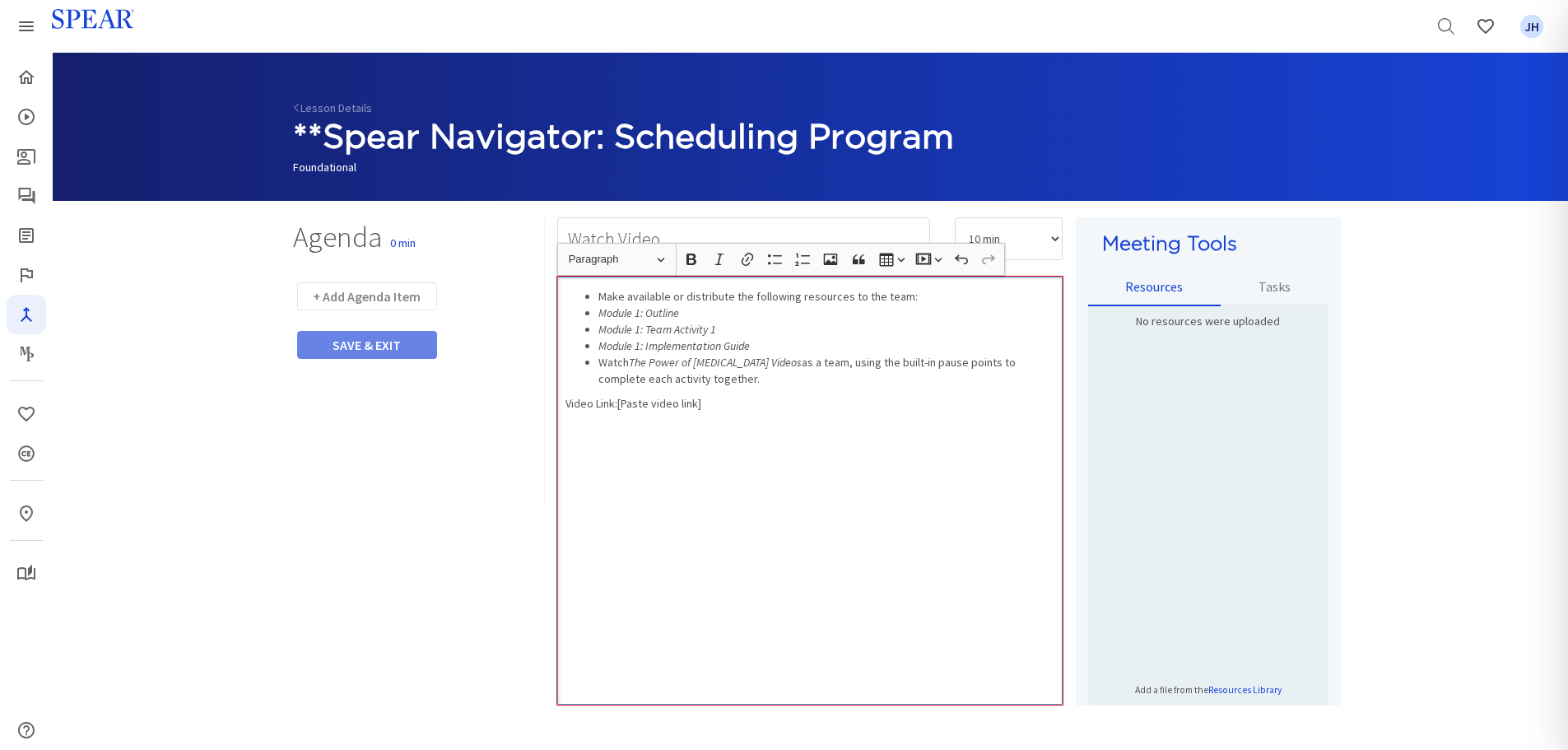
click at [563, 401] on div "Make available or distribute the following resources to the team: Module 1: Out…" at bounding box center [810, 490] width 505 height 428
click at [770, 260] on icon "button" at bounding box center [775, 259] width 17 height 17
drag, startPoint x: 712, startPoint y: 452, endPoint x: 665, endPoint y: 437, distance: 49.3
click at [711, 452] on div "Make available or distribute the following resources to the team: Module 1: Out…" at bounding box center [810, 490] width 505 height 428
click at [599, 313] on icon "Module 1: Outline" at bounding box center [638, 312] width 81 height 15
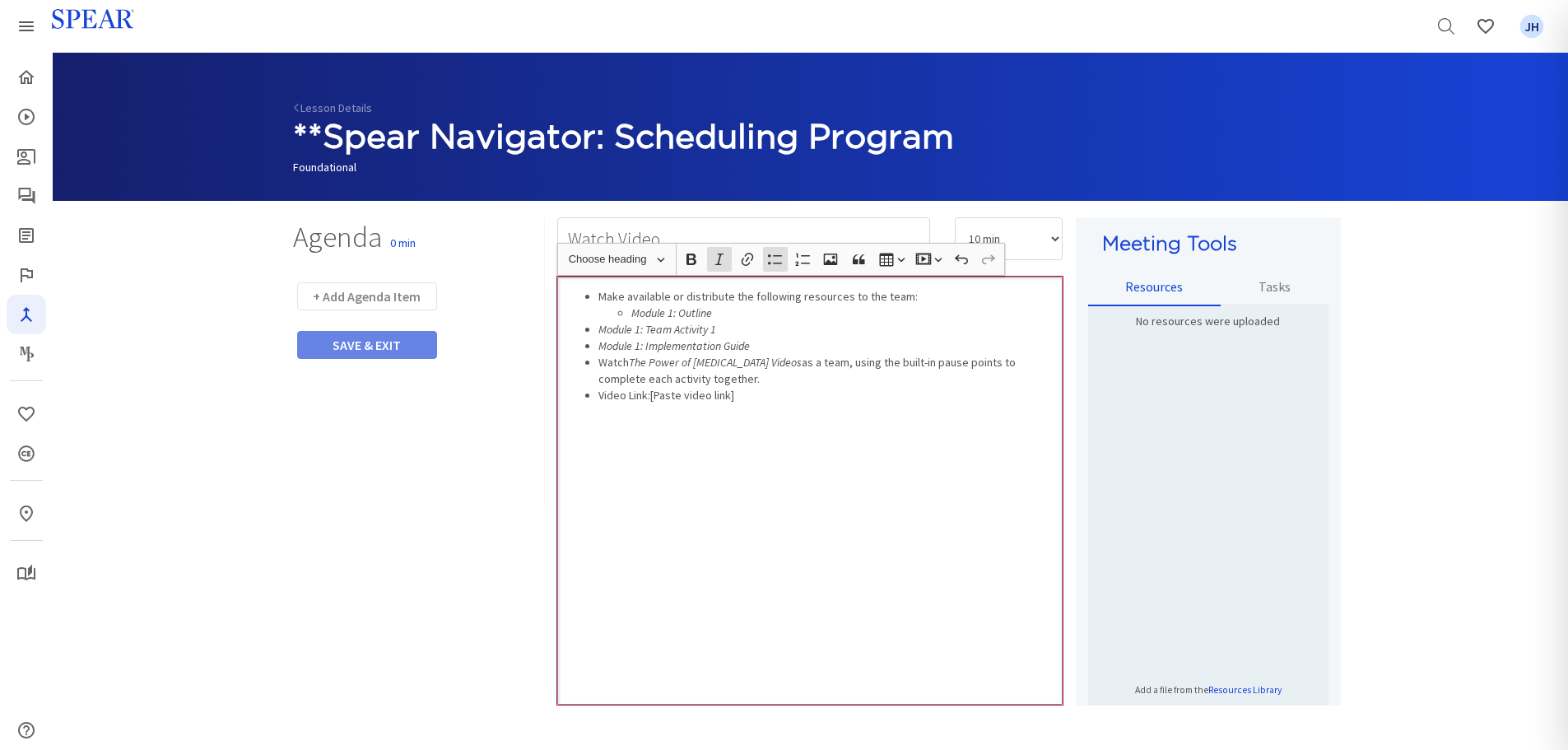
click at [595, 329] on ul "Make available or distribute the following resources to the team: Module 1: Out…" at bounding box center [810, 346] width 490 height 115
click at [595, 347] on ul "Make available or distribute the following resources to the team: Module 1: Out…" at bounding box center [810, 346] width 490 height 115
click at [595, 398] on ul "Make available or distribute the following resources to the team: Module 1: Out…" at bounding box center [810, 346] width 490 height 115
click at [671, 315] on icon "Module 1: Outline" at bounding box center [671, 312] width 81 height 15
click at [672, 313] on icon "Module 1: Outline" at bounding box center [671, 312] width 81 height 15
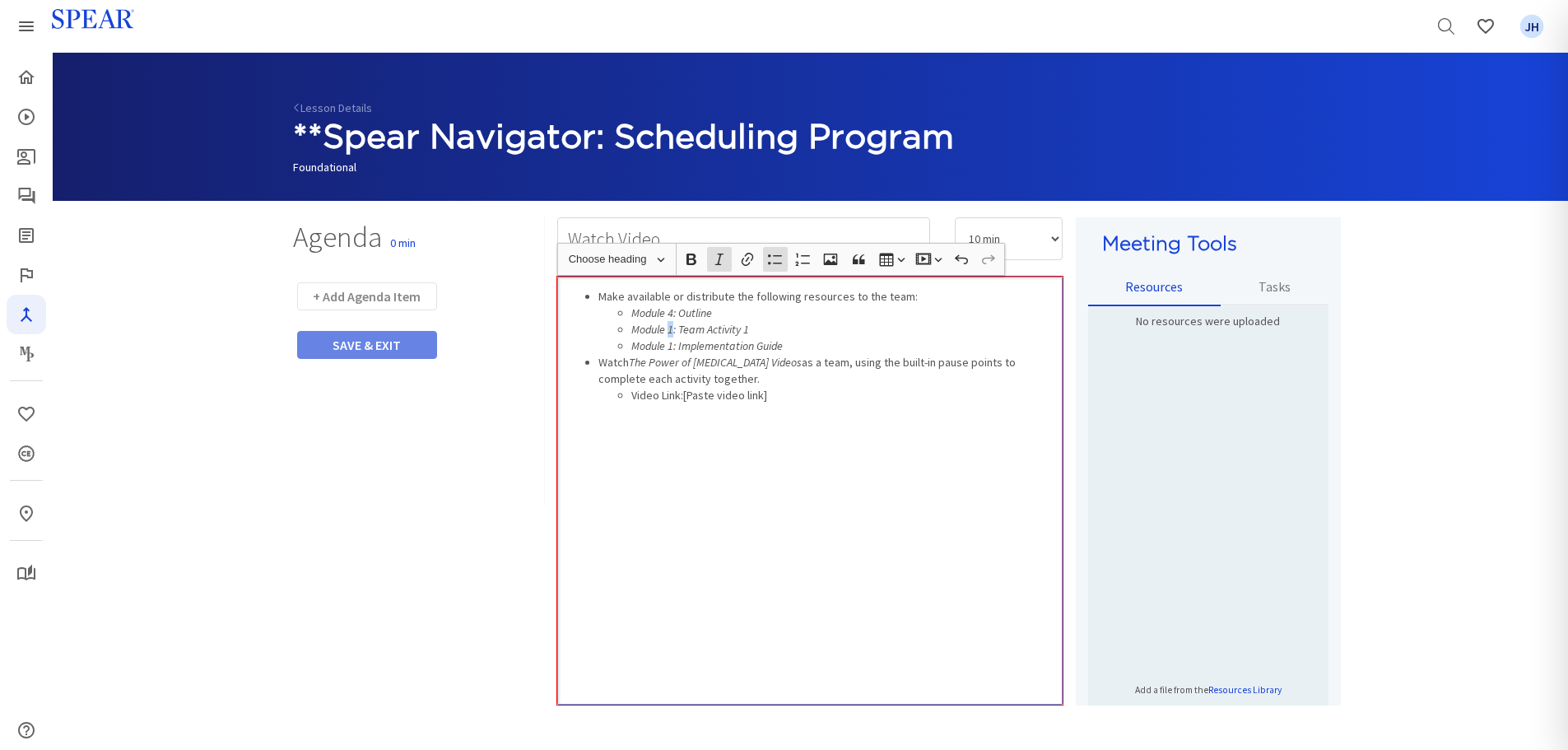
click at [673, 327] on icon "Module 1: Team Activity 1" at bounding box center [689, 328] width 117 height 15
click at [672, 343] on icon "Module 1: Implementation Guide" at bounding box center [706, 345] width 151 height 15
click at [795, 460] on div "Make available or distribute the following resources to the team: Module 4: Out…" at bounding box center [810, 490] width 505 height 428
drag, startPoint x: 633, startPoint y: 362, endPoint x: 810, endPoint y: 364, distance: 177.0
click at [802, 364] on icon "The Power of [MEDICAL_DATA] Videos" at bounding box center [715, 362] width 173 height 15
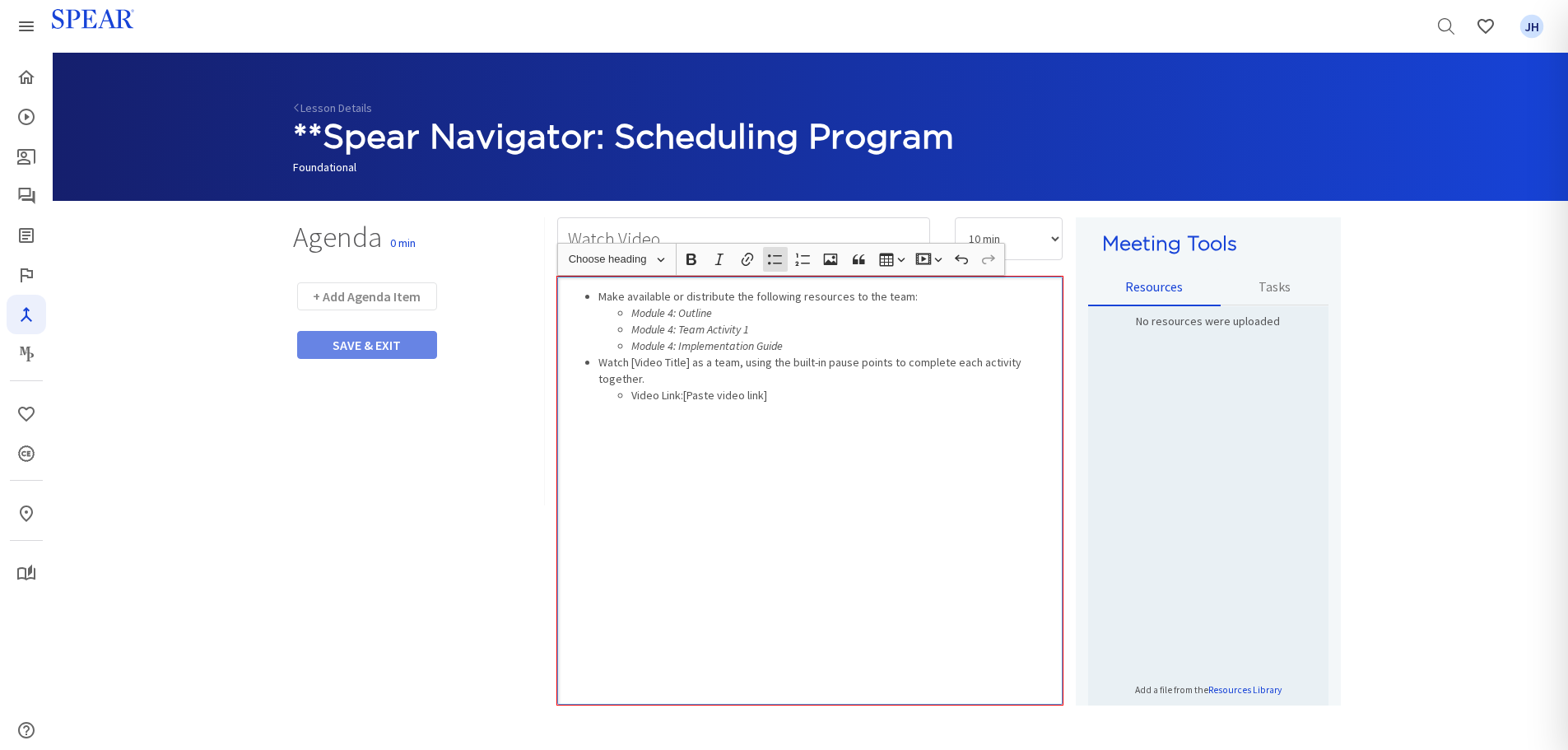
click at [903, 393] on div "Make available or distribute the following resources to the team: Module 4: Out…" at bounding box center [810, 490] width 505 height 428
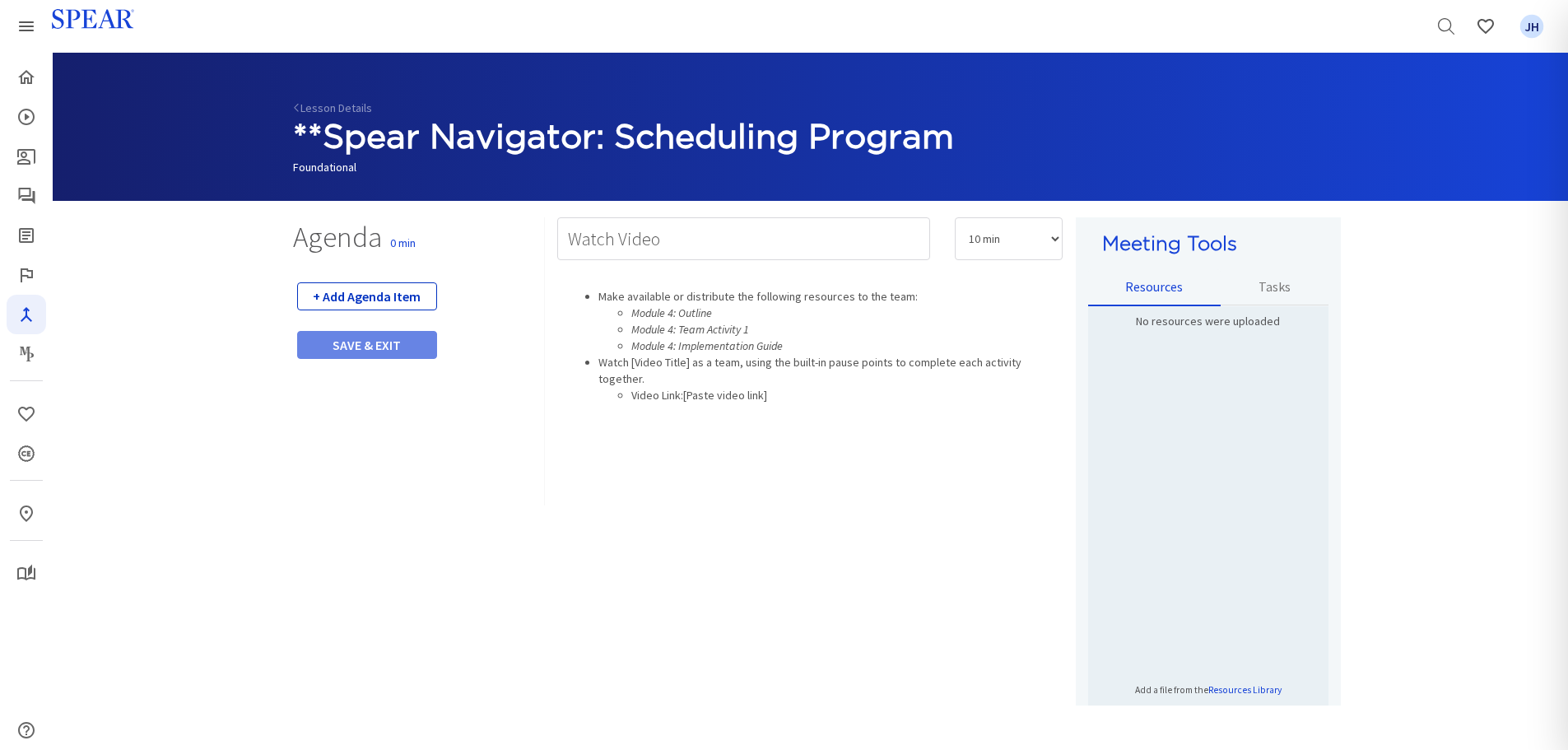
click at [395, 295] on button "+ Add Agenda Item" at bounding box center [367, 296] width 140 height 28
select select "5"
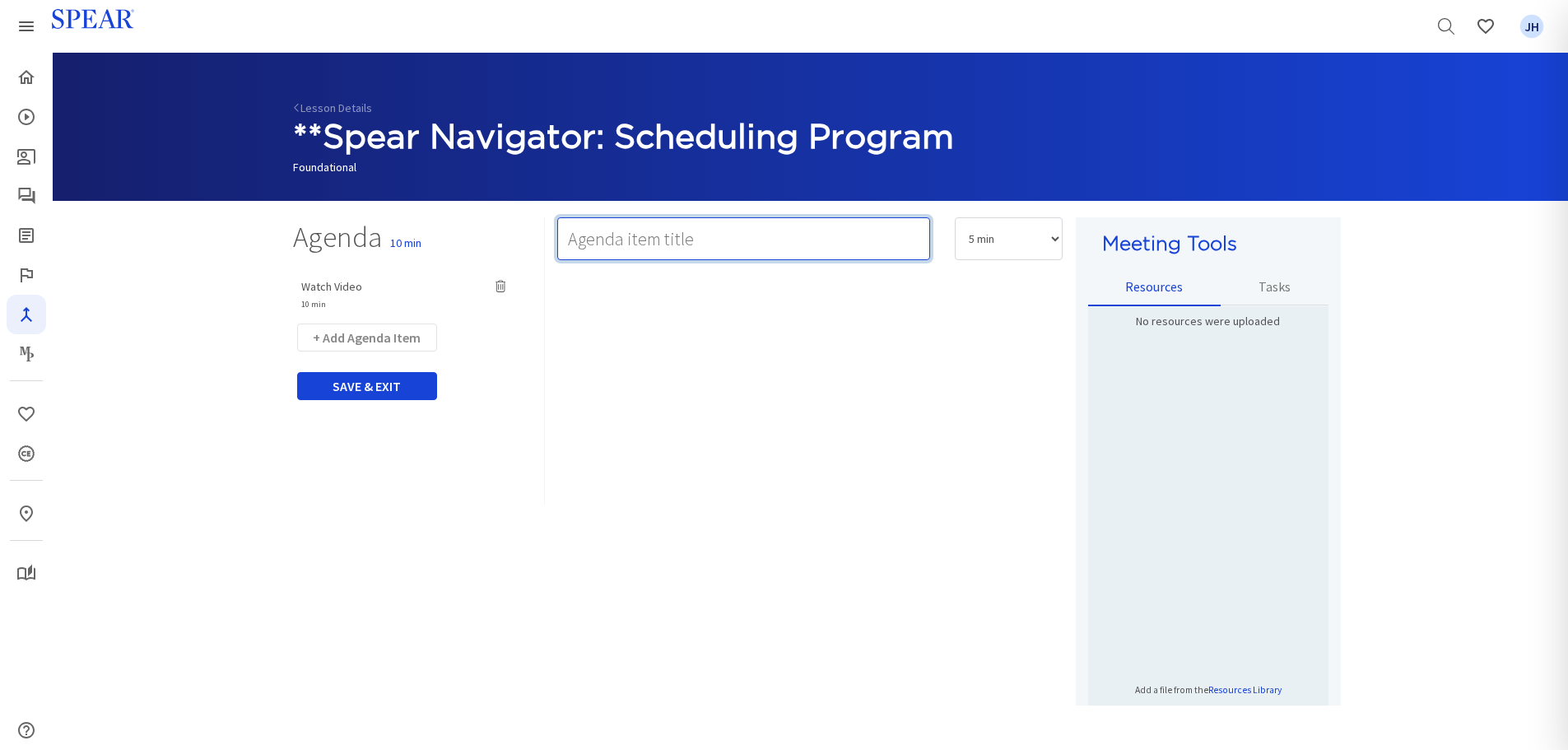
click at [667, 244] on input "text" at bounding box center [743, 238] width 373 height 43
type input "Team Activity 1: TBD"
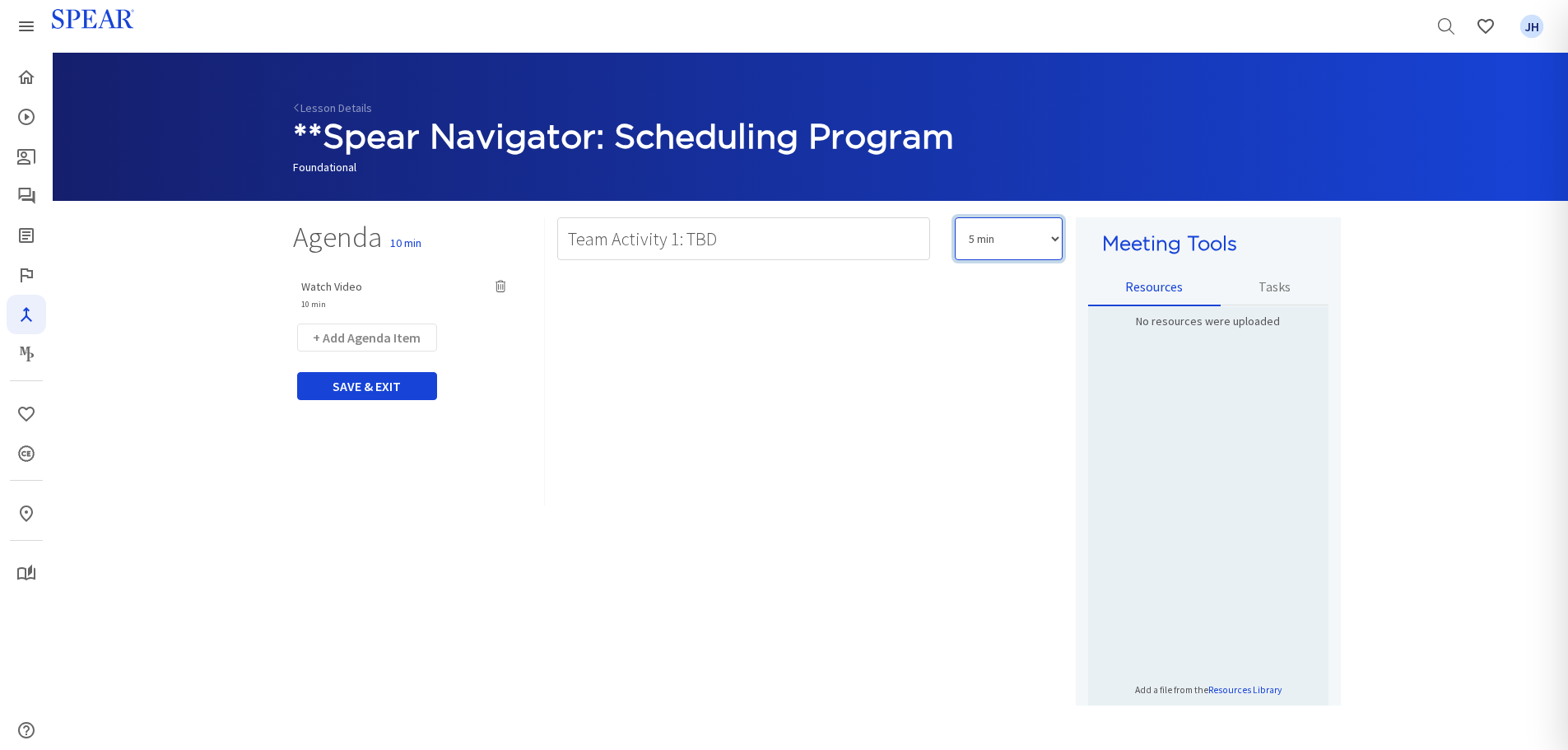
click at [1056, 241] on select "5 min 10 min 15 min 20 min 25 min 30 min 35 min 40 min 45 min 60 min 75 min 90 …" at bounding box center [1009, 238] width 107 height 43
select select "20"
click at [955, 217] on select "5 min 10 min 15 min 20 min 25 min 30 min 35 min 40 min 45 min 60 min 75 min 90 …" at bounding box center [1009, 238] width 107 height 43
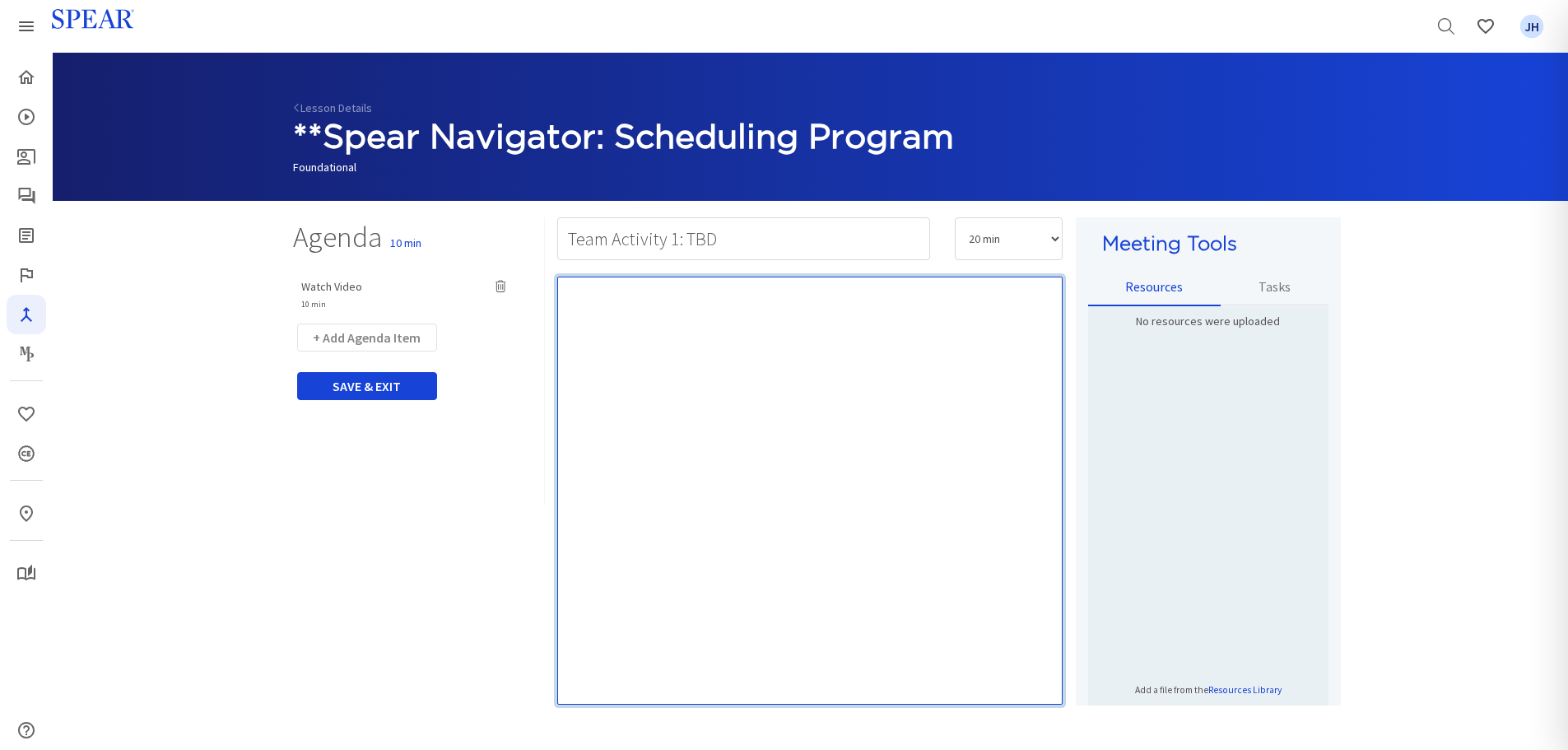
click at [690, 348] on div "Rich Text Editor, main" at bounding box center [810, 490] width 505 height 428
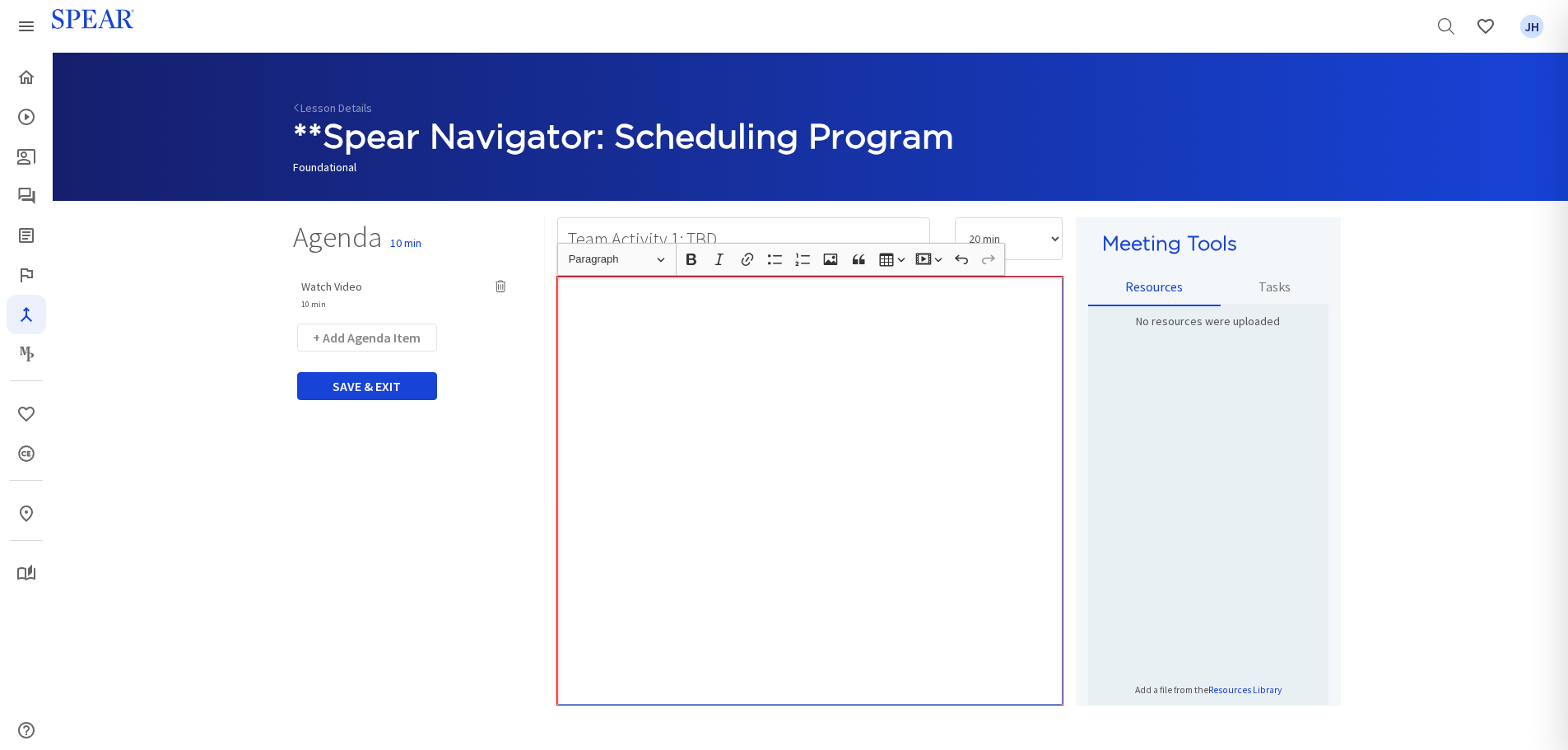
click at [631, 312] on div "Rich Text Editor, main" at bounding box center [810, 490] width 505 height 428
click at [567, 297] on p "As a team, complete theactivity worksheet using the time allotted." at bounding box center [810, 296] width 490 height 17
click at [780, 266] on icon "button" at bounding box center [775, 259] width 17 height 17
click at [762, 361] on div "As a team, complete theactivity worksheet using the time allotted." at bounding box center [810, 490] width 505 height 428
click at [717, 297] on li "As a team, complete theactivity worksheet using the time allotted." at bounding box center [826, 296] width 457 height 17
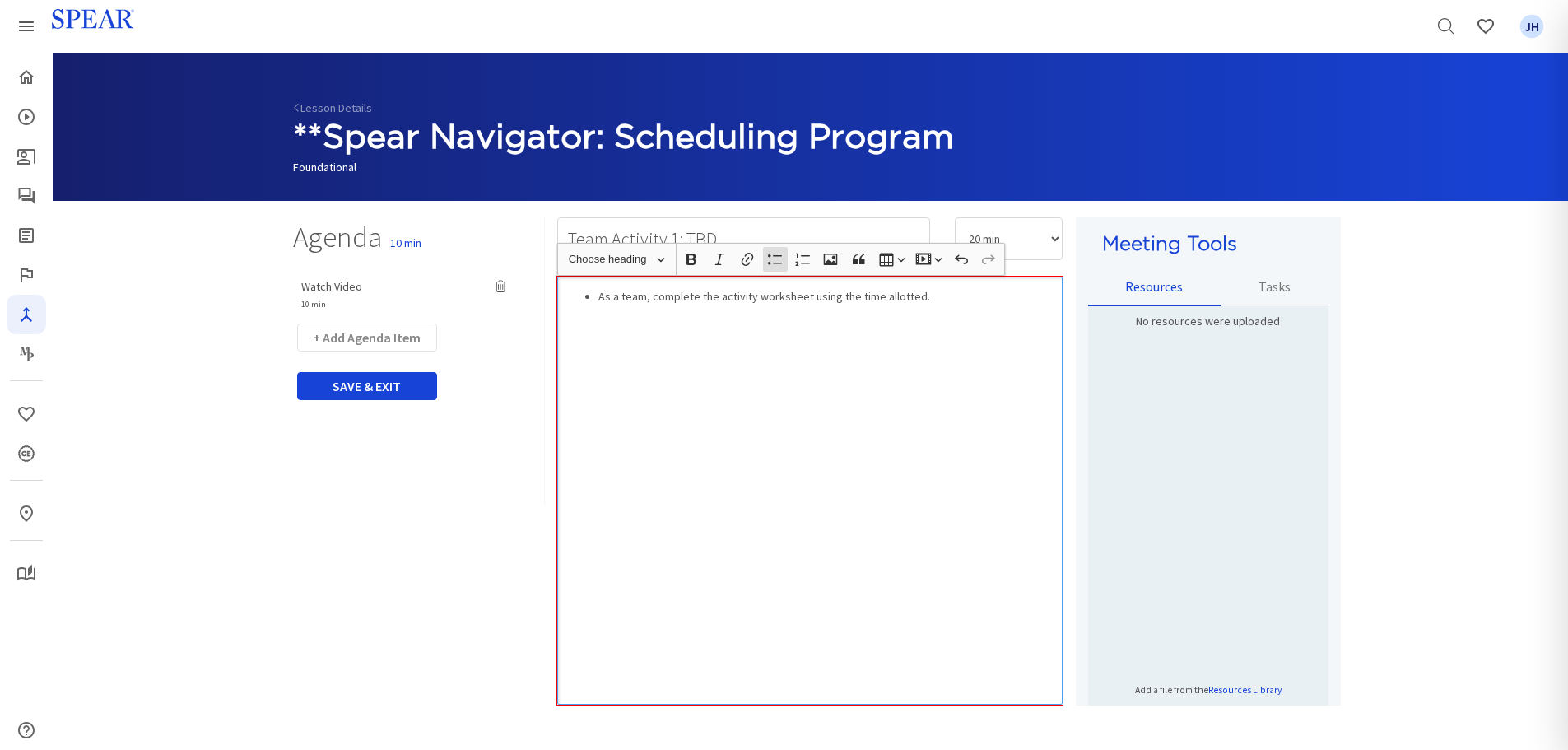
click at [860, 364] on div "As a team, complete the activity worksheet using the time allotted." at bounding box center [810, 490] width 505 height 428
click at [386, 339] on button "+ Add Agenda Item" at bounding box center [367, 337] width 140 height 28
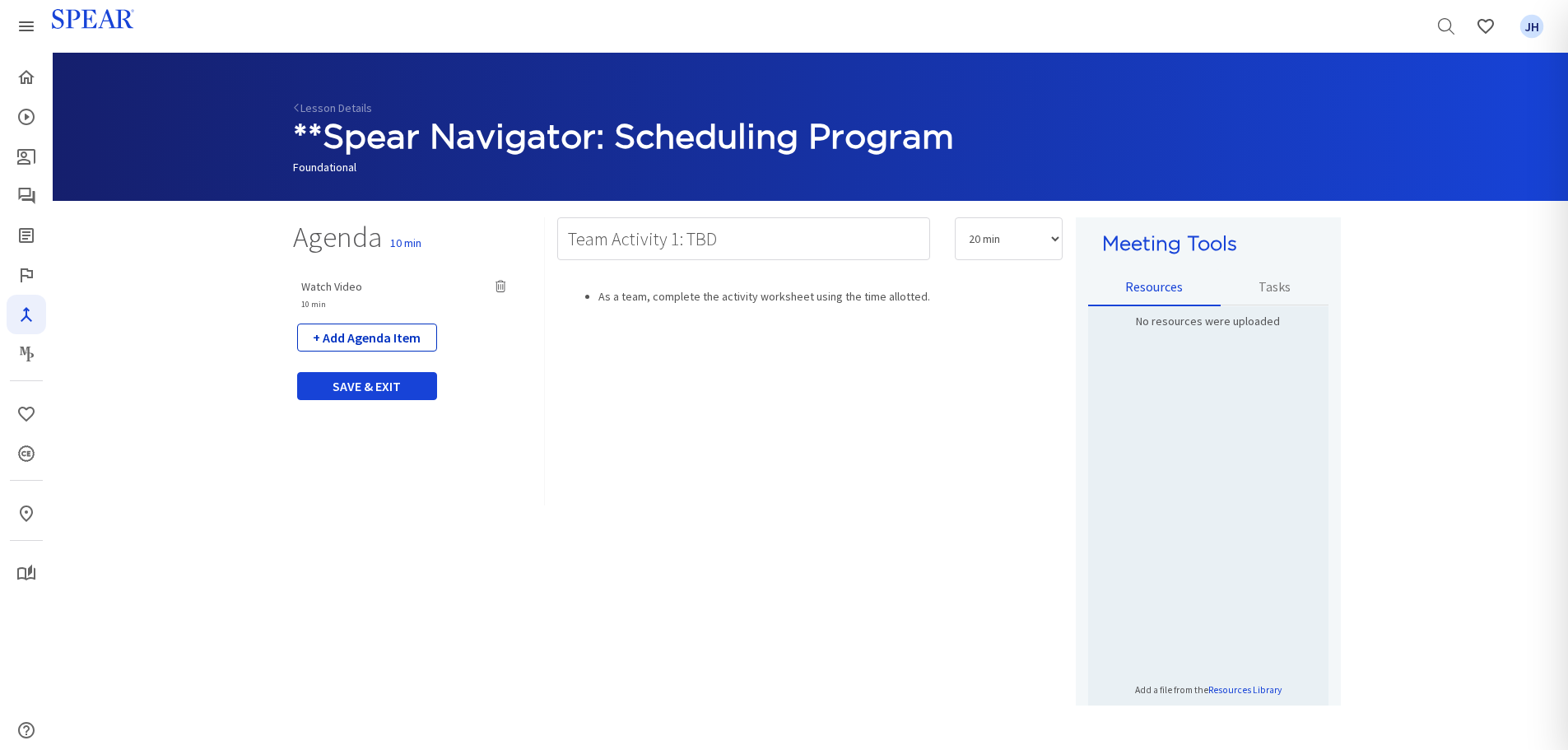
select select "5"
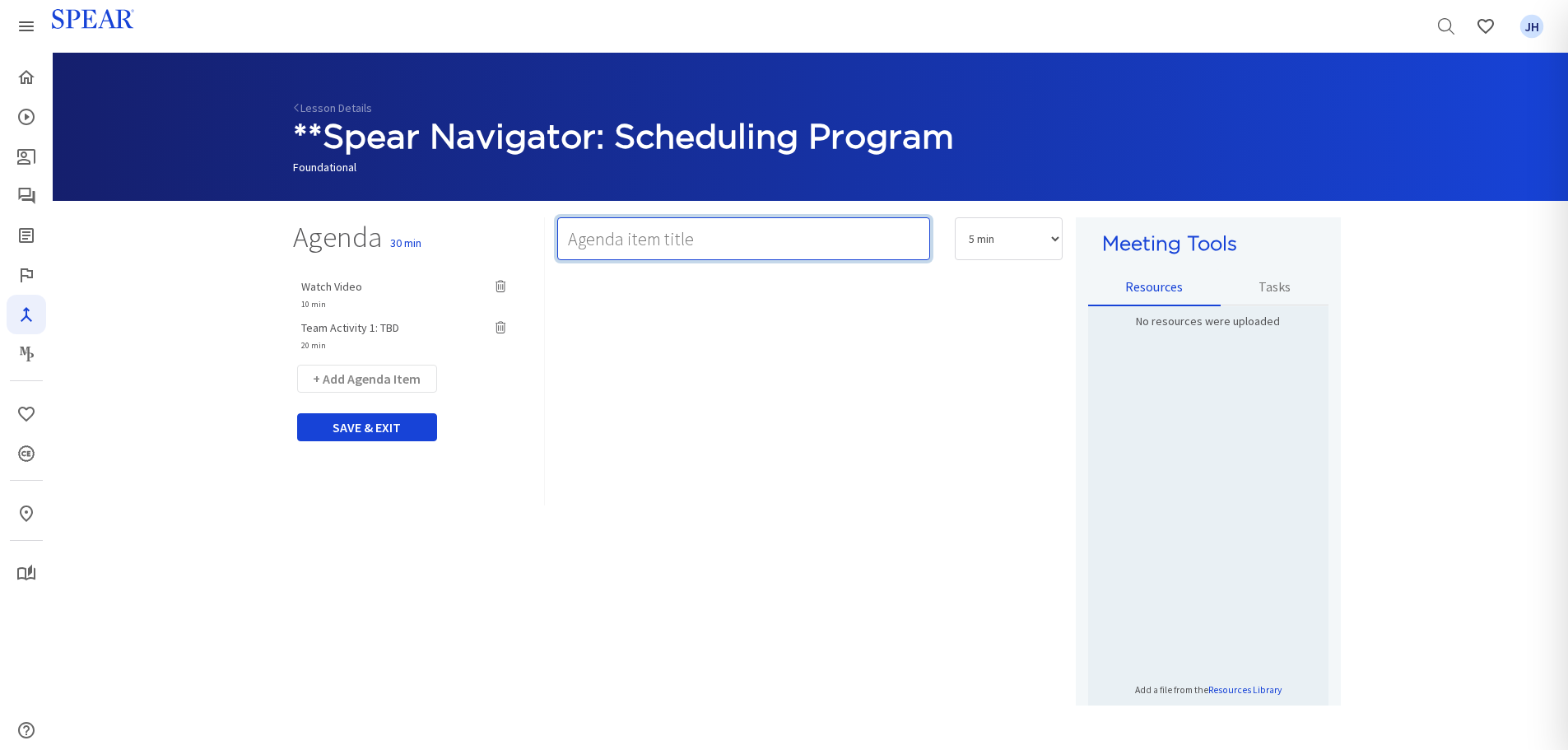
click at [580, 243] on input "text" at bounding box center [743, 238] width 373 height 43
paste input "3. Team Activity 2: Implementation Action Plan & Next Steps"
type input "Team Activity 2: Implementation Action Plan & Next Steps"
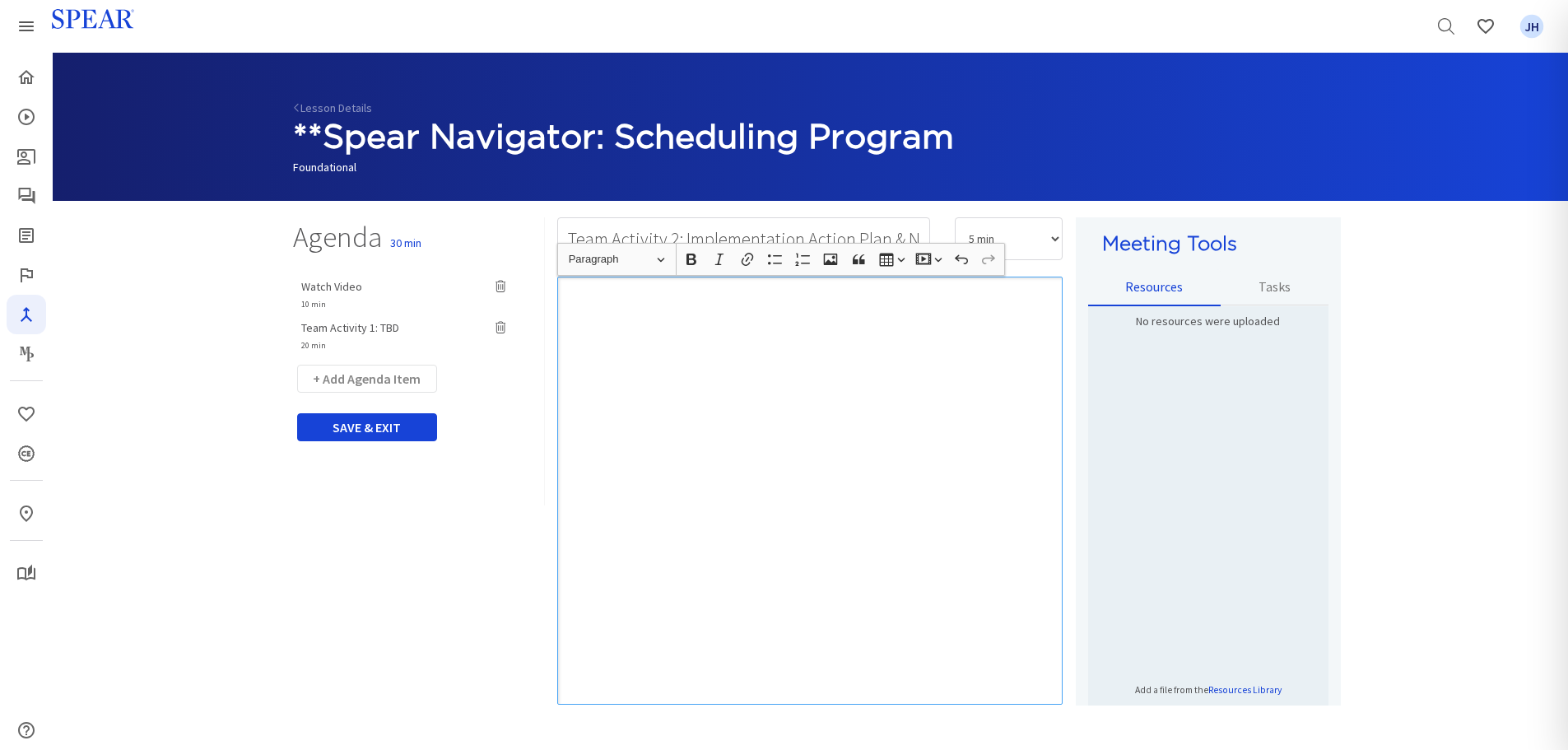
click at [682, 292] on div "Rich Text Editor, main" at bounding box center [810, 490] width 505 height 428
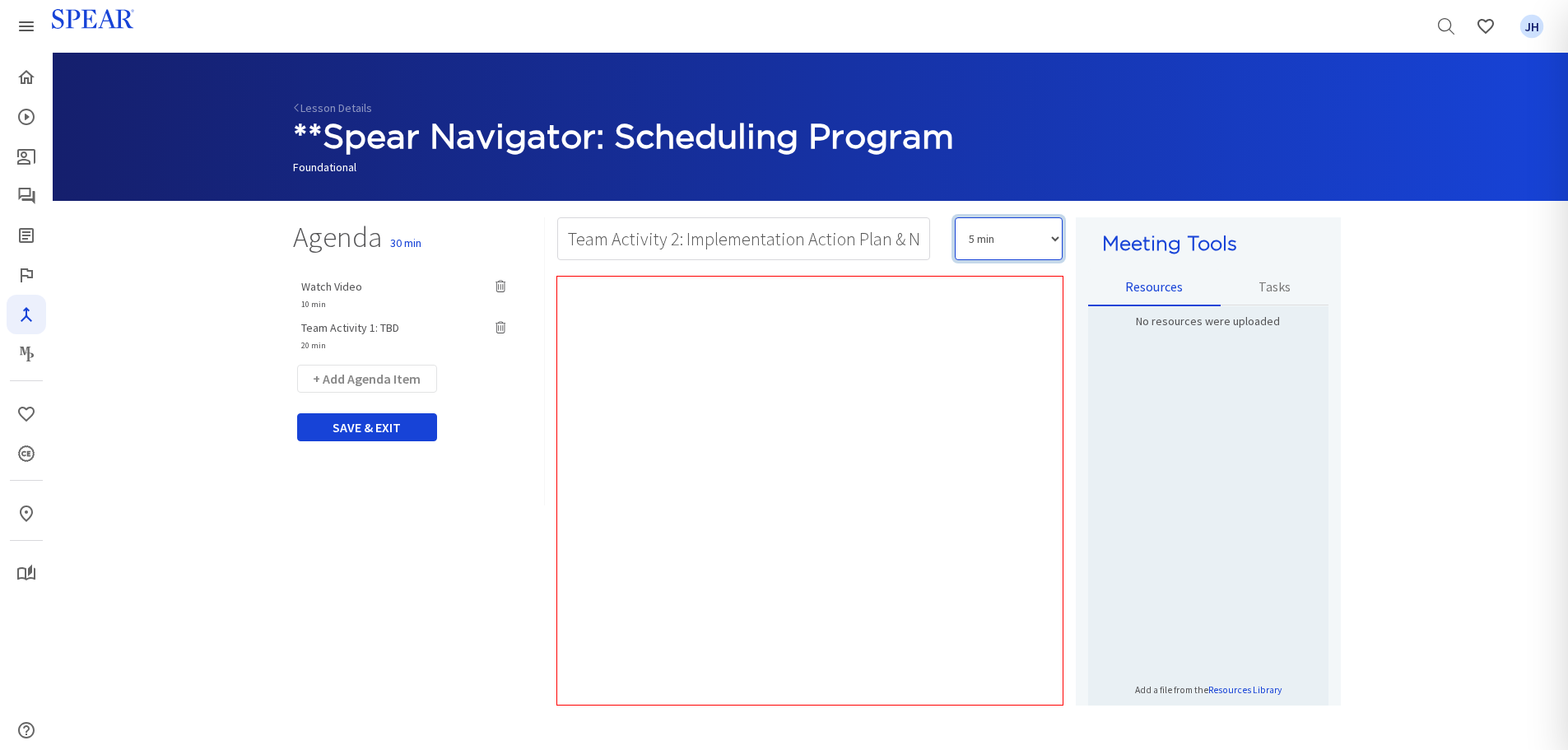
click at [1057, 241] on select "5 min 10 min 15 min 20 min 25 min 30 min 35 min 40 min 45 min 60 min 75 min 90 …" at bounding box center [1009, 238] width 107 height 43
select select "15"
click at [955, 217] on select "5 min 10 min 15 min 20 min 25 min 30 min 35 min 40 min 45 min 60 min 75 min 90 …" at bounding box center [1009, 238] width 107 height 43
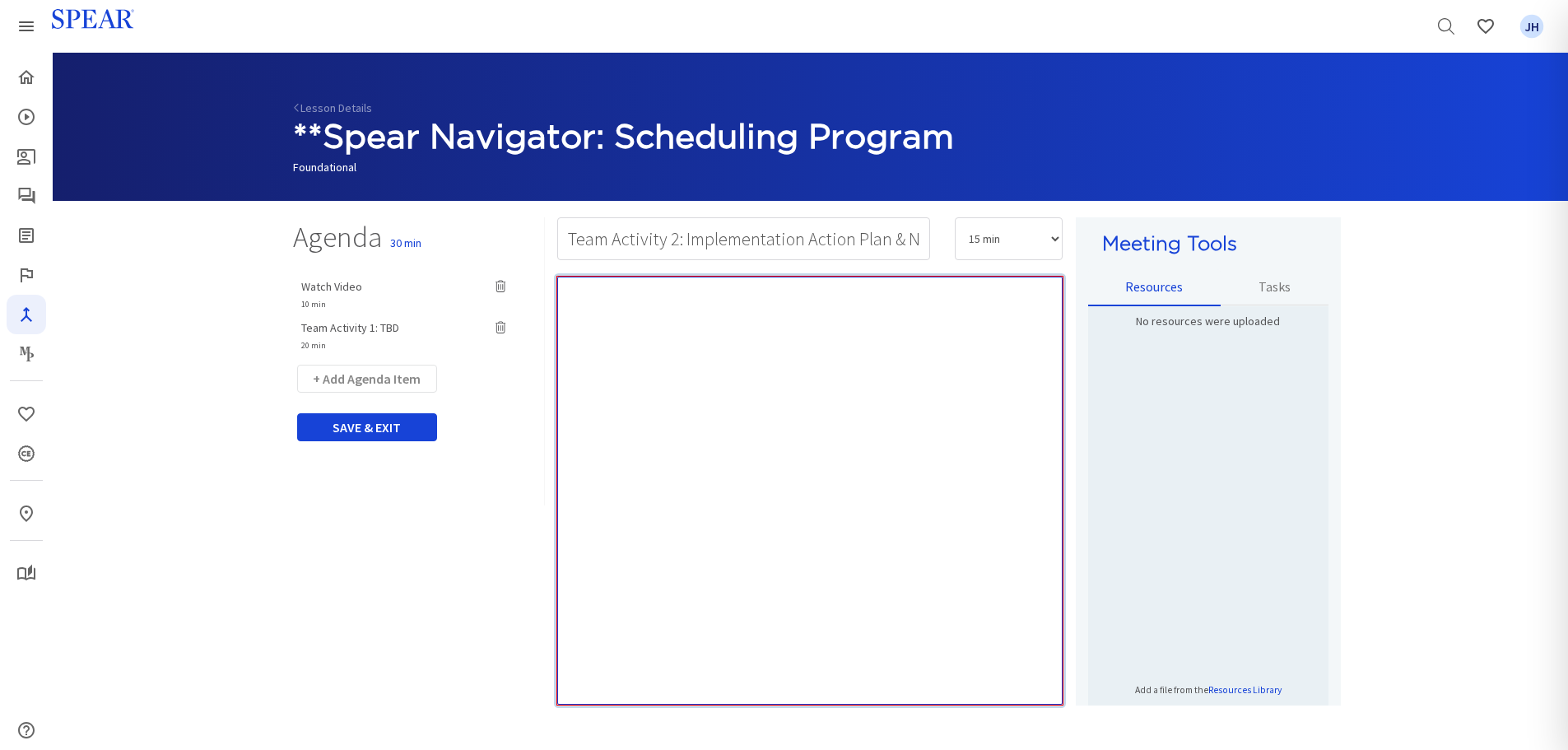
click at [612, 316] on div "Rich Text Editor, main" at bounding box center [810, 490] width 505 height 428
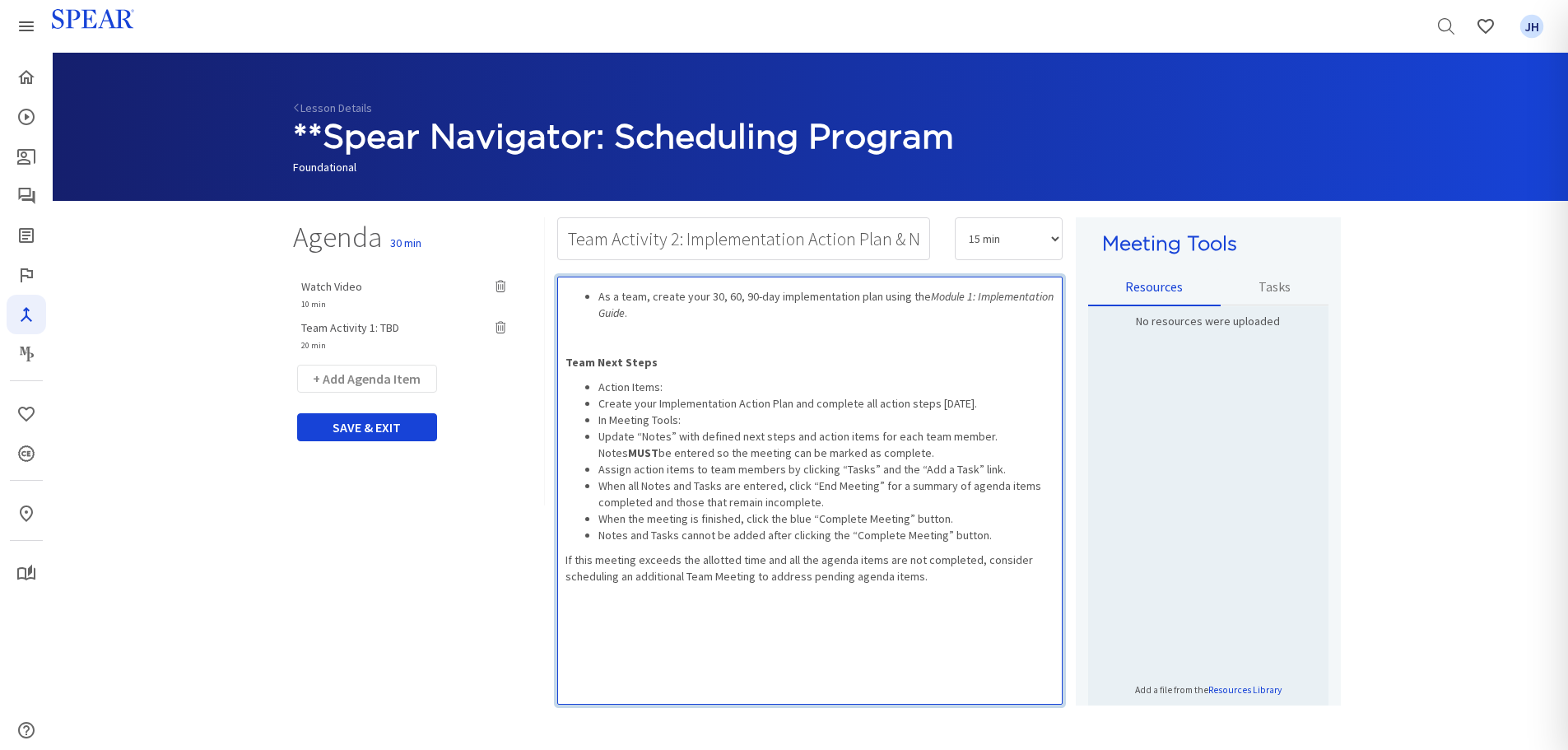
click at [598, 294] on li "As a team, create your 30, 60, 90-day implementation plan using the Module 1: I…" at bounding box center [826, 304] width 457 height 33
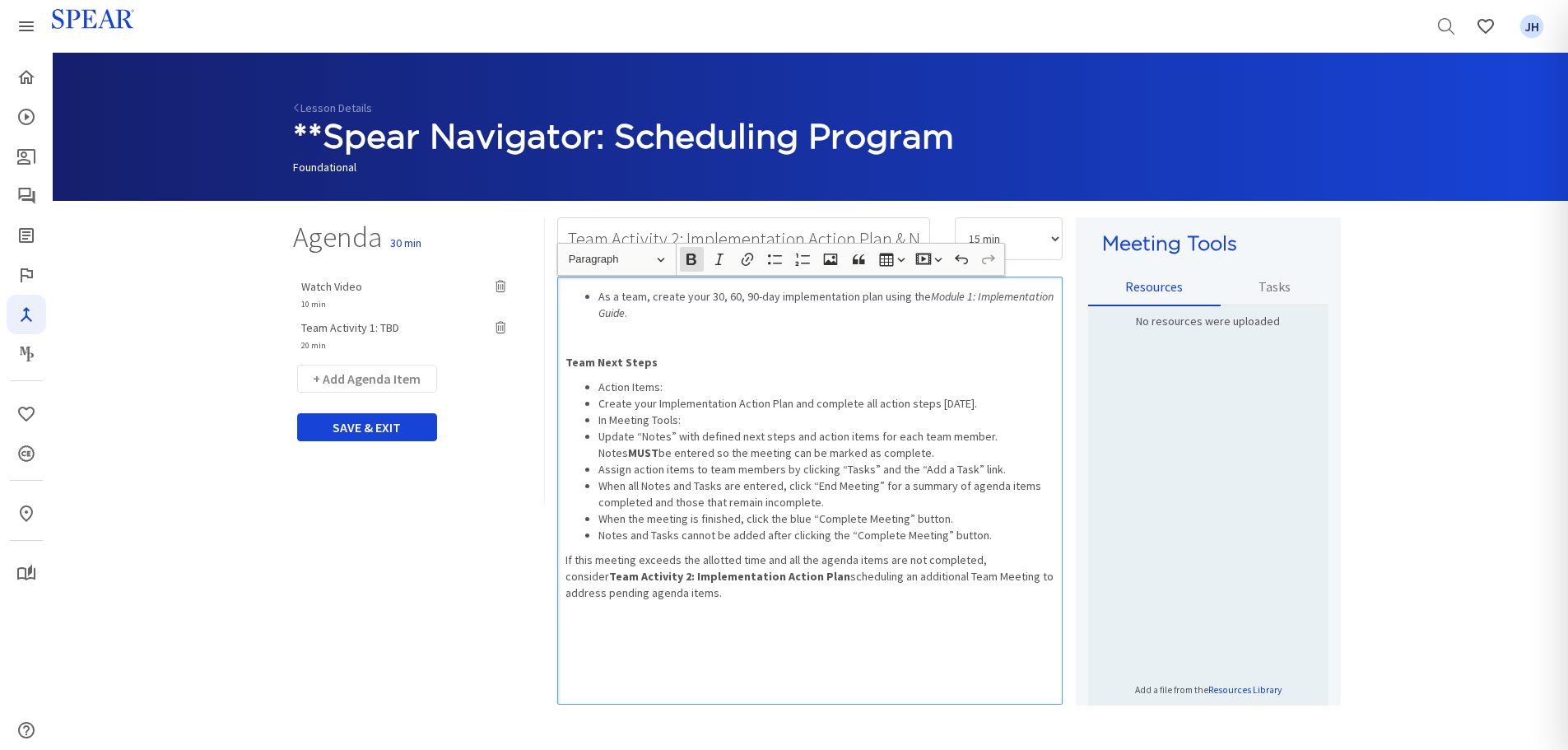
drag, startPoint x: 840, startPoint y: 348, endPoint x: 721, endPoint y: 329, distance: 120.5
click at [837, 348] on div "As a team, create your 30, 60, 90-day implementation plan using the Module 1: I…" at bounding box center [810, 490] width 505 height 428
click at [596, 297] on ul "As a team, create your 30, 60, 90-day implementation plan using the Module 1: I…" at bounding box center [810, 304] width 490 height 33
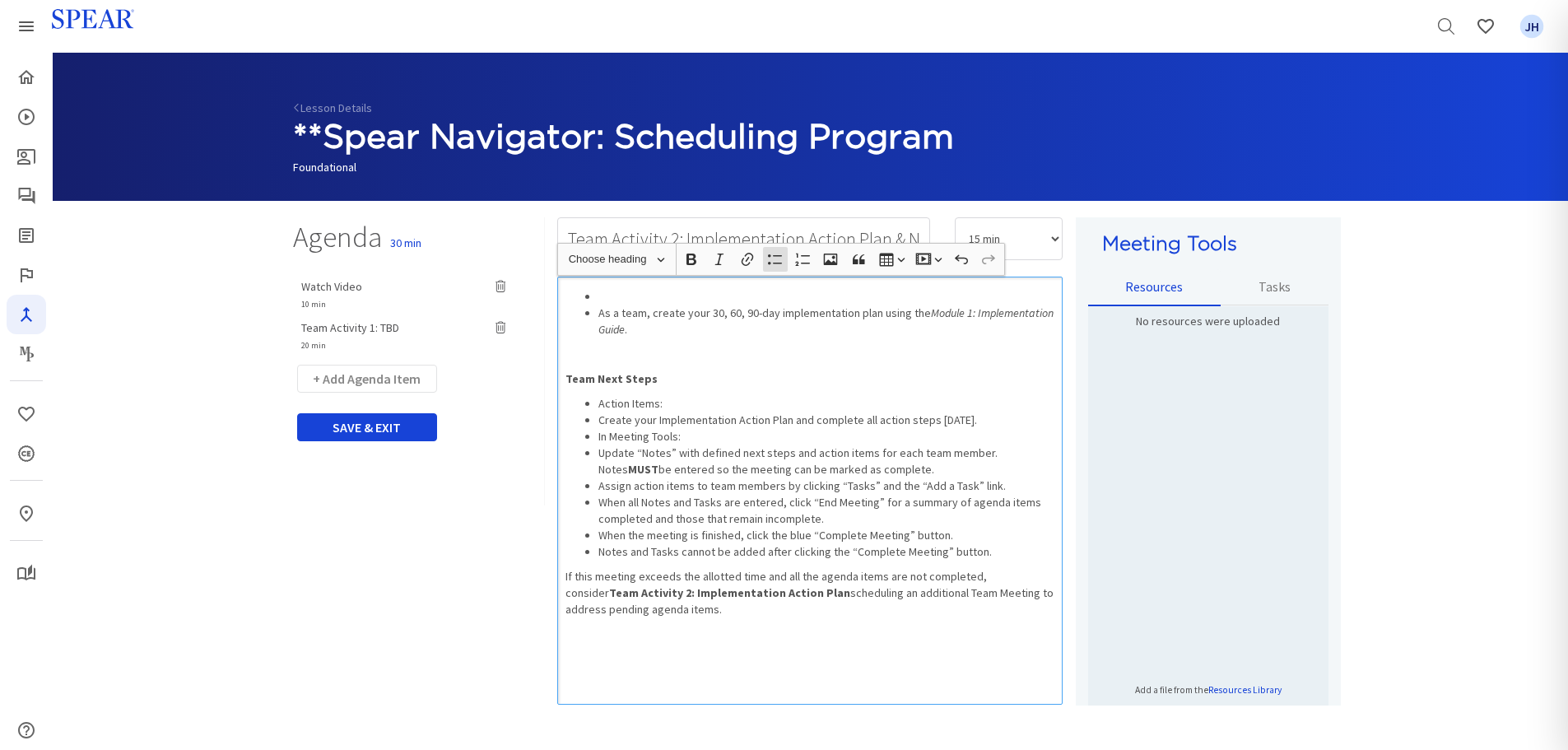
click at [607, 296] on li "Rich Text Editor, main" at bounding box center [826, 296] width 457 height 17
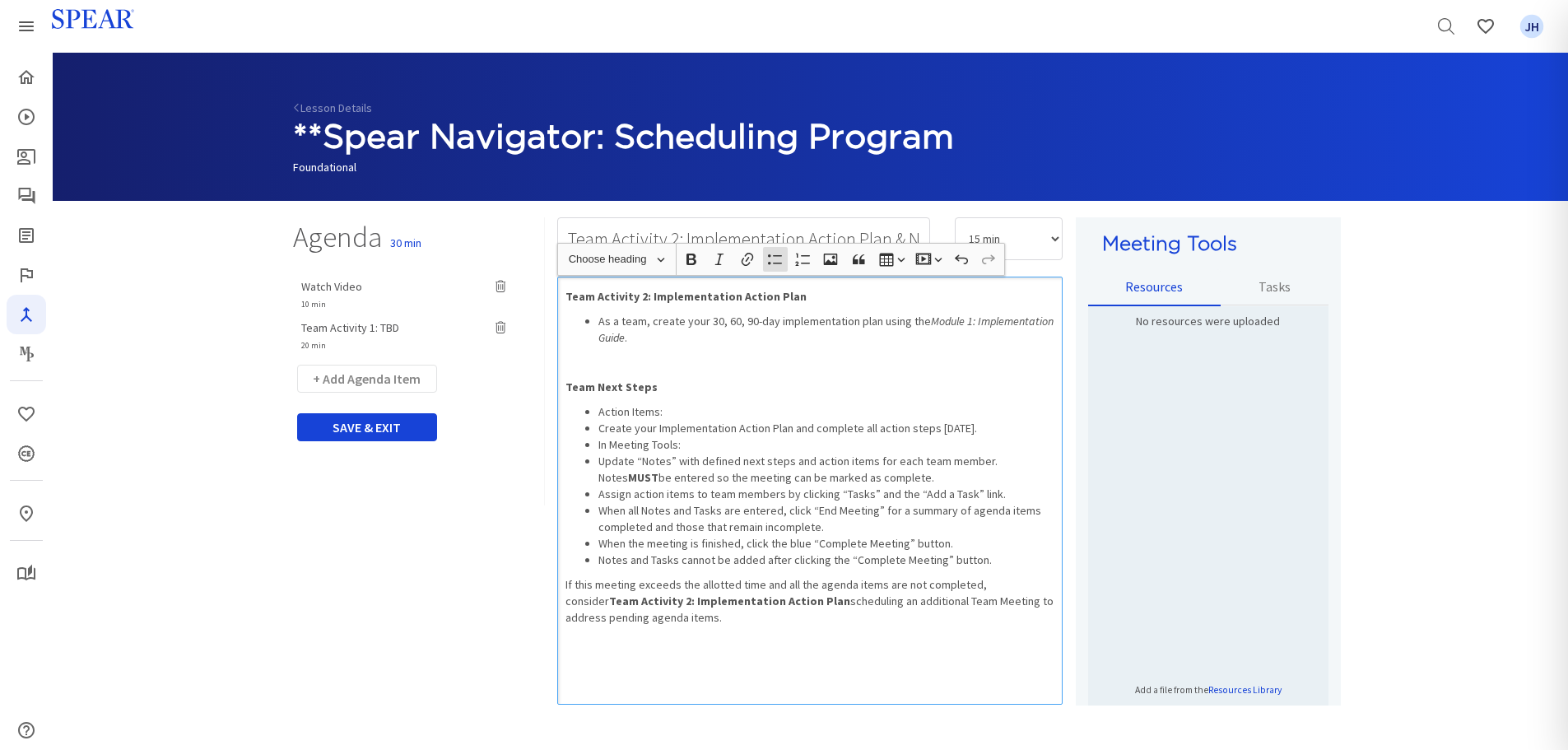
drag, startPoint x: 599, startPoint y: 411, endPoint x: 716, endPoint y: 367, distance: 125.0
click at [693, 410] on li "Action Items:" at bounding box center [826, 411] width 457 height 17
click at [689, 256] on icon "button" at bounding box center [691, 259] width 17 height 17
drag, startPoint x: 594, startPoint y: 447, endPoint x: 715, endPoint y: 448, distance: 121.0
click at [715, 448] on ul "Action Items: Create your Implementation Action Plan and complete all action st…" at bounding box center [810, 484] width 490 height 164
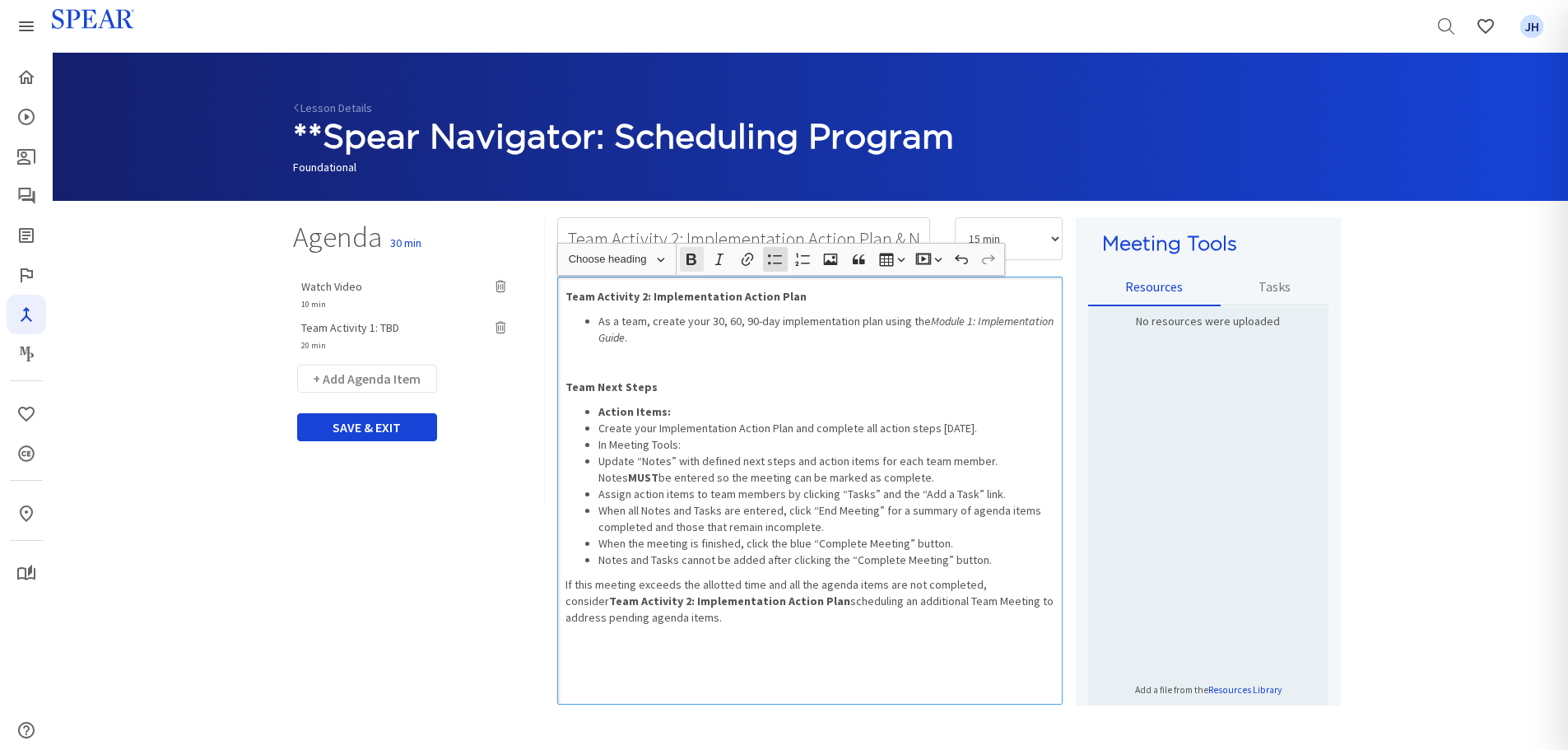
click at [701, 264] on button "Bold (CTRL+B) Bold" at bounding box center [691, 259] width 25 height 25
click at [598, 427] on li "Create your Implementation Action Plan and complete all action steps [DATE]." at bounding box center [826, 428] width 457 height 17
click at [596, 465] on ul "Action Items: Create your Implementation Action Plan and complete all action st…" at bounding box center [810, 484] width 490 height 164
click at [599, 492] on li "Assign action items to team members by clicking “Tasks” and the “Add a Task” li…" at bounding box center [826, 493] width 457 height 17
click at [595, 547] on ul "Action Items: Create your Implementation Action Plan and complete all action st…" at bounding box center [810, 484] width 490 height 164
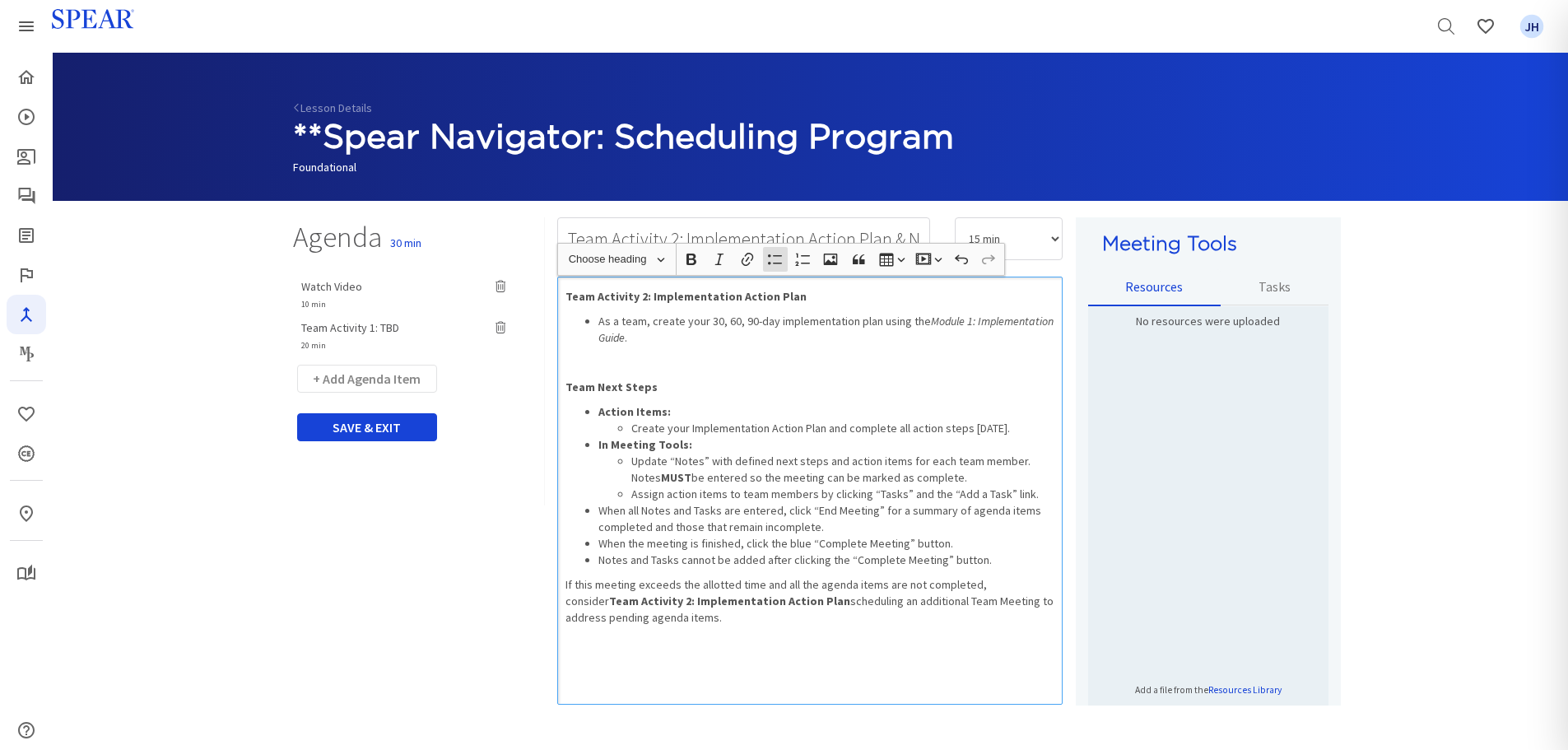
click at [598, 564] on li "Notes and Tasks cannot be added after clicking the “Complete Meeting” button." at bounding box center [826, 559] width 457 height 17
drag, startPoint x: 1022, startPoint y: 584, endPoint x: 760, endPoint y: 600, distance: 262.5
click at [760, 599] on strong "Team Activity 2: Implementation Action Plan" at bounding box center [729, 600] width 241 height 15
click at [846, 599] on div "Team Activity 2: Implementation Action Plan As a team, create your 30, 60, 90-d…" at bounding box center [810, 490] width 505 height 428
click at [936, 599] on div "Team Activity 2: Implementation Action Plan As a team, create your 30, 60, 90-d…" at bounding box center [810, 490] width 505 height 428
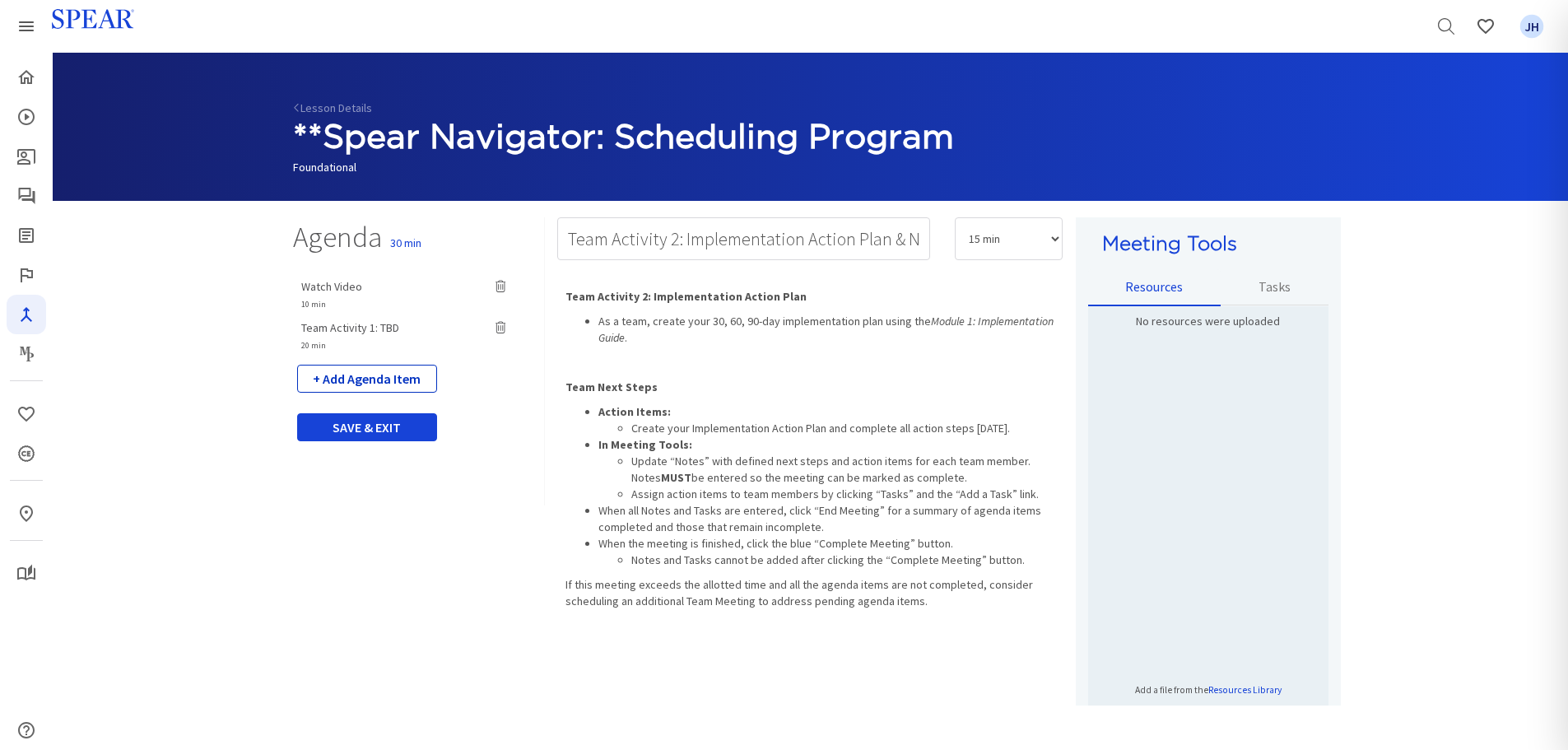
click at [398, 379] on button "+ Add Agenda Item" at bounding box center [367, 378] width 140 height 28
select select "5"
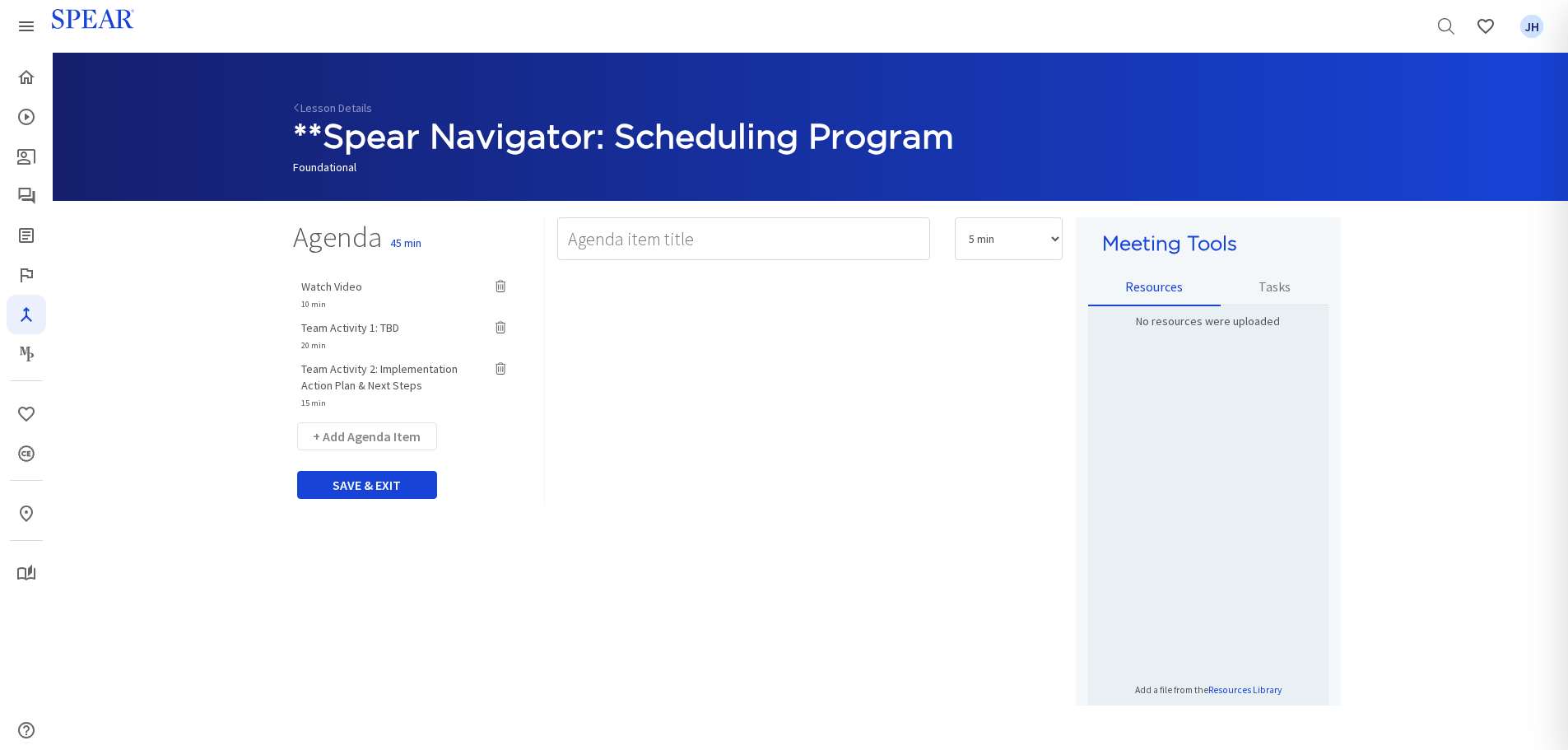
click at [354, 326] on span "Team Activity 1: TBD" at bounding box center [350, 327] width 98 height 15
type input "Team Activity 1: TBD"
select select "20"
click at [341, 287] on span "Watch Video" at bounding box center [331, 285] width 61 height 15
type input "Watch Video"
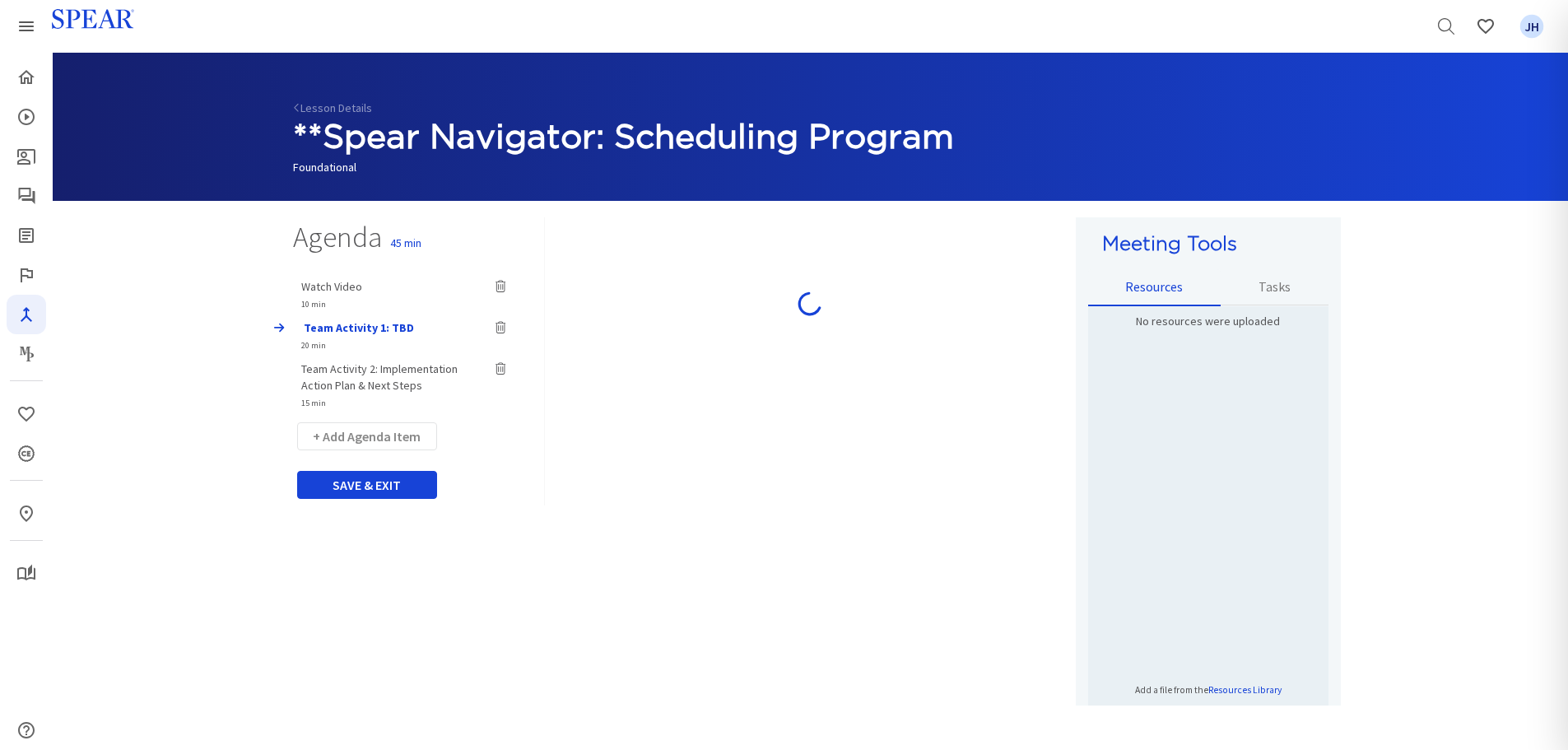
select select "10"
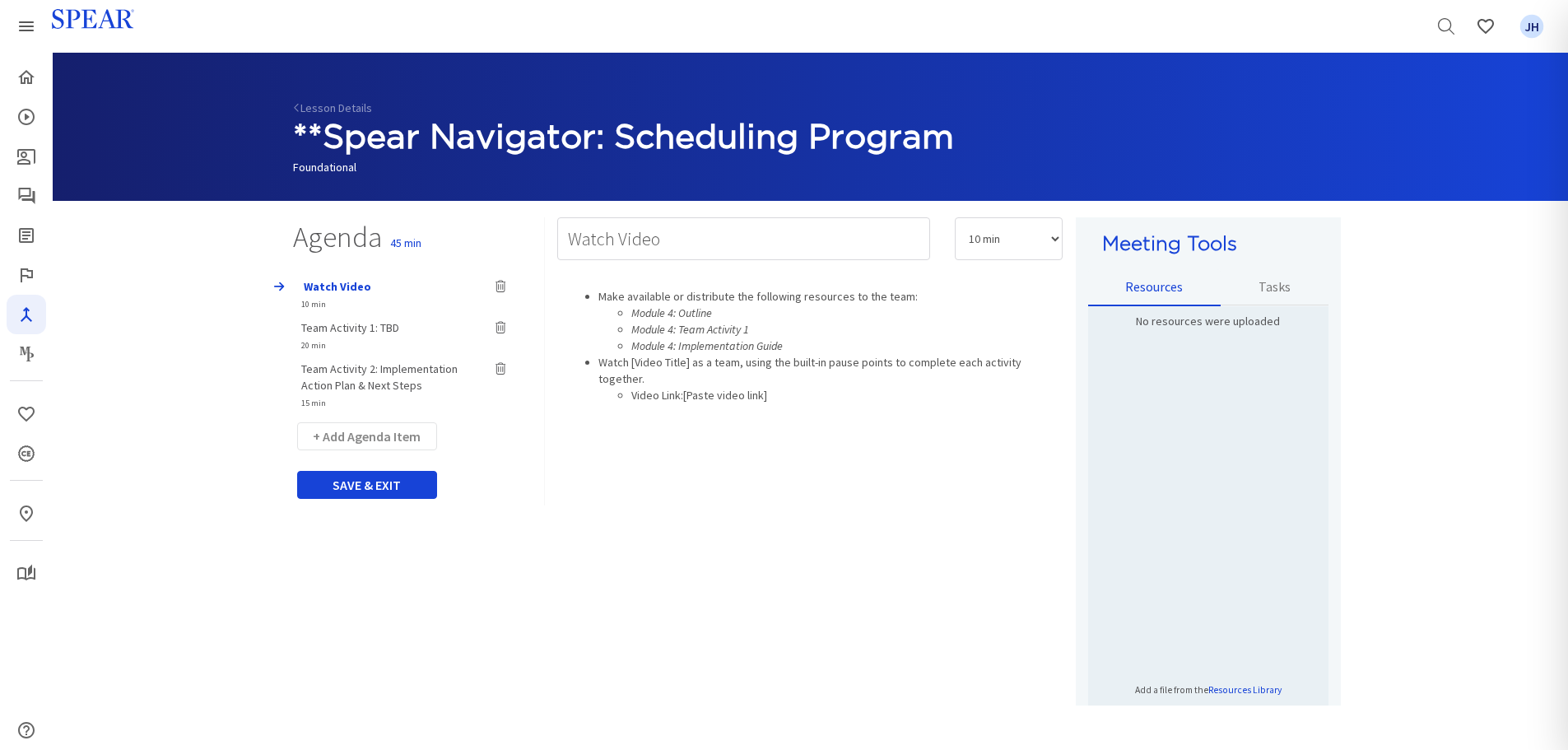
click at [355, 373] on span "Team Activity 2: Implementation Action Plan & Next Steps" at bounding box center [379, 376] width 156 height 31
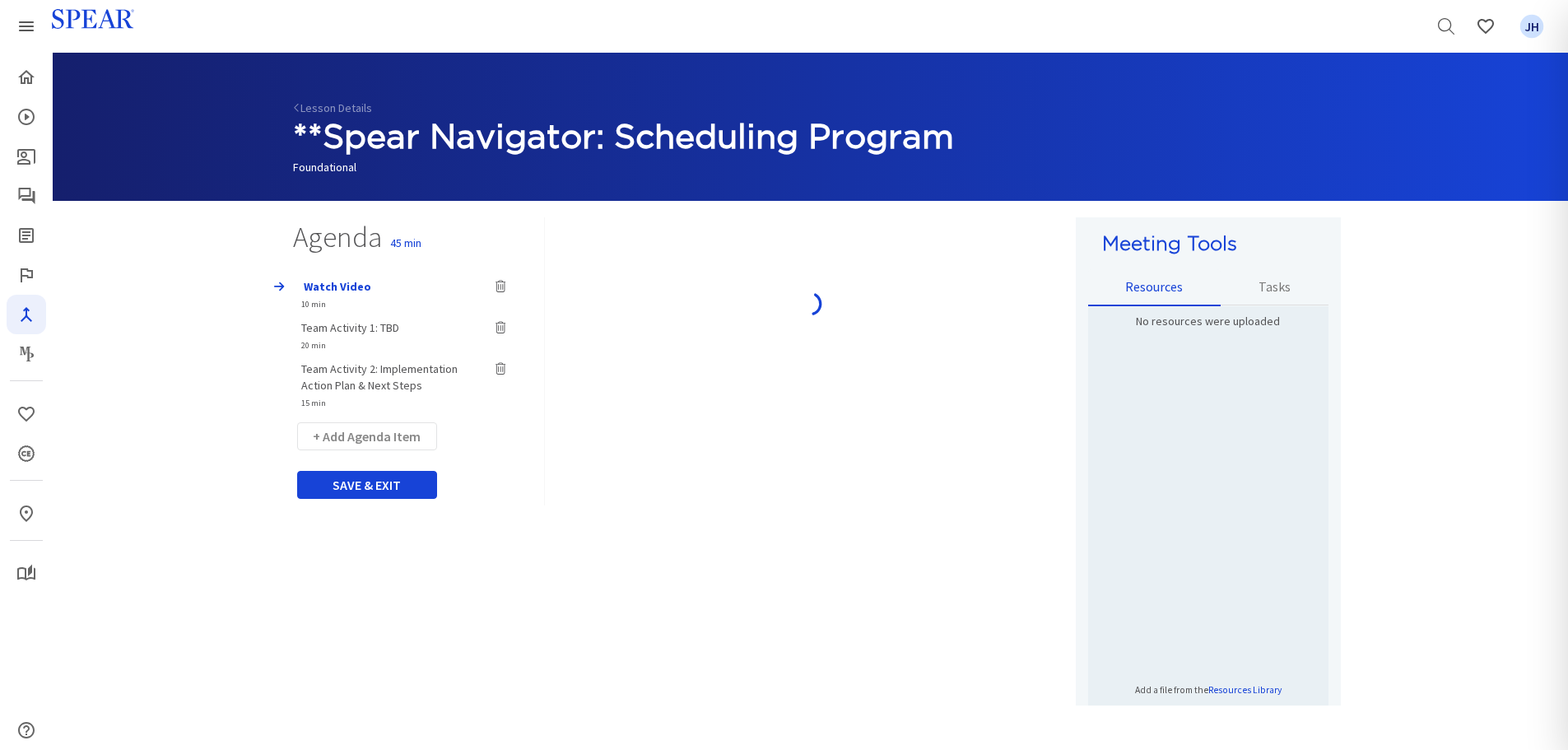
type input "Team Activity 2: Implementation Action Plan & Next Steps"
select select "15"
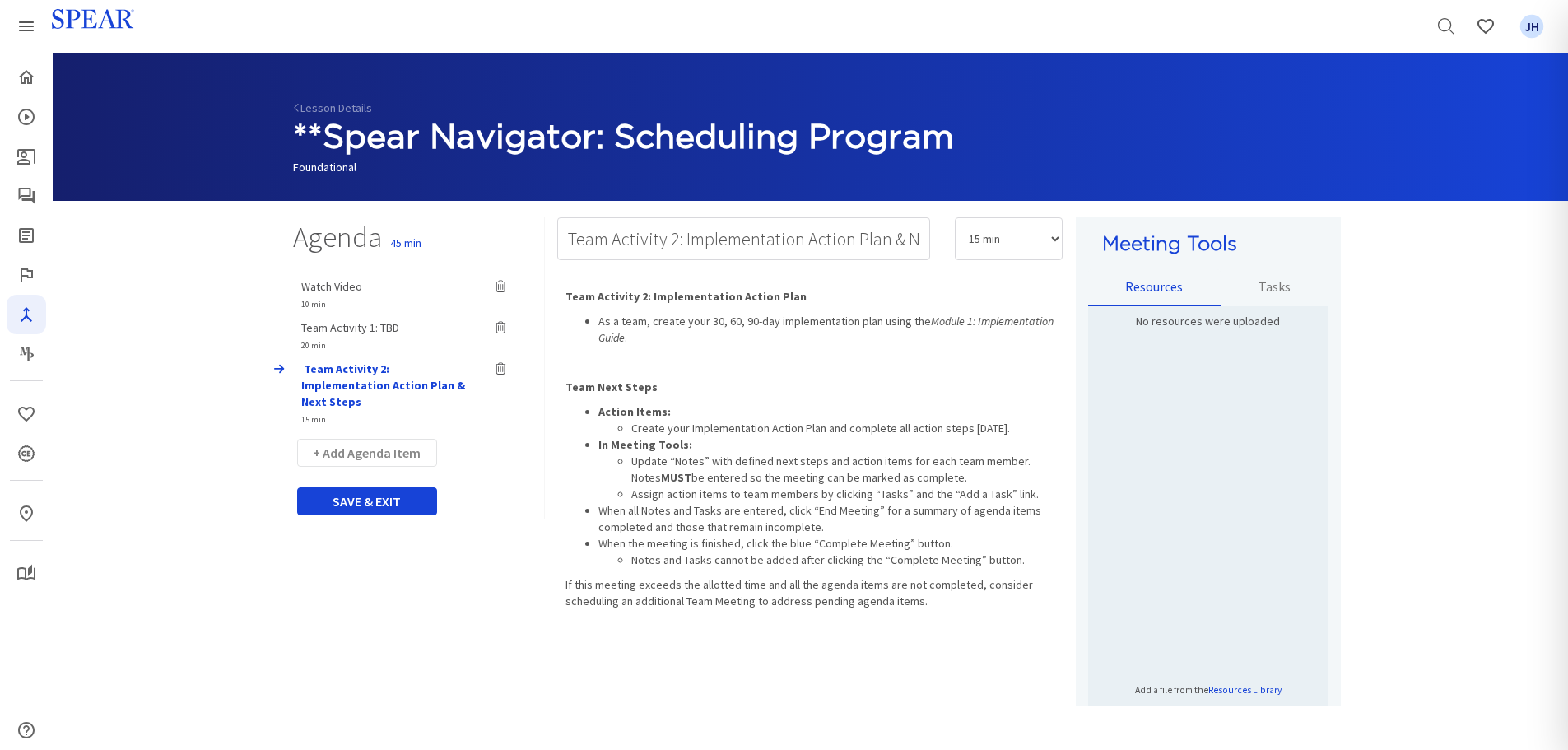
click at [340, 283] on span "Watch Video" at bounding box center [331, 285] width 61 height 15
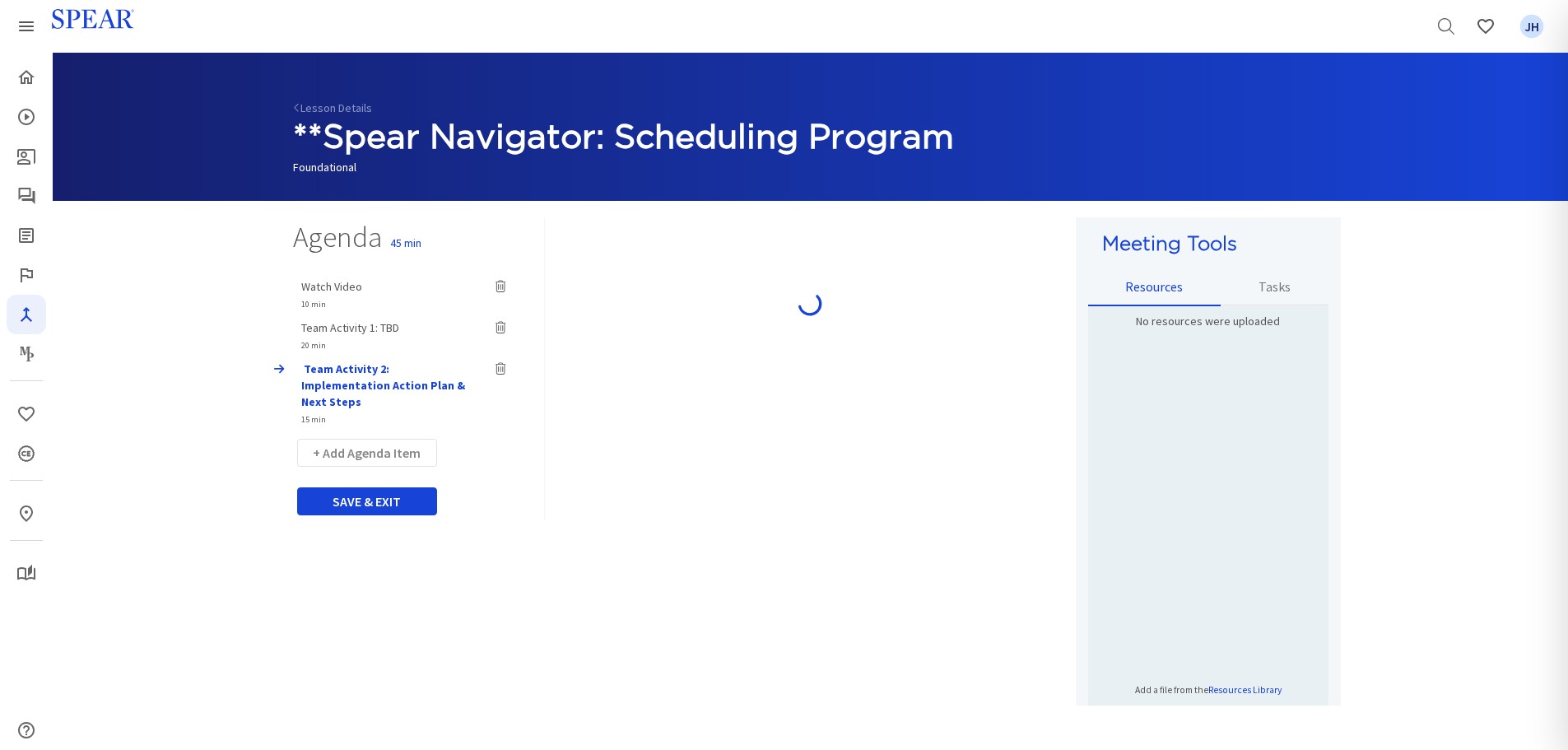
type input "Watch Video"
select select "10"
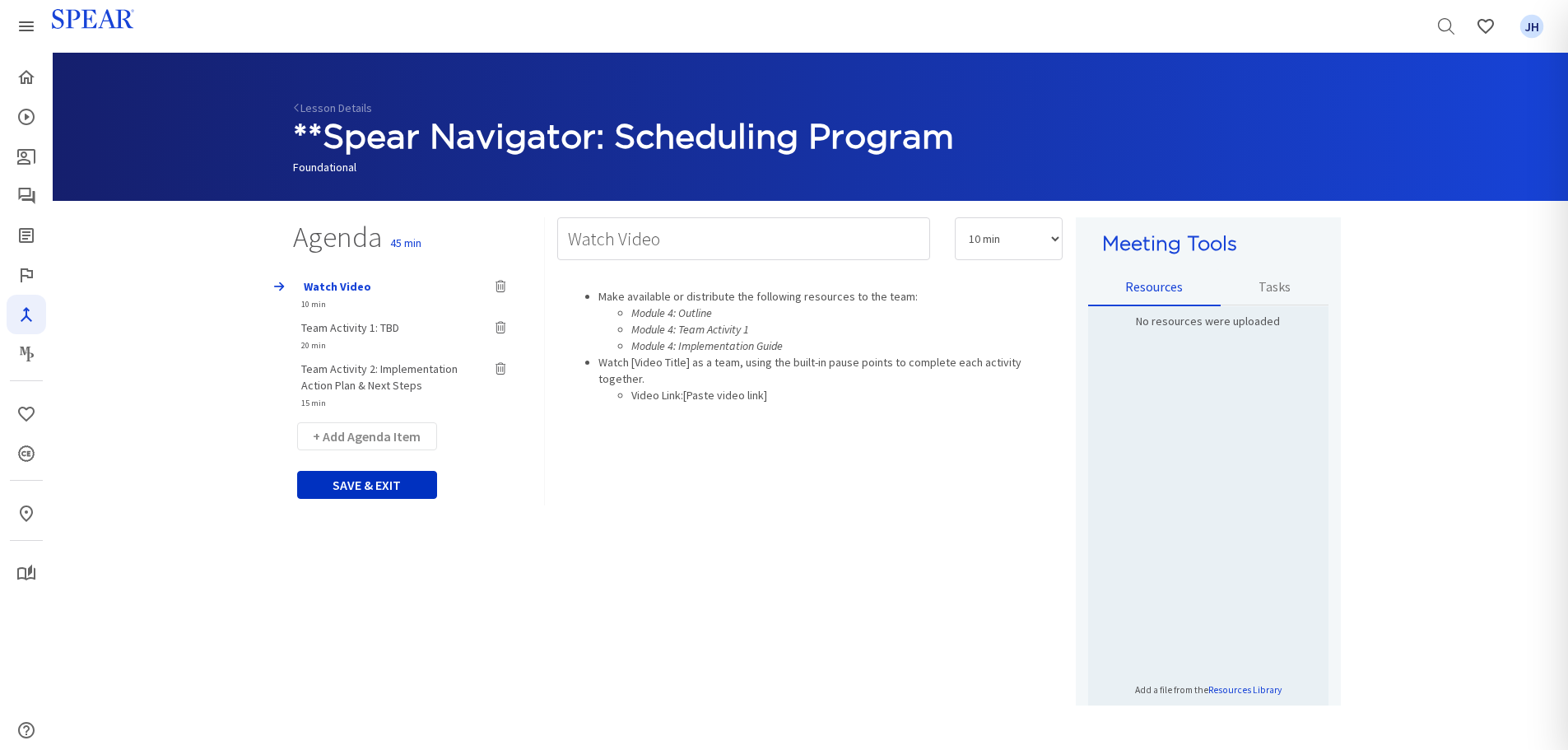
click at [407, 488] on button "SAVE & EXIT" at bounding box center [367, 484] width 140 height 28
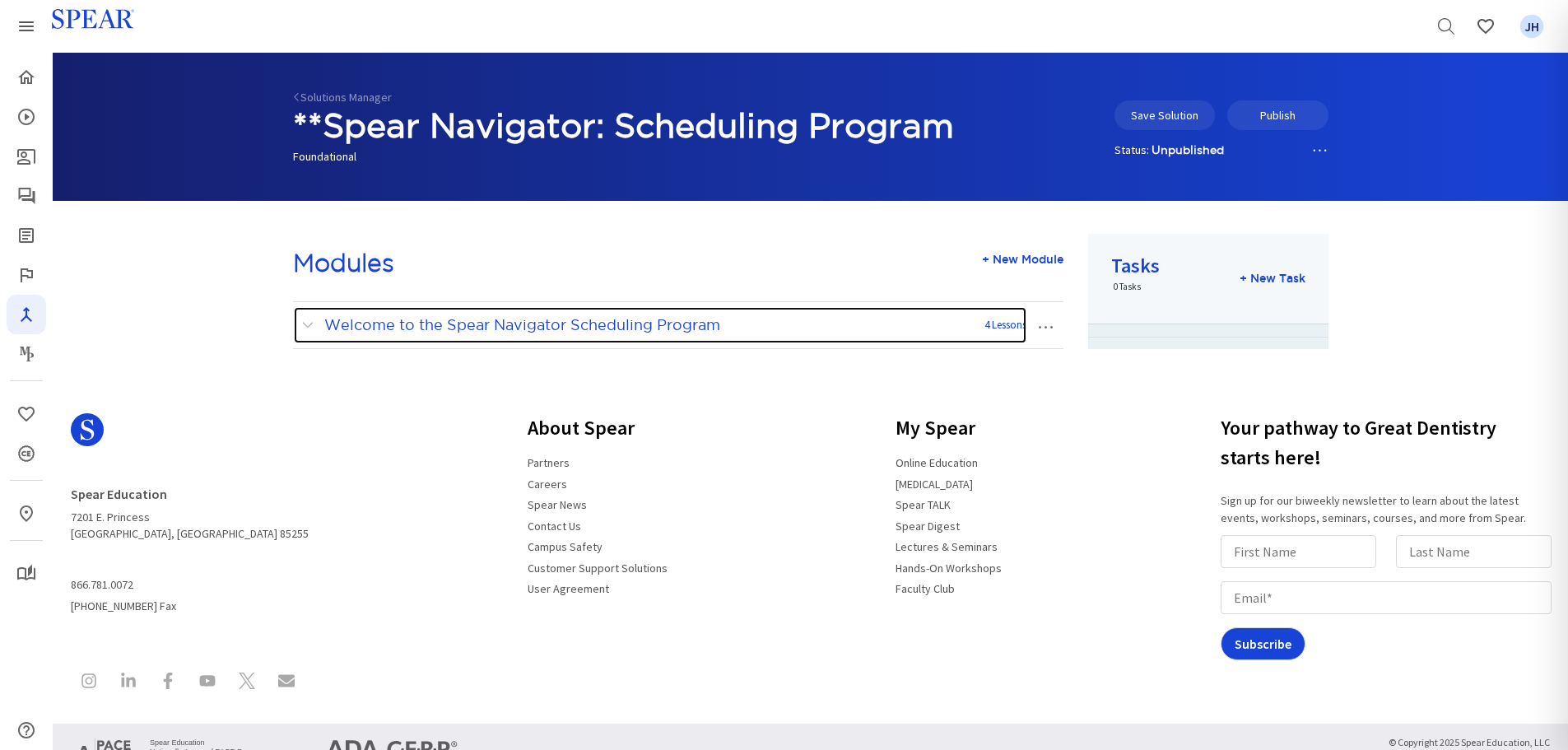
click at [305, 321] on span at bounding box center [311, 325] width 21 height 22
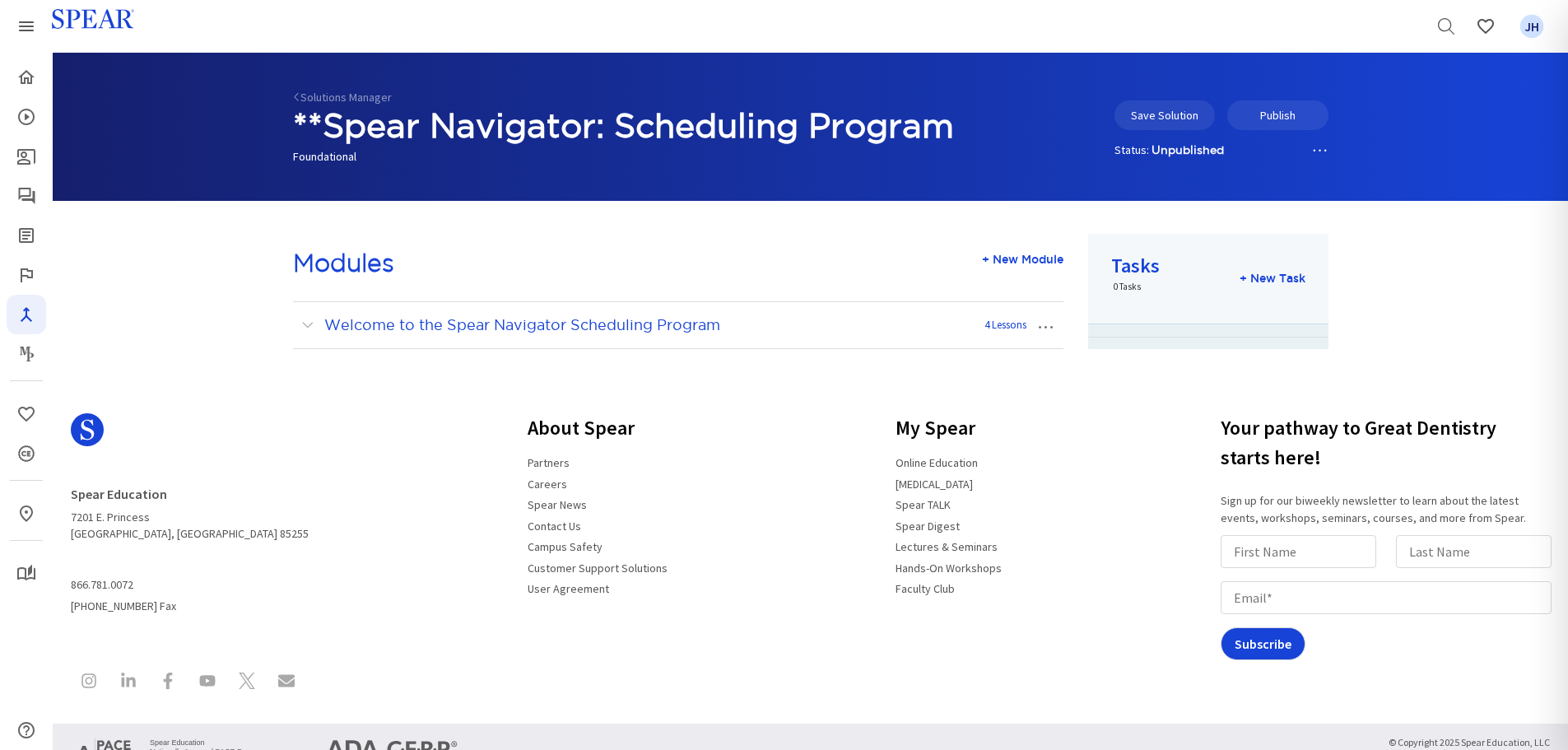
scroll to position [79, 0]
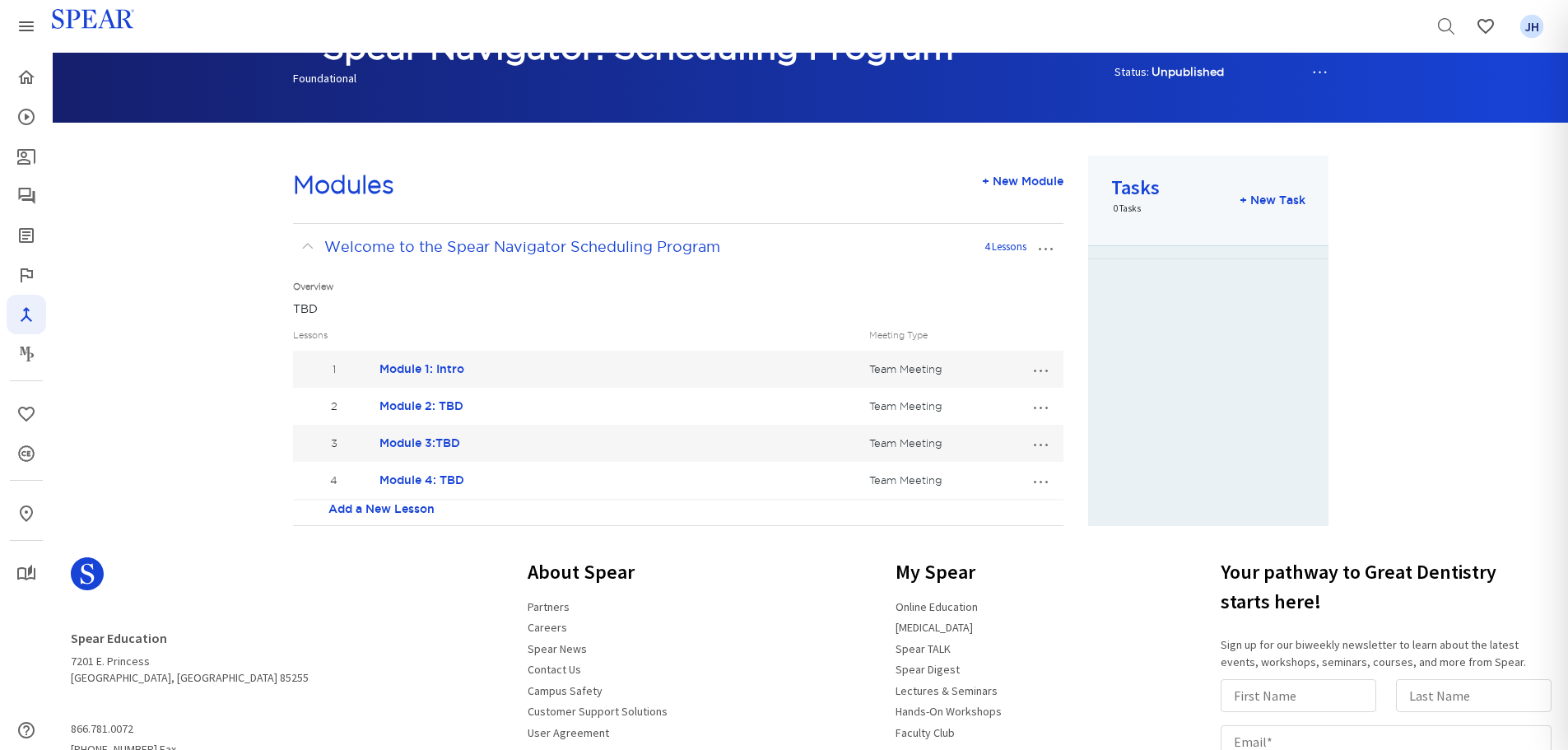
click at [398, 506] on link "Add a New Lesson" at bounding box center [381, 508] width 106 height 17
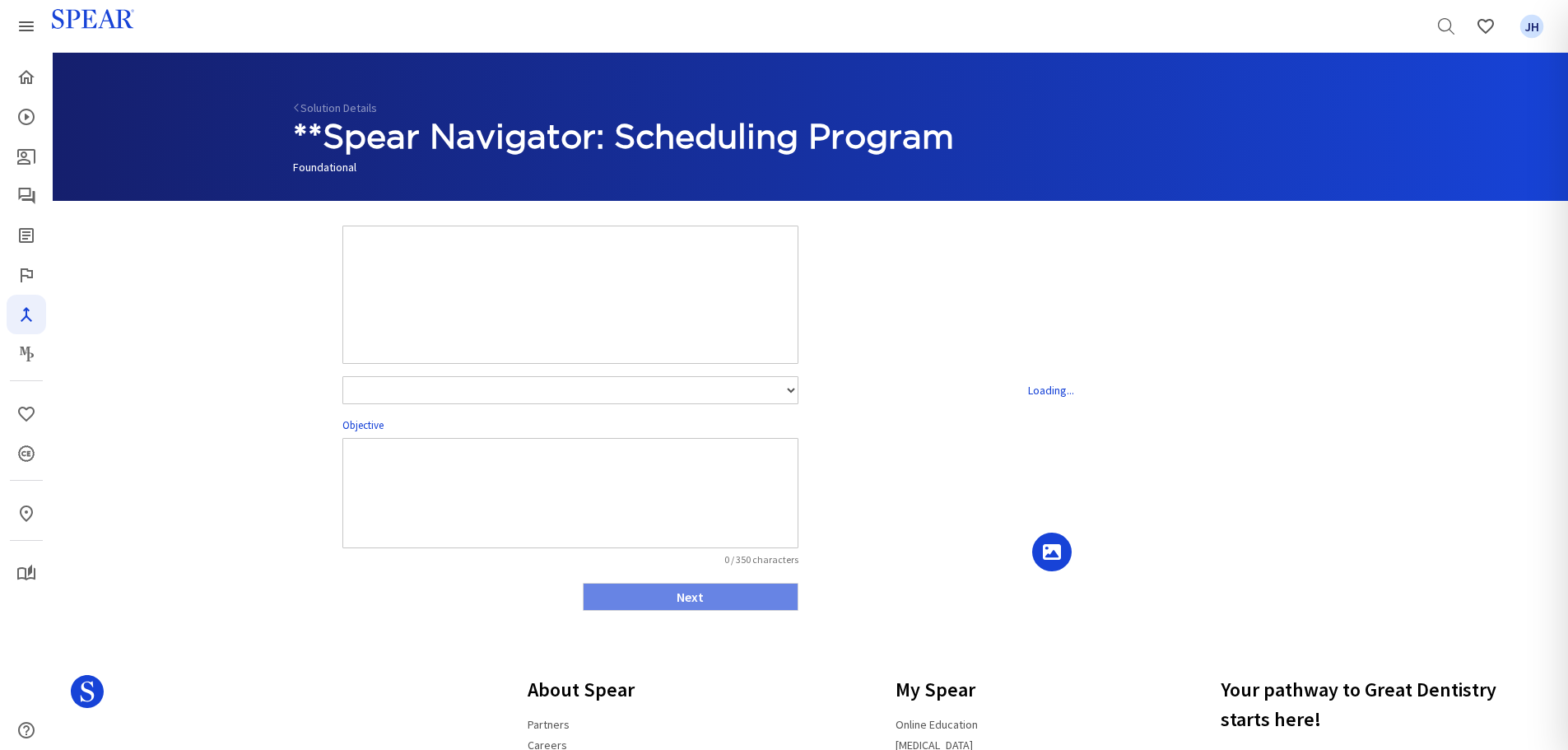
select select "number:1"
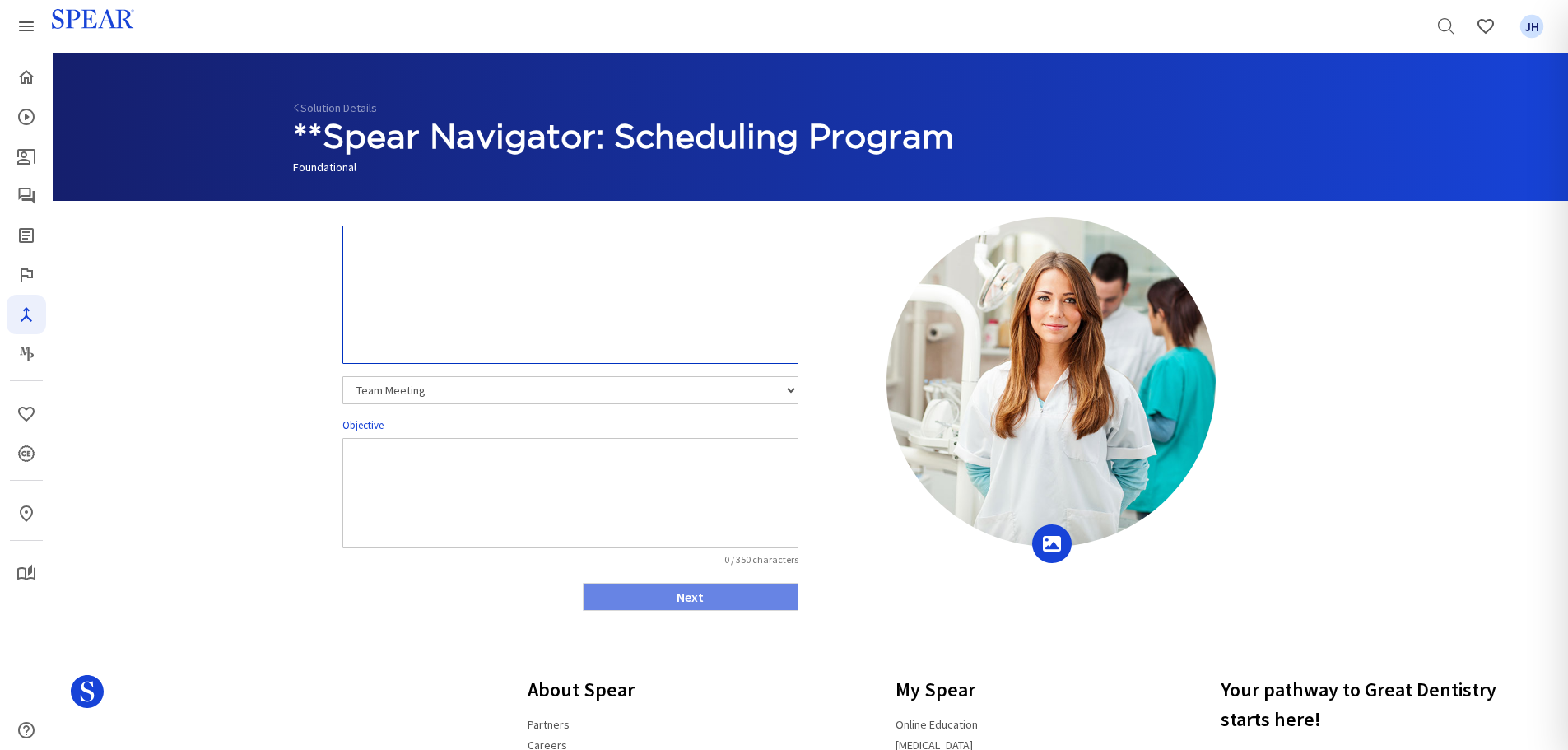
click at [351, 256] on textarea at bounding box center [570, 294] width 456 height 138
type textarea "Module 5: TBD"
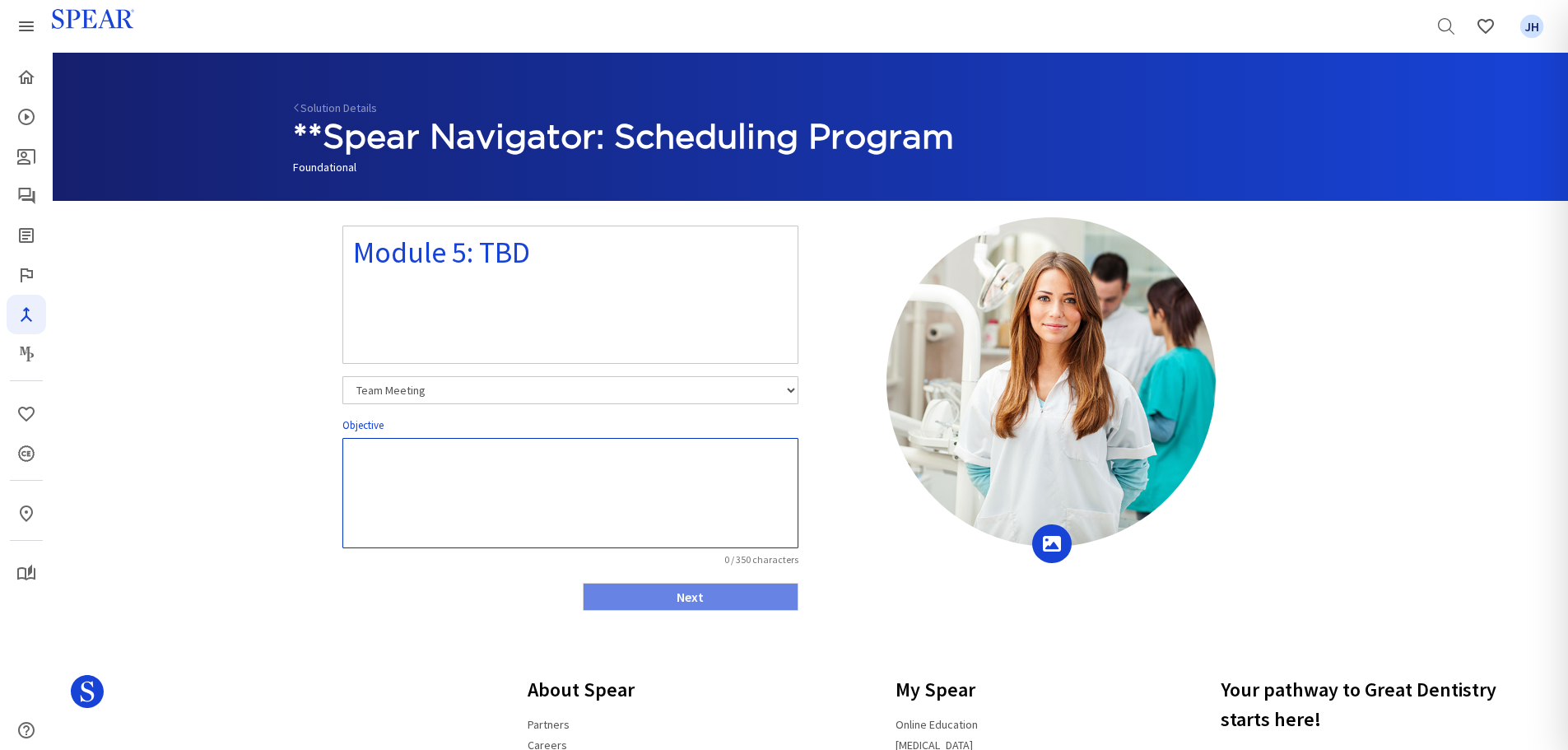
click at [504, 460] on textarea at bounding box center [570, 492] width 456 height 110
type textarea "TBD"
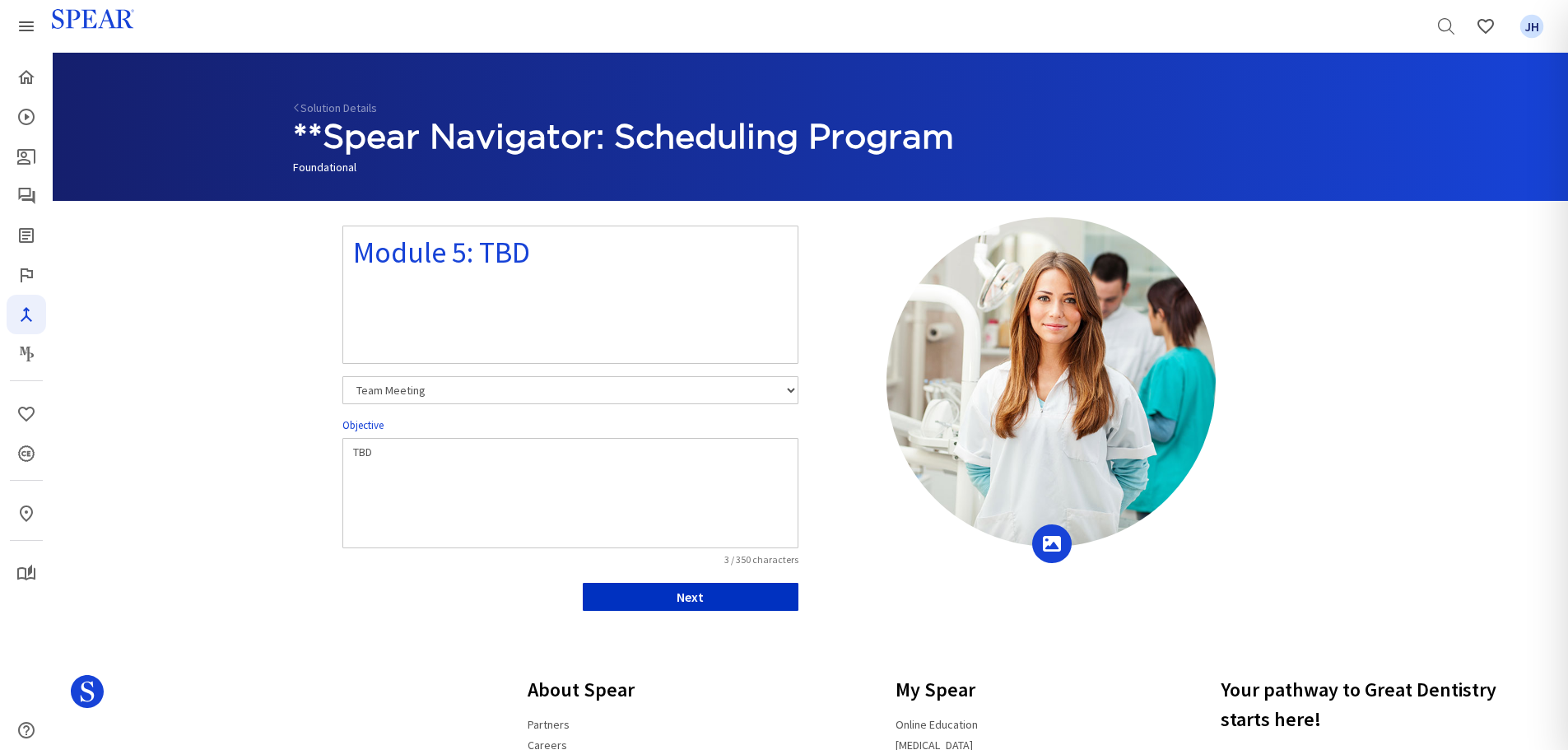
click at [745, 599] on button "Next" at bounding box center [690, 597] width 216 height 28
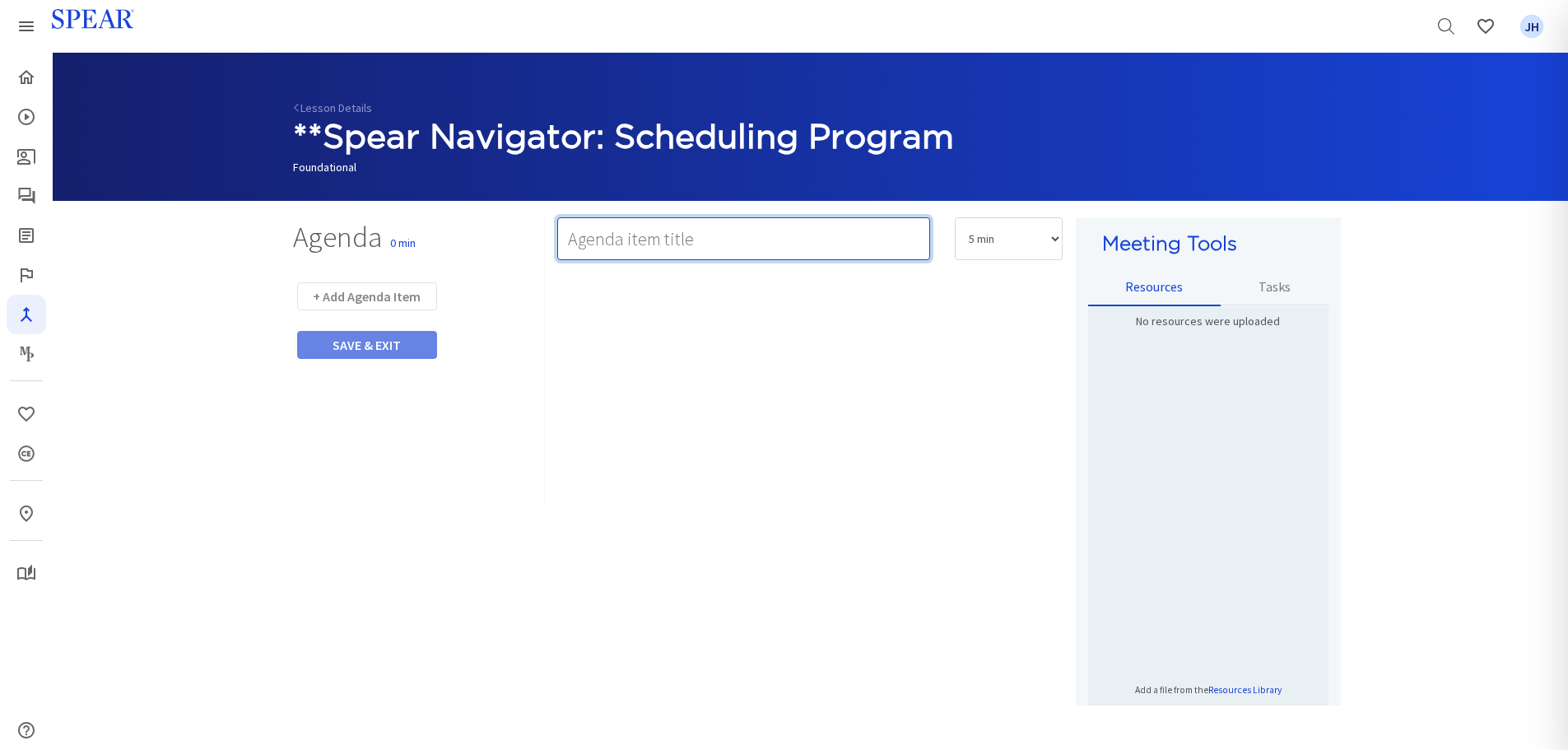
click at [617, 243] on input "text" at bounding box center [743, 238] width 373 height 43
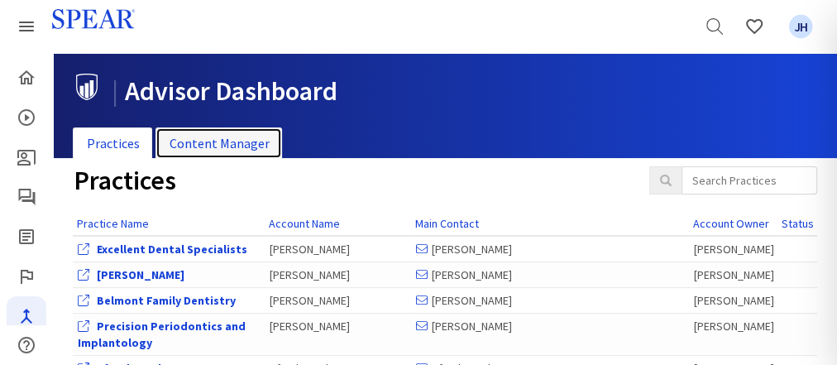
click at [216, 142] on link "Content Manager" at bounding box center [219, 143] width 127 height 32
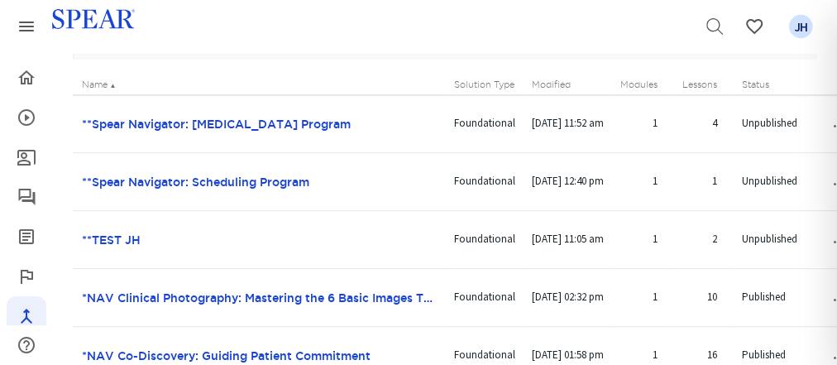
scroll to position [294, 0]
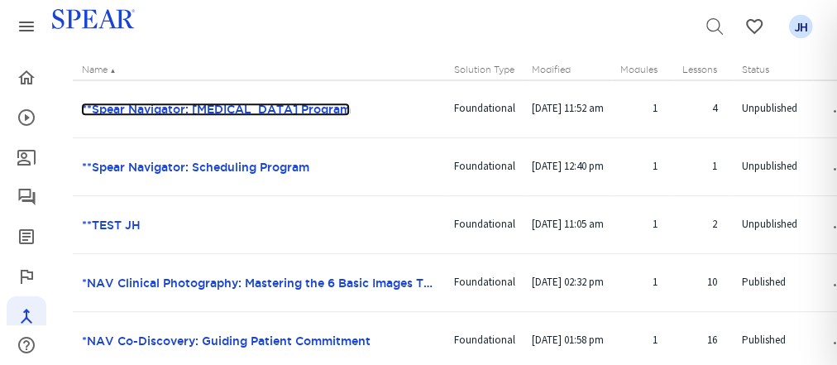
click at [165, 116] on link "**Spear Navigator: [MEDICAL_DATA] Program" at bounding box center [215, 109] width 269 height 13
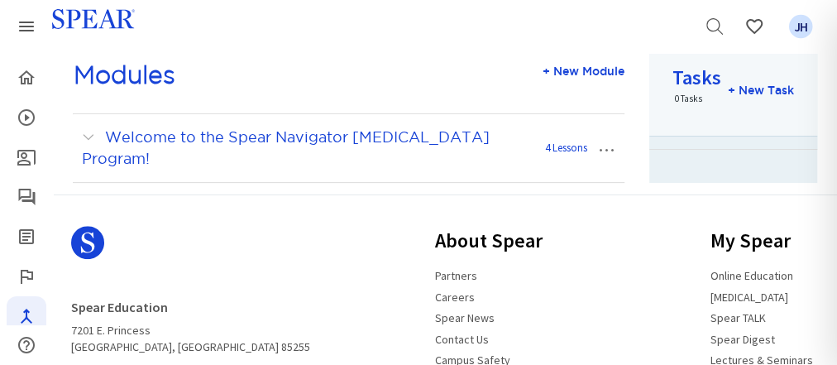
scroll to position [251, 0]
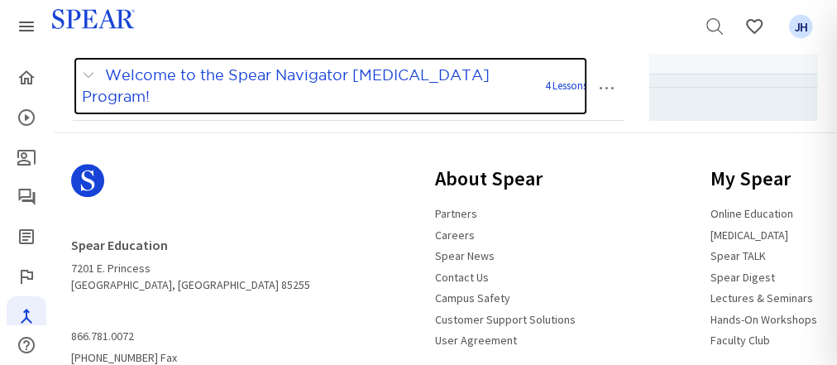
click at [87, 72] on span at bounding box center [91, 76] width 21 height 22
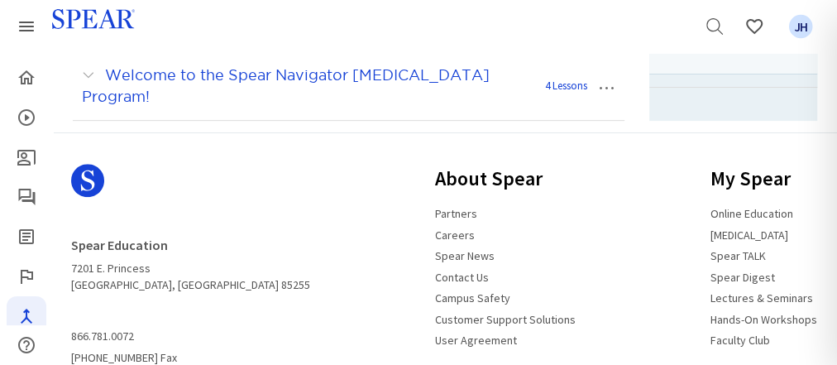
scroll to position [370, 0]
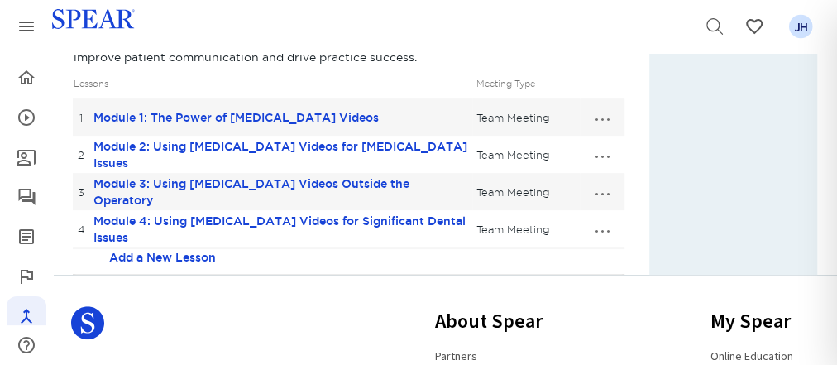
click at [610, 116] on button "…" at bounding box center [602, 117] width 36 height 26
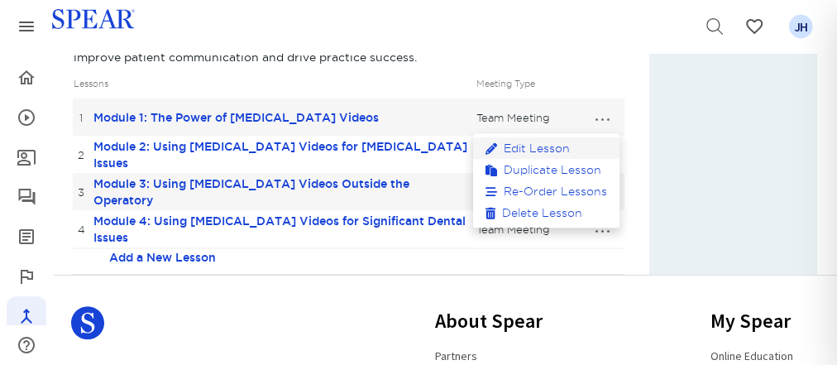
click at [548, 151] on link "Edit Lesson" at bounding box center [546, 148] width 146 height 22
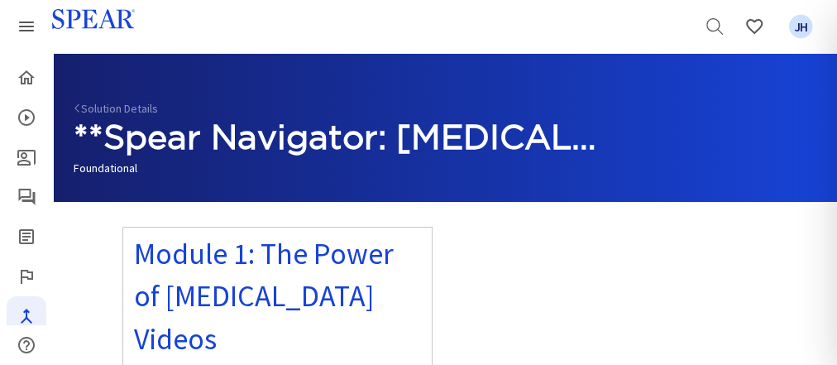
select select "number:1"
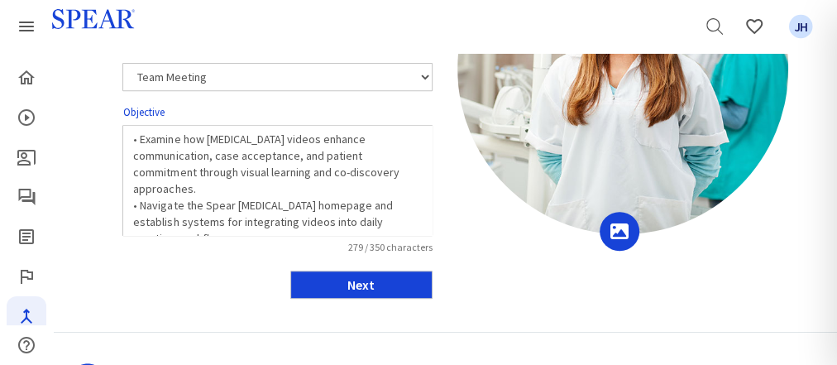
scroll to position [361, 0]
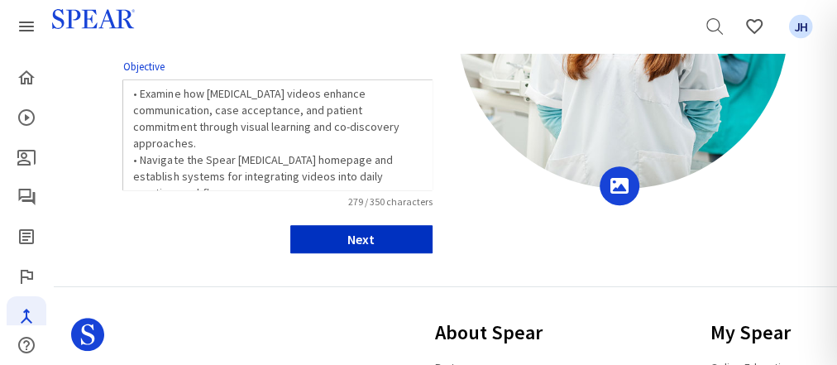
click at [377, 240] on button "Next" at bounding box center [361, 239] width 142 height 28
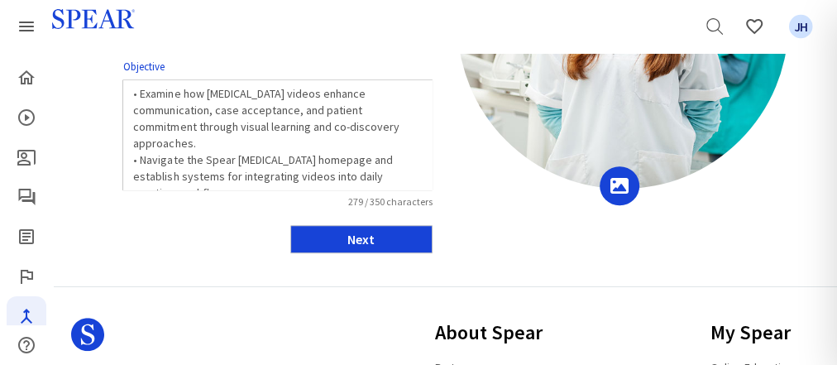
select select "10"
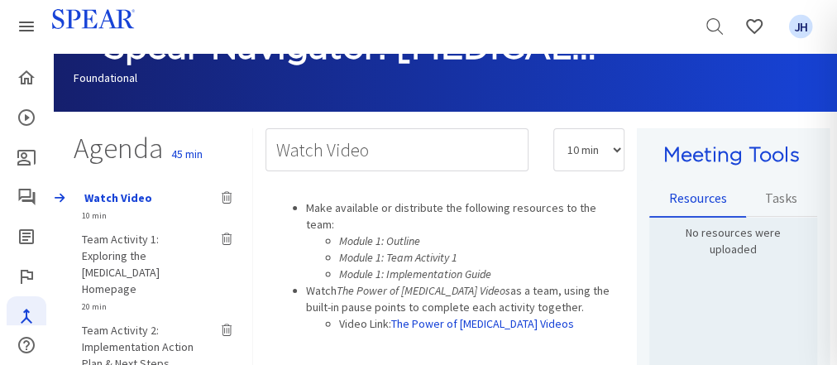
scroll to position [129, 0]
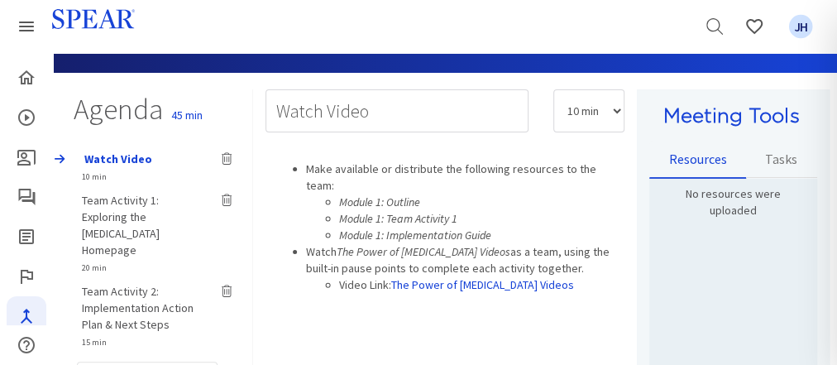
click at [130, 158] on div "Watch Video 10 min Team Activity 1: Exploring the Patient Education Homepage 20…" at bounding box center [155, 245] width 191 height 207
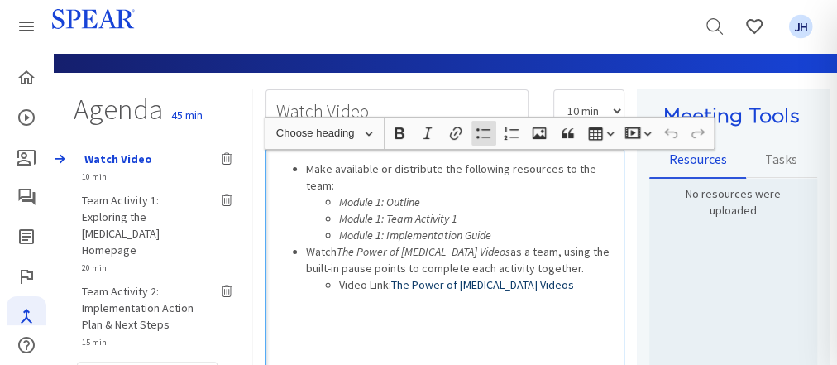
drag, startPoint x: 306, startPoint y: 165, endPoint x: 397, endPoint y: 269, distance: 137.7
click at [397, 269] on ul "Make available or distribute the following resources to the team: Module 1: Out…" at bounding box center [445, 226] width 344 height 132
copy ul "Make available or distribute the following resources to the team: Module 1: Out…"
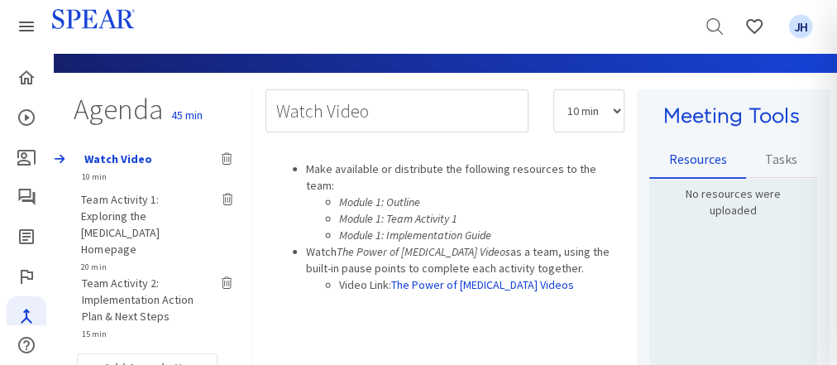
click at [118, 218] on div "Team Activity 1: Exploring the Patient Education Homepage 20 min Watch Video 10…" at bounding box center [155, 241] width 191 height 199
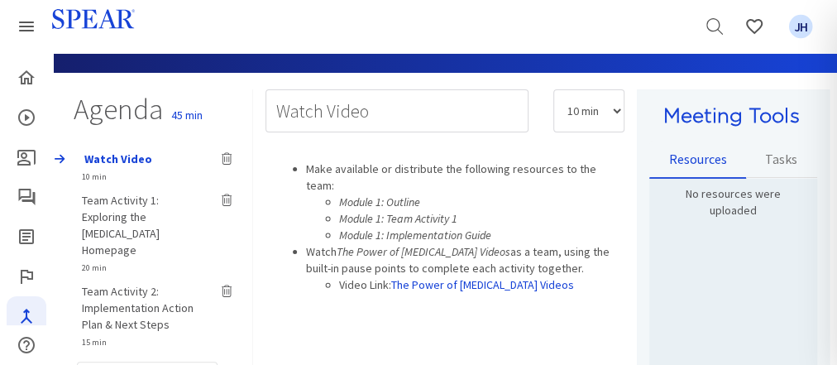
click at [118, 218] on span "Team Activity 1: Exploring the [MEDICAL_DATA] Homepage" at bounding box center [120, 225] width 78 height 65
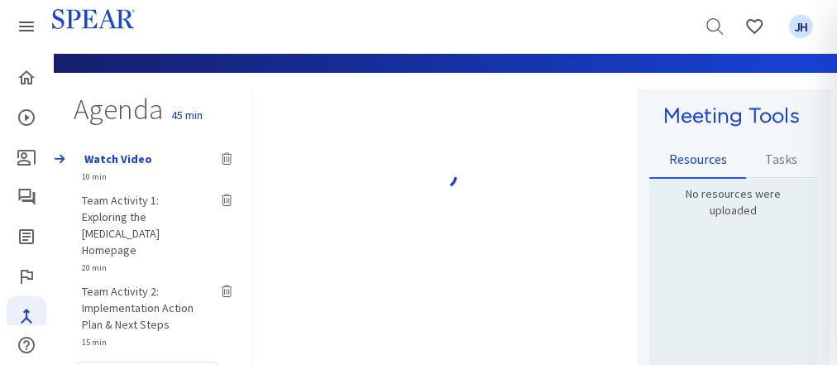
type input "Team Activity 1: Exploring the [MEDICAL_DATA] Homepage"
select select "20"
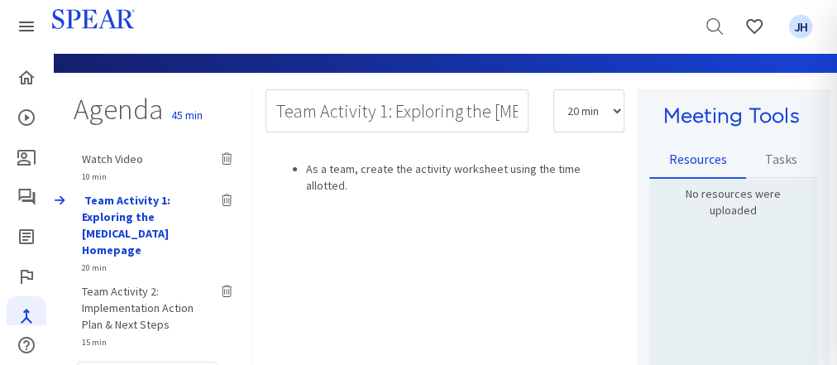
click at [122, 157] on div "Watch Video 10 min Team Activity 1: Exploring the Patient Education Homepage 20…" at bounding box center [155, 245] width 191 height 207
click at [122, 157] on span "Watch Video" at bounding box center [111, 158] width 61 height 15
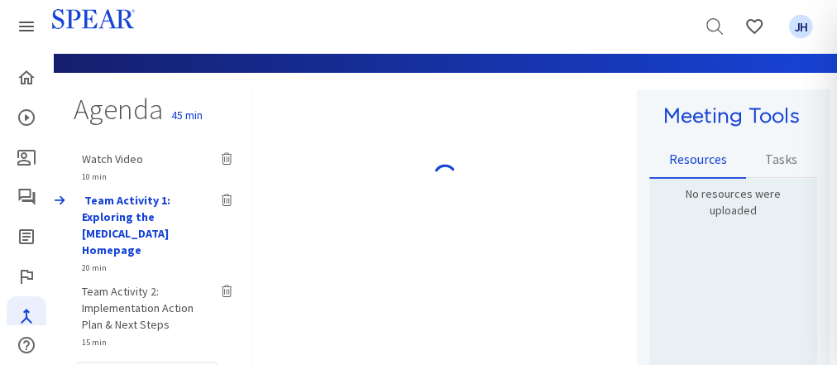
type input "Watch Video"
select select "10"
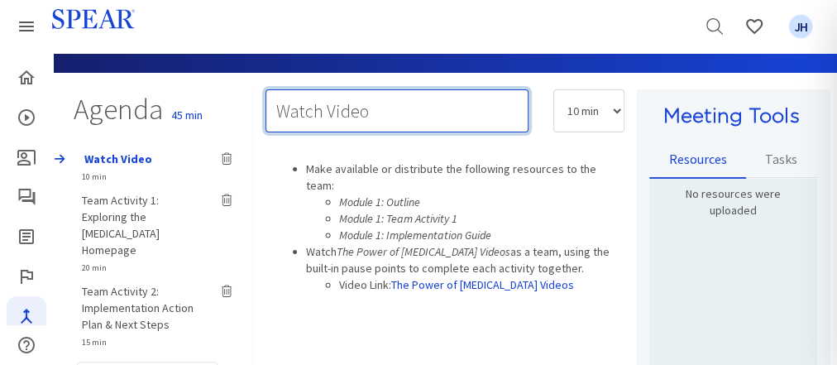
drag, startPoint x: 379, startPoint y: 109, endPoint x: 262, endPoint y: 116, distance: 116.8
click at [262, 116] on div "Watch Video" at bounding box center [397, 119] width 288 height 60
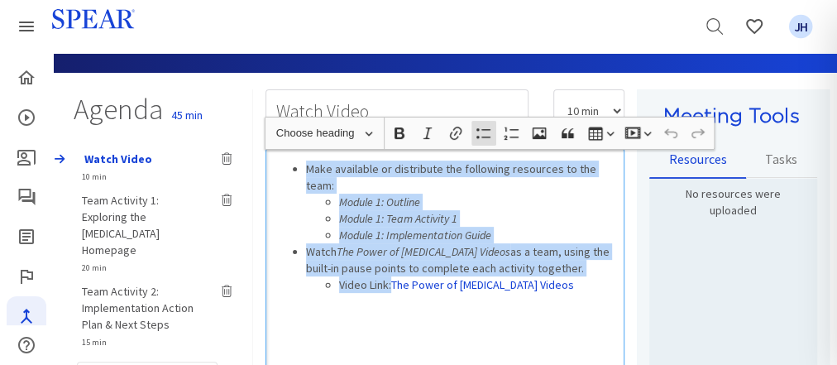
drag, startPoint x: 306, startPoint y: 169, endPoint x: 392, endPoint y: 268, distance: 131.4
click at [392, 268] on ul "Make available or distribute the following resources to the team: Module 1: Out…" at bounding box center [445, 226] width 344 height 132
copy ul "Make available or distribute the following resources to the team: Module 1: Out…"
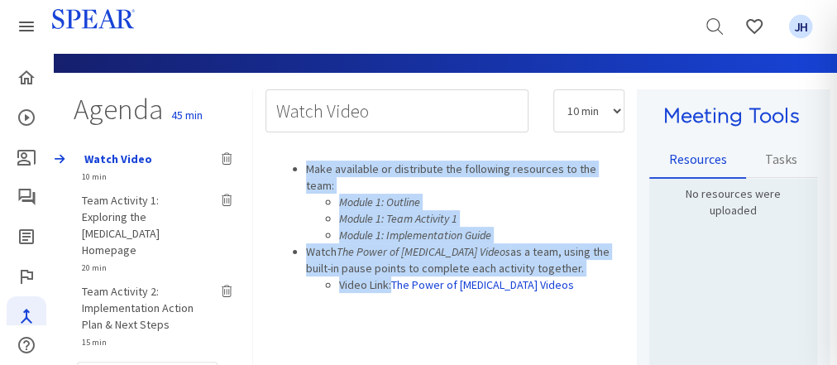
click at [127, 203] on div "Watch Video 10 min Team Activity 1: Exploring the Patient Education Homepage 20…" at bounding box center [155, 245] width 191 height 207
click at [127, 199] on span "Team Activity 1: Exploring the [MEDICAL_DATA] Homepage" at bounding box center [120, 225] width 78 height 65
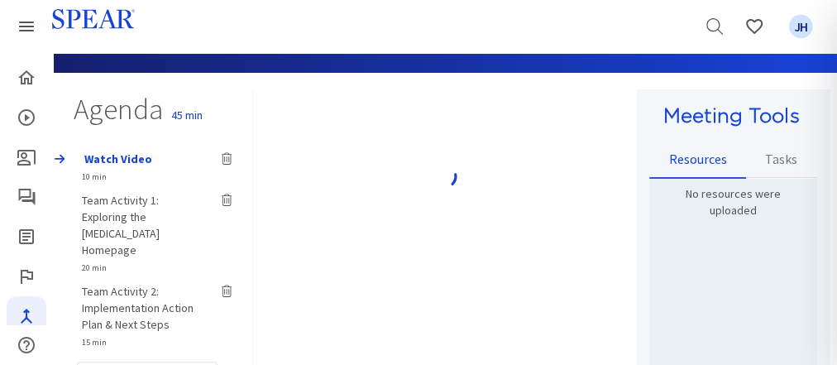
type input "Team Activity 1: Exploring the [MEDICAL_DATA] Homepage"
select select "20"
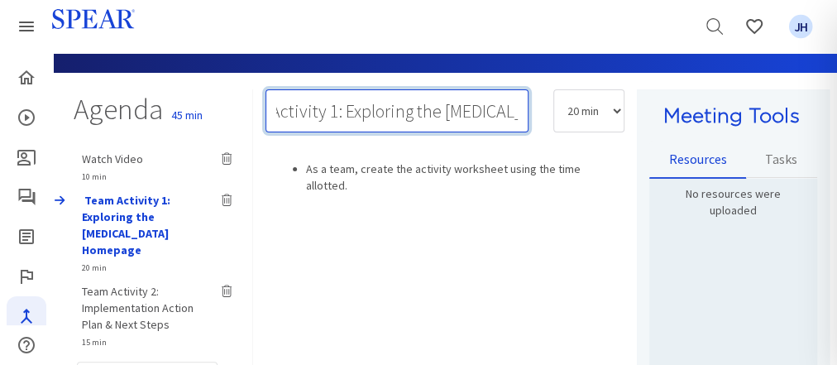
scroll to position [0, 189]
drag, startPoint x: 277, startPoint y: 112, endPoint x: 530, endPoint y: 111, distance: 253.1
click at [530, 111] on div "Team Activity 1: Exploring the [MEDICAL_DATA] Homepage" at bounding box center [397, 119] width 288 height 60
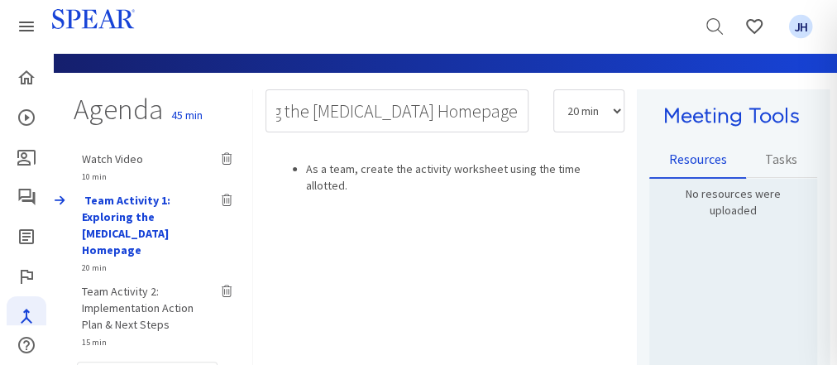
scroll to position [0, 0]
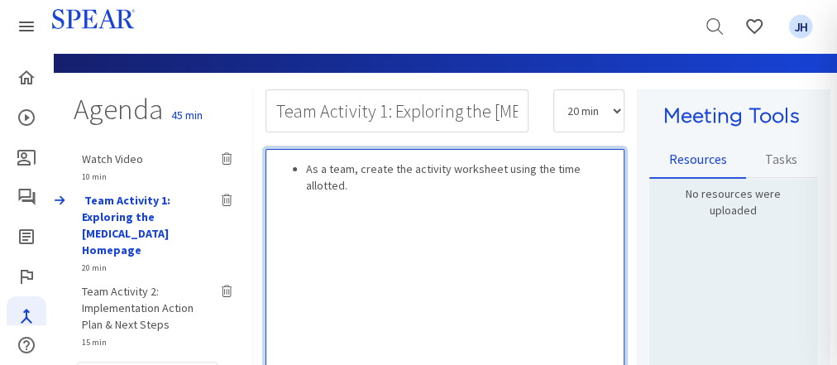
click at [335, 196] on div "As a team, create the activity worksheet using the time allotted." at bounding box center [446, 364] width 360 height 430
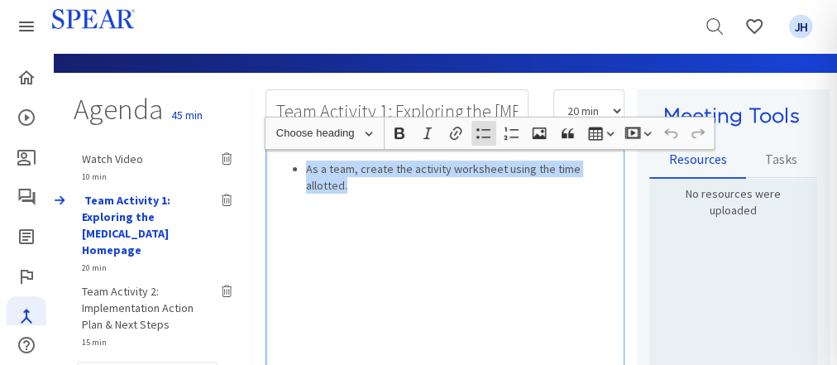
drag, startPoint x: 304, startPoint y: 168, endPoint x: 652, endPoint y: 167, distance: 348.3
click at [652, 167] on div "Agenda 45 min Watch Video 10 min Team Activity 1: Exploring the Patient Educati…" at bounding box center [444, 334] width 769 height 491
copy li "As a team, create the activity worksheet using the time allotted."
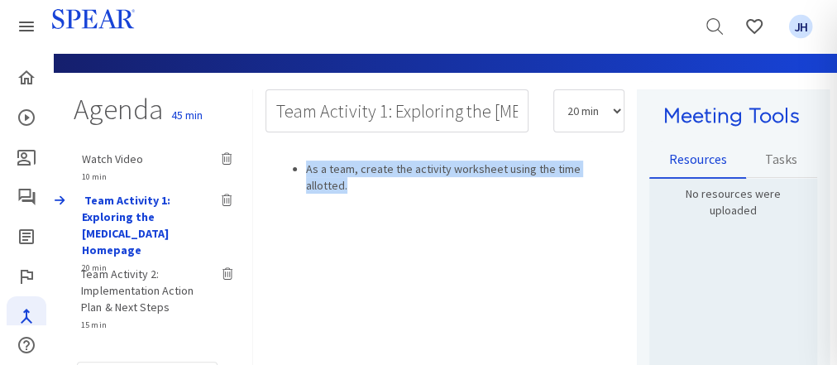
click at [122, 277] on div "Team Activity 2: Implementation Action Plan & Next Steps 15 min Watch Video 10 …" at bounding box center [155, 245] width 191 height 207
click at [124, 284] on span "Team Activity 2: Implementation Action Plan & Next Steps" at bounding box center [137, 308] width 112 height 48
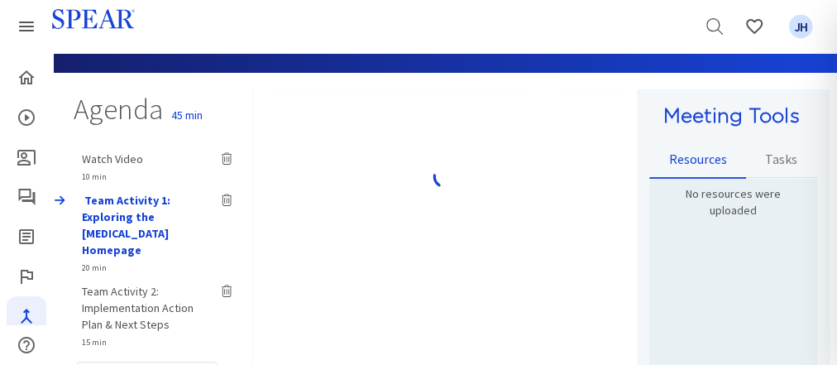
type input "Team Activity 2: Implementation Action Plan & Next Steps"
select select "15"
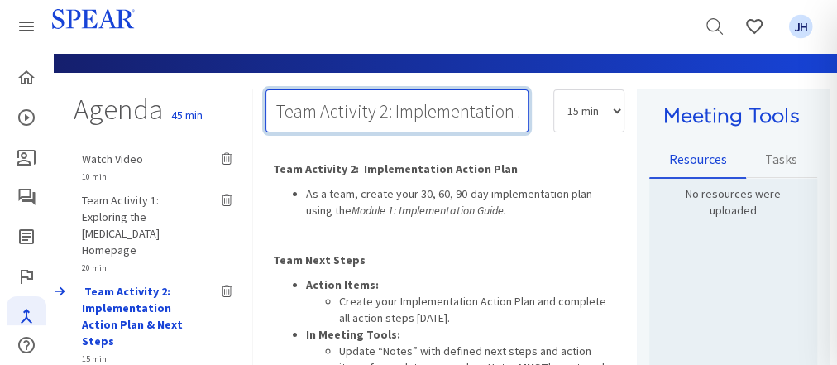
scroll to position [0, 175]
drag, startPoint x: 275, startPoint y: 109, endPoint x: 461, endPoint y: 117, distance: 186.3
click at [579, 117] on div "Team Activity 2: Implementation Action Plan & Next Steps 5 min 10 min 15 min 20…" at bounding box center [445, 119] width 385 height 60
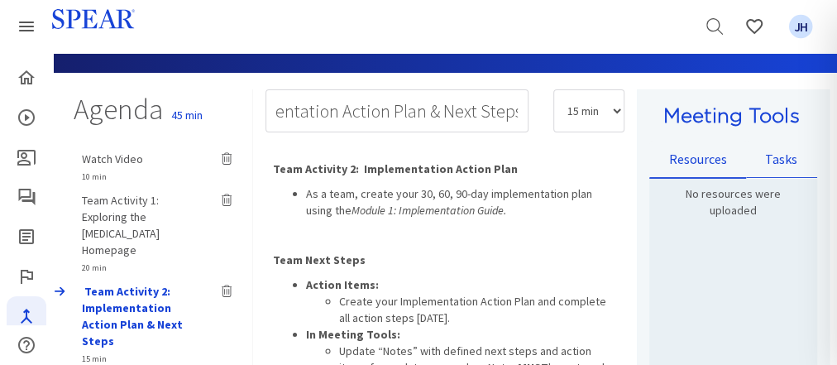
scroll to position [0, 0]
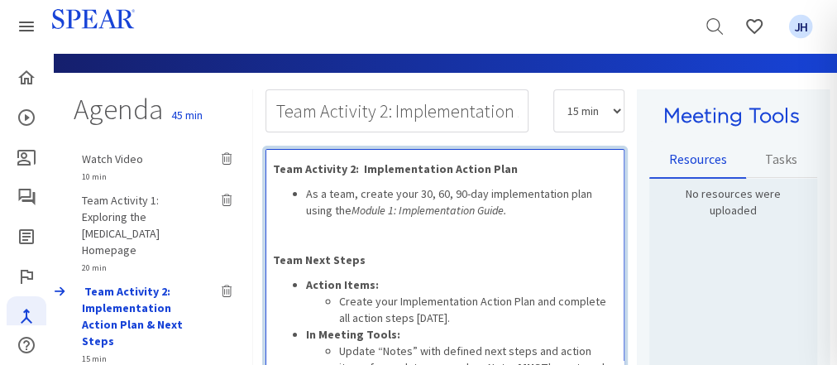
drag, startPoint x: 419, startPoint y: 230, endPoint x: 405, endPoint y: 222, distance: 16.3
click at [419, 230] on p "Rich Text Editor, main" at bounding box center [445, 235] width 344 height 17
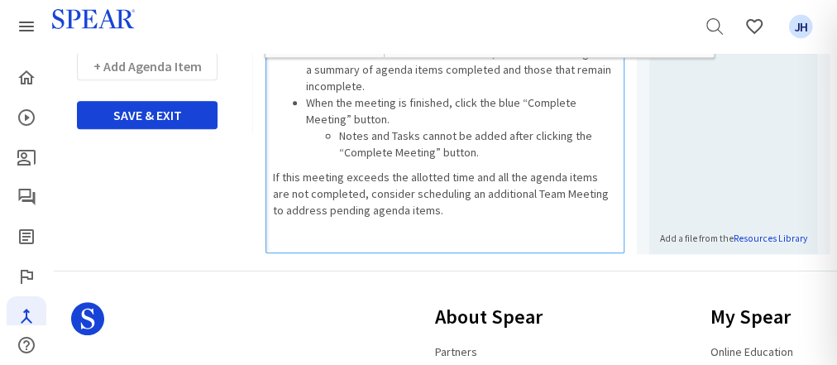
scroll to position [412, 0]
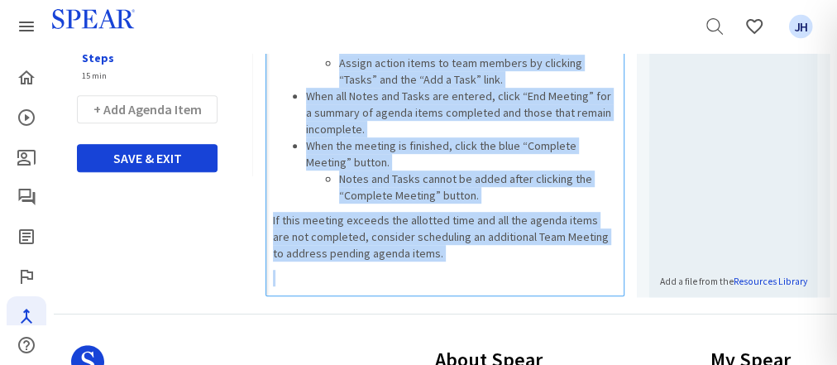
drag, startPoint x: 270, startPoint y: 168, endPoint x: 543, endPoint y: 273, distance: 293.3
click at [543, 273] on div "Team Activity 2: Implementation Action Plan As a team, create your 30, 60, 90-d…" at bounding box center [446, 81] width 360 height 430
copy div "Team Activity 2: Implementation Action Plan As a team, create your 30, 60, 90-d…"
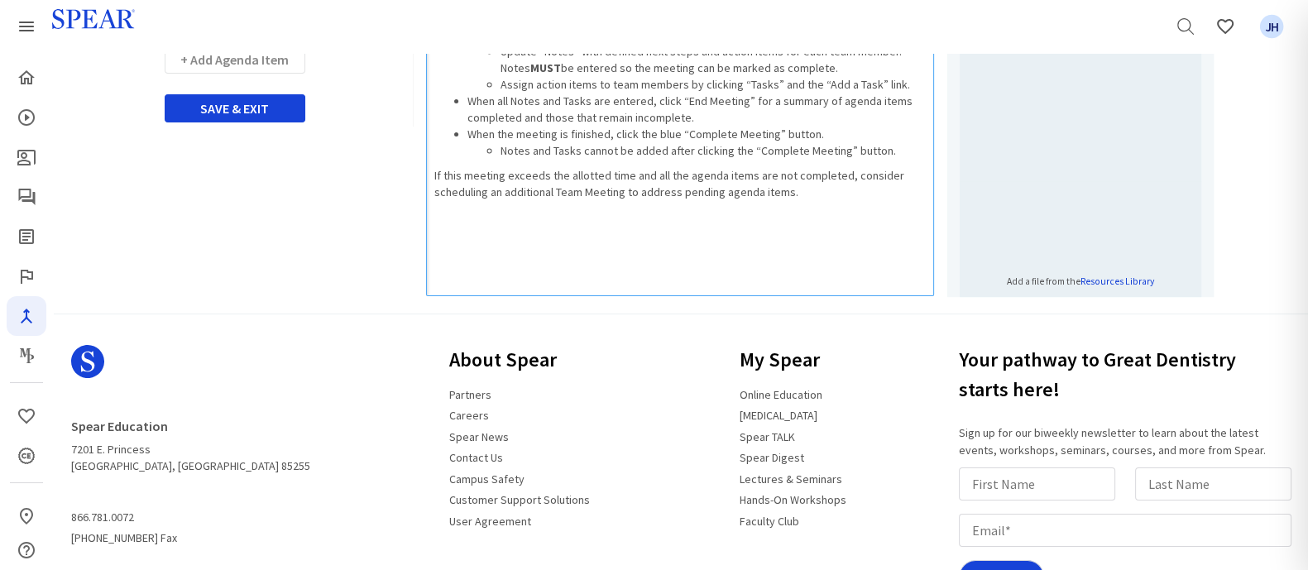
drag, startPoint x: 799, startPoint y: 0, endPoint x: 210, endPoint y: 220, distance: 628.8
click at [210, 220] on div "Agenda 45 min Watch Video 10 min Team Activity 1: Exploring the Patient Educati…" at bounding box center [547, 51] width 799 height 490
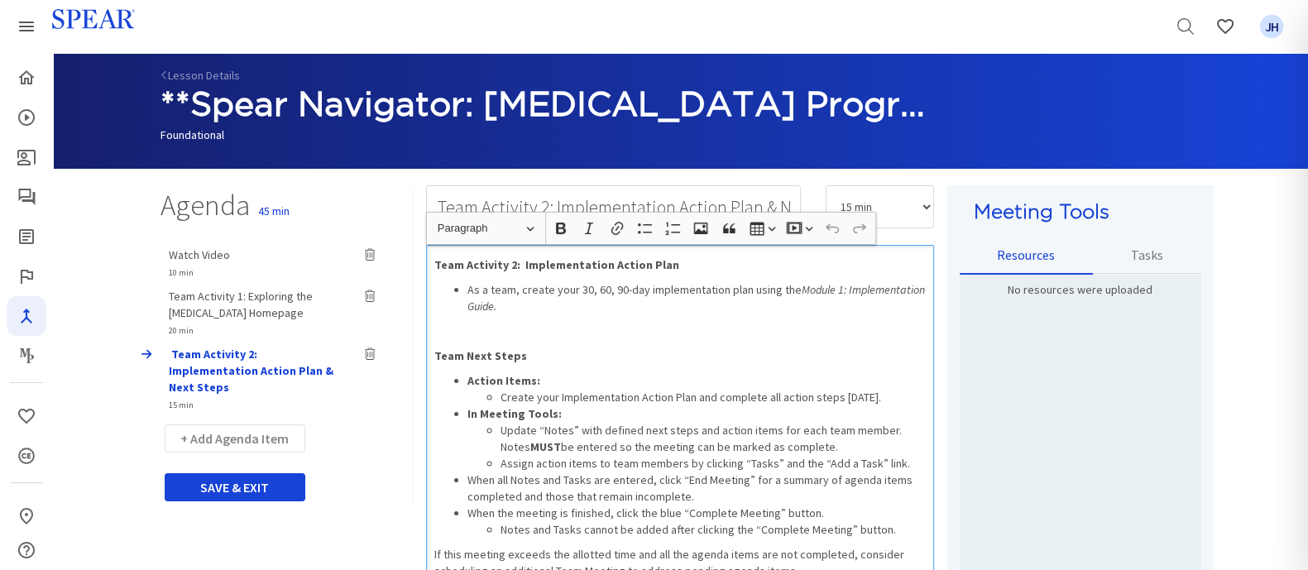
scroll to position [0, 0]
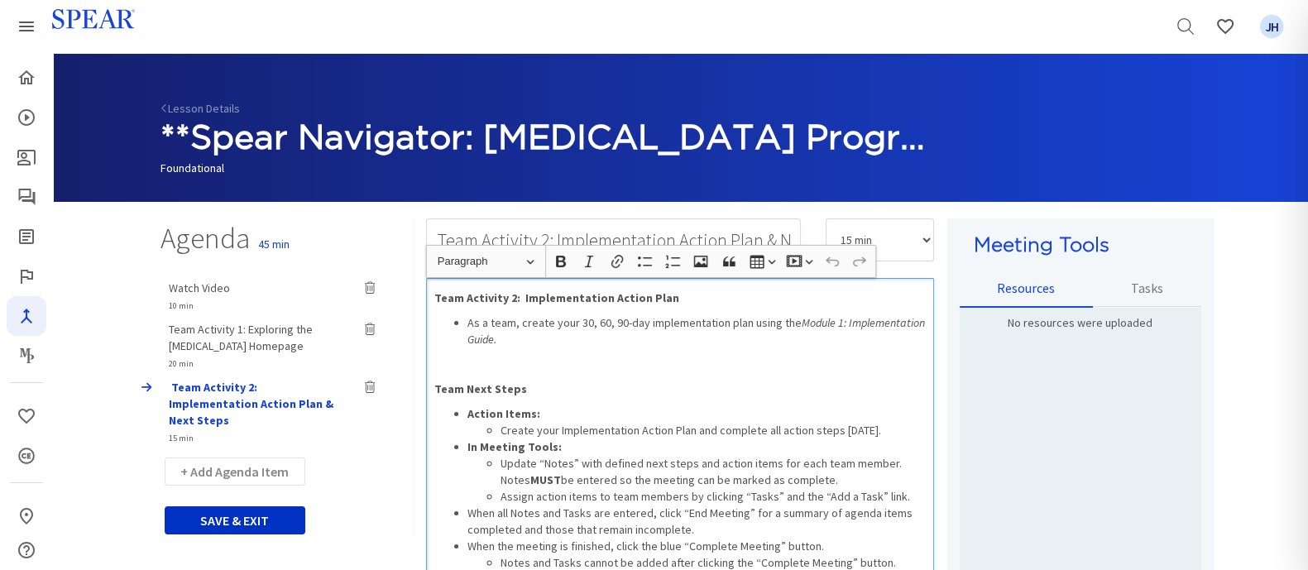
click at [235, 364] on button "SAVE & EXIT" at bounding box center [235, 520] width 141 height 28
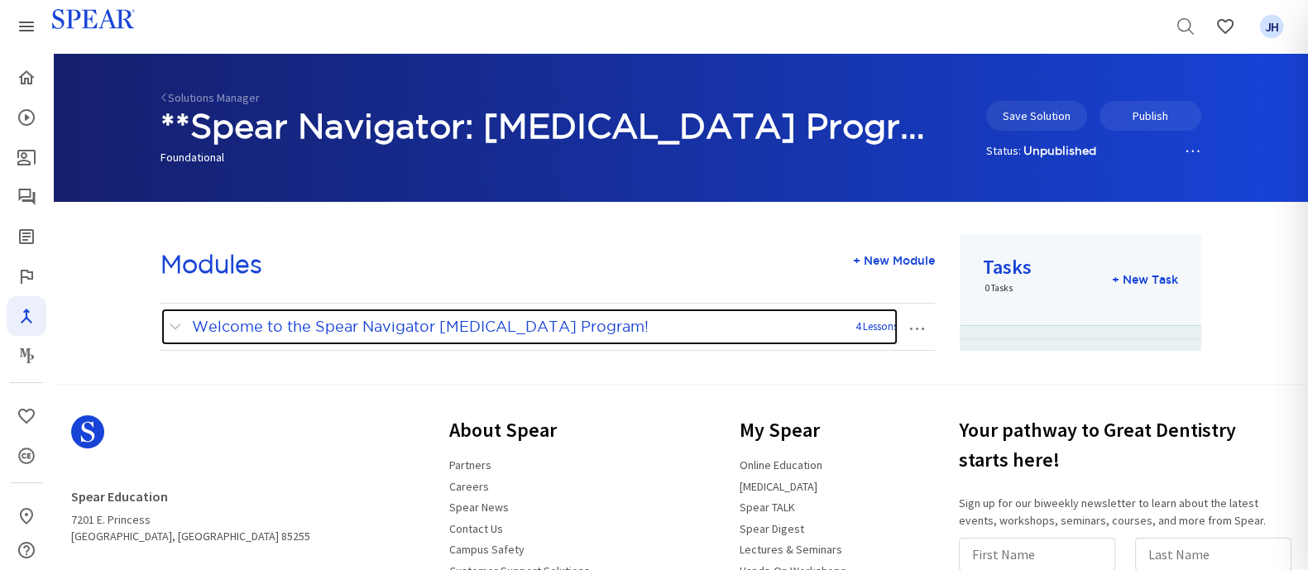
click at [167, 328] on link "Welcome to the Spear Navigator [MEDICAL_DATA] Program! 4 Lessons" at bounding box center [529, 327] width 738 height 38
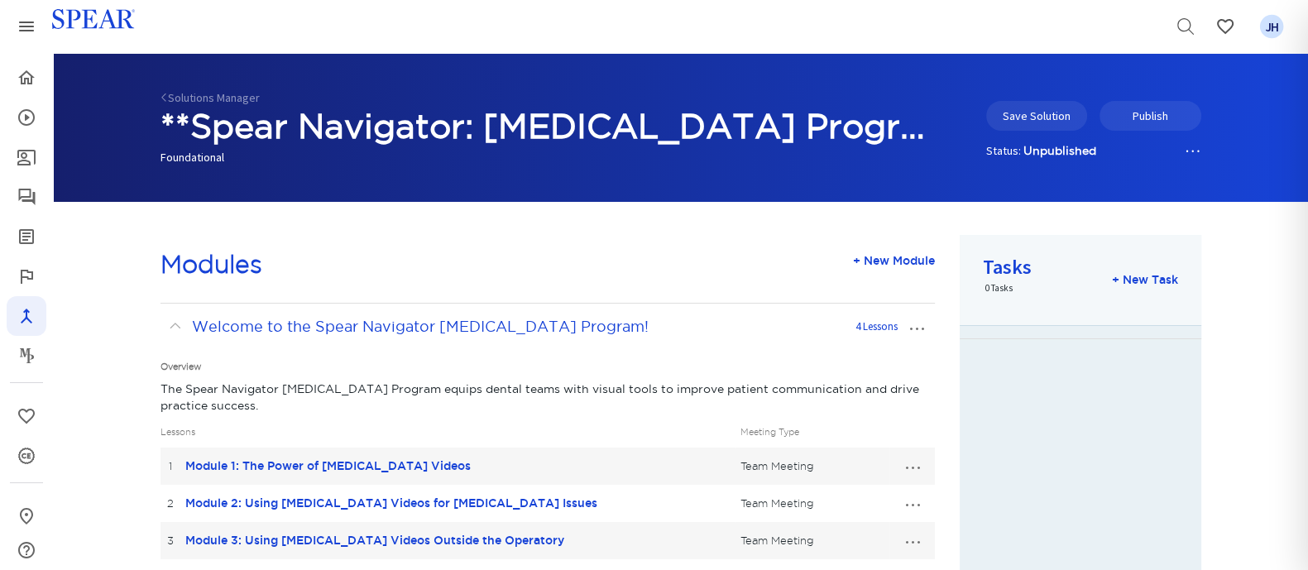
scroll to position [261, 0]
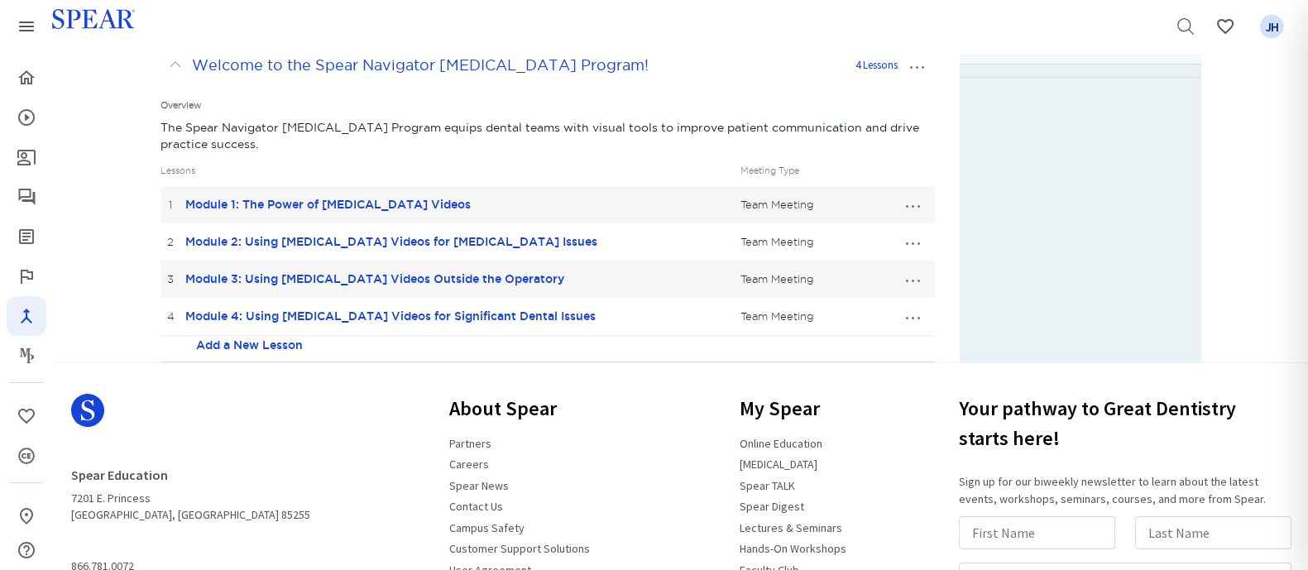
click at [836, 243] on button "…" at bounding box center [911, 241] width 36 height 26
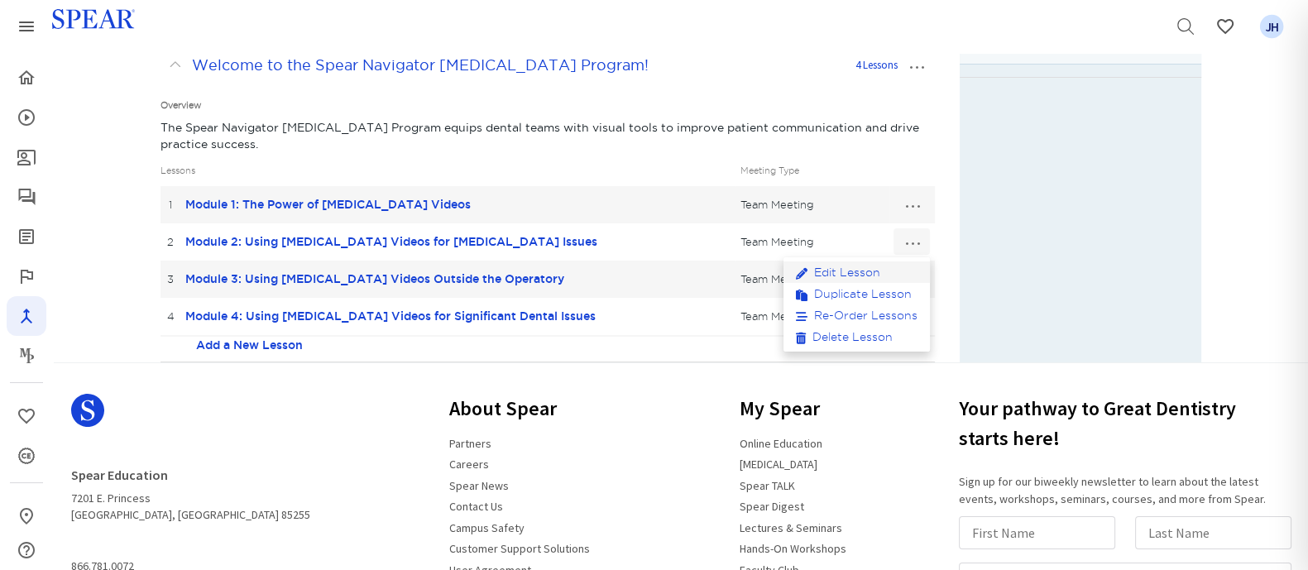
click at [836, 270] on link "Edit Lesson" at bounding box center [856, 272] width 146 height 22
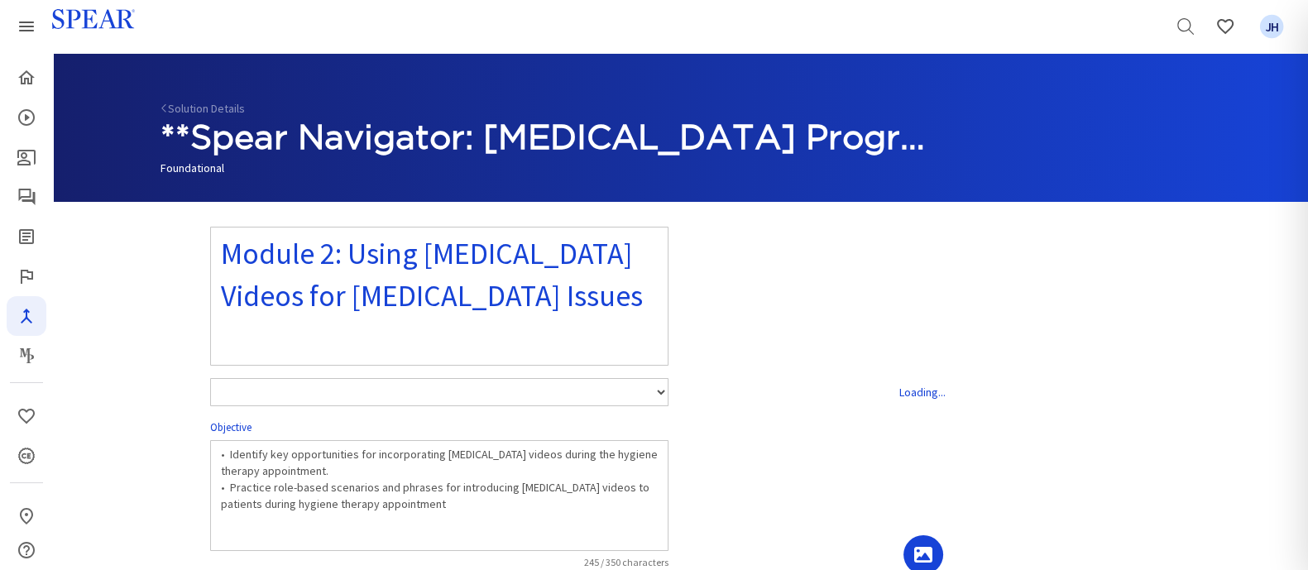
select select "number:1"
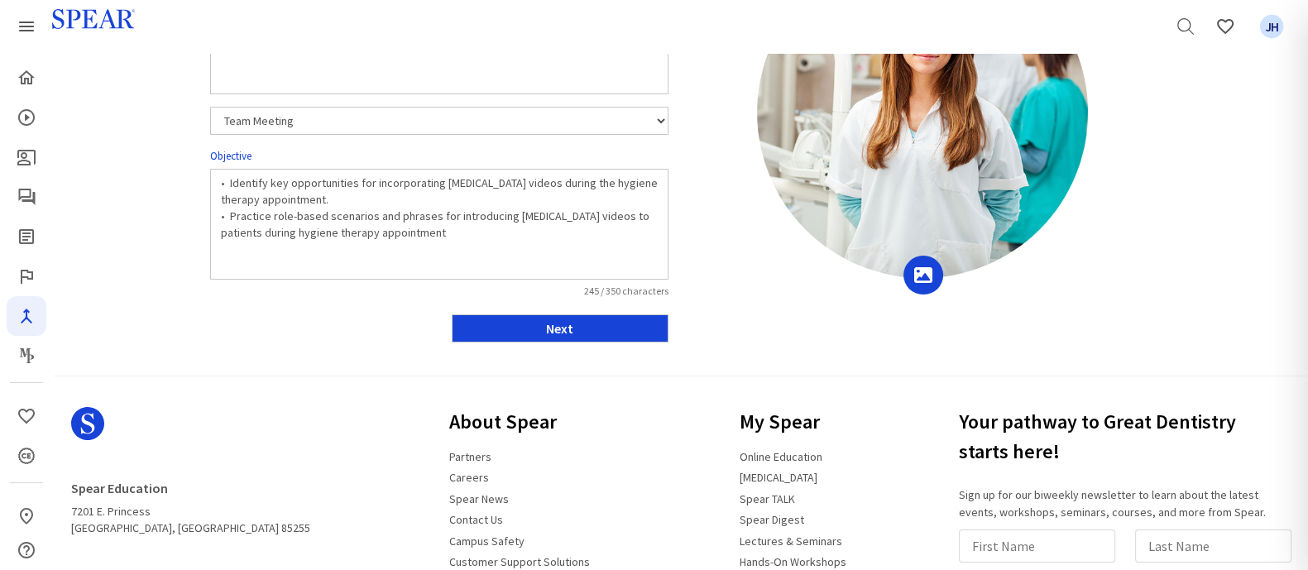
scroll to position [276, 0]
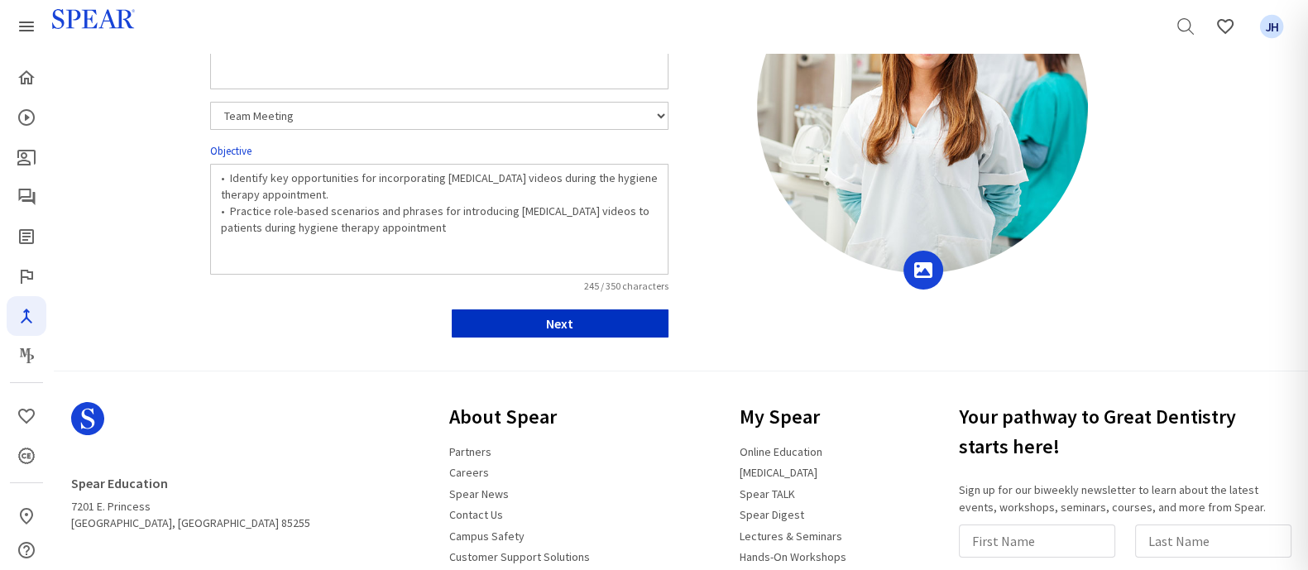
click at [630, 328] on button "Next" at bounding box center [560, 323] width 217 height 28
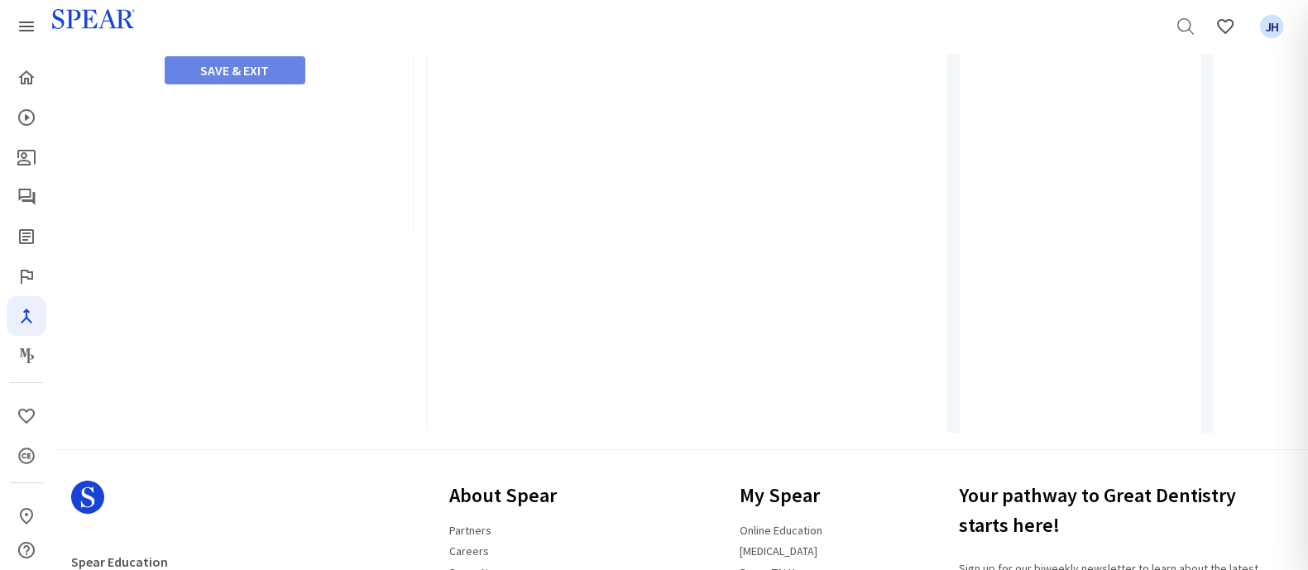
type input "Watch Video"
select select "10"
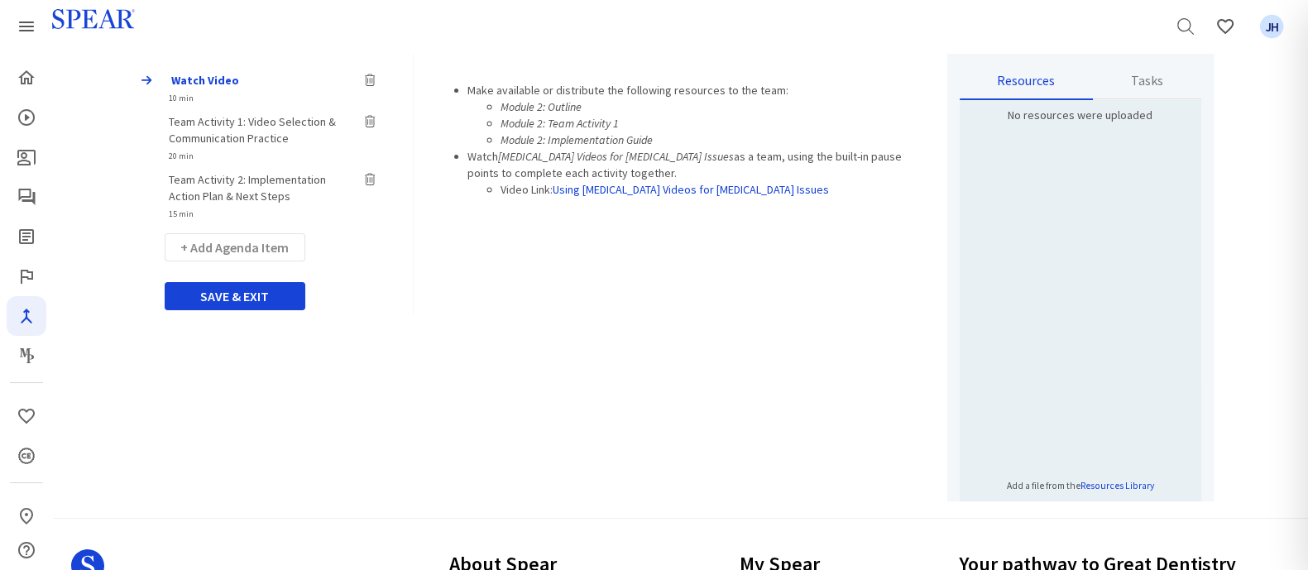
scroll to position [206, 0]
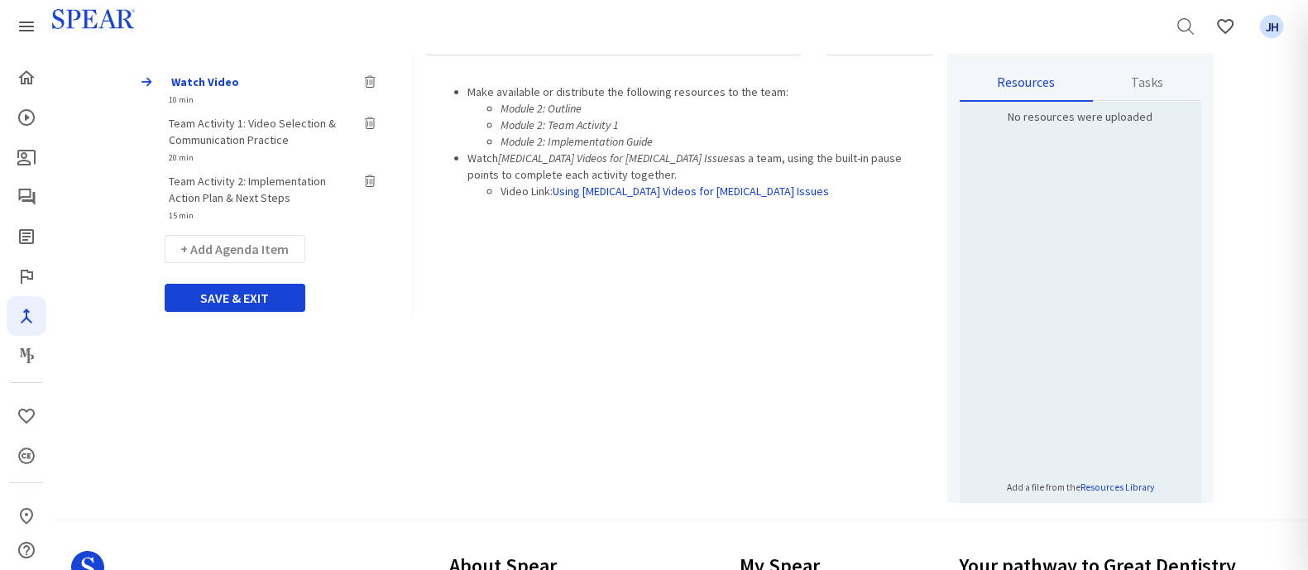
click at [223, 126] on span "Team Activity 1: Video Selection & Communication Practice" at bounding box center [252, 131] width 167 height 31
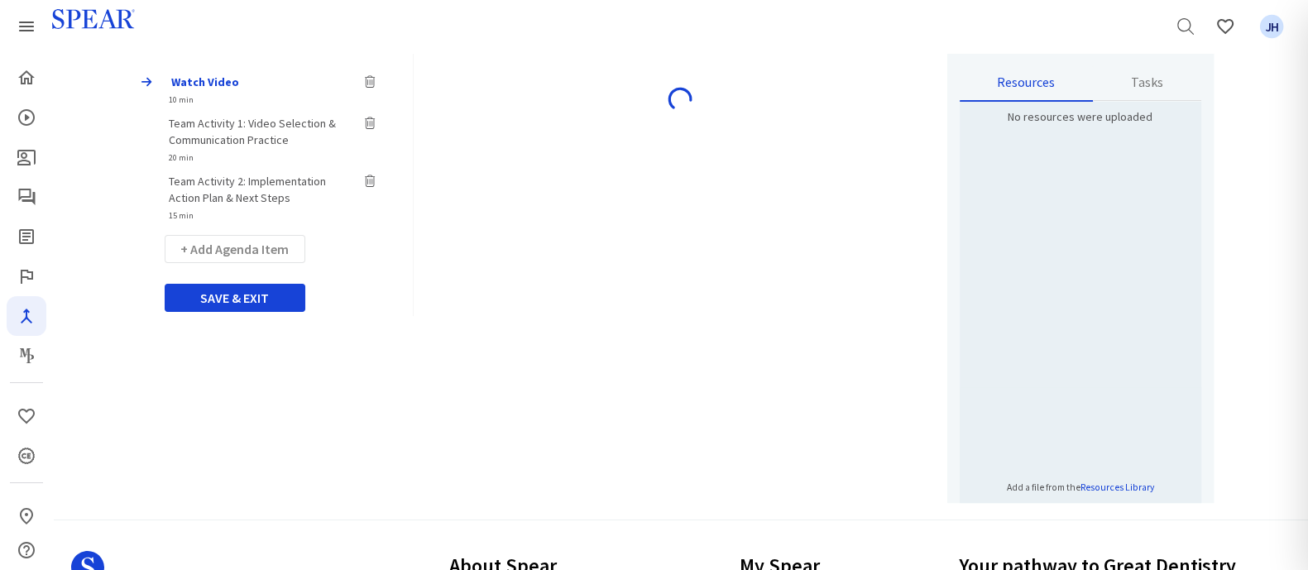
type input "Team Activity 1: Video Selection & Communication Practice"
select select "20"
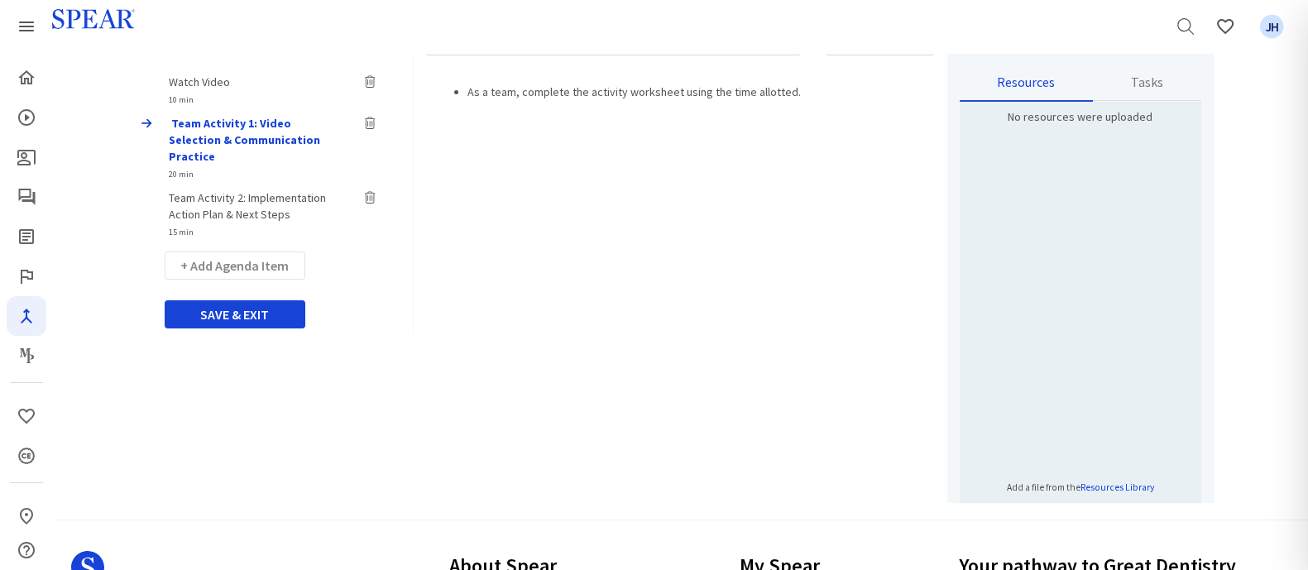
click at [206, 190] on span "Team Activity 2: Implementation Action Plan & Next Steps" at bounding box center [247, 205] width 157 height 31
type input "Team Activity 2: Implementation Action Plan & Next Steps"
select select "15"
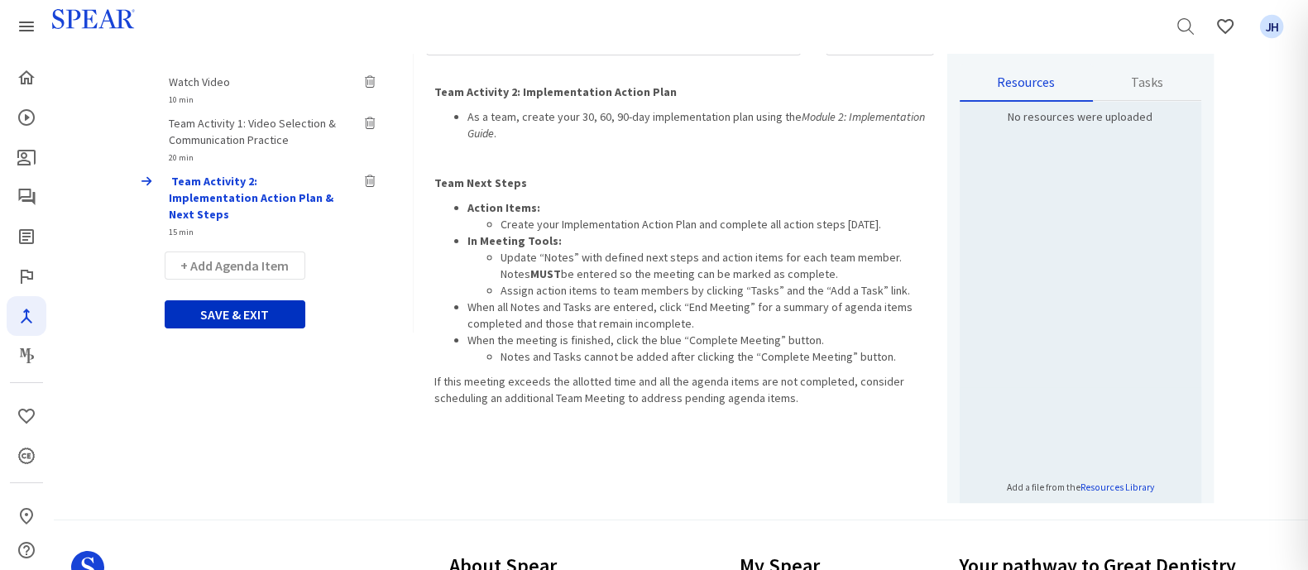
click at [261, 302] on button "SAVE & EXIT" at bounding box center [235, 314] width 141 height 28
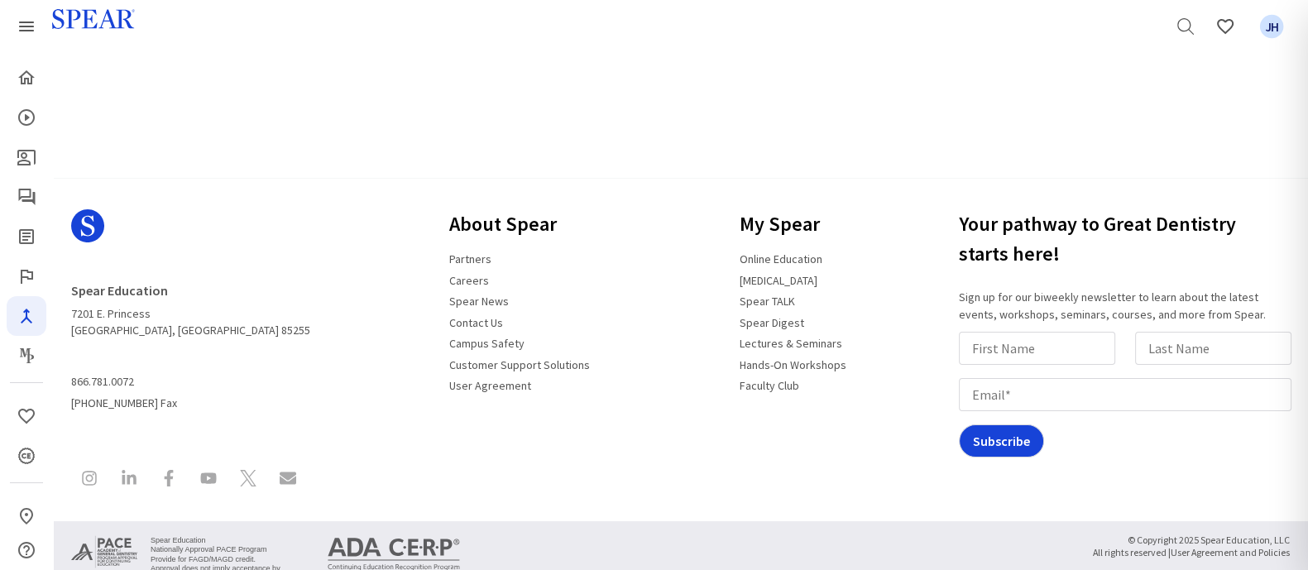
scroll to position [261, 0]
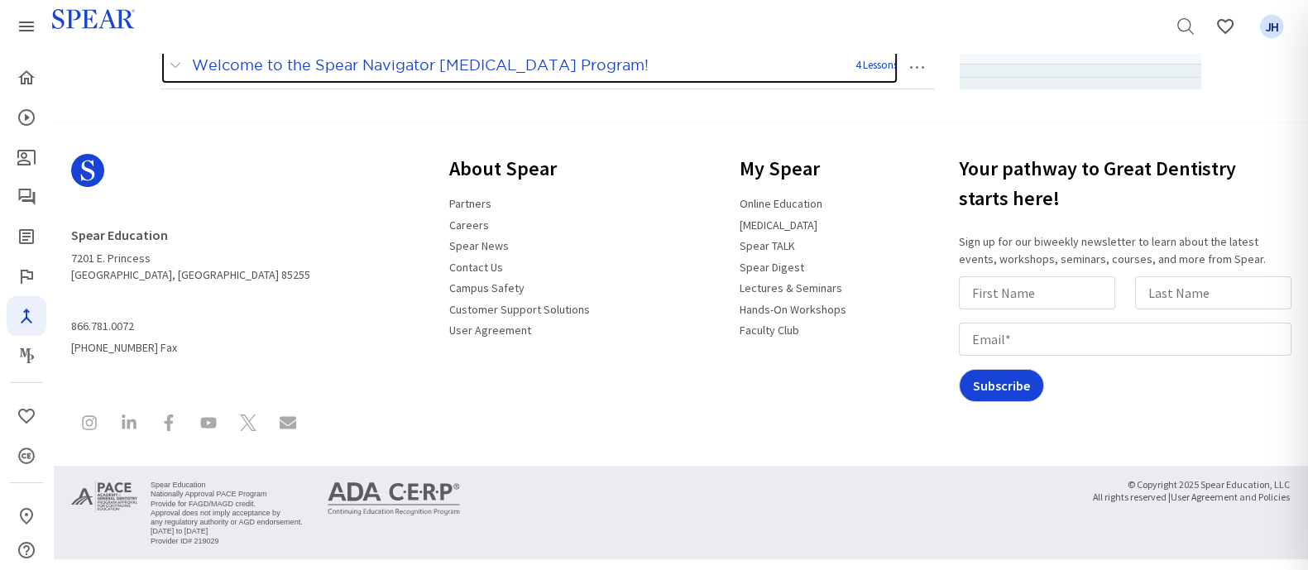
click at [178, 66] on span at bounding box center [179, 66] width 21 height 22
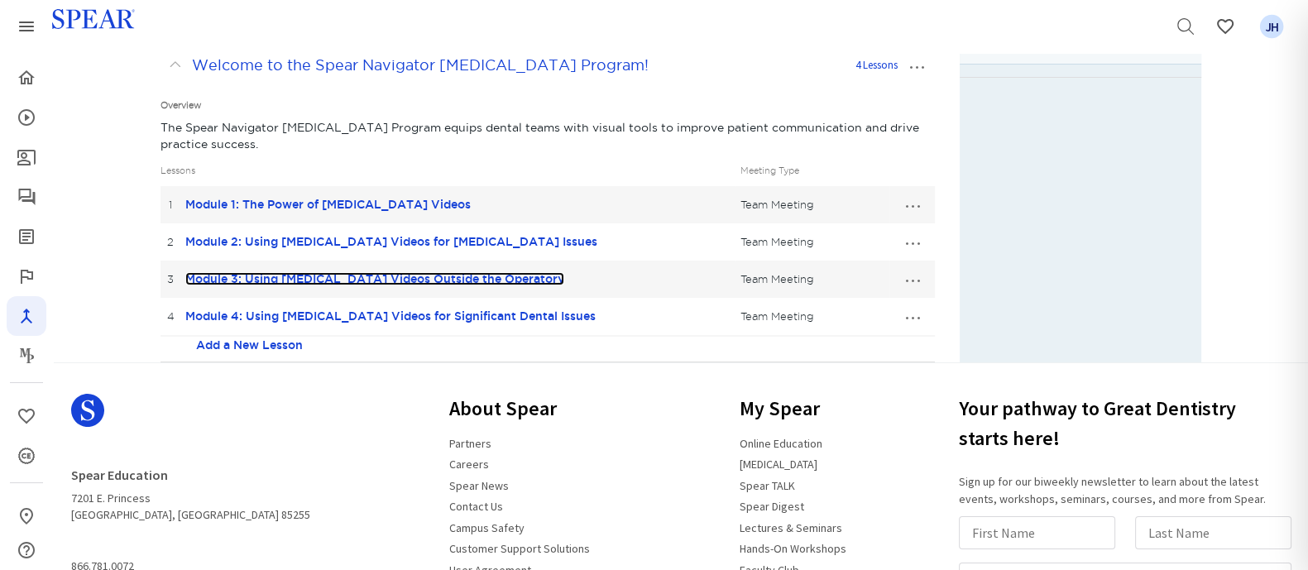
click at [394, 280] on link "Module 3: Using [MEDICAL_DATA] Videos Outside the Operatory" at bounding box center [374, 278] width 379 height 13
click at [836, 286] on button "…" at bounding box center [911, 279] width 36 height 26
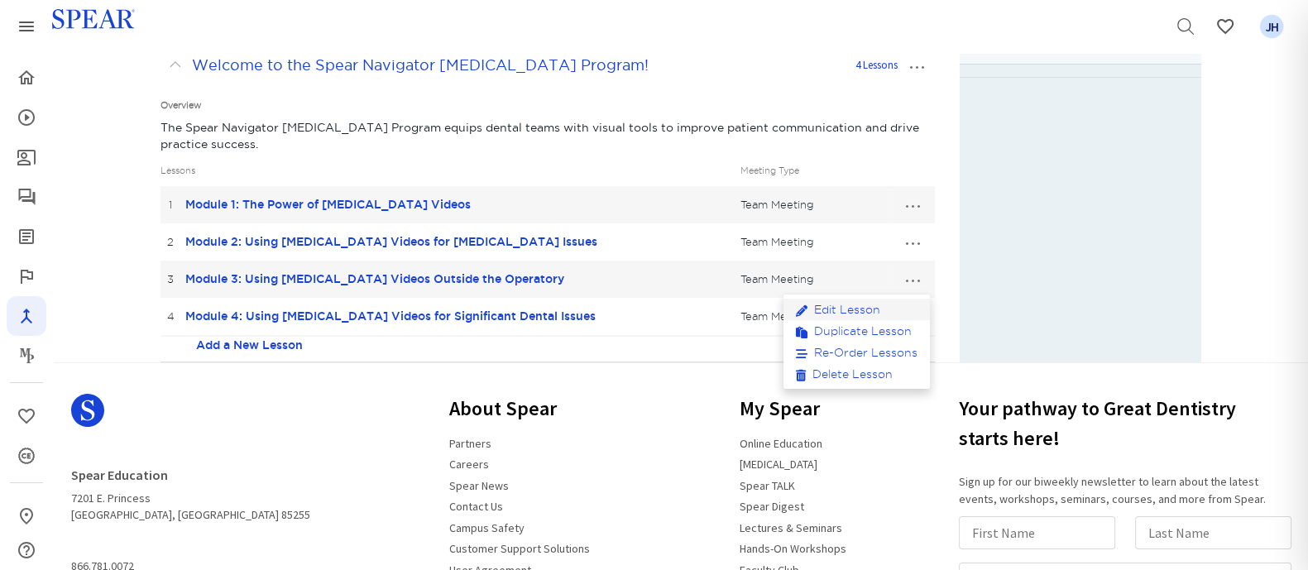
click at [836, 309] on link "Edit Lesson" at bounding box center [856, 310] width 146 height 22
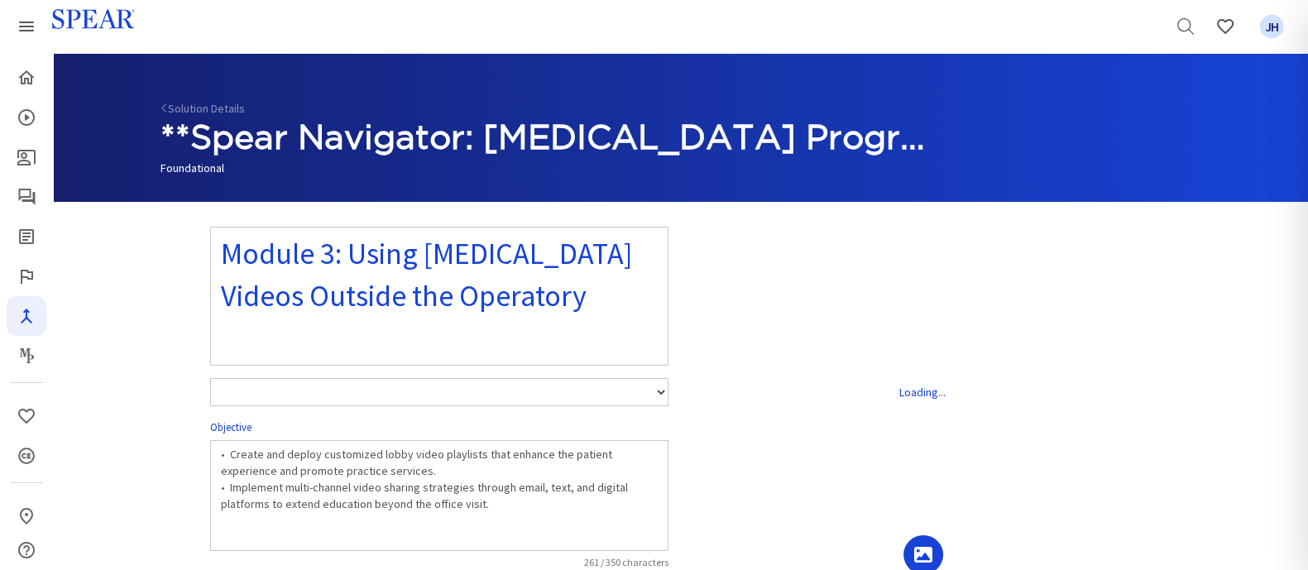
select select "number:1"
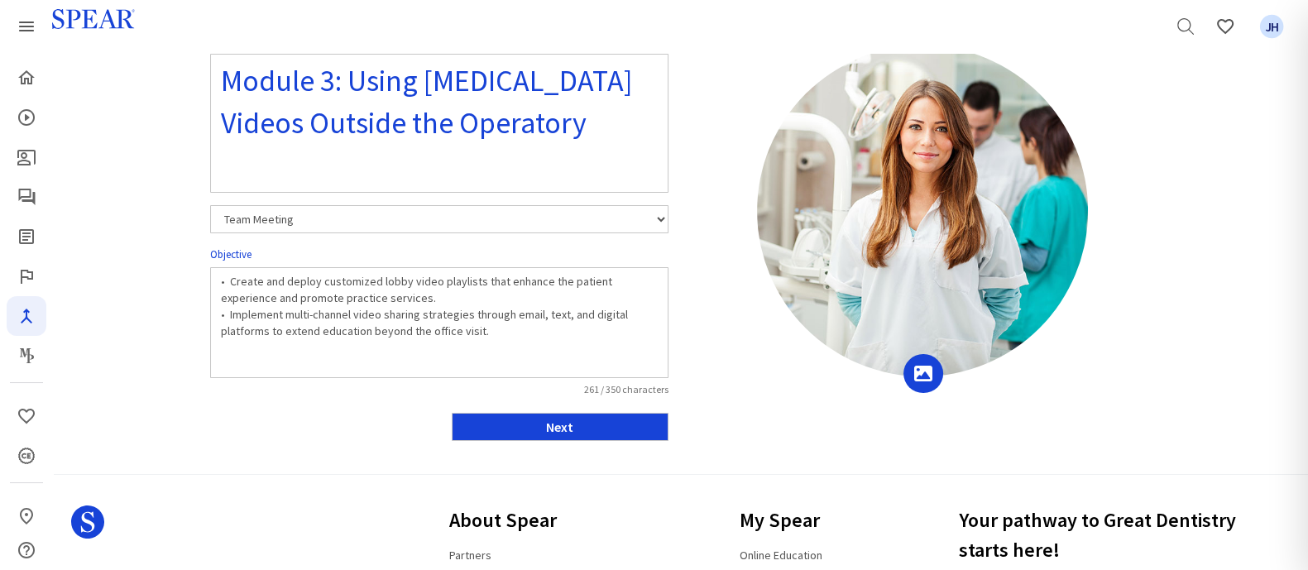
scroll to position [186, 0]
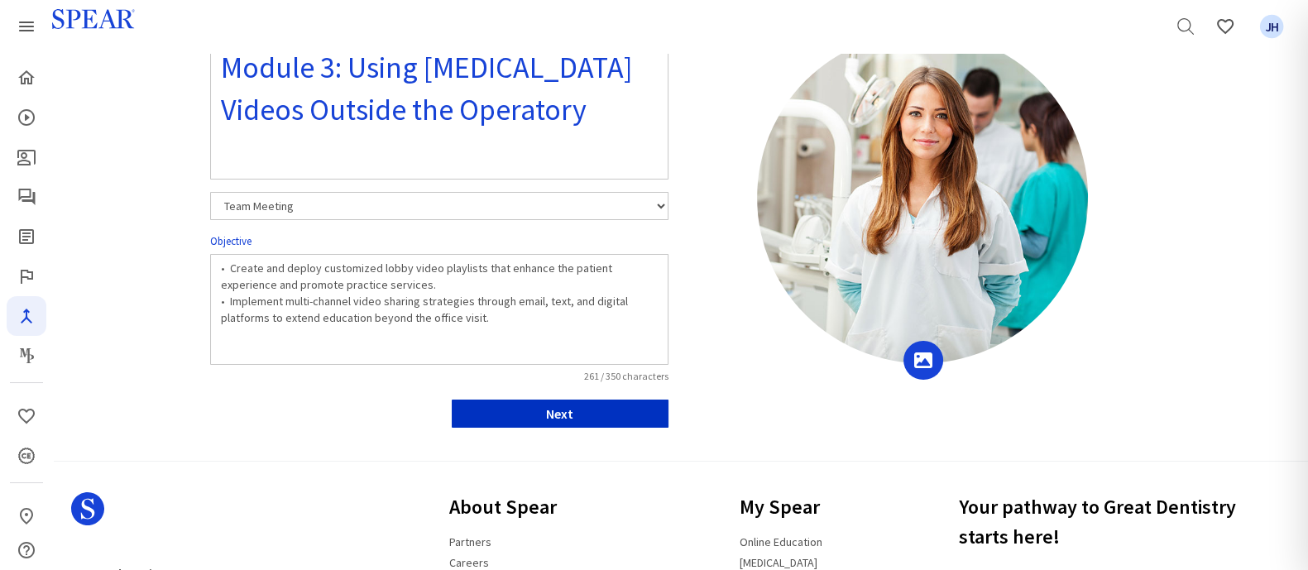
click at [607, 364] on button "Next" at bounding box center [560, 414] width 217 height 28
select select "10"
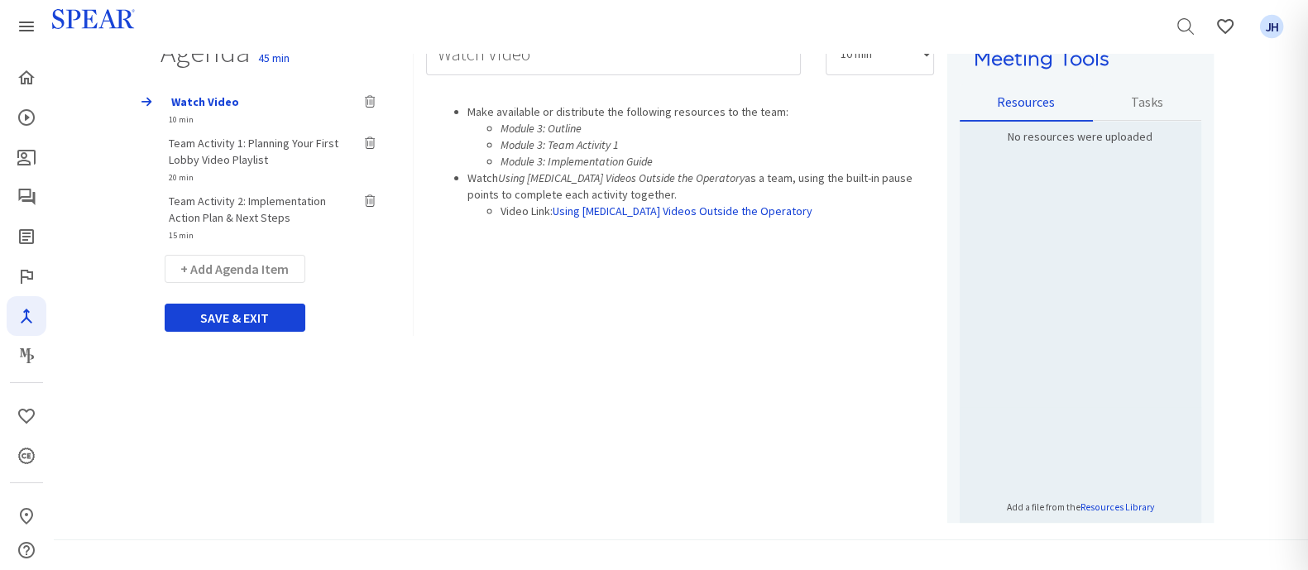
click at [211, 141] on span "Team Activity 1: Planning Your First Lobby Video Playlist" at bounding box center [254, 151] width 170 height 31
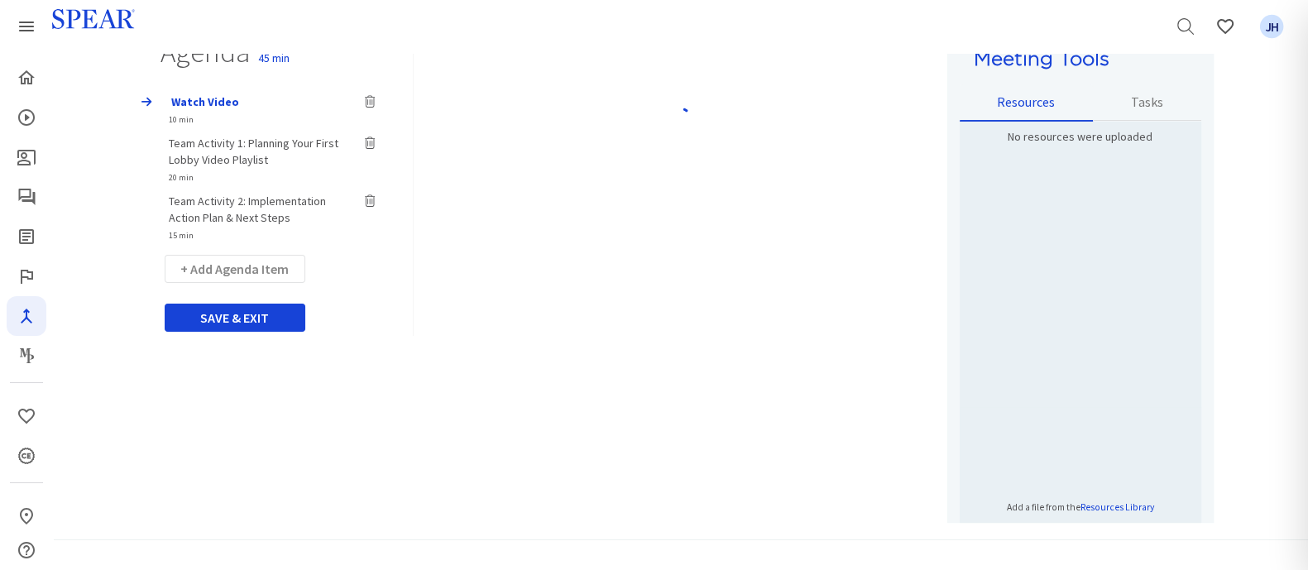
type input "Team Activity 1: Planning Your First Lobby Video Playlist"
select select "20"
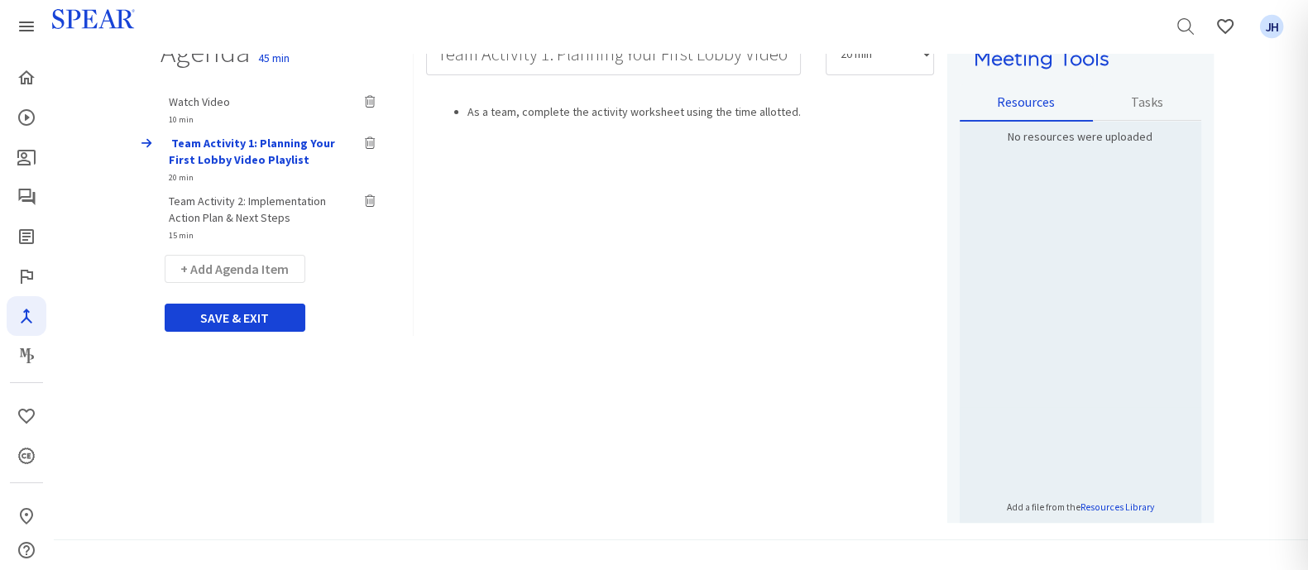
click at [212, 205] on span "Team Activity 2: Implementation Action Plan & Next Steps" at bounding box center [247, 209] width 157 height 31
type input "Team Activity 2: Implementation Action Plan & Next Steps"
select select "15"
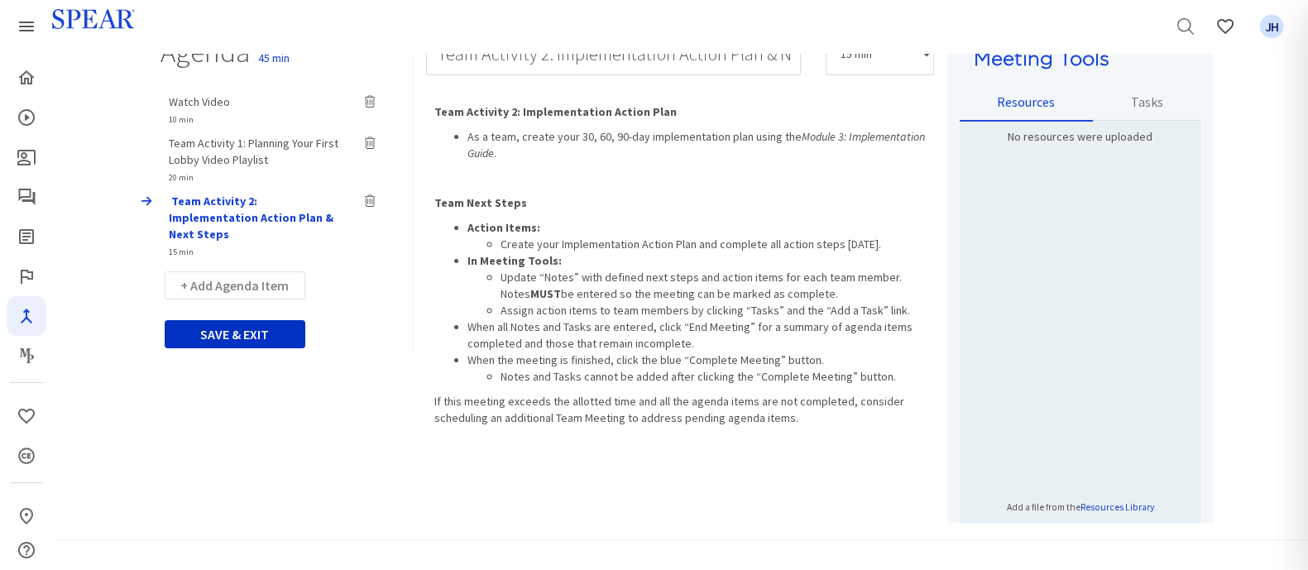
click at [276, 320] on button "SAVE & EXIT" at bounding box center [235, 334] width 141 height 28
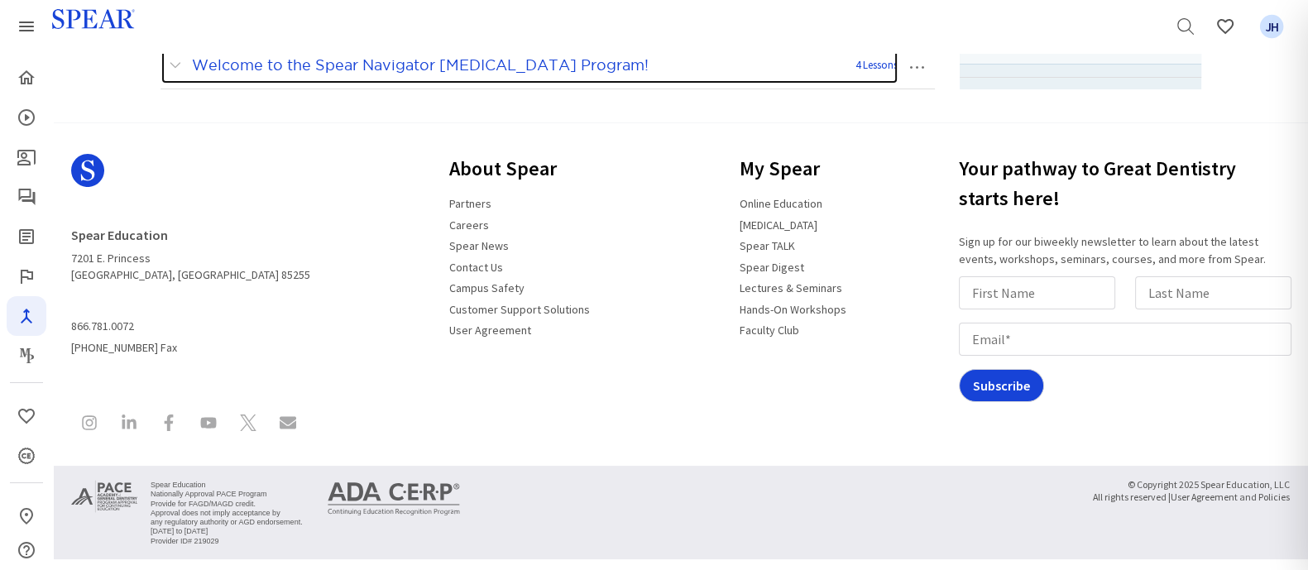
click at [179, 60] on span at bounding box center [179, 66] width 21 height 22
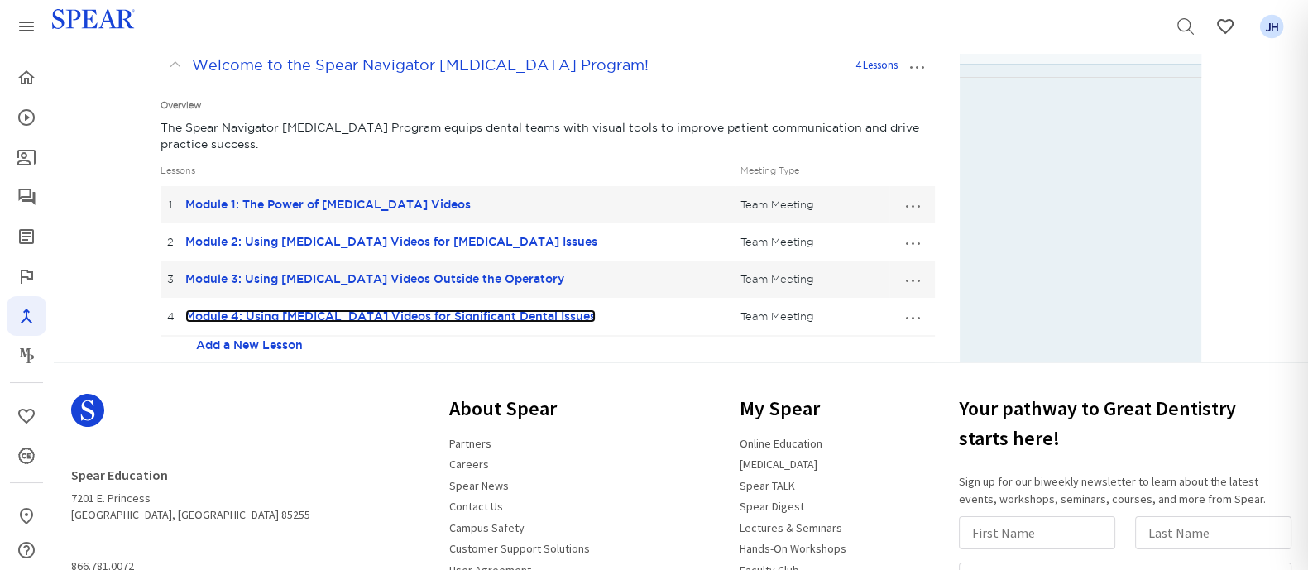
click at [264, 314] on link "Module 4: Using [MEDICAL_DATA] Videos for Significant Dental Issues" at bounding box center [390, 315] width 410 height 13
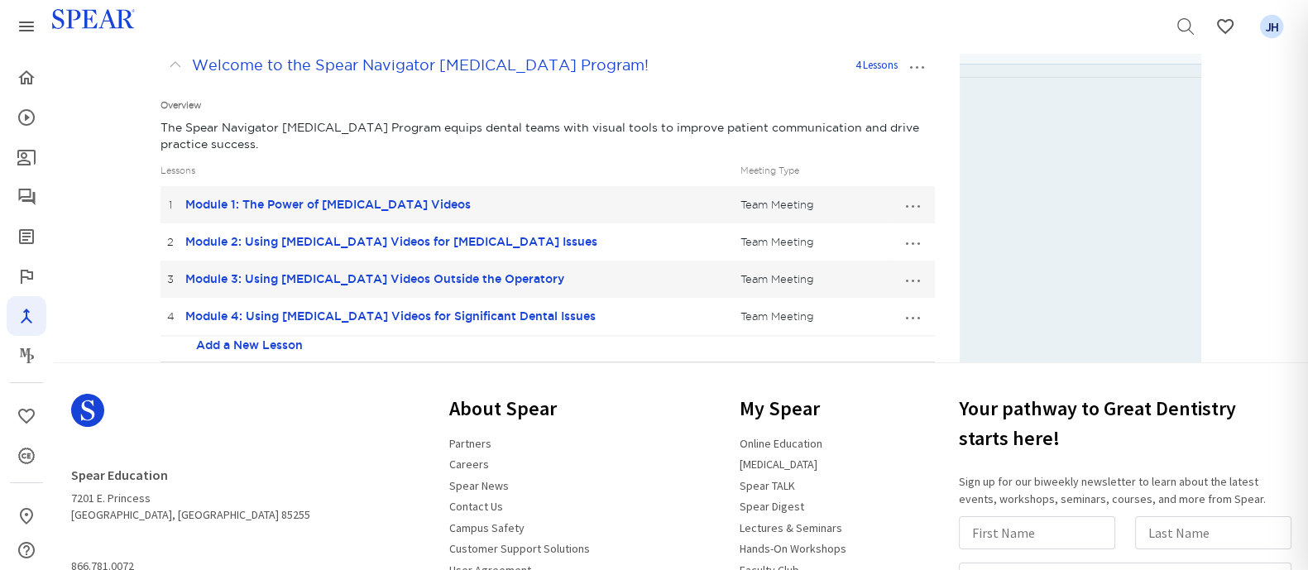
click at [836, 316] on button "…" at bounding box center [911, 316] width 36 height 26
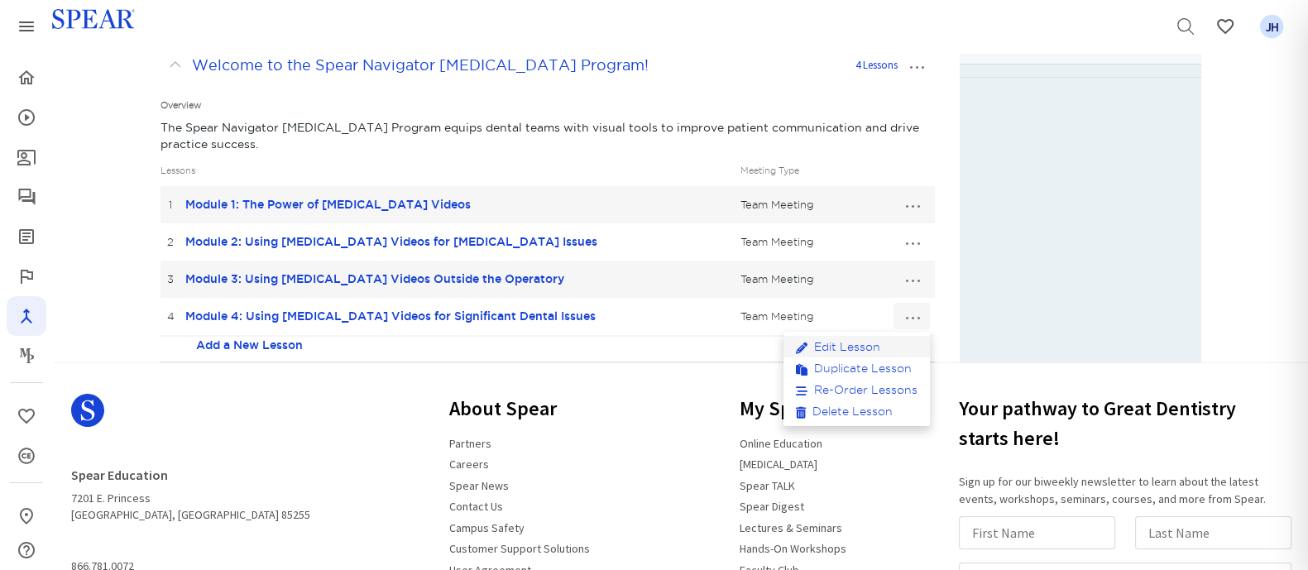
click at [836, 345] on link "Edit Lesson" at bounding box center [856, 347] width 146 height 22
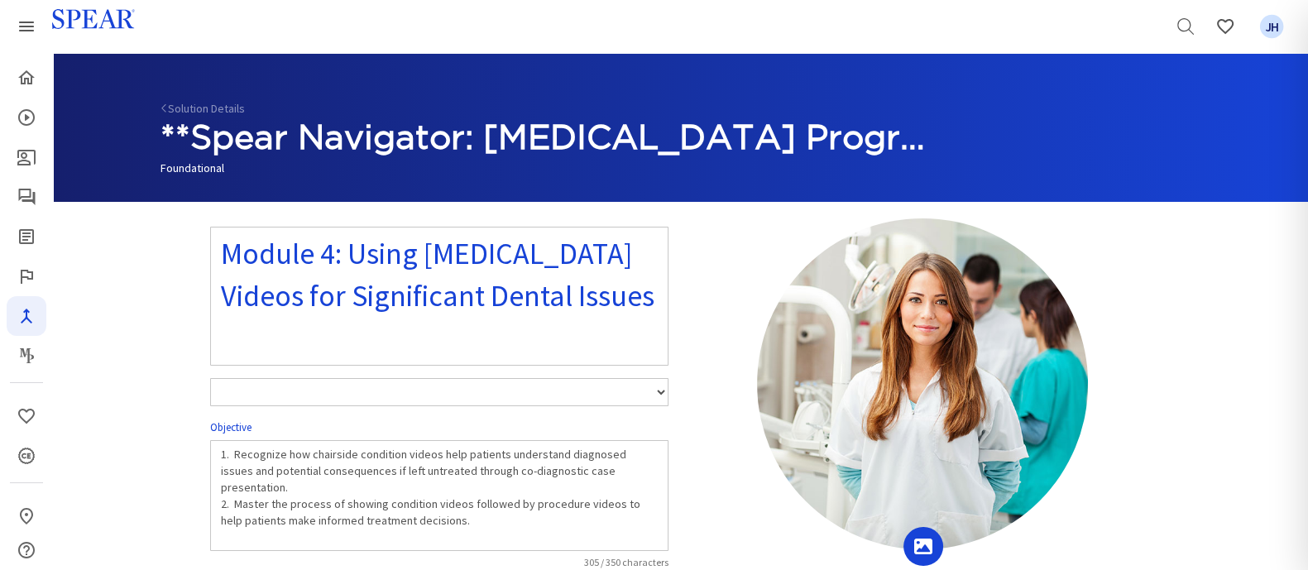
select select "number:1"
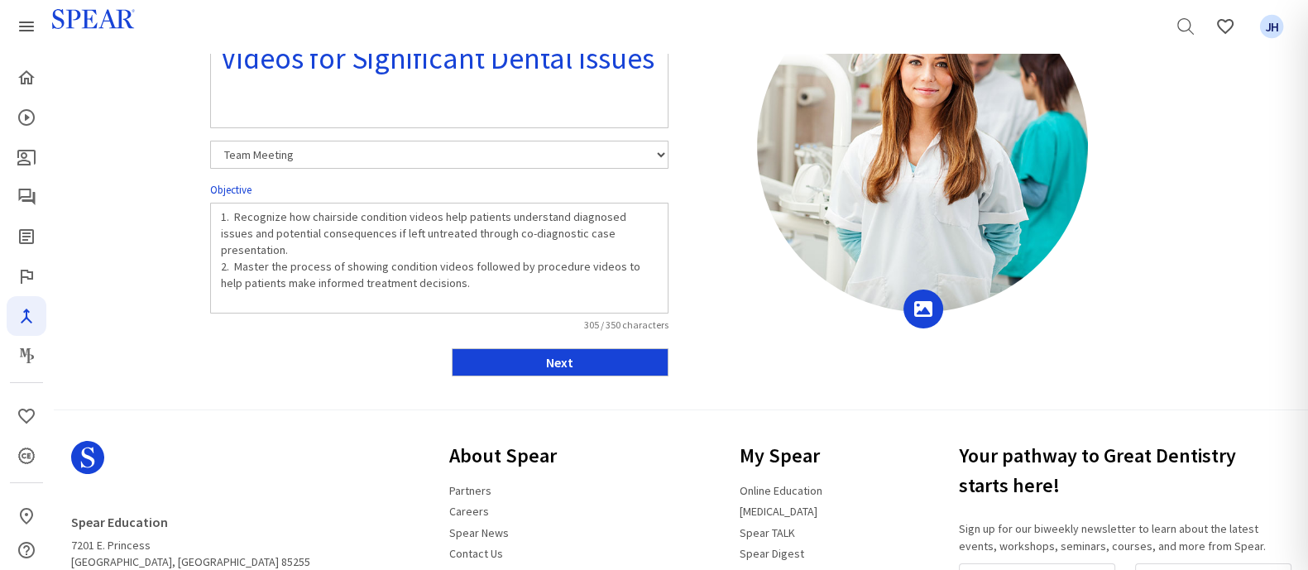
scroll to position [246, 0]
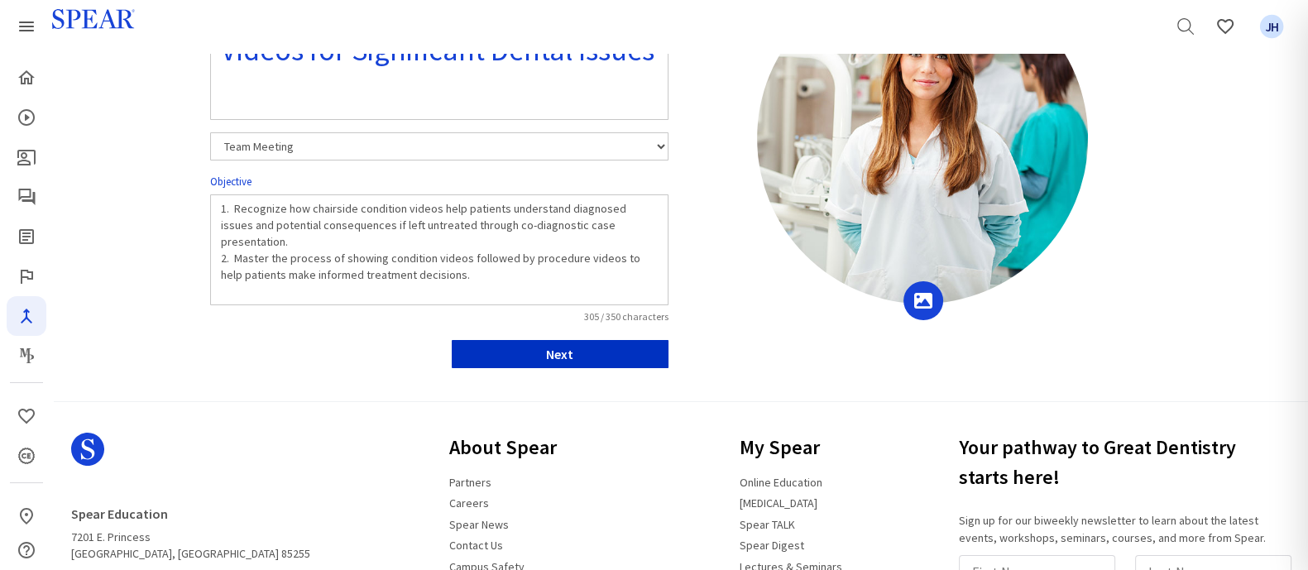
click at [589, 356] on button "Next" at bounding box center [560, 354] width 217 height 28
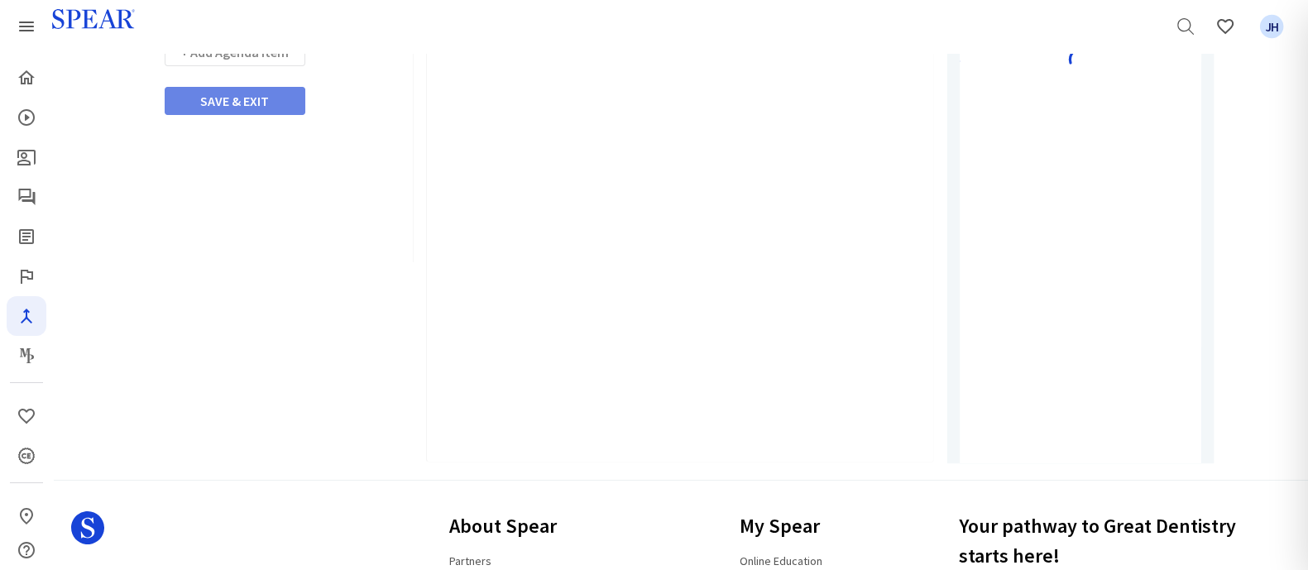
type input "Watch Video"
select select "10"
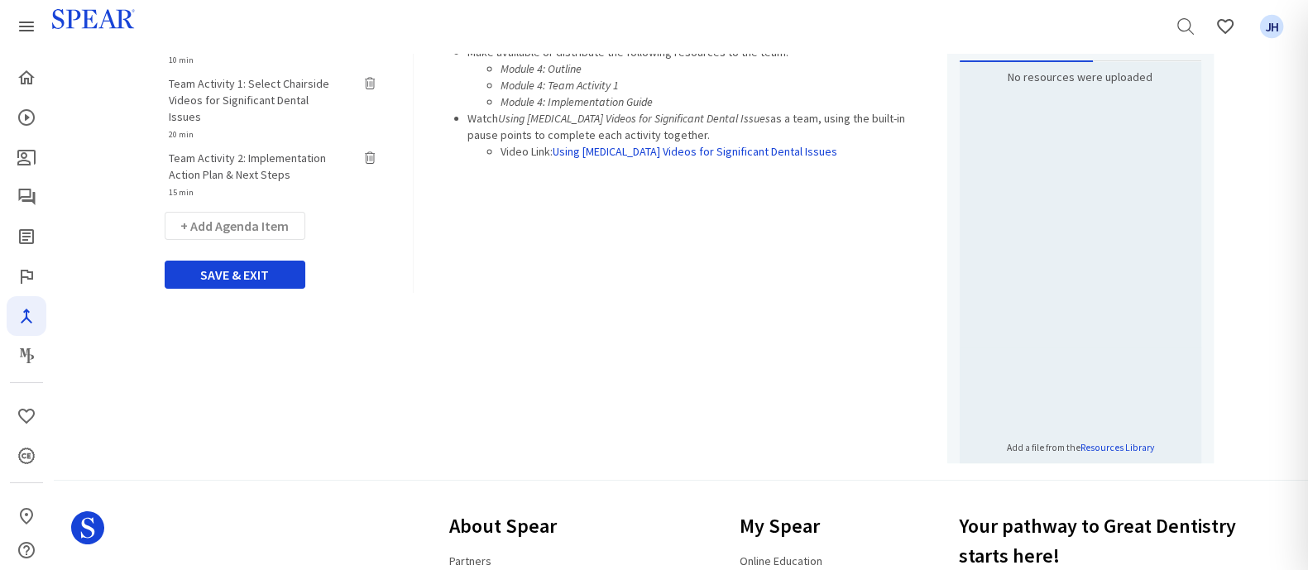
click at [231, 85] on span "Team Activity 1: Select Chairside Videos for Significant Dental Issues" at bounding box center [249, 100] width 160 height 48
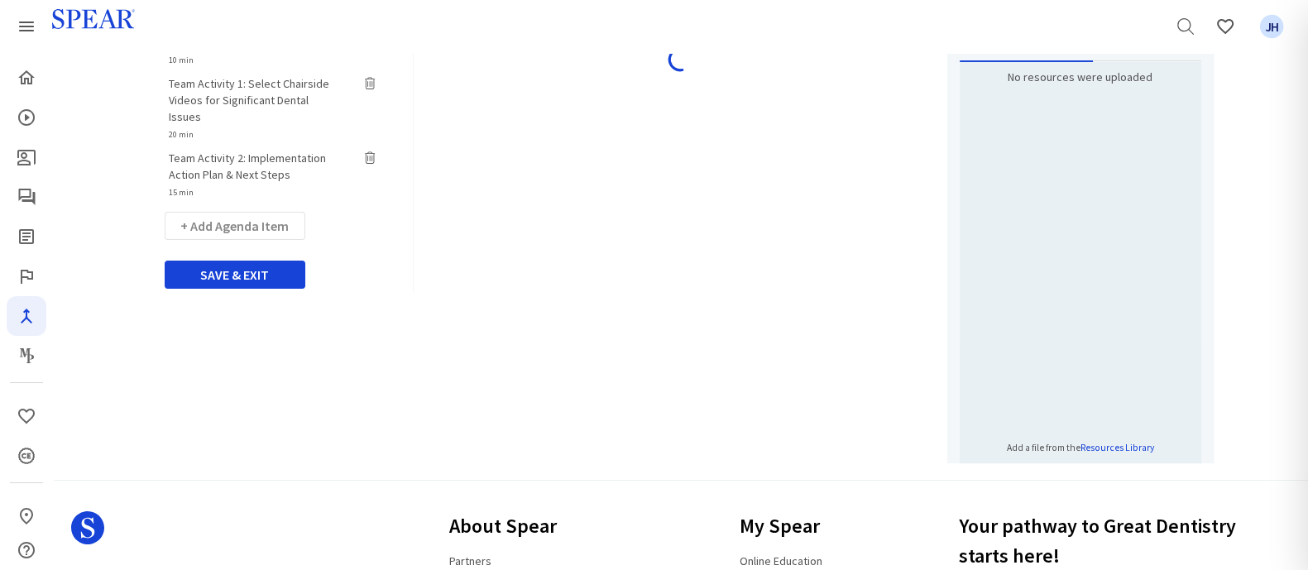
type input "Team Activity 1: Select Chairside Videos for Significant Dental Issues"
select select "20"
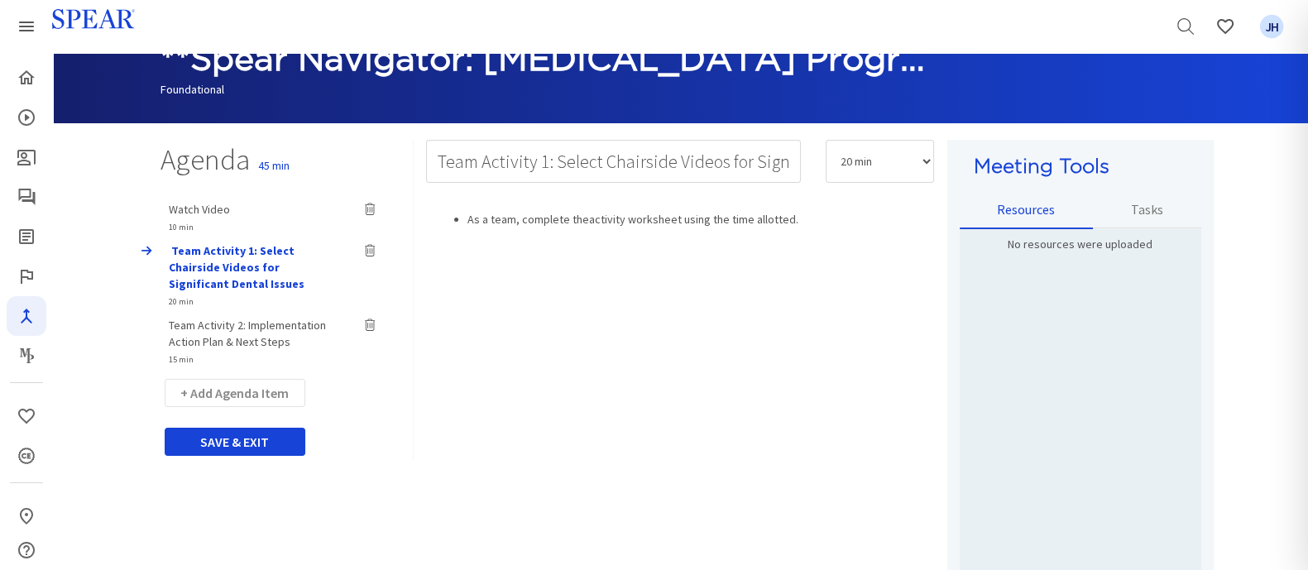
scroll to position [156, 0]
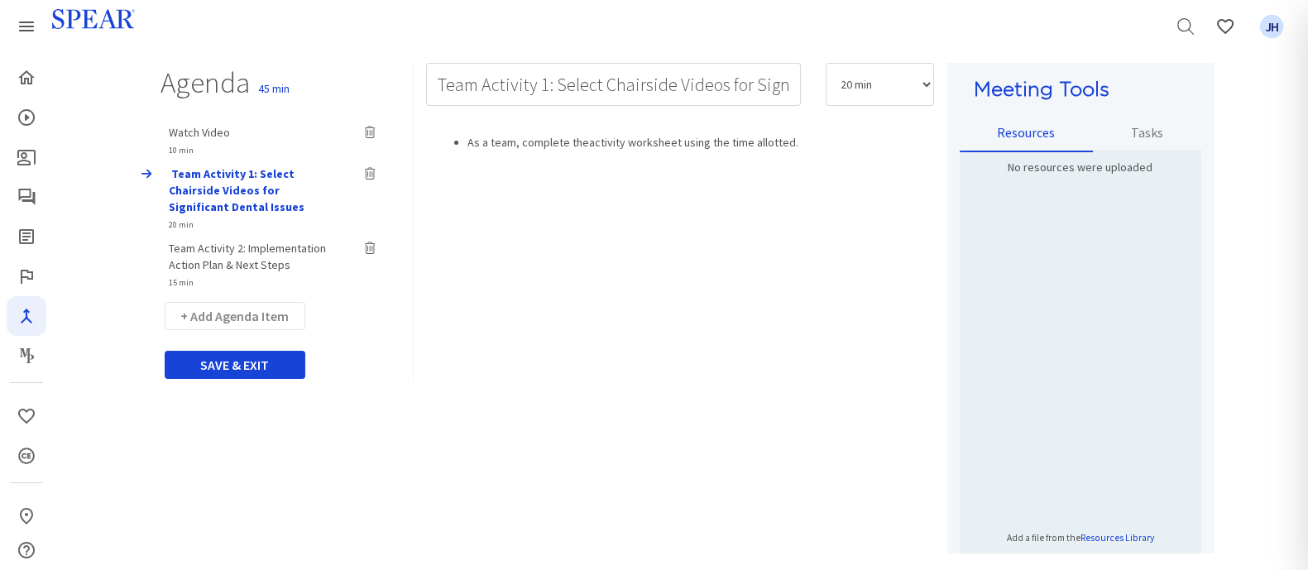
click at [285, 247] on span "Team Activity 2: Implementation Action Plan & Next Steps" at bounding box center [247, 256] width 157 height 31
type input "Team Activity 2: Implementation Action Plan & Next Steps"
select select "15"
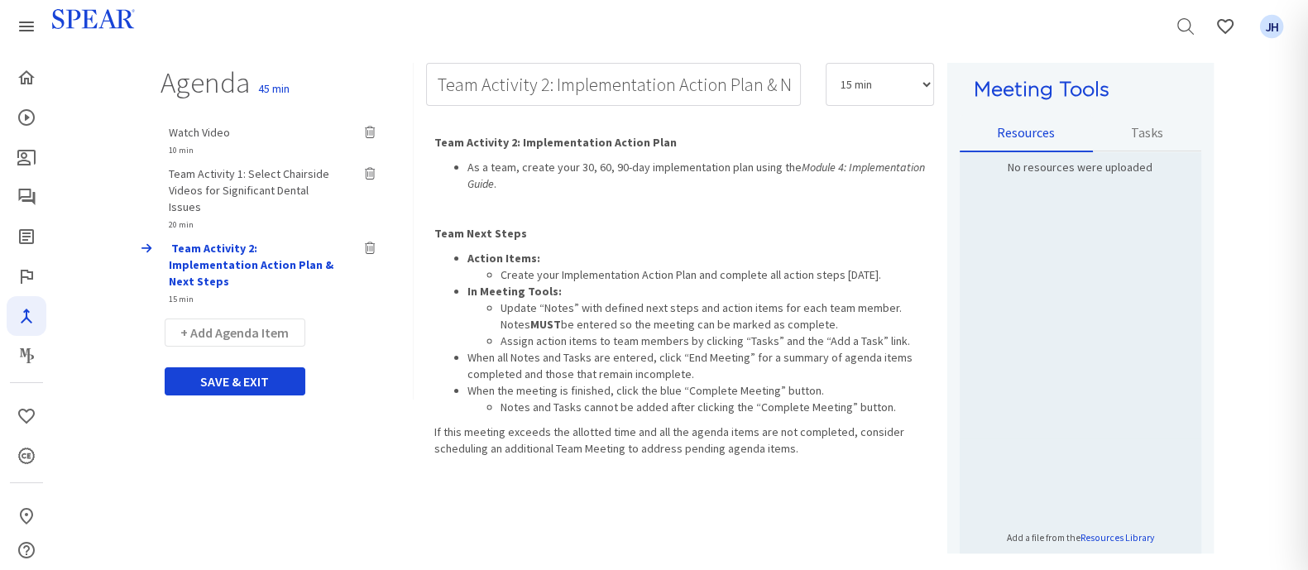
click at [251, 364] on button "SAVE & EXIT" at bounding box center [235, 381] width 141 height 28
